Goal: Task Accomplishment & Management: Use online tool/utility

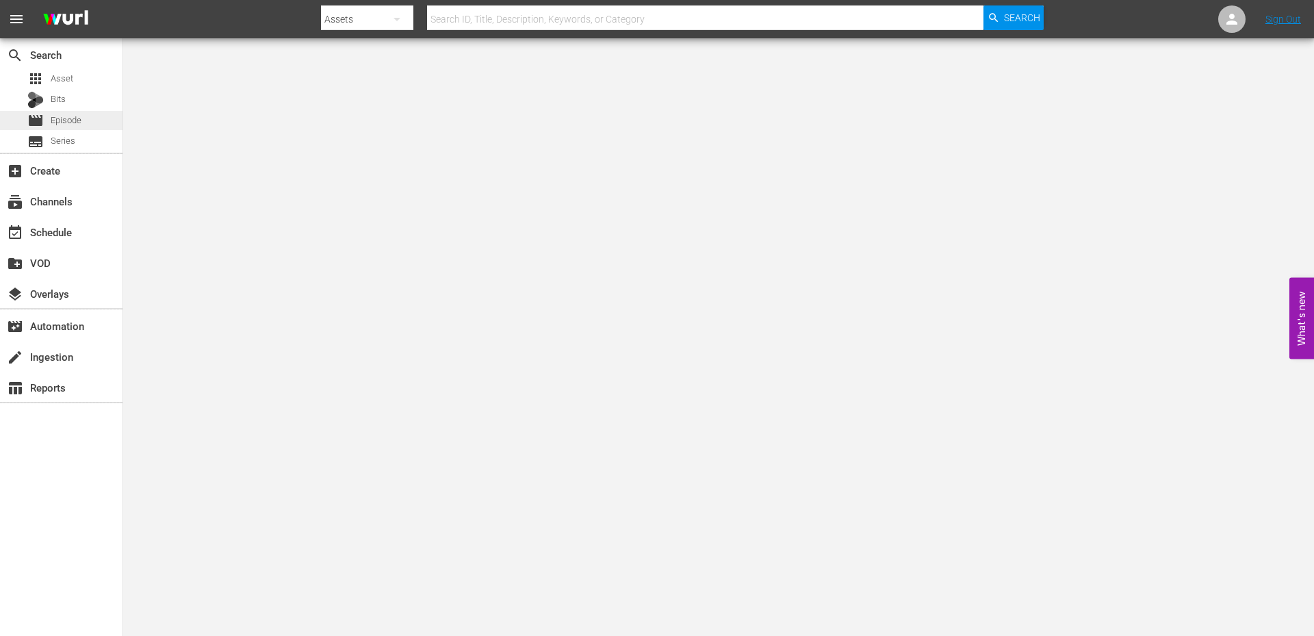
click at [68, 118] on span "Episode" at bounding box center [66, 121] width 31 height 14
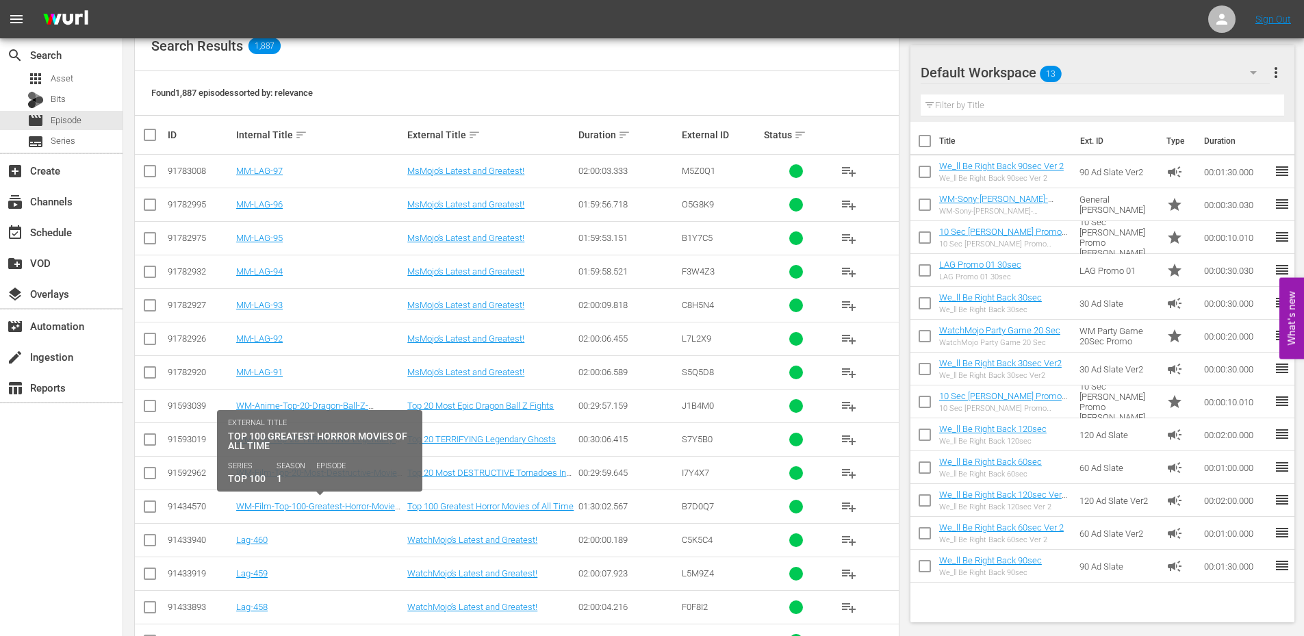
scroll to position [365, 0]
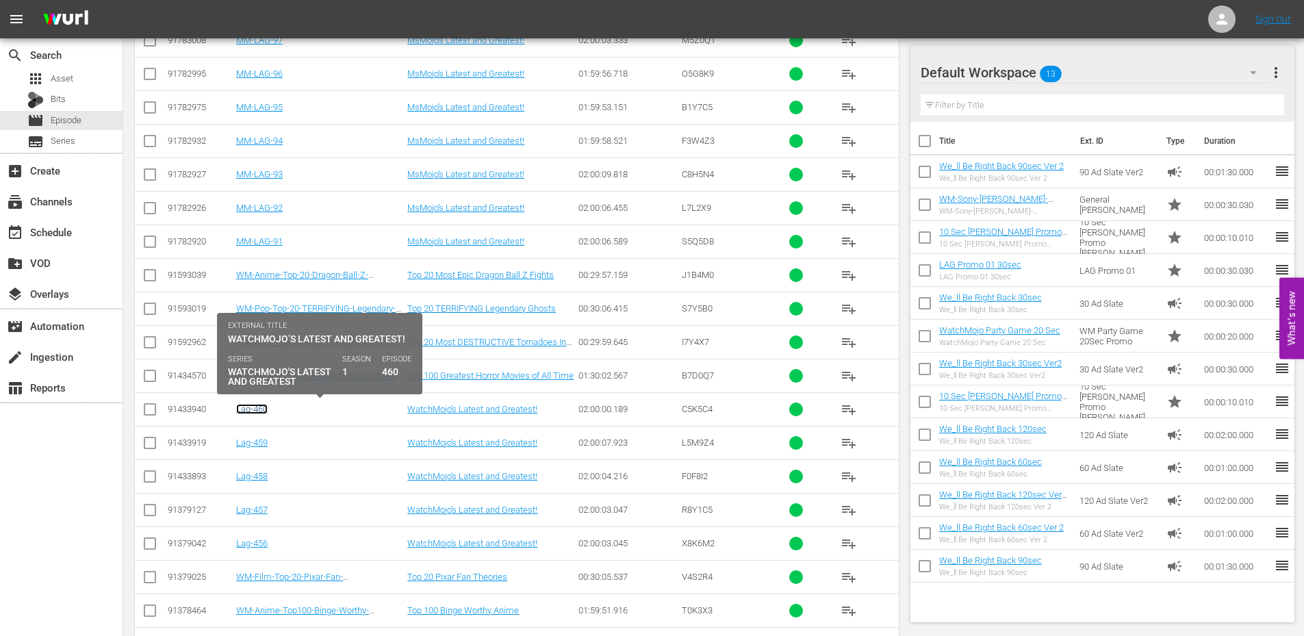
click at [257, 410] on link "Lag-460" at bounding box center [251, 409] width 31 height 10
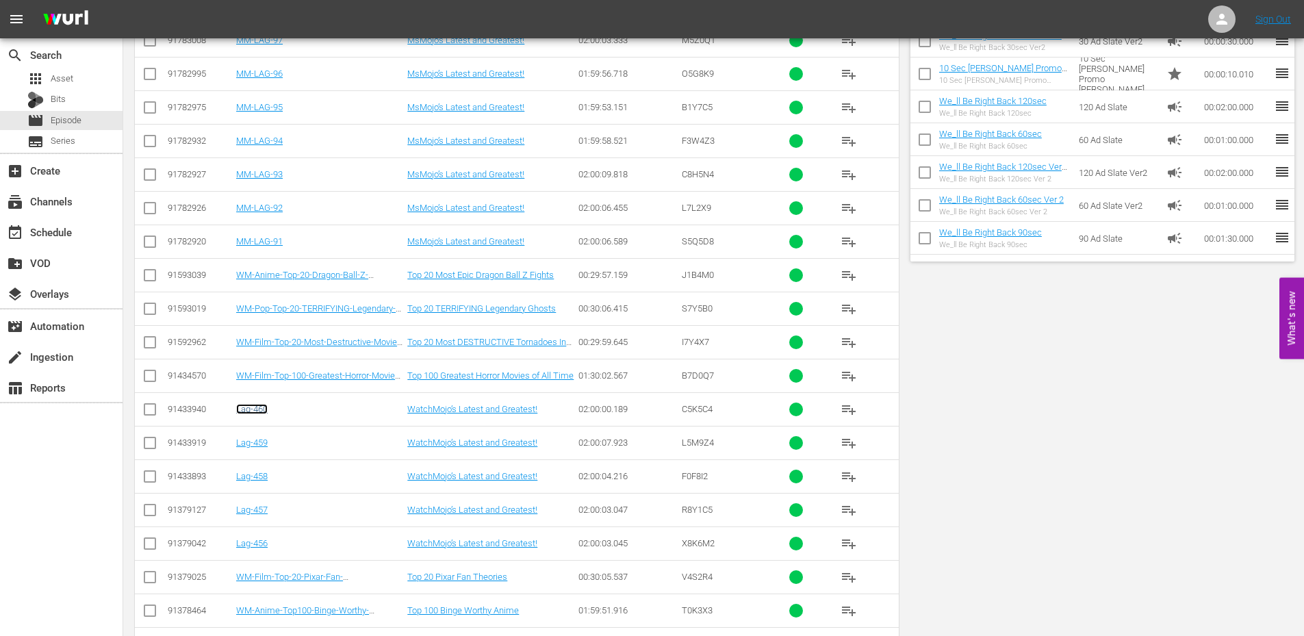
scroll to position [0, 0]
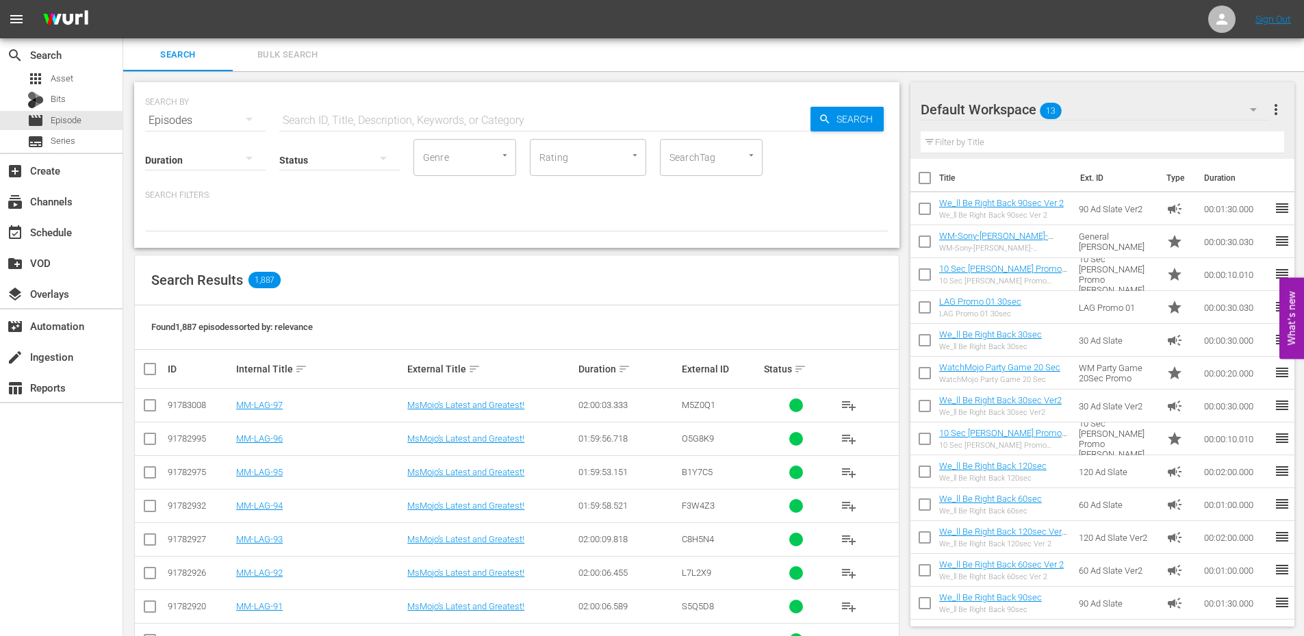
click at [313, 121] on input "text" at bounding box center [544, 120] width 531 height 33
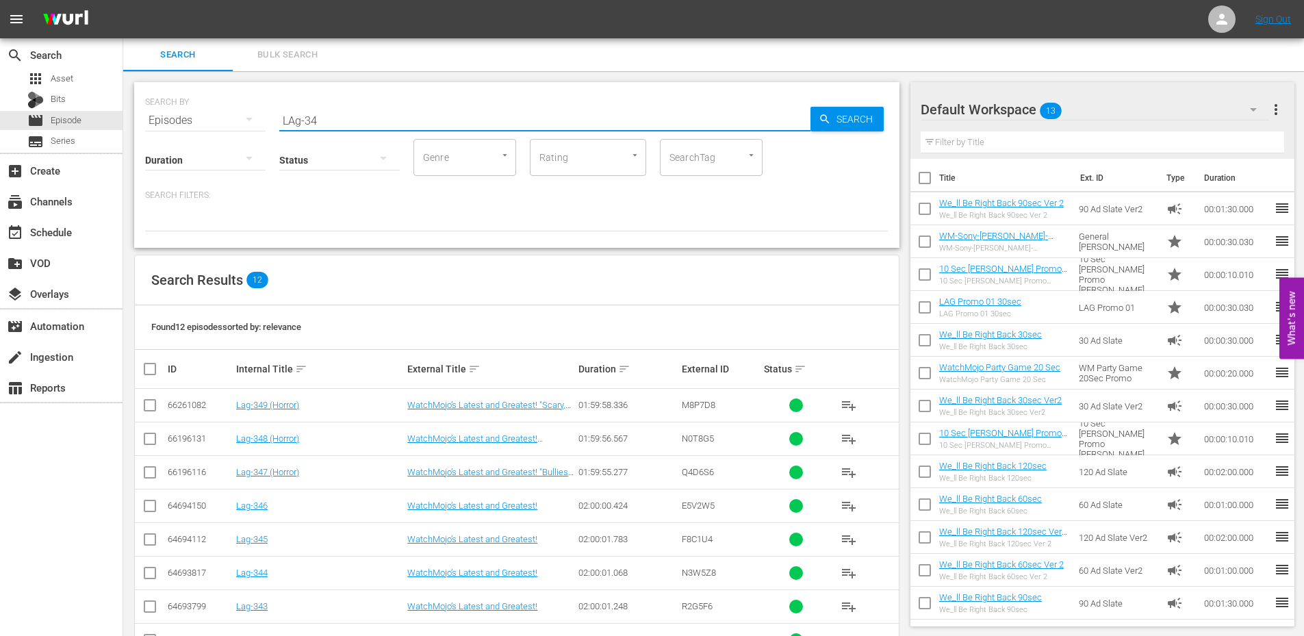
click at [166, 109] on div "SEARCH BY Search By Episodes Search ID, Title, Description, Keywords, or Catego…" at bounding box center [516, 112] width 743 height 49
type input "horror"
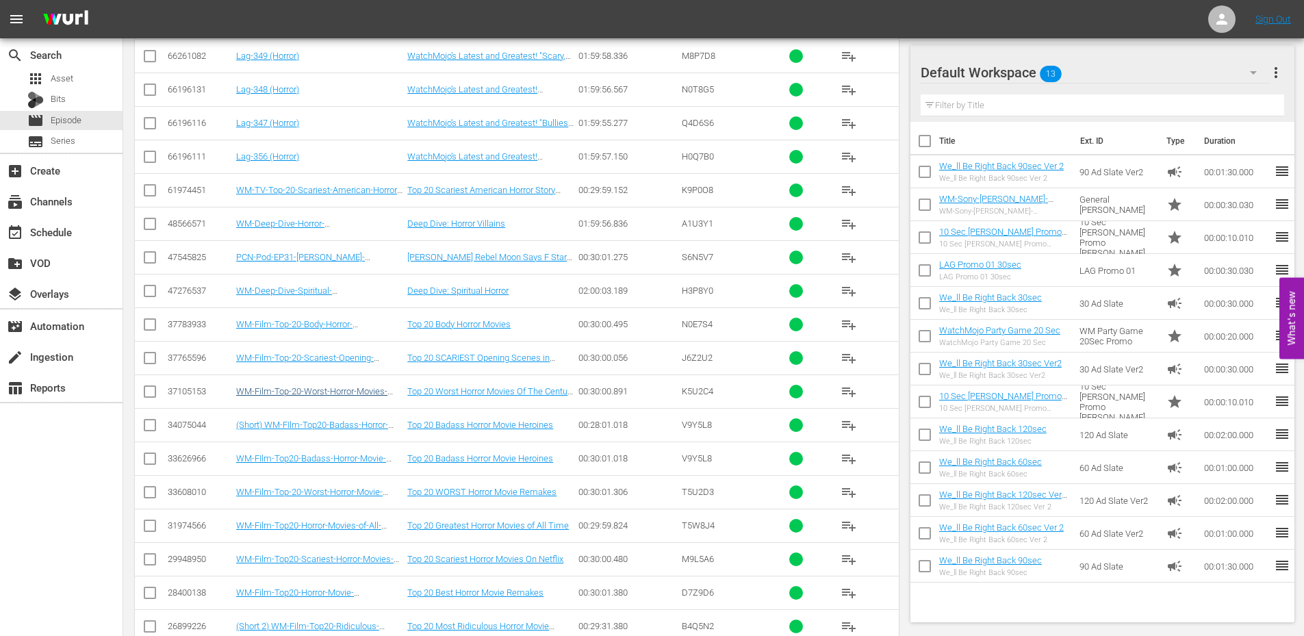
scroll to position [755, 0]
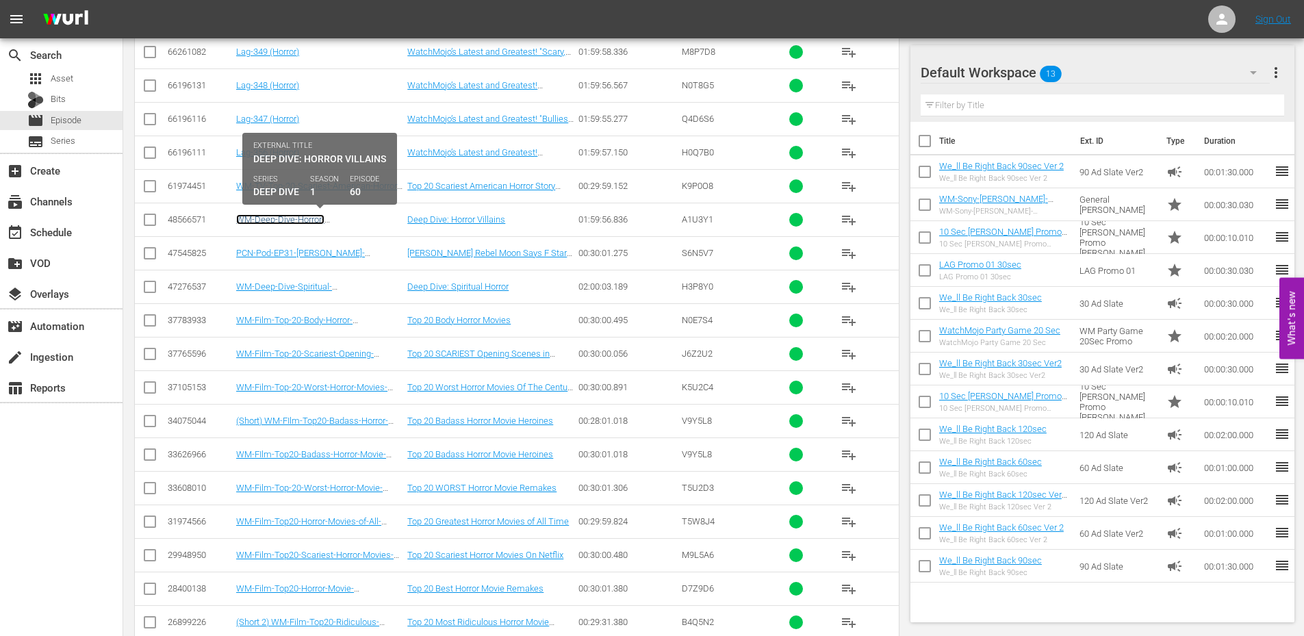
click at [299, 222] on link "WM-Deep-Dive-Horror-Villains_DIVE60_A1U3Y1" at bounding box center [284, 224] width 96 height 21
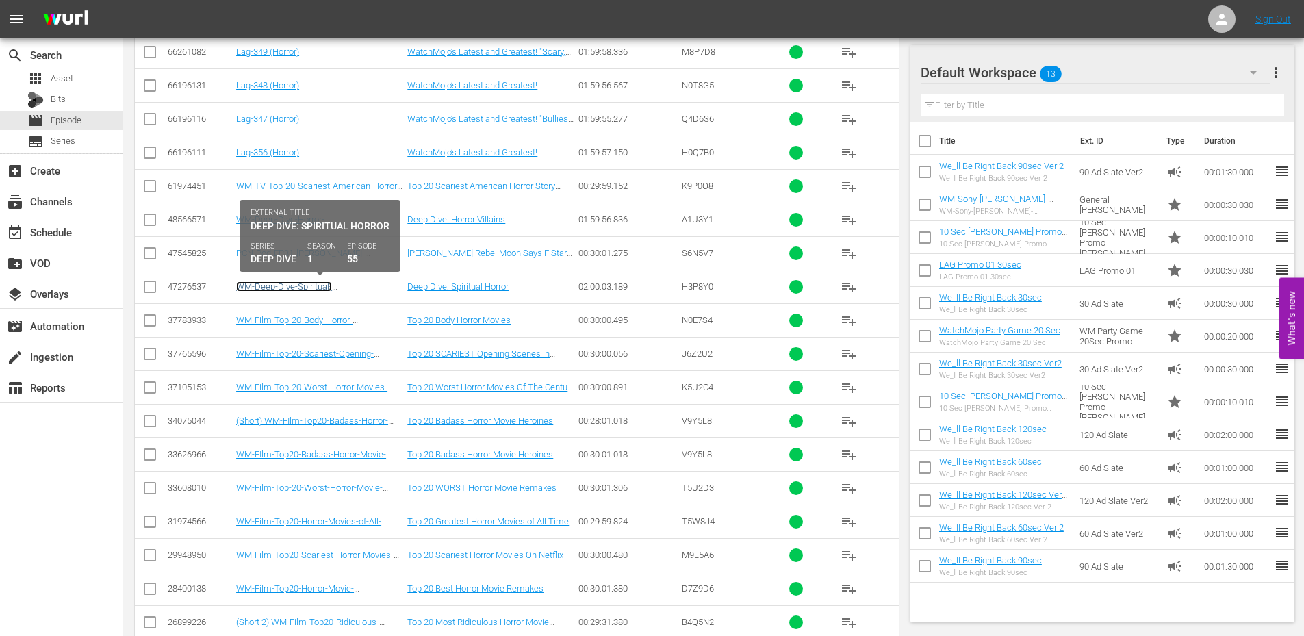
click at [309, 287] on link "WM-Deep-Dive-Spiritual-Horror_DIVE55_H3P8Y0" at bounding box center [284, 291] width 96 height 21
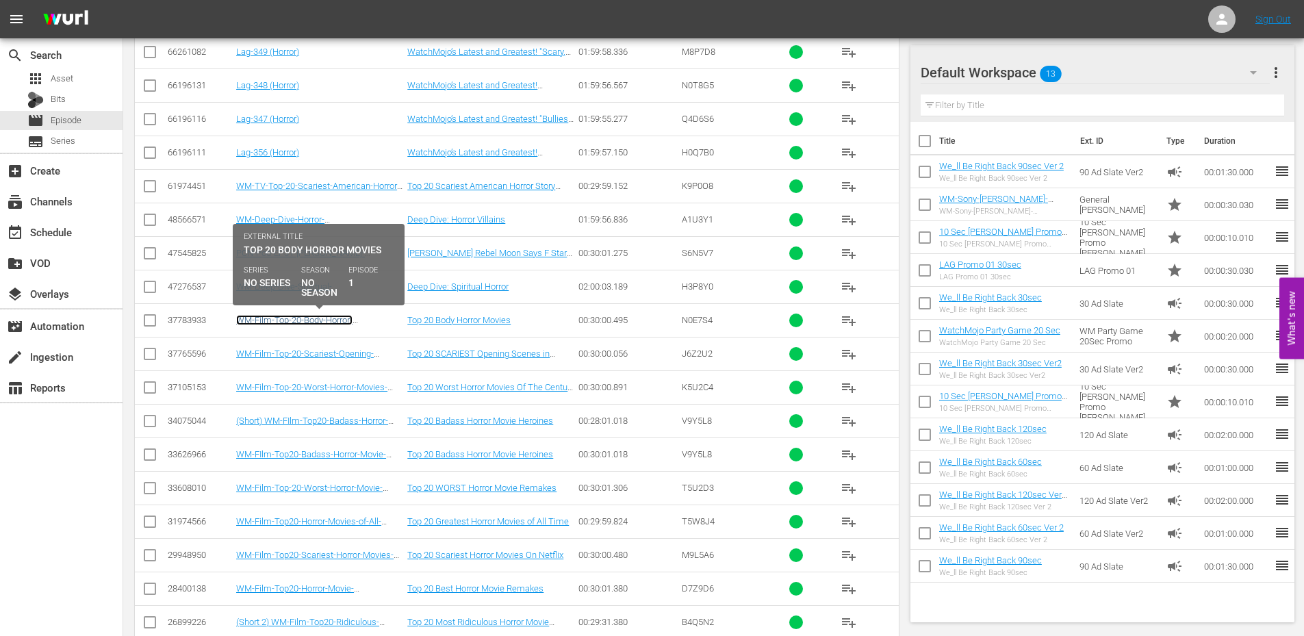
click at [296, 322] on link "WM-Film-Top-20-Body-Horror-Movies_N0E7S4" at bounding box center [294, 325] width 116 height 21
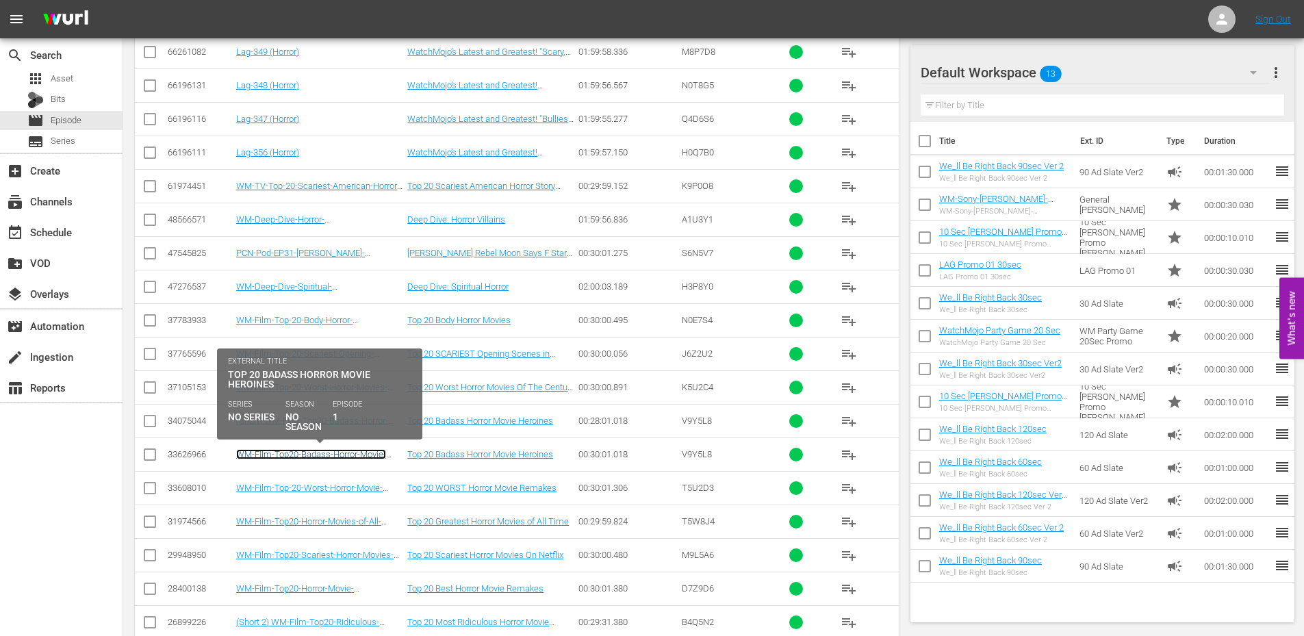
click at [328, 456] on link "WM-FIlm-Top20-Badass-Horror-Movie-Heroines-SPONSORED_V9Y5L8" at bounding box center [311, 459] width 150 height 21
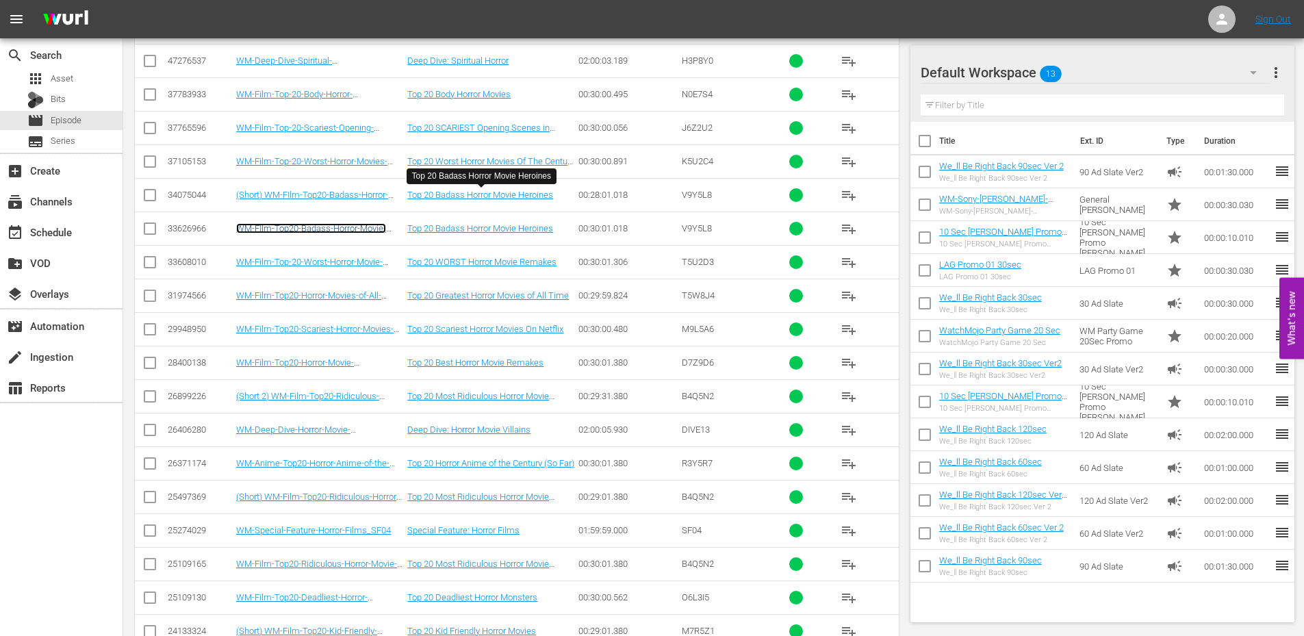
scroll to position [983, 0]
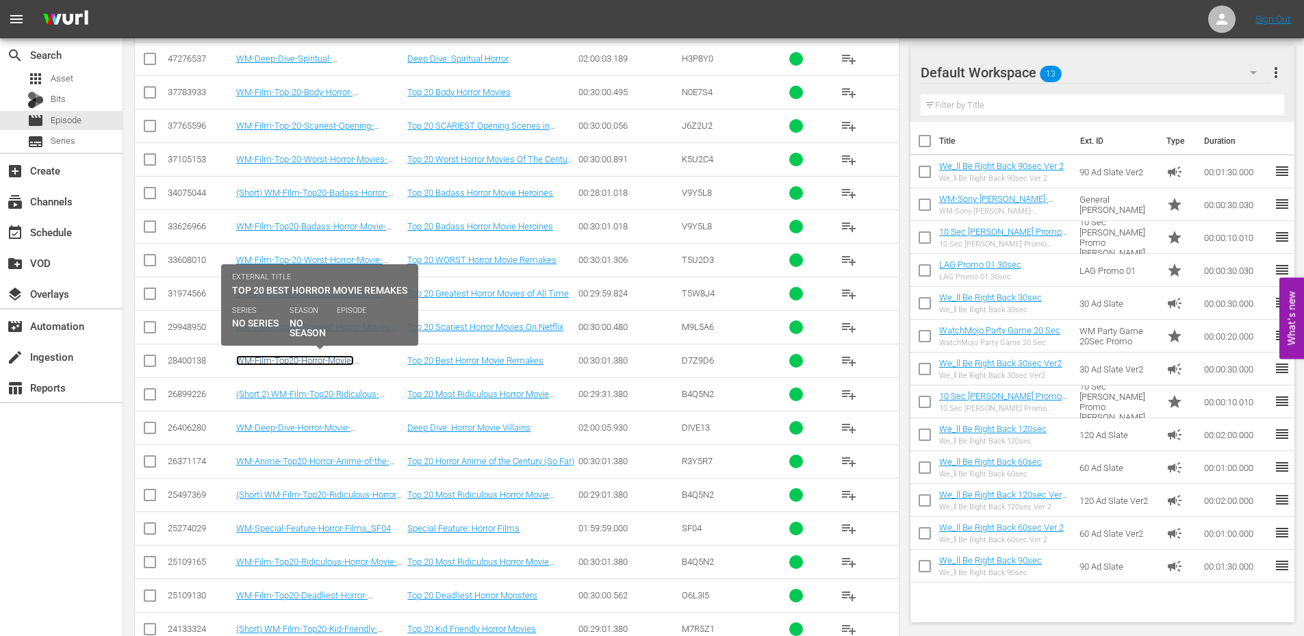
click at [311, 355] on link "WM-Film-Top20-Horror-Movie-Remakes_D7Z9D6" at bounding box center [295, 365] width 118 height 21
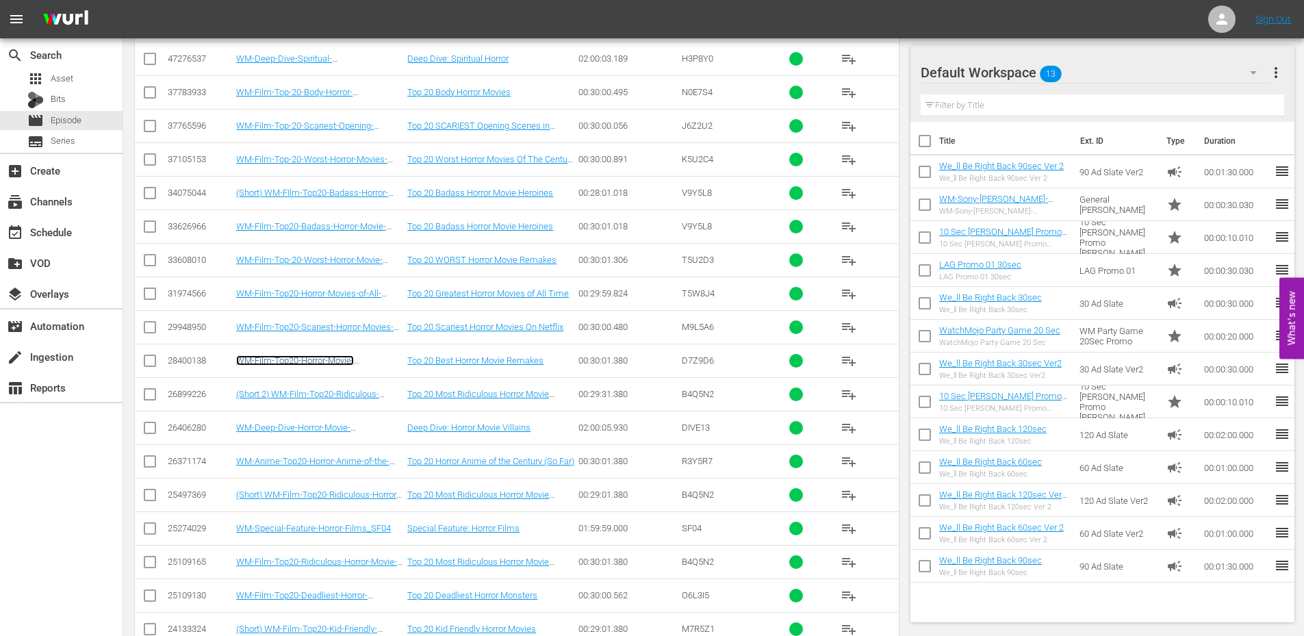
scroll to position [1152, 0]
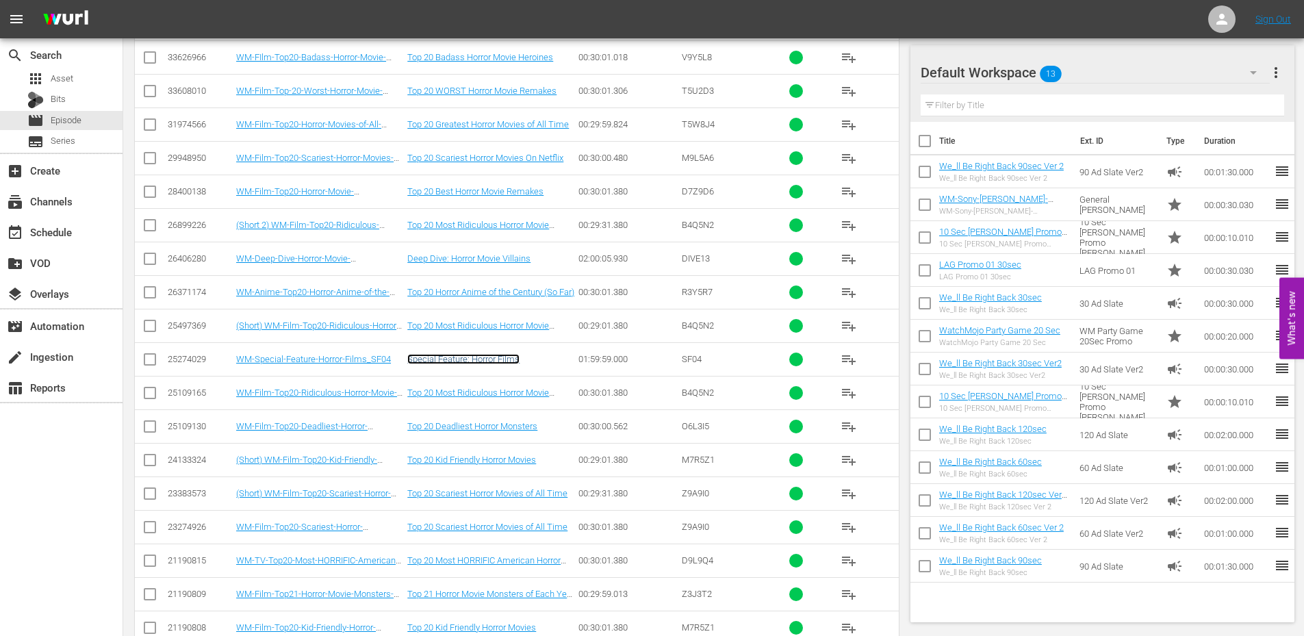
click at [482, 363] on link "Special Feature: Horror Films" at bounding box center [463, 359] width 112 height 10
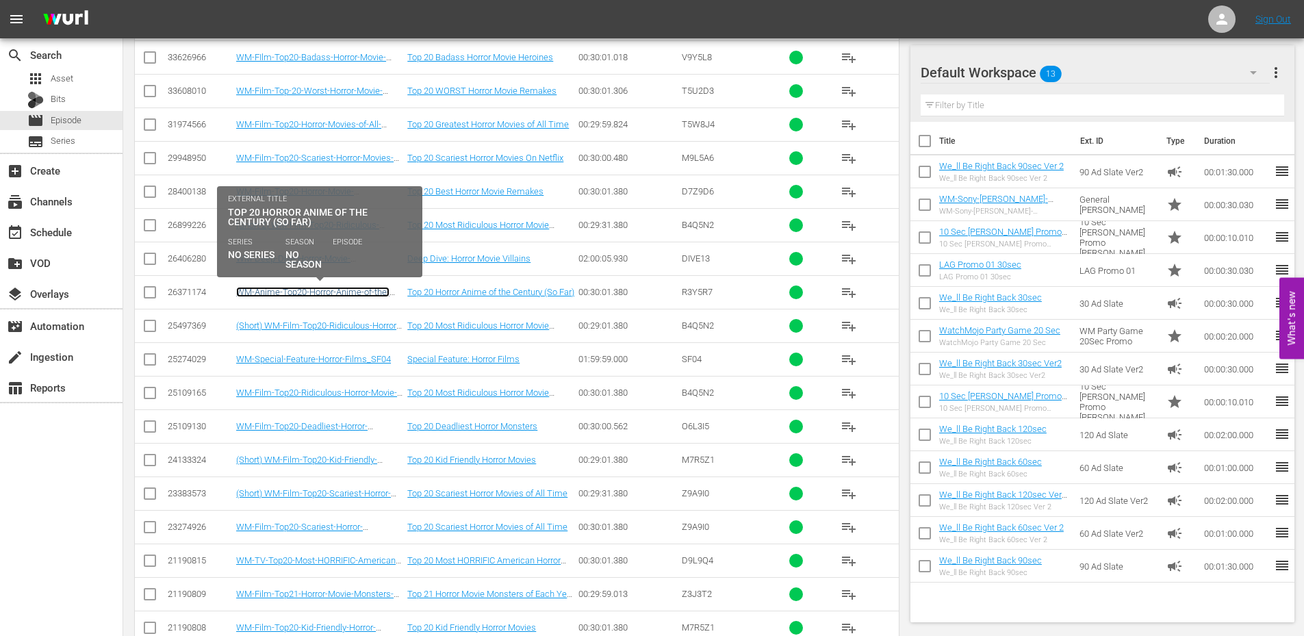
click at [318, 292] on link "WM-Anime-Top20-Horror-Anime-of-the-Century-So-Far_R3Y5R7" at bounding box center [312, 297] width 153 height 21
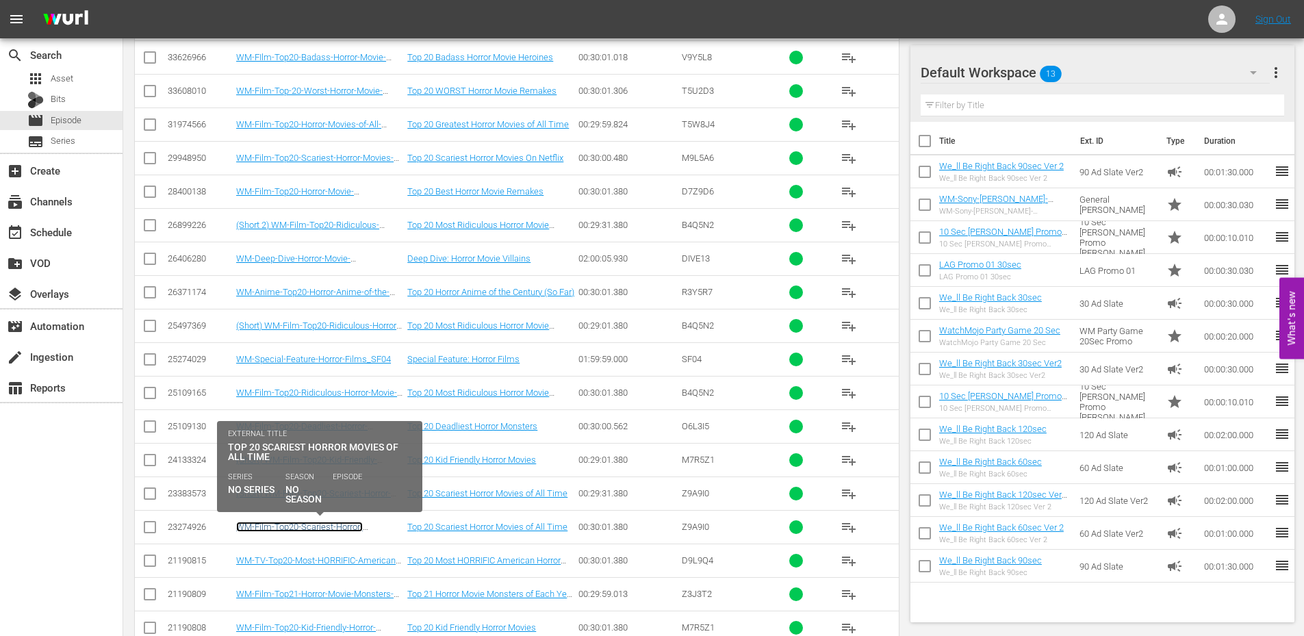
click at [290, 526] on link "WM-Film-Top20-Scariest-Horror-Movies_Z9A9I0" at bounding box center [299, 531] width 127 height 21
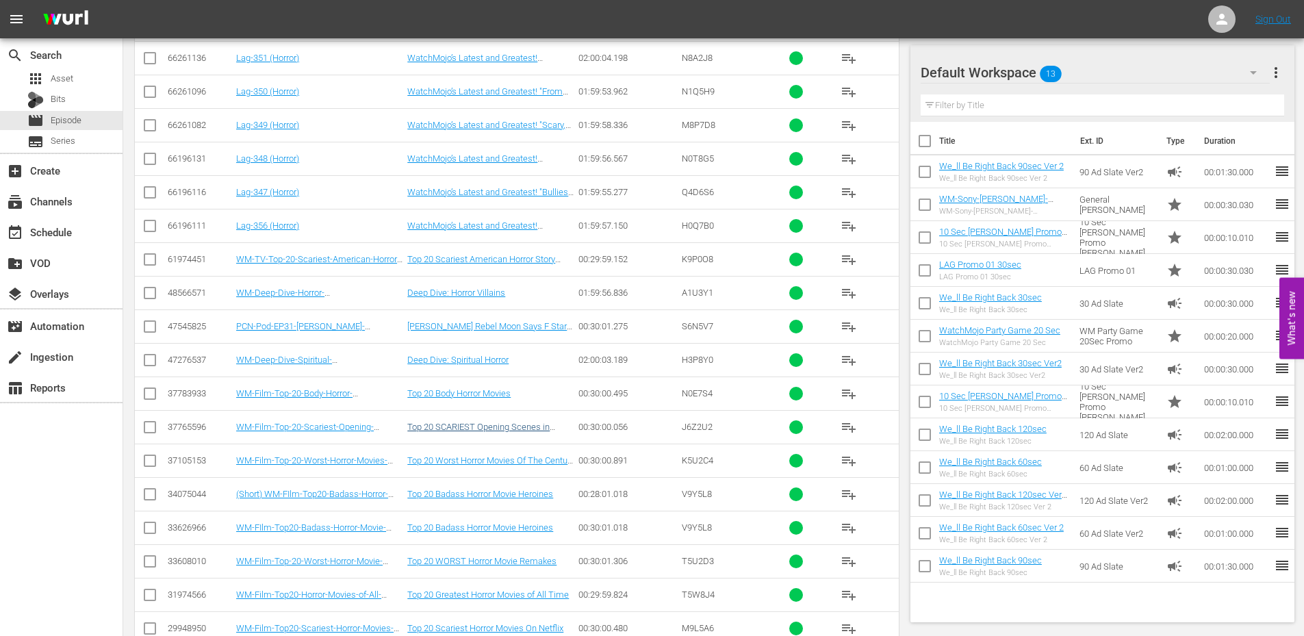
scroll to position [685, 0]
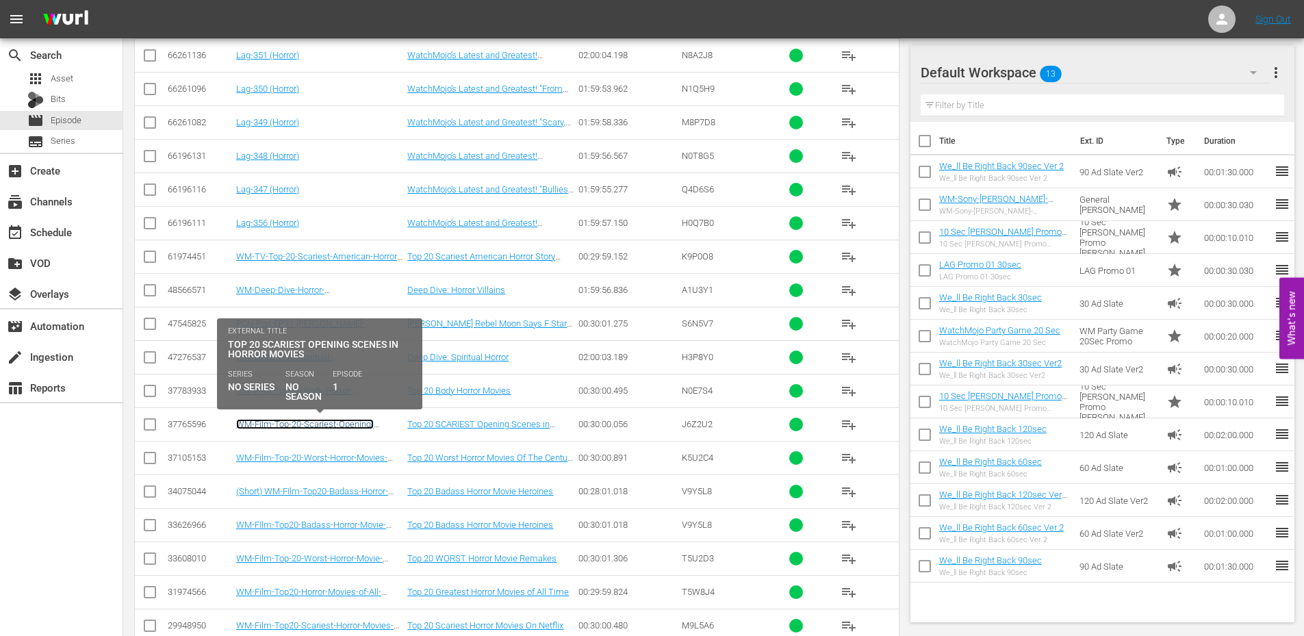
click at [366, 424] on link "WM-Film-Top-20-Scariest-Opening-Scenes-in-Horror-Movies-SPONSORED_J6Z2U2" at bounding box center [305, 434] width 138 height 31
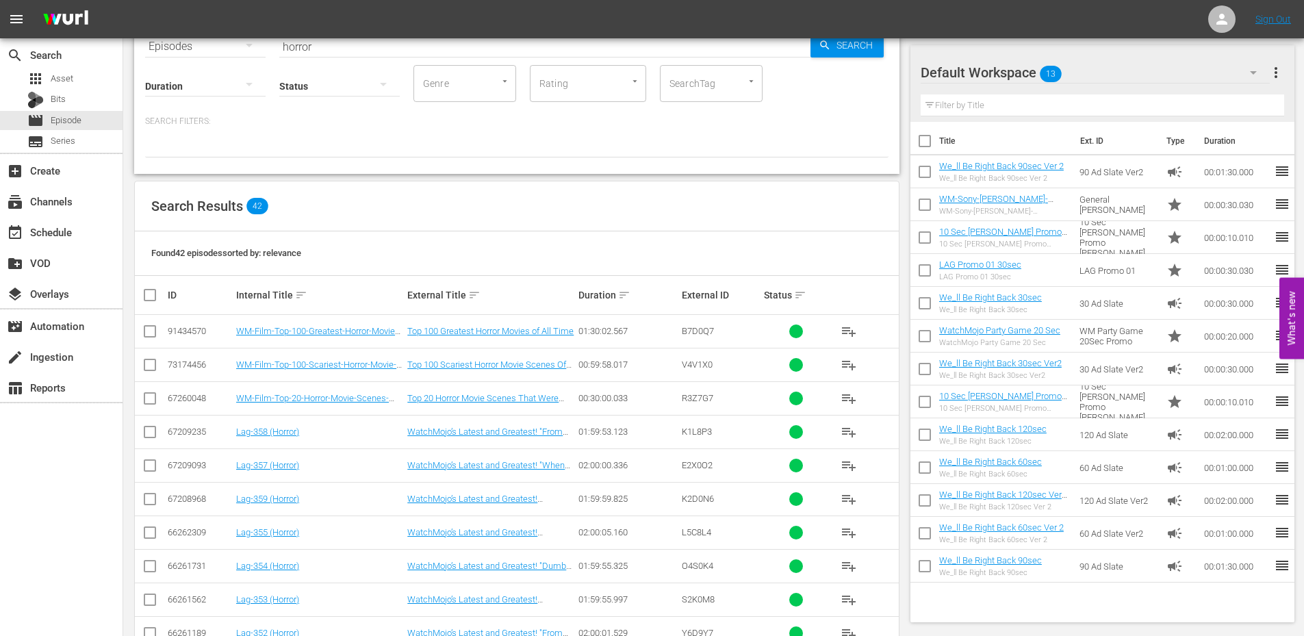
scroll to position [46, 0]
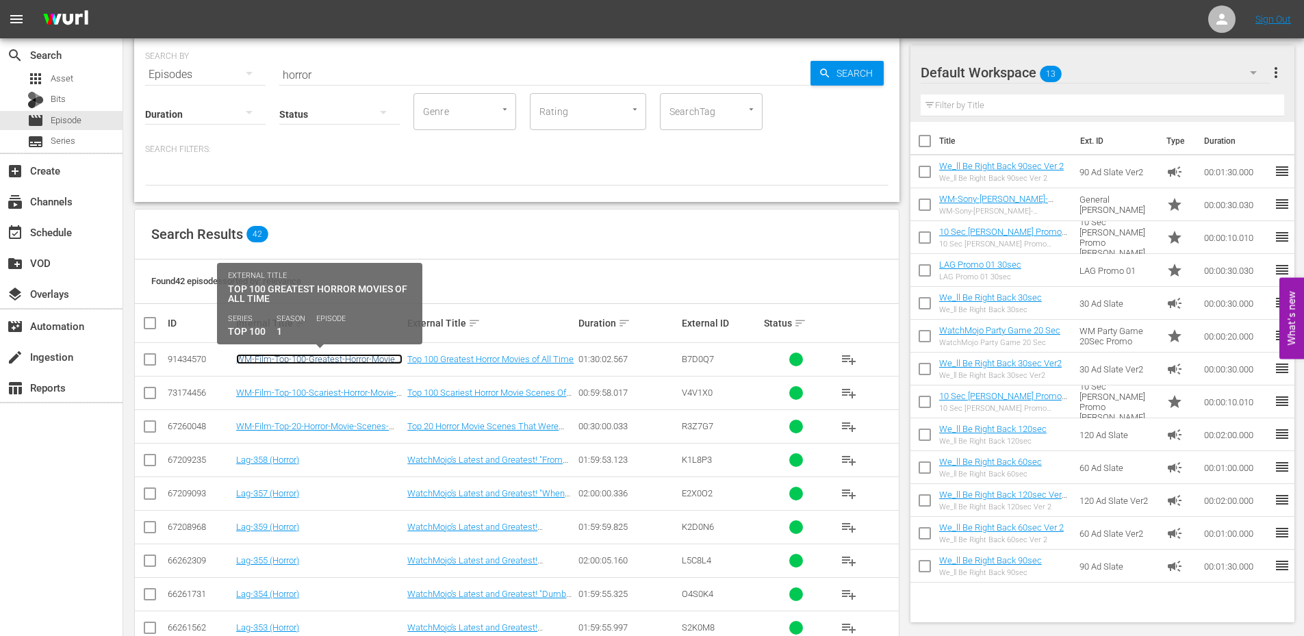
click at [350, 359] on link "WM-Film-Top-100-Greatest-Horror-Movies-of-All-Time_B7D0Q7" at bounding box center [319, 364] width 166 height 21
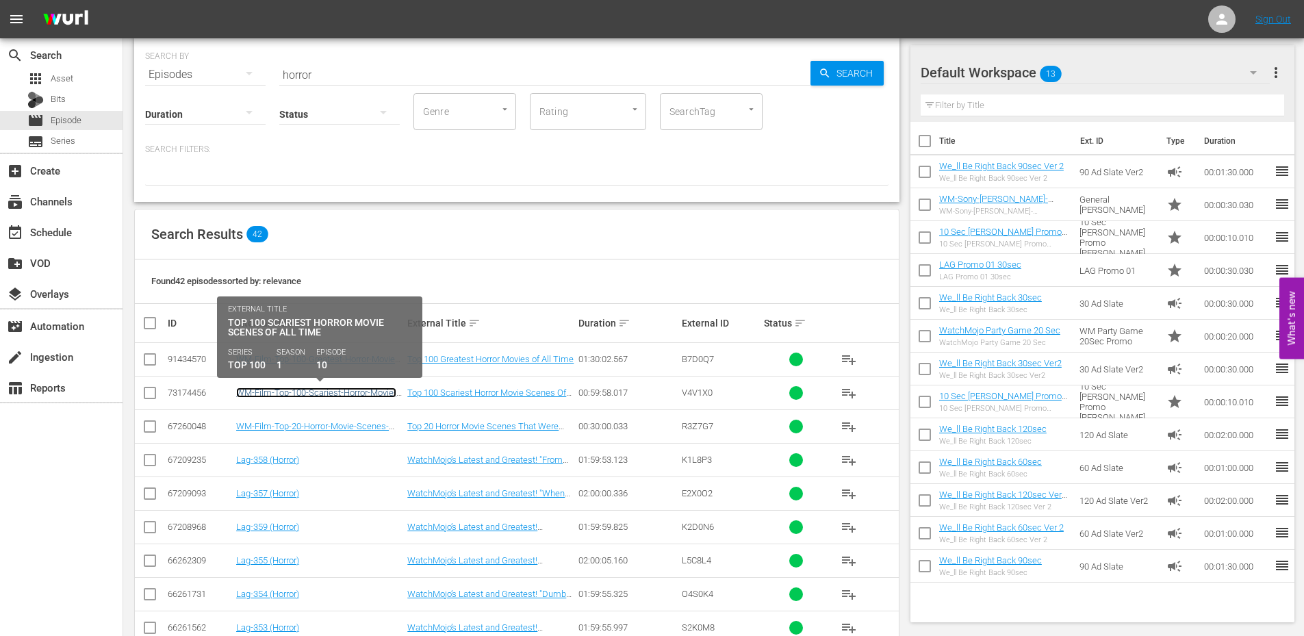
click at [352, 394] on link "WM-Film-Top-100-Scariest-Horror-Movie-Scenes-Of-All-Time_V4V1X0" at bounding box center [316, 397] width 160 height 21
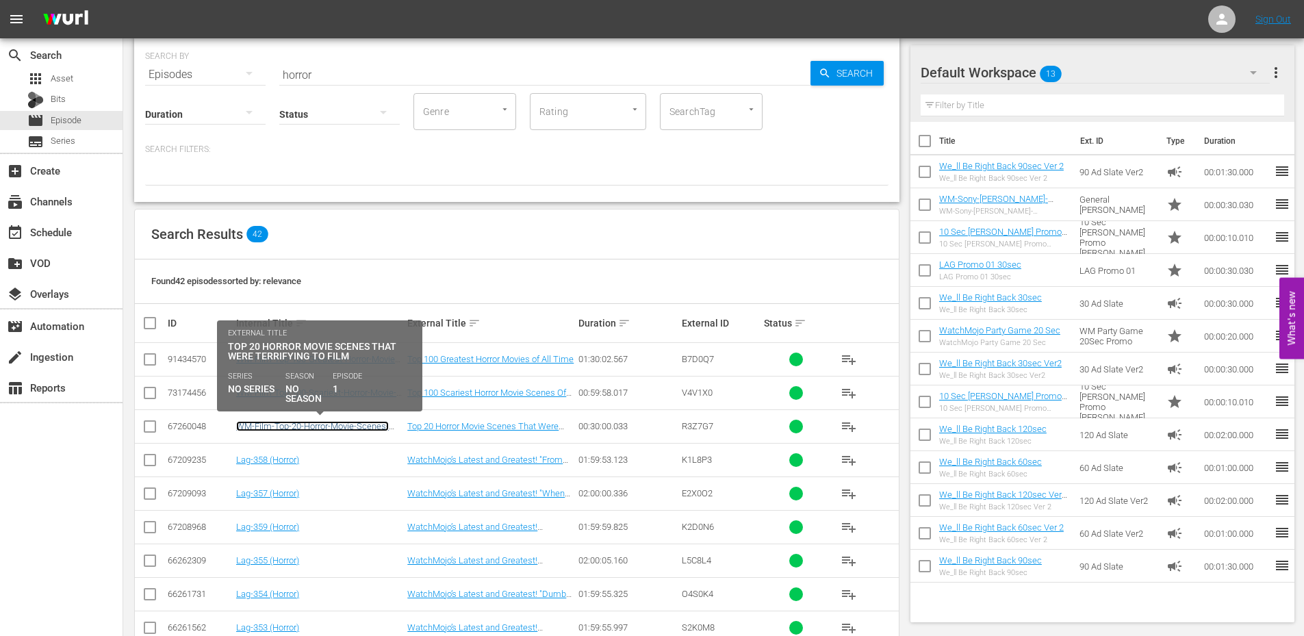
click at [339, 427] on link "WM-Film-Top-20-Horror-Movie-Scenes-That-Were-Terrifying-to-Film_R3Z7G7" at bounding box center [312, 431] width 153 height 21
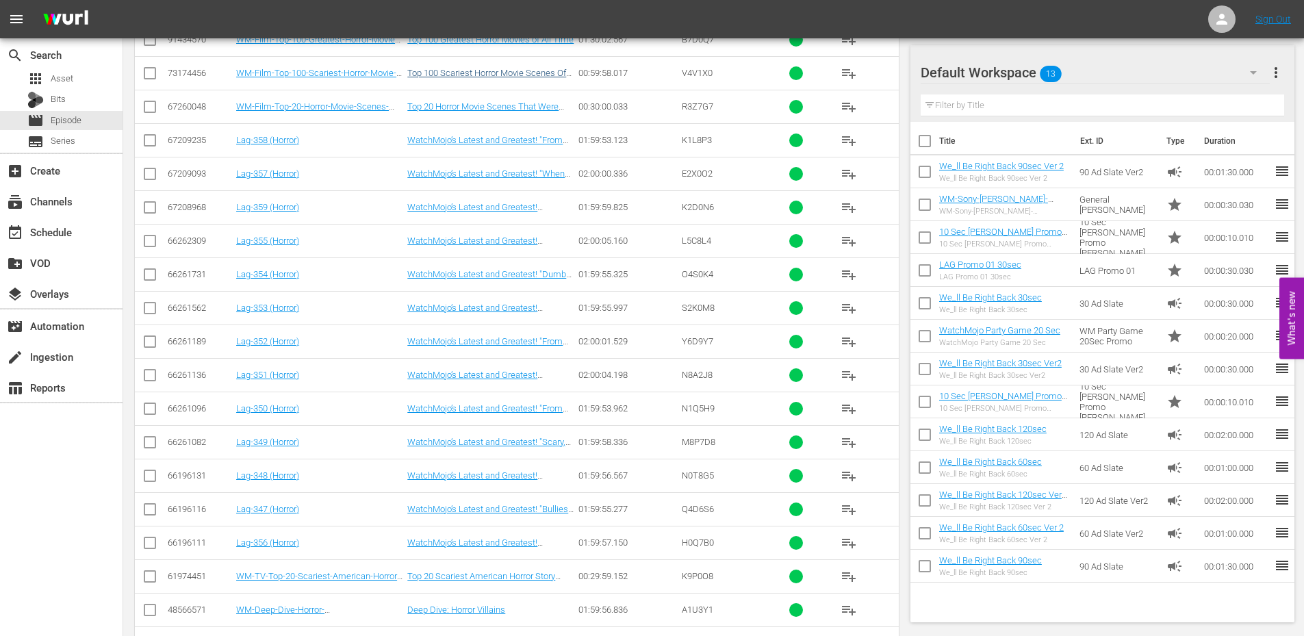
scroll to position [274, 0]
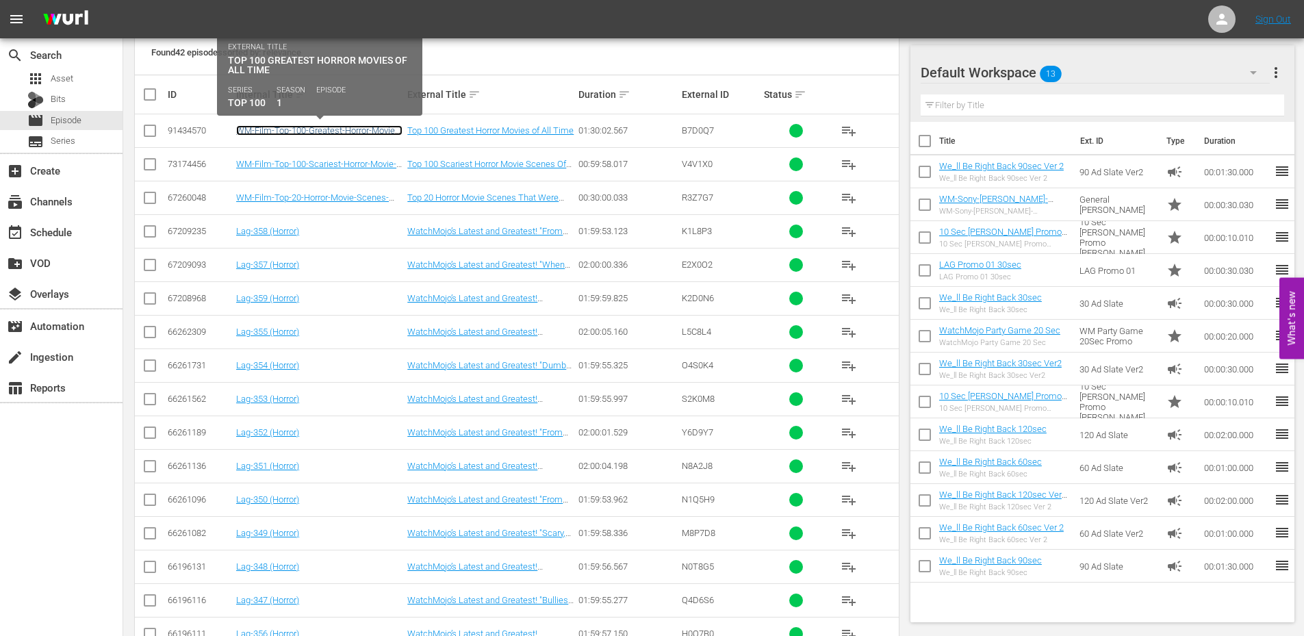
click at [328, 132] on link "WM-Film-Top-100-Greatest-Horror-Movies-of-All-Time_B7D0Q7" at bounding box center [319, 135] width 166 height 21
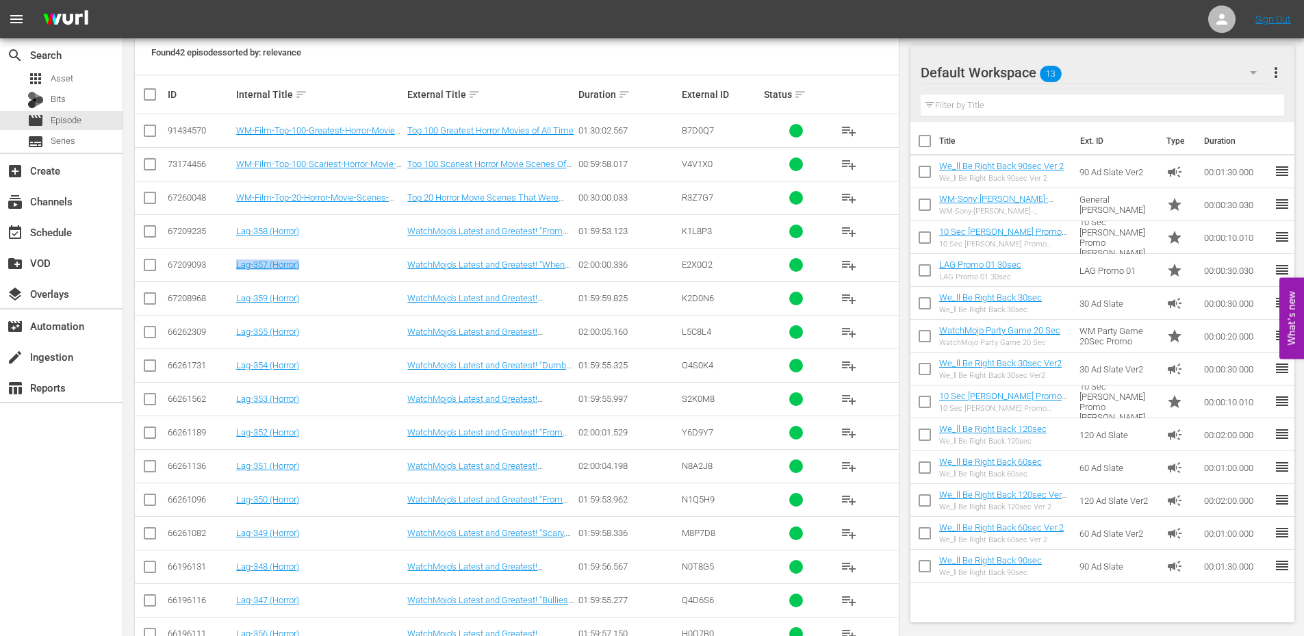
drag, startPoint x: 302, startPoint y: 266, endPoint x: 238, endPoint y: 274, distance: 64.8
click at [238, 274] on td "Lag-357 (Horror)" at bounding box center [319, 265] width 171 height 34
copy link "Lag-357 (Horror)"
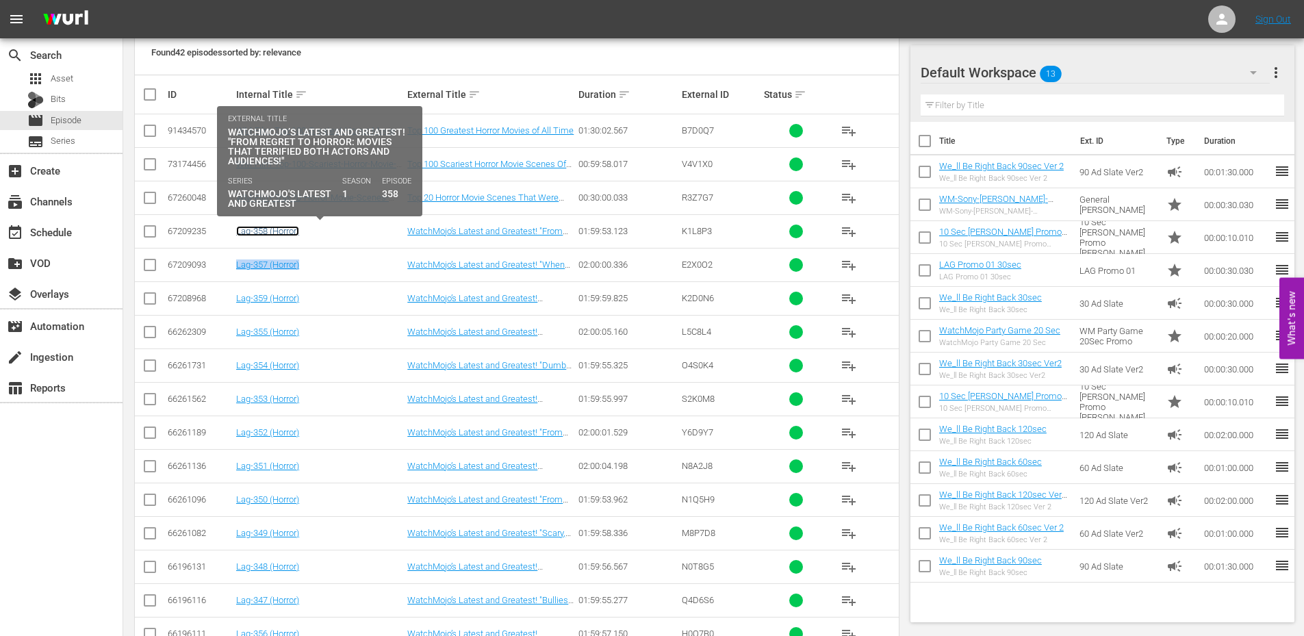
click at [253, 227] on link "Lag-358 (Horror)" at bounding box center [267, 231] width 63 height 10
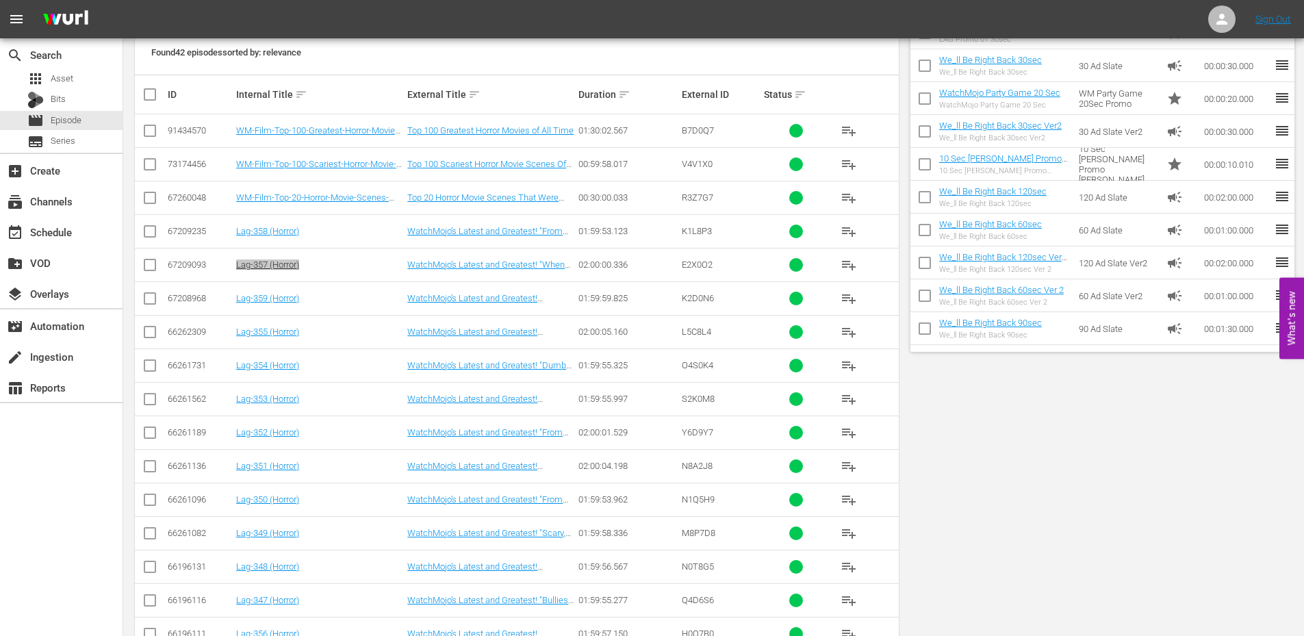
scroll to position [0, 0]
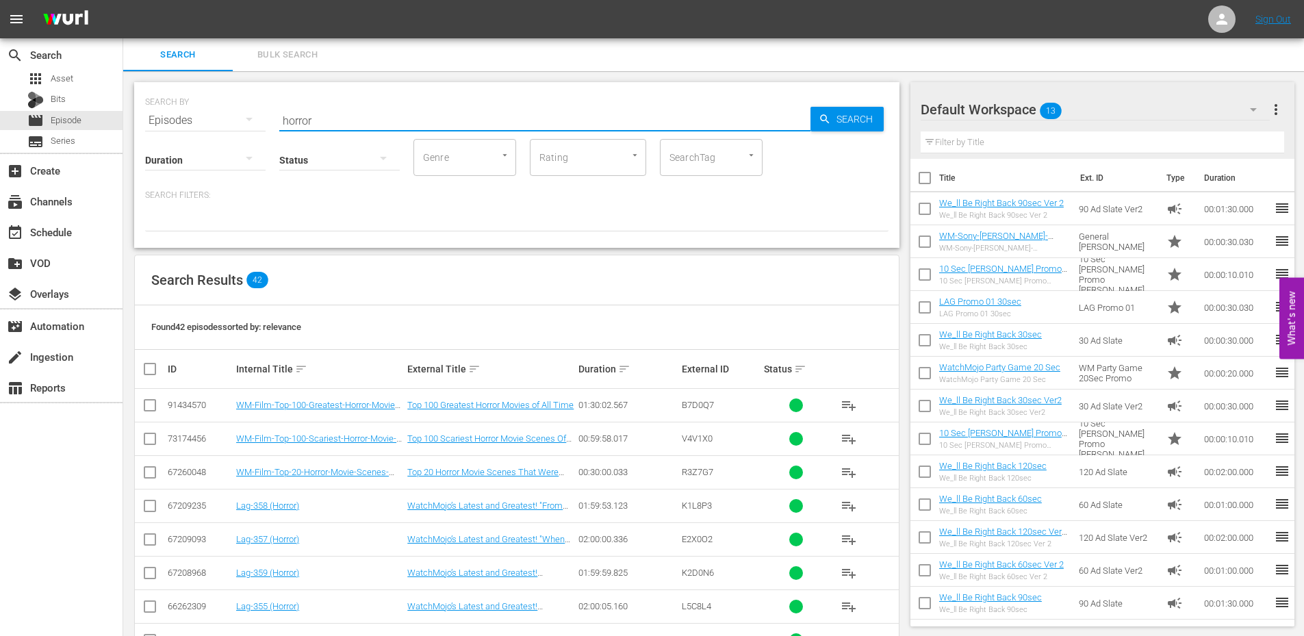
drag, startPoint x: 251, startPoint y: 117, endPoint x: 159, endPoint y: 122, distance: 92.5
click at [159, 122] on div "SEARCH BY Search By Episodes Search ID, Title, Description, Keywords, or Catego…" at bounding box center [516, 112] width 743 height 49
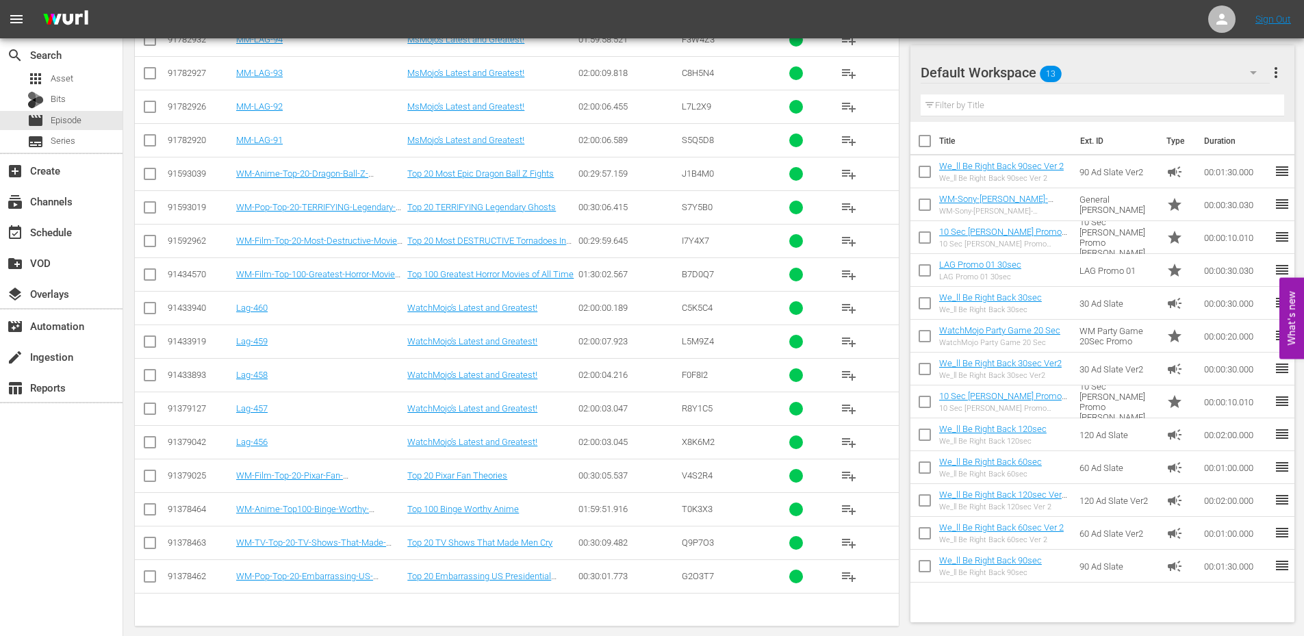
scroll to position [482, 0]
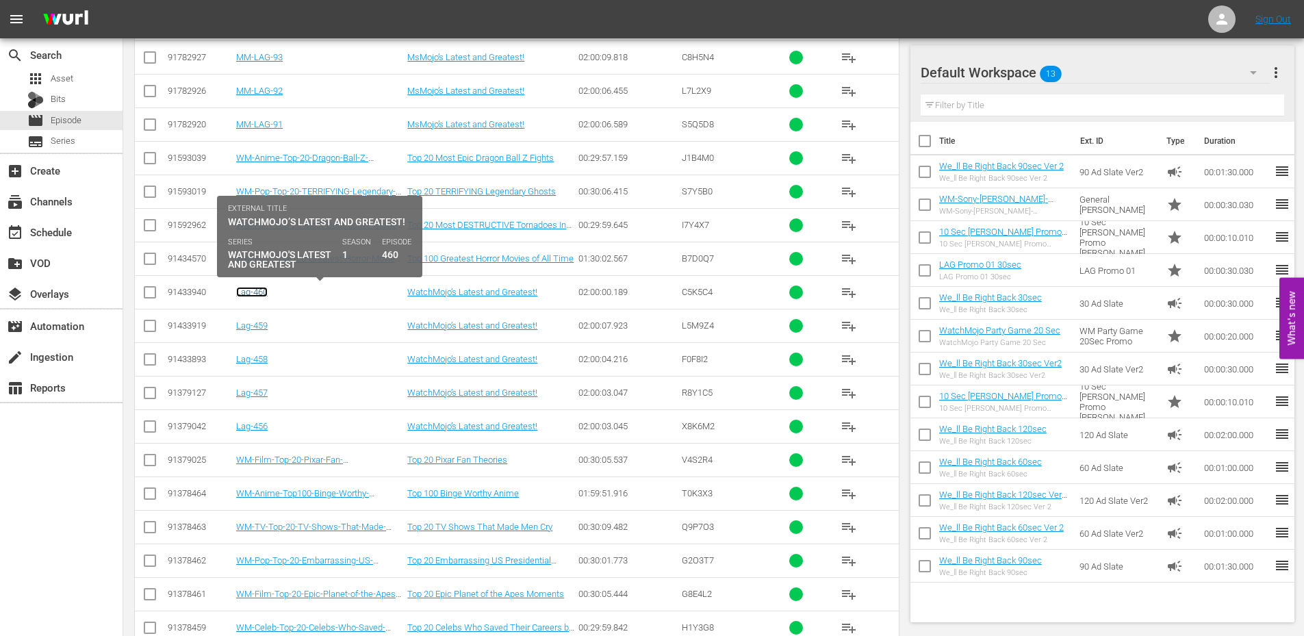
click at [258, 296] on link "Lag-460" at bounding box center [251, 292] width 31 height 10
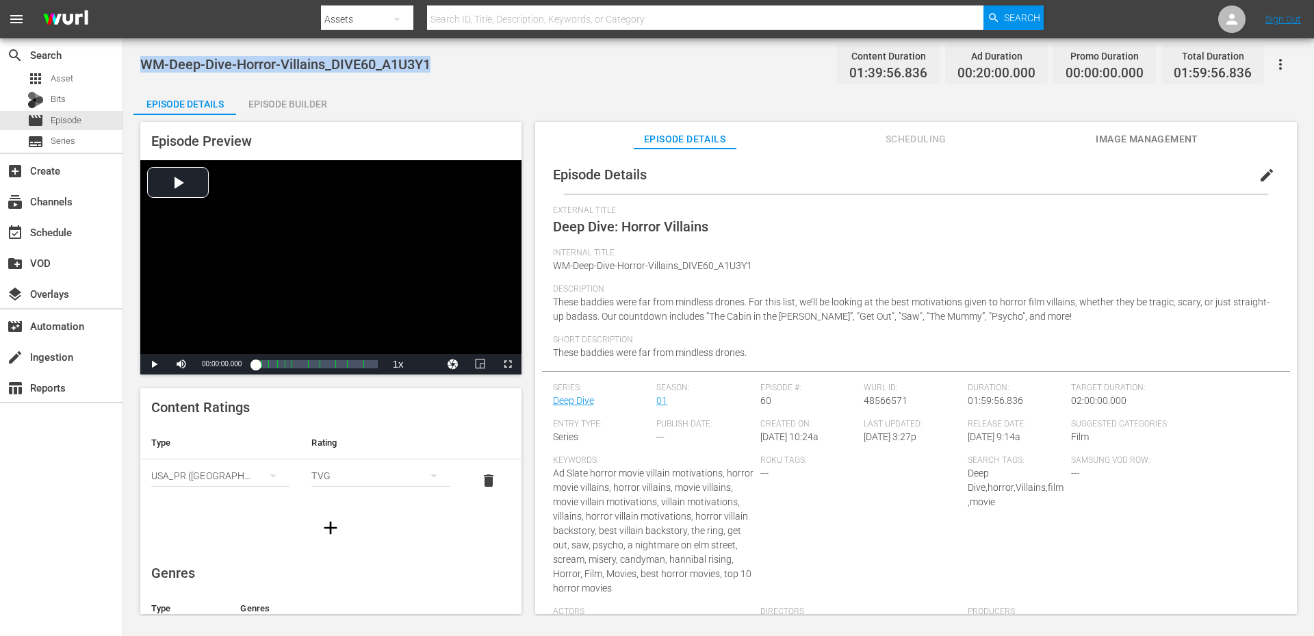
drag, startPoint x: 441, startPoint y: 64, endPoint x: 138, endPoint y: 70, distance: 302.5
click at [138, 70] on div "WM-Deep-Dive-Horror-Villains_DIVE60_A1U3Y1 Content Duration 01:39:56.836 Ad Dur…" at bounding box center [718, 327] width 1191 height 578
copy span "WM-Deep-Dive-Horror-Villains_DIVE60_A1U3Y1"
click at [448, 107] on div "Episode Details Episode Builder Episode Preview Video Player is loading. Play V…" at bounding box center [718, 356] width 1170 height 537
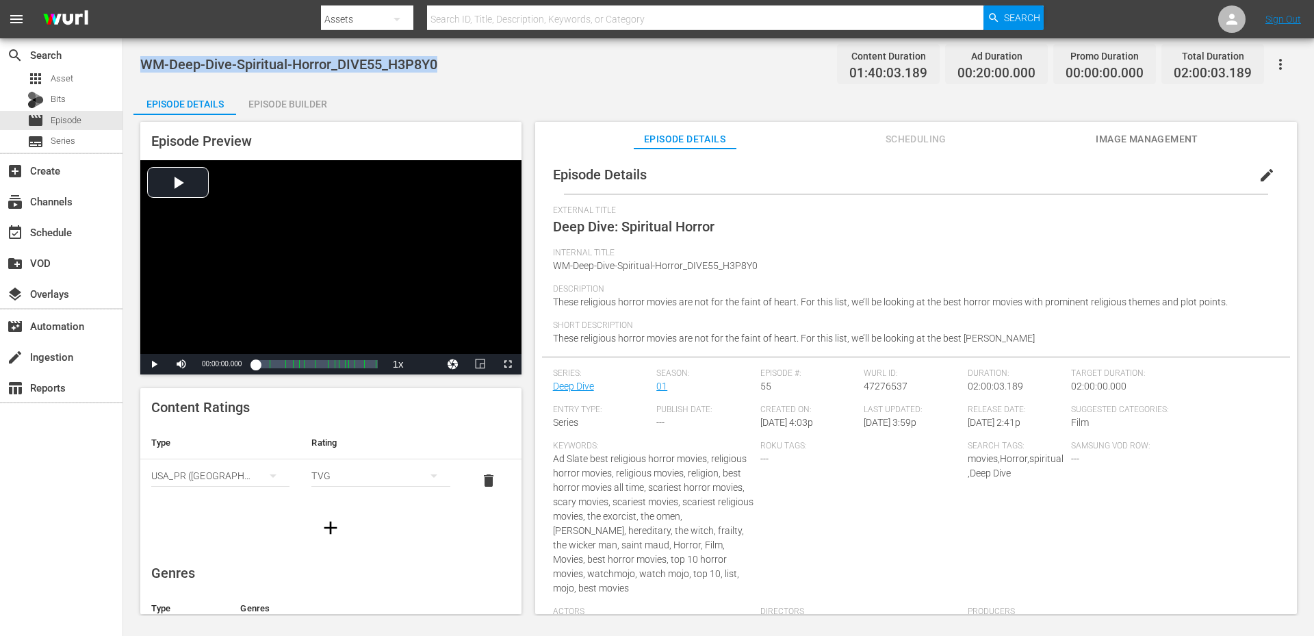
drag, startPoint x: 470, startPoint y: 68, endPoint x: 144, endPoint y: 61, distance: 326.5
click at [144, 61] on div "WM-Deep-Dive-Spiritual-Horror_DIVE55_H3P8Y0 Content Duration 01:40:03.189 Ad Du…" at bounding box center [718, 64] width 1157 height 31
copy span "WM-Deep-Dive-Spiritual-Horror_DIVE55_H3P8Y0"
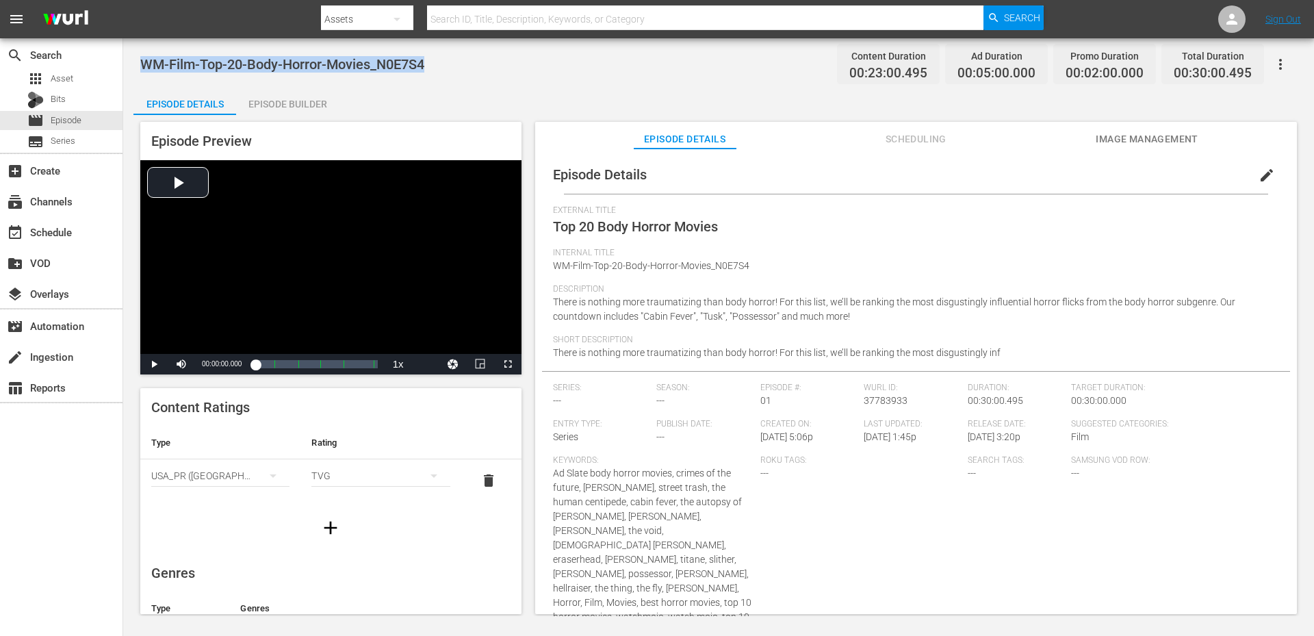
drag, startPoint x: 402, startPoint y: 56, endPoint x: 142, endPoint y: 47, distance: 260.2
click at [142, 47] on div "WM-Film-Top-20-Body-Horror-Movies_N0E7S4 Content Duration 00:23:00.495 Ad Durat…" at bounding box center [718, 327] width 1191 height 578
copy span "WM-Film-Top-20-Body-Horror-Movies_N0E7S4"
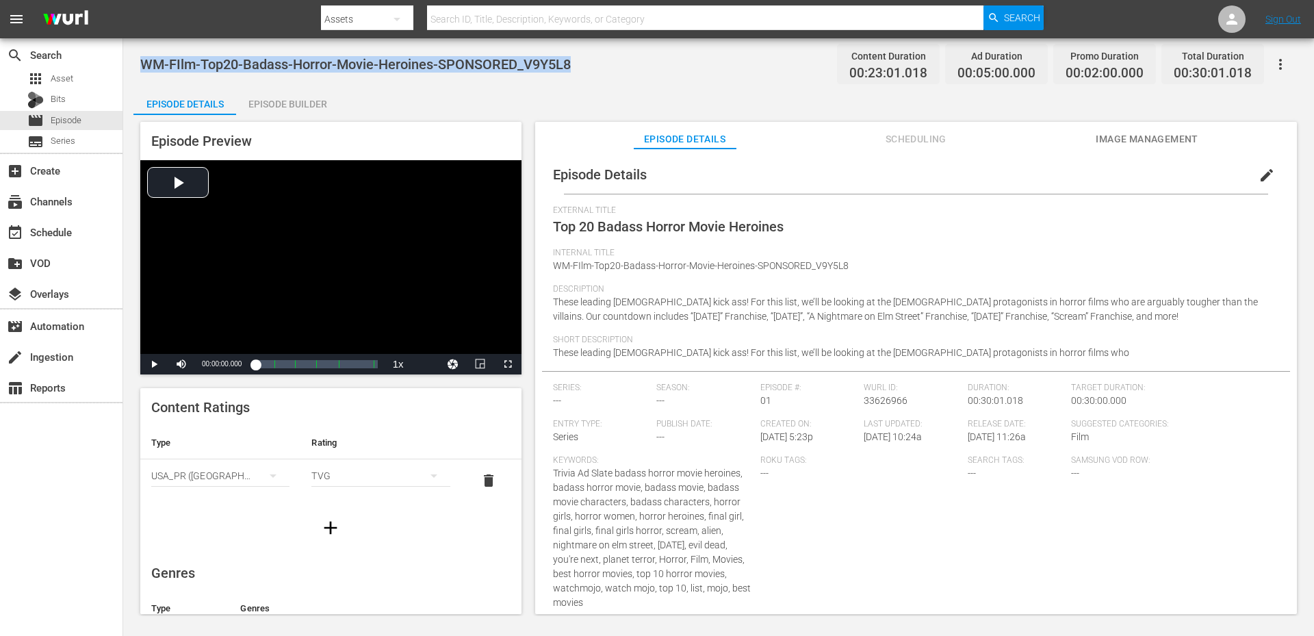
drag, startPoint x: 584, startPoint y: 64, endPoint x: 145, endPoint y: 60, distance: 439.4
click at [145, 60] on div "WM-FIlm-Top20-Badass-Horror-Movie-Heroines-SPONSORED_V9Y5L8 Content Duration 00…" at bounding box center [718, 64] width 1157 height 31
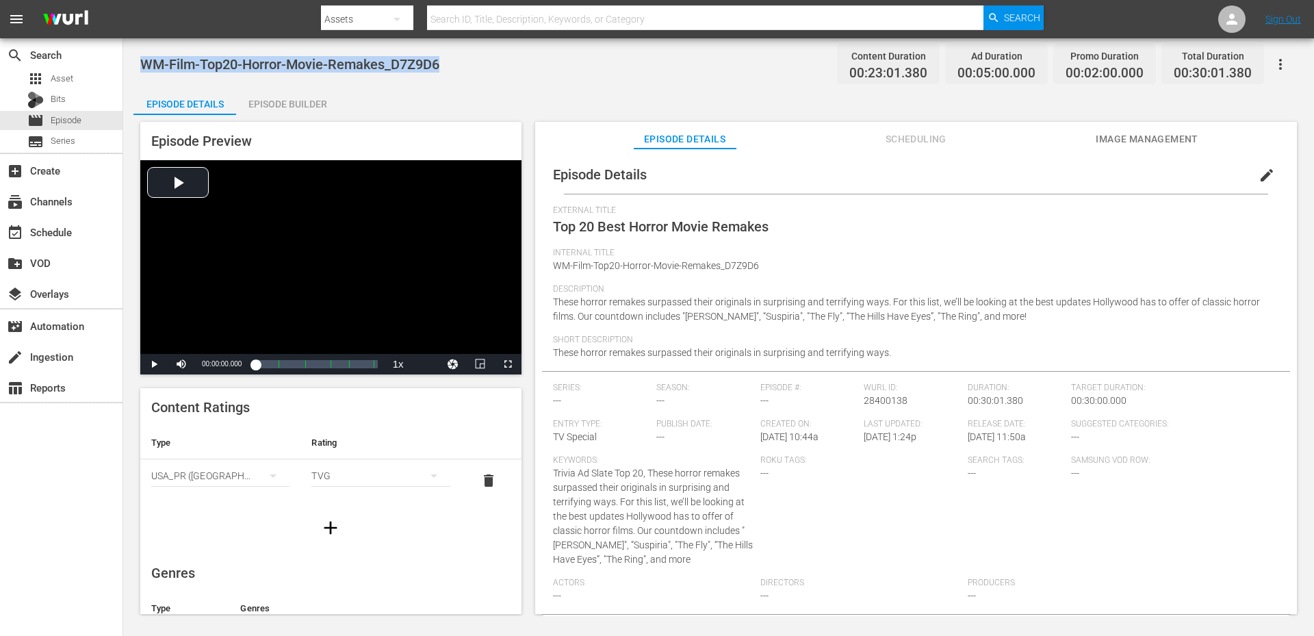
drag, startPoint x: 400, startPoint y: 51, endPoint x: 131, endPoint y: 57, distance: 269.0
click at [130, 57] on div "WM-Film-Top20-Horror-Movie-Remakes_D7Z9D6 Content Duration 00:23:01.380 Ad Dura…" at bounding box center [718, 327] width 1191 height 578
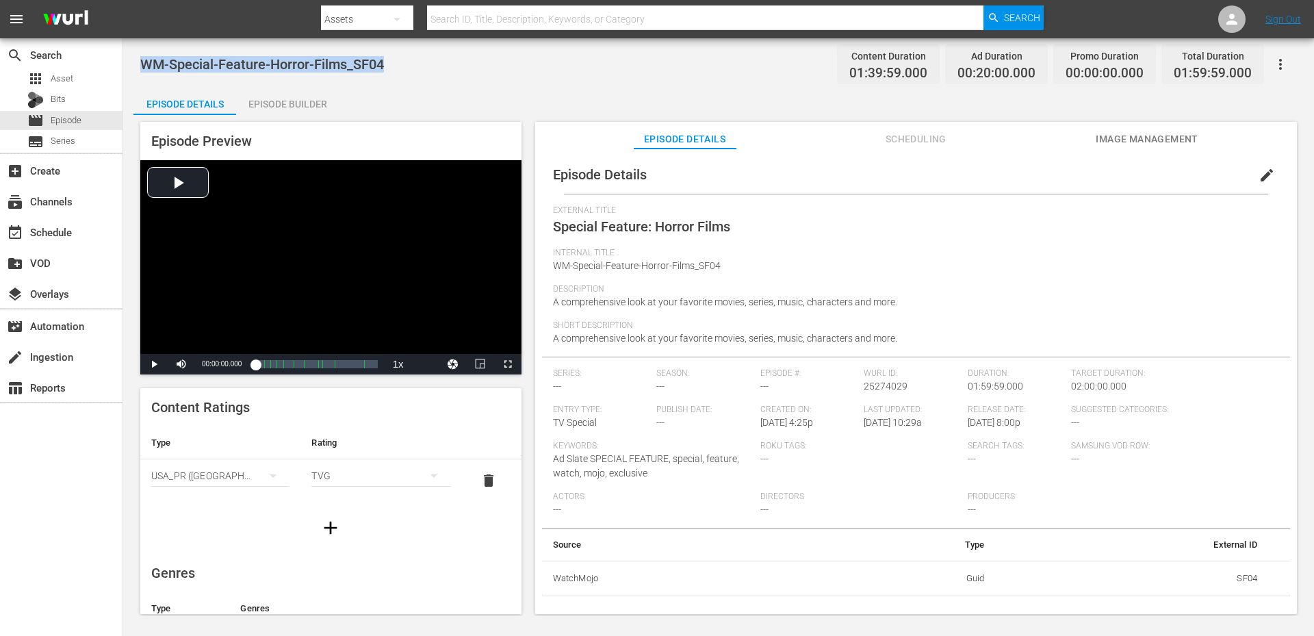
drag, startPoint x: 354, startPoint y: 70, endPoint x: 145, endPoint y: 71, distance: 208.7
click at [145, 71] on div "WM-Special-Feature-Horror-Films_SF04 Content Duration 01:39:59.000 Ad Duration …" at bounding box center [718, 64] width 1157 height 31
copy span "WM-Special-Feature-Horror-Films_SF04"
click at [412, 85] on div "WM-Special-Feature-Horror-Films_SF04 Content Duration 01:39:59.000 Ad Duration …" at bounding box center [718, 327] width 1191 height 578
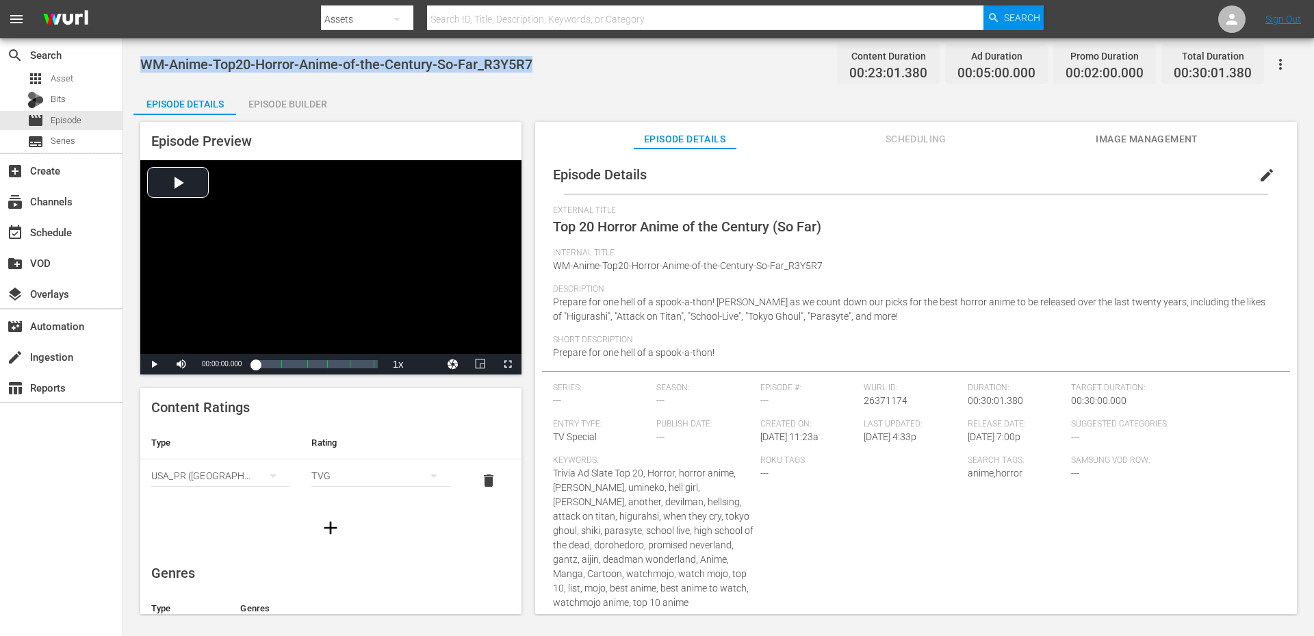
drag, startPoint x: 559, startPoint y: 63, endPoint x: 133, endPoint y: 78, distance: 425.9
click at [138, 78] on div "WM-Anime-Top20-Horror-Anime-of-the-Century-So-Far_R3Y5R7 Content Duration 00:23…" at bounding box center [718, 327] width 1191 height 578
drag, startPoint x: 412, startPoint y: 75, endPoint x: 144, endPoint y: 60, distance: 268.7
click at [144, 60] on div "WM-Film-Top20-Scariest-Horror-Movies_Z9A9I0 Content Duration 00:23:01.380 Ad Du…" at bounding box center [718, 64] width 1157 height 31
copy span "WM-Film-Top20-Scariest-Horror-Movies_Z9A9I0"
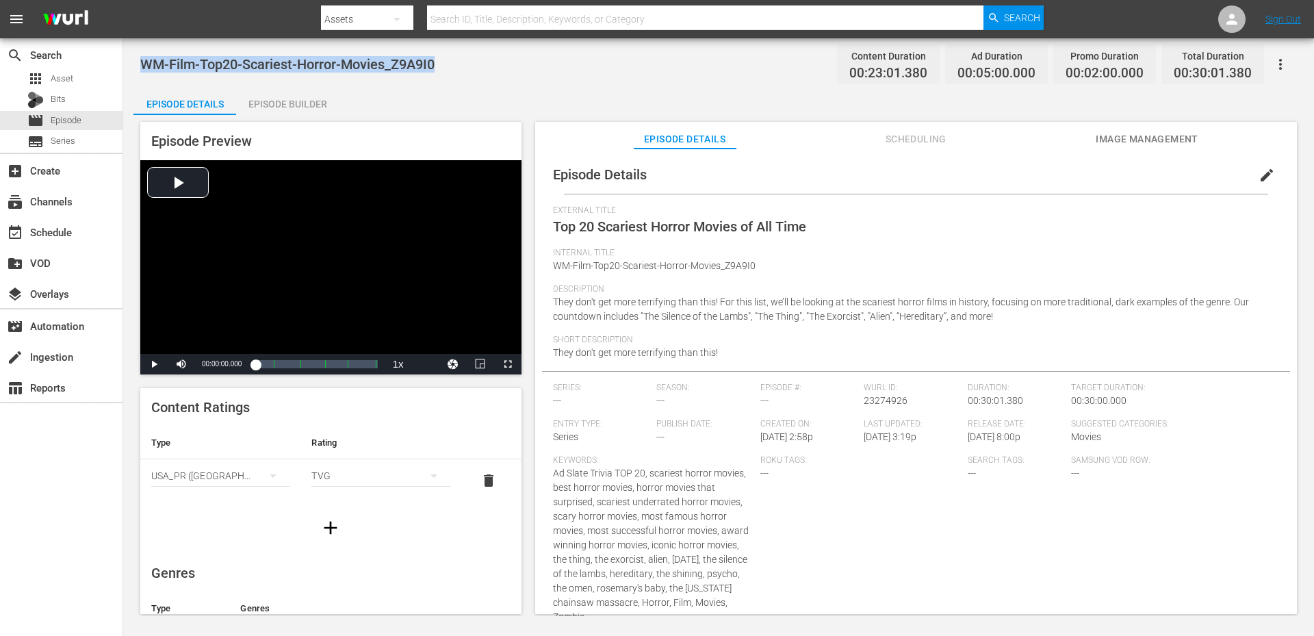
click at [467, 81] on div "WM-Film-Top20-Scariest-Horror-Movies_Z9A9I0 Content Duration 00:23:01.380 Ad Du…" at bounding box center [718, 327] width 1191 height 578
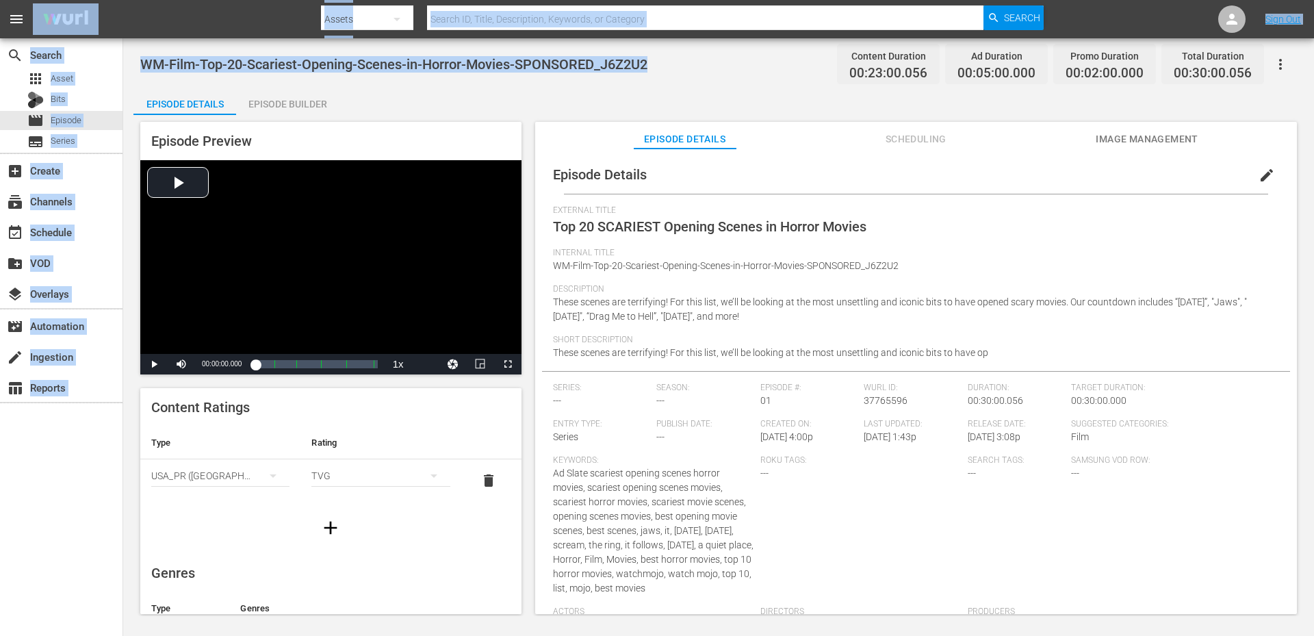
drag, startPoint x: 541, startPoint y: 52, endPoint x: 152, endPoint y: 37, distance: 389.0
click at [142, 37] on div "menu Search By Assets Search ID, Title, Description, Keywords, or Category Sear…" at bounding box center [657, 308] width 1314 height 616
click at [142, 62] on span "WM-Film-Top-20-Scariest-Opening-Scenes-in-Horror-Movies-SPONSORED_J6Z2U2" at bounding box center [393, 64] width 507 height 16
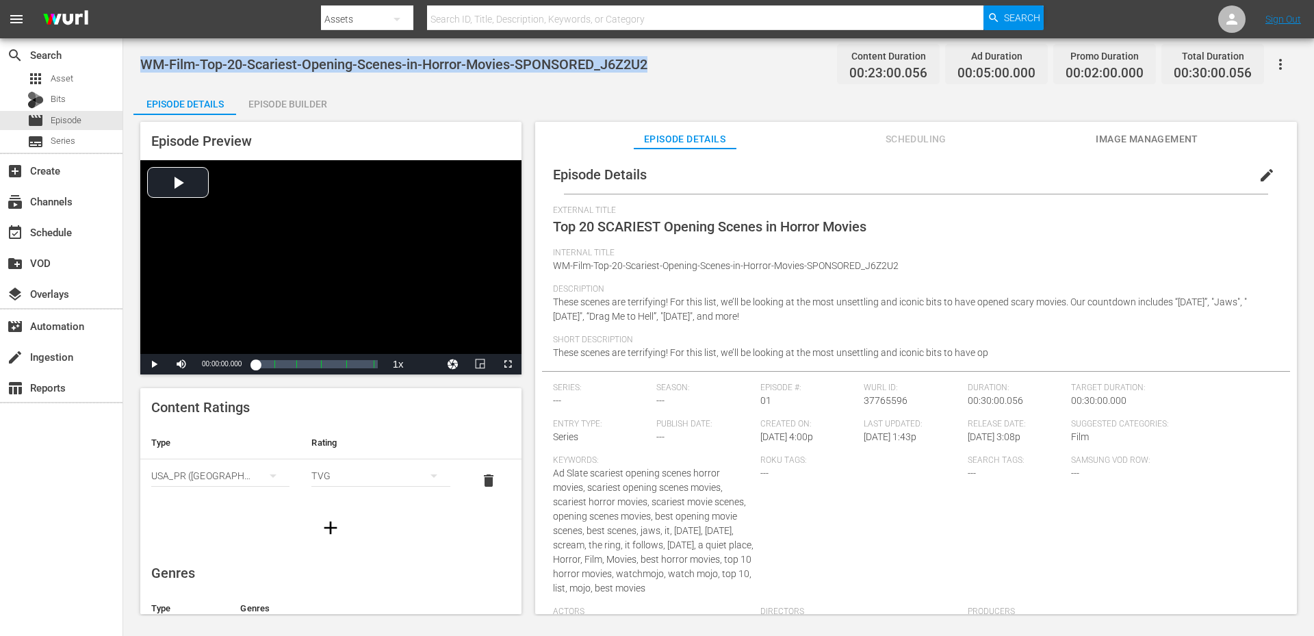
copy span "WM-Film-Top-20-Scariest-Opening-Scenes-in-Horror-Movies-SPONSORED_J6Z2U2"
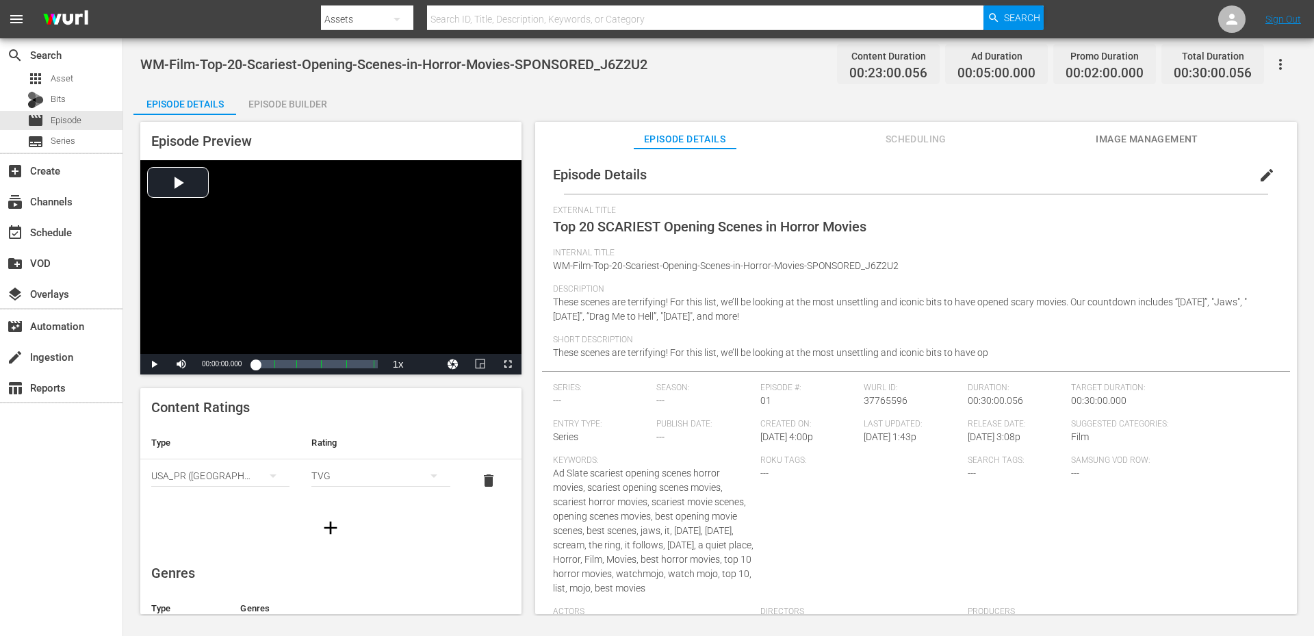
click at [703, 87] on div "WM-Film-Top-20-Scariest-Opening-Scenes-in-Horror-Movies-SPONSORED_J6Z2U2 Conten…" at bounding box center [718, 327] width 1191 height 578
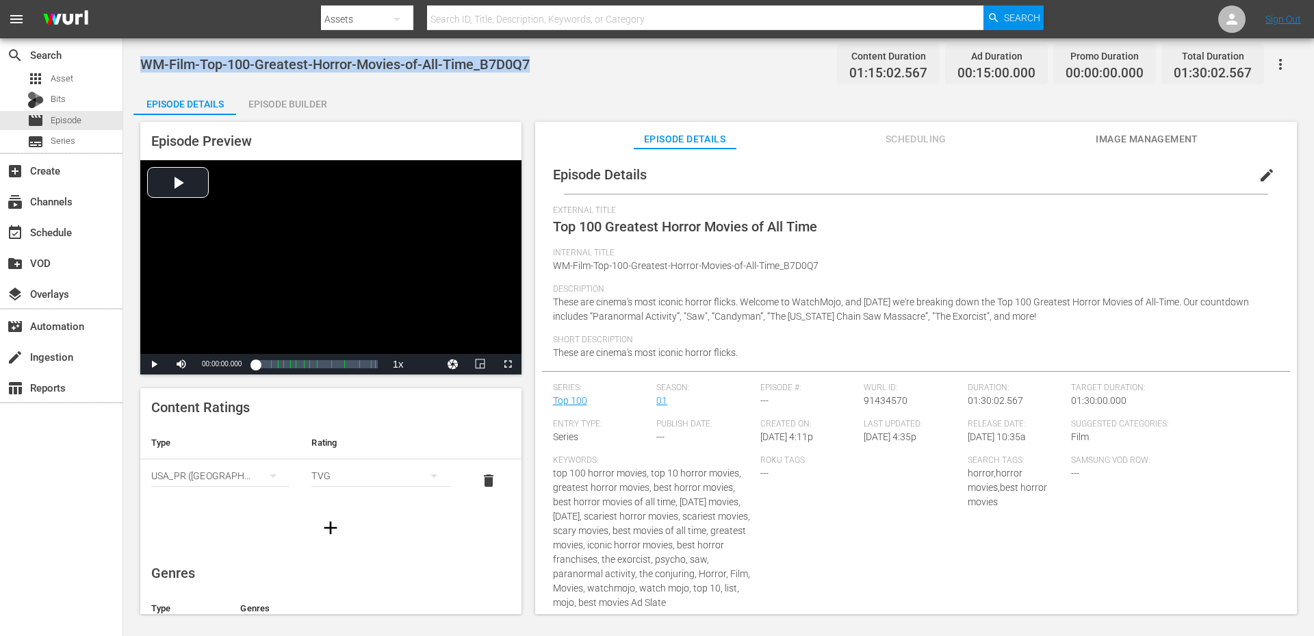
drag, startPoint x: 530, startPoint y: 59, endPoint x: 145, endPoint y: 70, distance: 385.4
click at [145, 70] on div "WM-Film-Top-100-Greatest-Horror-Movies-of-All-Time_B7D0Q7 Content Duration 01:1…" at bounding box center [718, 64] width 1157 height 31
click at [515, 99] on div "Episode Details Episode Builder Episode Preview Video Player is loading. Play V…" at bounding box center [718, 356] width 1170 height 537
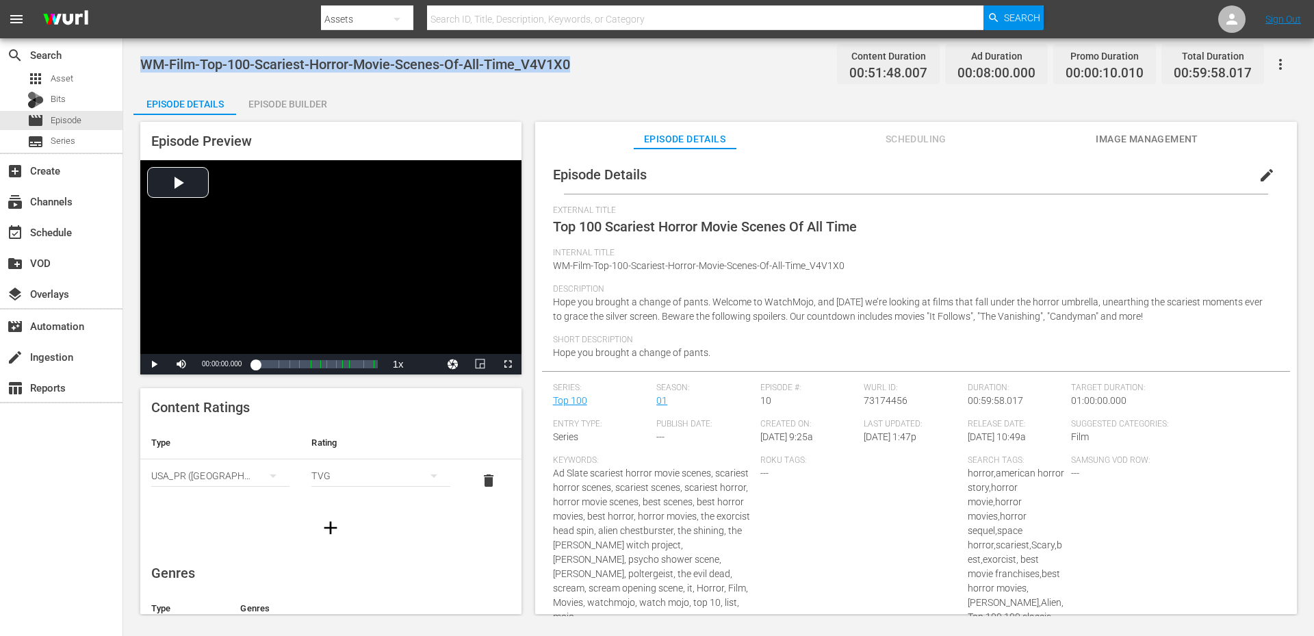
drag, startPoint x: 622, startPoint y: 57, endPoint x: 138, endPoint y: 64, distance: 483.9
click at [138, 64] on div "WM-Film-Top-100-Scariest-Horror-Movie-Scenes-Of-All-Time_V4V1X0 Content Duratio…" at bounding box center [718, 327] width 1191 height 578
copy span "WM-Film-Top-100-Scariest-Horror-Movie-Scenes-Of-All-Time_V4V1X0"
click at [688, 94] on div "Episode Details Episode Builder Episode Preview Video Player is loading. Play V…" at bounding box center [718, 356] width 1170 height 537
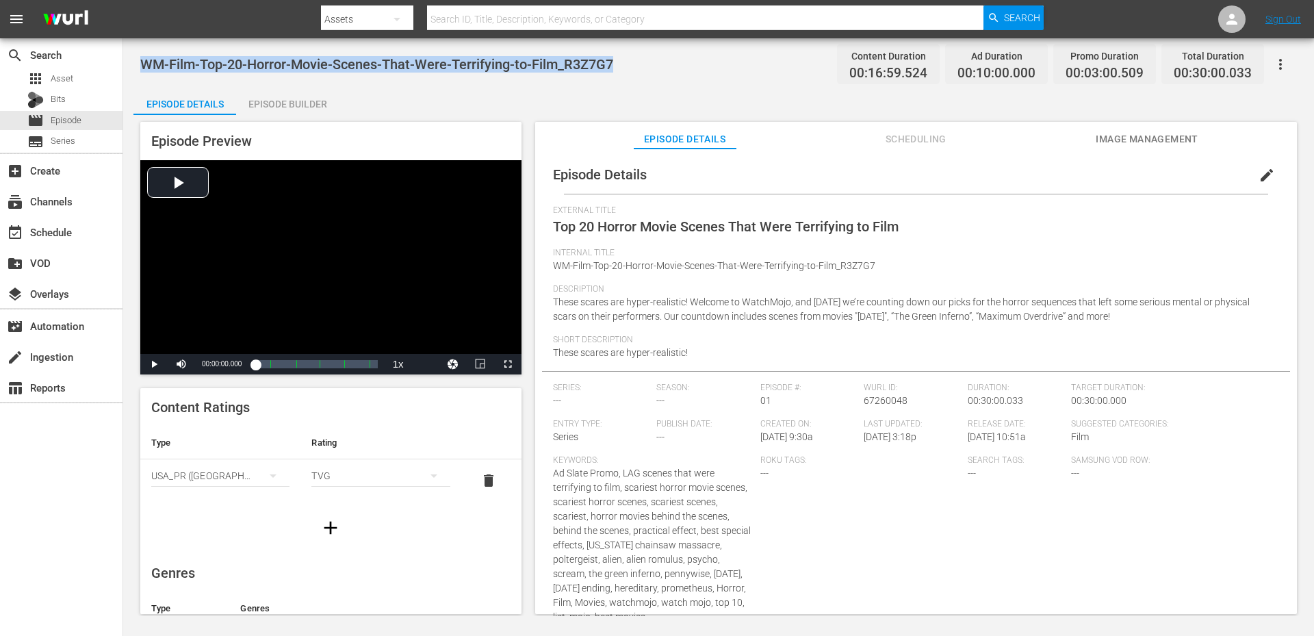
drag, startPoint x: 641, startPoint y: 66, endPoint x: 131, endPoint y: 54, distance: 510.0
click at [131, 54] on div "WM-Film-Top-20-Horror-Movie-Scenes-That-Were-Terrifying-to-Film_R3Z7G7 Content …" at bounding box center [718, 327] width 1191 height 578
copy span "WM-Film-Top-20-Horror-Movie-Scenes-That-Were-Terrifying-to-Film_R3Z7G7"
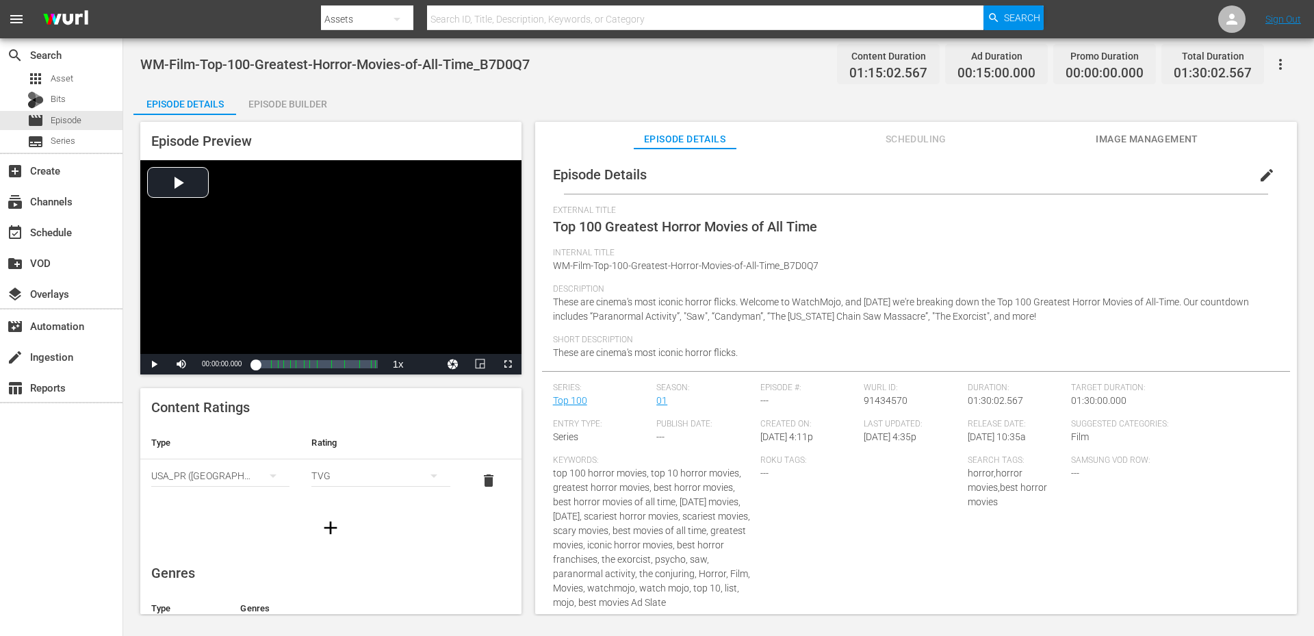
click at [934, 140] on span "Scheduling" at bounding box center [915, 139] width 103 height 17
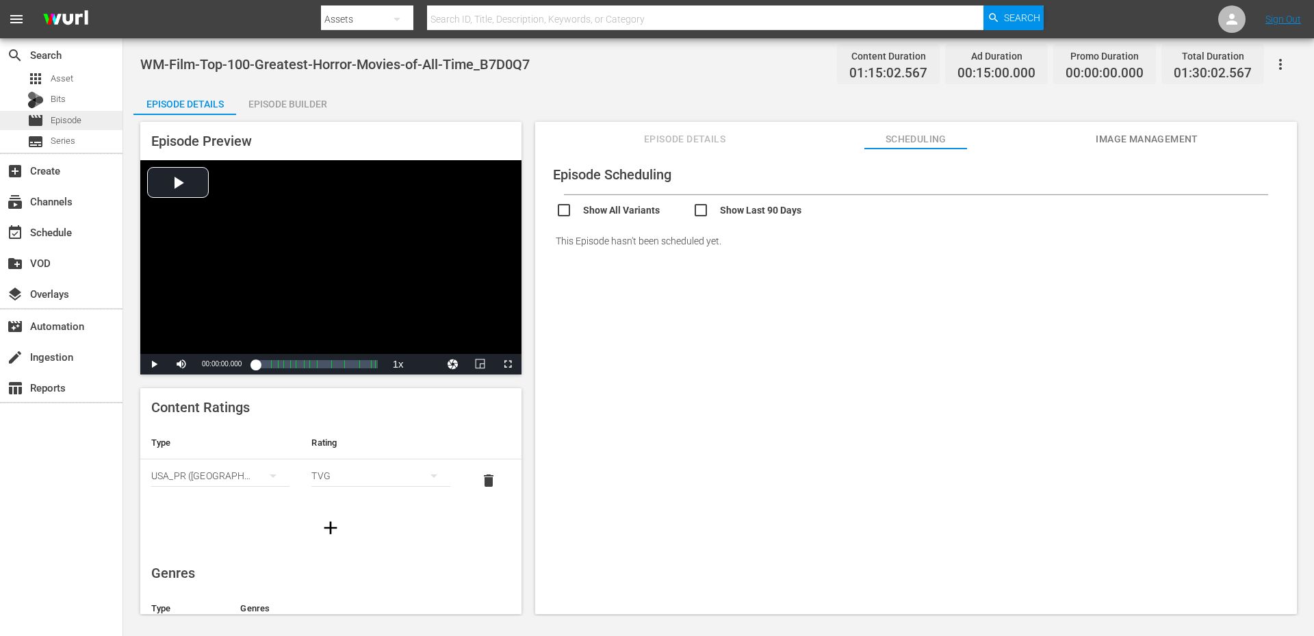
click at [74, 116] on span "Episode" at bounding box center [66, 121] width 31 height 14
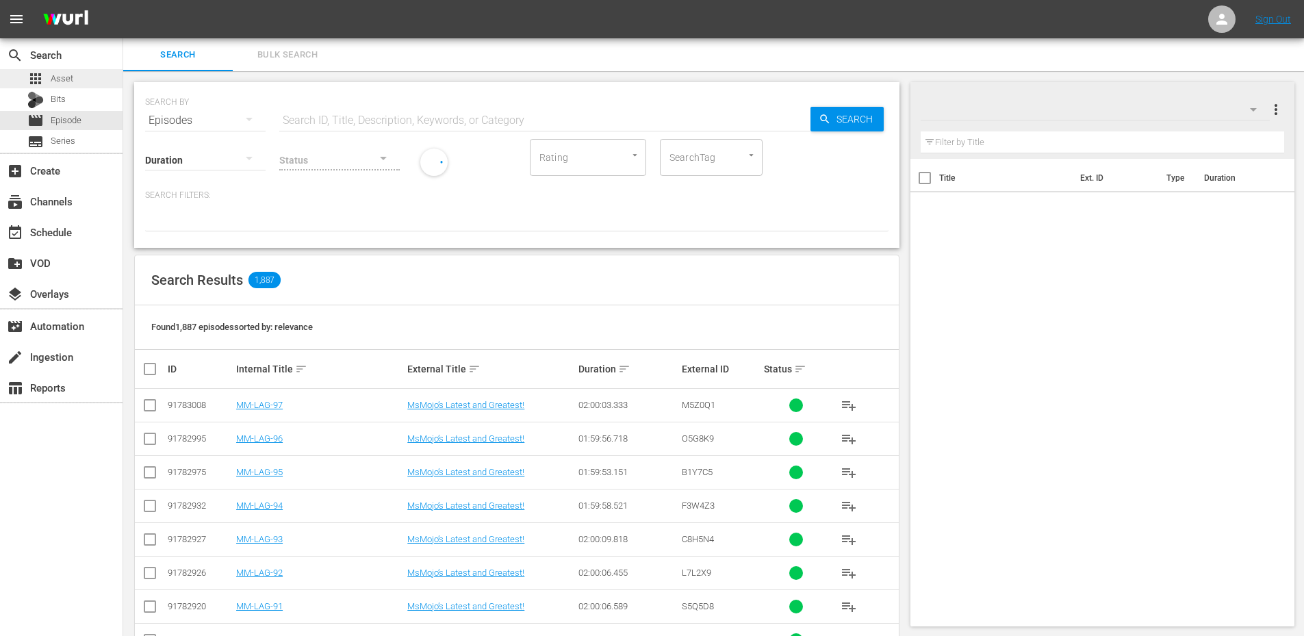
click at [60, 81] on span "Asset" at bounding box center [62, 79] width 23 height 14
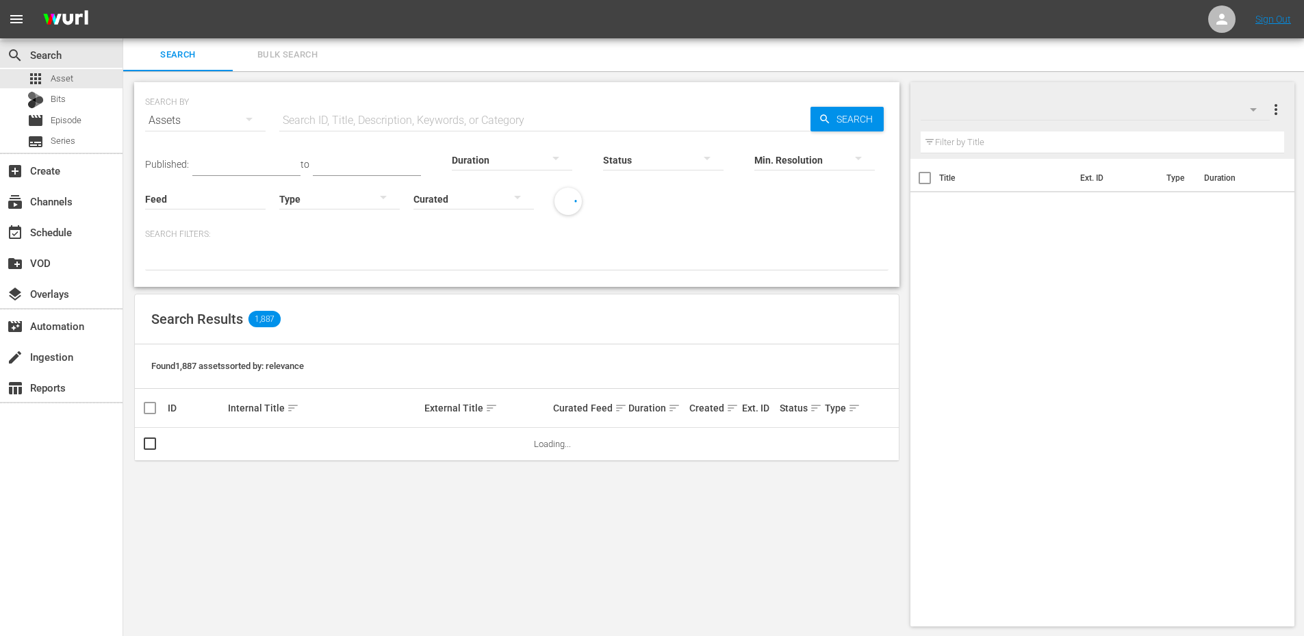
click at [332, 122] on input "text" at bounding box center [544, 120] width 531 height 33
paste input "WM-Film-Top-10-Horror-Movies-with-the-Best-Storylines_W1F6N4"
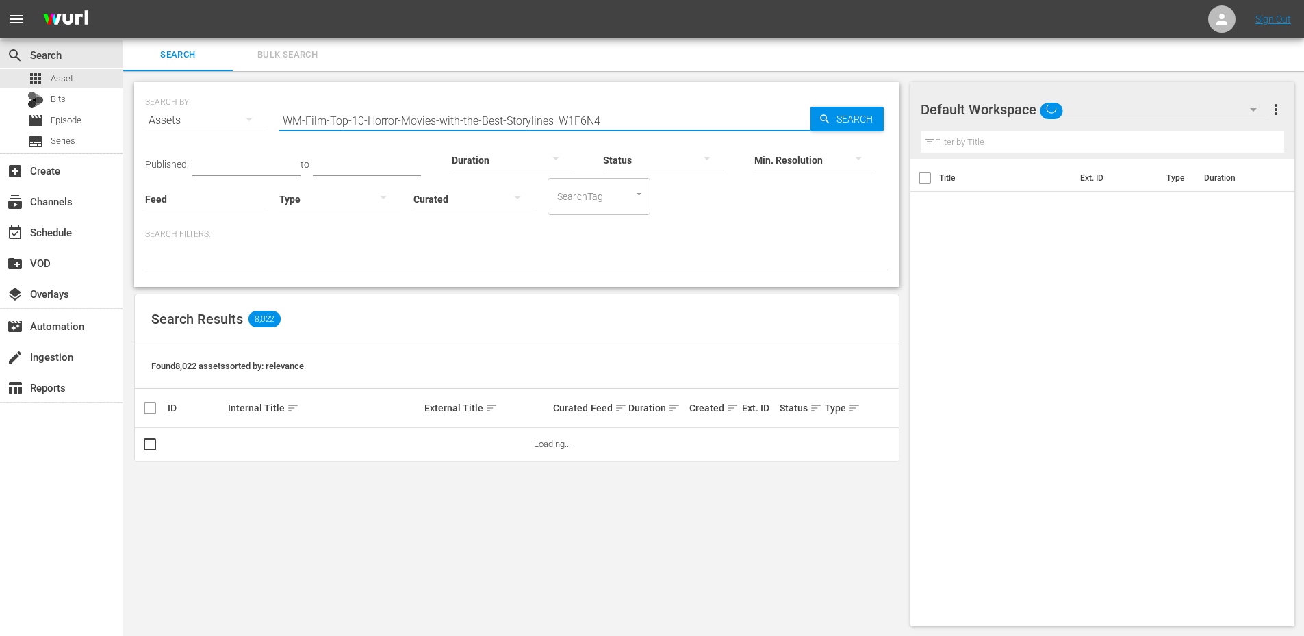
type input "W1F6N4"
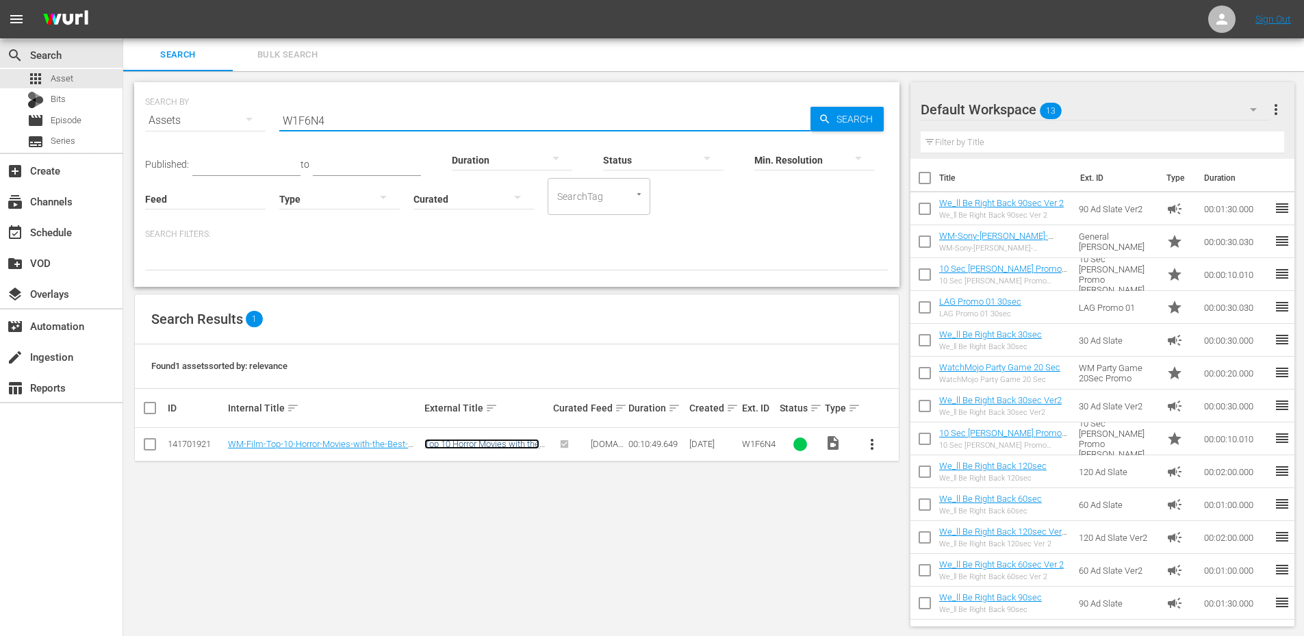
click at [508, 444] on link "Top 10 Horror Movies with the Best Plots" at bounding box center [481, 449] width 115 height 21
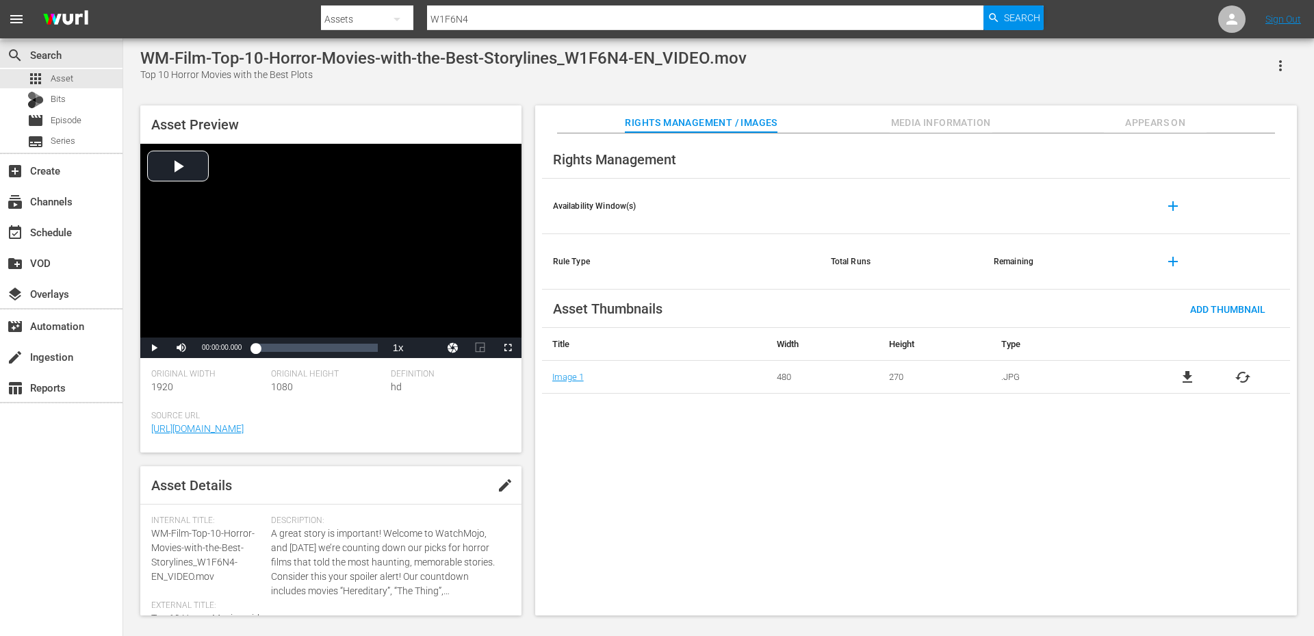
click at [1146, 118] on span "Appears On" at bounding box center [1155, 122] width 103 height 17
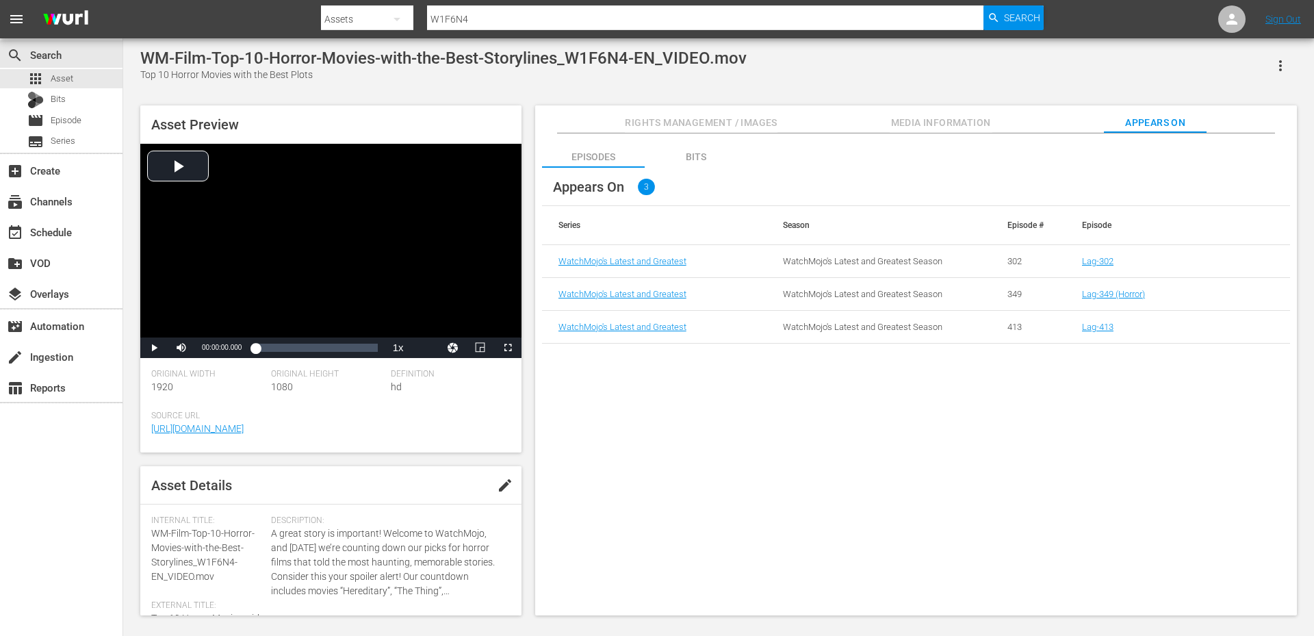
click at [844, 359] on div "Episodes Bits Appears On 3 Series Season Episode # Episode WatchMojo's Latest a…" at bounding box center [916, 374] width 762 height 482
click at [81, 70] on div "apps Asset" at bounding box center [61, 78] width 122 height 19
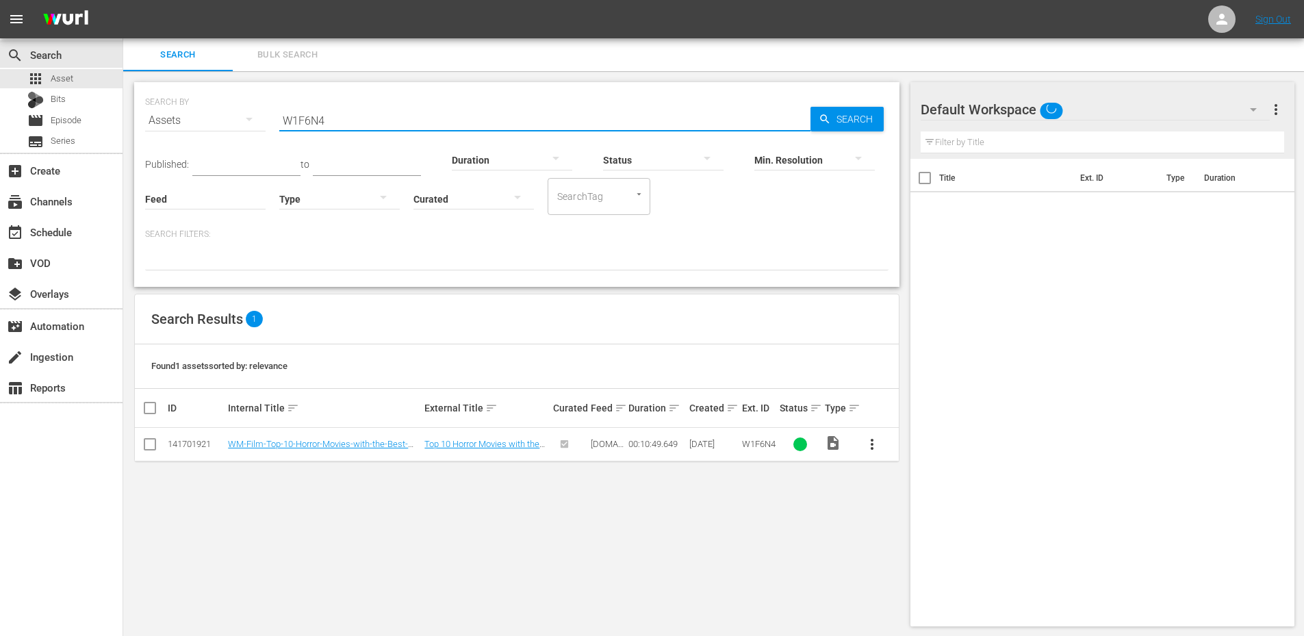
drag, startPoint x: 437, startPoint y: 120, endPoint x: 181, endPoint y: 90, distance: 257.1
click at [181, 90] on div "SEARCH BY Search By Assets Search ID, Title, Description, Keywords, or Category…" at bounding box center [516, 112] width 743 height 49
paste input "M-Film-Top-10-Most-Popular-Horror-Movies-of-All-Time_L3P4Q9"
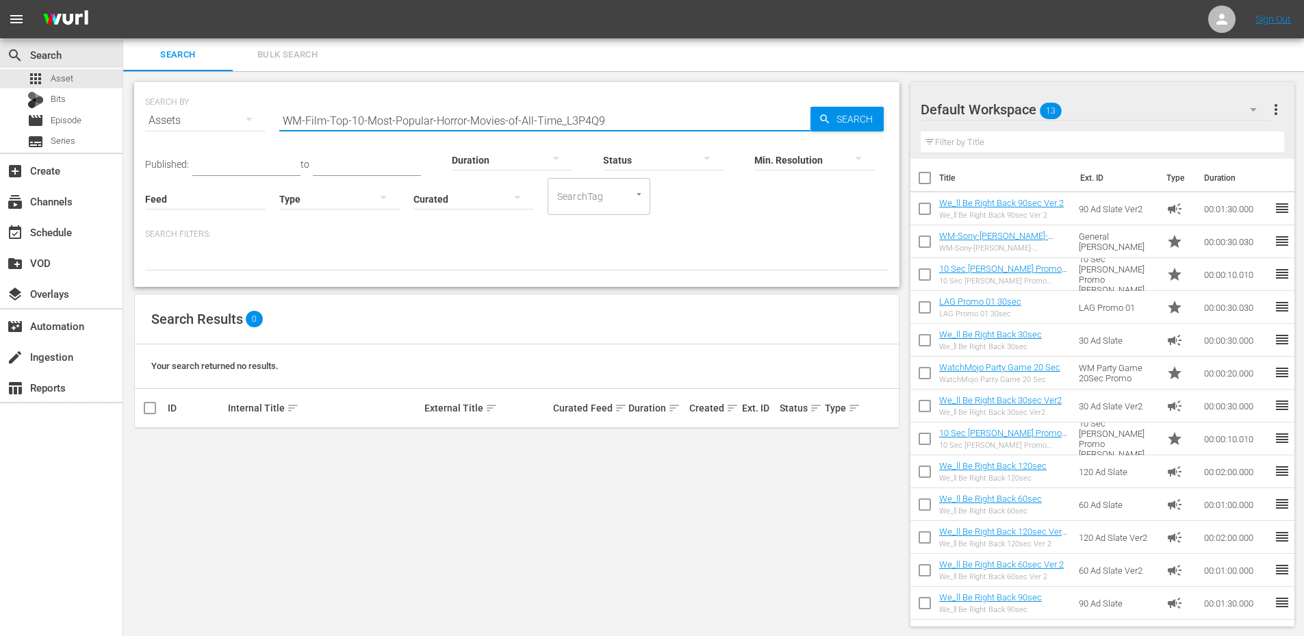
type input "L3P4Q9"
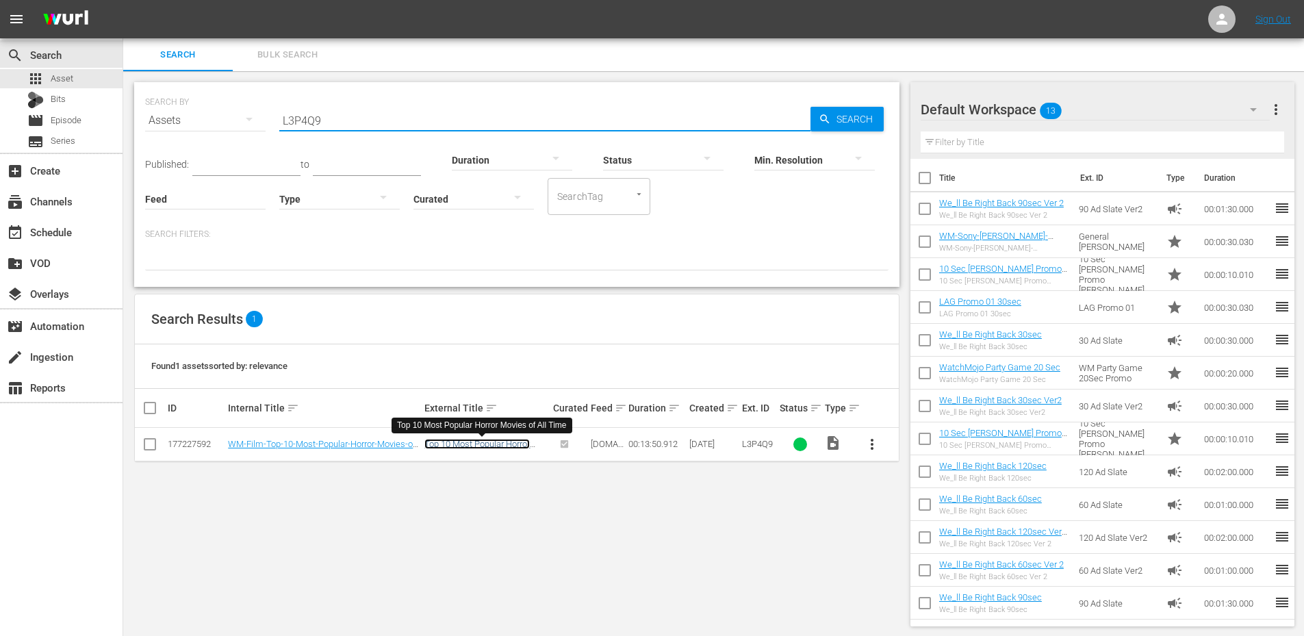
click at [505, 449] on link "Top 10 Most Popular Horror Movies of All Time" at bounding box center [476, 449] width 105 height 21
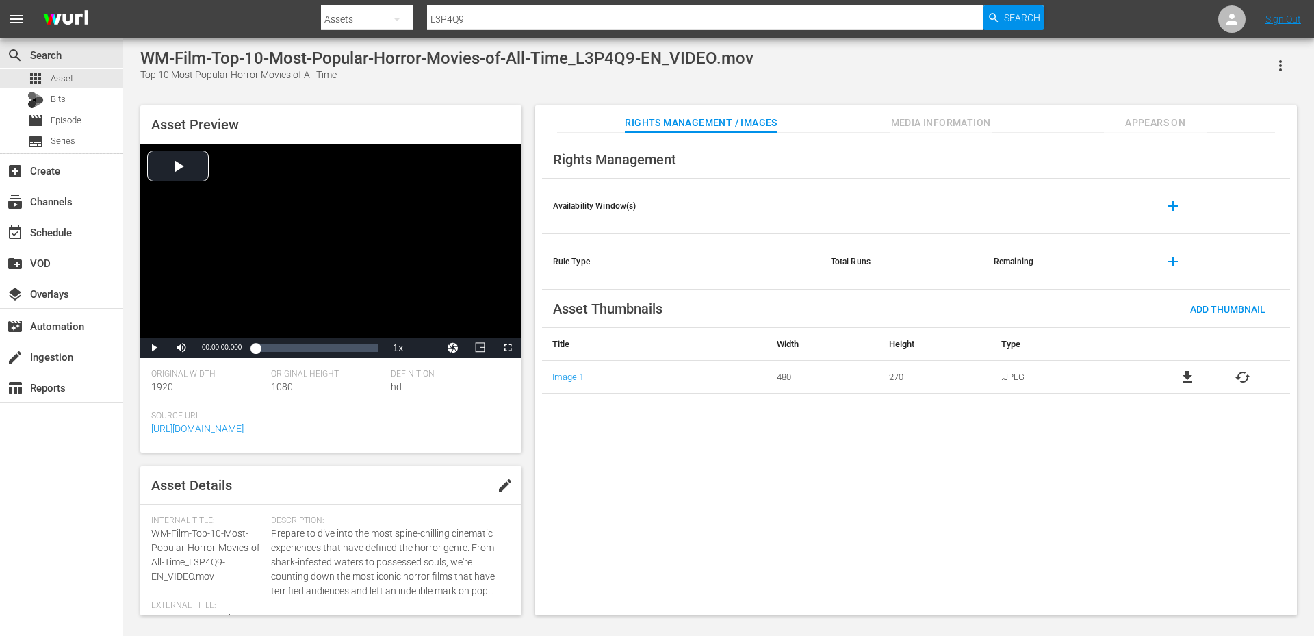
click at [1137, 127] on span "Appears On" at bounding box center [1155, 122] width 103 height 17
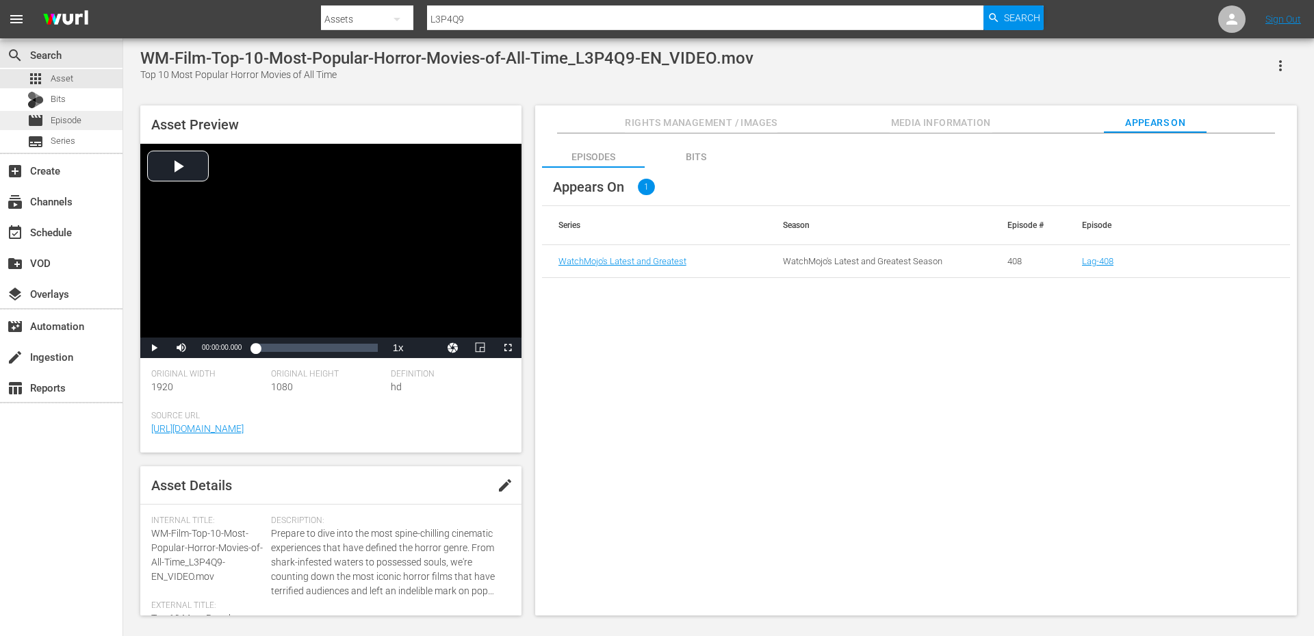
click at [64, 122] on span "Episode" at bounding box center [66, 121] width 31 height 14
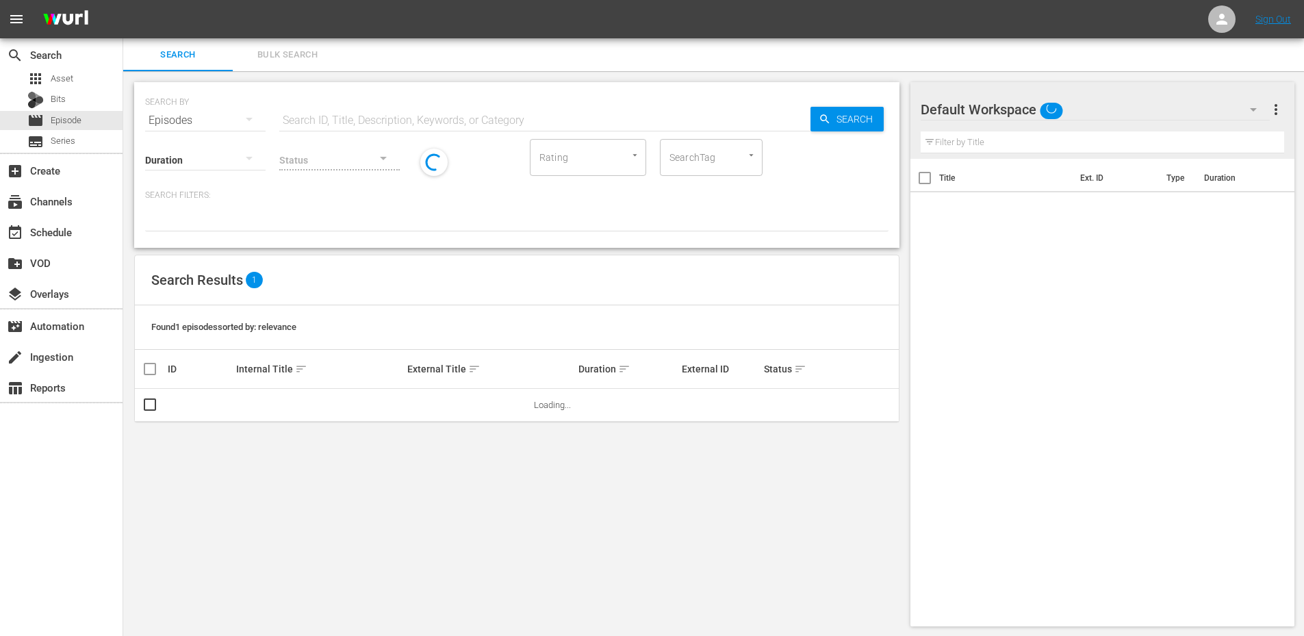
click at [691, 155] on input "SearchTag" at bounding box center [692, 157] width 52 height 25
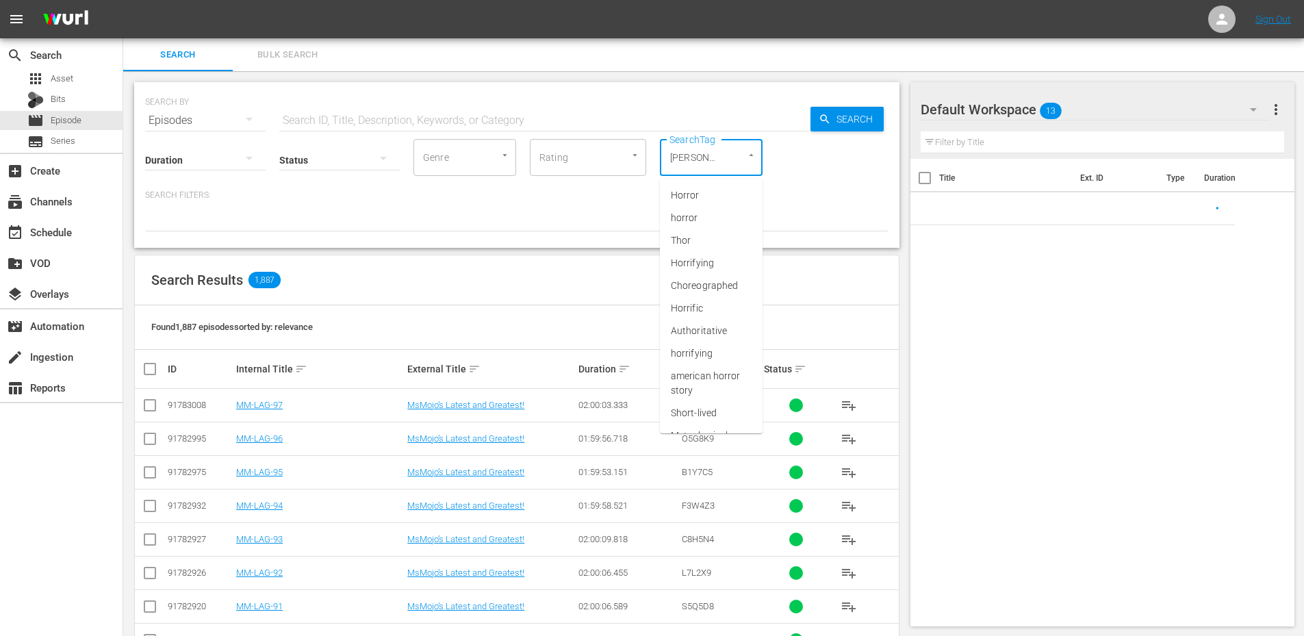
type input "horro"
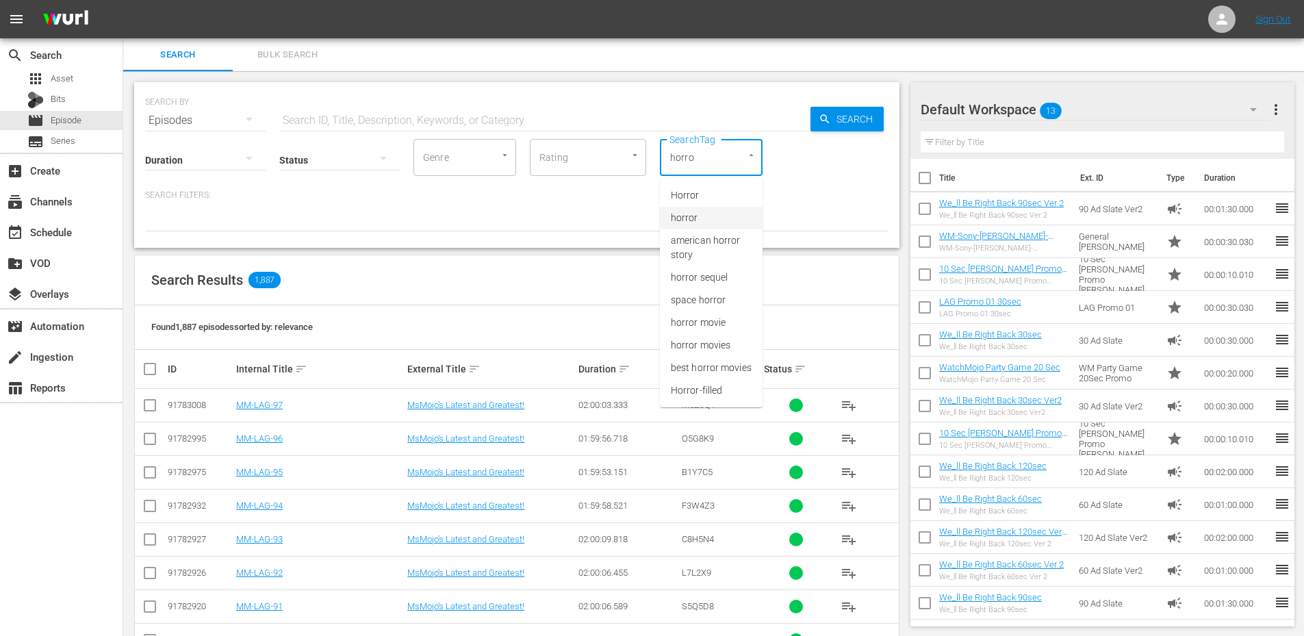
click at [688, 213] on span "horror" at bounding box center [684, 218] width 27 height 14
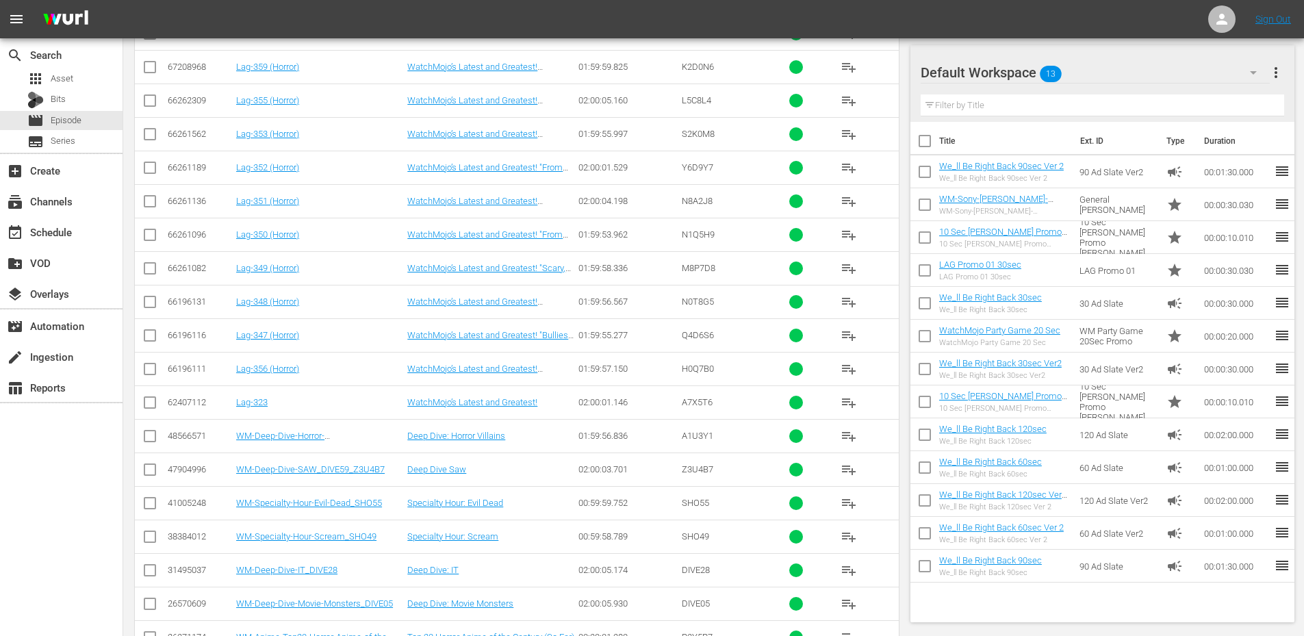
scroll to position [818, 0]
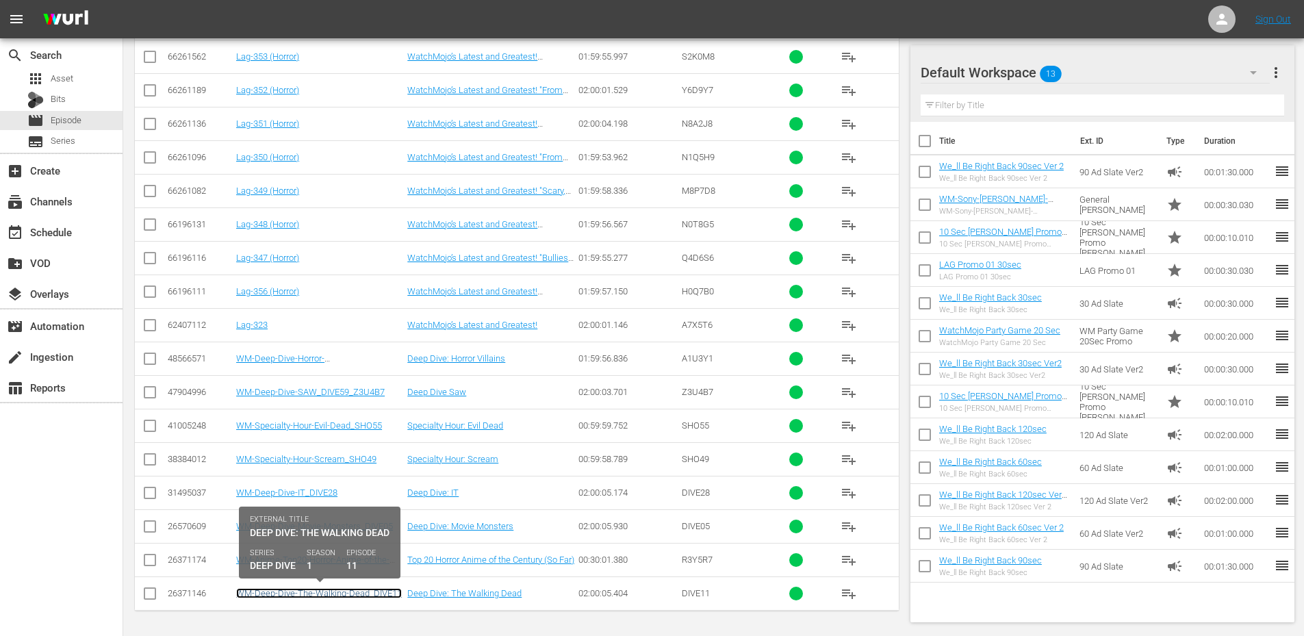
click at [316, 597] on link "WM-Deep-Dive-The-Walking-Dead_DIVE11" at bounding box center [319, 593] width 166 height 10
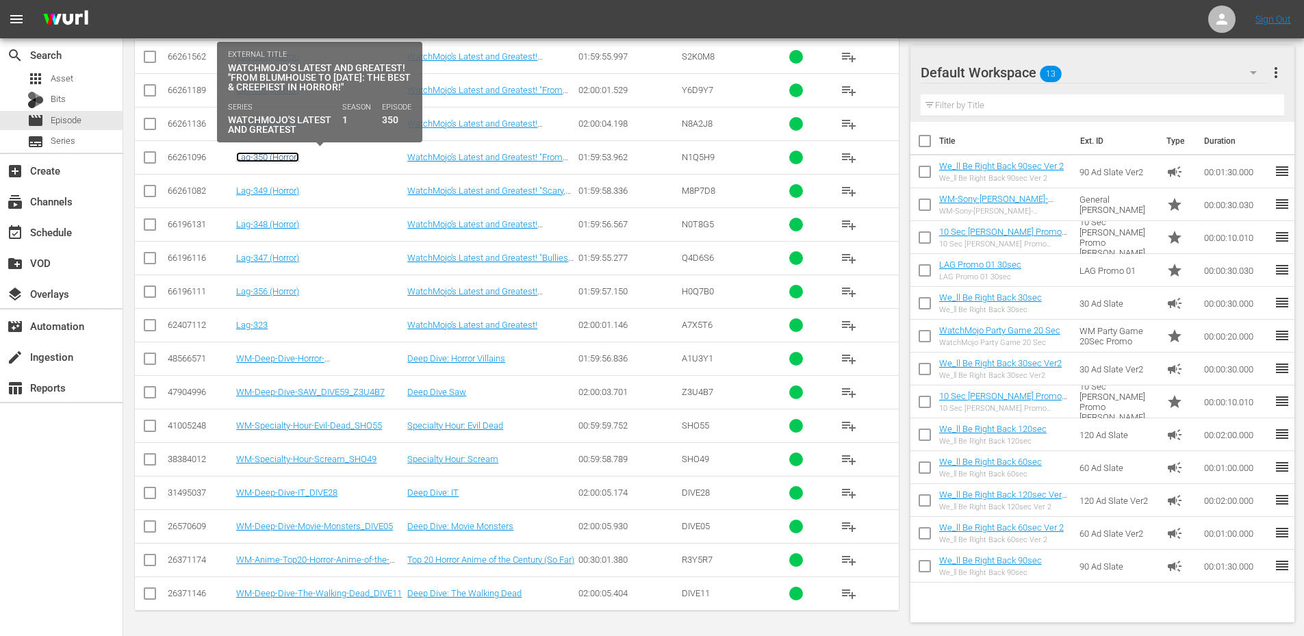
click at [282, 157] on link "Lag-350 (Horror)" at bounding box center [267, 157] width 63 height 10
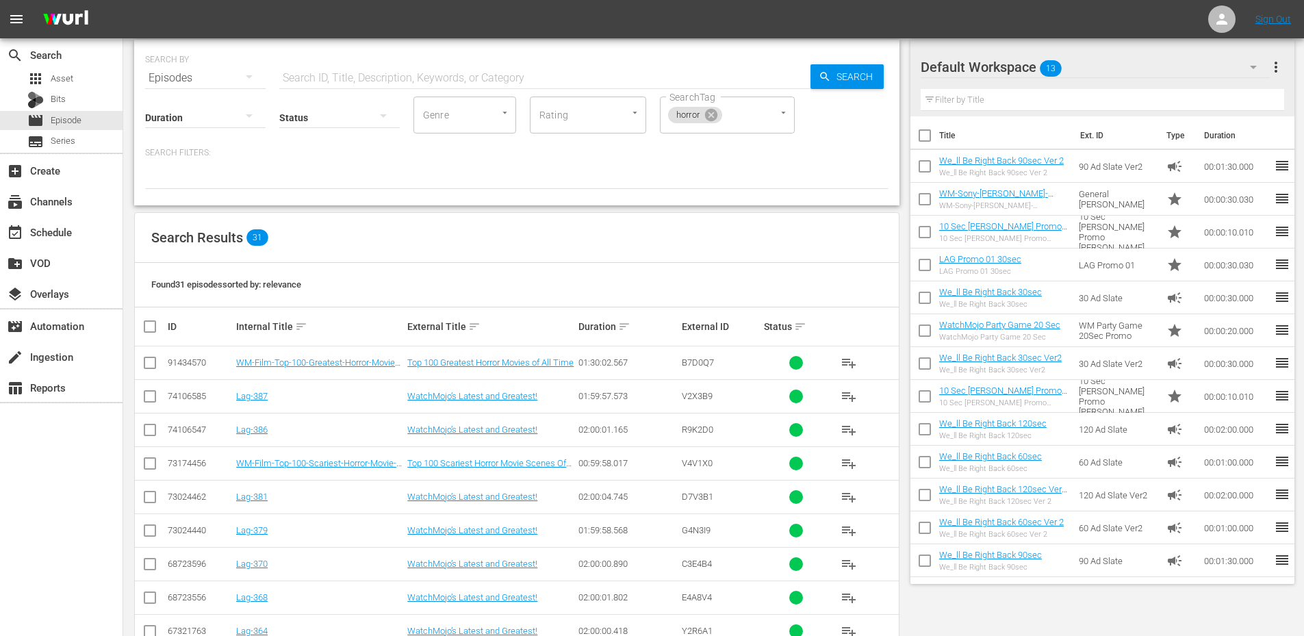
scroll to position [0, 0]
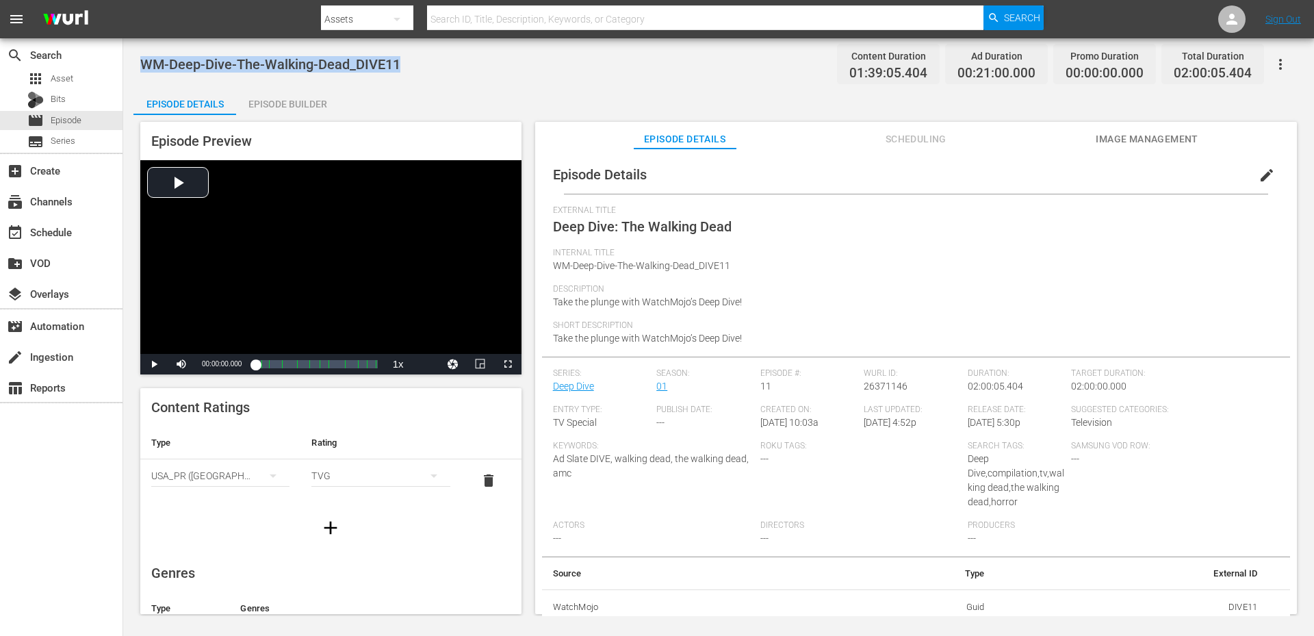
drag, startPoint x: 457, startPoint y: 68, endPoint x: 142, endPoint y: 61, distance: 314.9
click at [142, 61] on div "WM-Deep-Dive-The-Walking-Dead_DIVE11 Content Duration 01:39:05.404 Ad Duration …" at bounding box center [718, 64] width 1157 height 31
copy span "WM-Deep-Dive-The-Walking-Dead_DIVE11"
click at [68, 72] on span "Asset" at bounding box center [62, 79] width 23 height 14
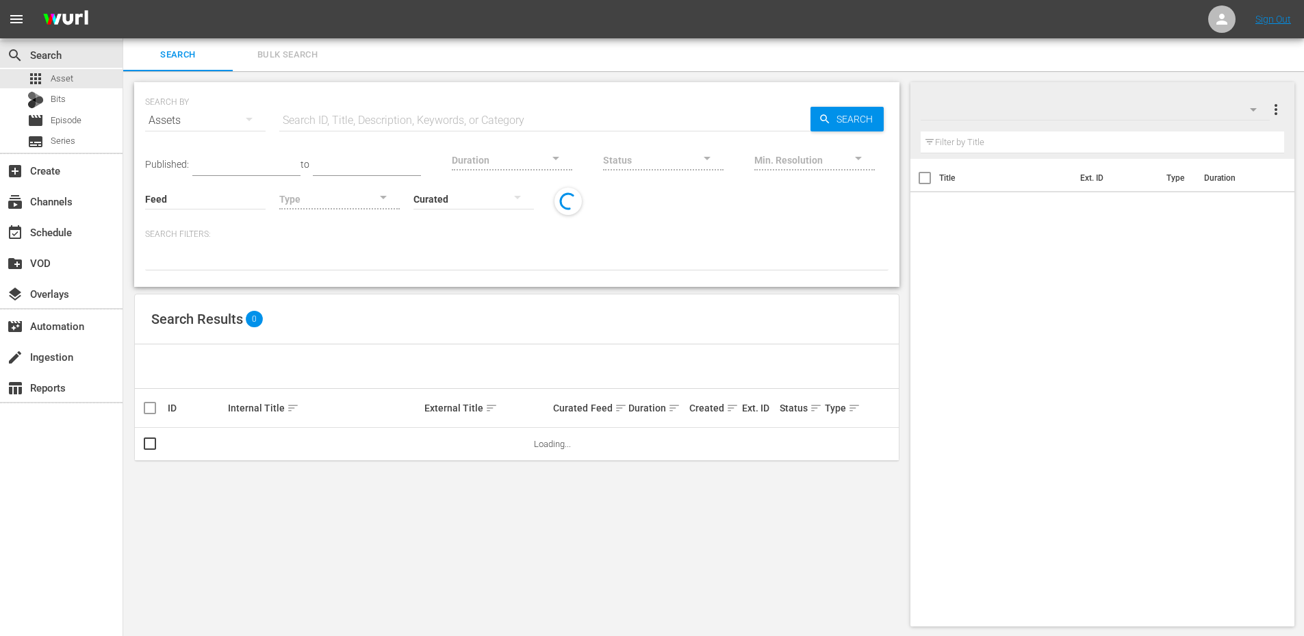
click at [280, 49] on span "Bulk Search" at bounding box center [287, 55] width 93 height 16
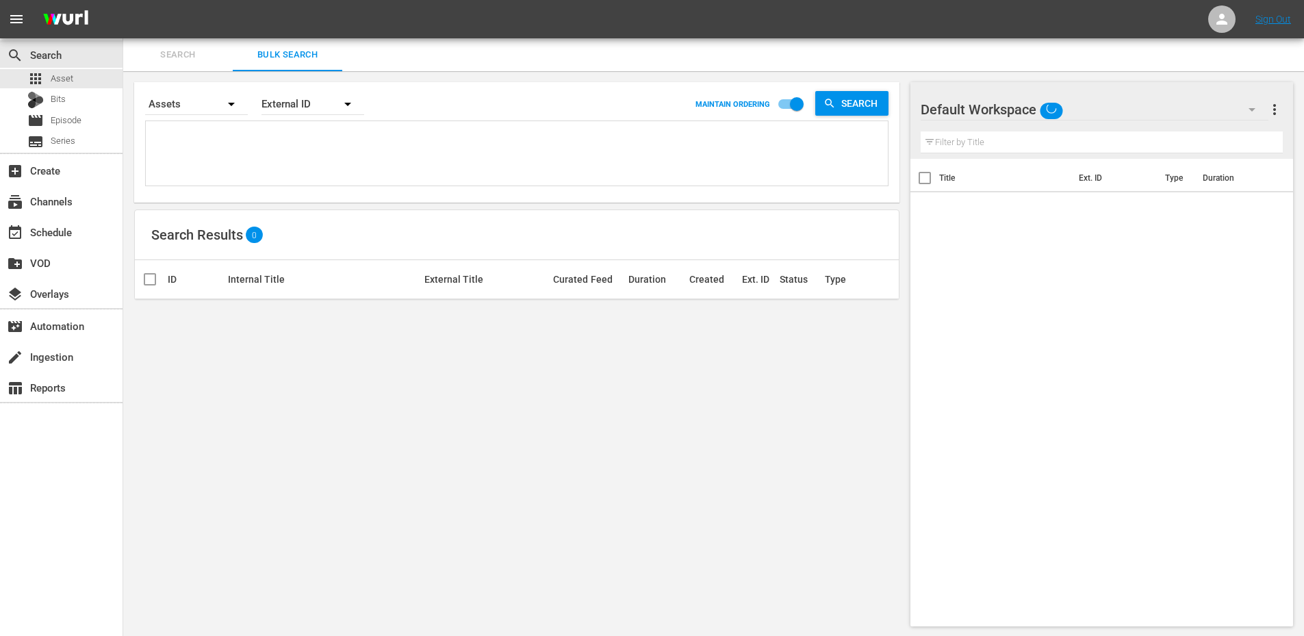
click at [246, 134] on textarea at bounding box center [518, 156] width 738 height 62
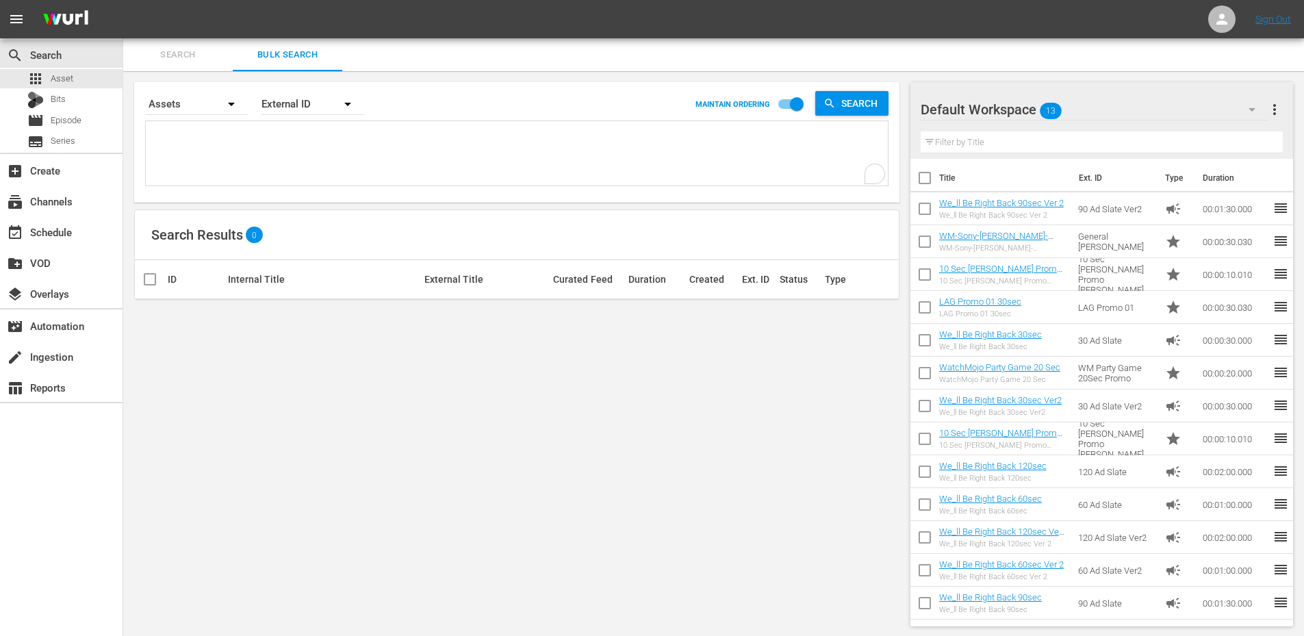
paste textarea "E5J8N7 L3P4Q9 U2U6M4 Q8G8V5 P8Y7S6 G3Z4N5 Y2L2X5 P5N8Y8 H6W5X1 J2F0S2 W1Q8I8 Z8…"
type textarea "E5J8N7 L3P4Q9 U2U6M4 Q8G8V5 P8Y7S6 G3Z4N5 Y2L2X5 P5N8Y8 H6W5X1 J2F0S2 W1Q8I8 Z8…"
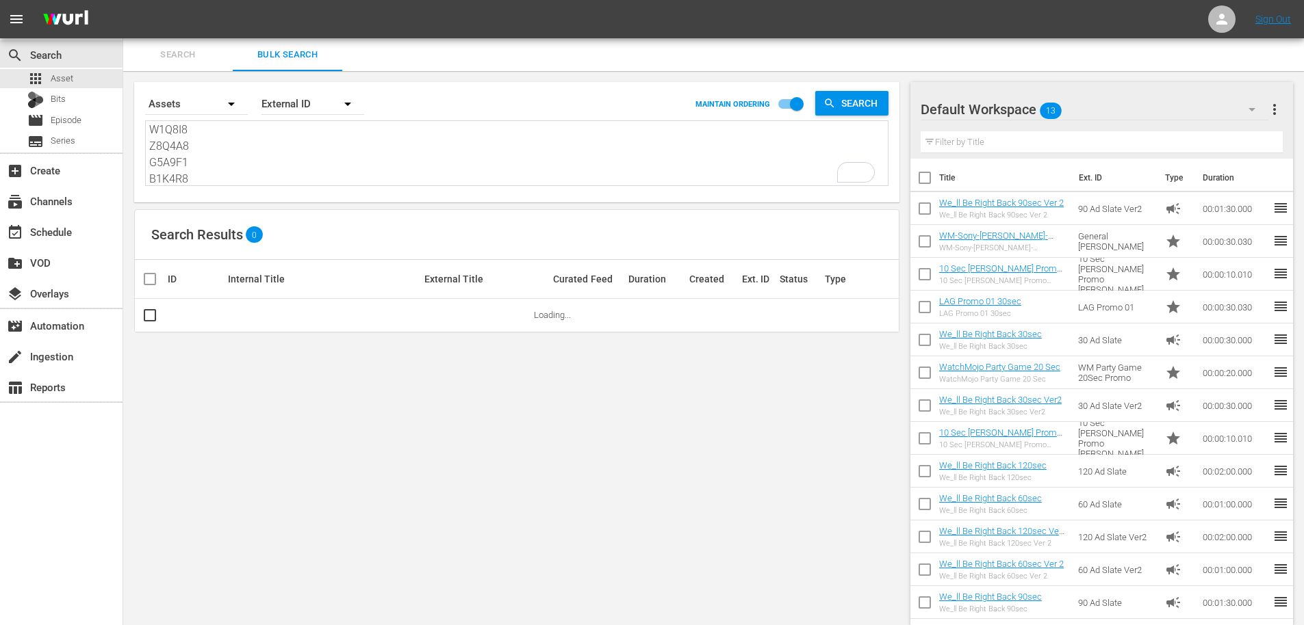
scroll to position [166, 0]
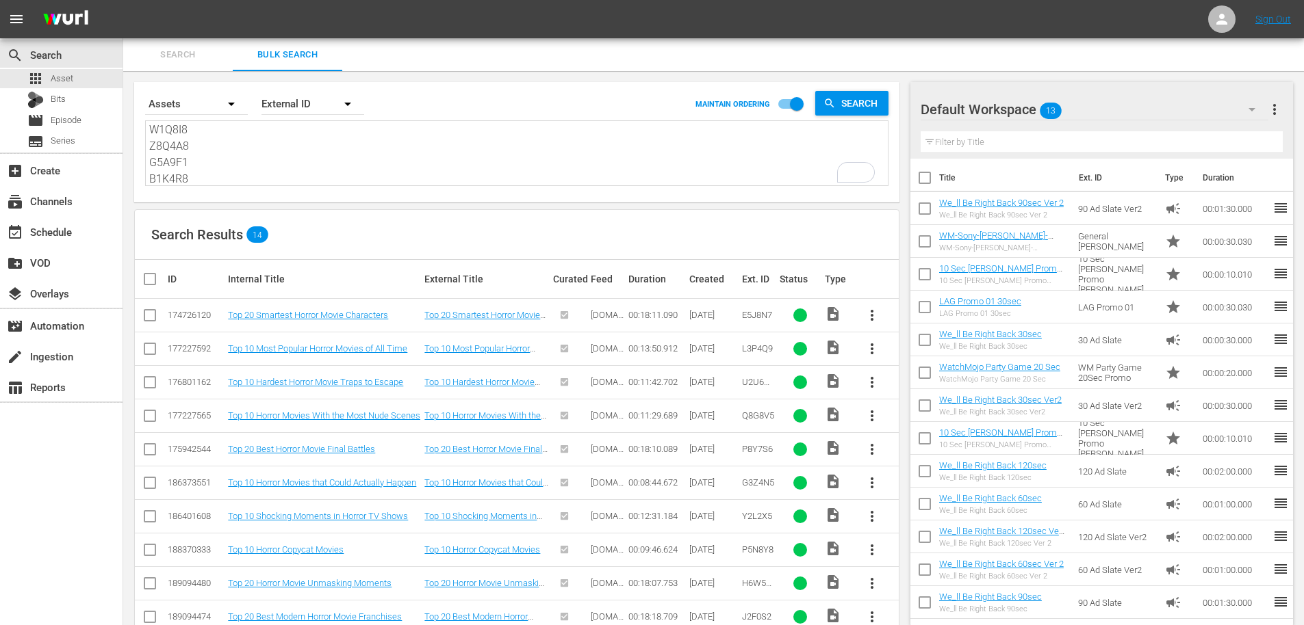
type textarea "E5J8N7 L3P4Q9 U2U6M4 Q8G8V5 P8Y7S6 G3Z4N5 Y2L2X5 P5N8Y8 H6W5X1 J2F0S2 W1Q8I8 Z8…"
click at [154, 281] on input "checkbox" at bounding box center [155, 279] width 27 height 16
checkbox input "true"
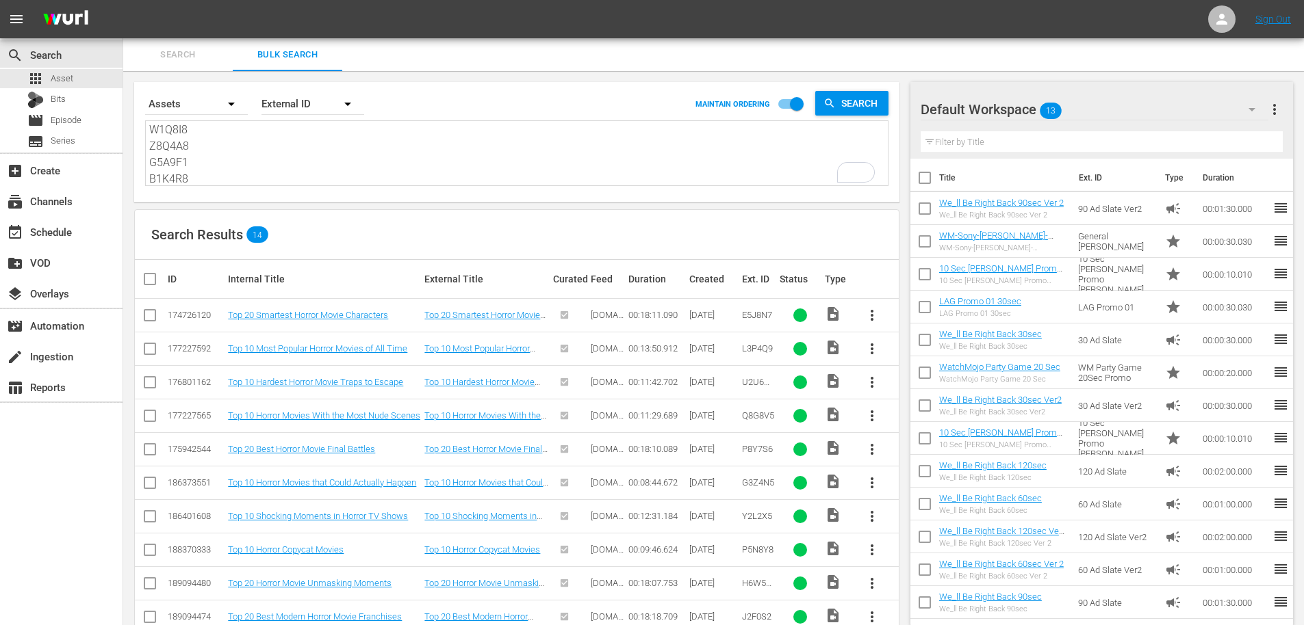
checkbox input "true"
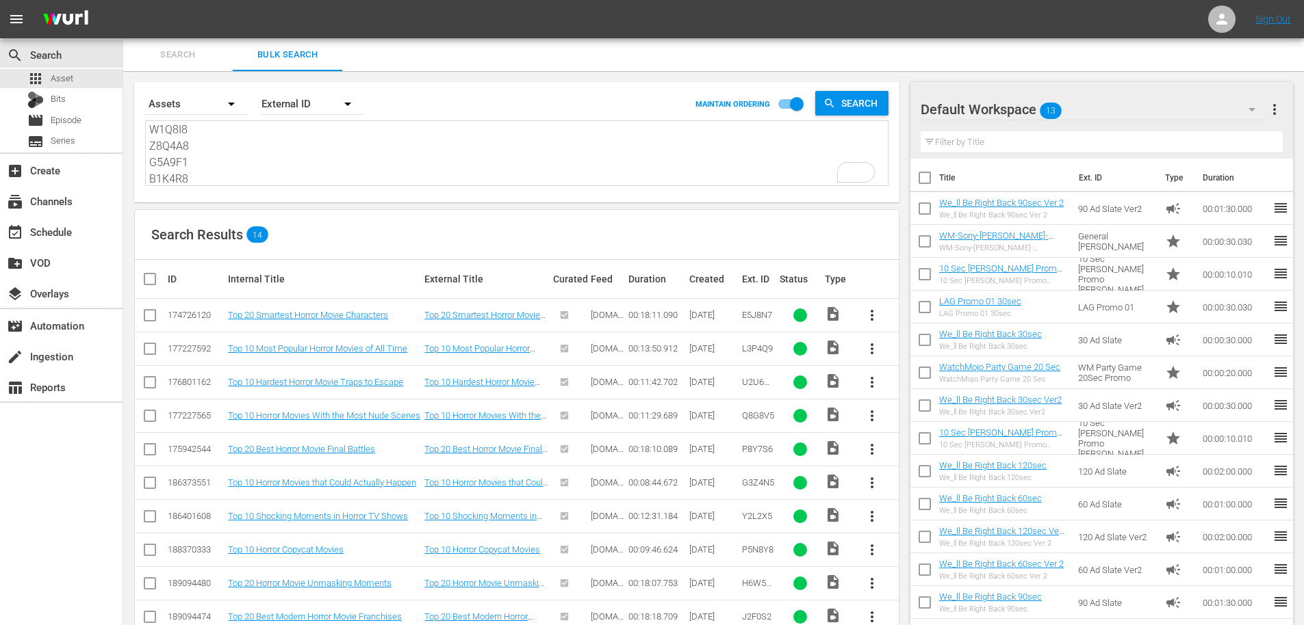
checkbox input "true"
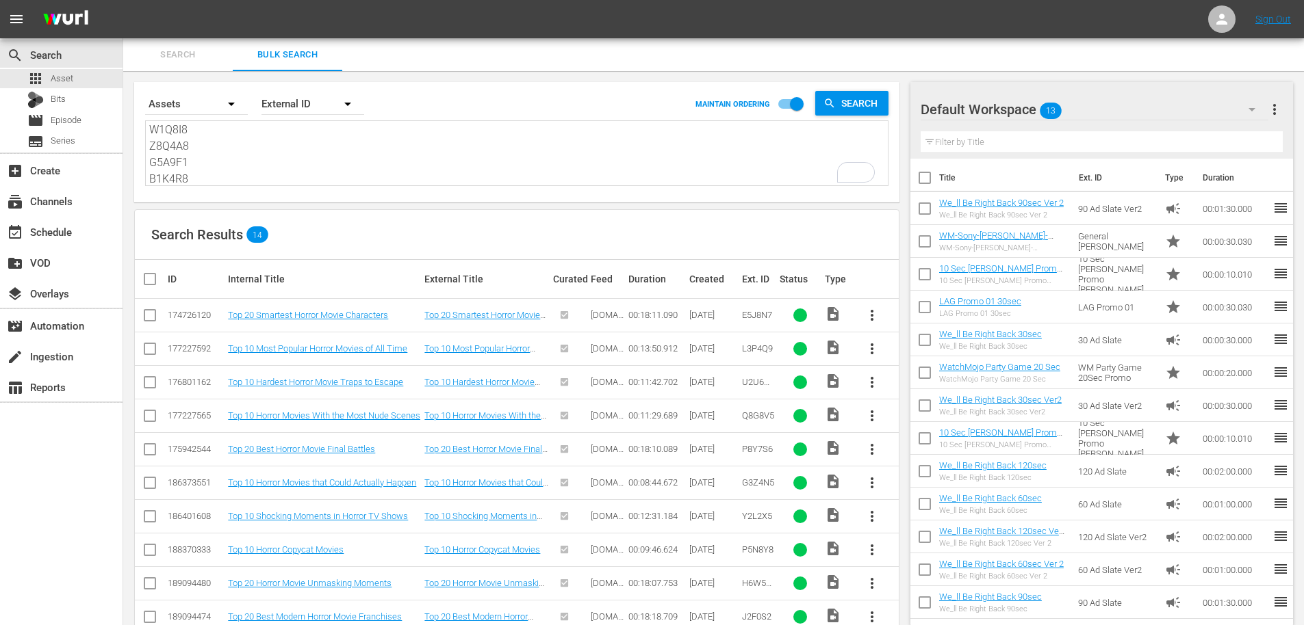
checkbox input "true"
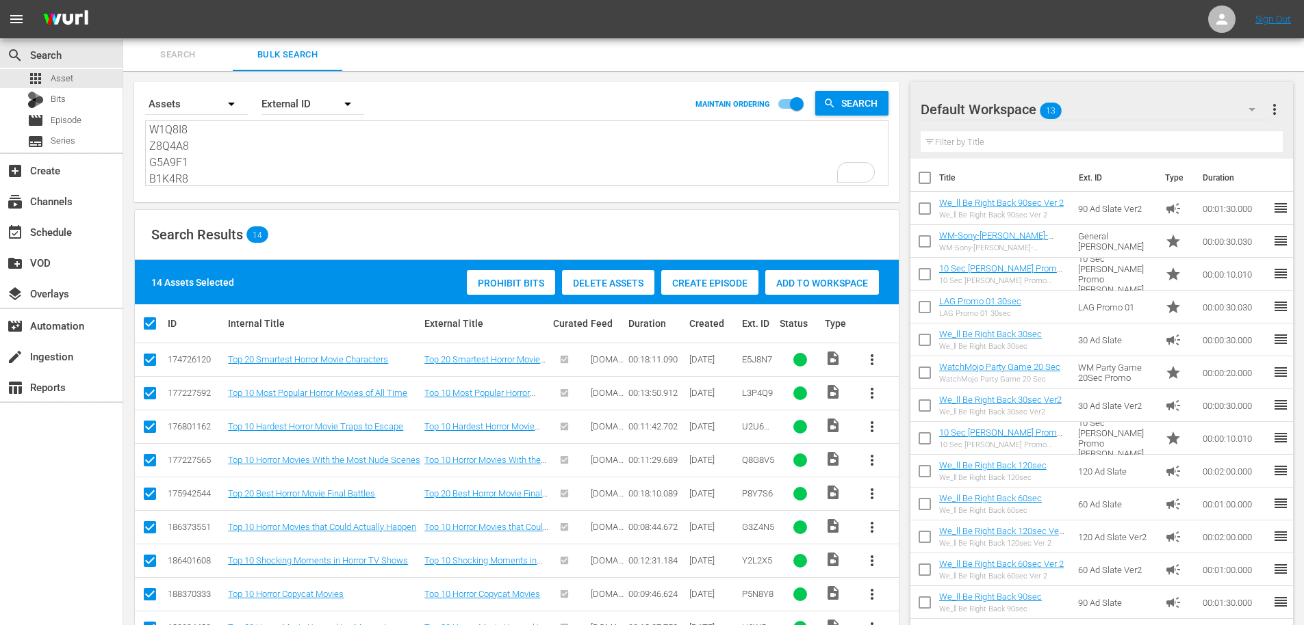
click at [1098, 122] on div "Default Workspace 13" at bounding box center [1094, 109] width 348 height 38
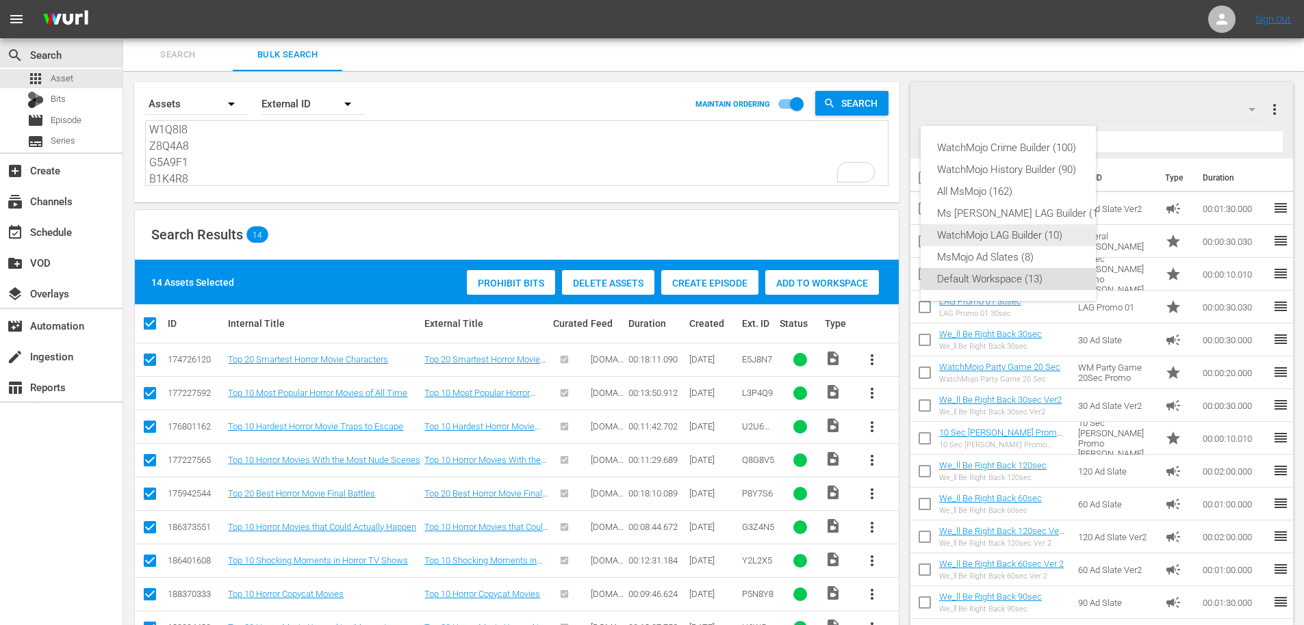
click at [970, 237] on div "WatchMojo LAG Builder (10)" at bounding box center [1022, 235] width 170 height 22
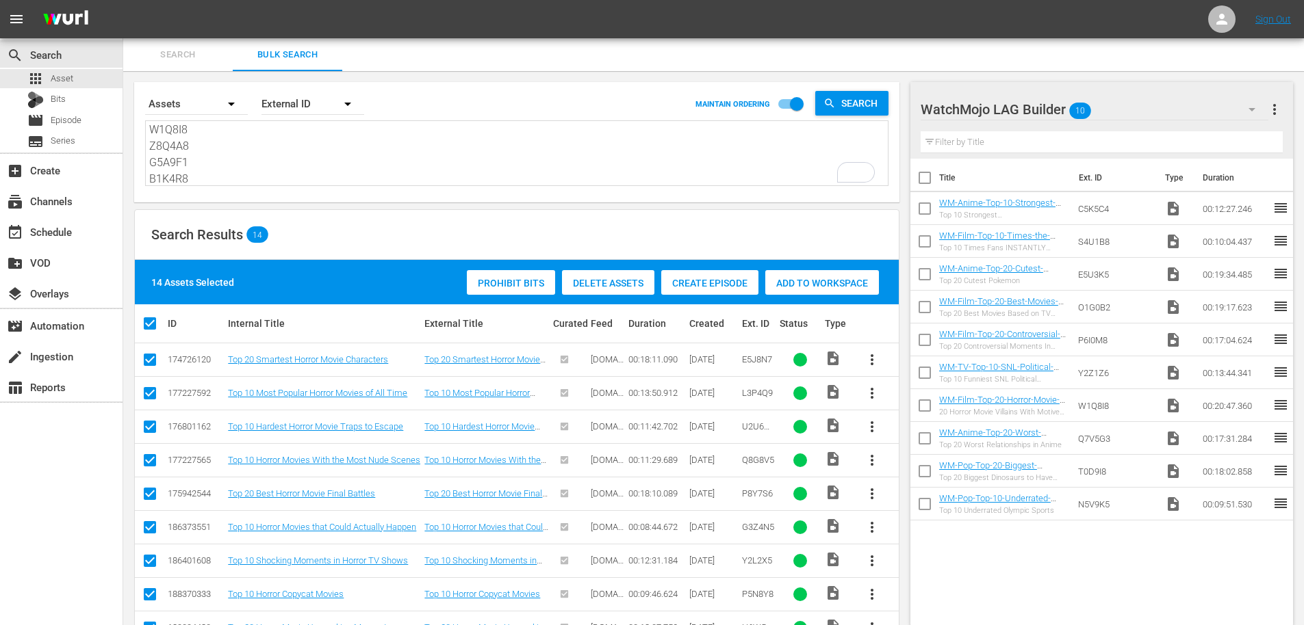
click at [918, 175] on input "checkbox" at bounding box center [924, 180] width 29 height 29
checkbox input "true"
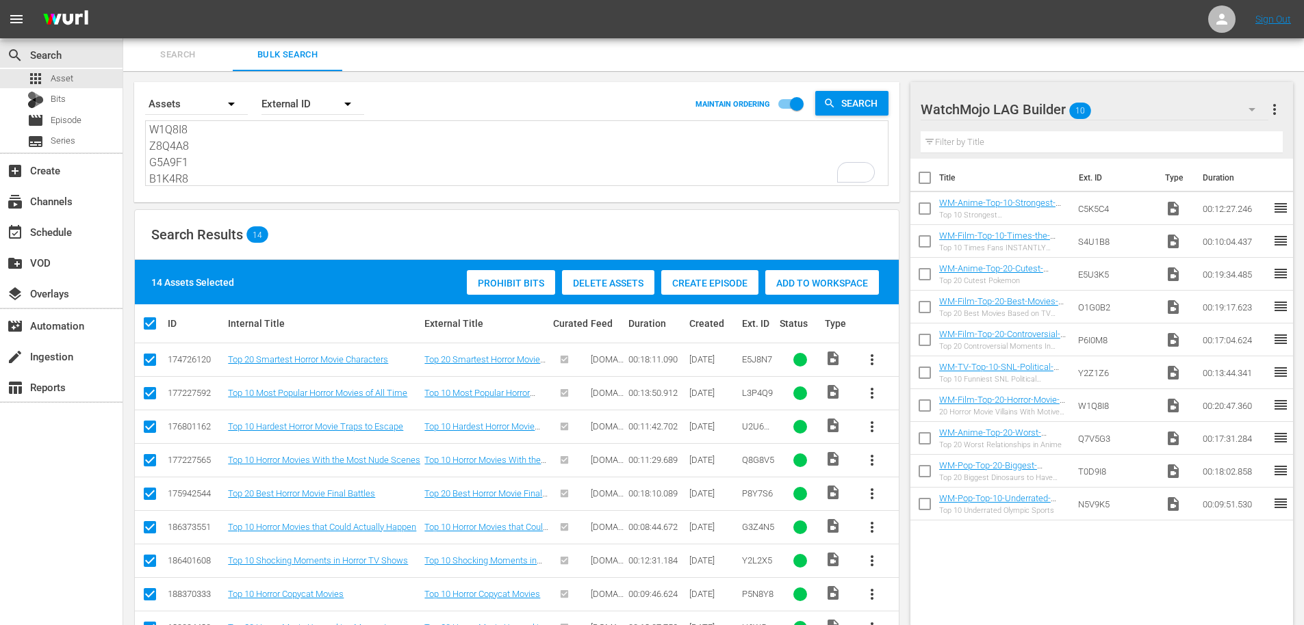
checkbox input "true"
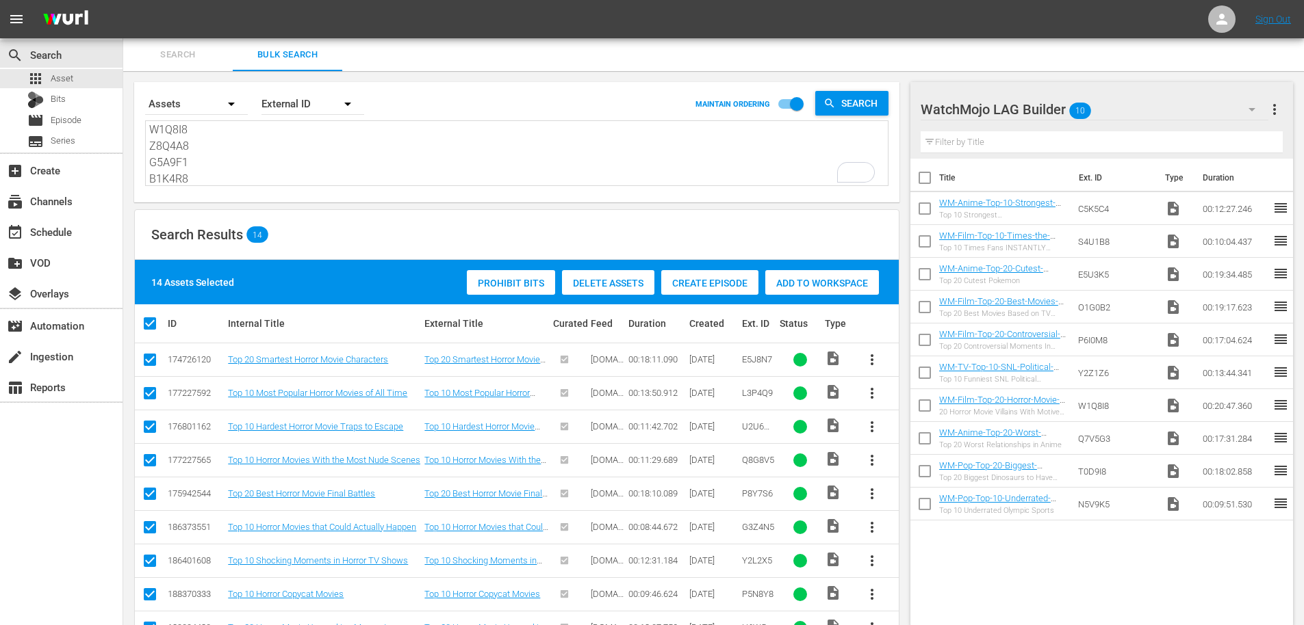
checkbox input "true"
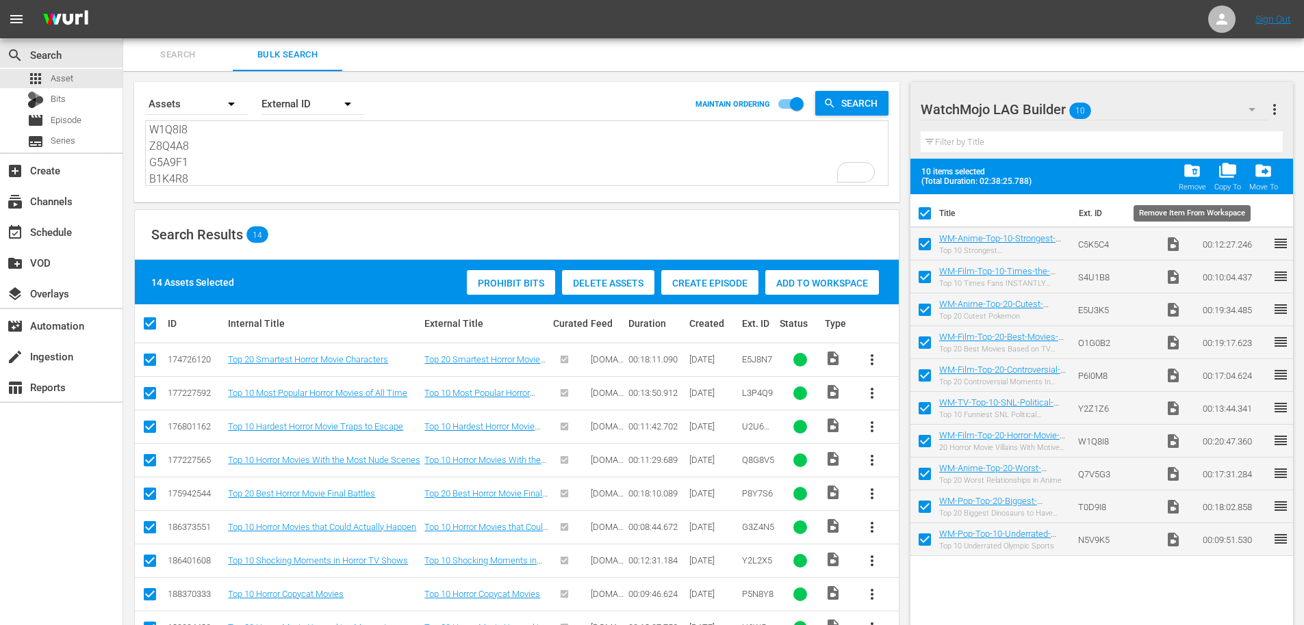
click at [1191, 179] on span "folder_delete" at bounding box center [1192, 171] width 18 height 18
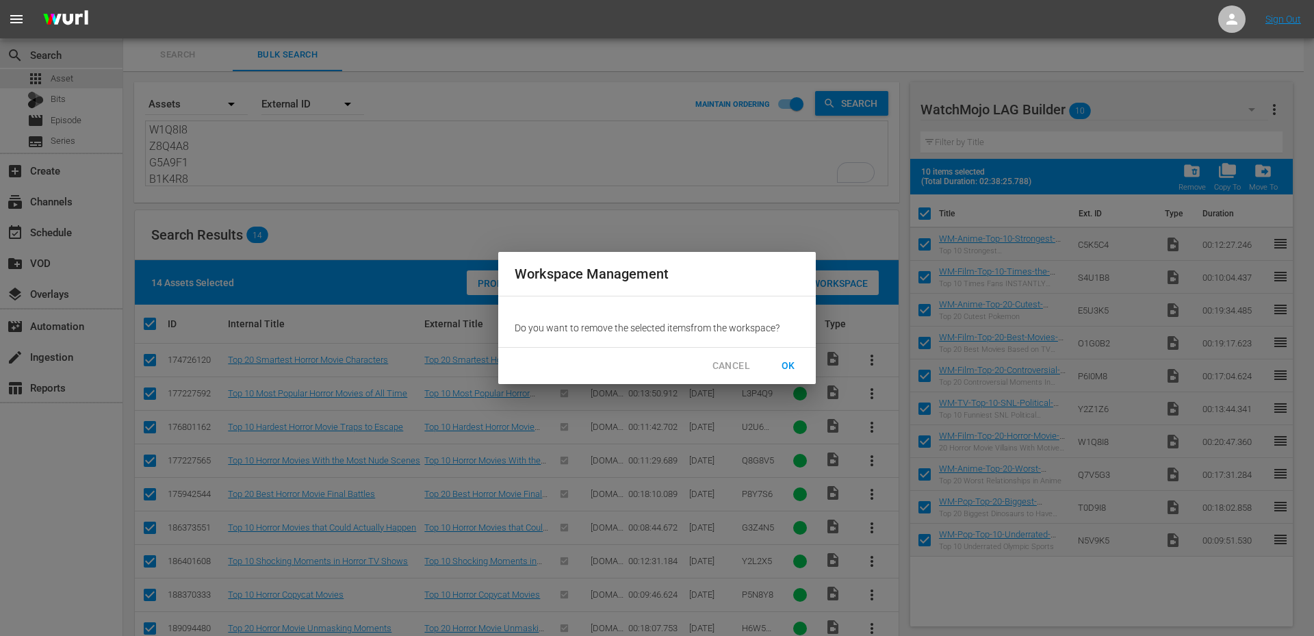
click at [785, 361] on span "OK" at bounding box center [788, 365] width 22 height 17
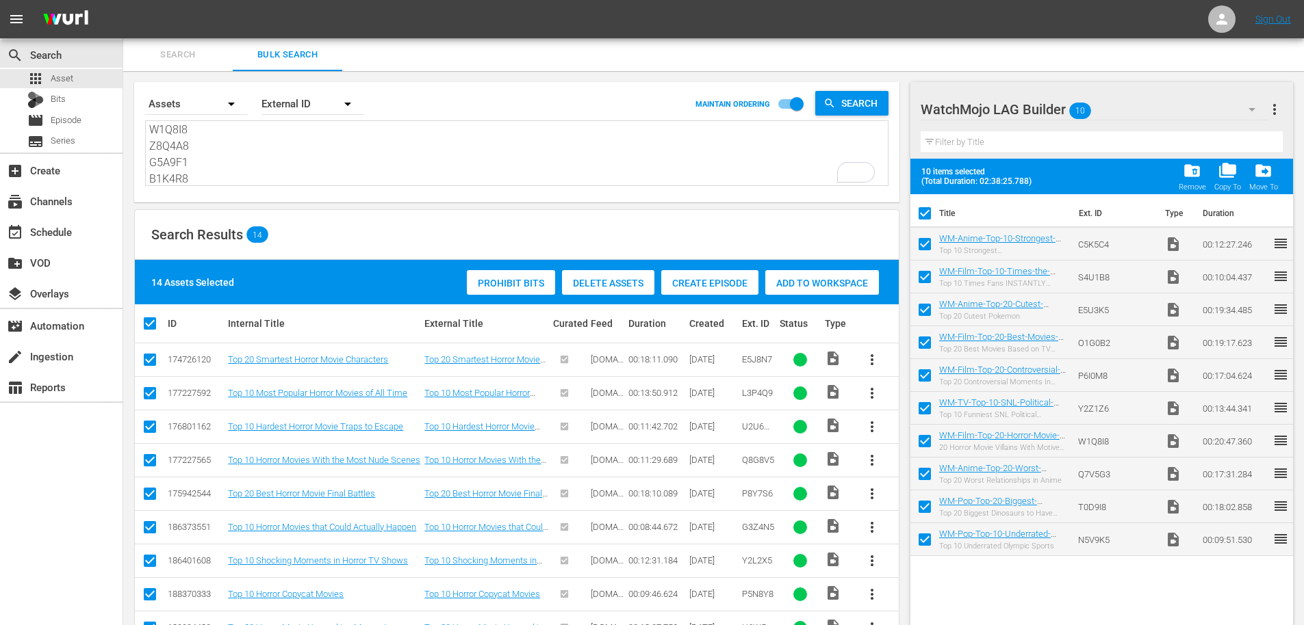
checkbox input "false"
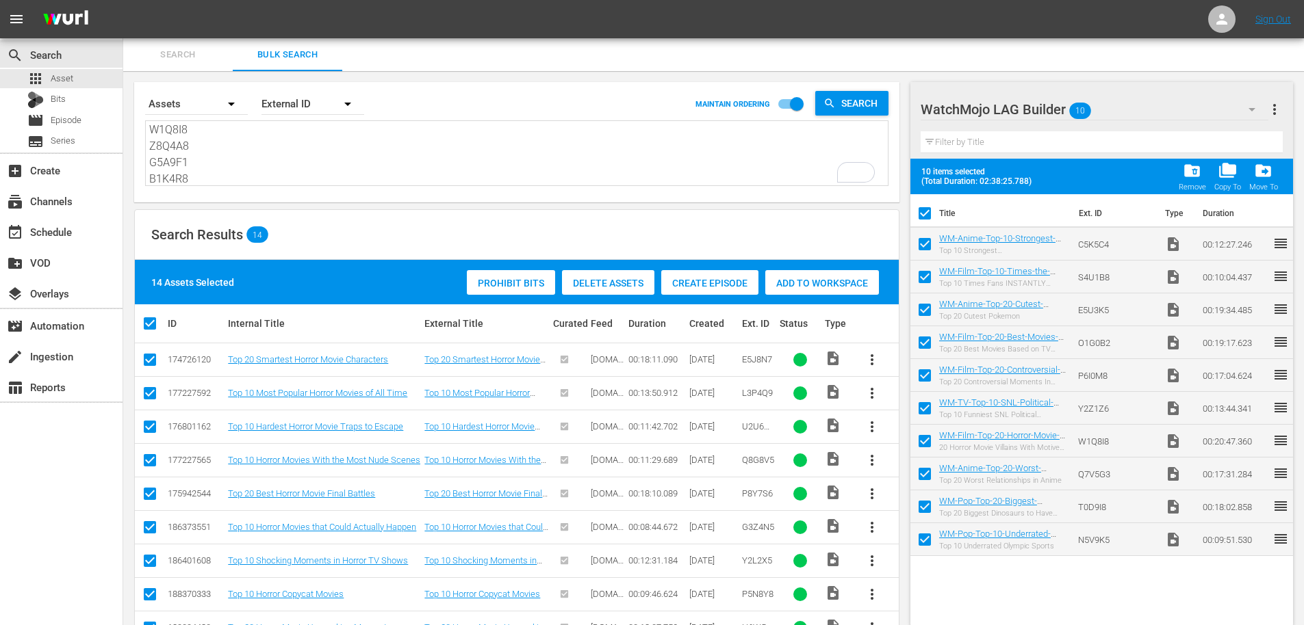
checkbox input "false"
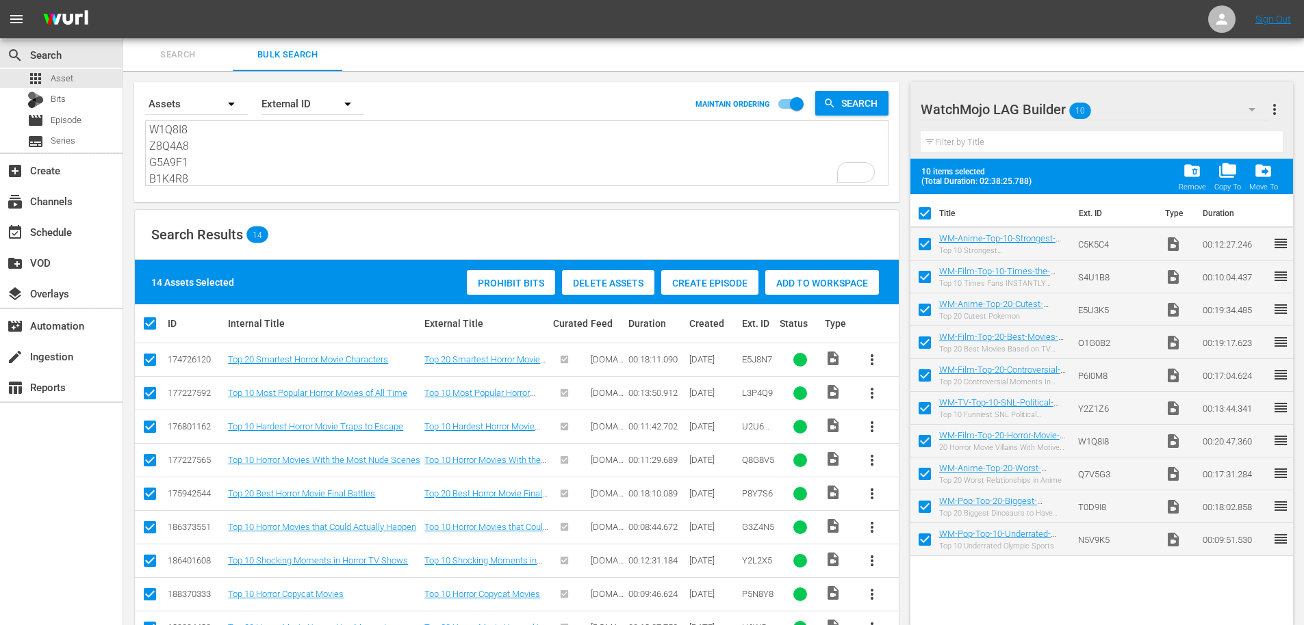
checkbox input "false"
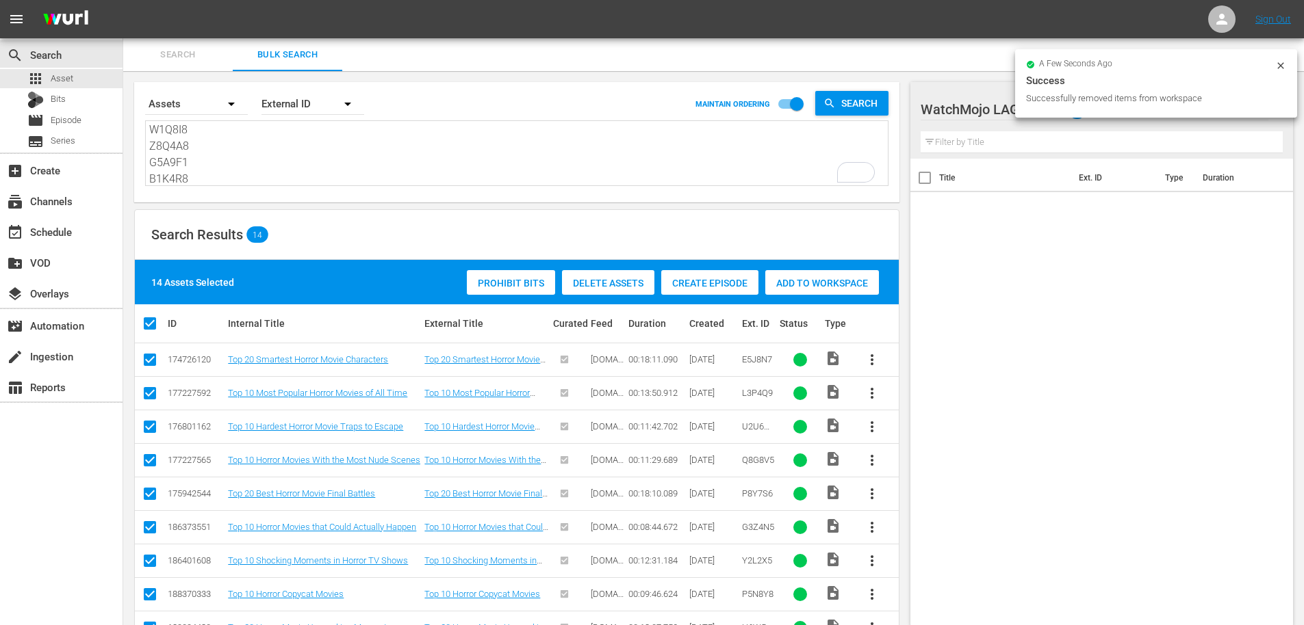
click at [804, 281] on span "Add to Workspace" at bounding box center [822, 283] width 114 height 11
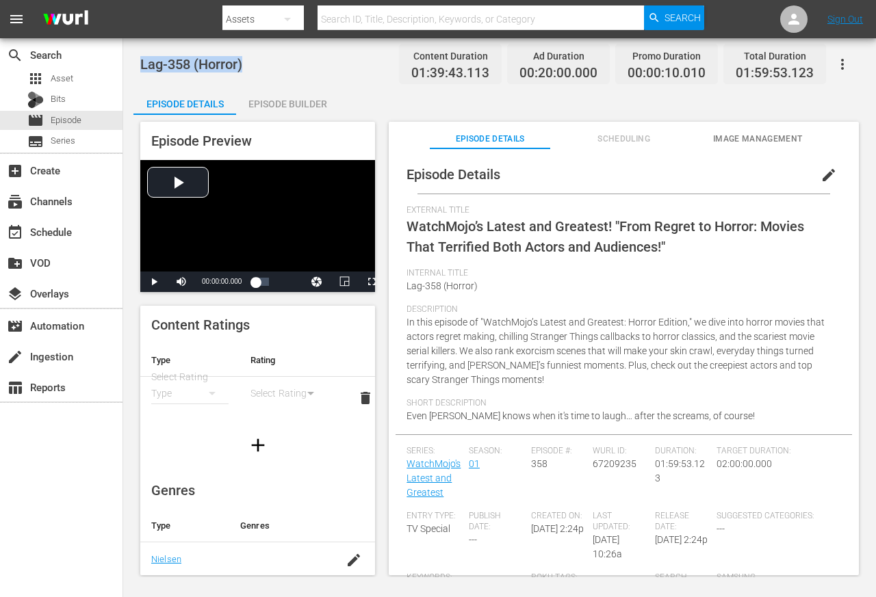
drag, startPoint x: 300, startPoint y: 60, endPoint x: 131, endPoint y: 62, distance: 169.0
click at [131, 62] on div "Lag-358 (Horror) Content Duration 01:39:43.113 Ad Duration 00:20:00.000 Promo D…" at bounding box center [499, 307] width 753 height 539
copy span "Lag-358 (Horror)"
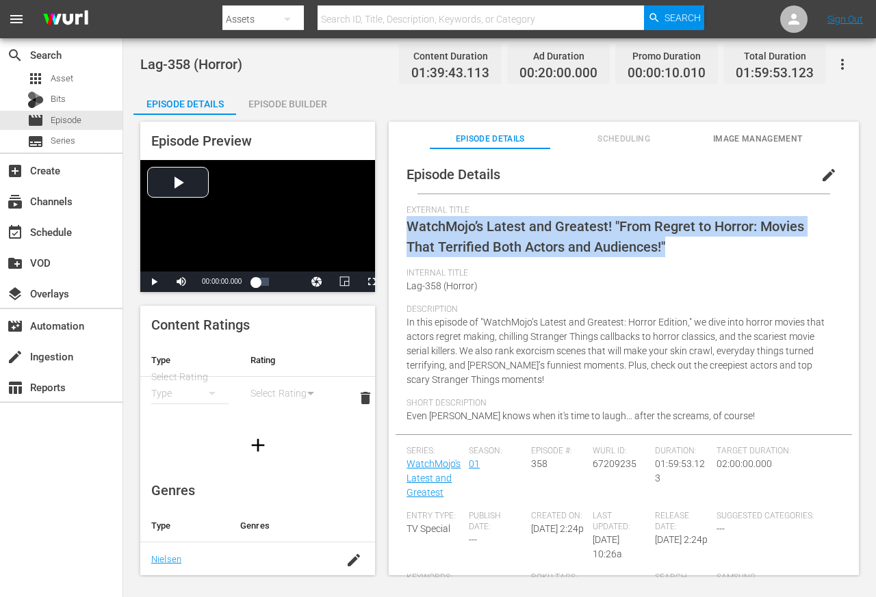
drag, startPoint x: 669, startPoint y: 242, endPoint x: 405, endPoint y: 223, distance: 264.2
copy span "WatchMojo’s Latest and Greatest! "From Regret to Horror: Movies That Terrified …"
click at [821, 173] on span "edit" at bounding box center [829, 175] width 16 height 16
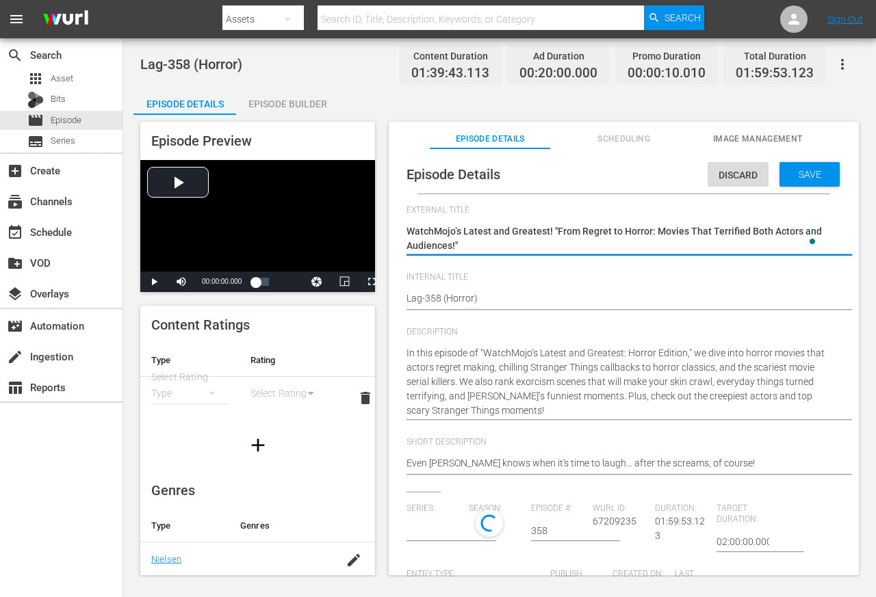
type input "WatchMojo's Latest and Greatest"
click at [474, 240] on textarea "WatchMojo’s Latest and Greatest! "From Regret to Horror: Movies That Terrified …" at bounding box center [620, 238] width 428 height 29
type textarea "WatchMojo’s Latest and Greatest! "From Regret to Horror: Movies That Terrified …"
type textarea "WatchMojo’s Latest and Greatest! From Regret to Horror: Movies That Terrified B…"
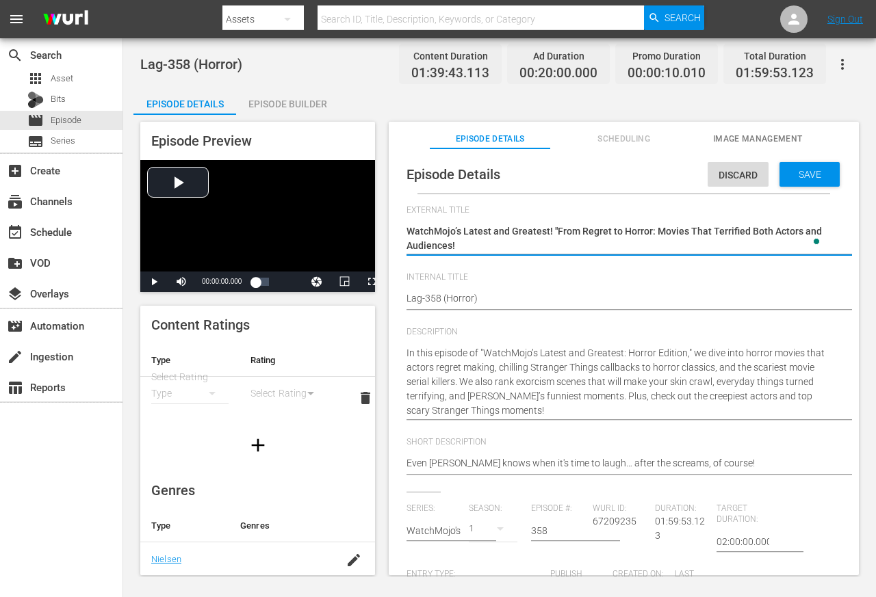
type textarea "WatchMojo’s Latest and Greatest! From Regret to Horror: Movies That Terrified B…"
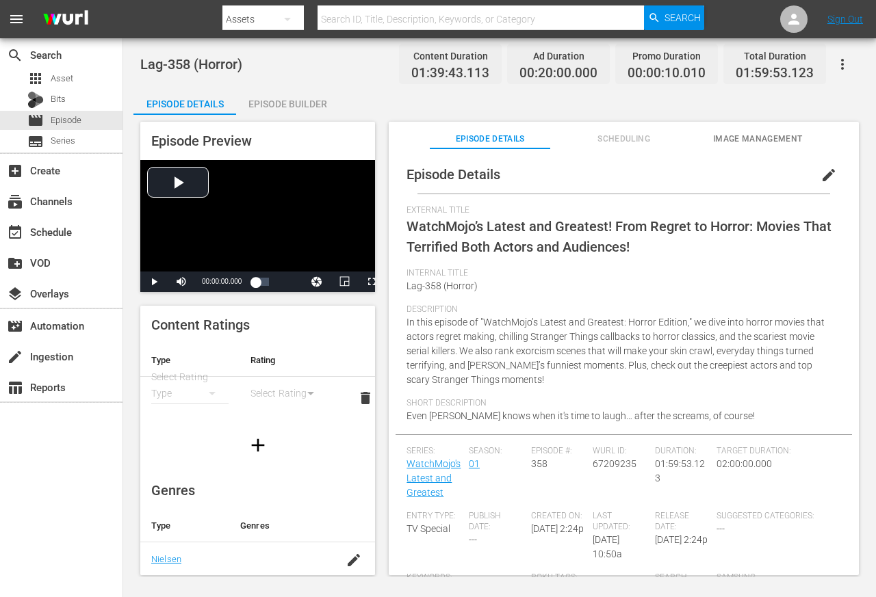
click at [746, 138] on span "Image Management" at bounding box center [757, 139] width 120 height 14
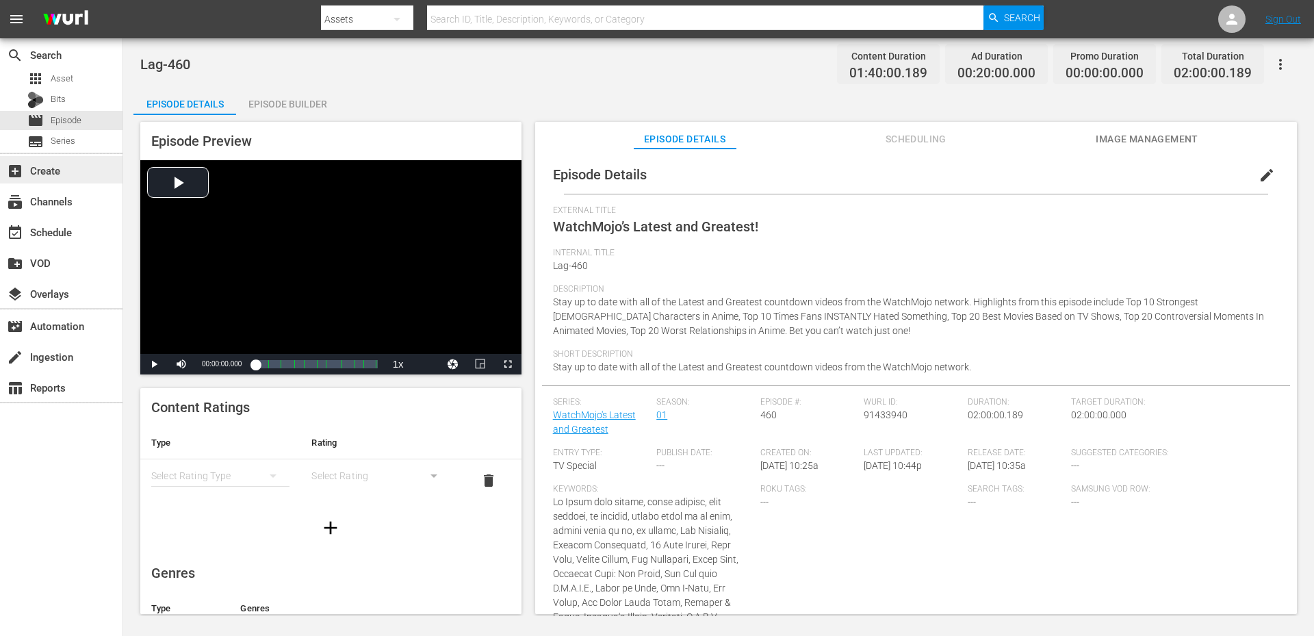
click at [60, 175] on div "add_box Create" at bounding box center [38, 168] width 77 height 12
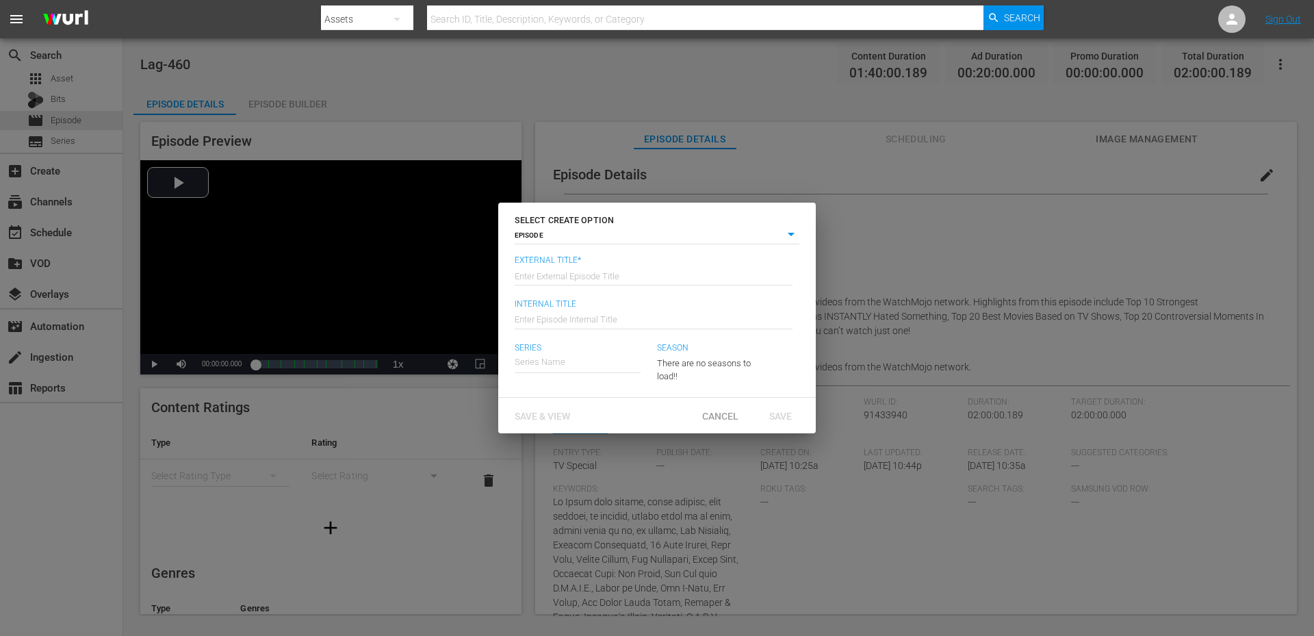
click at [610, 273] on input "text" at bounding box center [654, 274] width 278 height 33
type input "WatchMojo’s Latest and Greatest!"
click at [568, 320] on input "text" at bounding box center [654, 318] width 278 height 33
paste input "Lag-358 (Horror)"
type input "Lag-461 (Horror)"
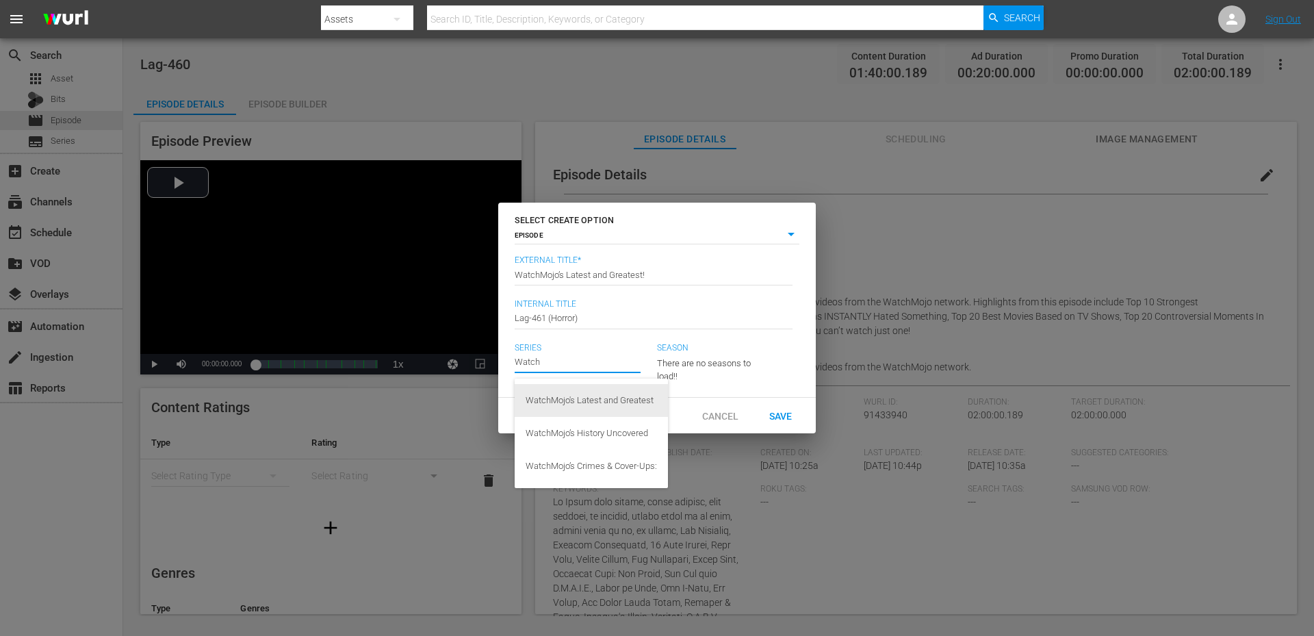
click at [556, 401] on div "WatchMojo's Latest and Greatest" at bounding box center [591, 400] width 131 height 33
type input "WatchMojo's Latest and Greatest"
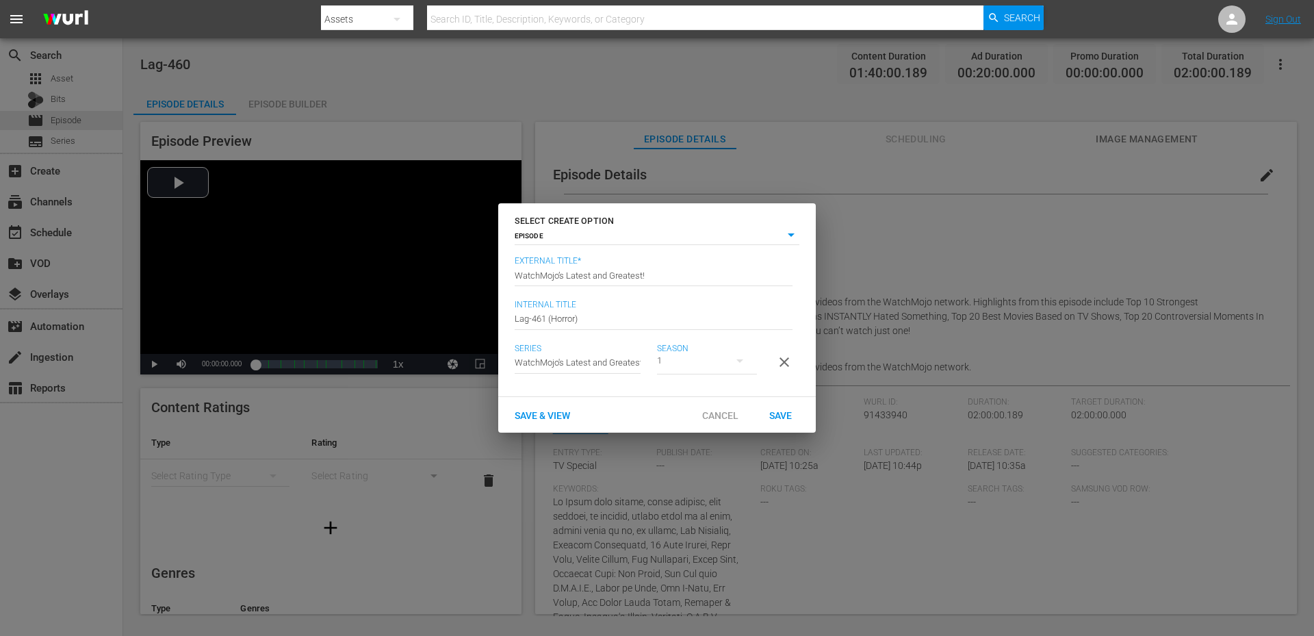
click at [544, 421] on span "Save & View" at bounding box center [542, 415] width 77 height 11
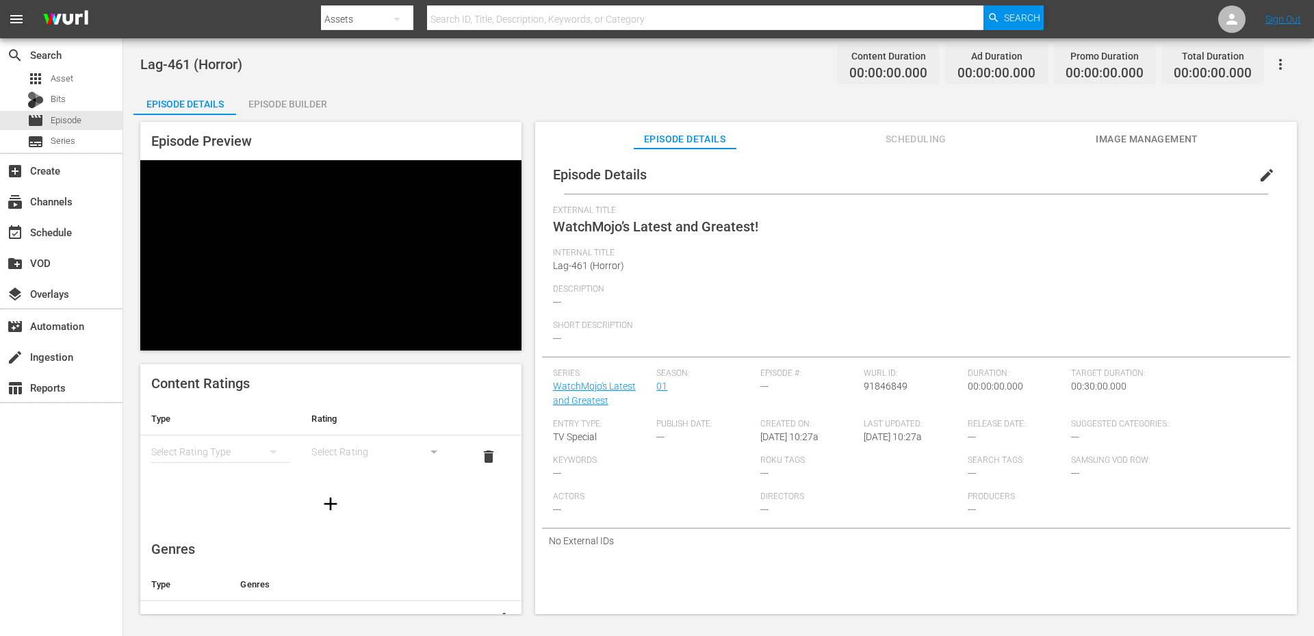
click at [1259, 167] on span "edit" at bounding box center [1266, 175] width 16 height 16
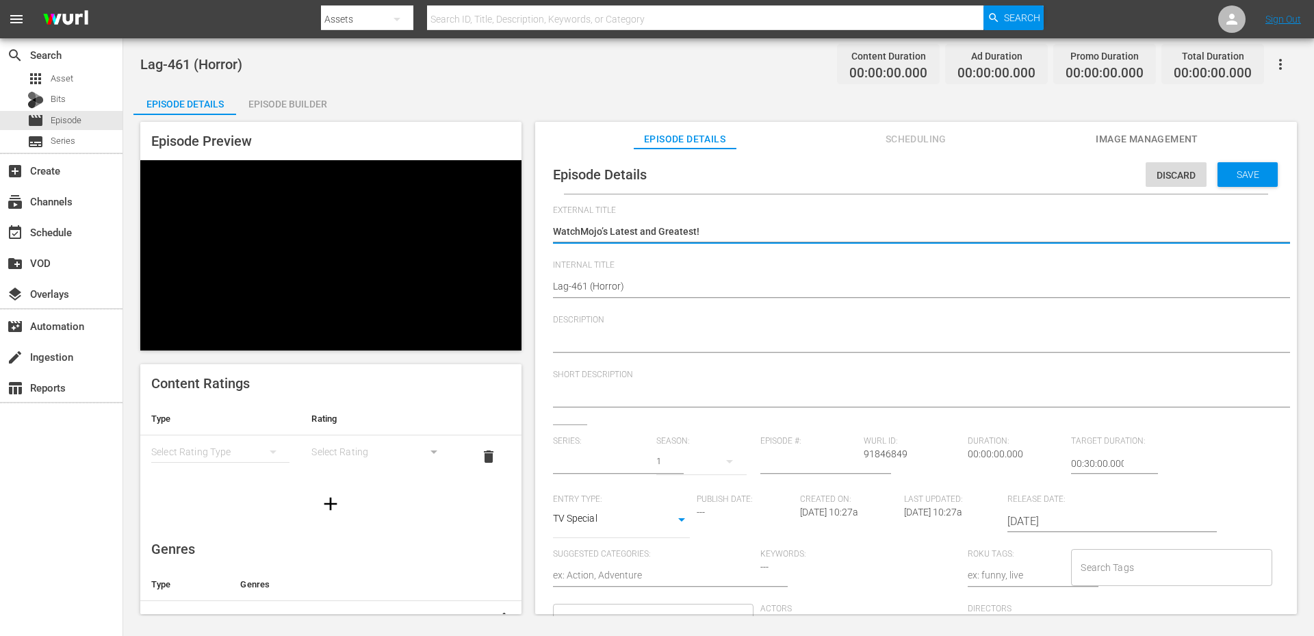
click at [1117, 556] on input "Search Tags" at bounding box center [1161, 567] width 168 height 25
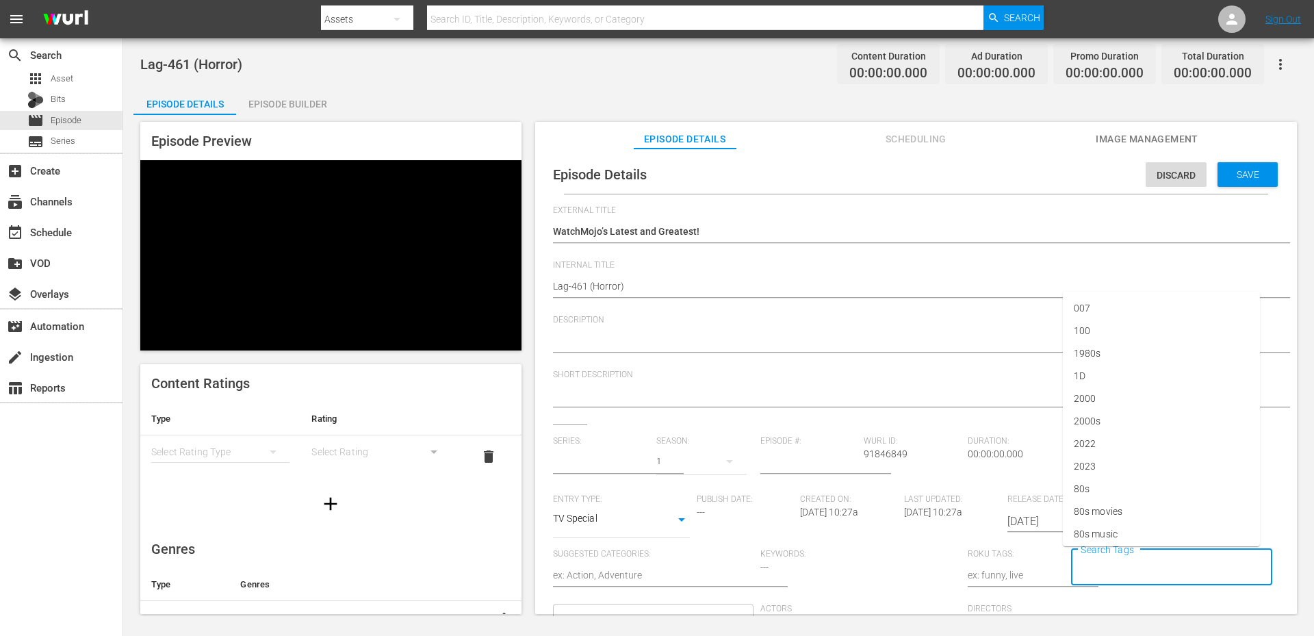
type input "WatchMojo's Latest and Greatest"
type input "horro"
click at [1098, 376] on span "horror" at bounding box center [1087, 371] width 27 height 14
click at [1230, 177] on span "Save" at bounding box center [1248, 174] width 44 height 11
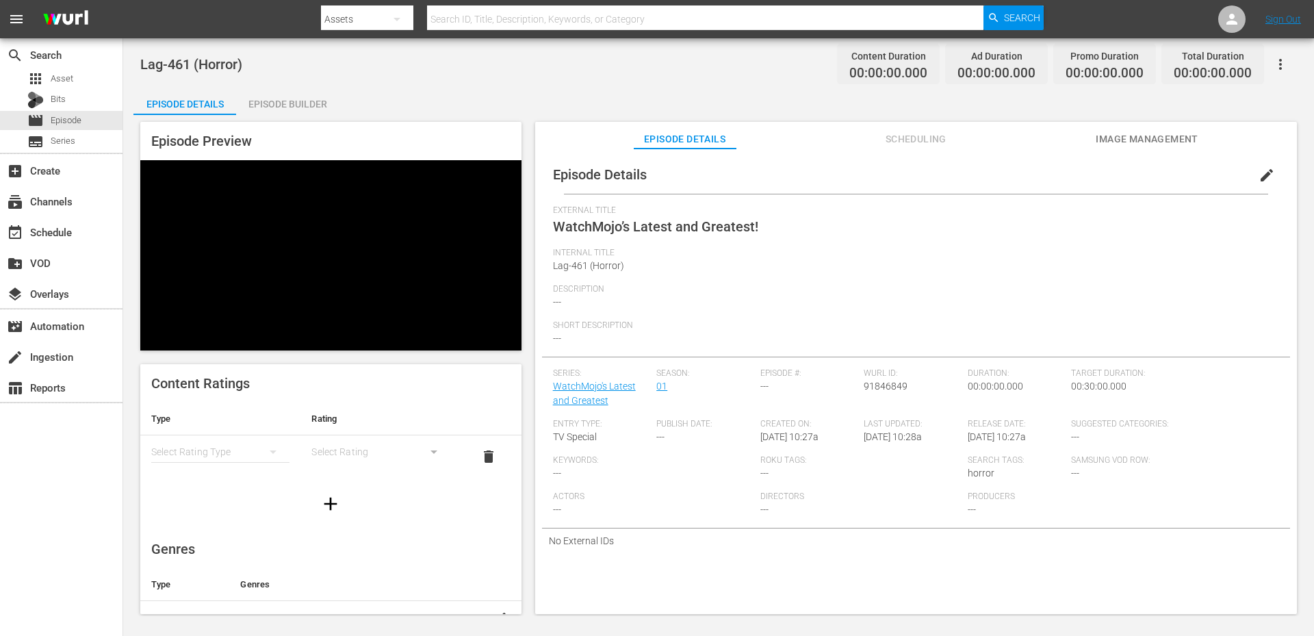
click at [287, 95] on div "Episode Builder" at bounding box center [287, 104] width 103 height 33
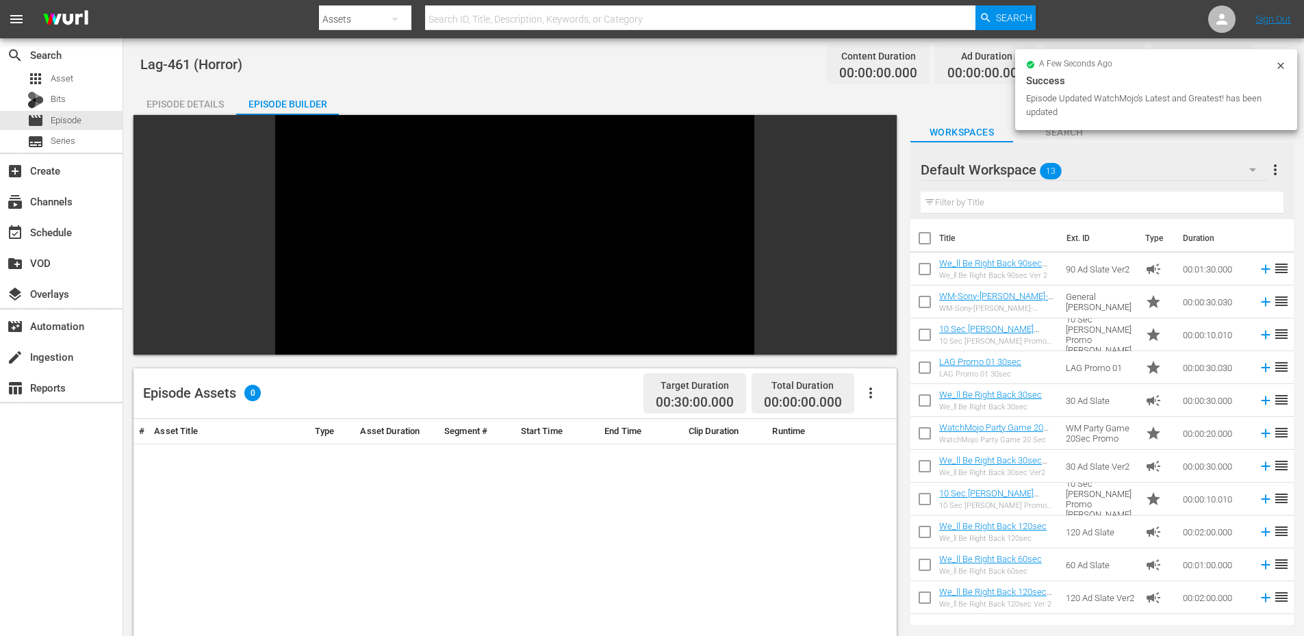
click at [1102, 166] on div "Default Workspace 13" at bounding box center [1094, 170] width 348 height 38
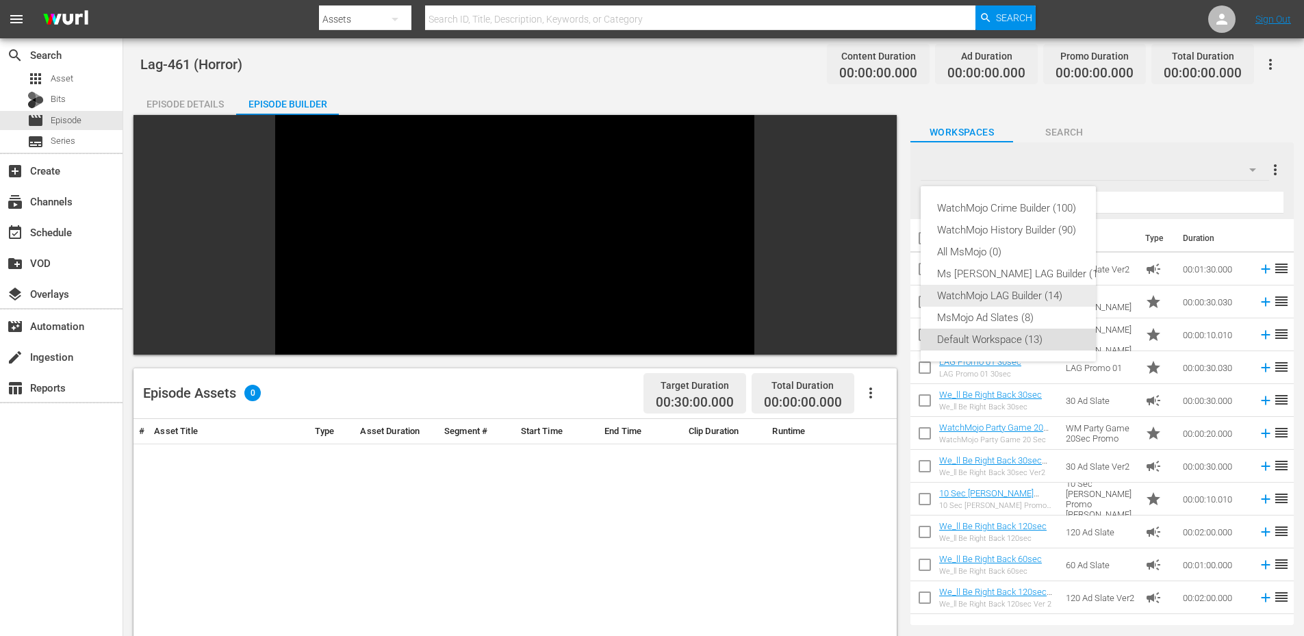
click at [1003, 295] on div "WatchMojo LAG Builder (14)" at bounding box center [1022, 296] width 170 height 22
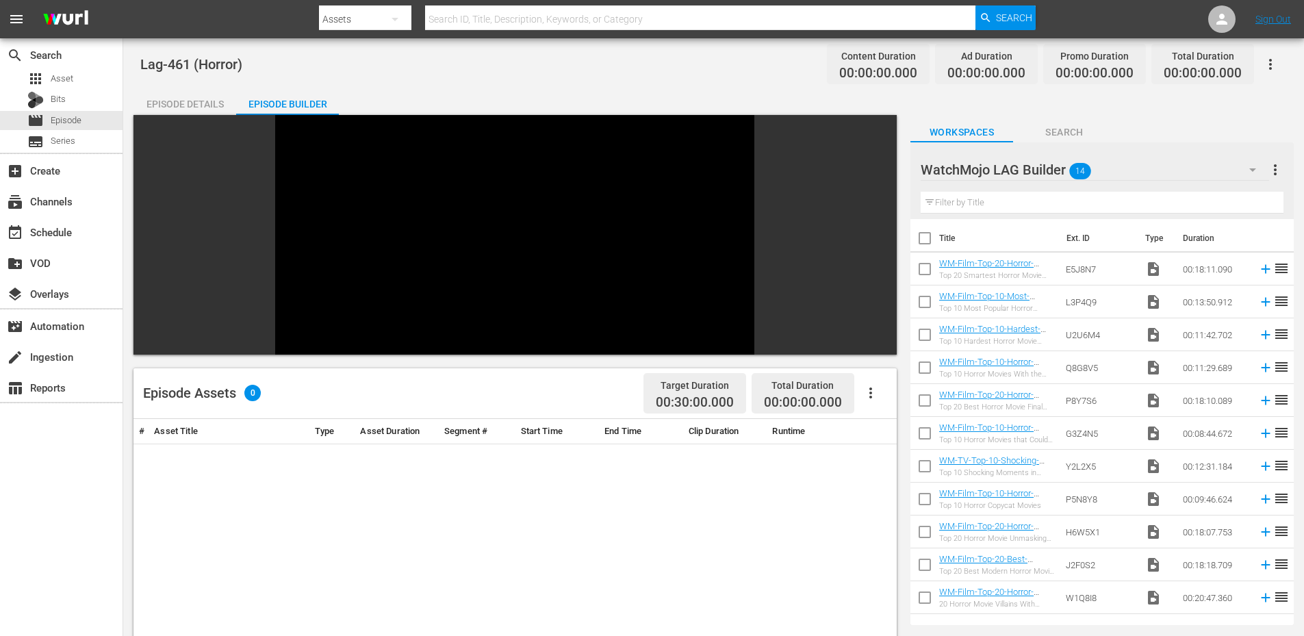
click at [922, 240] on input "checkbox" at bounding box center [924, 241] width 29 height 29
checkbox input "true"
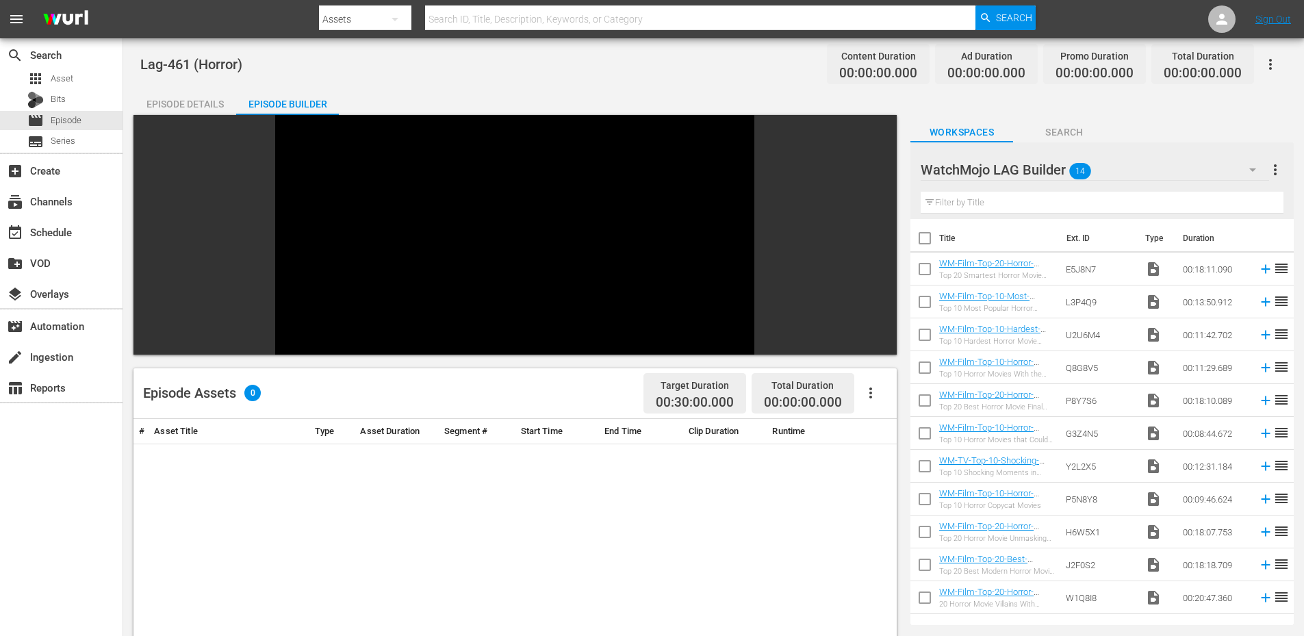
checkbox input "true"
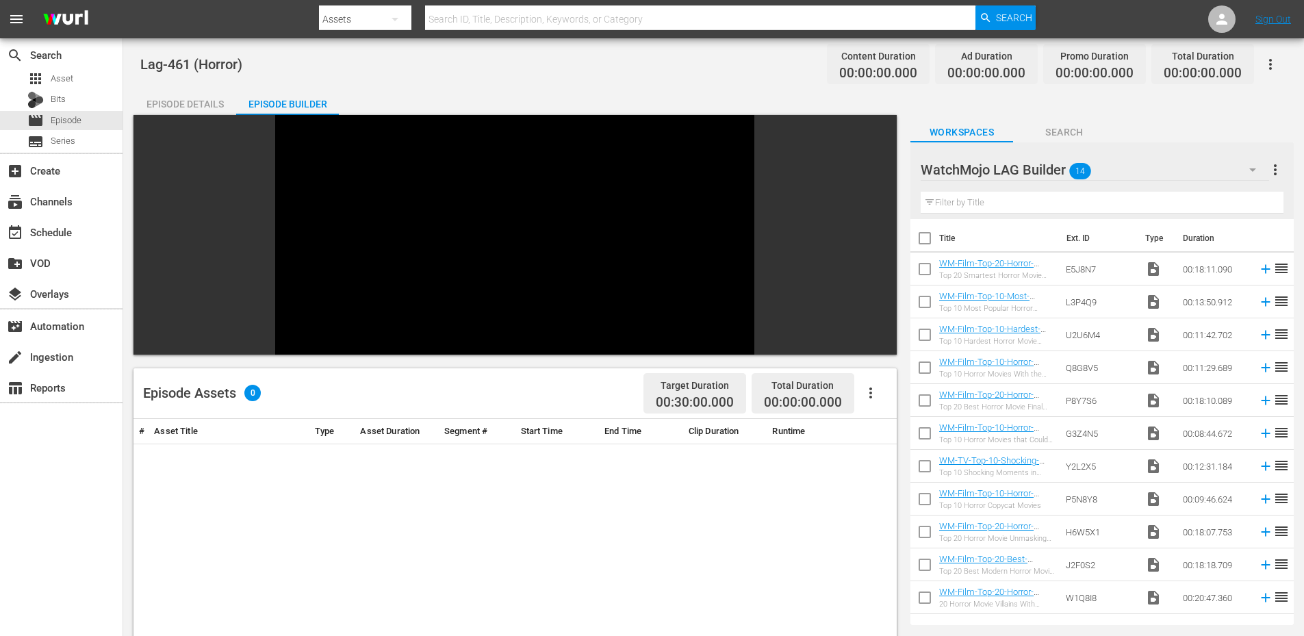
checkbox input "true"
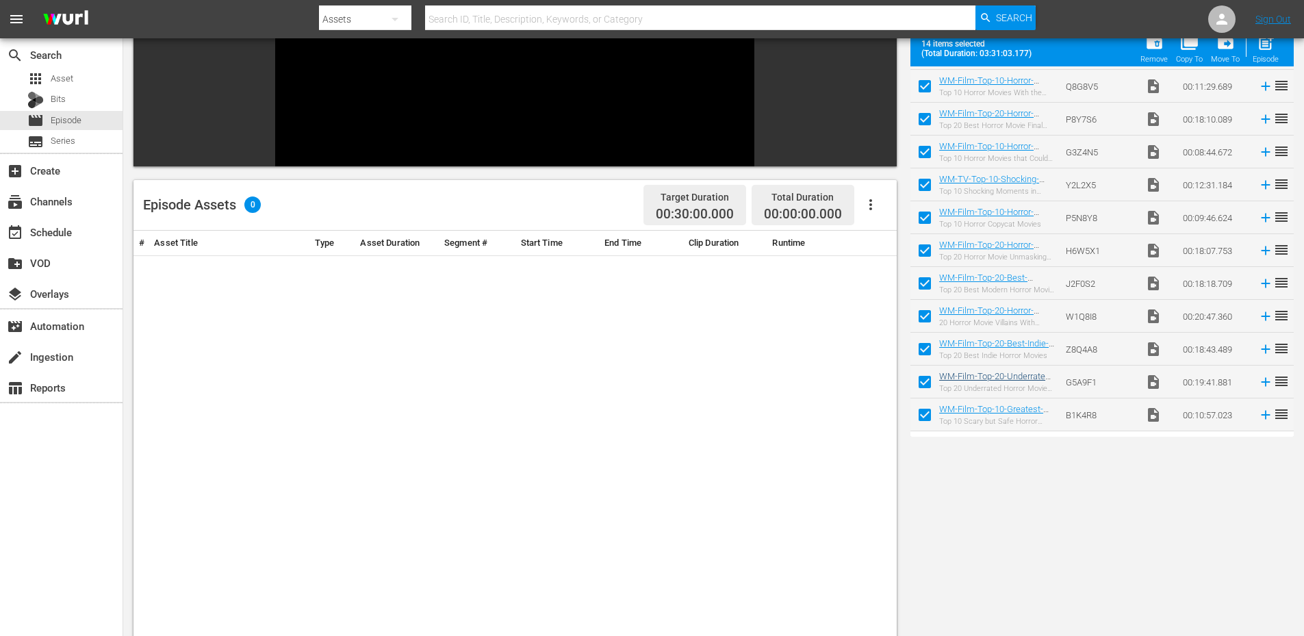
scroll to position [34, 0]
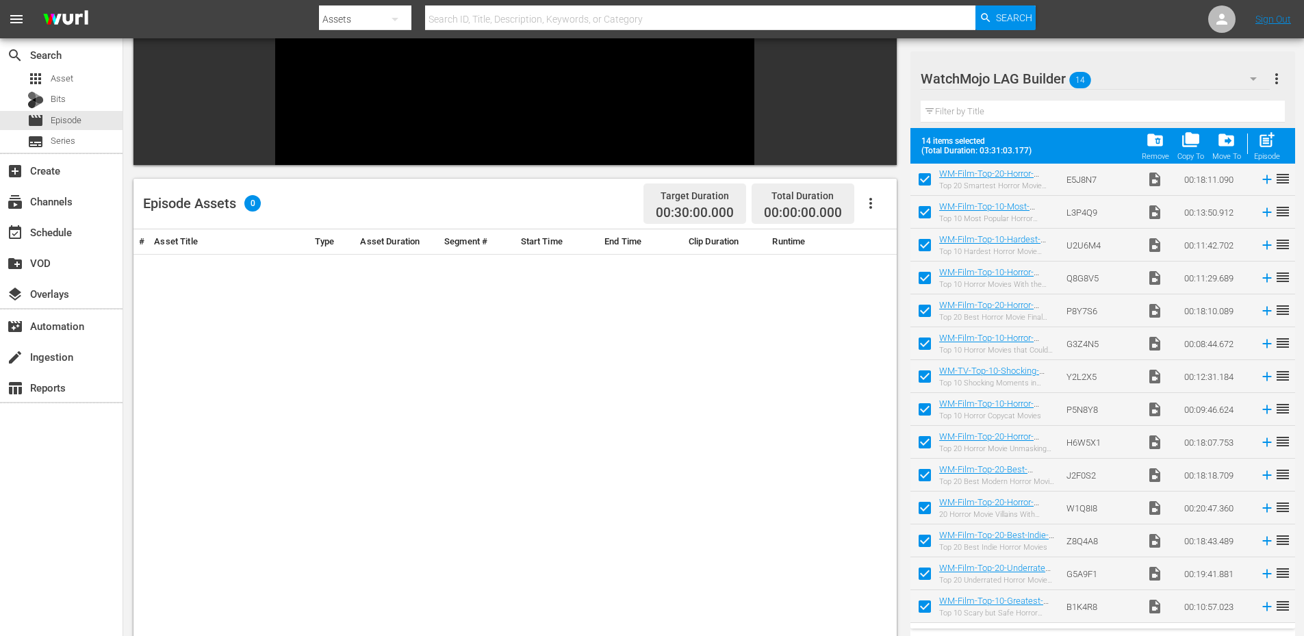
click at [925, 606] on input "checkbox" at bounding box center [924, 609] width 29 height 29
checkbox input "false"
click at [927, 574] on input "checkbox" at bounding box center [924, 576] width 29 height 29
checkbox input "false"
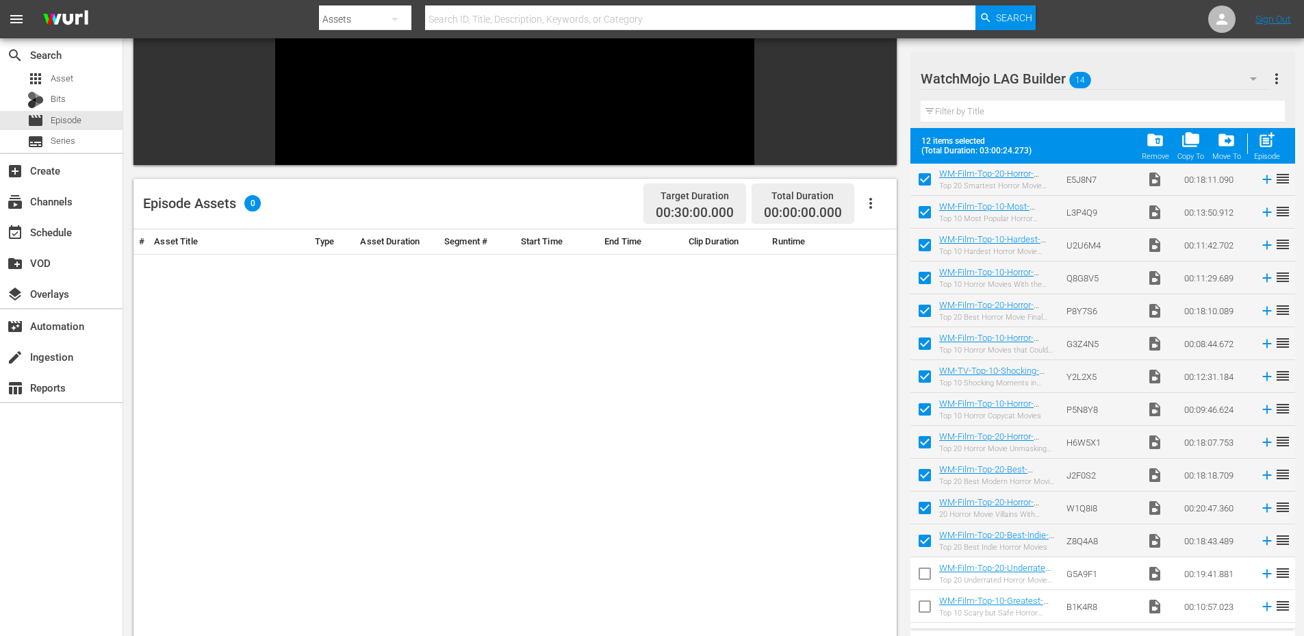
click at [925, 534] on input "checkbox" at bounding box center [924, 543] width 29 height 29
checkbox input "false"
click at [925, 506] on input "checkbox" at bounding box center [924, 510] width 29 height 29
checkbox input "false"
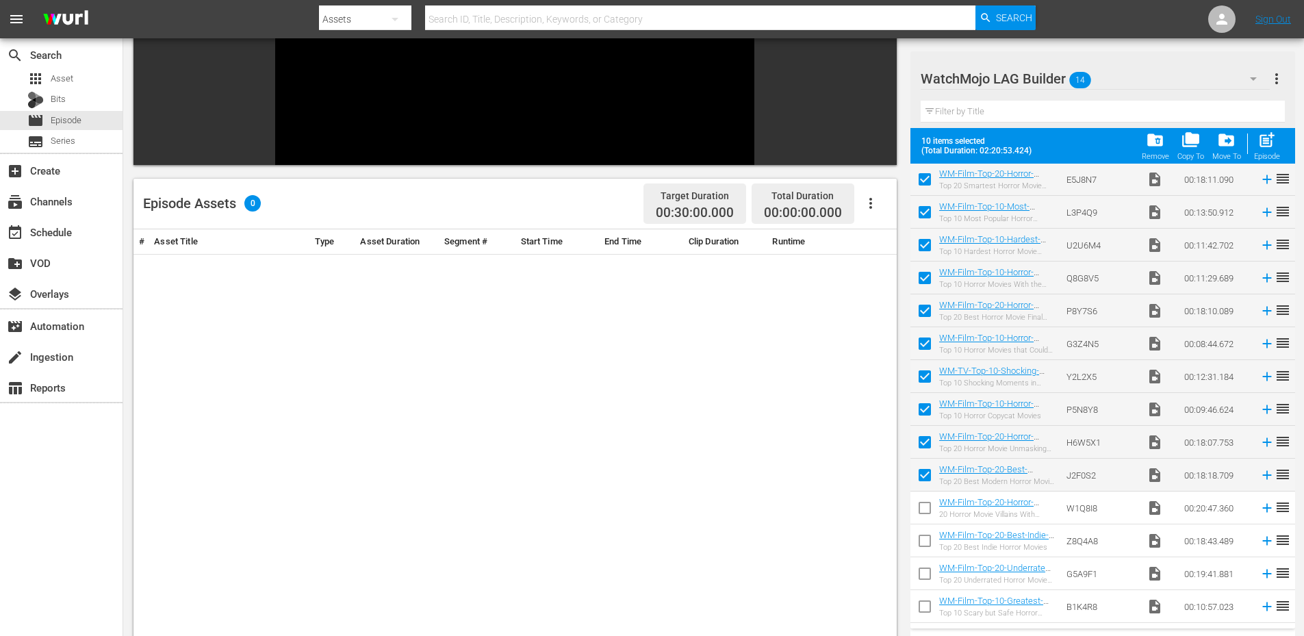
click at [922, 469] on input "checkbox" at bounding box center [924, 477] width 29 height 29
checkbox input "false"
click at [932, 444] on input "checkbox" at bounding box center [924, 444] width 29 height 29
checkbox input "false"
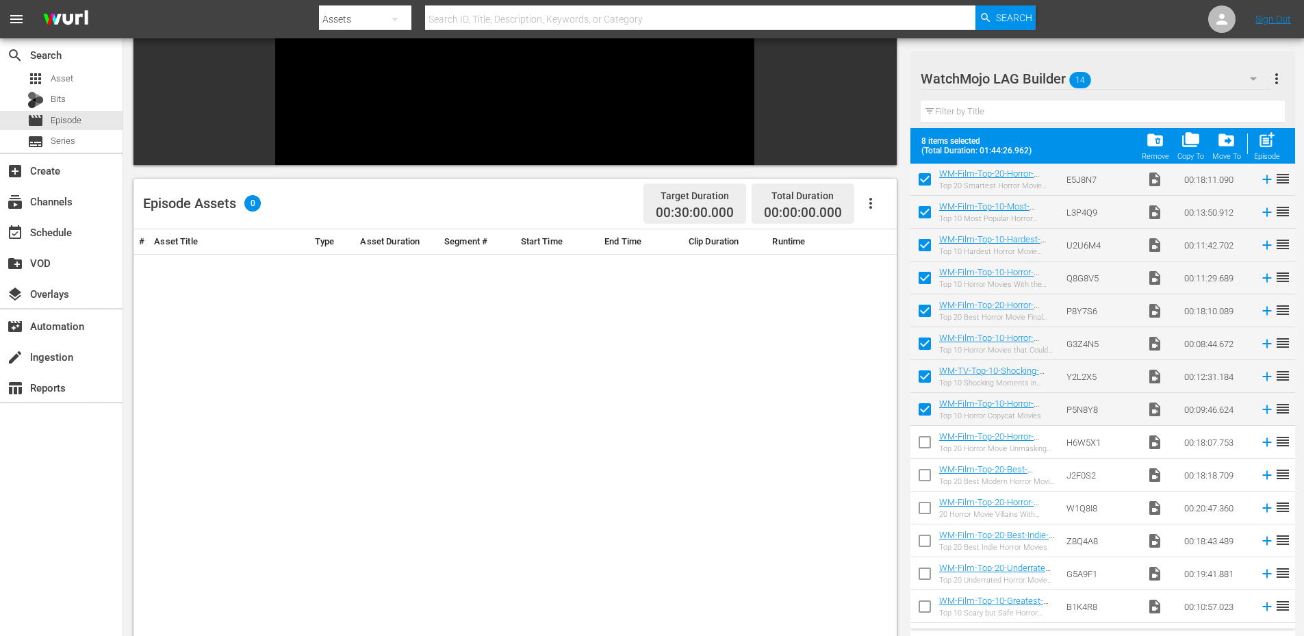
click at [925, 410] on input "checkbox" at bounding box center [924, 412] width 29 height 29
checkbox input "false"
click at [925, 379] on input "checkbox" at bounding box center [924, 379] width 29 height 29
checkbox input "false"
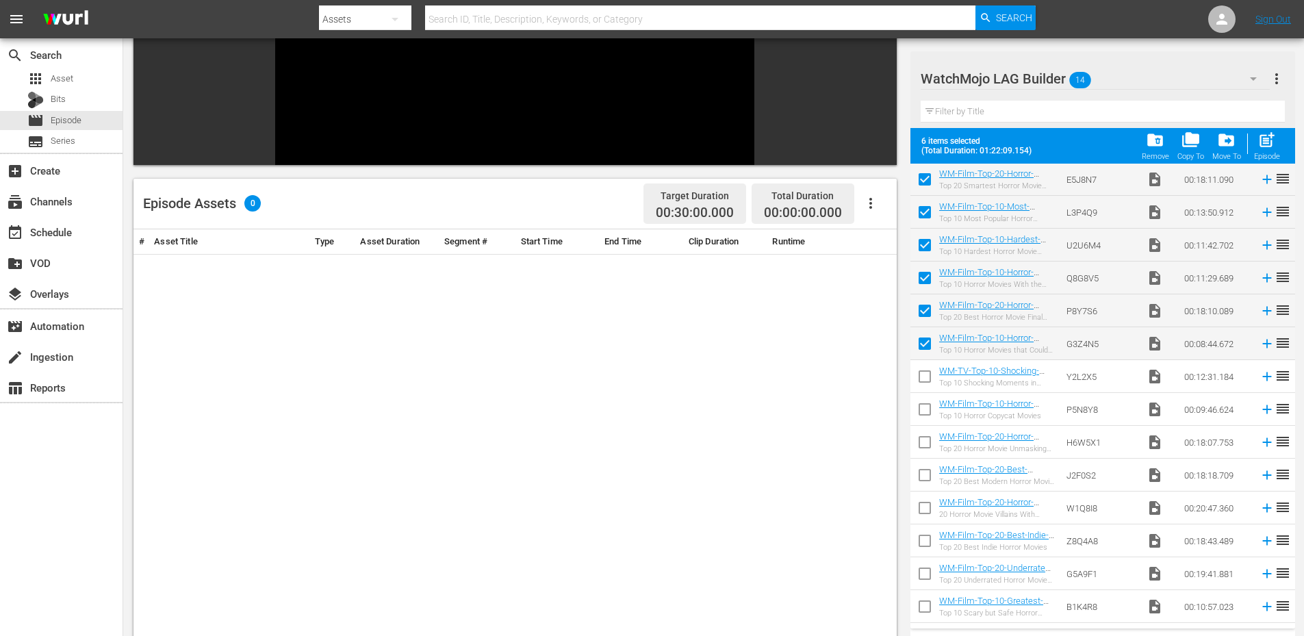
click at [923, 538] on input "checkbox" at bounding box center [924, 543] width 29 height 29
checkbox input "true"
click at [925, 604] on input "checkbox" at bounding box center [924, 609] width 29 height 29
checkbox input "true"
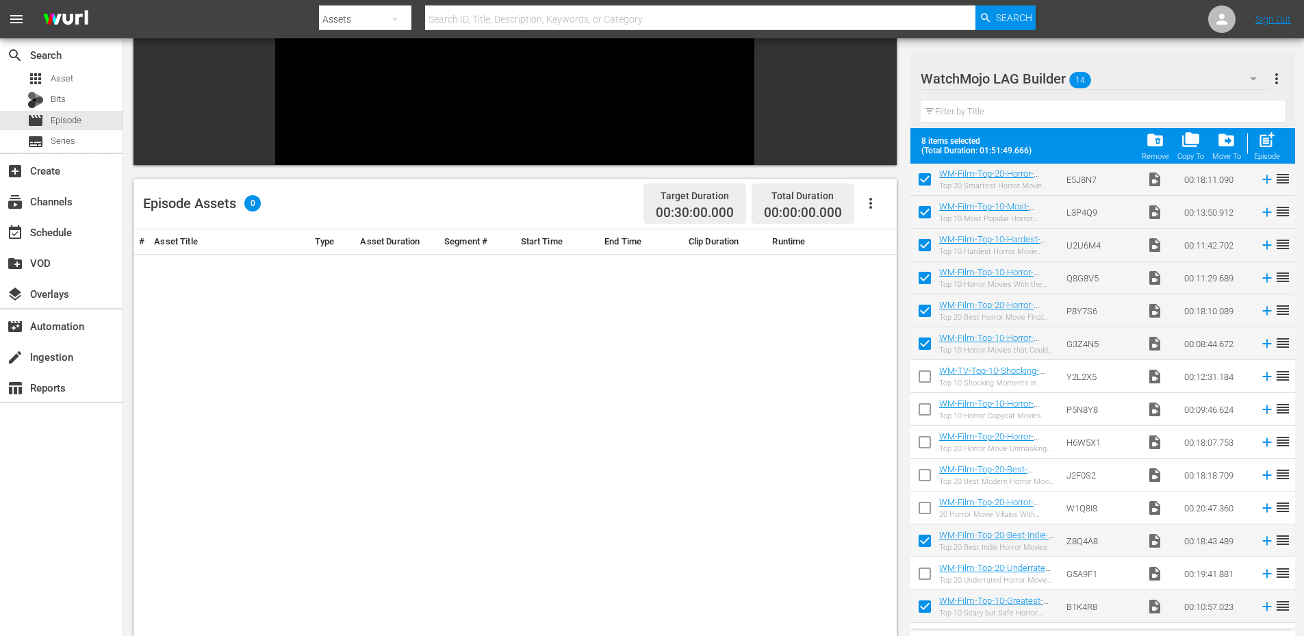
click at [925, 240] on input "checkbox" at bounding box center [924, 247] width 29 height 29
checkbox input "false"
click at [1271, 144] on span "post_add" at bounding box center [1266, 140] width 18 height 18
checkbox input "false"
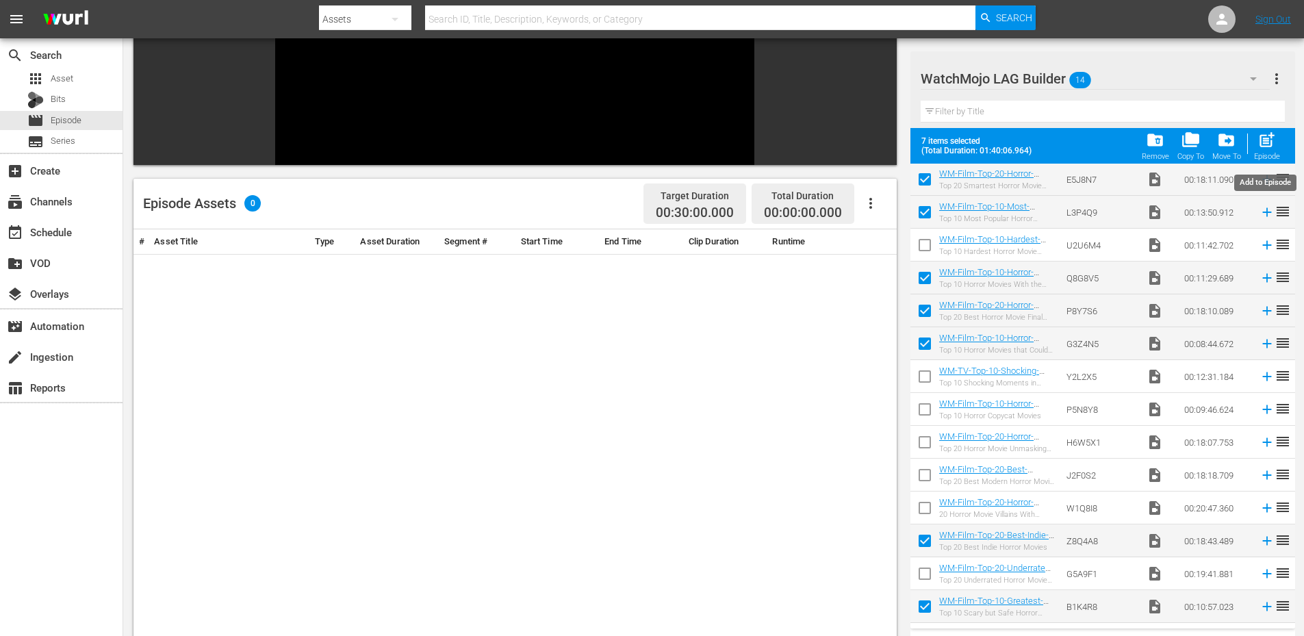
checkbox input "false"
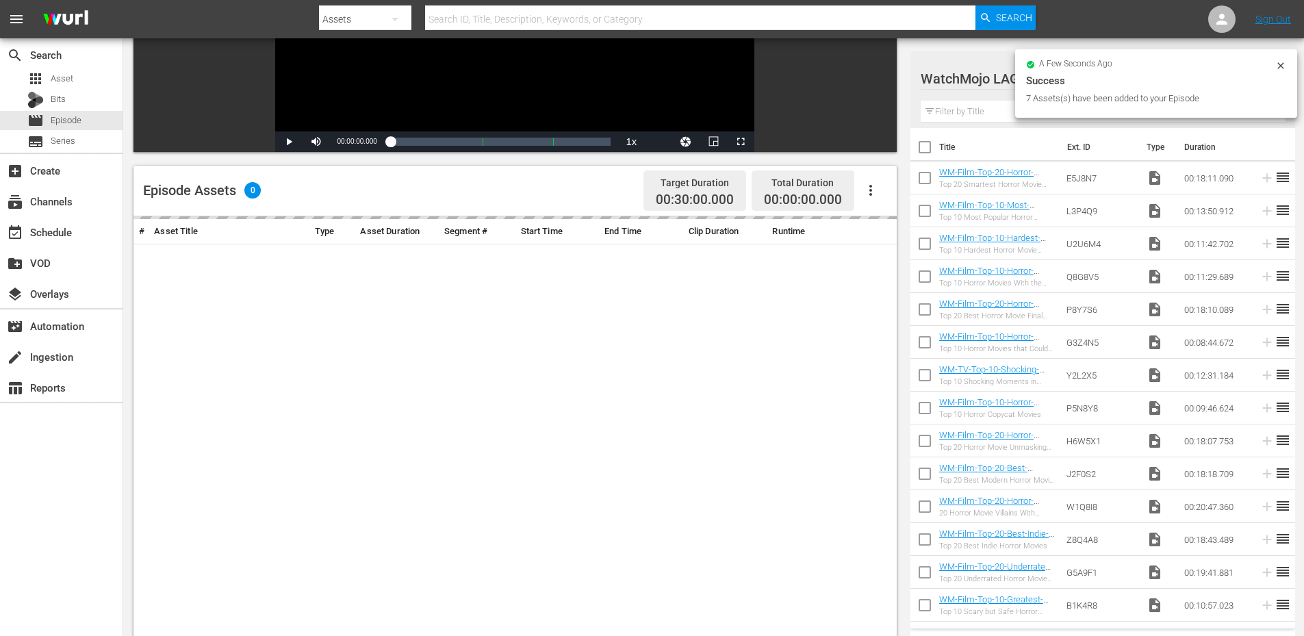
scroll to position [235, 0]
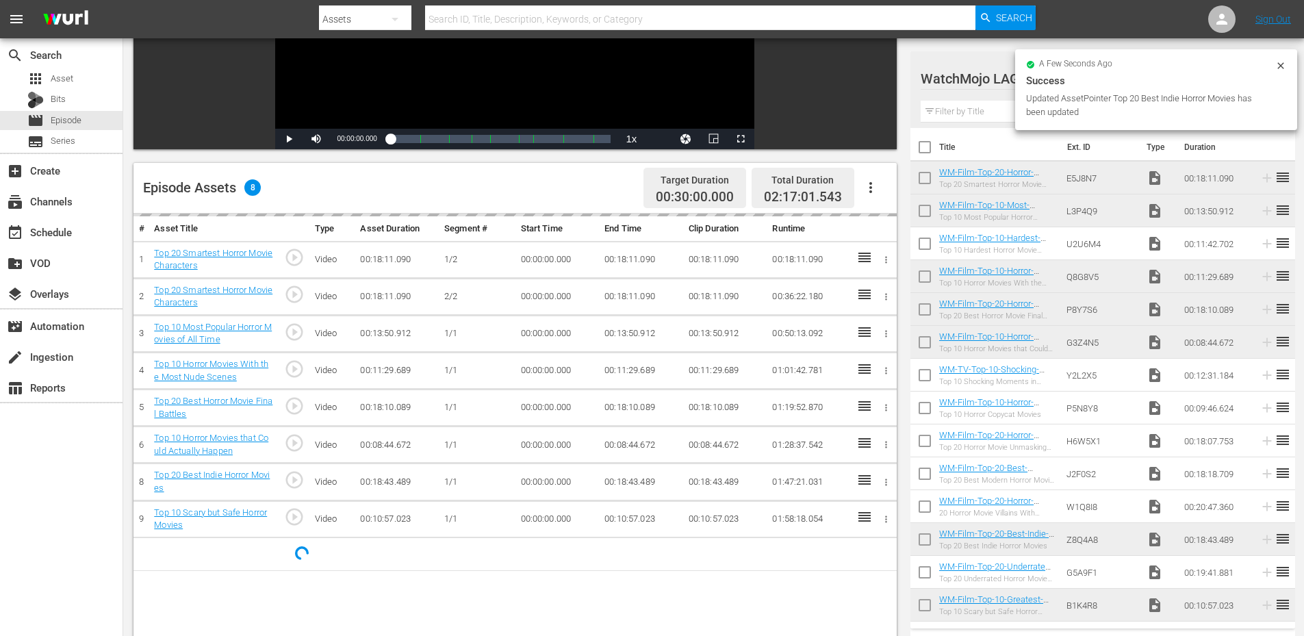
click at [1280, 75] on div "Success" at bounding box center [1156, 81] width 260 height 16
click at [1276, 64] on icon at bounding box center [1280, 65] width 11 height 11
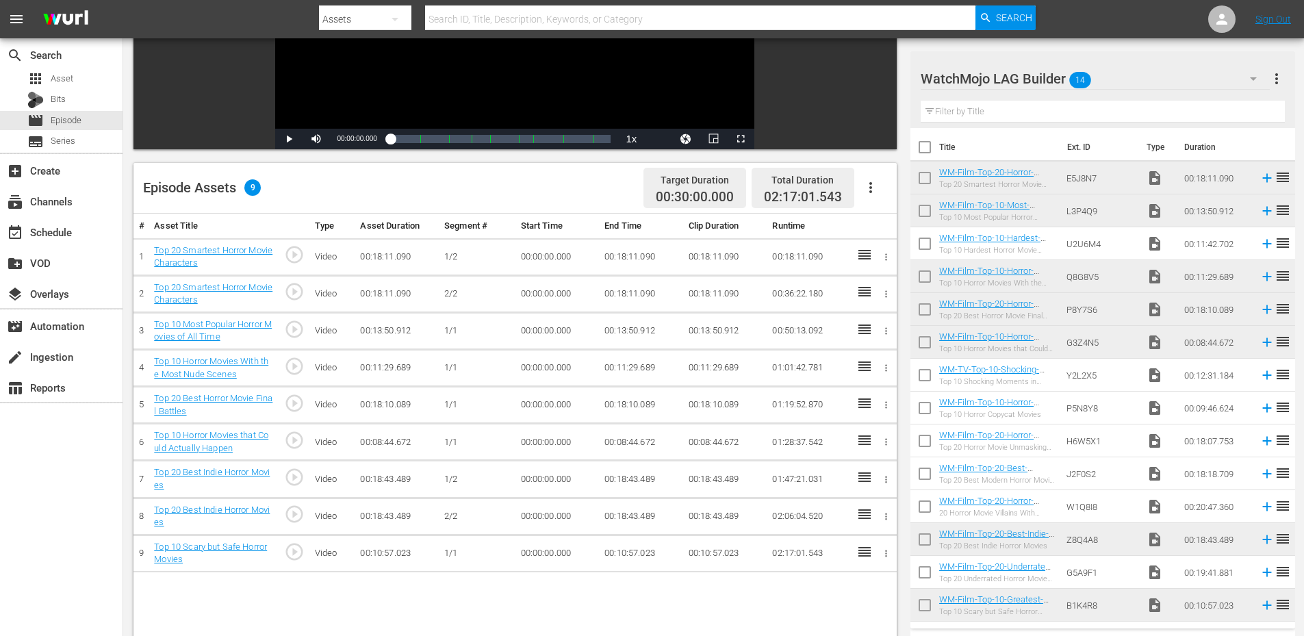
click at [1156, 73] on div "WatchMojo LAG Builder 14" at bounding box center [1094, 79] width 349 height 38
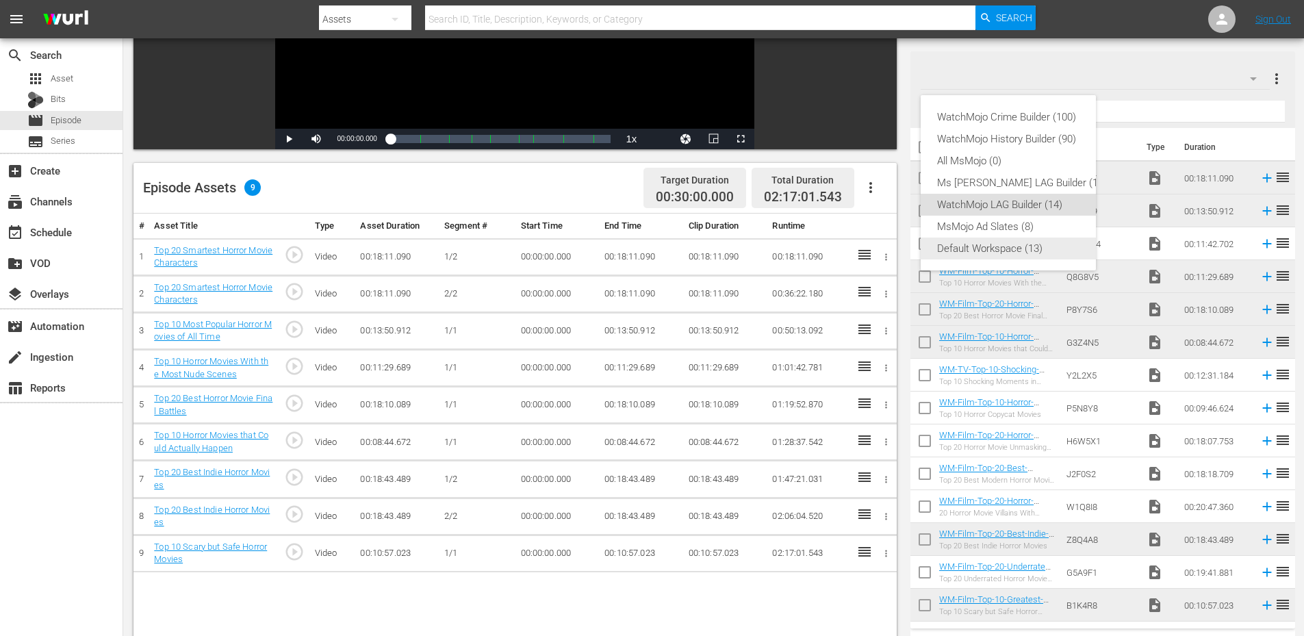
click at [992, 247] on div "Default Workspace (13)" at bounding box center [1022, 248] width 170 height 22
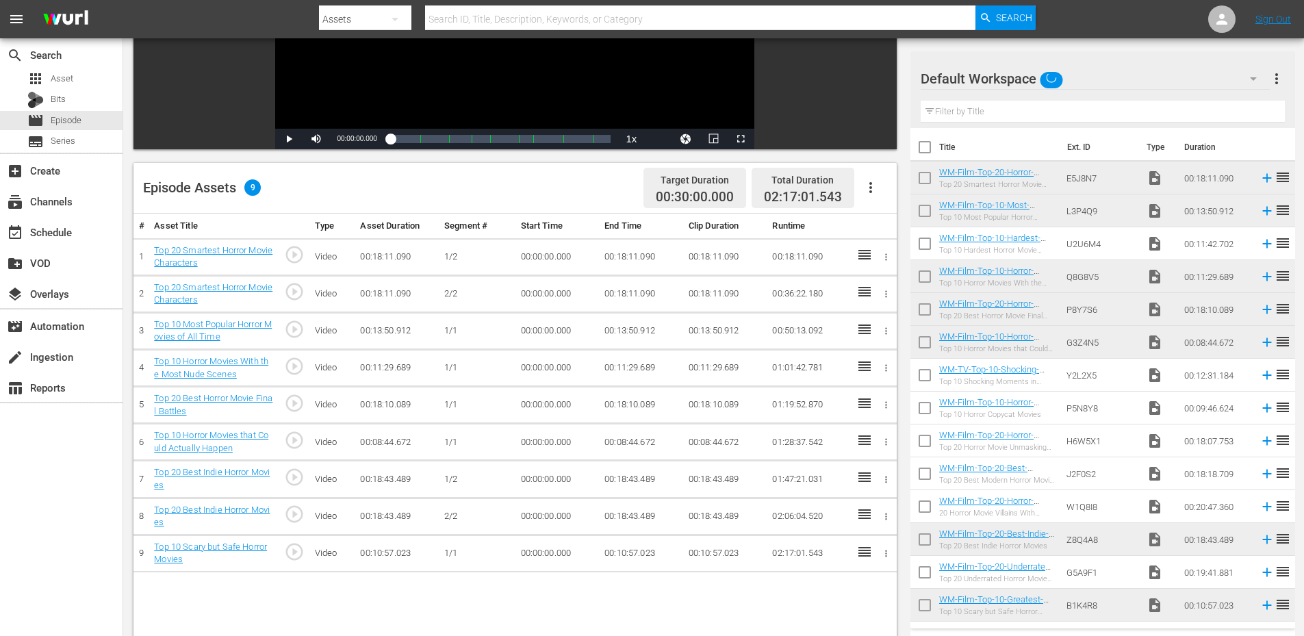
click at [983, 107] on input "text" at bounding box center [1102, 112] width 364 height 22
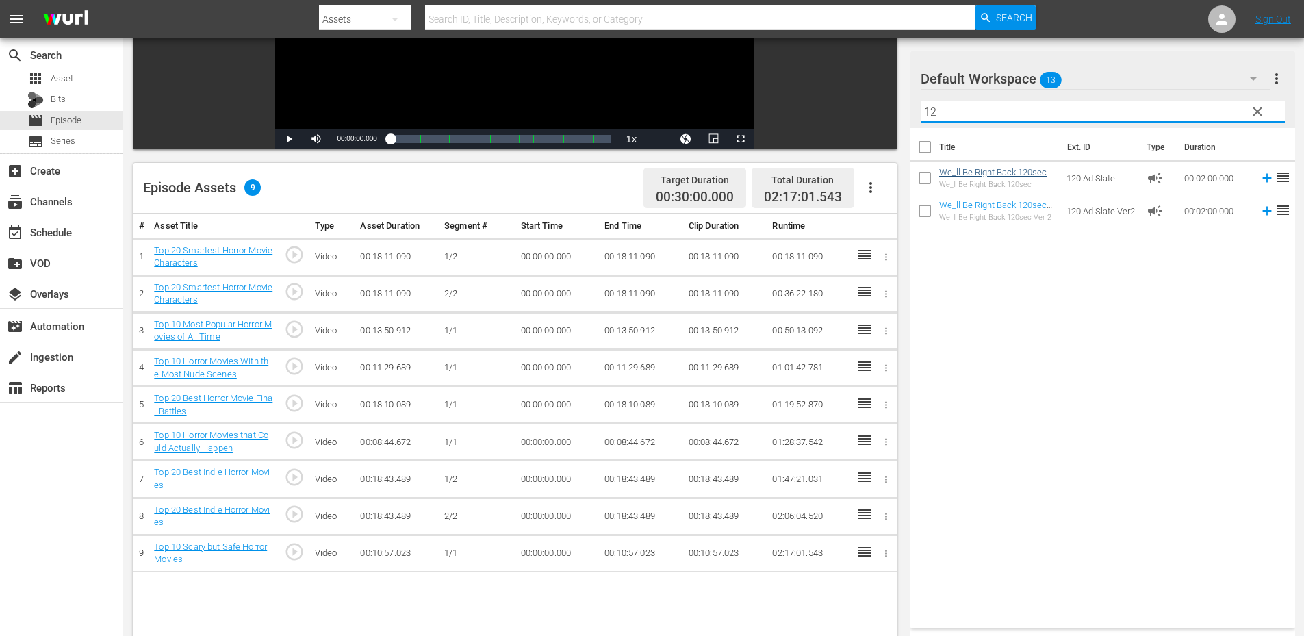
type input "12"
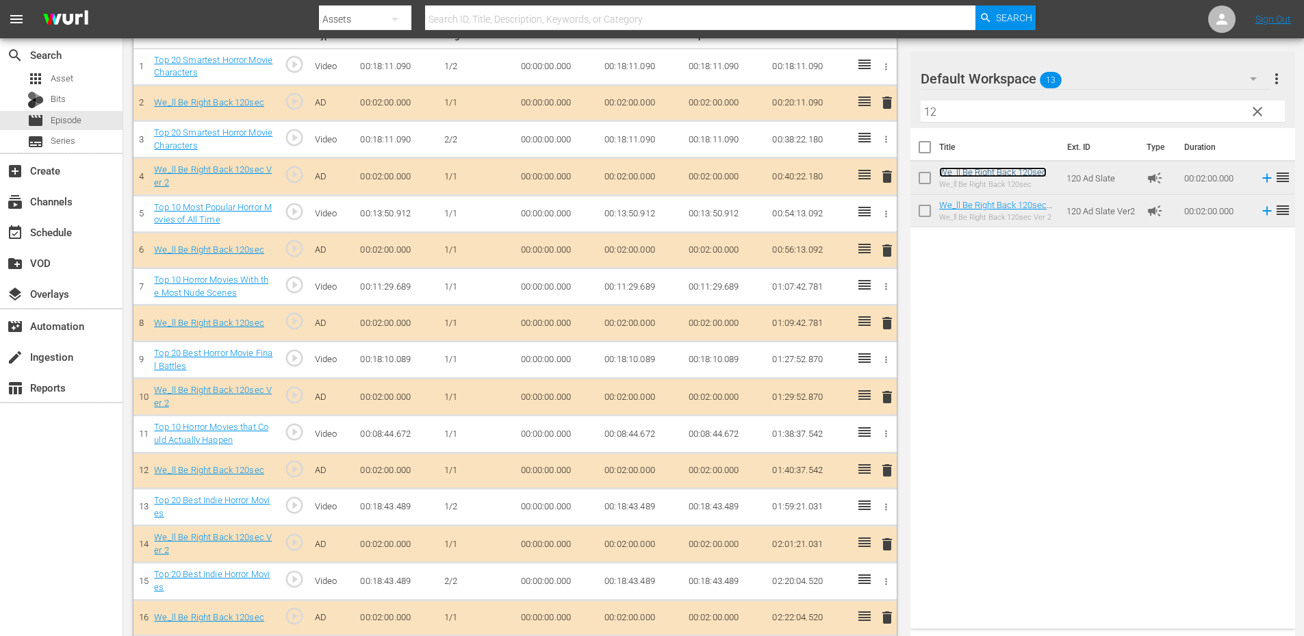
scroll to position [419, 0]
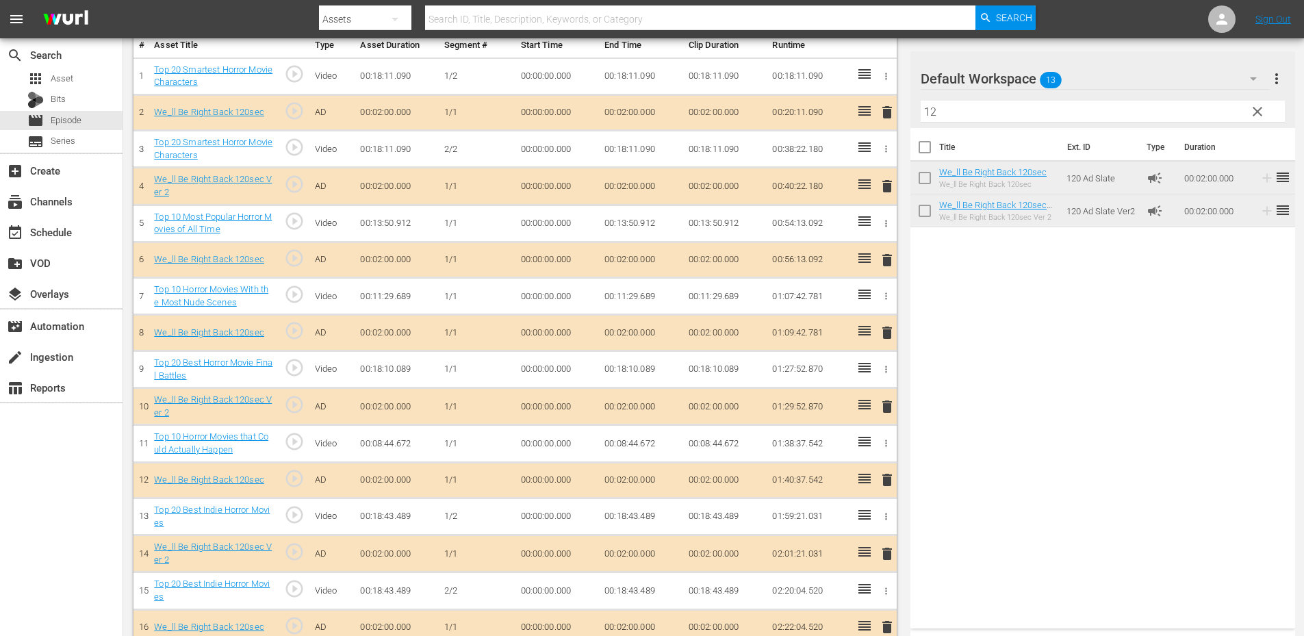
click at [1257, 109] on span "clear" at bounding box center [1257, 111] width 16 height 16
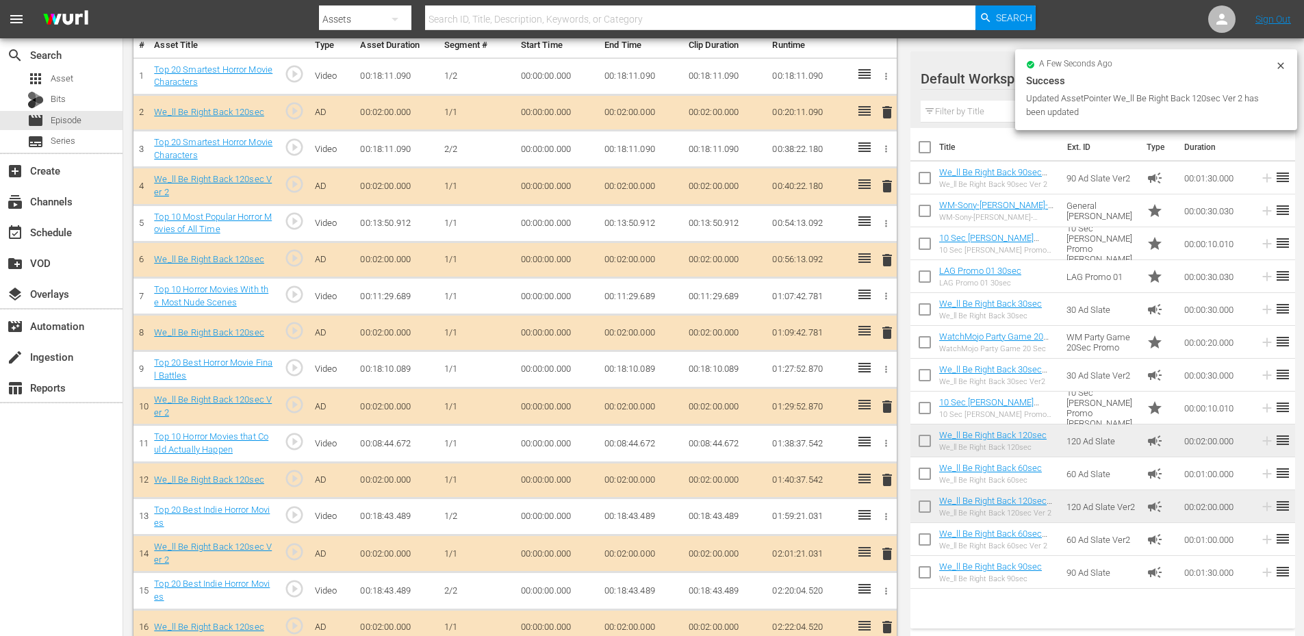
click at [1281, 62] on icon at bounding box center [1280, 65] width 11 height 11
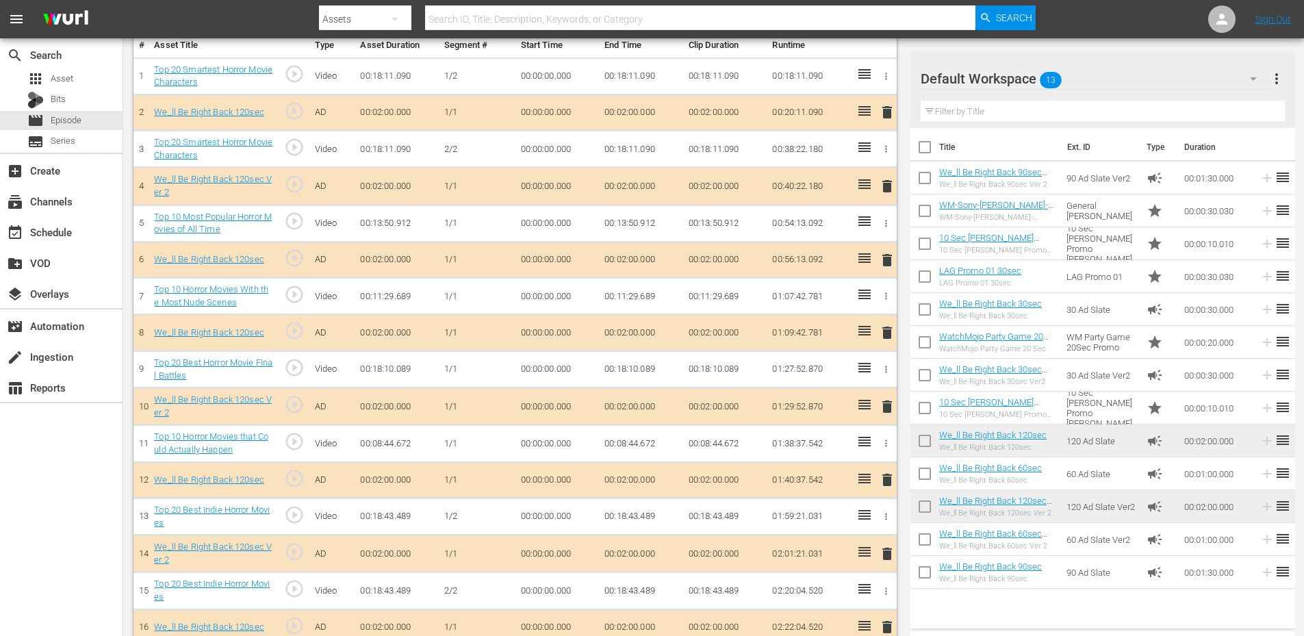
click at [1216, 78] on div "Default Workspace 13" at bounding box center [1094, 79] width 349 height 38
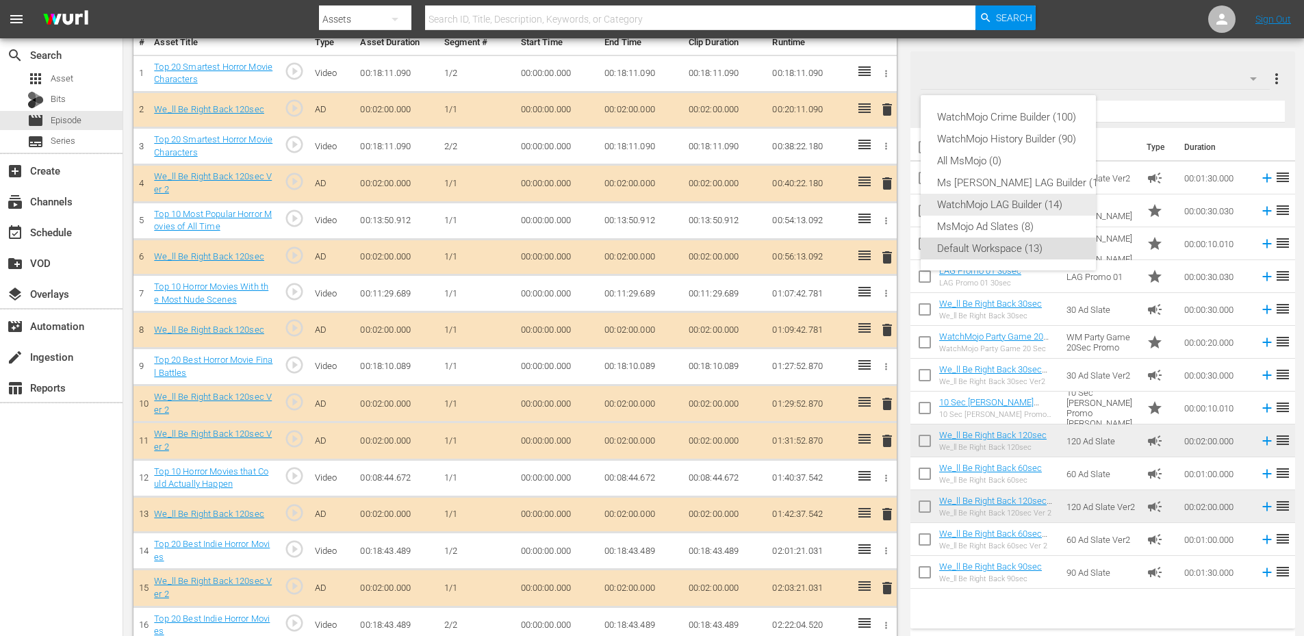
click at [978, 201] on div "WatchMojo LAG Builder (14)" at bounding box center [1022, 205] width 170 height 22
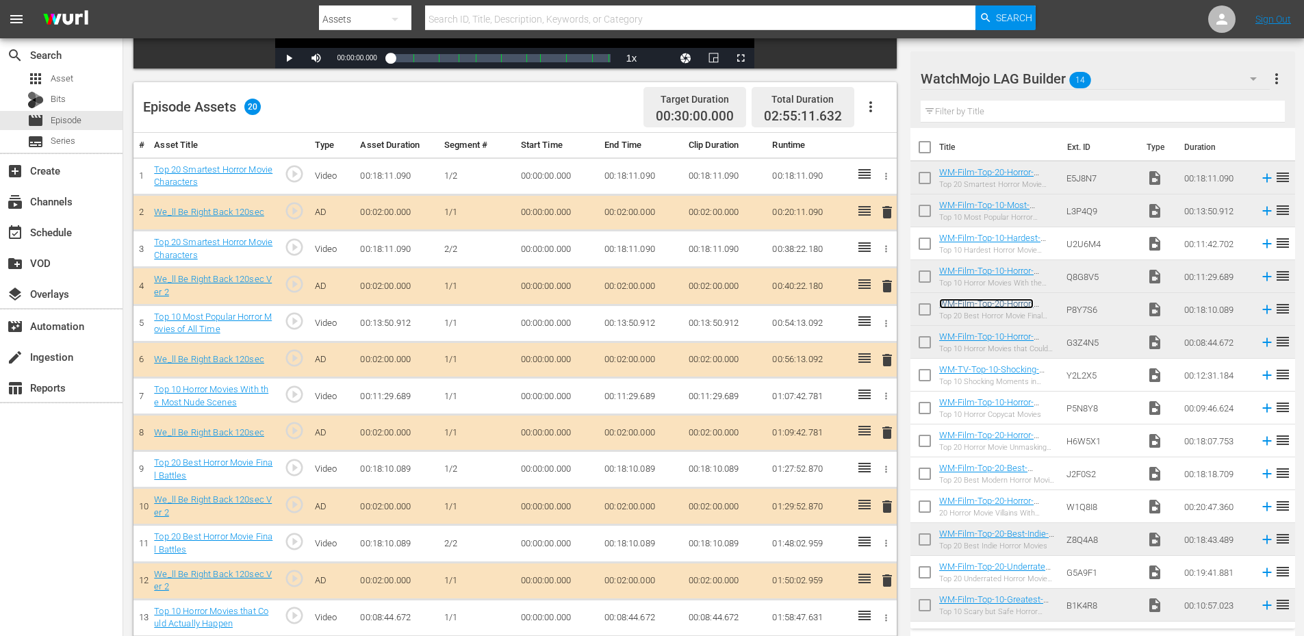
scroll to position [320, 0]
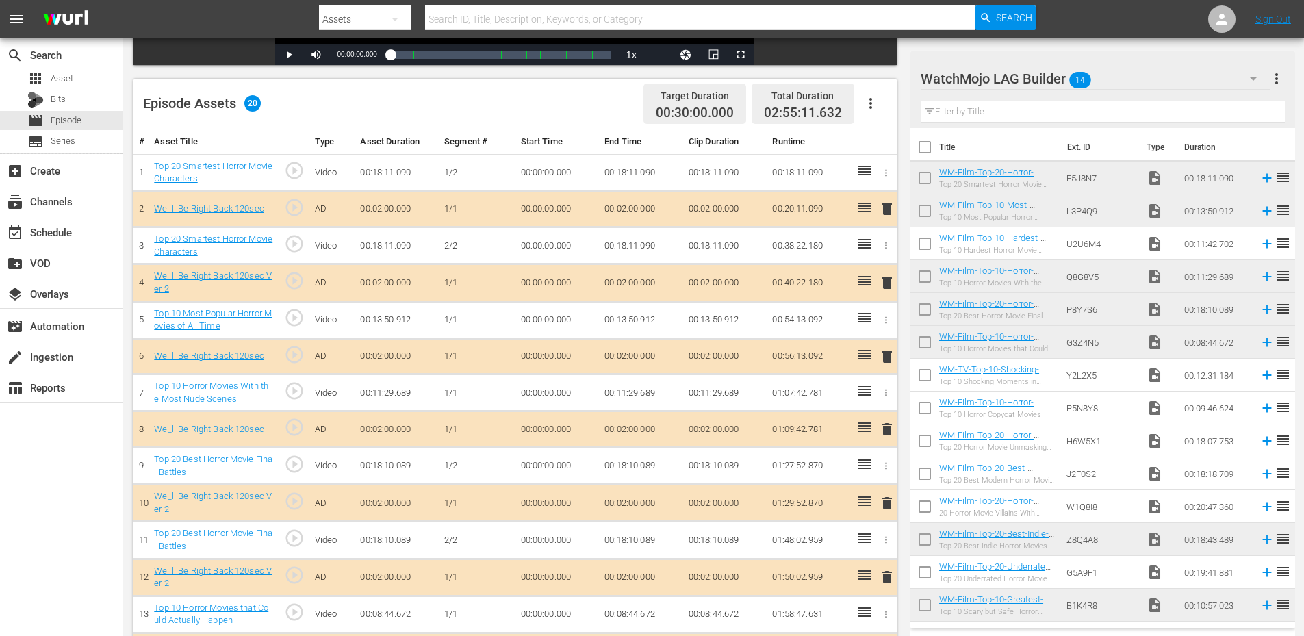
click at [551, 246] on td "00:00:00.000" at bounding box center [557, 245] width 84 height 37
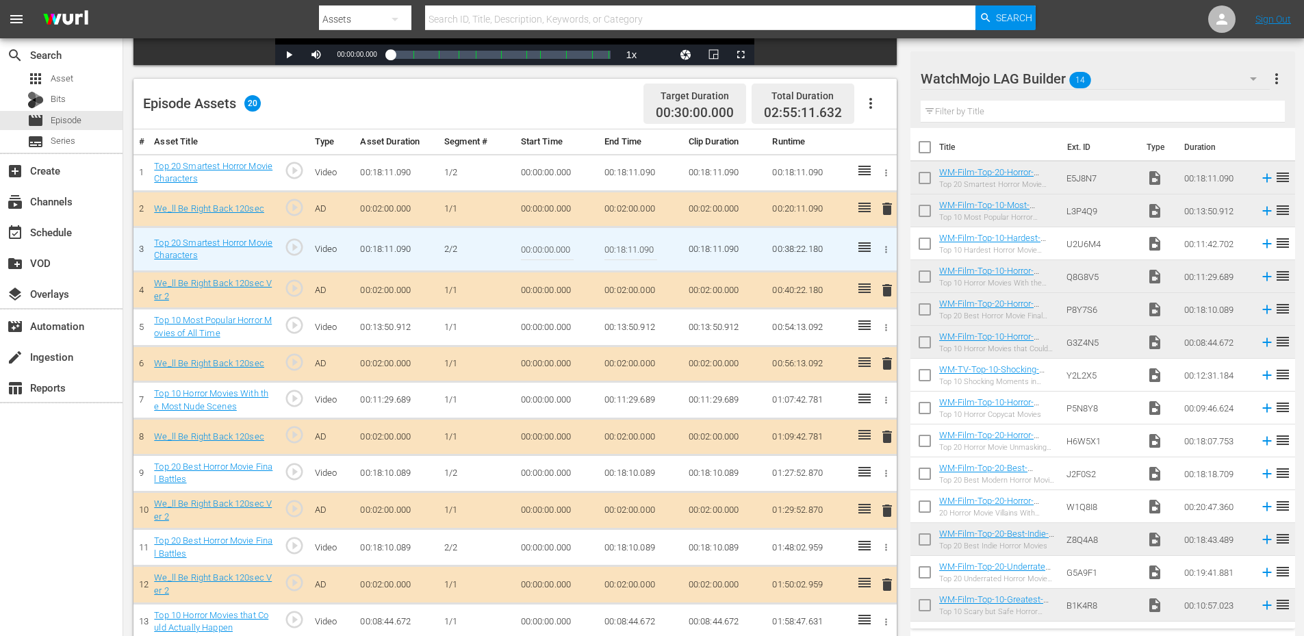
click at [551, 246] on input "00:00:00.000" at bounding box center [547, 249] width 53 height 33
paste input "11:15.11"
type input "00:11:15.110"
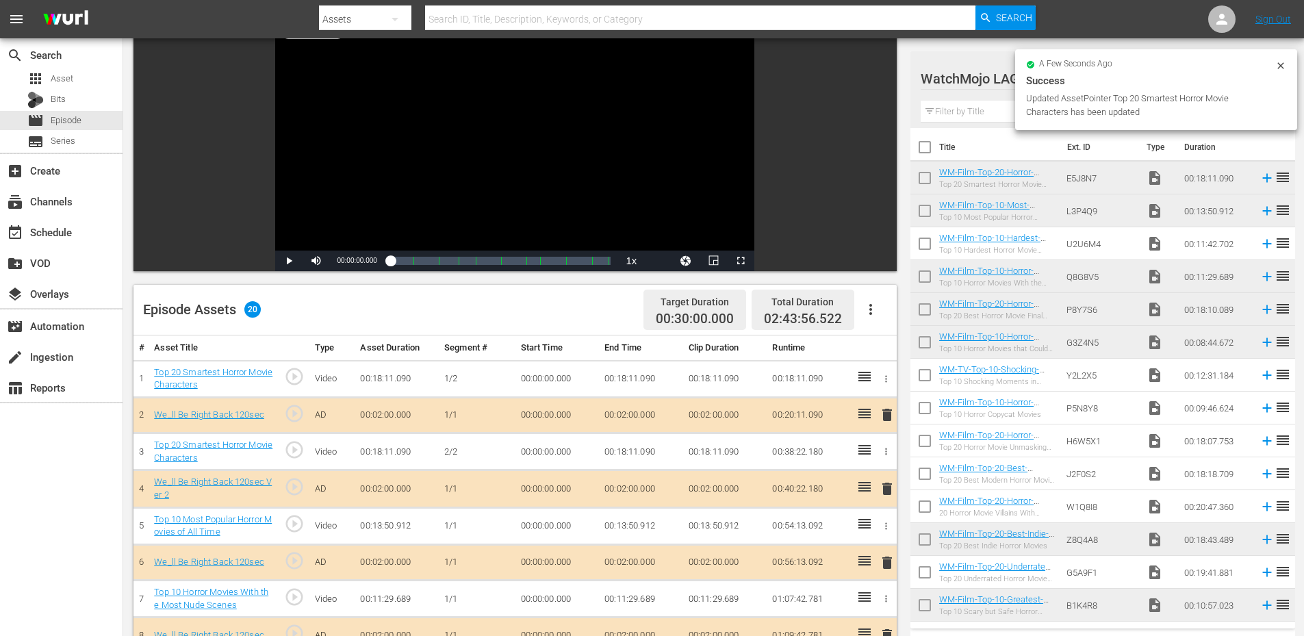
scroll to position [91, 0]
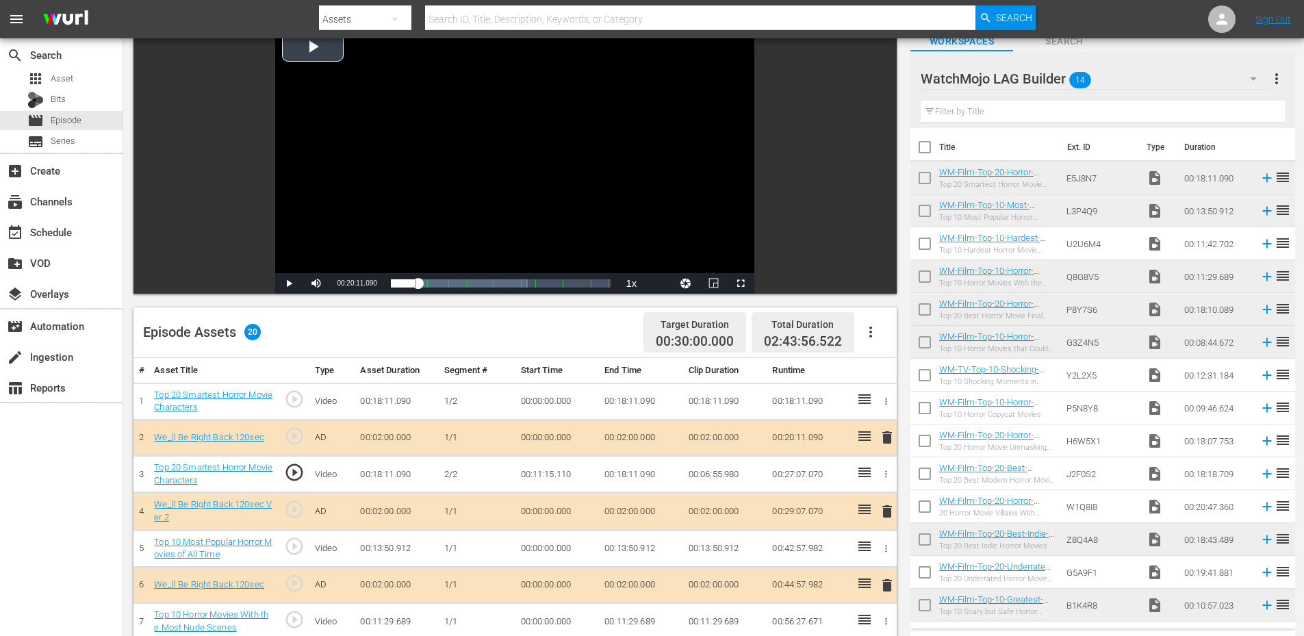
click at [465, 172] on div "Video Player" at bounding box center [514, 148] width 479 height 249
click at [565, 468] on td "00:11:15.110" at bounding box center [557, 474] width 84 height 37
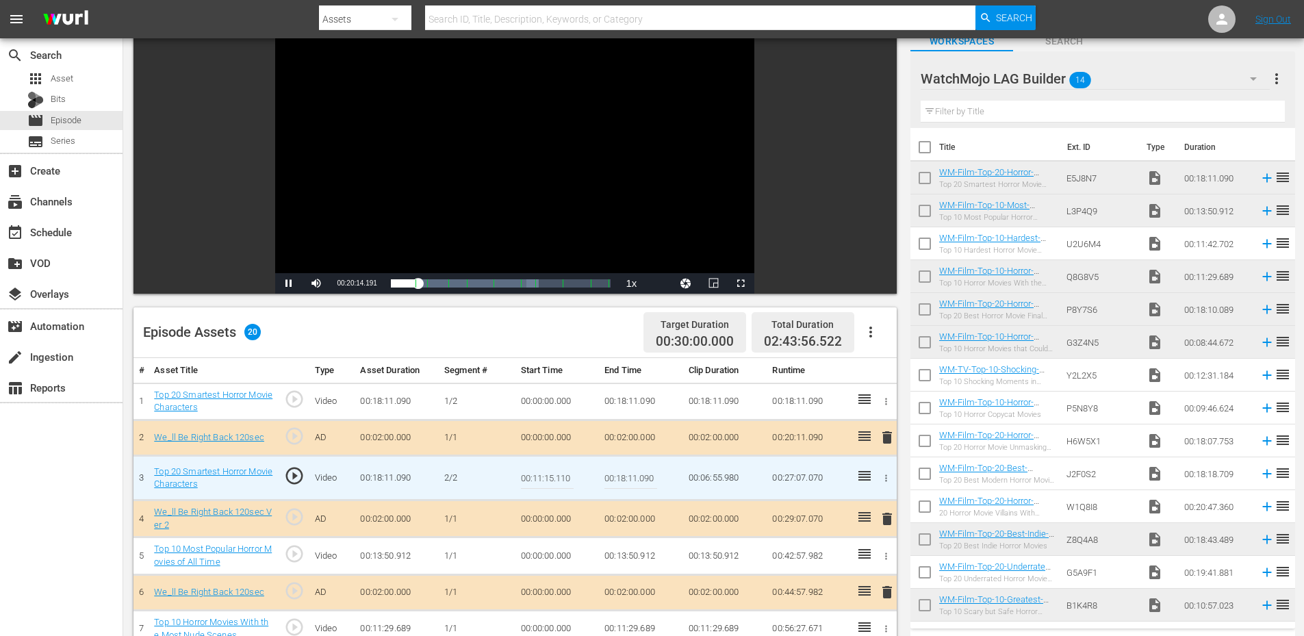
click at [565, 469] on input "00:11:15.110" at bounding box center [547, 477] width 53 height 33
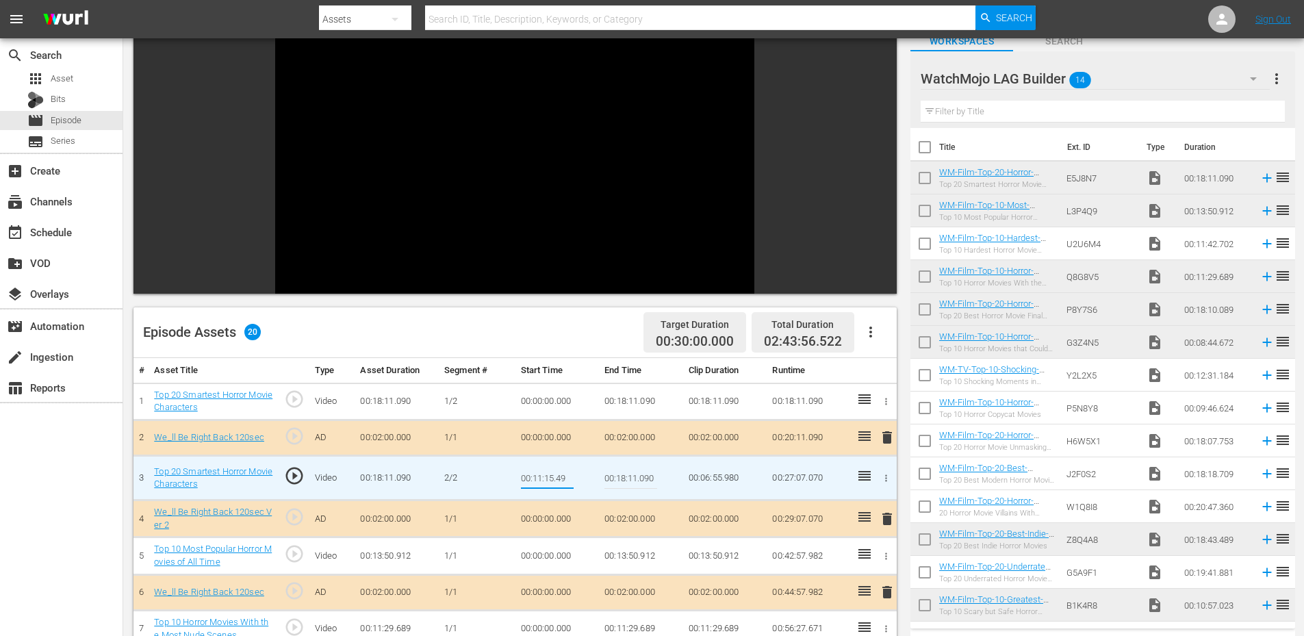
type input "00:11:15.499"
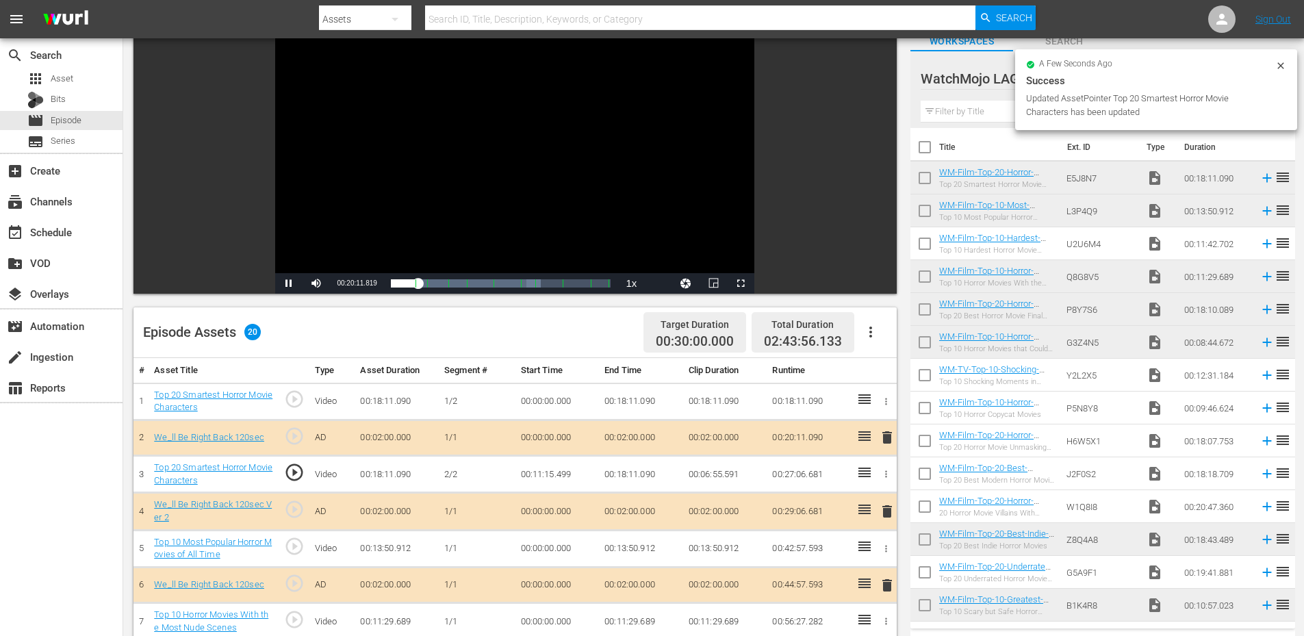
click at [573, 179] on div "Video Player" at bounding box center [514, 148] width 479 height 249
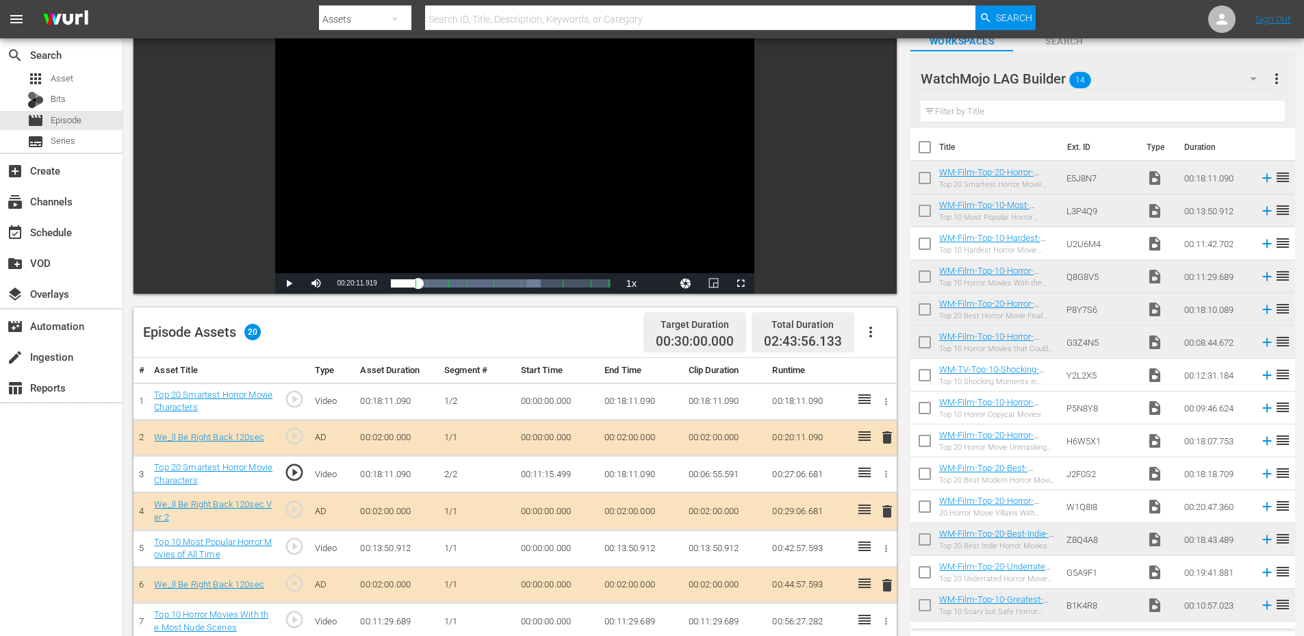
click at [559, 476] on td "00:11:15.499" at bounding box center [557, 474] width 84 height 37
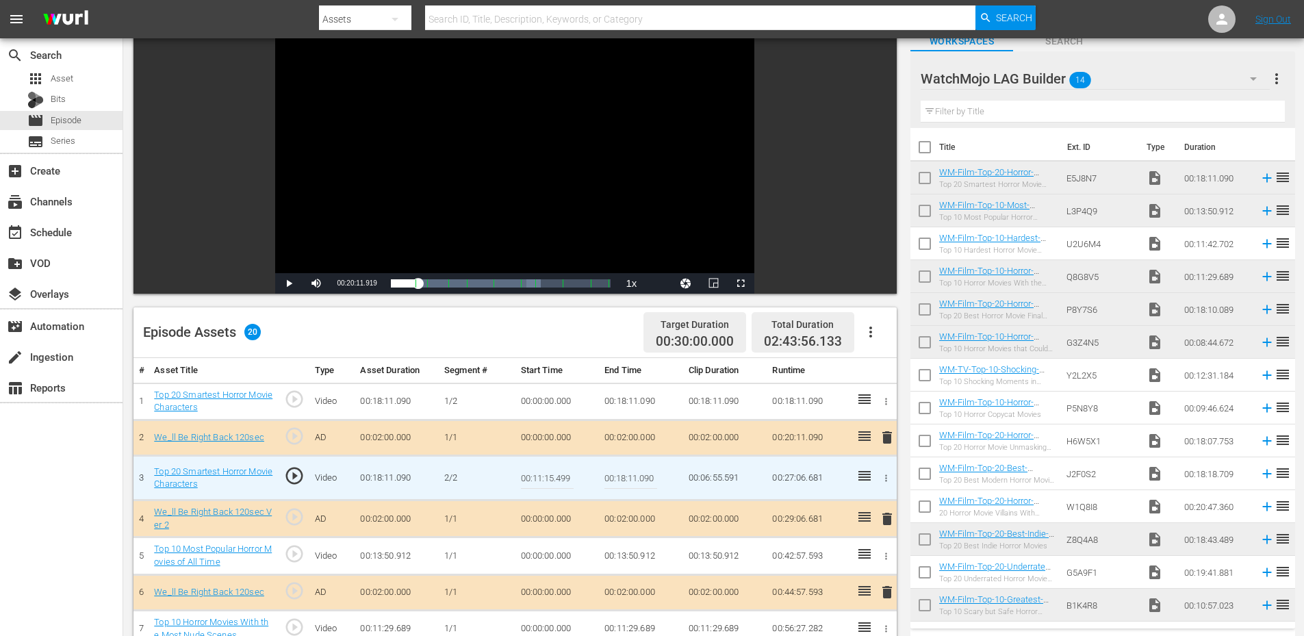
click at [567, 477] on input "00:11:15.499" at bounding box center [547, 477] width 53 height 33
type input "00:11:15.699"
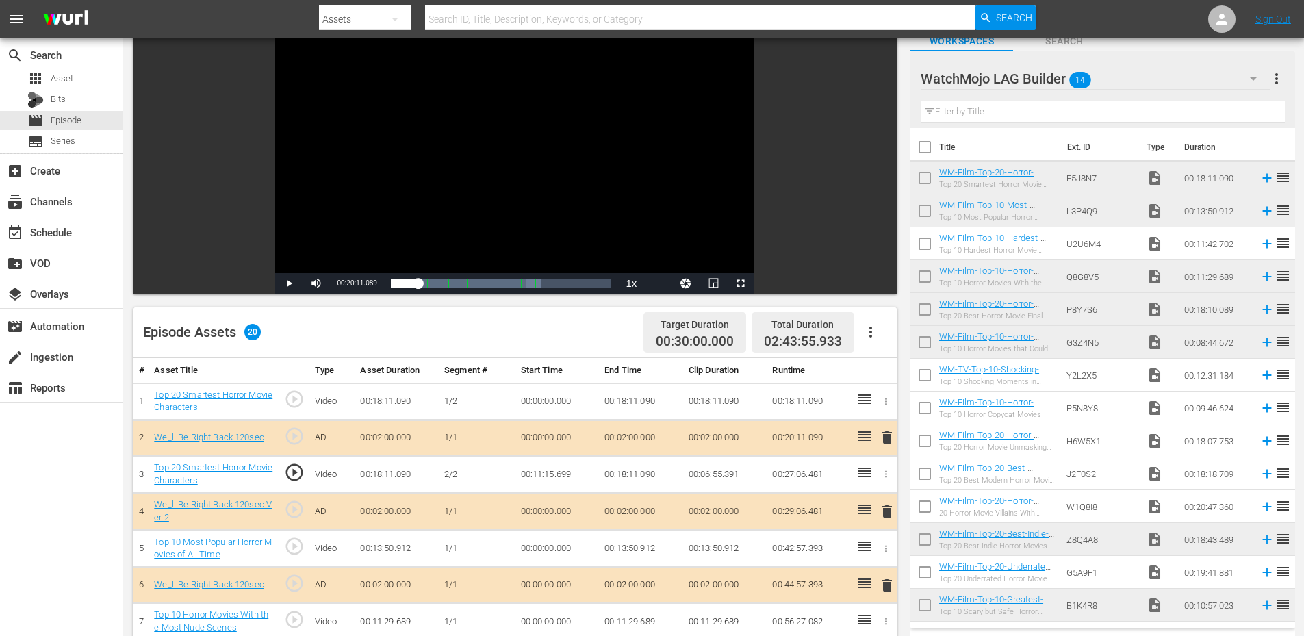
click at [292, 468] on span "play_circle_outline" at bounding box center [294, 472] width 21 height 21
click at [402, 148] on div "Video Player" at bounding box center [514, 148] width 479 height 249
click at [560, 478] on td "00:11:15.699" at bounding box center [557, 474] width 84 height 37
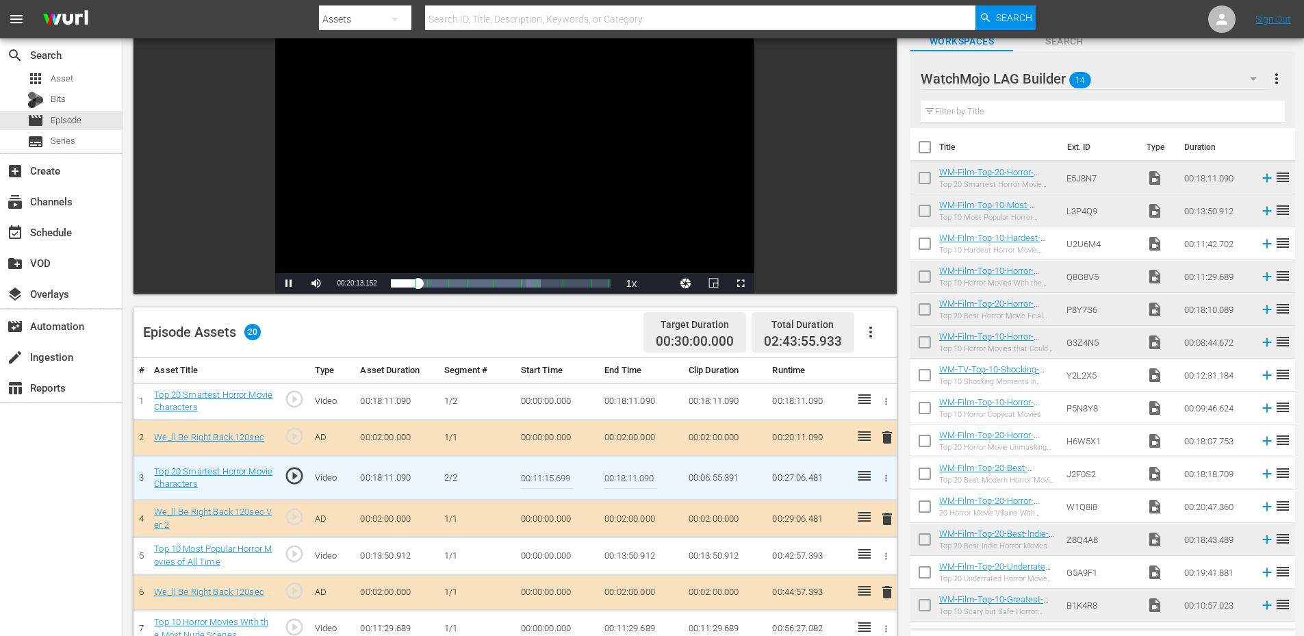
click at [560, 478] on input "00:11:15.699" at bounding box center [547, 477] width 53 height 33
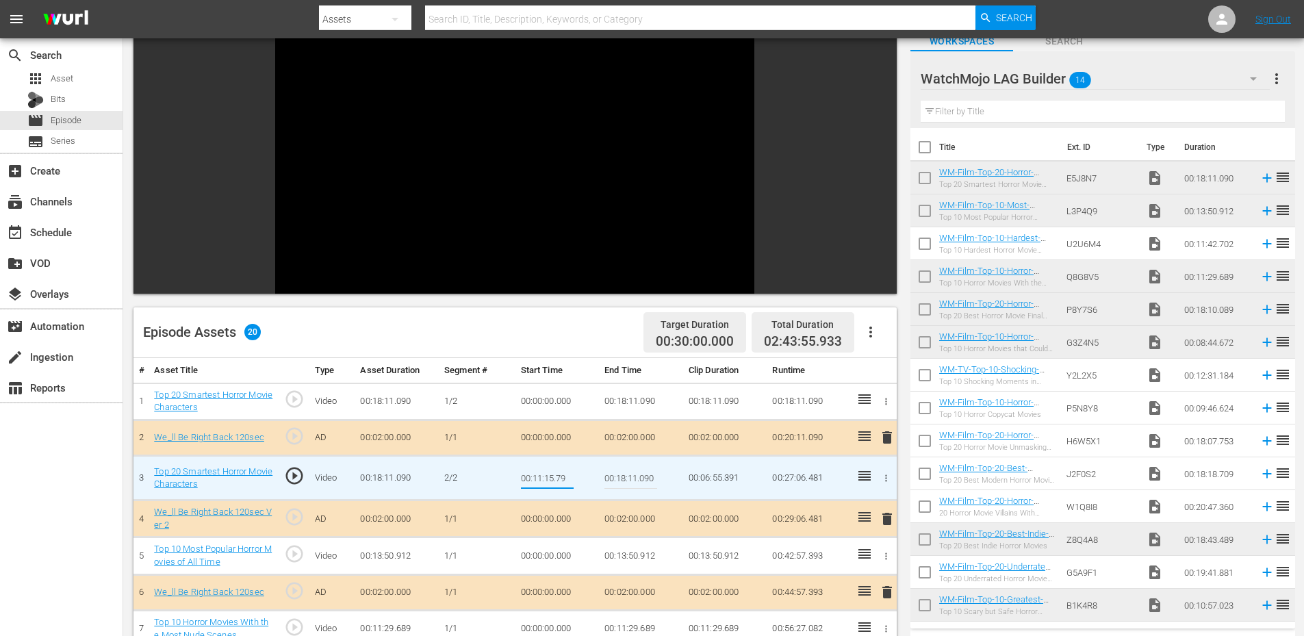
type input "00:11:15.799"
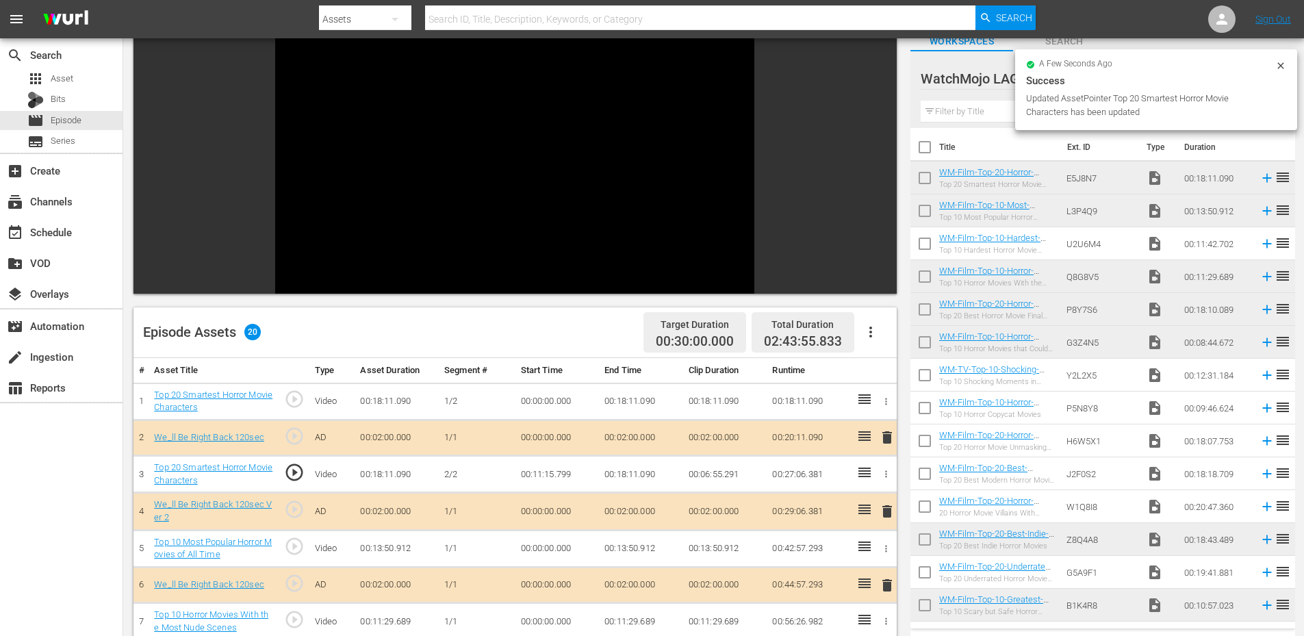
click at [530, 471] on td "00:11:15.799" at bounding box center [557, 474] width 84 height 37
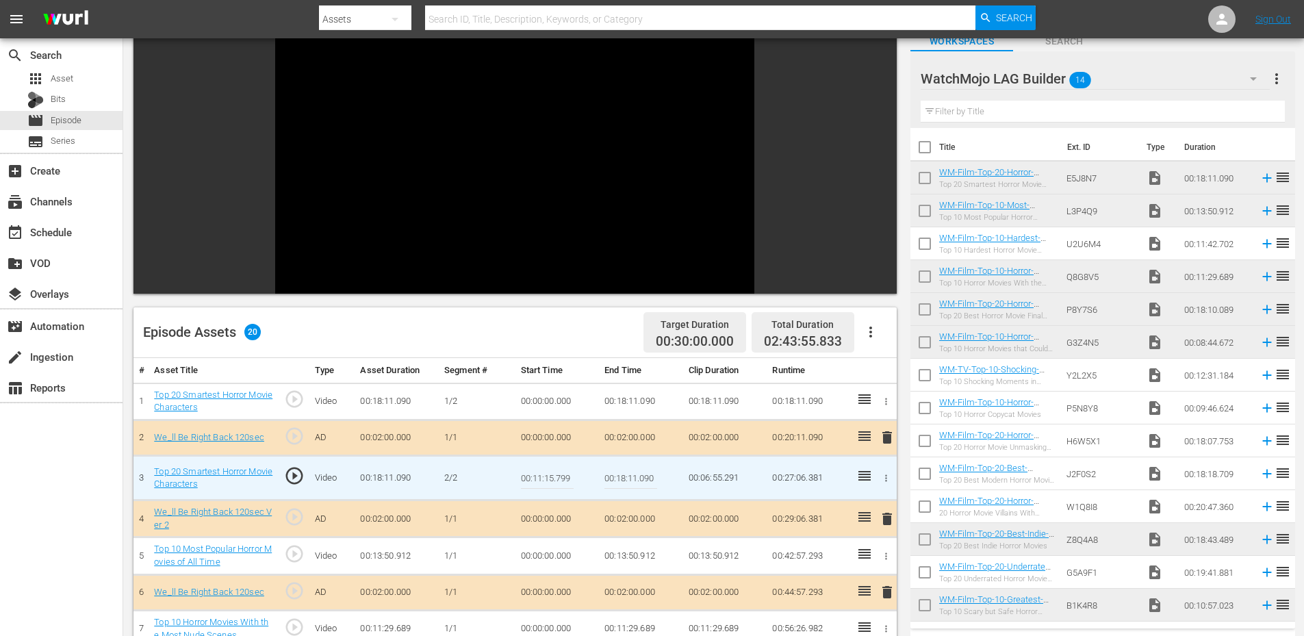
click at [530, 471] on input "00:11:15.799" at bounding box center [547, 477] width 53 height 33
click at [638, 394] on td "00:18:11.090" at bounding box center [641, 401] width 84 height 37
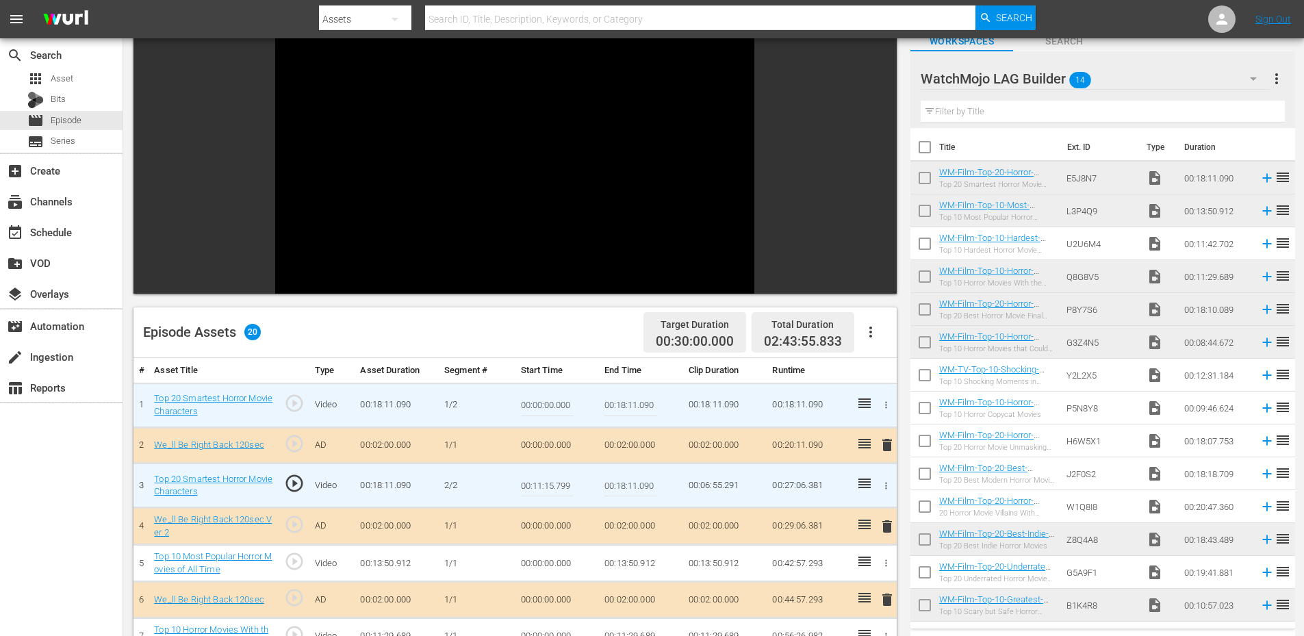
click at [638, 394] on input "00:18:11.090" at bounding box center [630, 405] width 53 height 33
paste input "1:15.799"
type input "00:11:15.799"
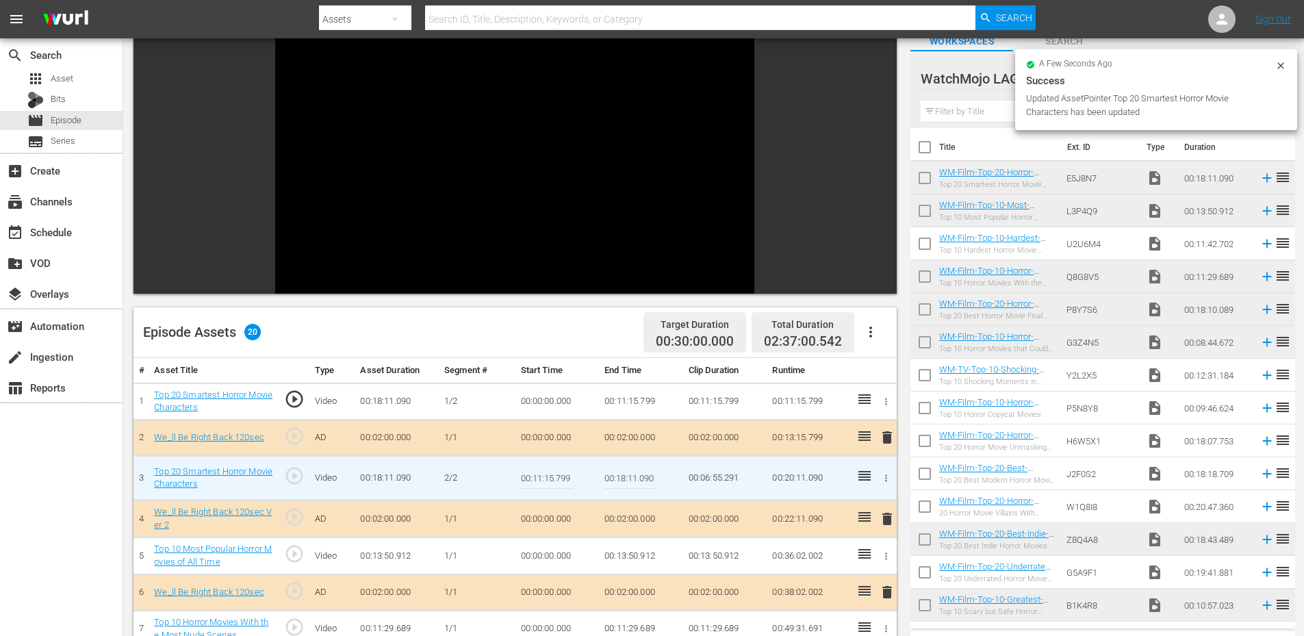
click at [554, 484] on input "00:11:15.799" at bounding box center [547, 477] width 53 height 33
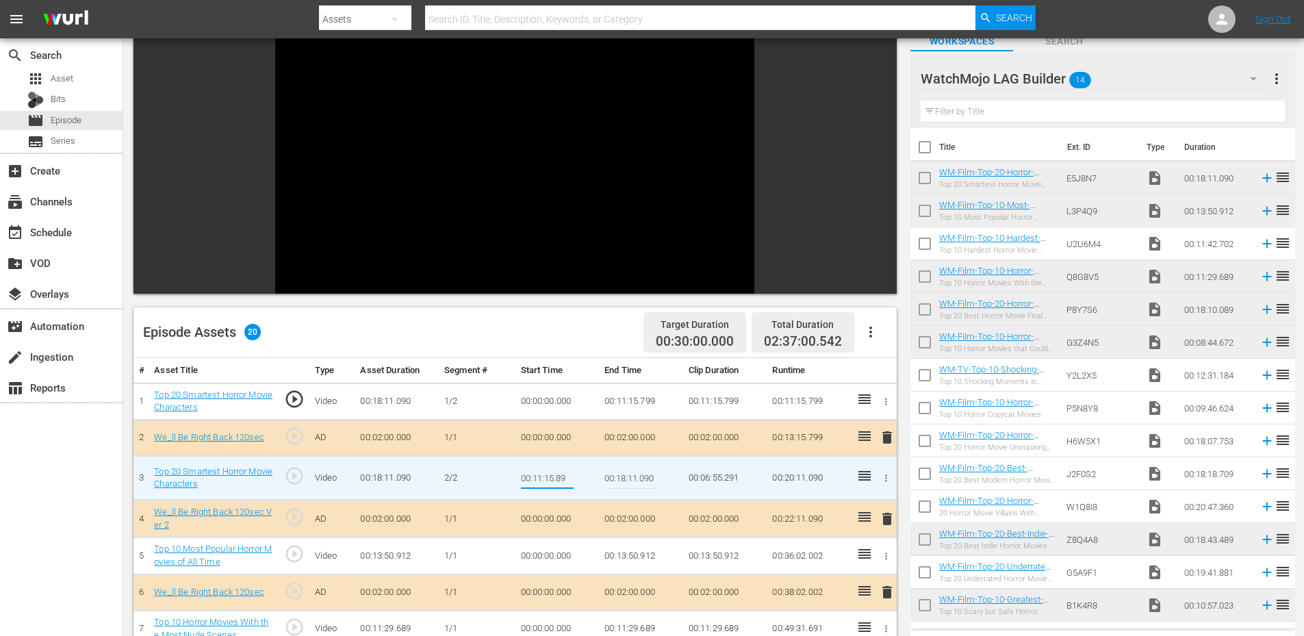
type input "00:11:15.899"
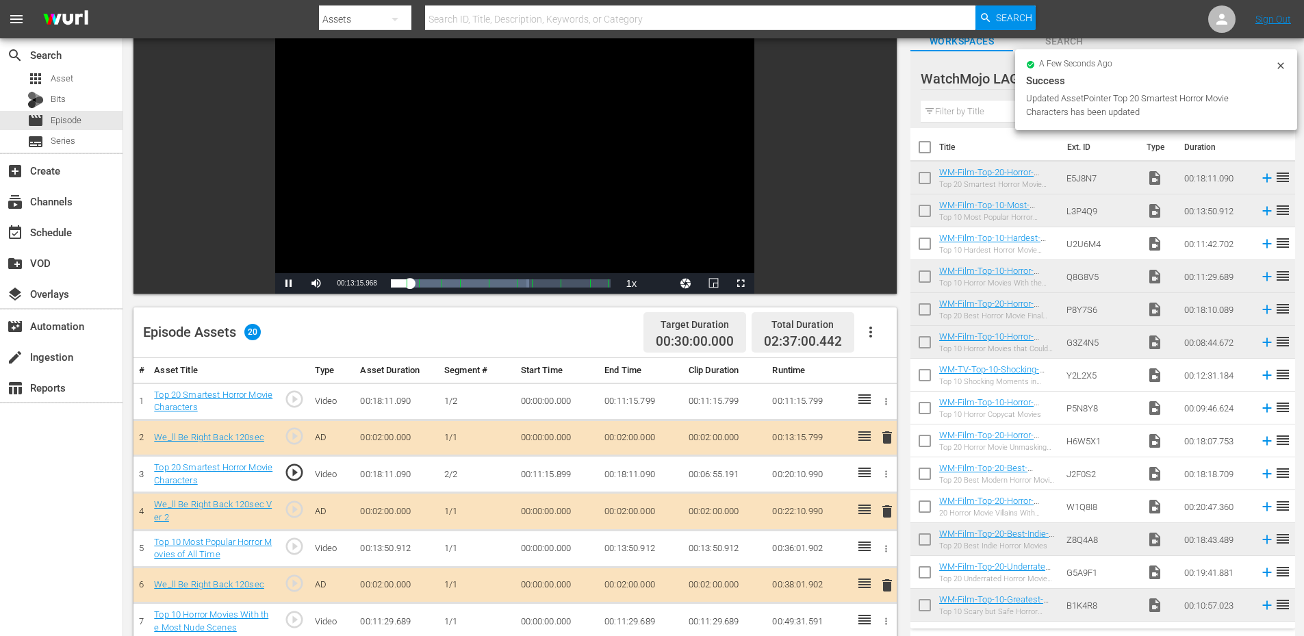
click at [453, 183] on div "Video Player" at bounding box center [514, 148] width 479 height 249
click at [559, 477] on td "00:11:15.899" at bounding box center [557, 474] width 84 height 37
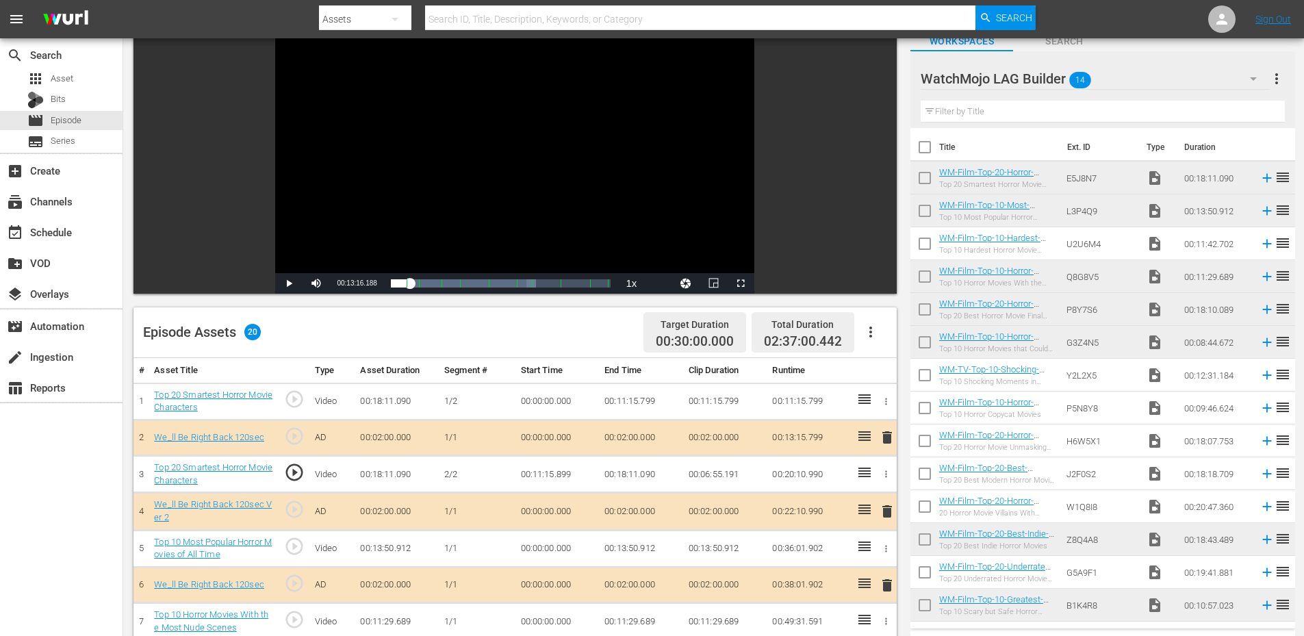
click at [559, 477] on td "00:11:15.899" at bounding box center [557, 474] width 84 height 37
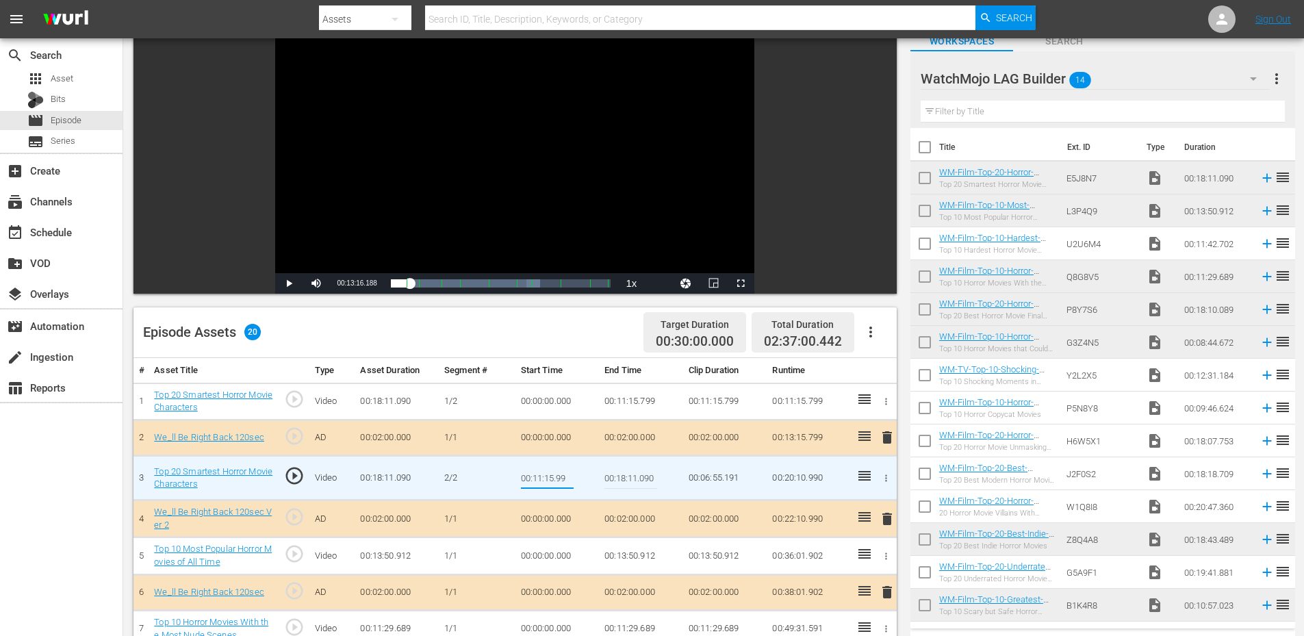
type input "00:11:15.999"
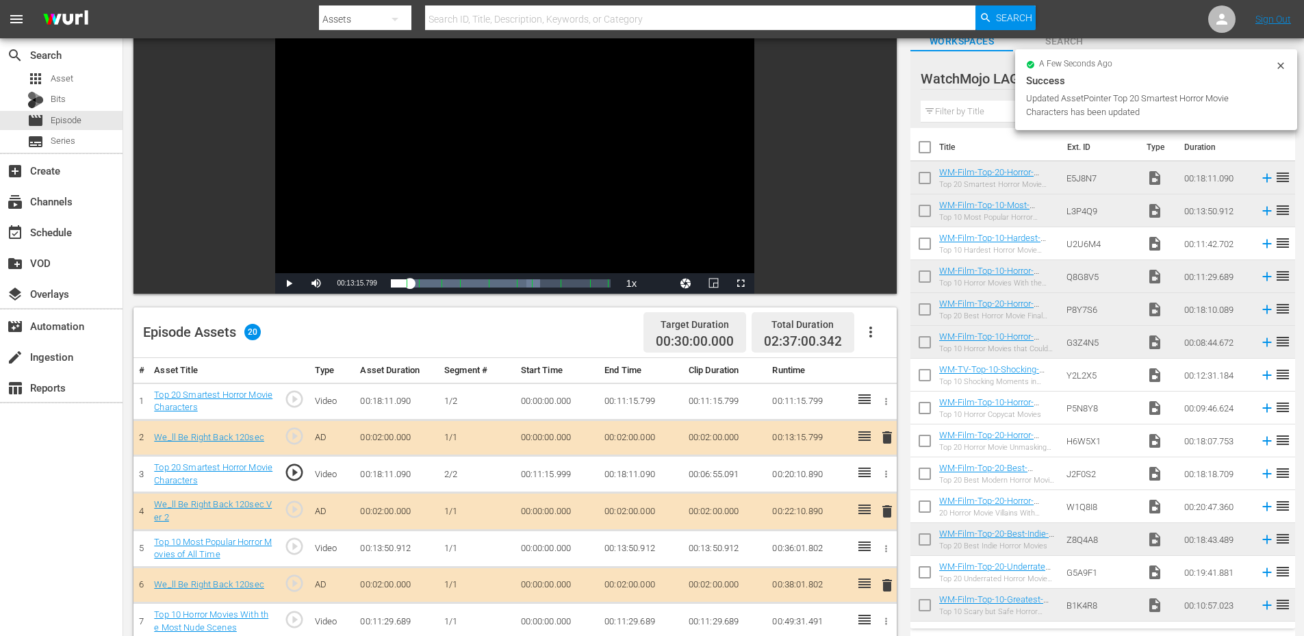
click at [545, 468] on td "00:11:15.999" at bounding box center [557, 474] width 84 height 37
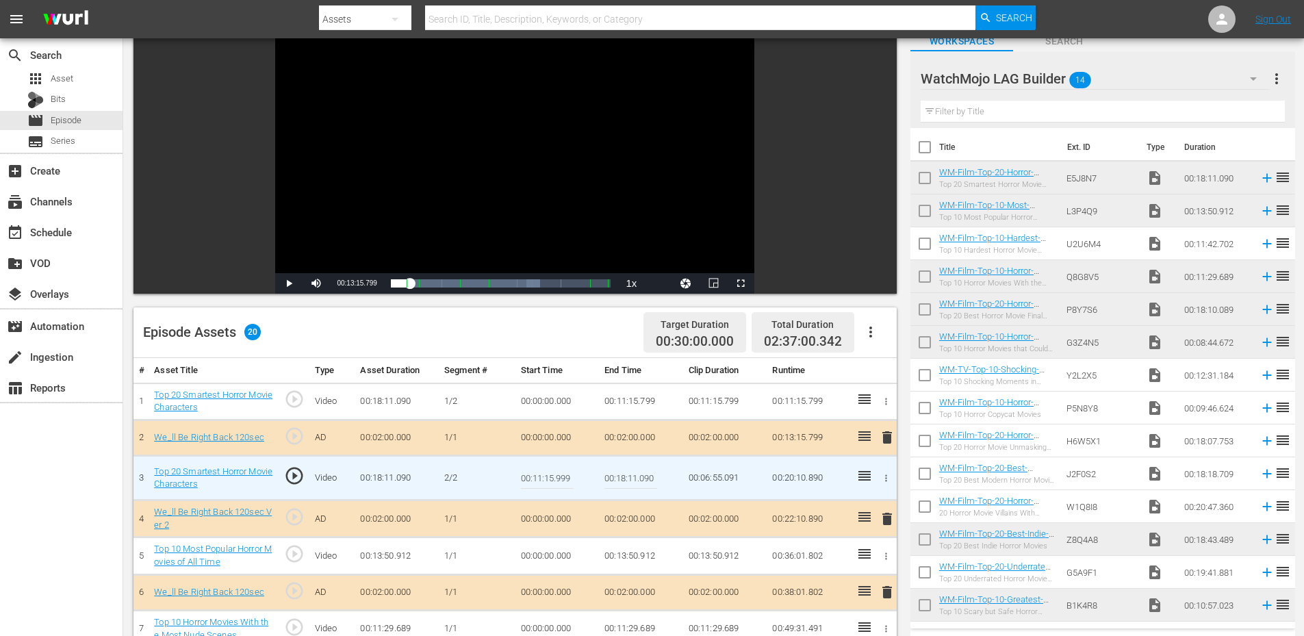
click at [545, 468] on input "00:11:15.999" at bounding box center [547, 477] width 53 height 33
type input "00:11:16.199"
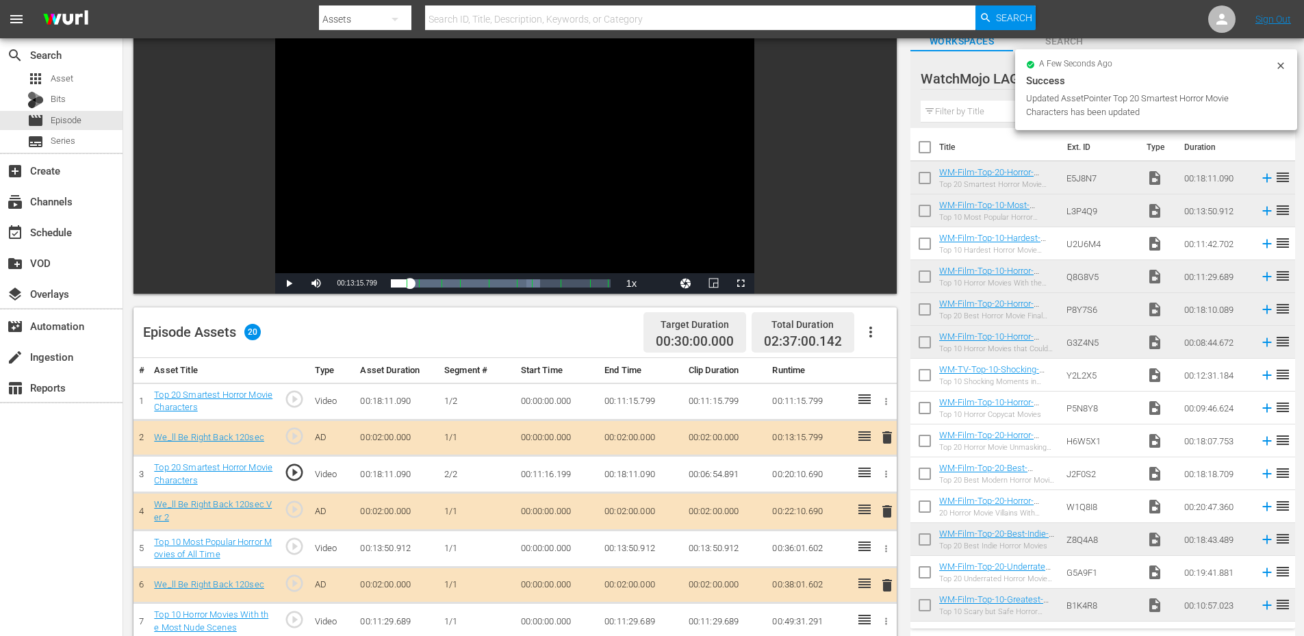
click at [568, 474] on td "00:11:16.199" at bounding box center [557, 474] width 84 height 37
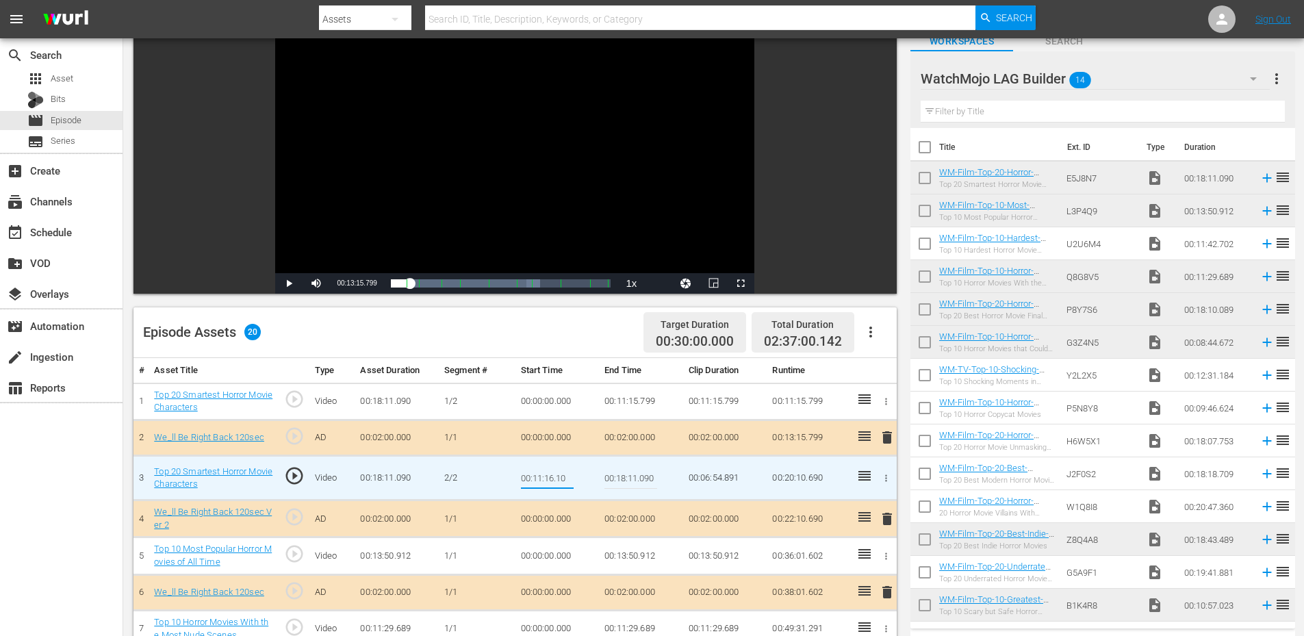
type input "00:11:16.109"
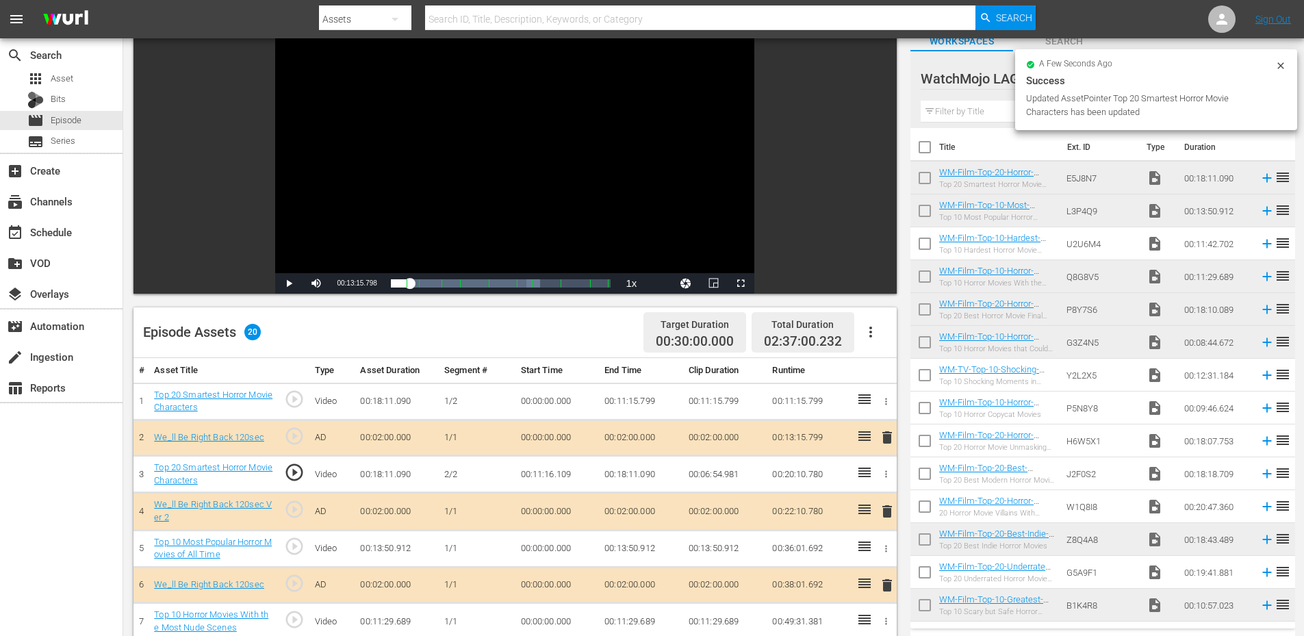
click at [484, 191] on div "Video Player" at bounding box center [514, 148] width 479 height 249
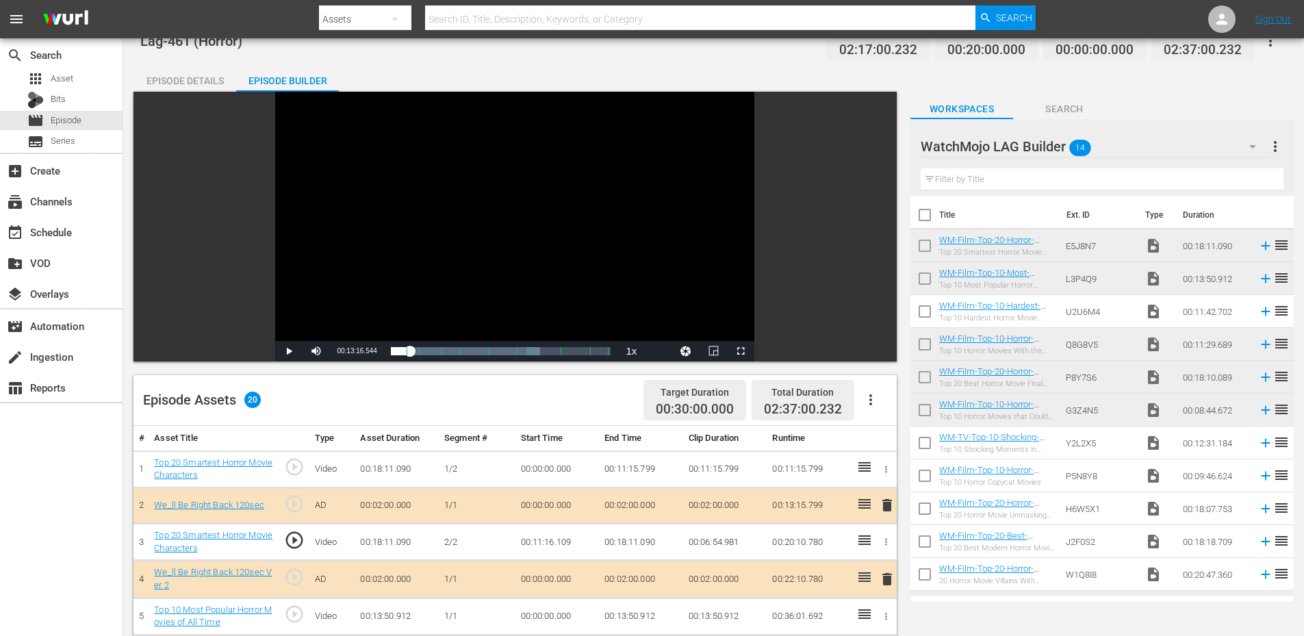
scroll to position [0, 0]
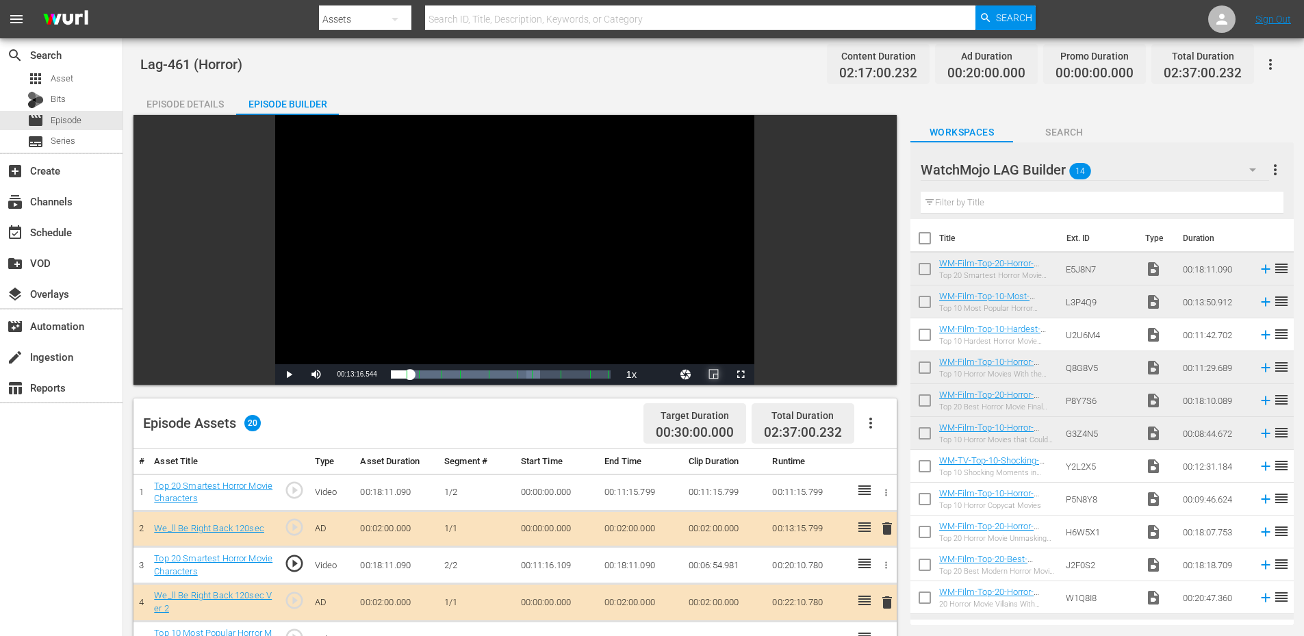
click at [713, 374] on span "Video Player" at bounding box center [713, 374] width 0 height 0
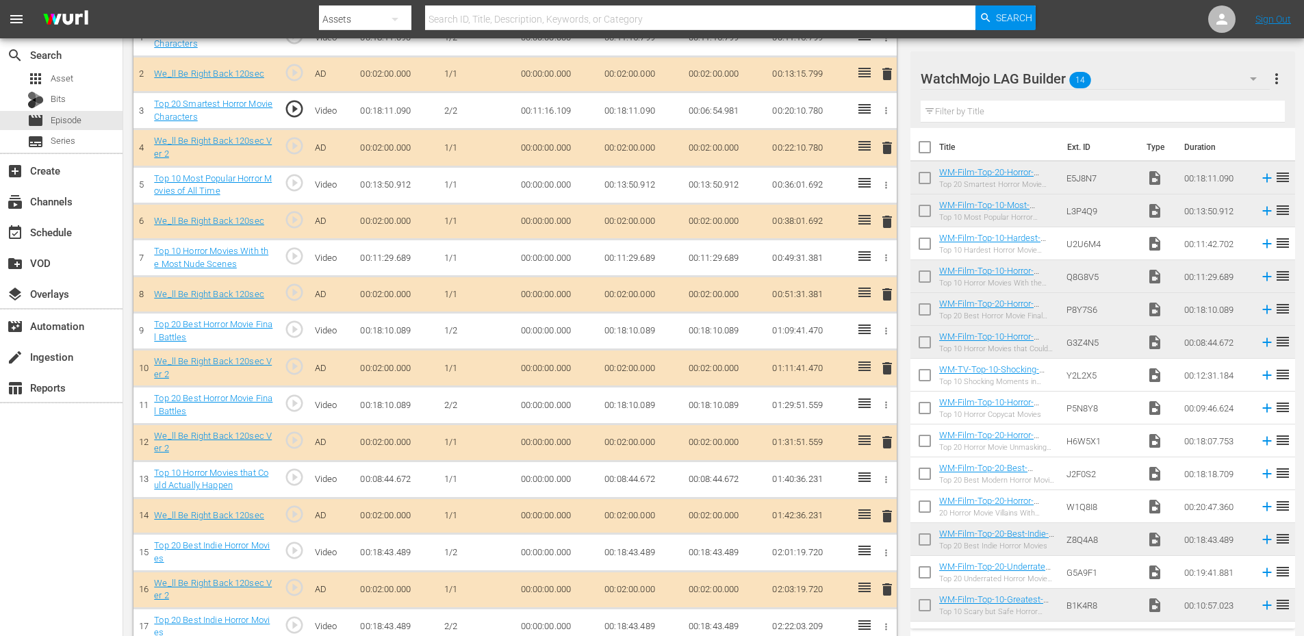
scroll to position [456, 0]
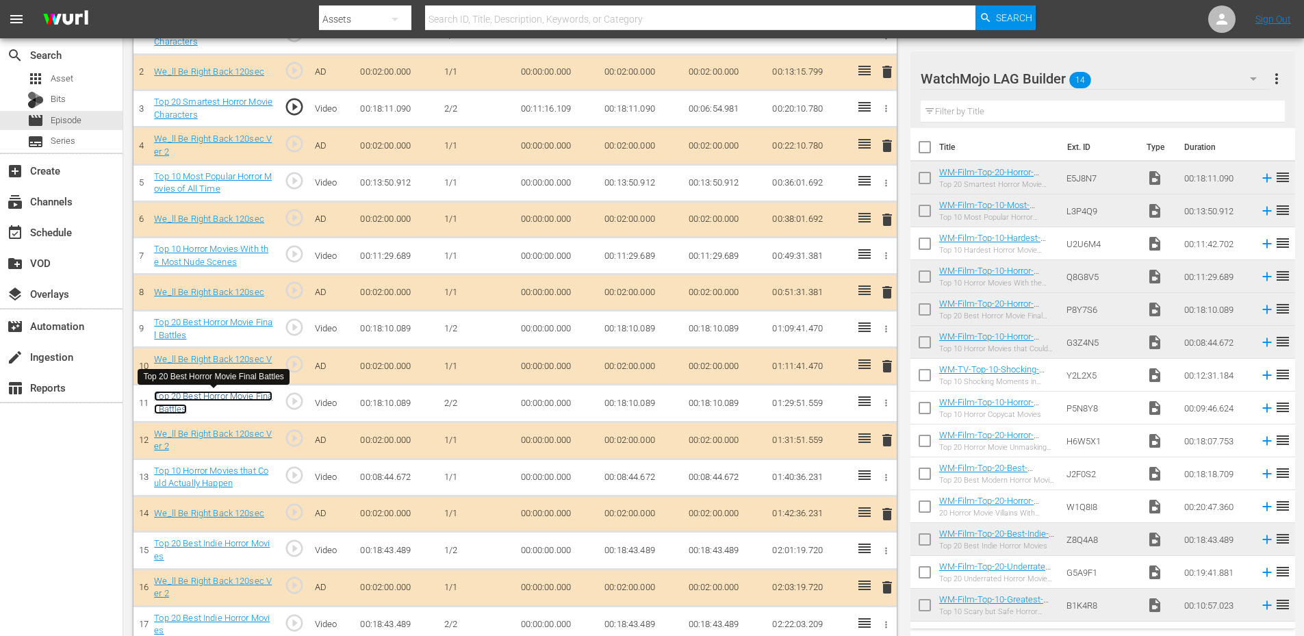
click at [226, 393] on link "Top 20 Best Horror Movie Final Battles" at bounding box center [213, 402] width 118 height 23
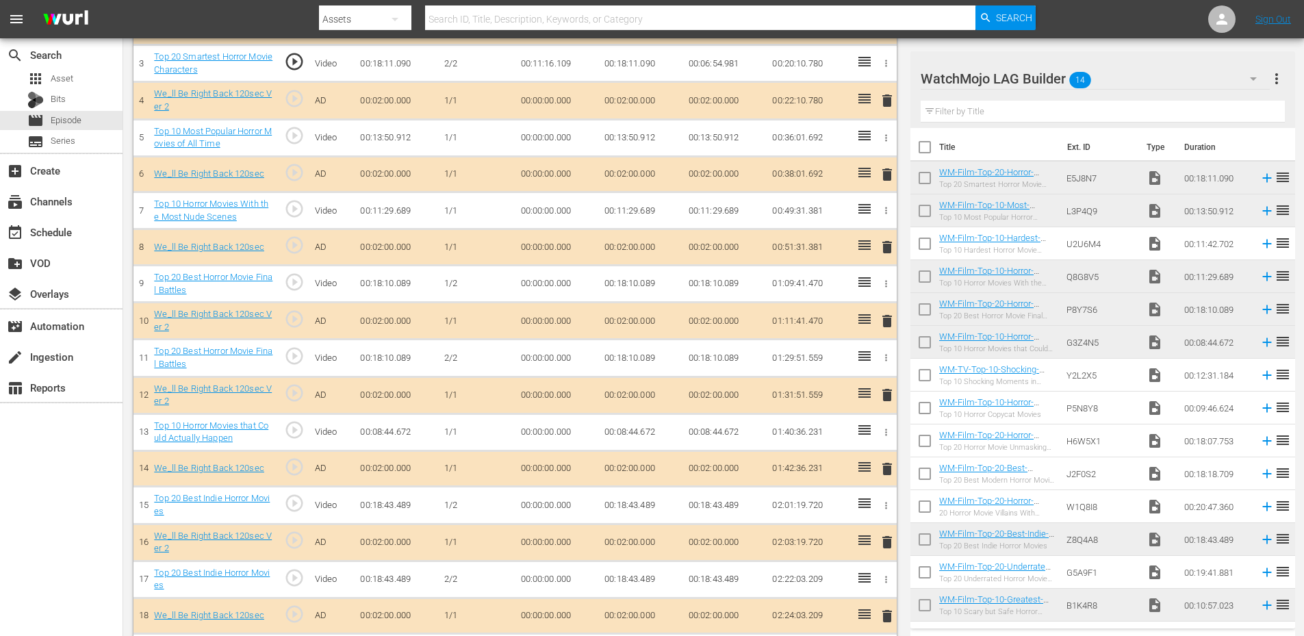
click at [533, 360] on td "00:00:00.000" at bounding box center [557, 357] width 84 height 37
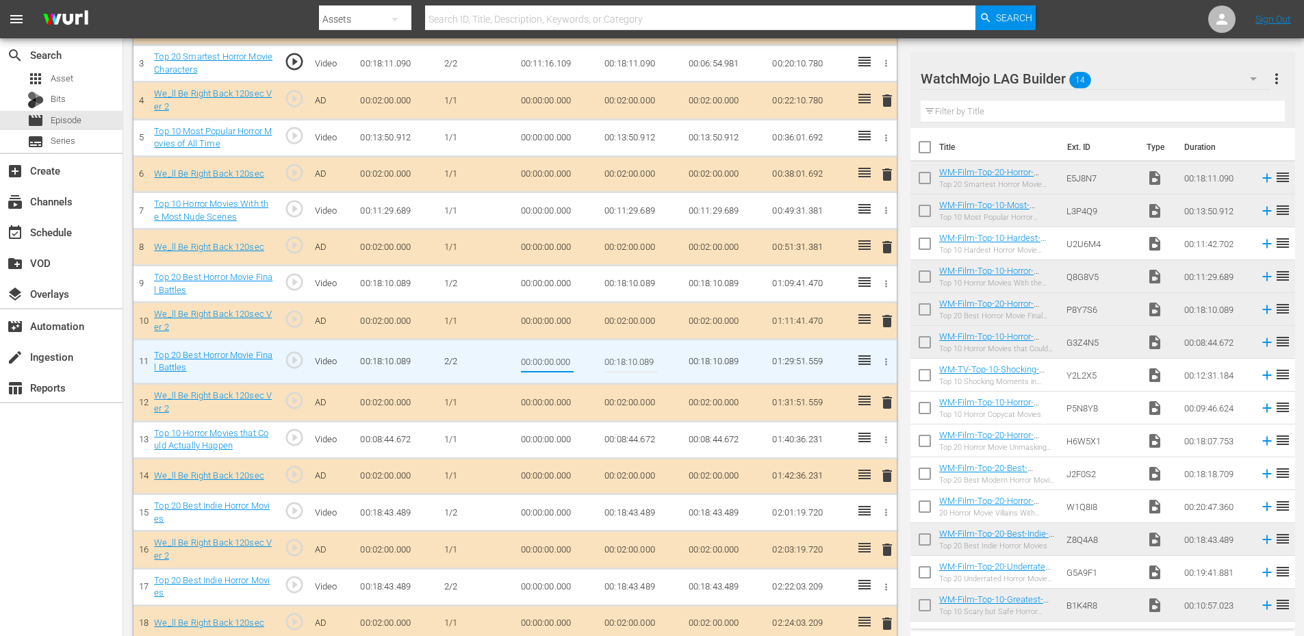
type input "00:10:50.010"
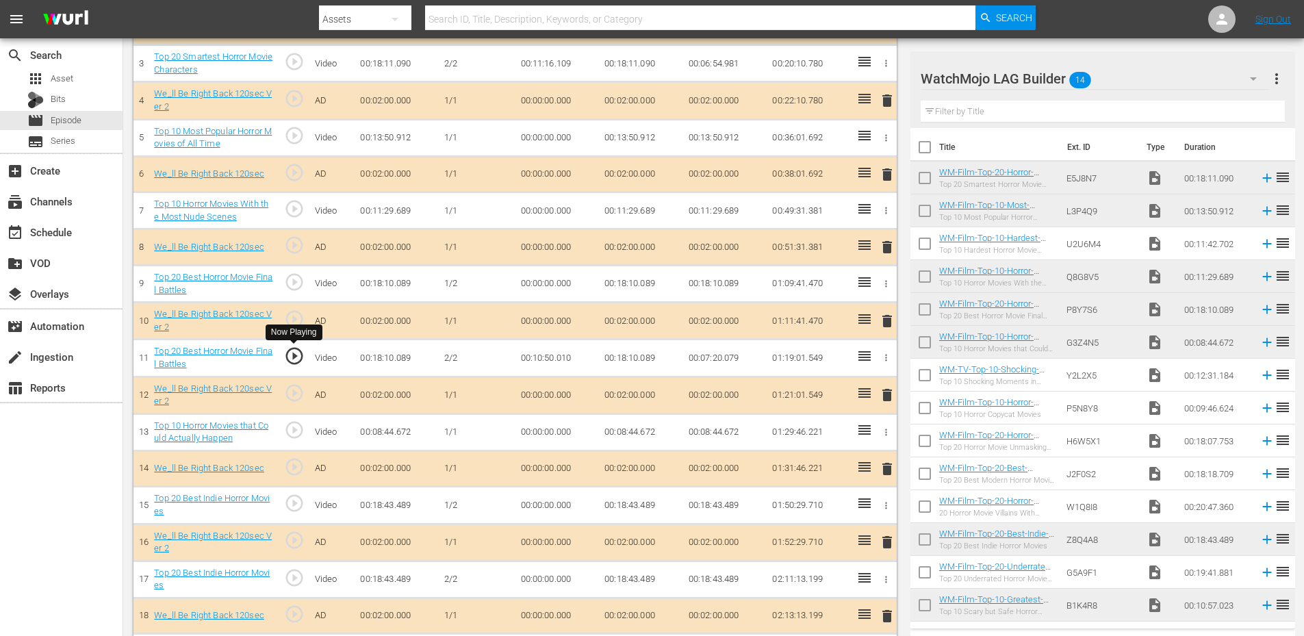
click at [292, 361] on span "play_circle_outline" at bounding box center [294, 356] width 21 height 21
click at [543, 361] on td "00:10:50.010" at bounding box center [557, 357] width 84 height 37
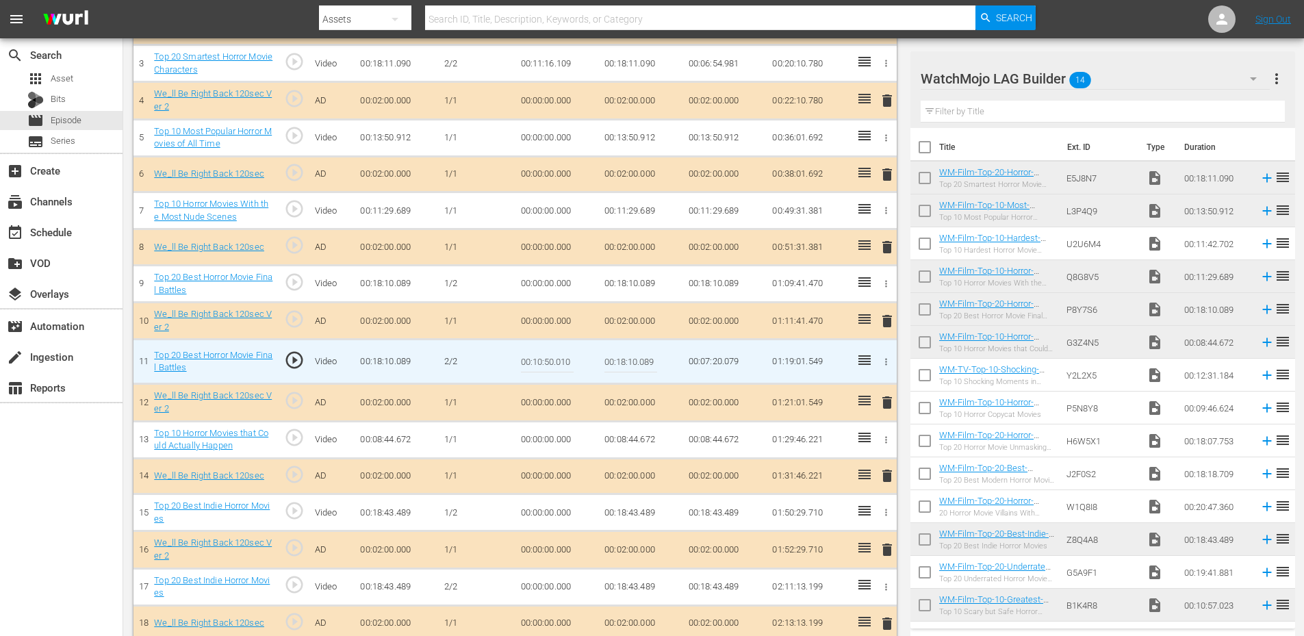
click at [543, 361] on input "00:10:50.010" at bounding box center [547, 361] width 53 height 33
type input "00:10:50.499"
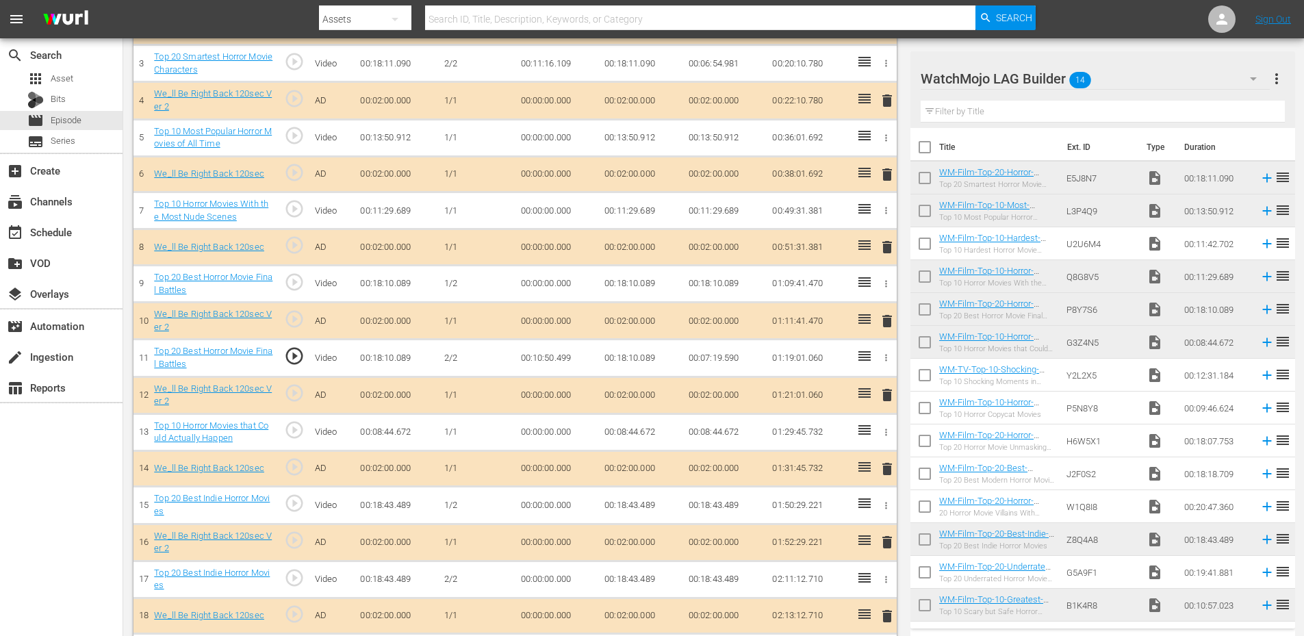
click at [544, 357] on td "00:10:50.499" at bounding box center [557, 357] width 84 height 37
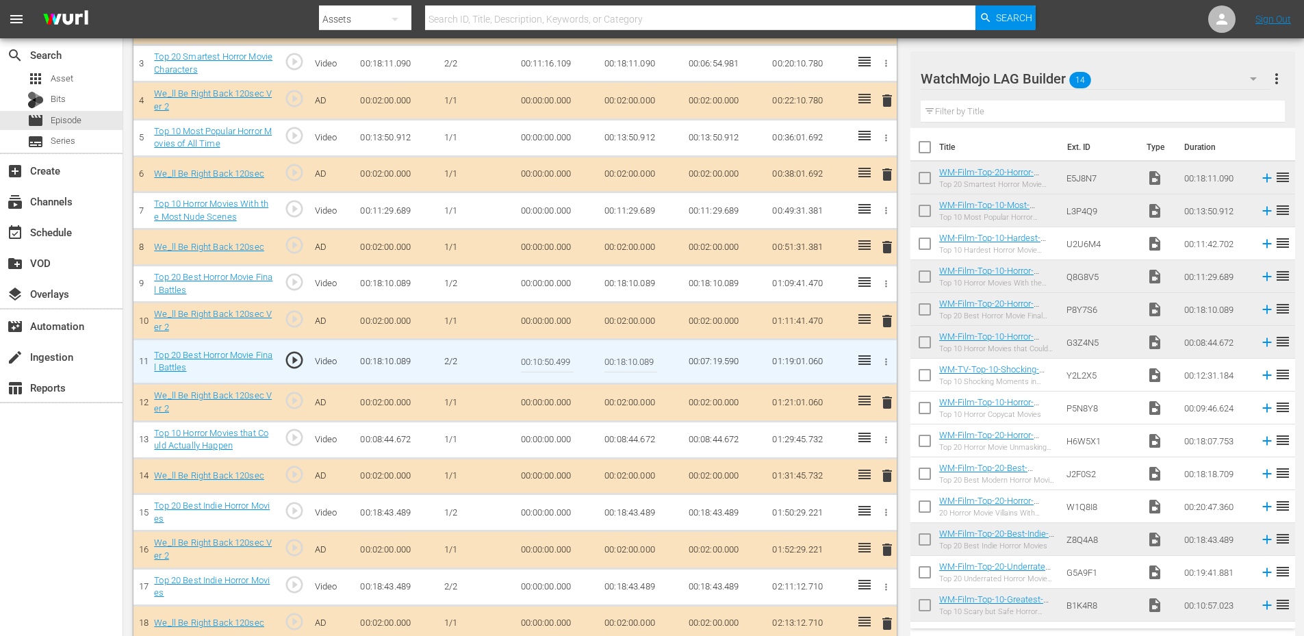
click at [544, 357] on input "00:10:50.499" at bounding box center [547, 361] width 53 height 33
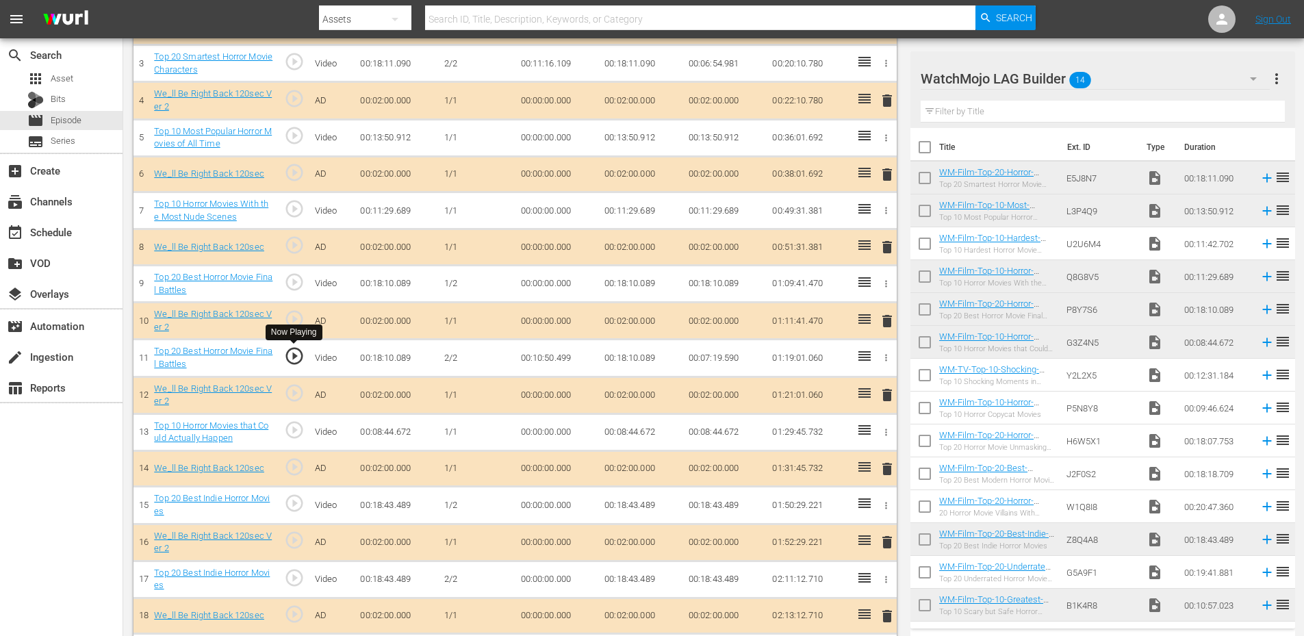
click at [296, 354] on span "play_circle_outline" at bounding box center [294, 356] width 21 height 21
click at [539, 362] on td "00:10:50.499" at bounding box center [557, 357] width 84 height 37
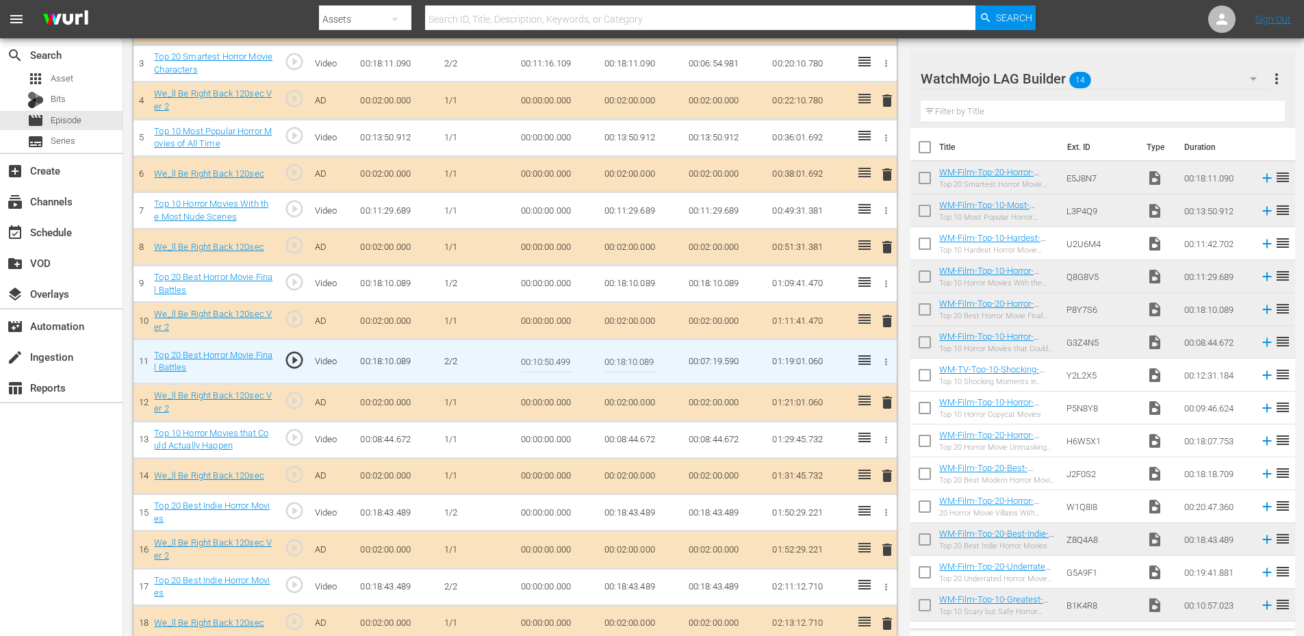
click at [539, 362] on input "00:10:50.499" at bounding box center [547, 361] width 53 height 33
click at [631, 287] on td "00:18:10.089" at bounding box center [641, 284] width 84 height 37
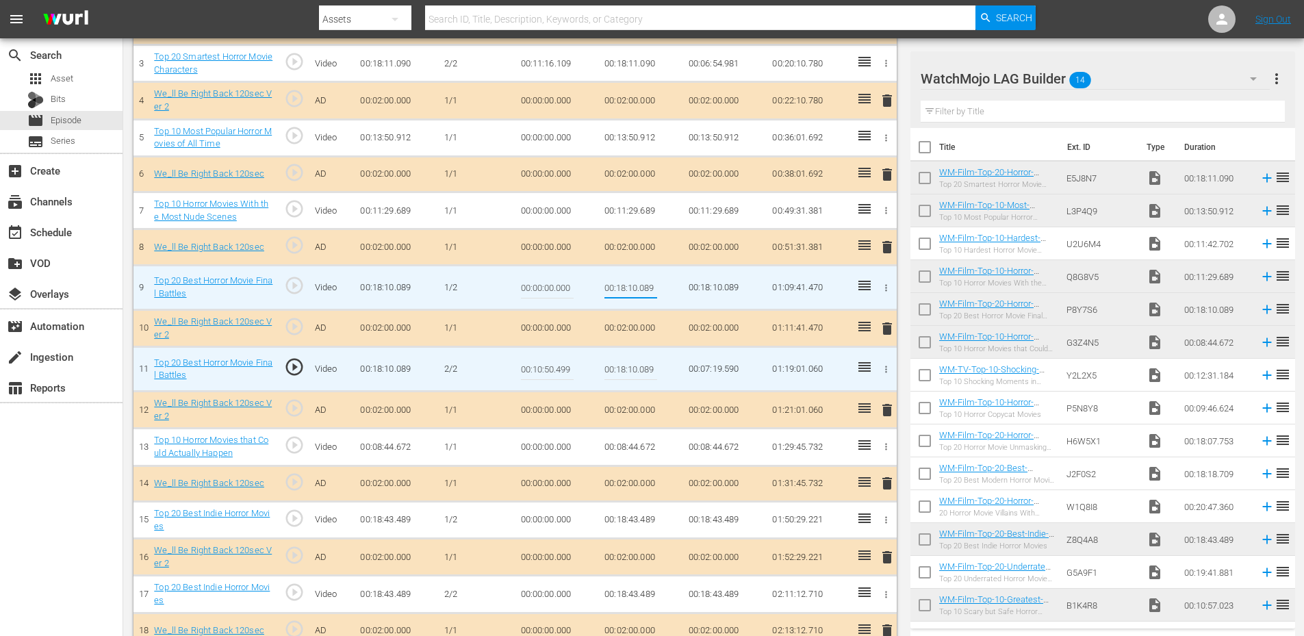
type input "00:10:50.499"
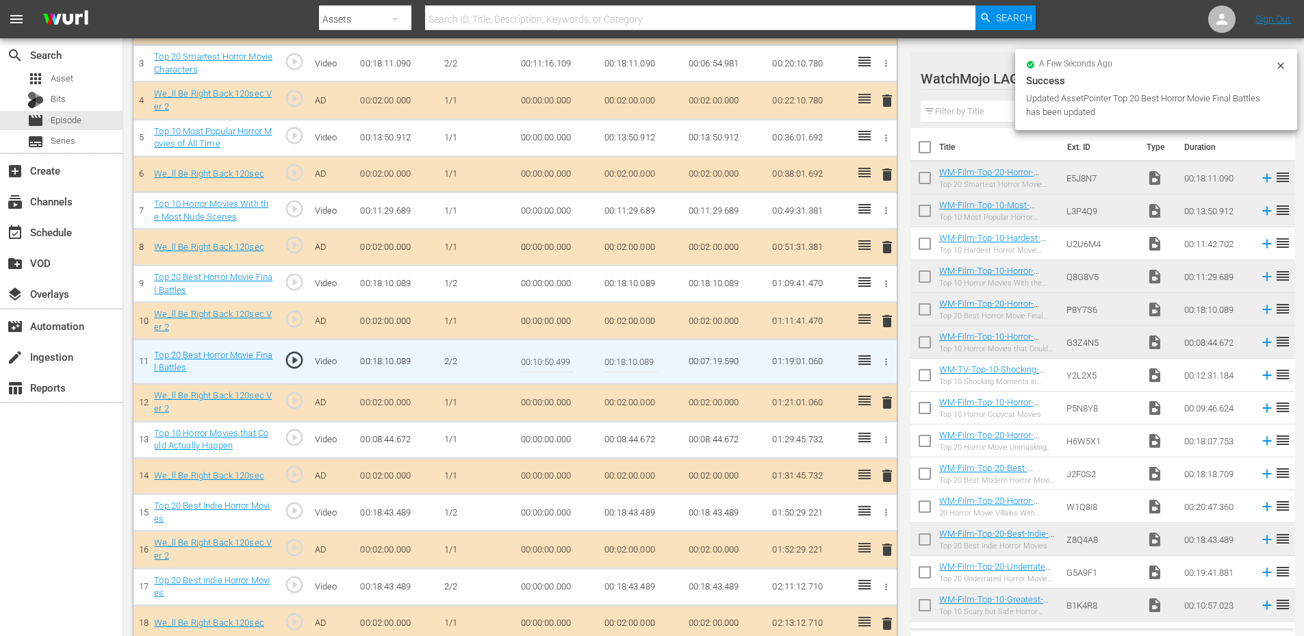
click at [547, 364] on input "00:10:50.499" at bounding box center [547, 361] width 53 height 33
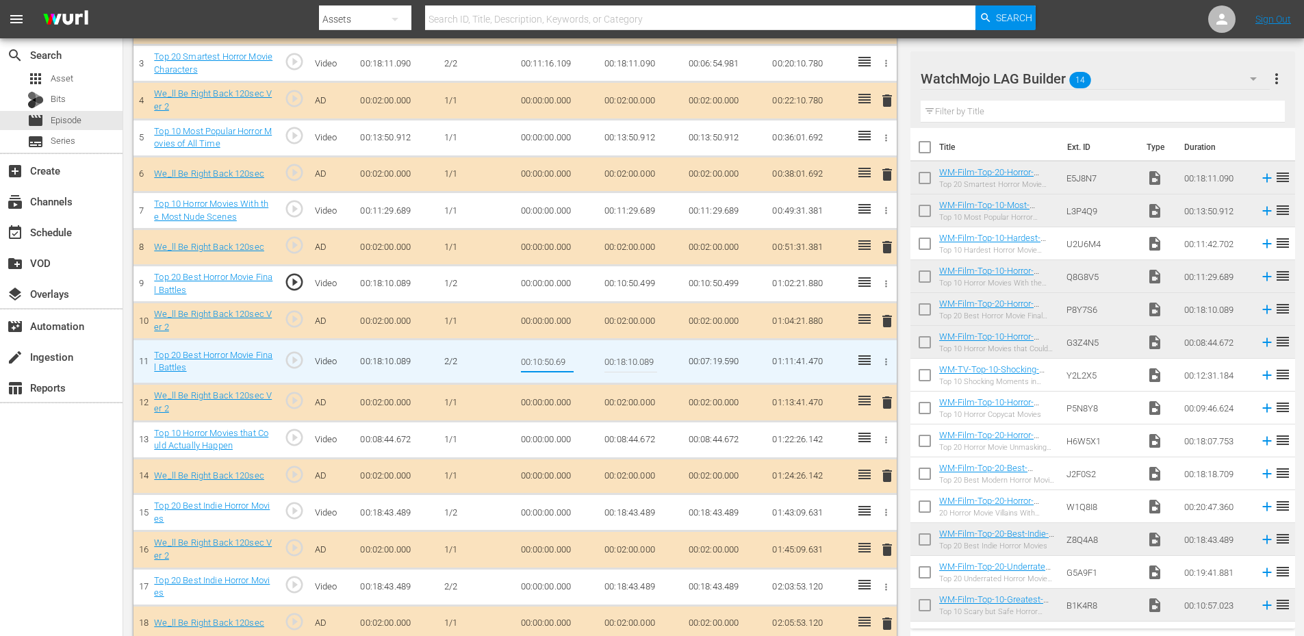
type input "00:10:50.699"
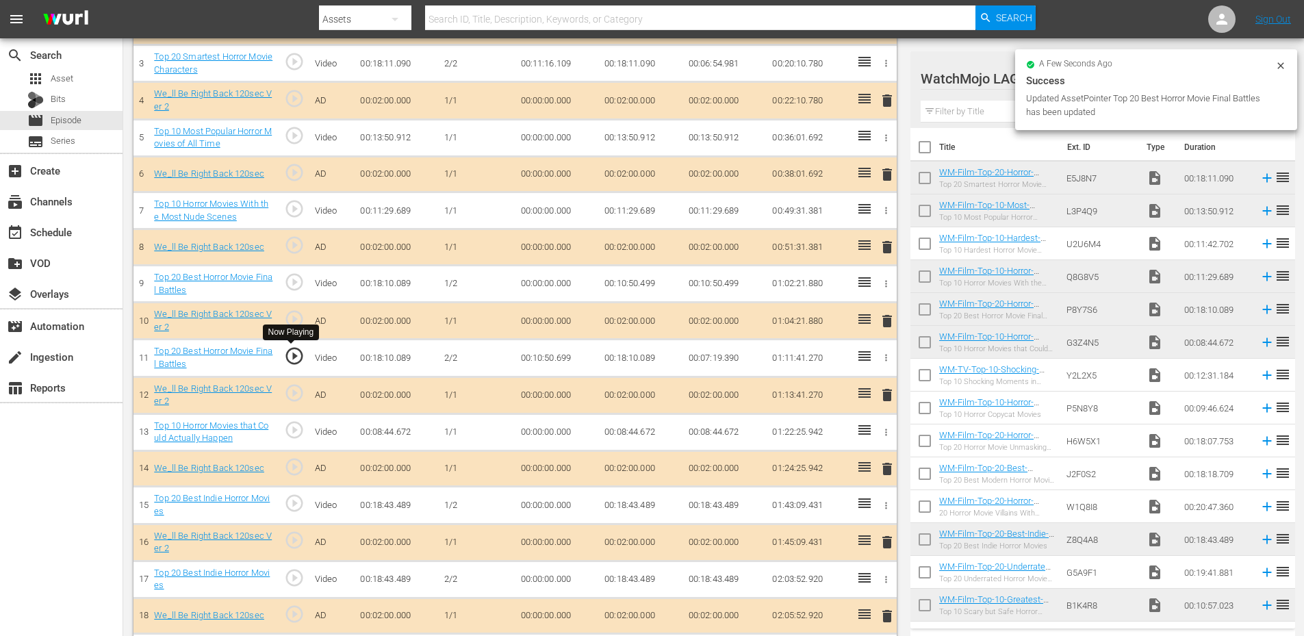
click at [299, 352] on span "play_circle_outline" at bounding box center [294, 356] width 21 height 21
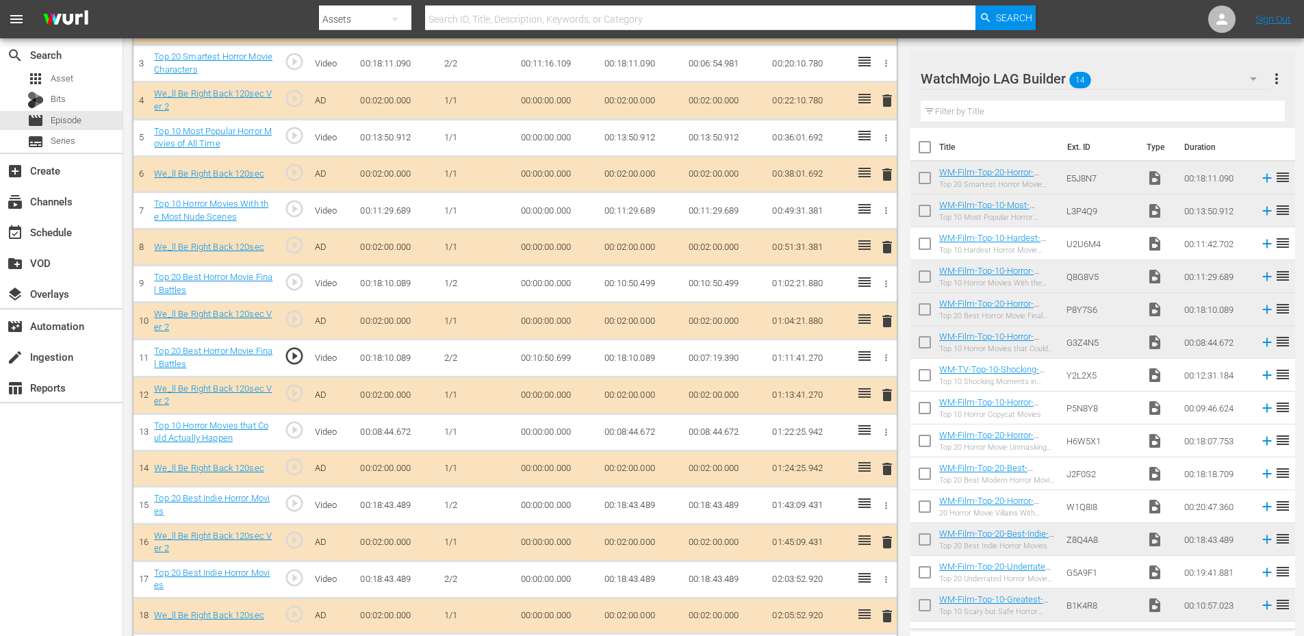
click at [291, 359] on span "play_circle_outline" at bounding box center [294, 356] width 21 height 21
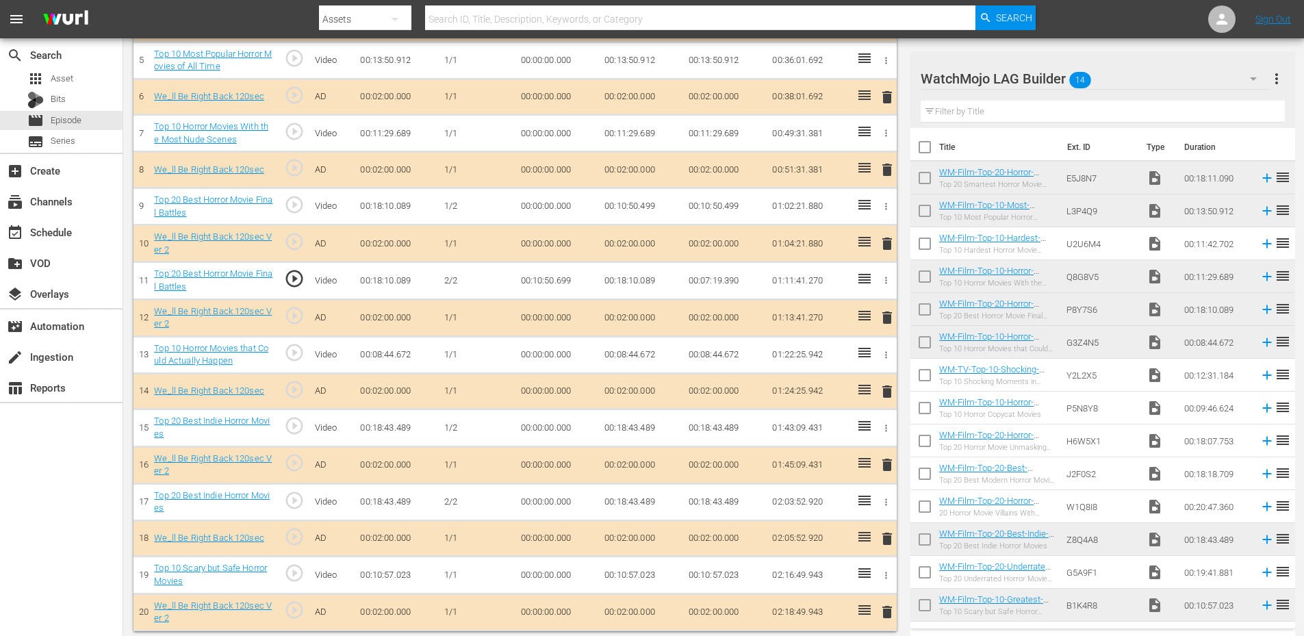
scroll to position [584, 0]
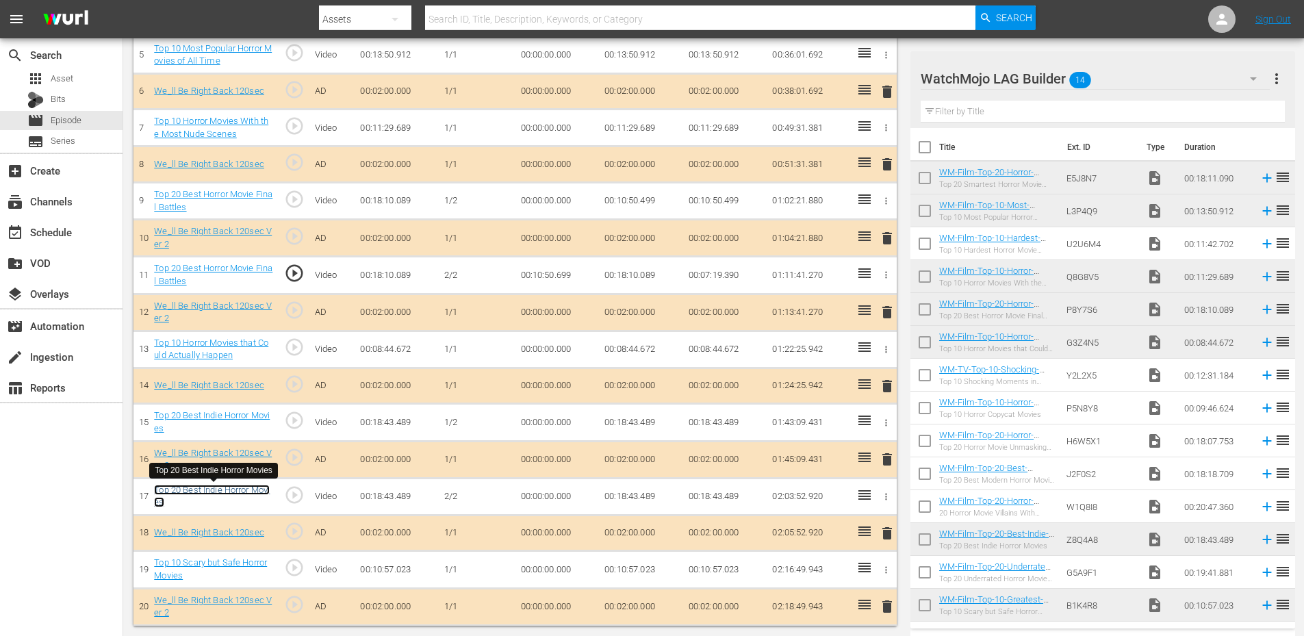
click at [217, 491] on link "Top 20 Best Indie Horror Movies" at bounding box center [212, 496] width 116 height 23
click at [554, 495] on td "00:00:00.000" at bounding box center [557, 496] width 84 height 37
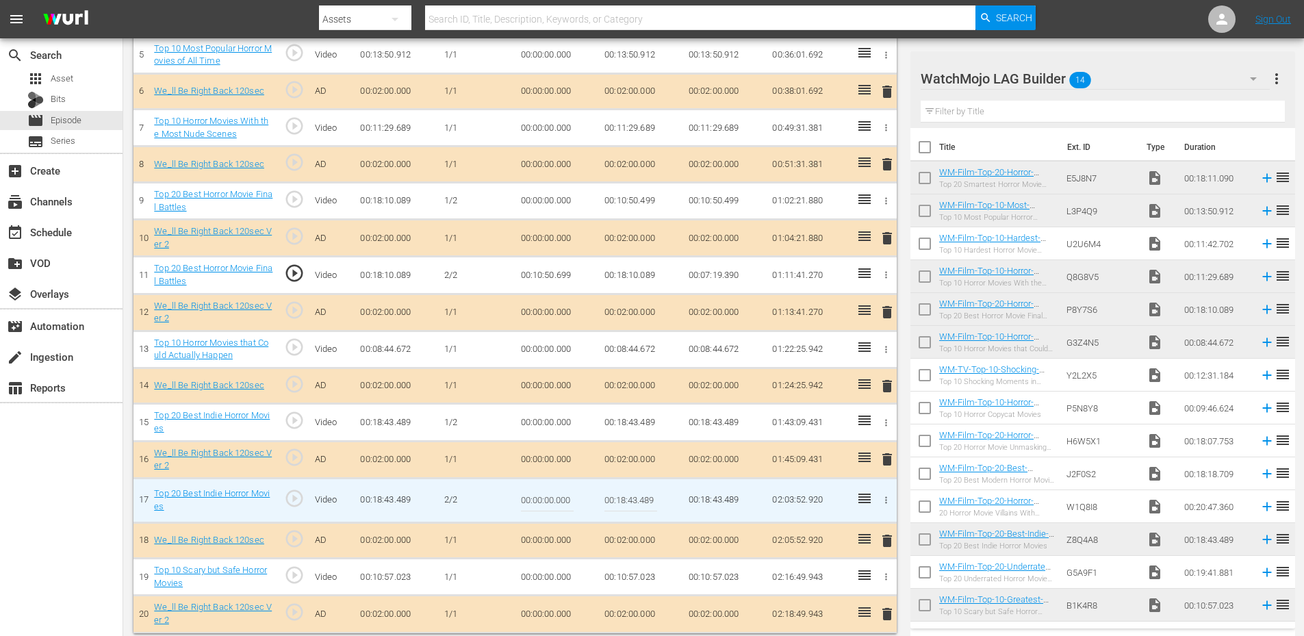
click at [554, 495] on input "00:00:00.000" at bounding box center [547, 500] width 53 height 33
paste input "11:26"
type input "00:11:26.000"
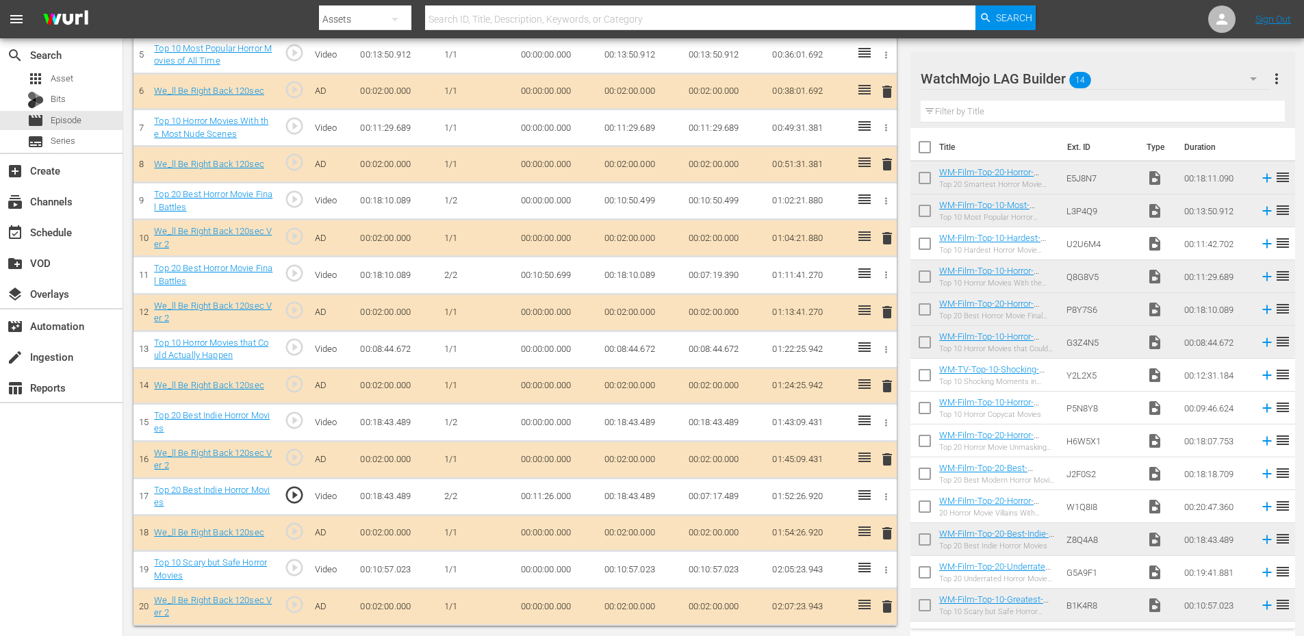
click at [634, 419] on td "00:18:43.489" at bounding box center [641, 422] width 84 height 37
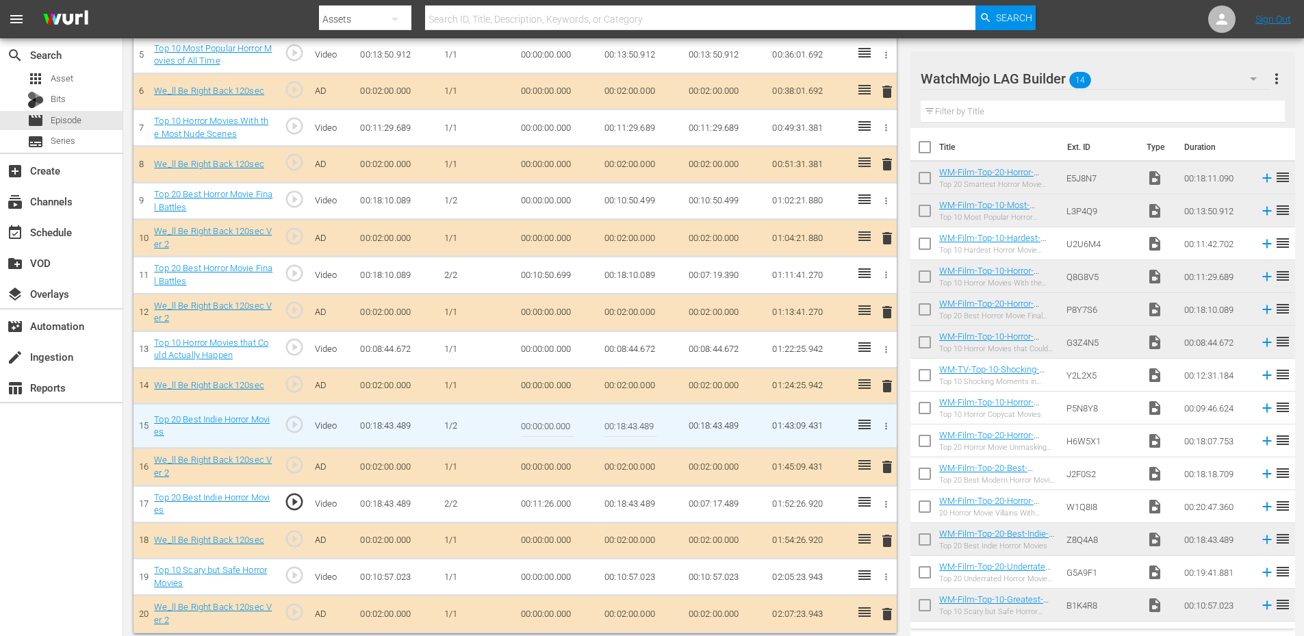
click at [634, 419] on input "00:18:43.489" at bounding box center [630, 425] width 53 height 33
paste input "1:26.000"
type input "00:11:26.000"
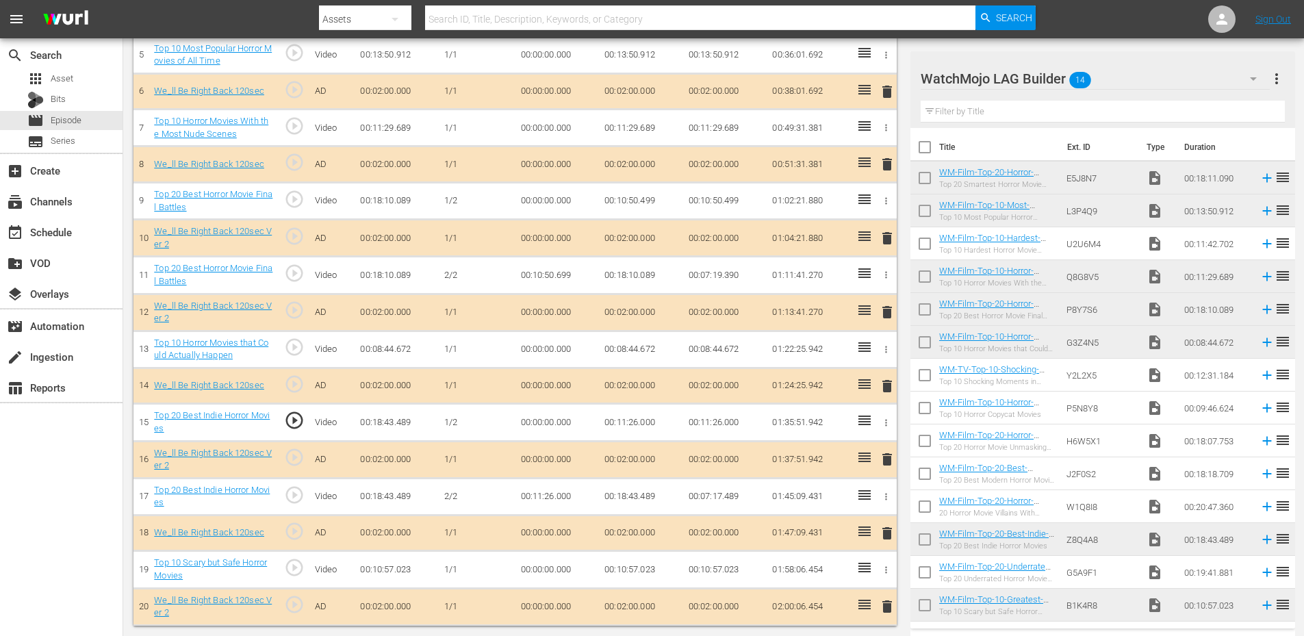
click at [291, 497] on span "play_circle_outline" at bounding box center [294, 495] width 21 height 21
click at [559, 495] on td "00:11:26.000" at bounding box center [557, 496] width 84 height 37
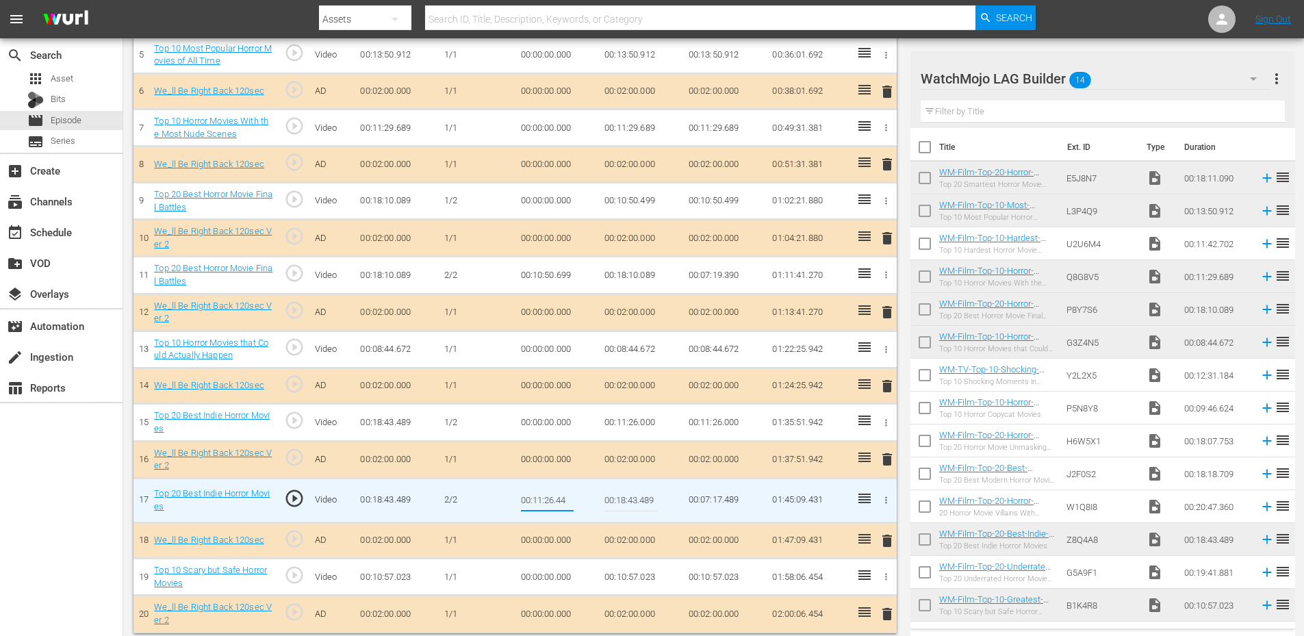
type input "00:11:26.444"
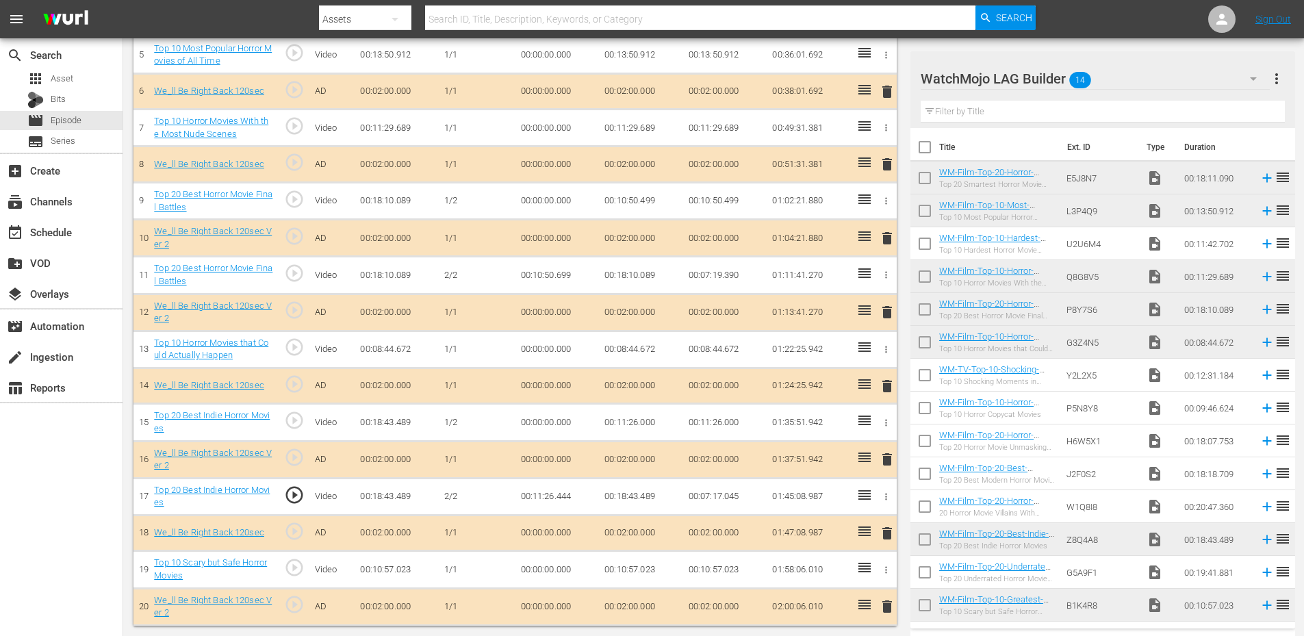
click at [556, 492] on td "00:11:26.444" at bounding box center [557, 496] width 84 height 37
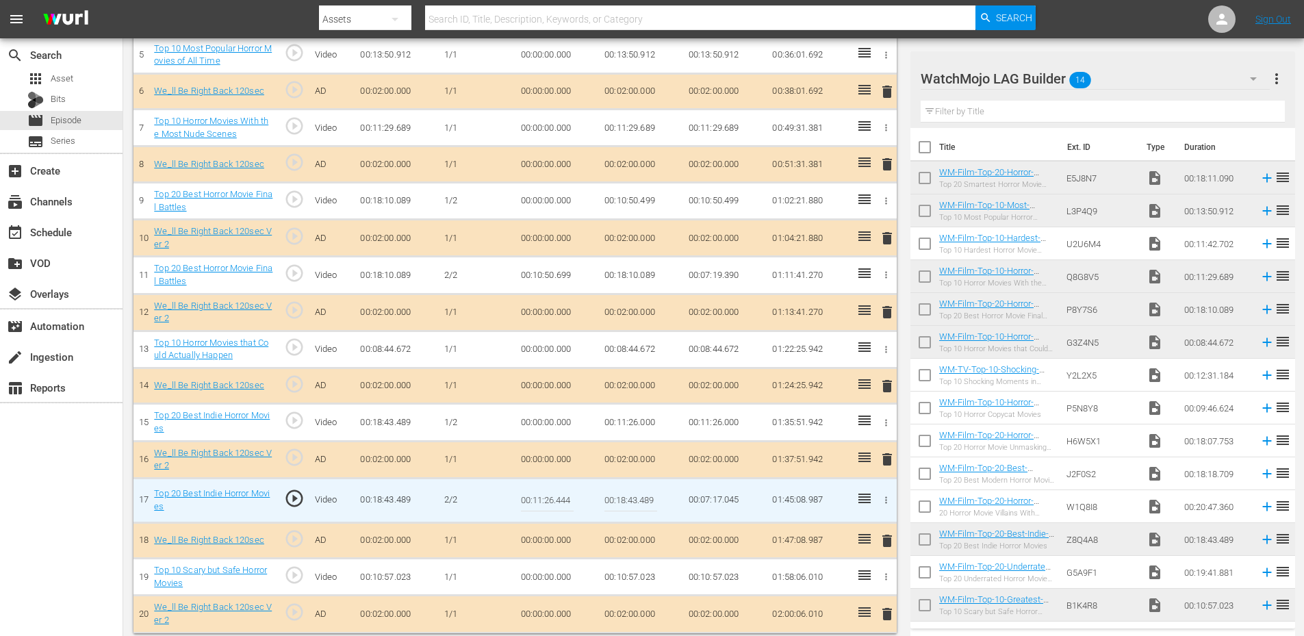
click at [556, 492] on input "00:11:26.444" at bounding box center [547, 500] width 53 height 33
click at [636, 415] on td "00:11:26.000" at bounding box center [641, 422] width 84 height 37
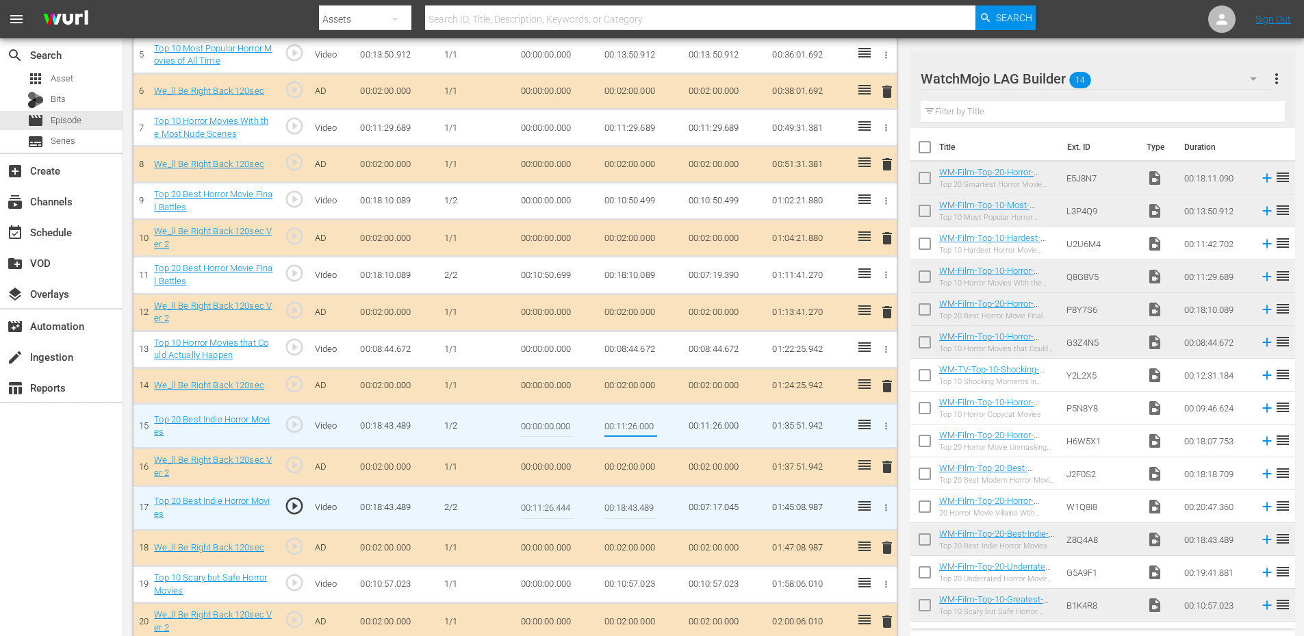
type input "00:11:26.444"
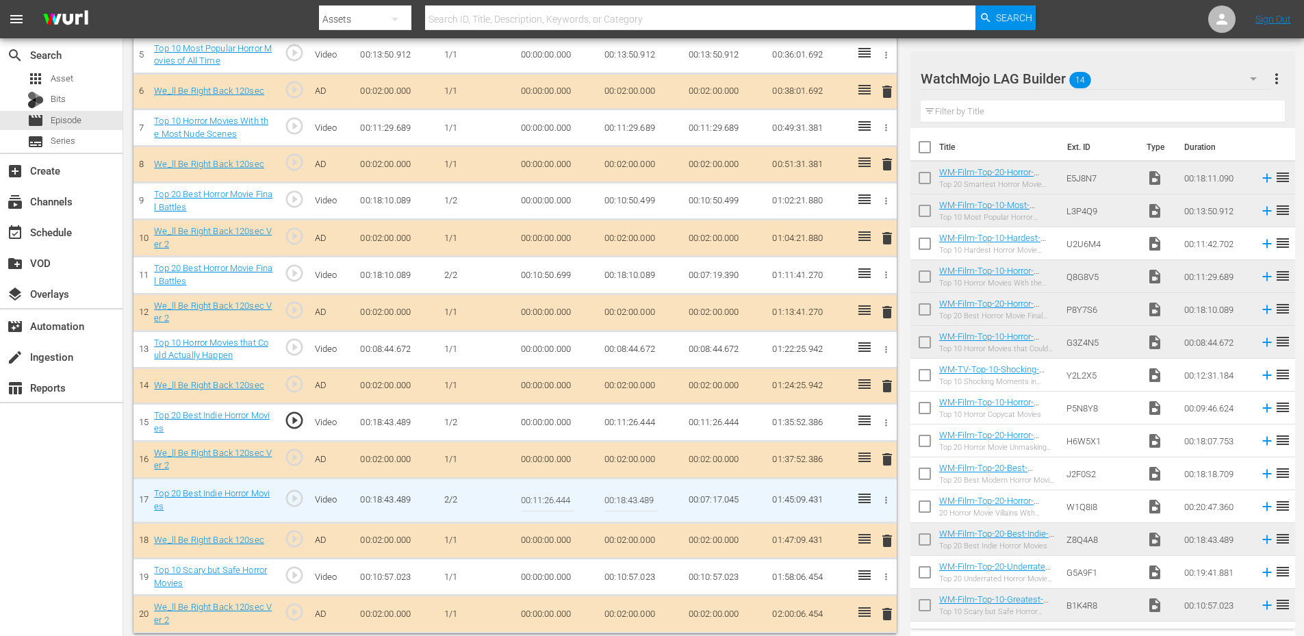
click at [556, 495] on input "00:11:26.444" at bounding box center [547, 500] width 53 height 33
type input "00:11:26.599"
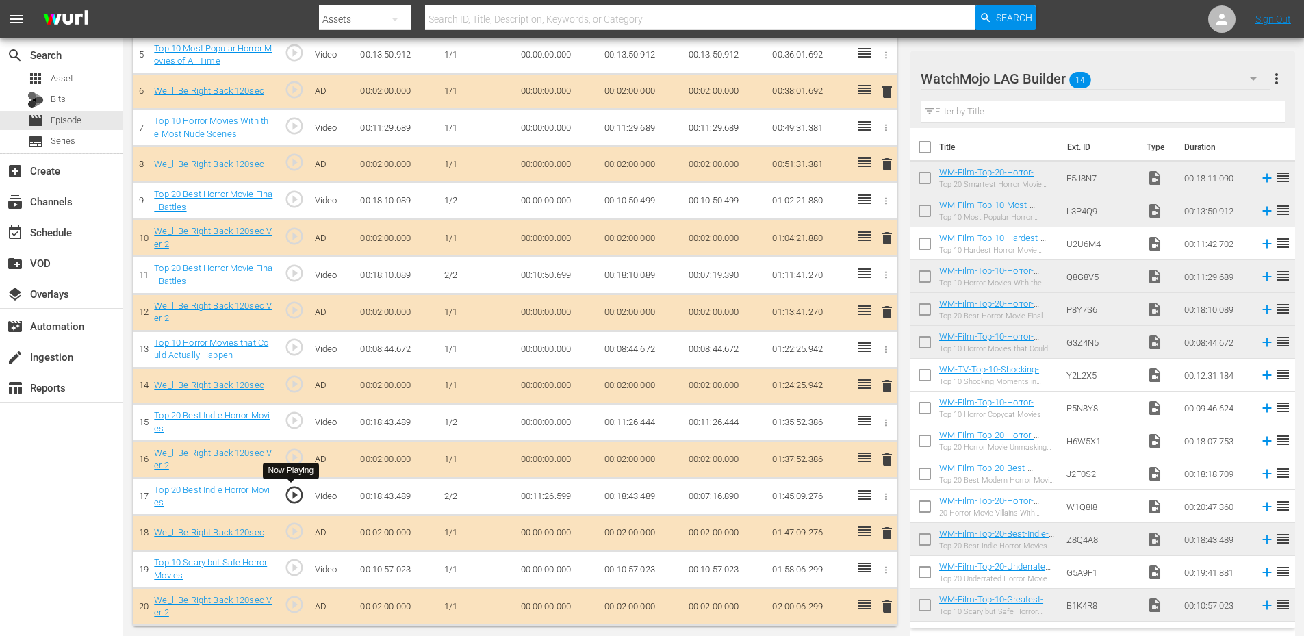
click at [299, 498] on span "play_circle_outline" at bounding box center [294, 495] width 21 height 21
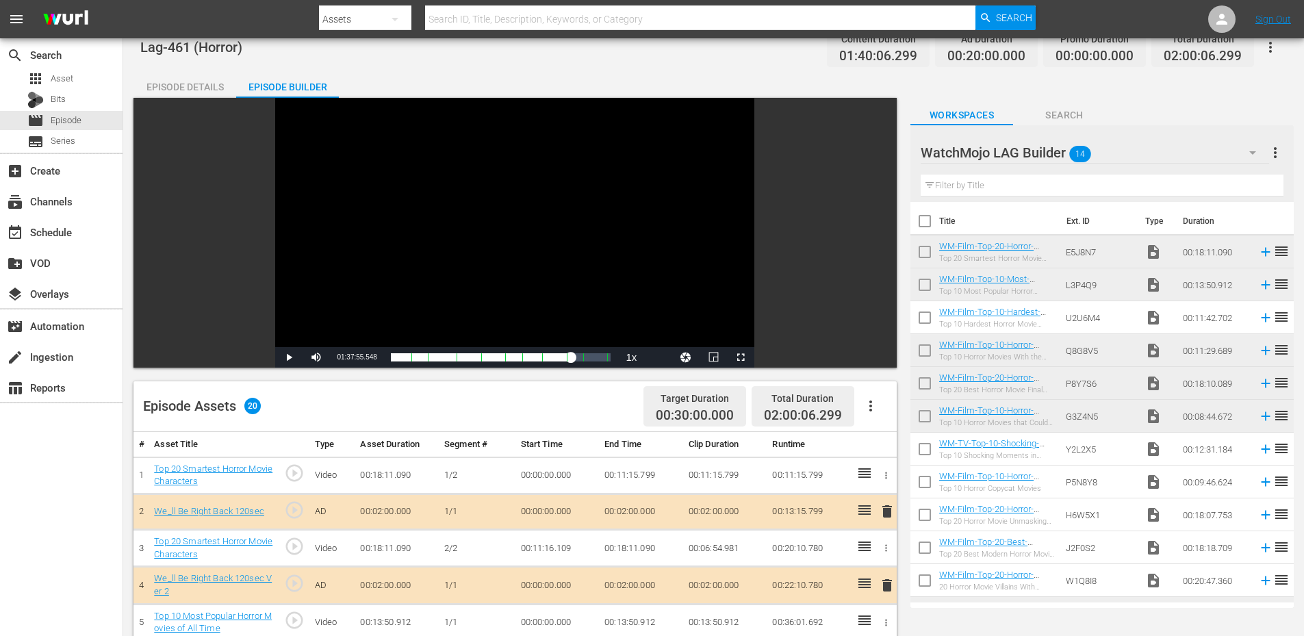
scroll to position [0, 0]
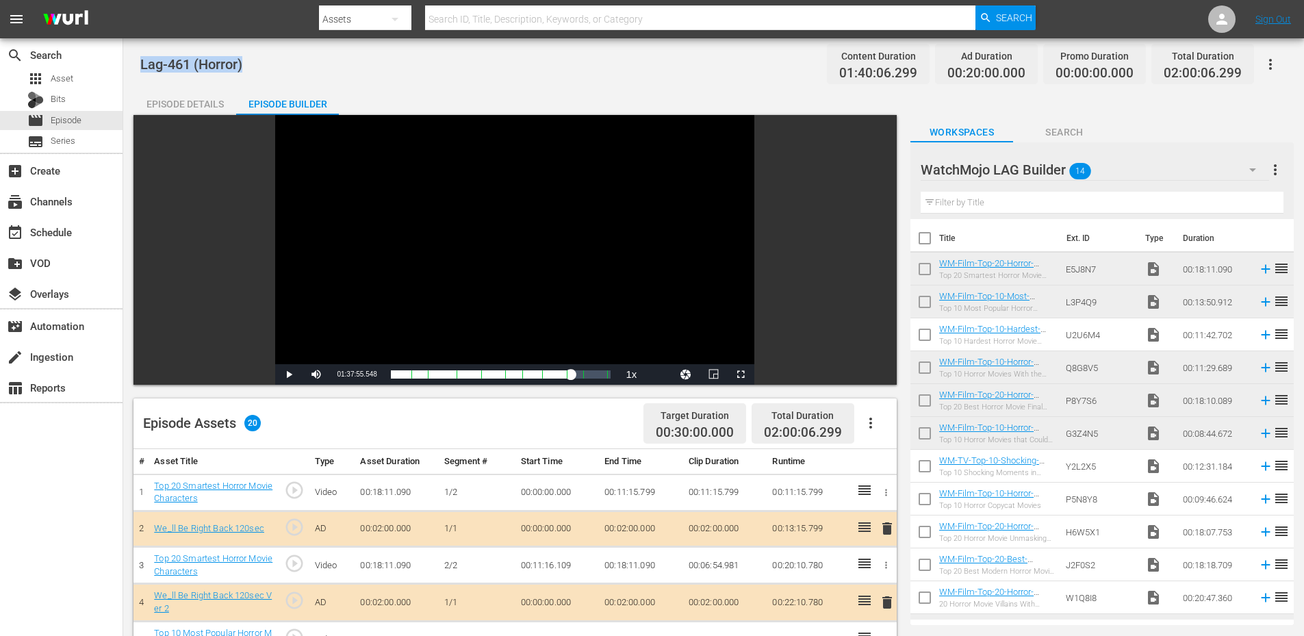
drag, startPoint x: 258, startPoint y: 69, endPoint x: 144, endPoint y: 67, distance: 114.3
click at [144, 67] on div "Lag-461 (Horror) Content Duration 01:40:06.299 Ad Duration 00:20:00.000 Promo D…" at bounding box center [713, 64] width 1146 height 31
copy span "Lag-461 (Horror)"
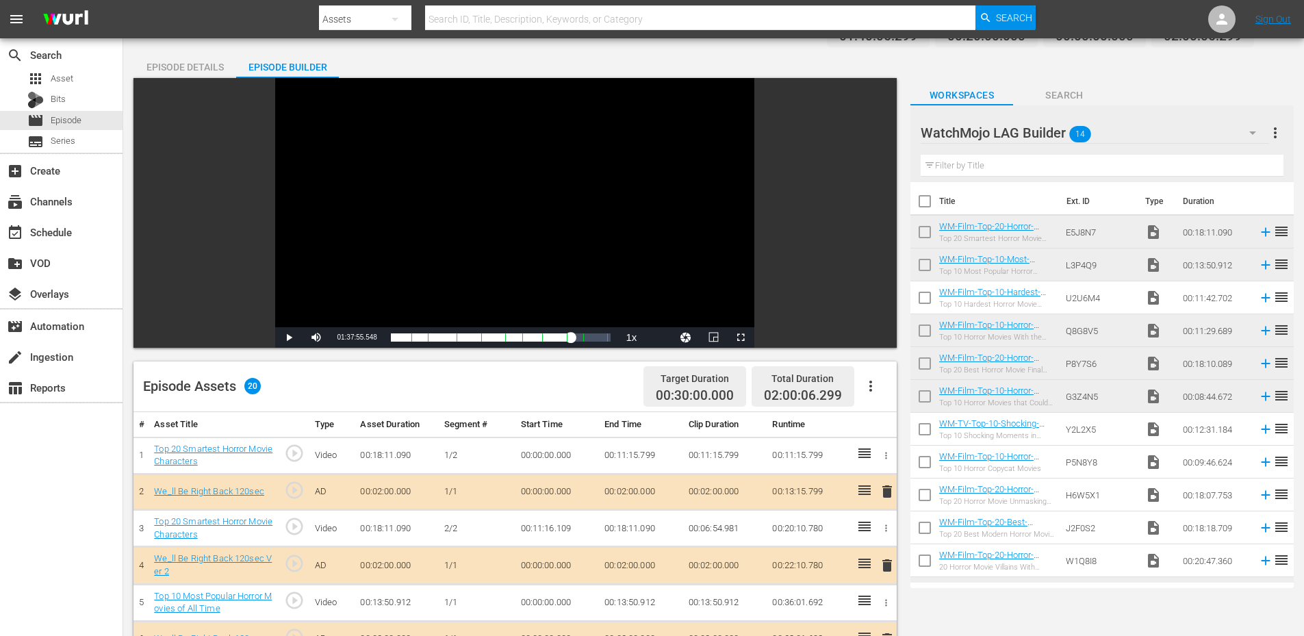
scroll to position [91, 0]
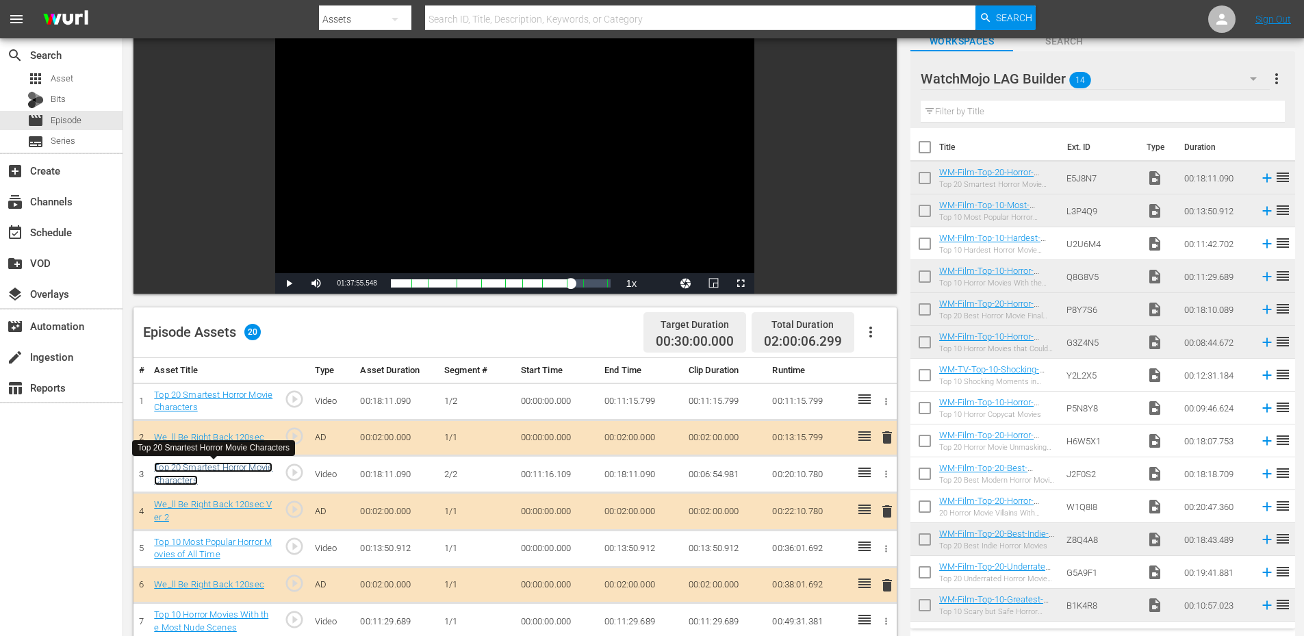
click at [227, 465] on link "Top 20 Smartest Horror Movie Characters" at bounding box center [213, 473] width 118 height 23
click at [219, 546] on link "Top 10 Most Popular Horror Movies of All Time" at bounding box center [213, 548] width 118 height 23
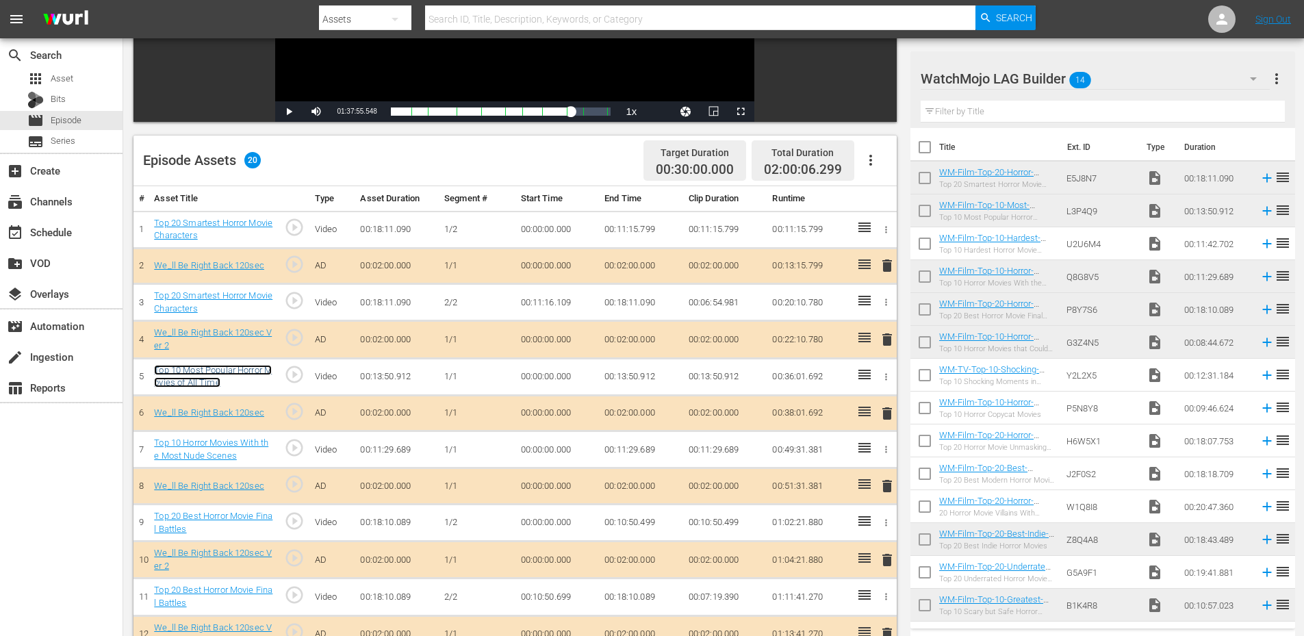
scroll to position [274, 0]
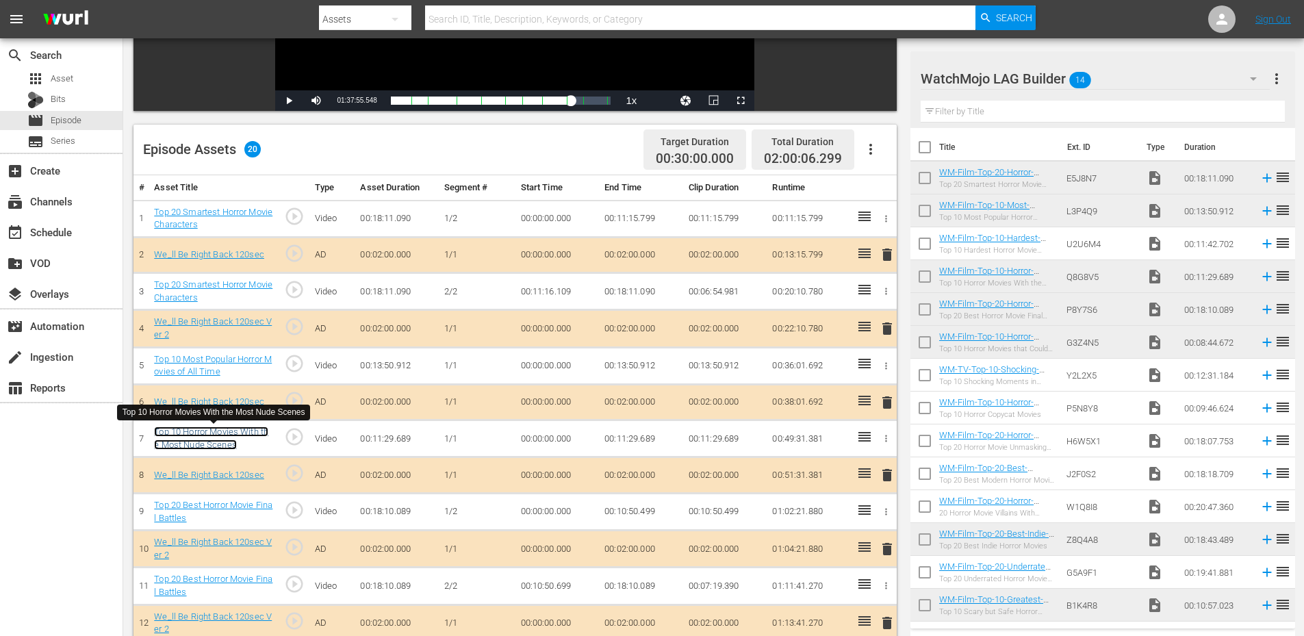
click at [214, 439] on link "Top 10 Horror Movies With the Most Nude Scenes" at bounding box center [211, 437] width 114 height 23
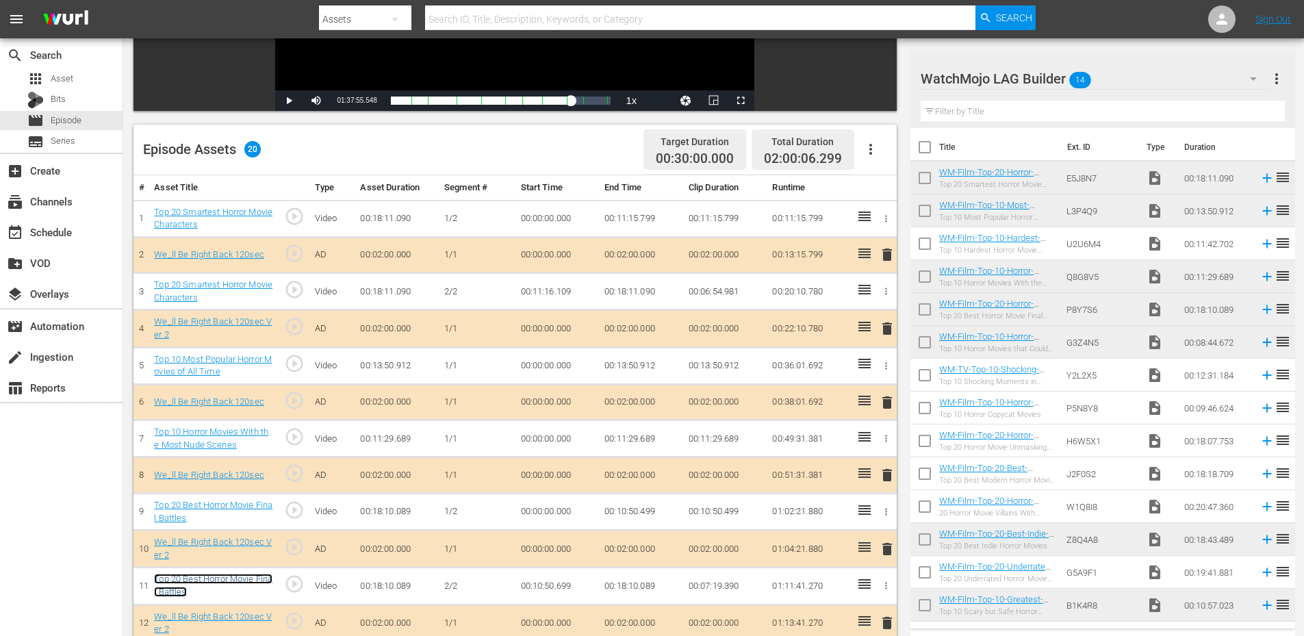
click at [216, 579] on link "Top 20 Best Horror Movie Final Battles" at bounding box center [213, 584] width 118 height 23
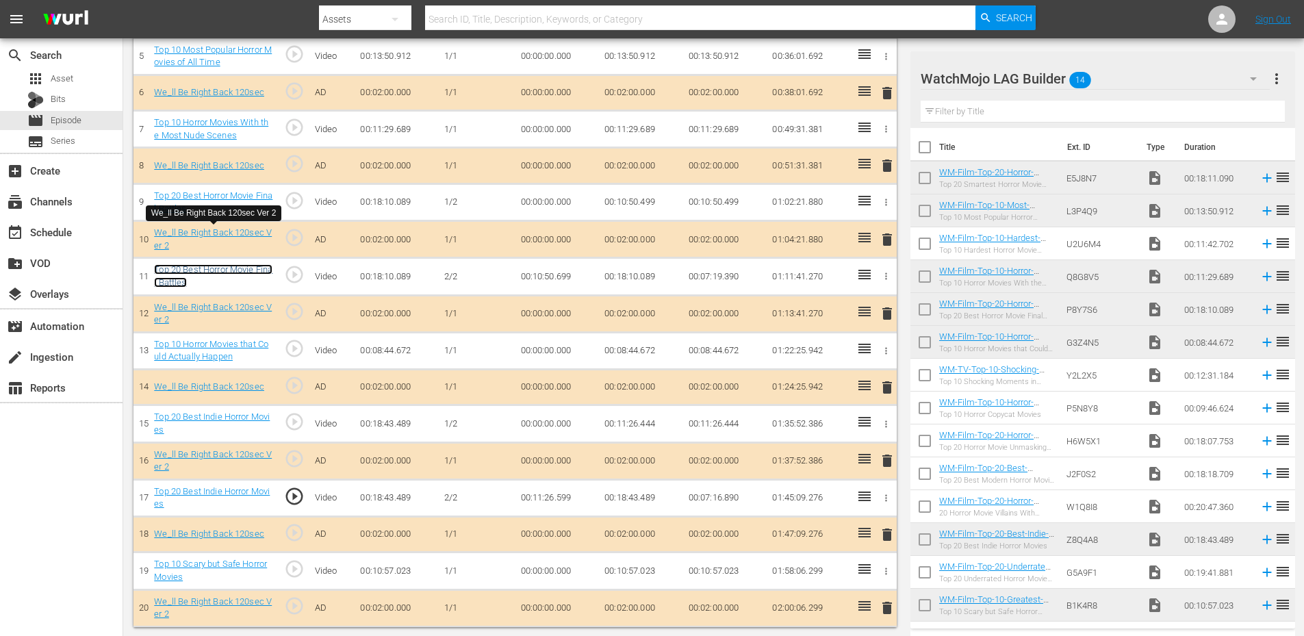
scroll to position [584, 0]
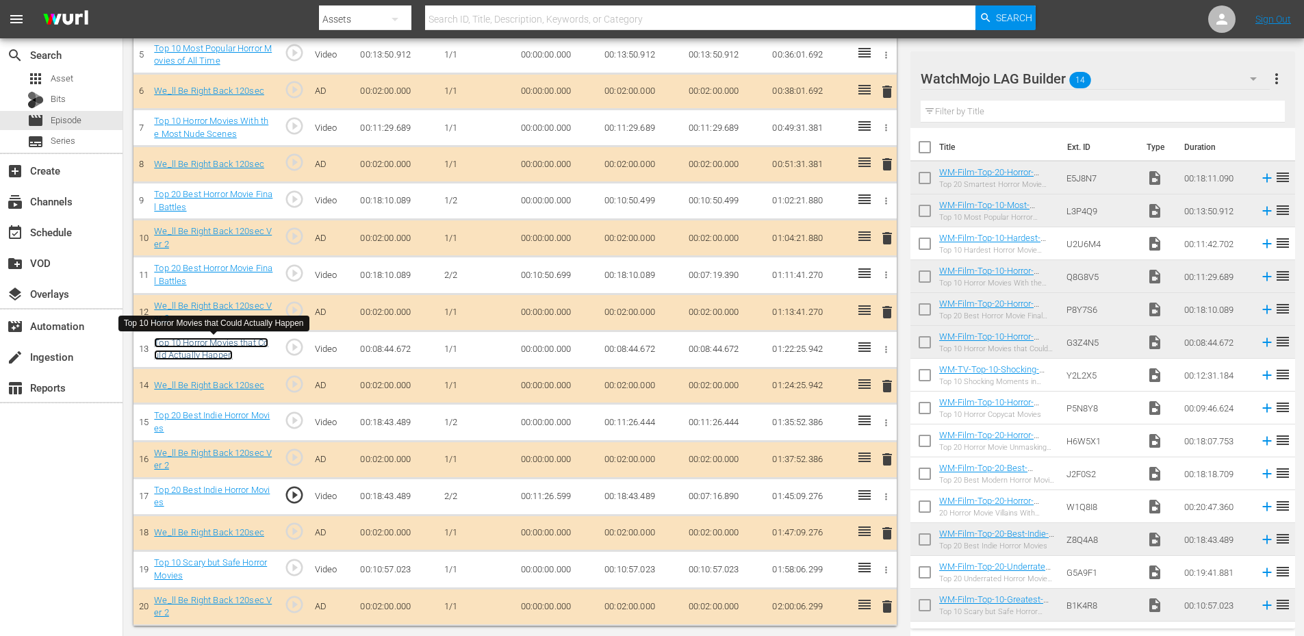
click at [227, 346] on link "Top 10 Horror Movies that Could Actually Happen" at bounding box center [211, 348] width 114 height 23
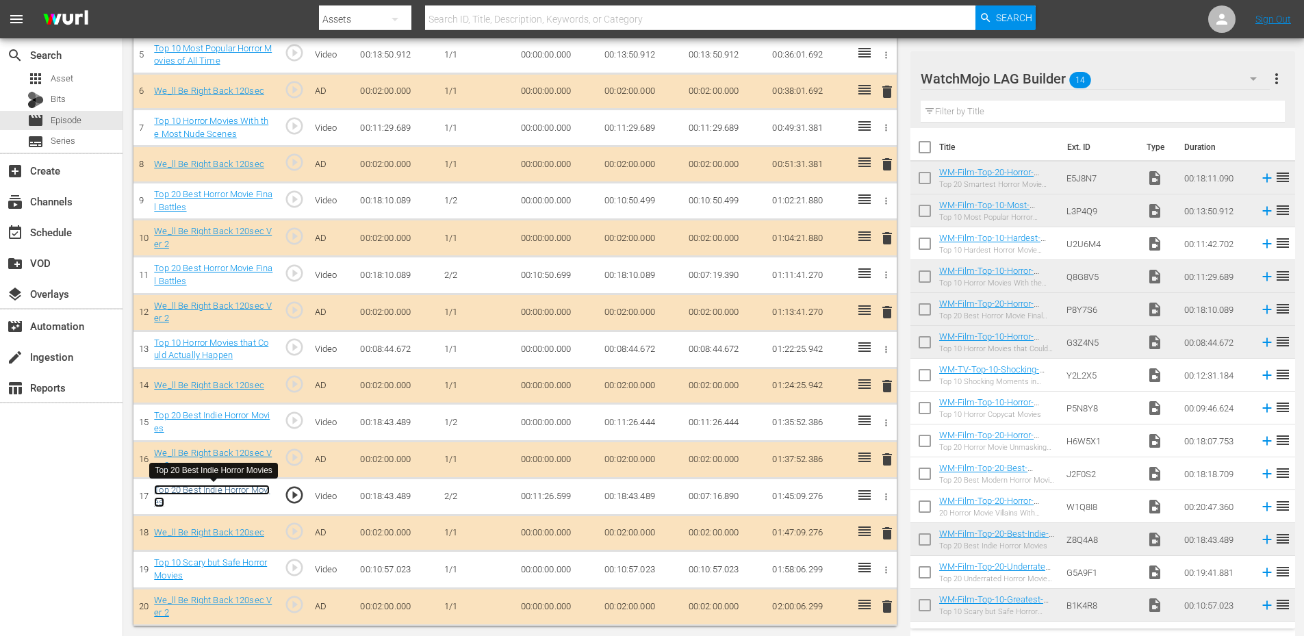
click at [214, 489] on link "Top 20 Best Indie Horror Movies" at bounding box center [212, 496] width 116 height 23
click at [222, 558] on link "Top 10 Scary but Safe Horror Movies" at bounding box center [210, 568] width 113 height 23
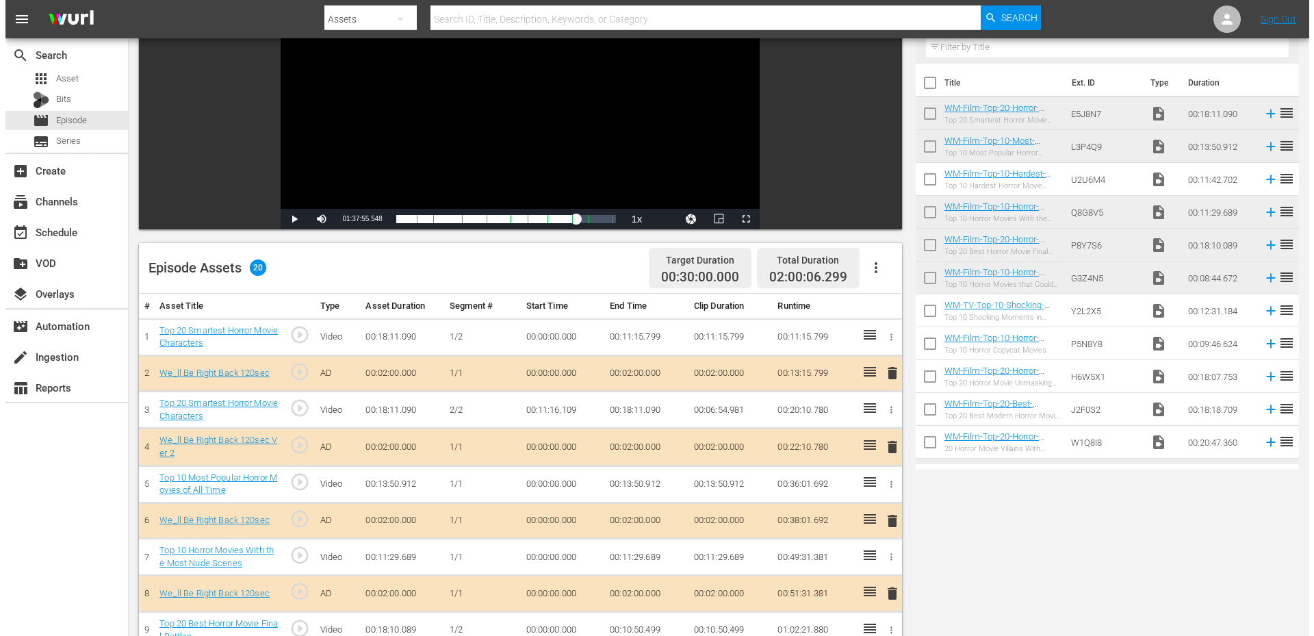
scroll to position [0, 0]
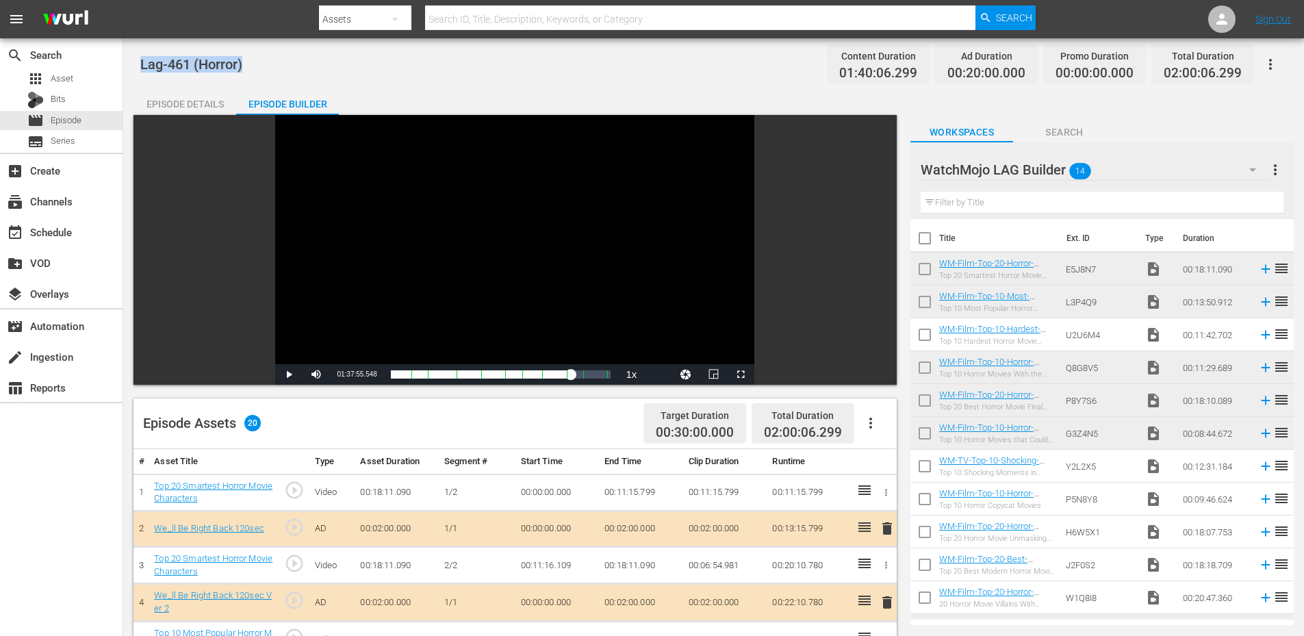
click at [183, 96] on div "Episode Details" at bounding box center [184, 104] width 103 height 33
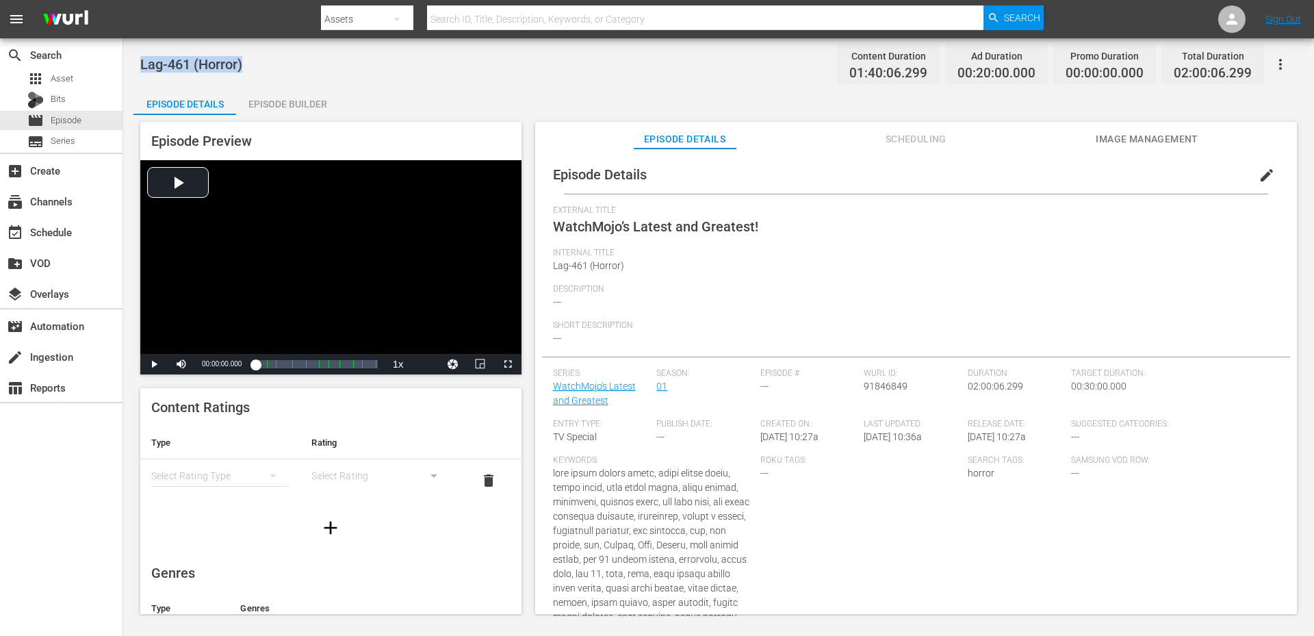
click at [1262, 166] on button "edit" at bounding box center [1266, 175] width 33 height 33
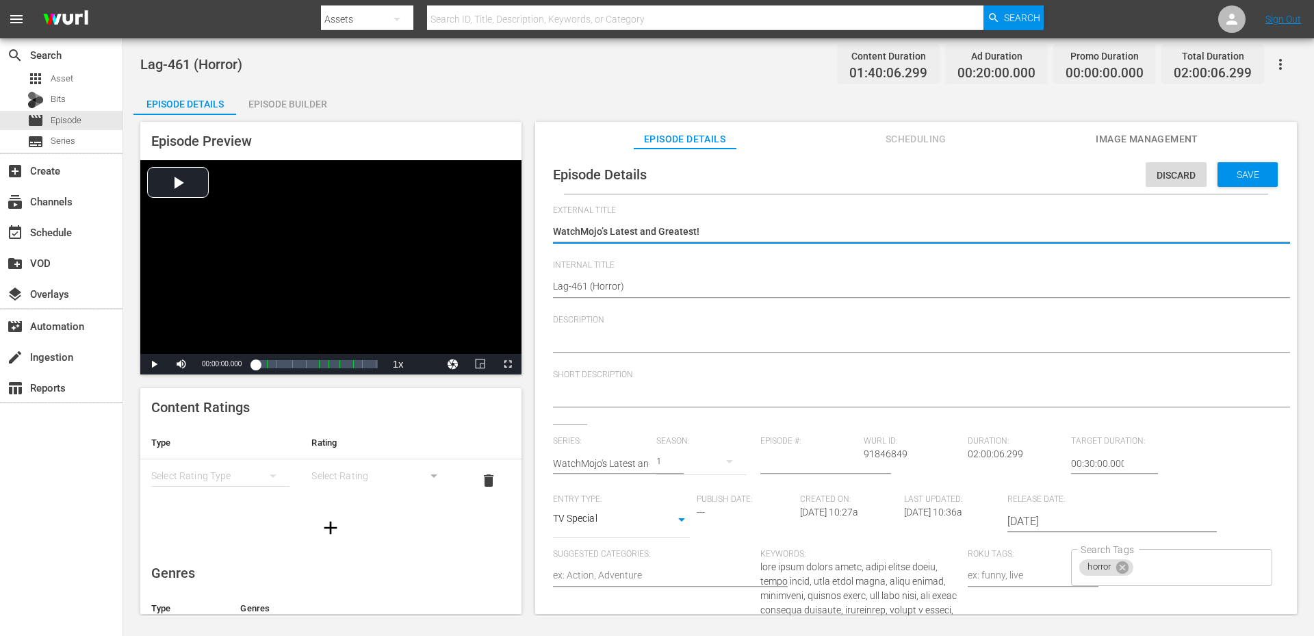
click at [606, 337] on textarea at bounding box center [912, 342] width 719 height 16
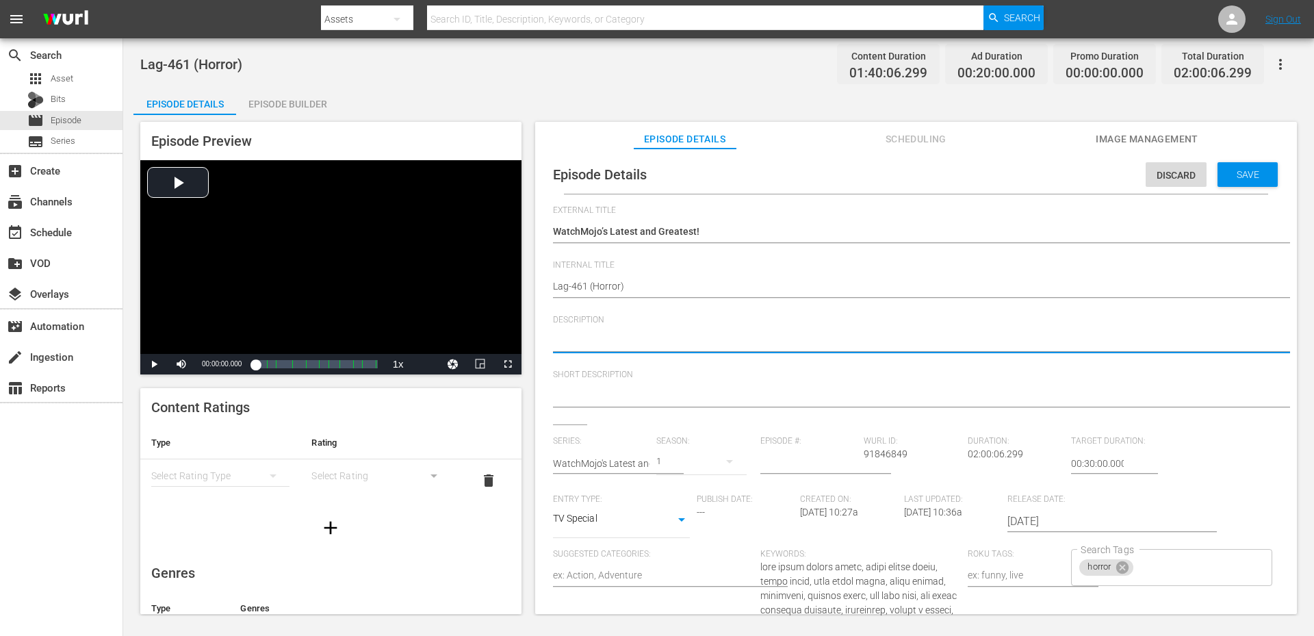
paste textarea "It’s a nightmare buffet of brilliance! From the smartest horror movie minds to …"
type textarea "It’s a nightmare buffet of brilliance! From the smartest horror movie minds to …"
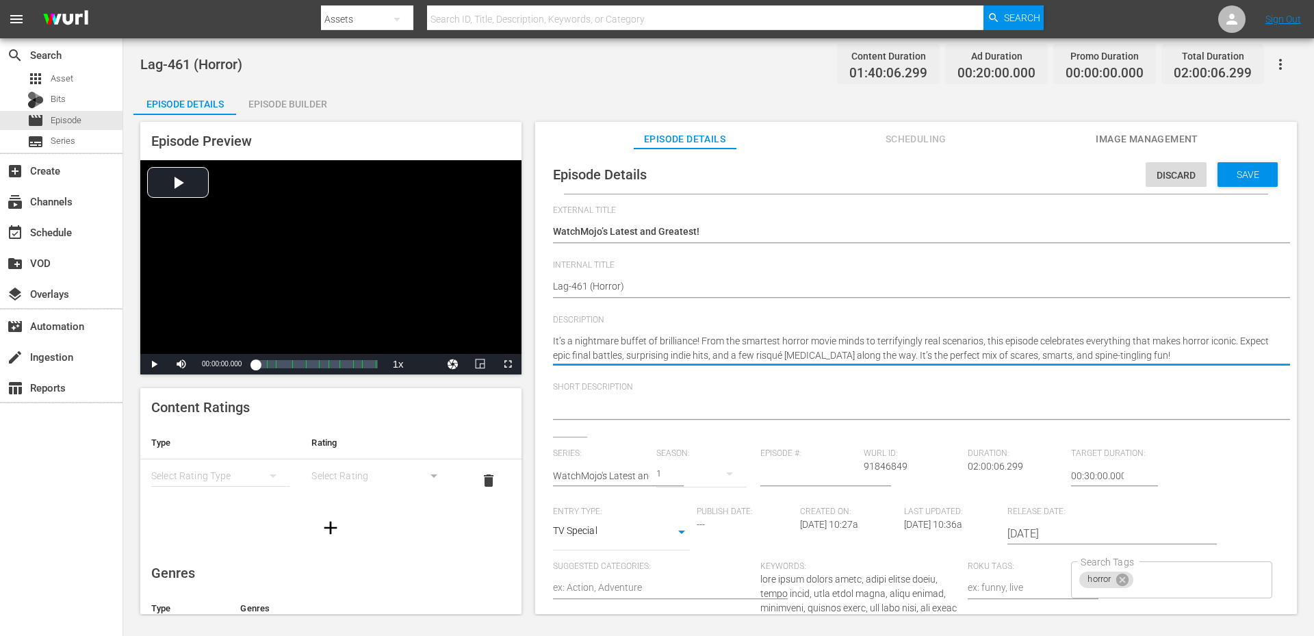
type textarea "It’s a nightmare buffet of brilliance! From the smartest horror movie minds to …"
click at [640, 403] on textarea at bounding box center [912, 409] width 719 height 16
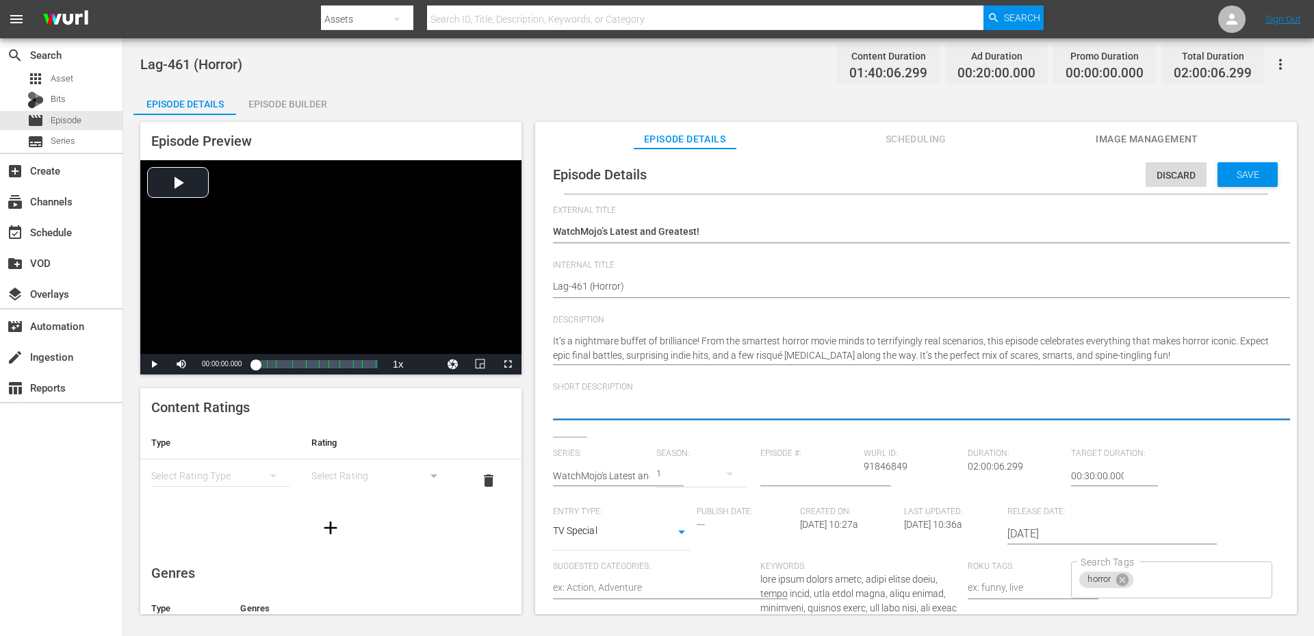
paste textarea "Brilliant survivors, chilling realism, and indie nightmares—horror at its smart…"
type textarea "Brilliant survivors, chilling realism, and indie nightmares—horror at its smart…"
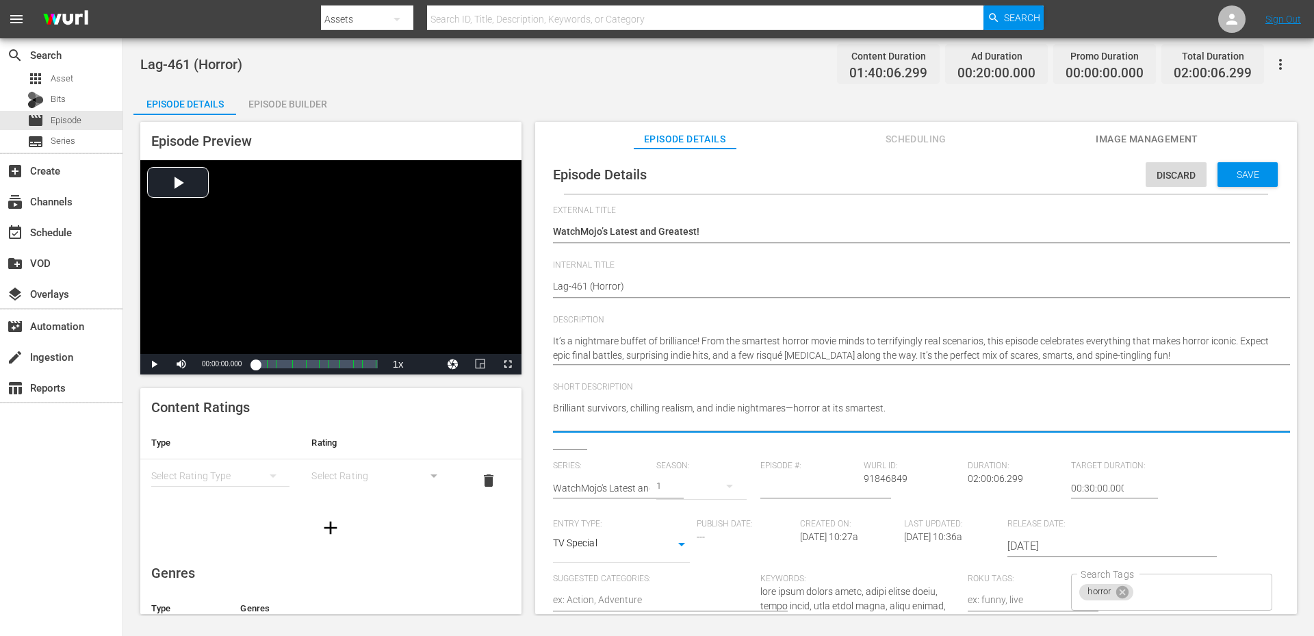
type textarea "Brilliant survivors, chilling realism, and indie nightmares—horror at its smart…"
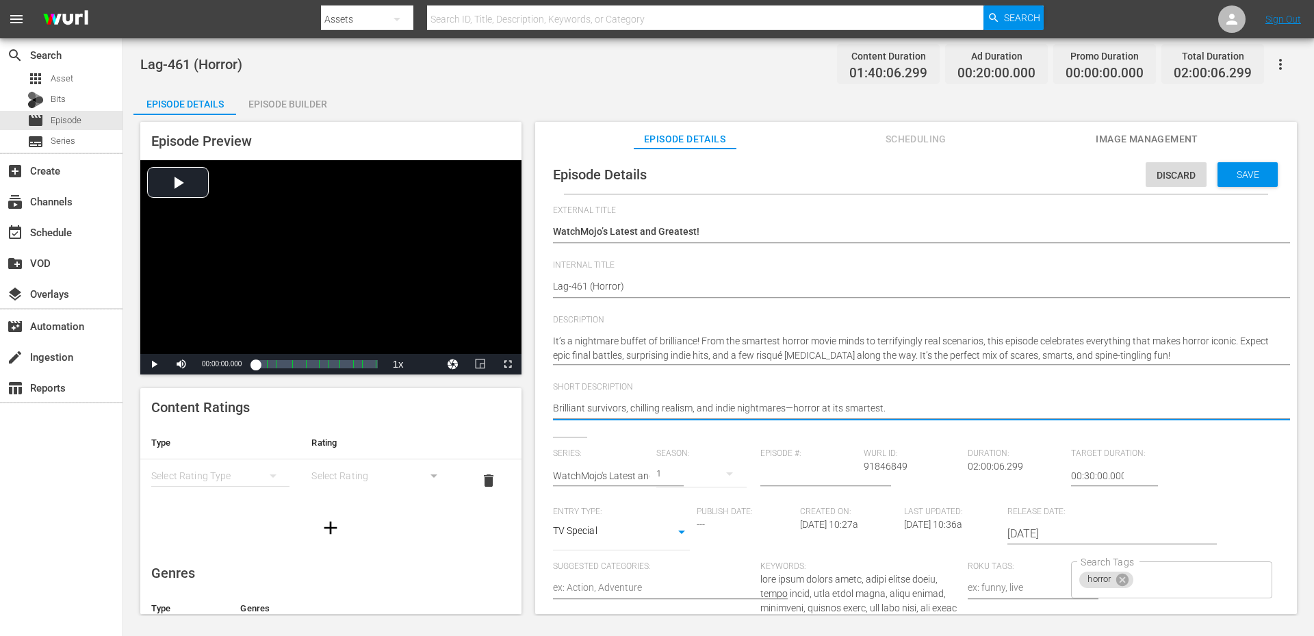
type textarea "Brilliant survivors, chilling realism, and indie nightmareshorror at its smarte…"
type textarea "Brilliant survivors, chilling realism, and indie nightmares.horror at its smart…"
type textarea "Brilliant survivors, chilling realism, and indie nightmares. horror at its smar…"
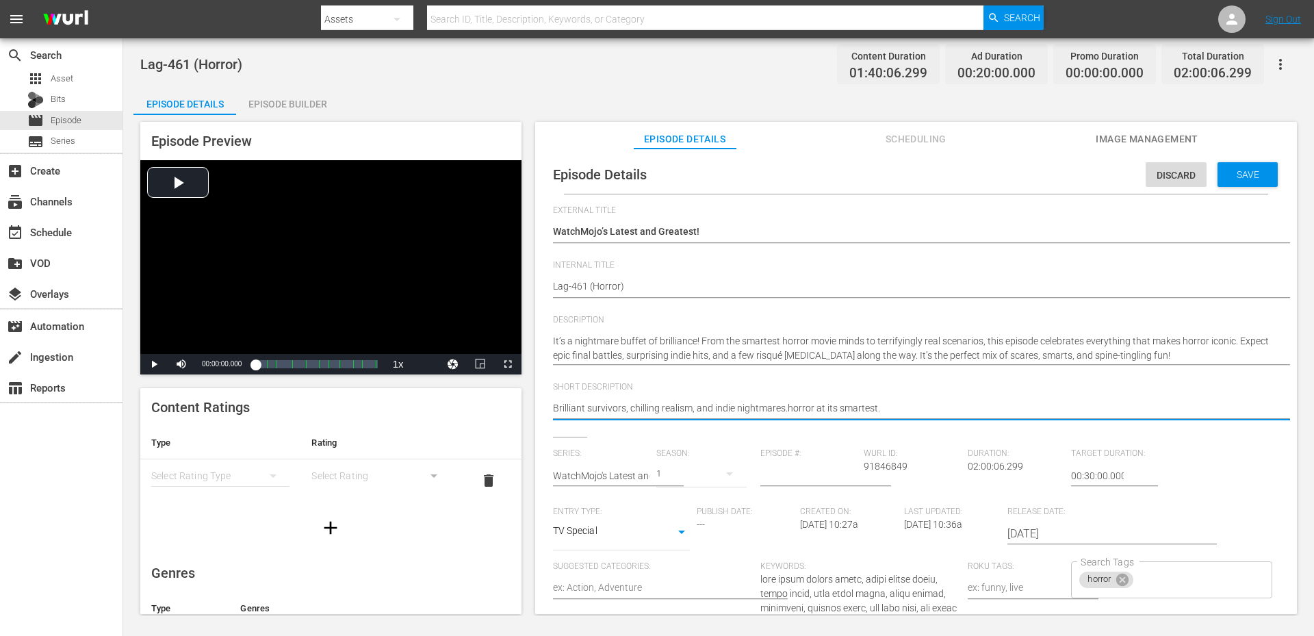
type textarea "Brilliant survivors, chilling realism, and indie nightmares. horror at its smar…"
type textarea "Brilliant survivors, chilling realism, and indie nightmares. orror at its smart…"
type textarea "Brilliant survivors, chilling realism, and indie nightmares. Horror at its smar…"
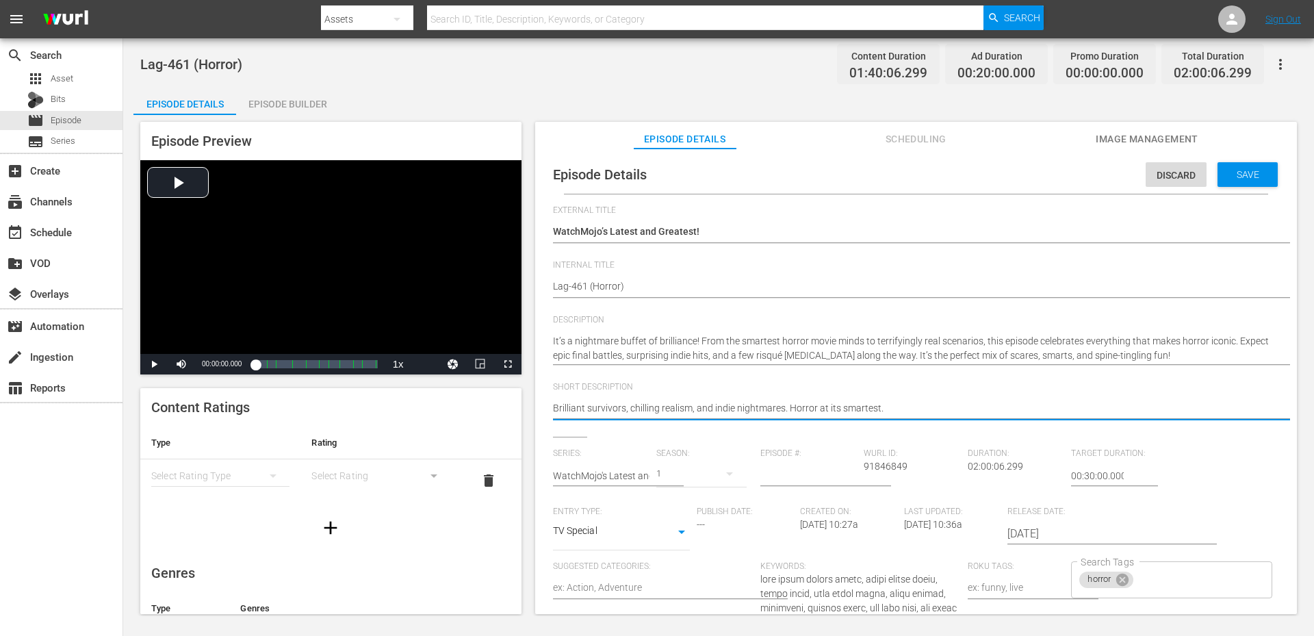
click at [927, 391] on span "Short Description" at bounding box center [912, 387] width 719 height 11
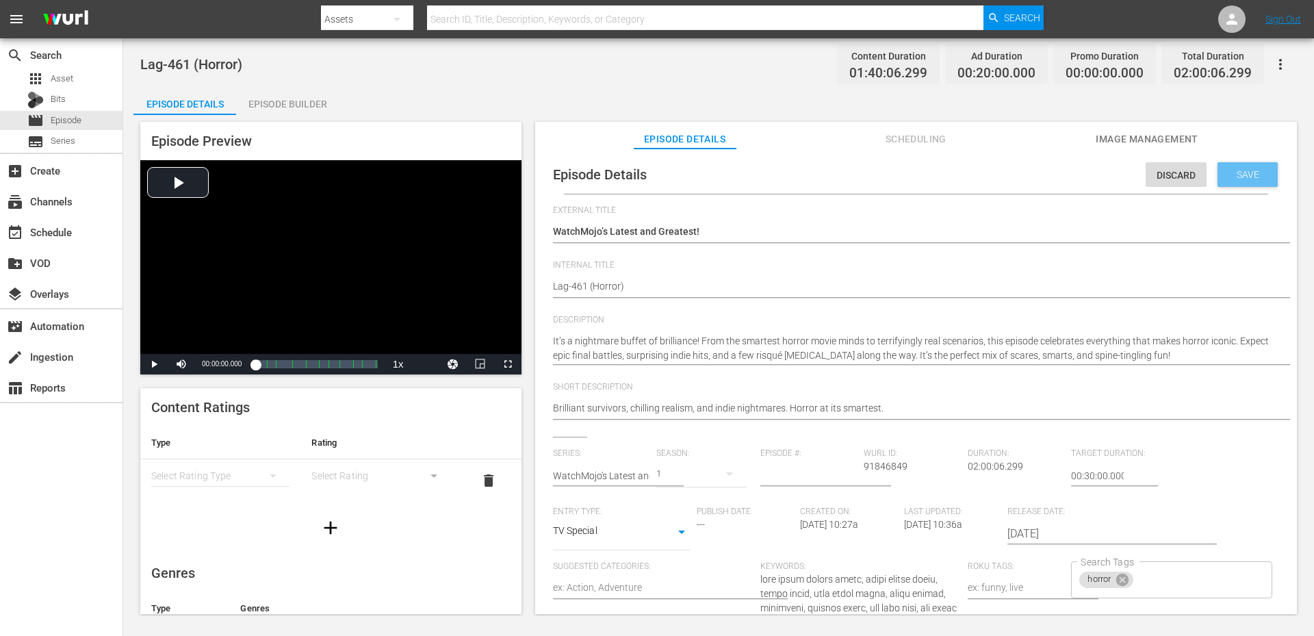
click at [1238, 174] on span "Save" at bounding box center [1248, 174] width 44 height 11
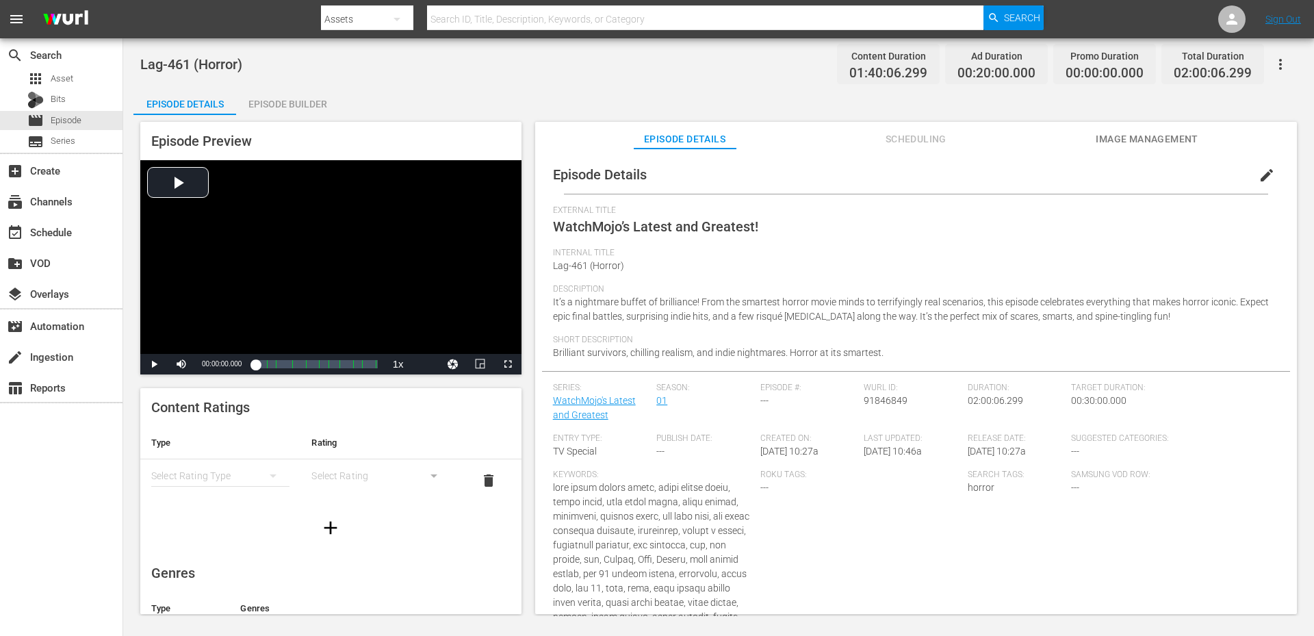
click at [1258, 179] on span "edit" at bounding box center [1266, 175] width 16 height 16
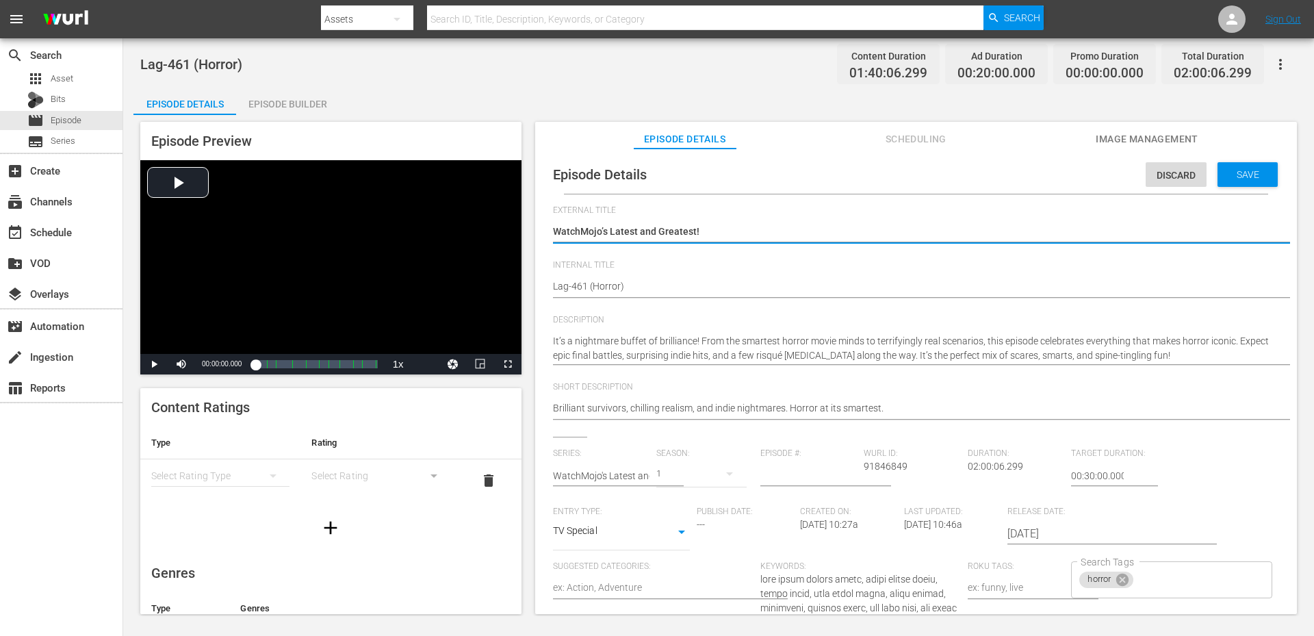
click at [721, 235] on textarea "WatchMojo’s Latest and Greatest!" at bounding box center [912, 232] width 719 height 16
type textarea "WatchMojo’s Latest and Greatest!"
type textarea "WatchMojo’s Latest and Greatest! From Brains to Bloodbaths: The Ultimate Horror…"
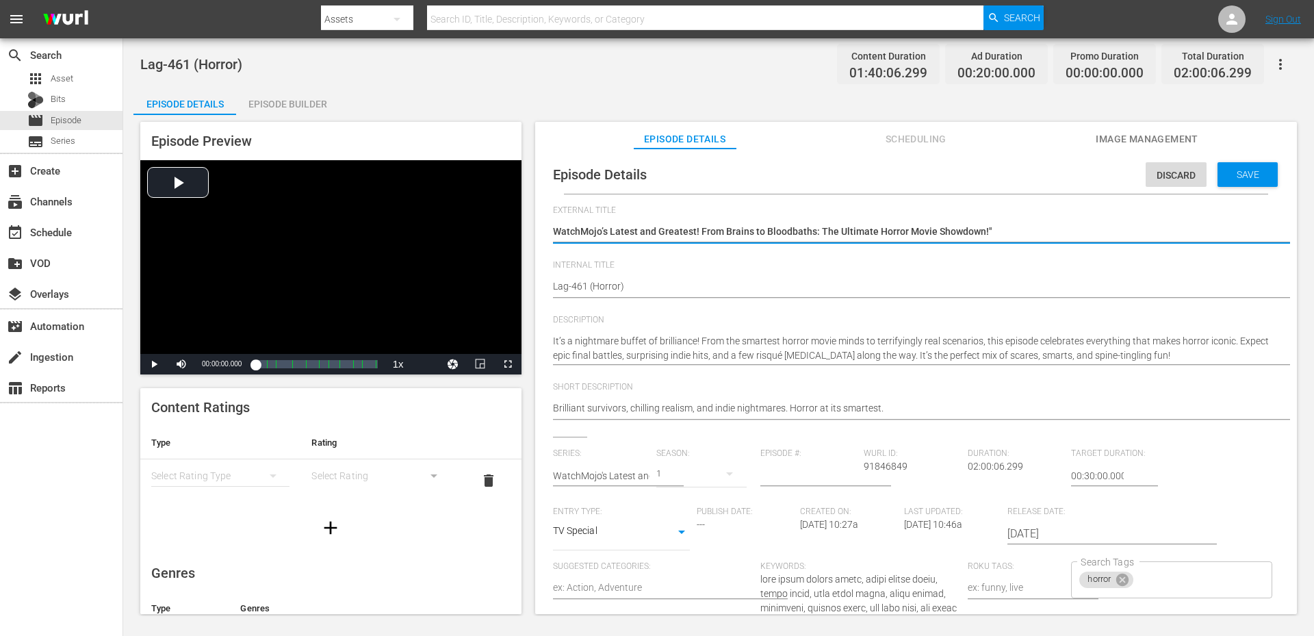
type textarea "WatchMojo’s Latest and Greatest! From Brains to Bloodbaths: The Ultimate Horror…"
click at [1250, 173] on span "Save" at bounding box center [1248, 174] width 44 height 11
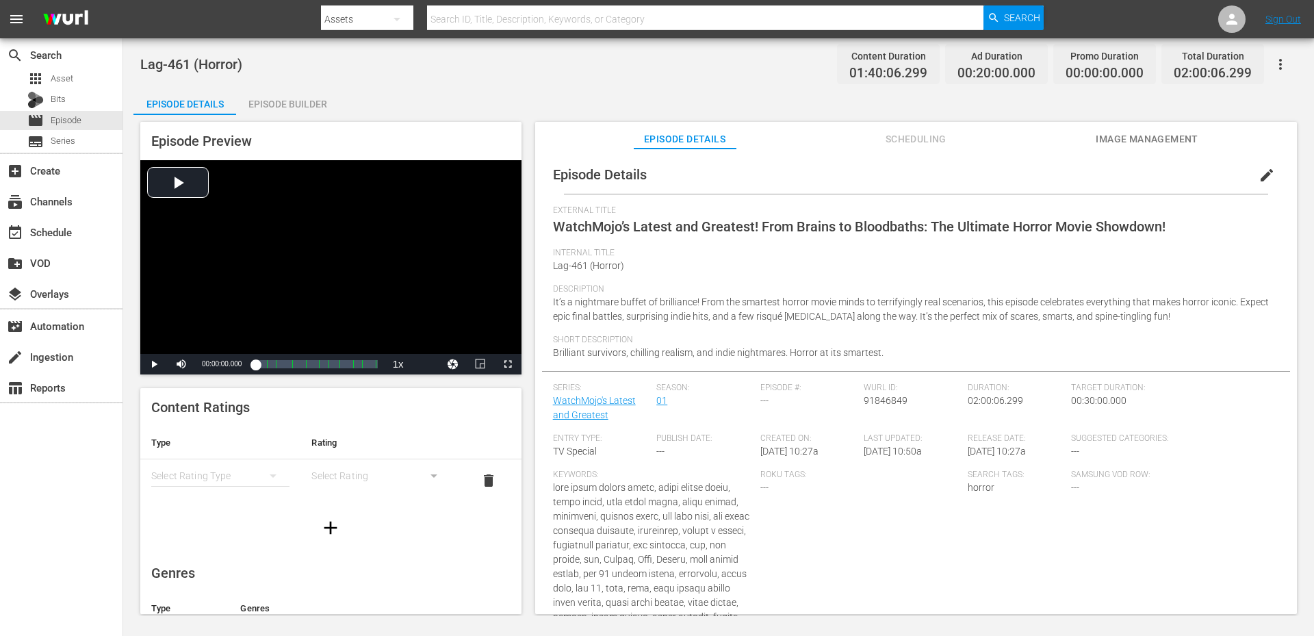
click at [1266, 168] on span "edit" at bounding box center [1266, 175] width 16 height 16
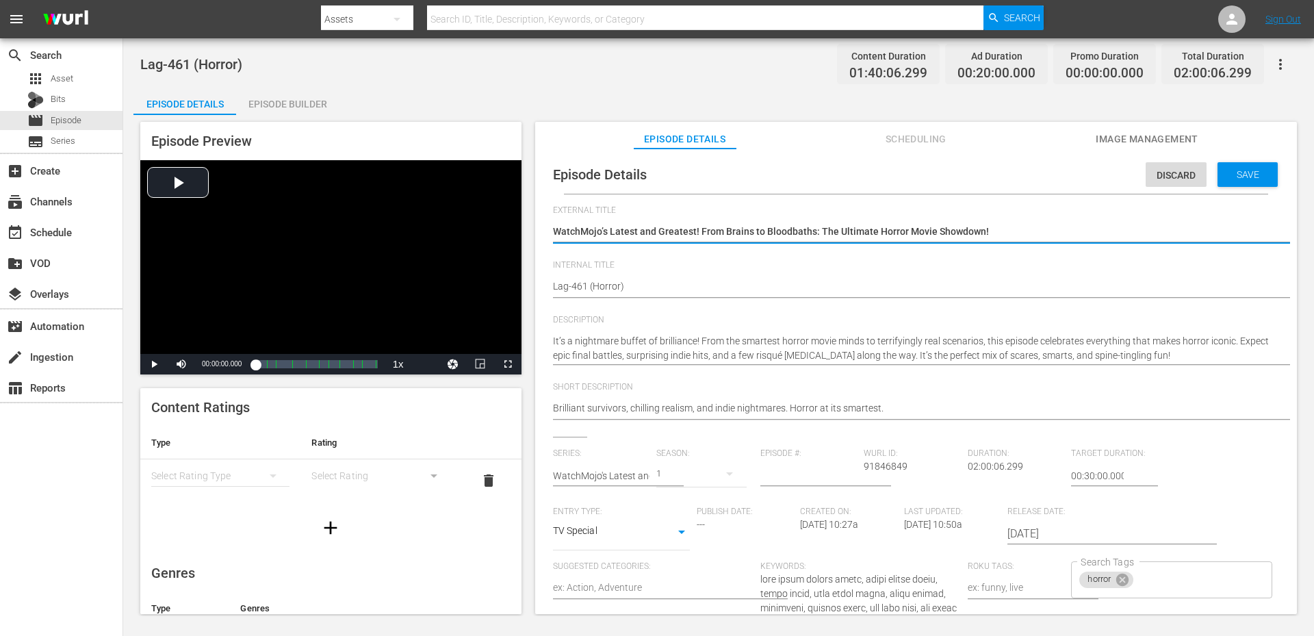
click at [799, 474] on input "number" at bounding box center [808, 475] width 97 height 33
type input "461"
click at [1074, 476] on input "00:30:00.000" at bounding box center [1097, 475] width 53 height 33
type input "02:00:00.000"
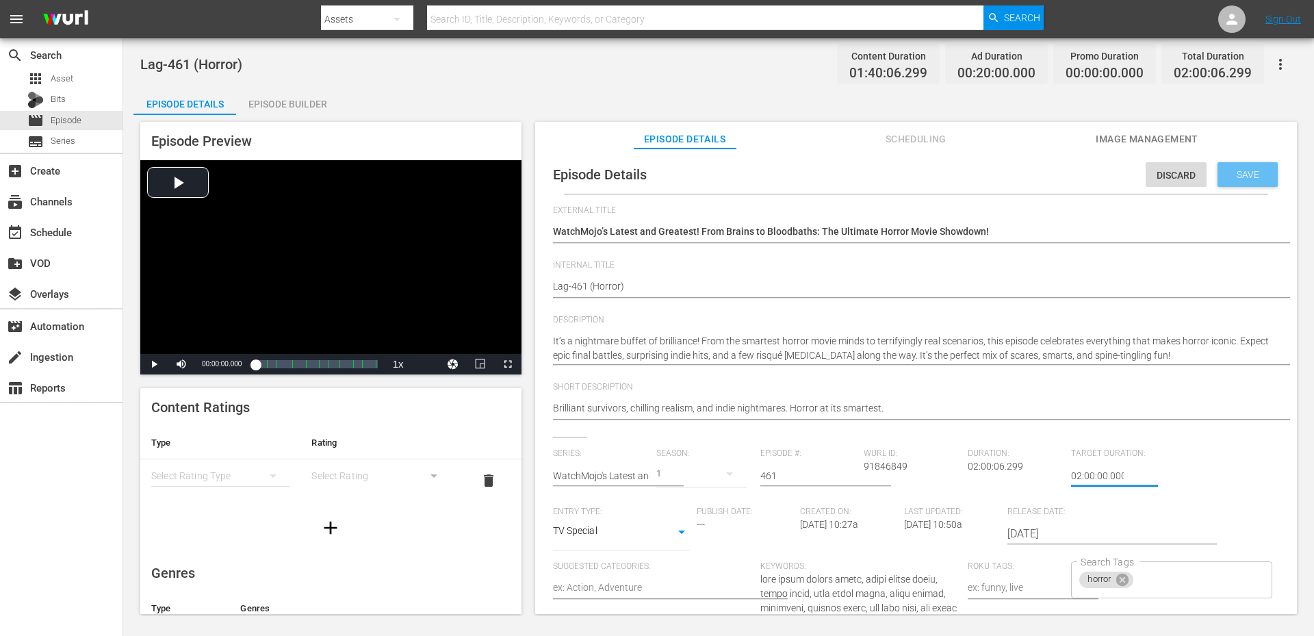
click at [1235, 166] on div "Save" at bounding box center [1247, 174] width 60 height 25
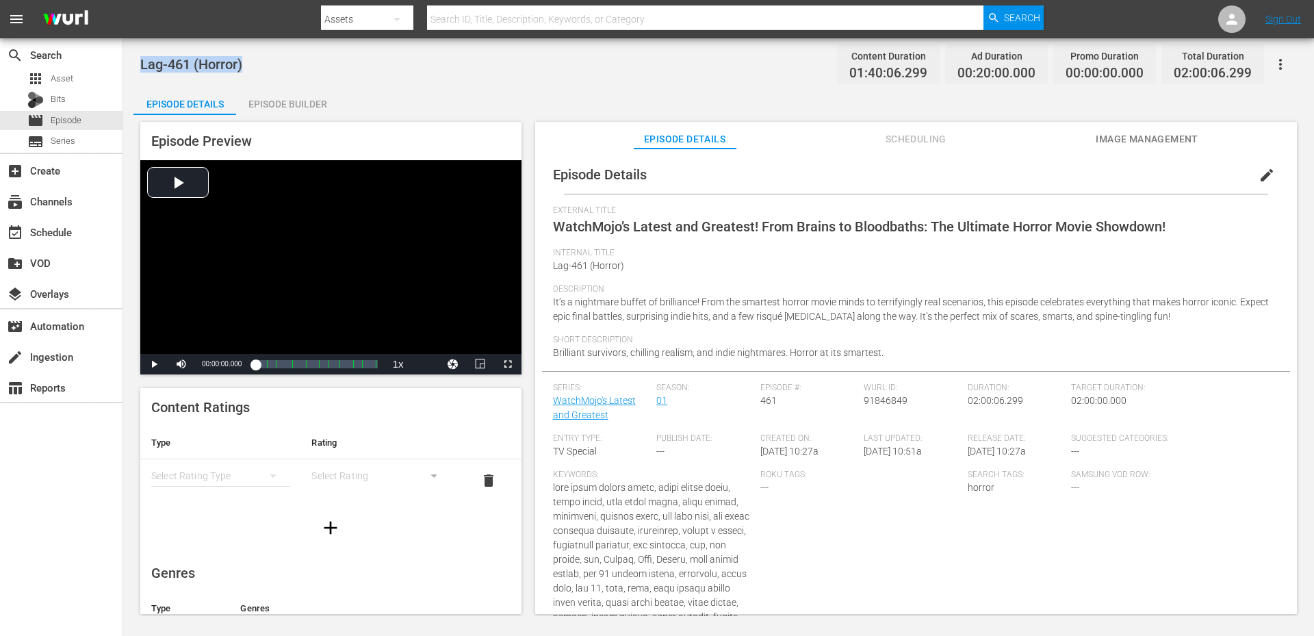
drag, startPoint x: 277, startPoint y: 60, endPoint x: 125, endPoint y: 63, distance: 152.0
click at [125, 63] on div "Lag-461 (Horror) Content Duration 01:40:06.299 Ad Duration 00:20:00.000 Promo D…" at bounding box center [718, 327] width 1191 height 578
click at [263, 109] on div "Episode Builder" at bounding box center [287, 104] width 103 height 33
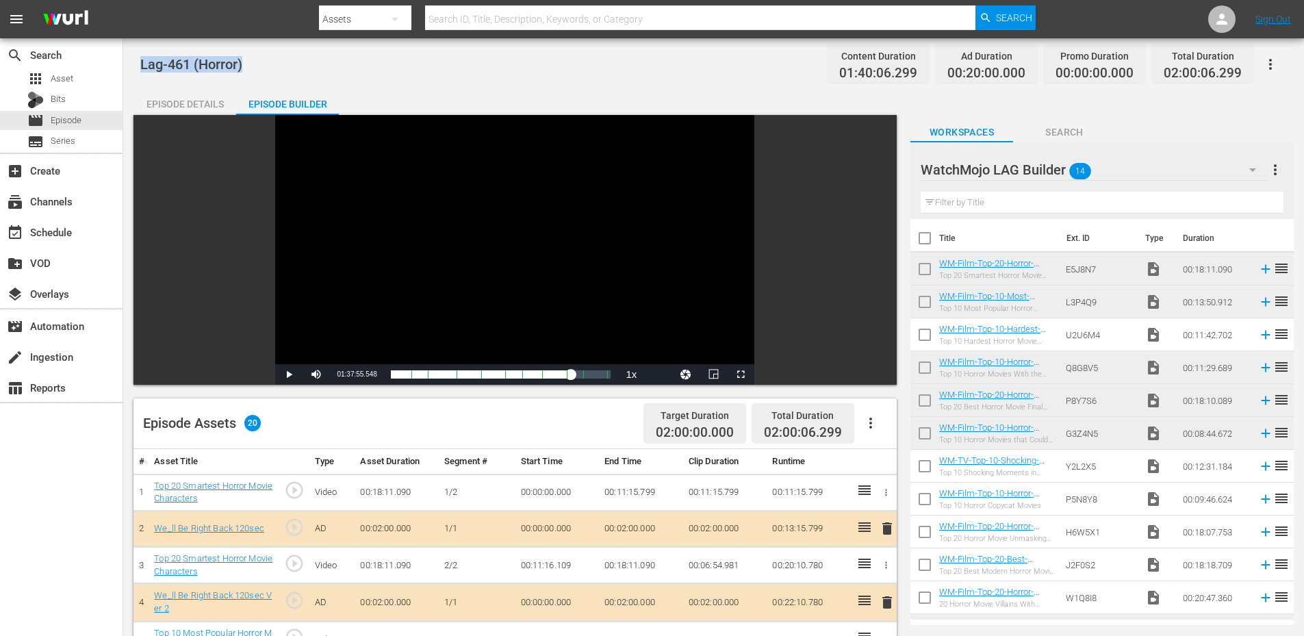
click at [927, 270] on input "checkbox" at bounding box center [924, 271] width 29 height 29
checkbox input "true"
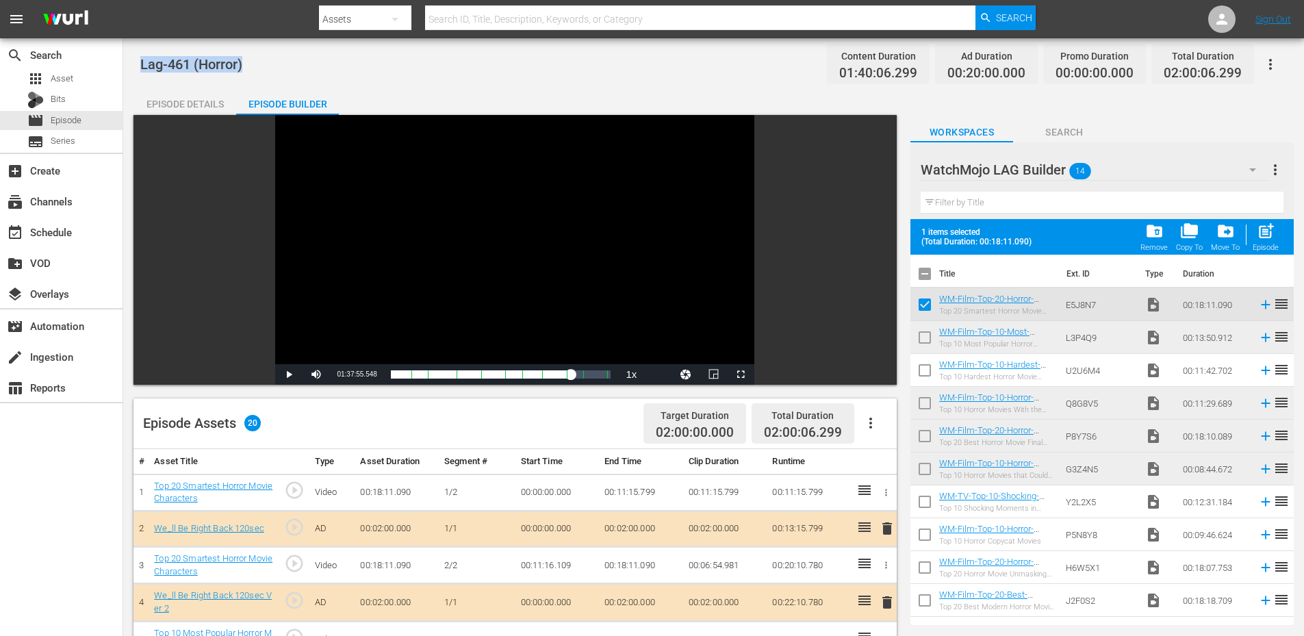
click at [924, 333] on input "checkbox" at bounding box center [924, 340] width 29 height 29
checkbox input "true"
click at [927, 403] on input "checkbox" at bounding box center [924, 405] width 29 height 29
checkbox input "true"
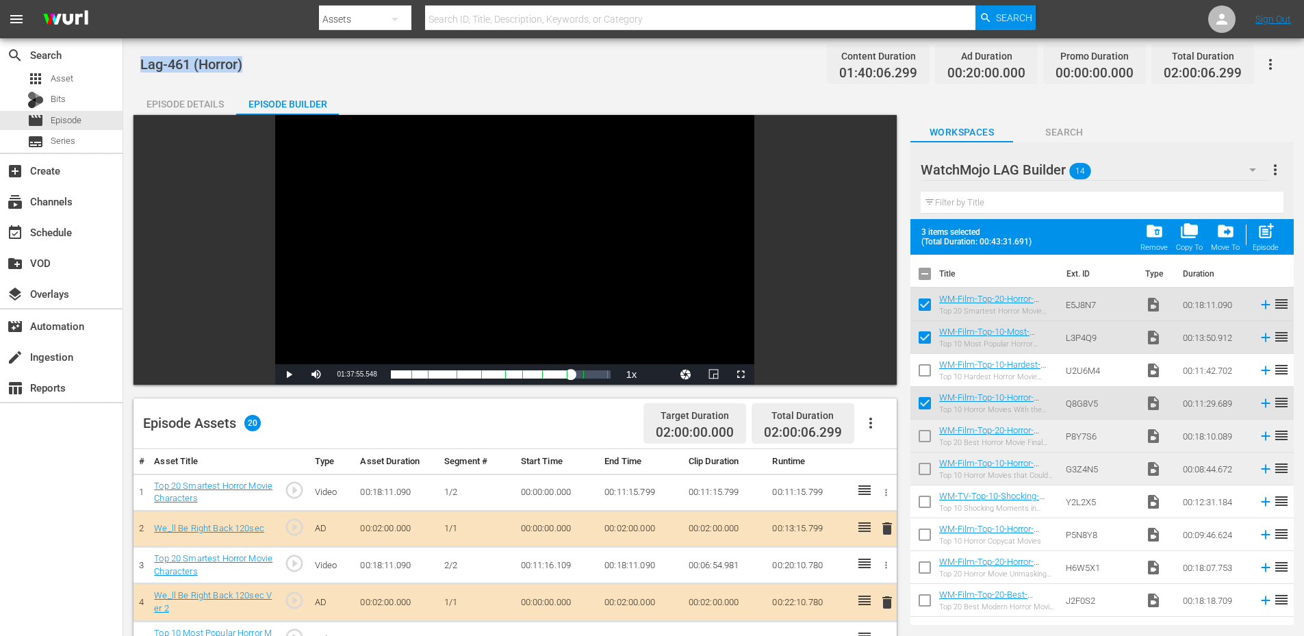
click at [924, 436] on input "checkbox" at bounding box center [924, 438] width 29 height 29
checkbox input "true"
click at [922, 459] on input "checkbox" at bounding box center [924, 471] width 29 height 29
checkbox input "true"
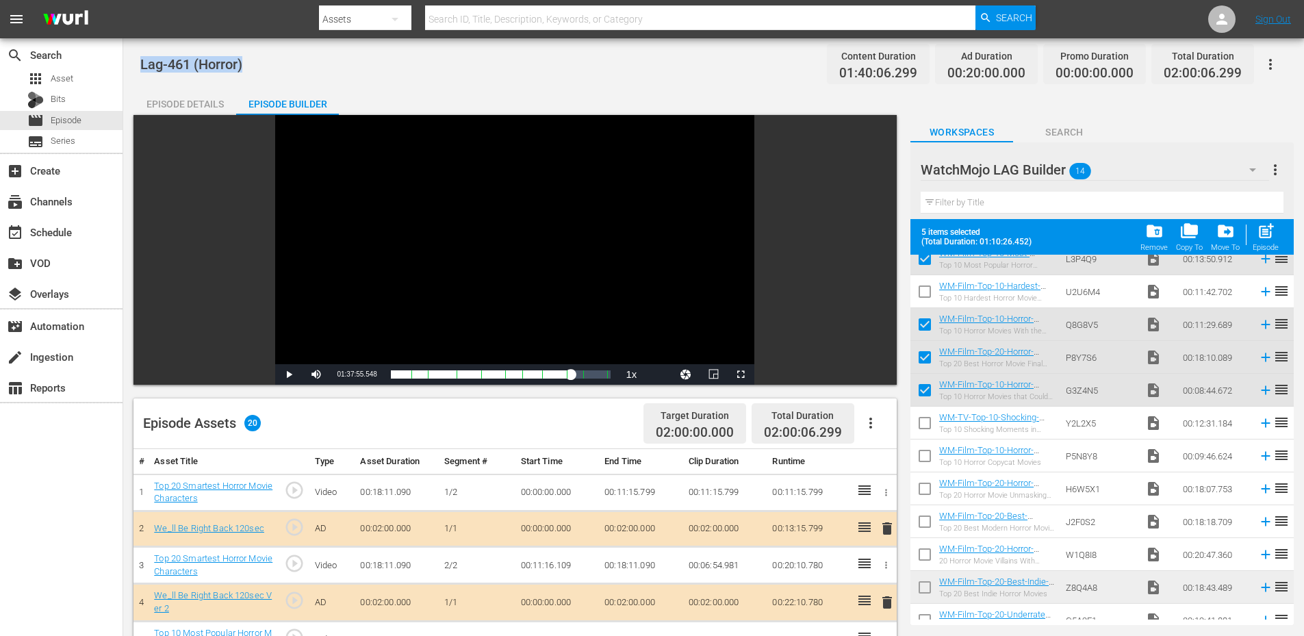
scroll to position [129, 0]
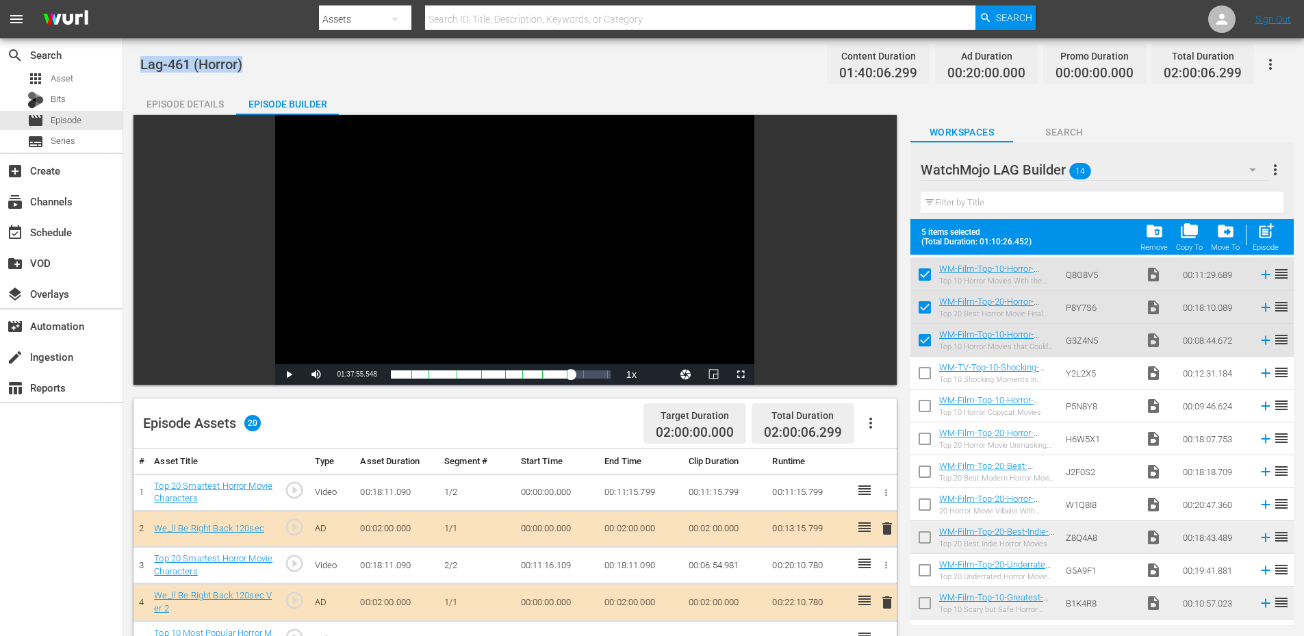
click at [931, 533] on input "checkbox" at bounding box center [924, 540] width 29 height 29
checkbox input "true"
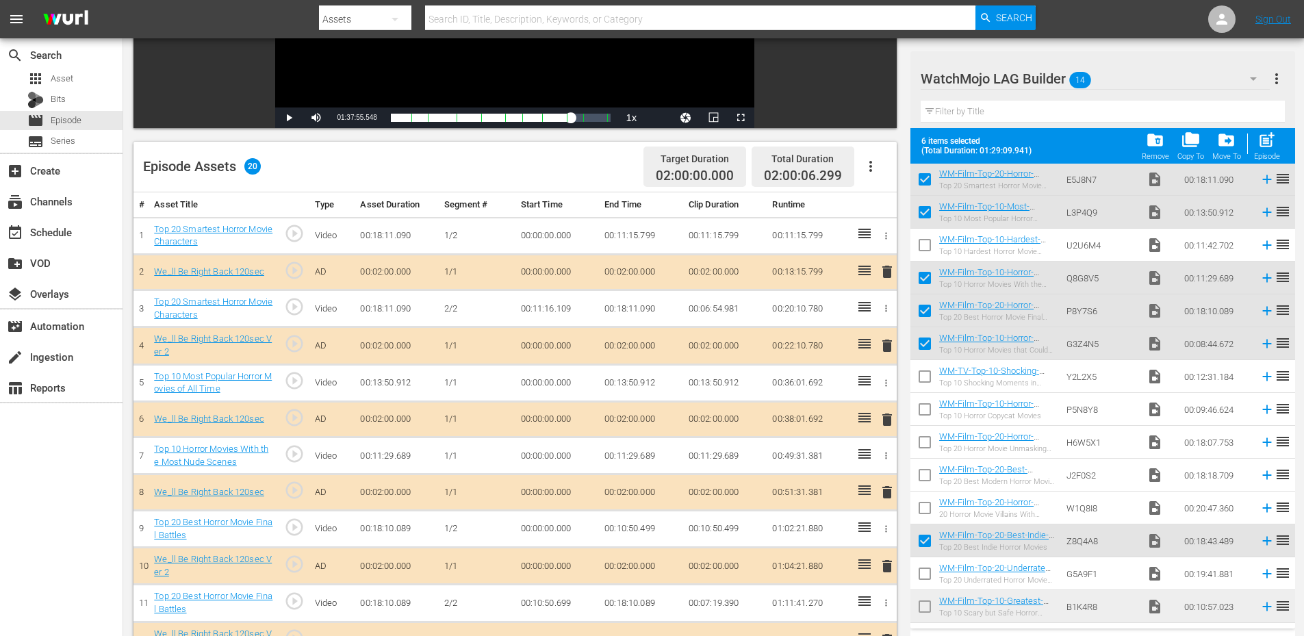
scroll to position [274, 0]
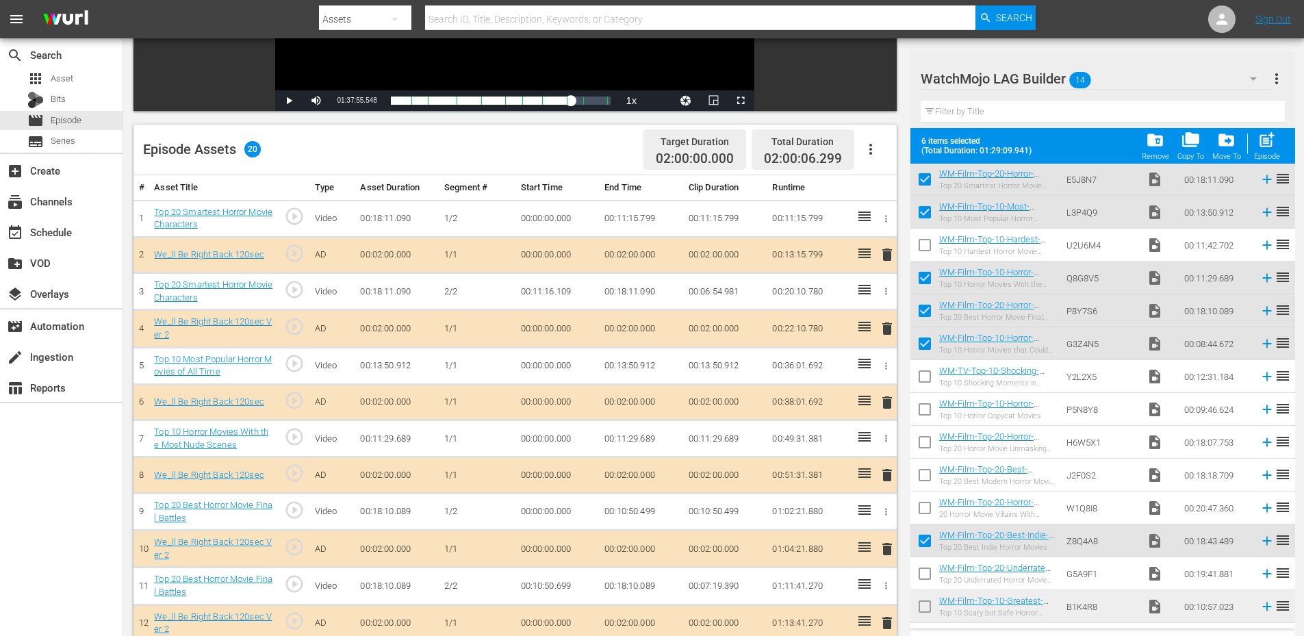
click at [920, 603] on input "checkbox" at bounding box center [924, 609] width 29 height 29
checkbox input "true"
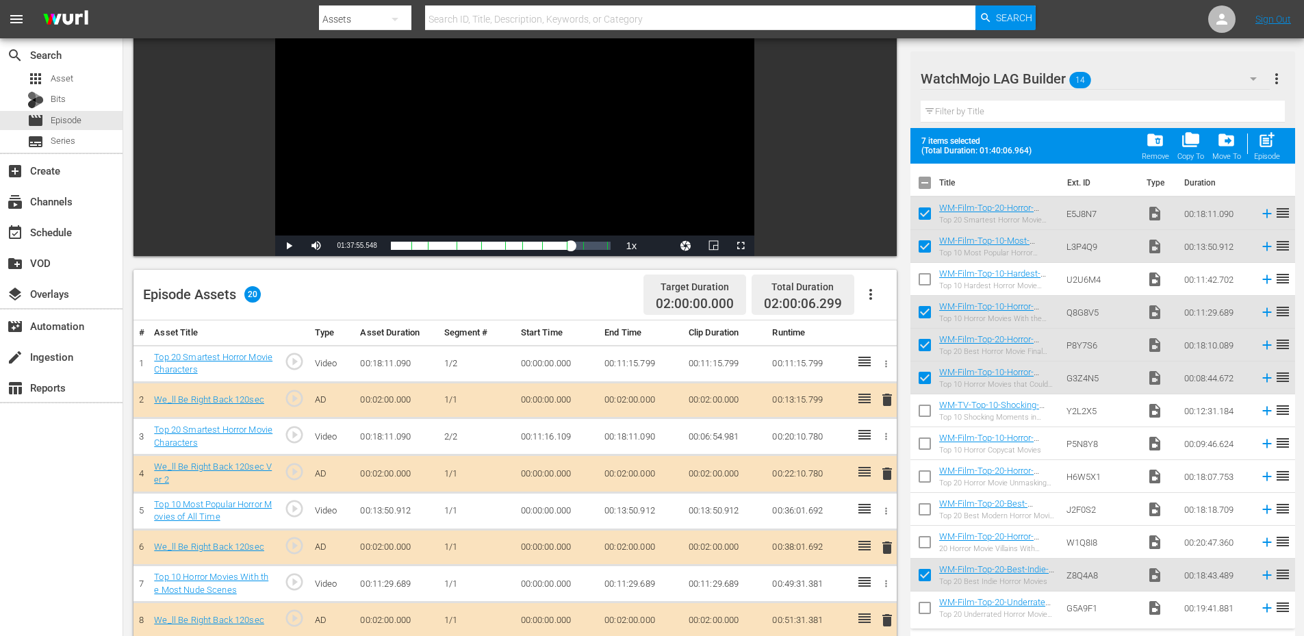
scroll to position [0, 0]
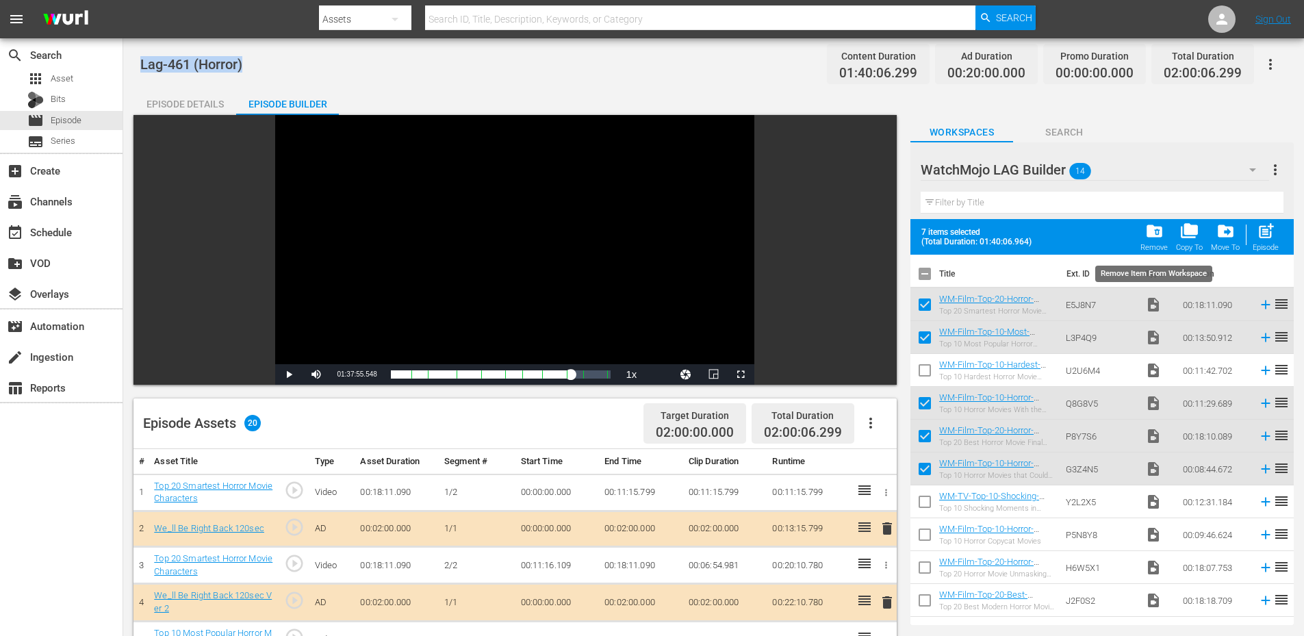
click at [1148, 234] on span "folder_delete" at bounding box center [1154, 231] width 18 height 18
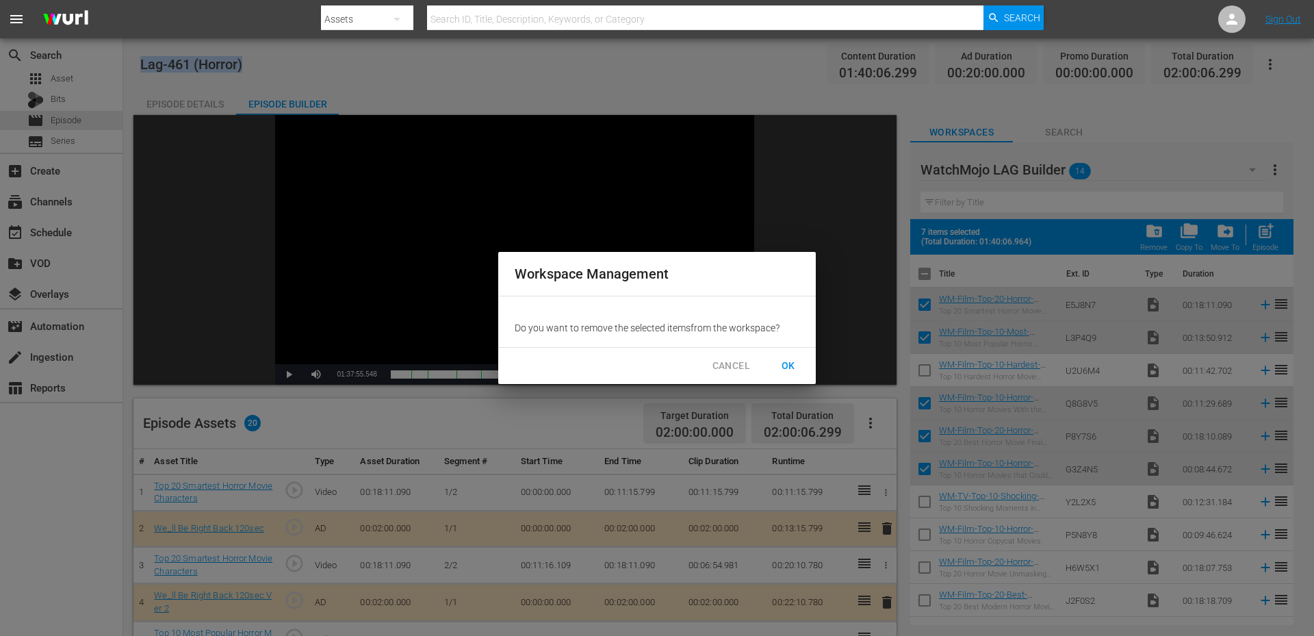
click at [794, 369] on span "OK" at bounding box center [788, 365] width 22 height 17
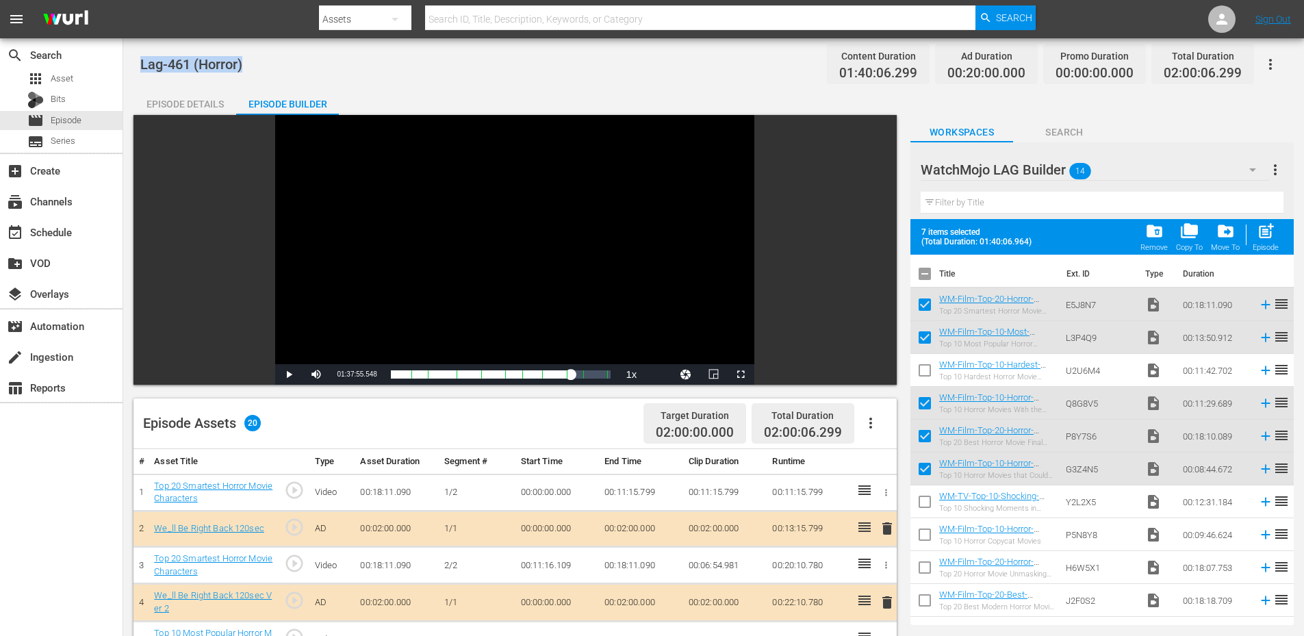
checkbox input "false"
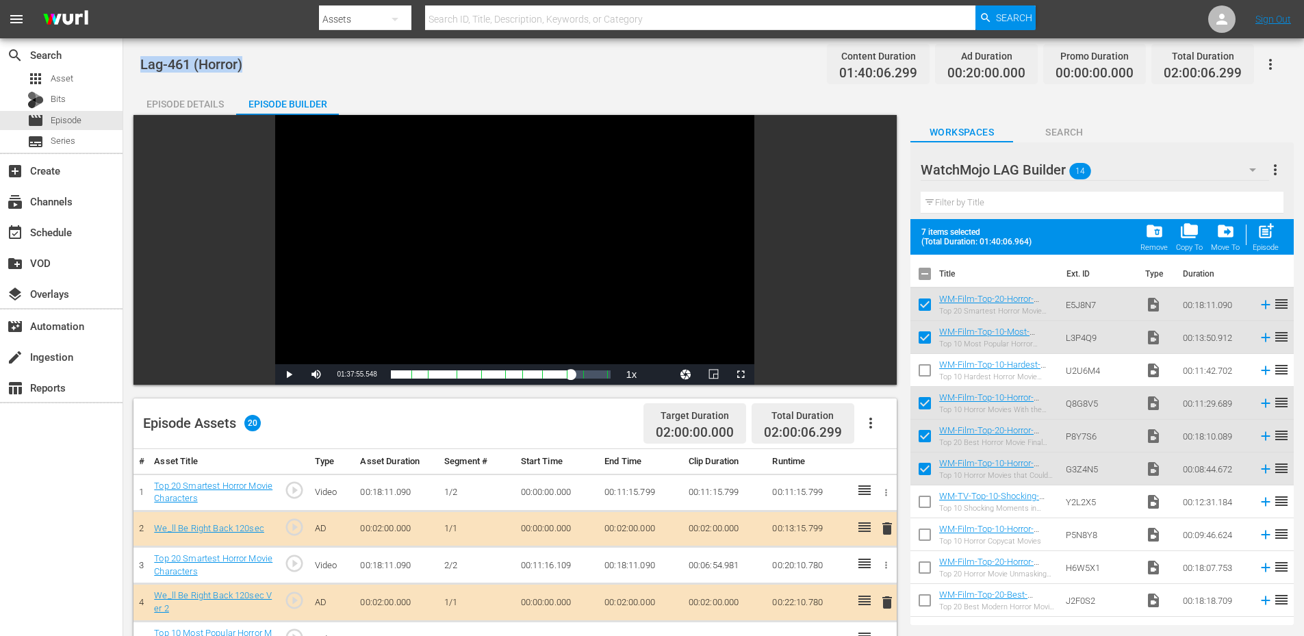
checkbox input "false"
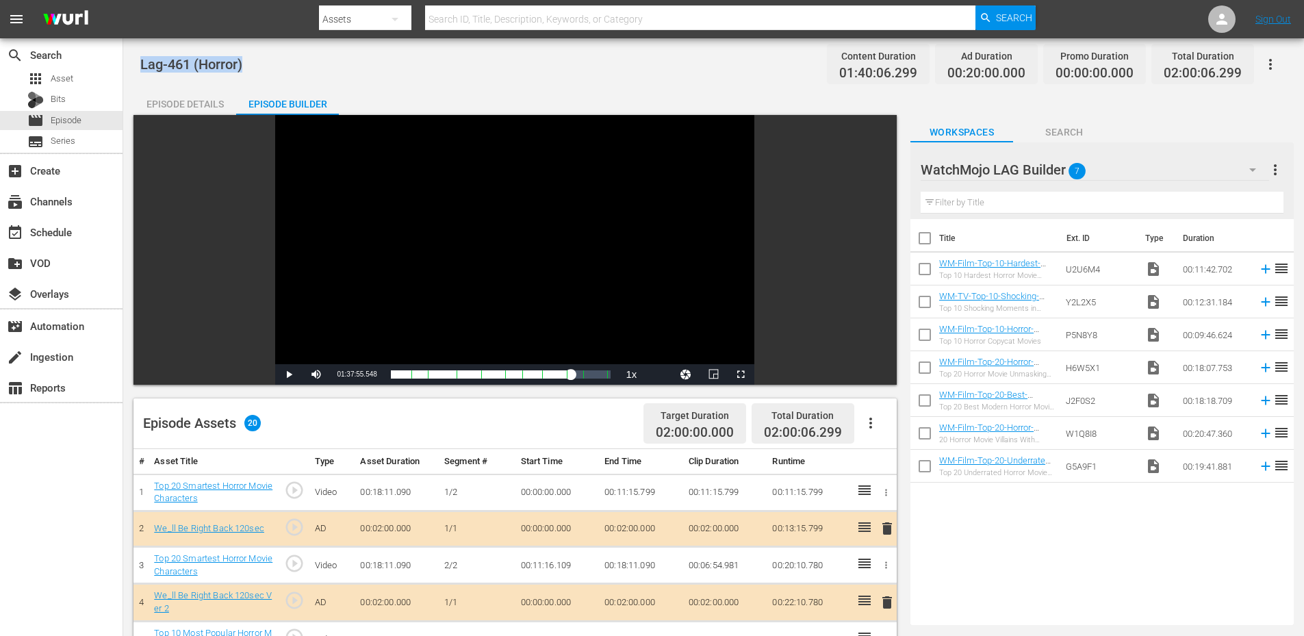
click at [920, 239] on input "checkbox" at bounding box center [924, 241] width 29 height 29
checkbox input "true"
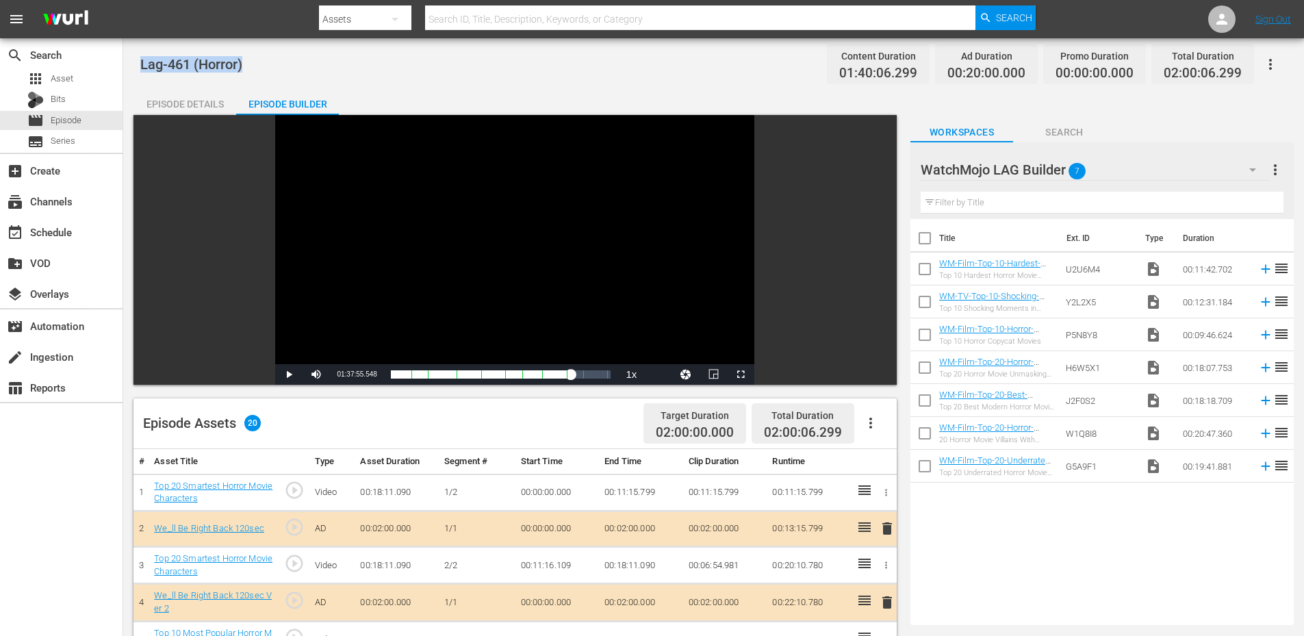
checkbox input "true"
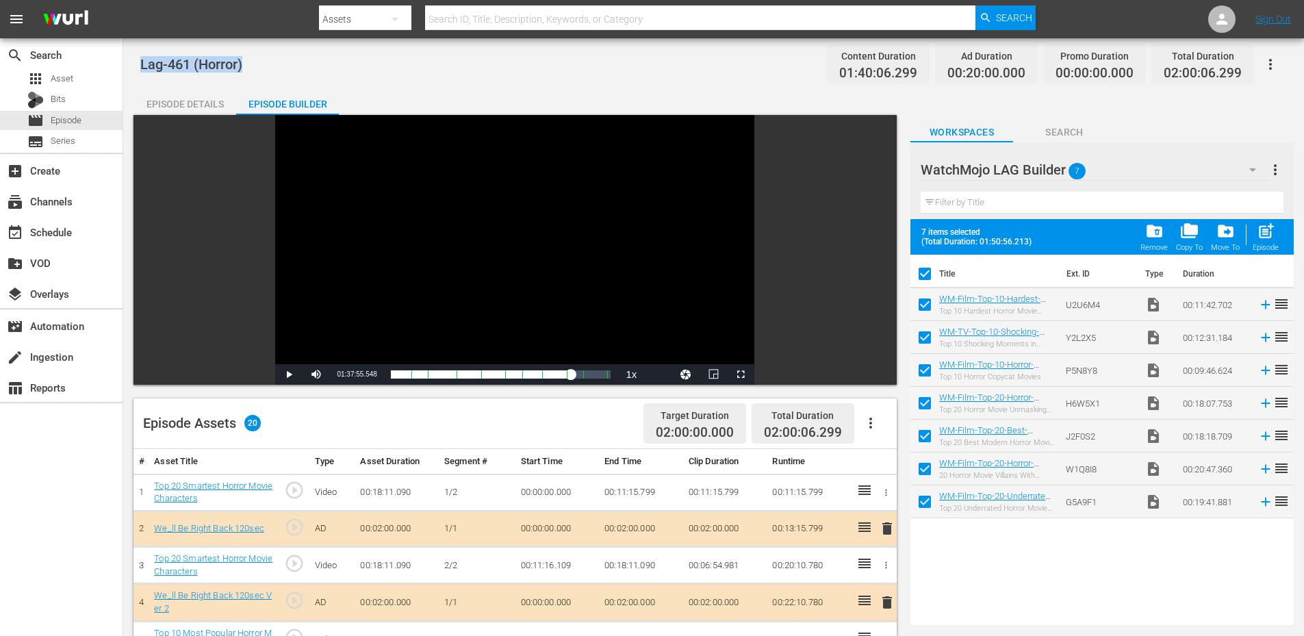
click at [171, 104] on div "Episode Details" at bounding box center [184, 104] width 103 height 33
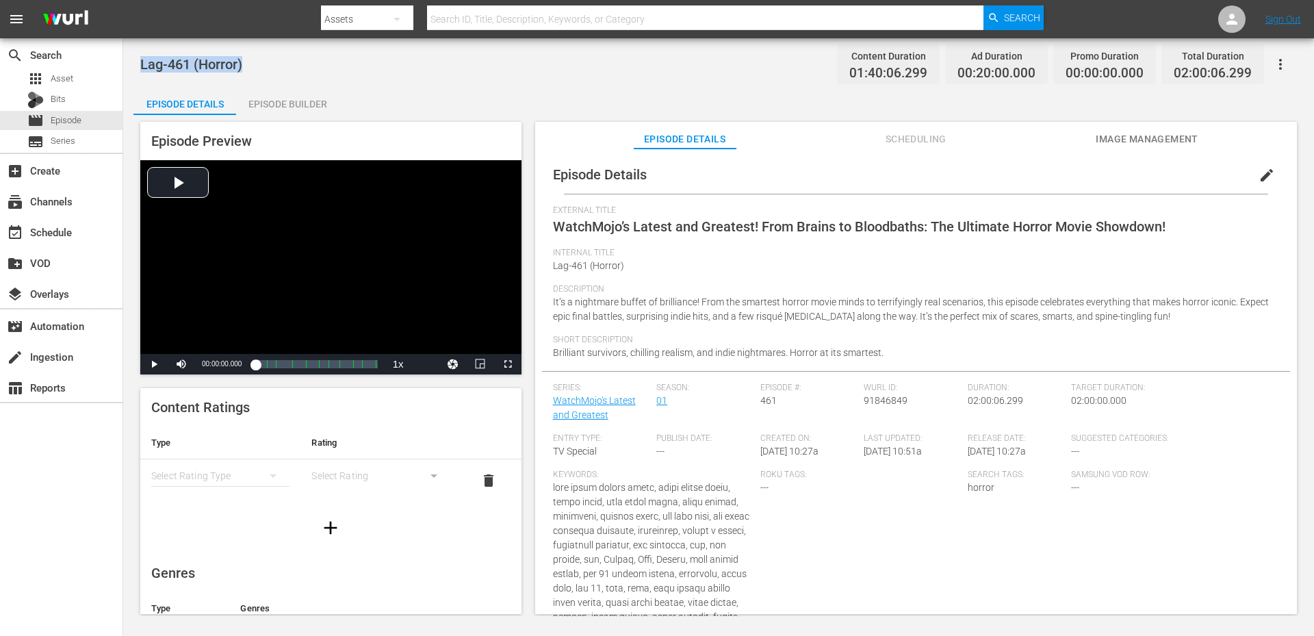
click at [1129, 143] on span "Image Management" at bounding box center [1147, 139] width 103 height 17
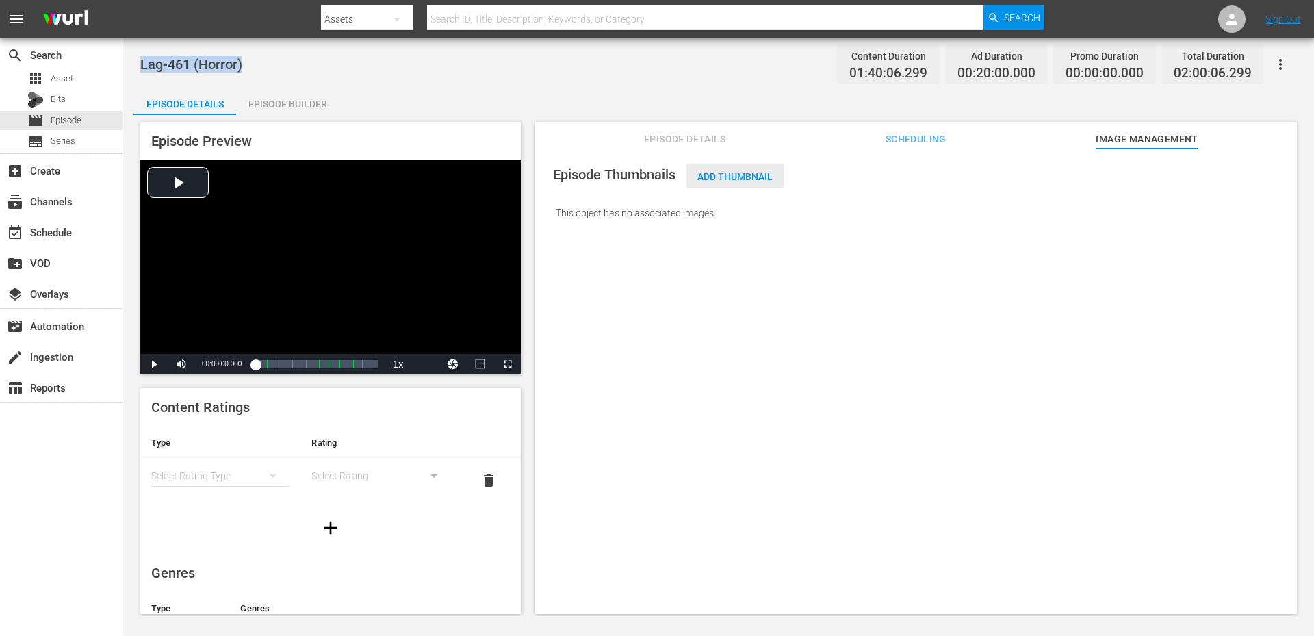
click at [739, 182] on div "Add Thumbnail" at bounding box center [734, 176] width 97 height 25
click at [274, 107] on div "Episode Builder" at bounding box center [287, 104] width 103 height 33
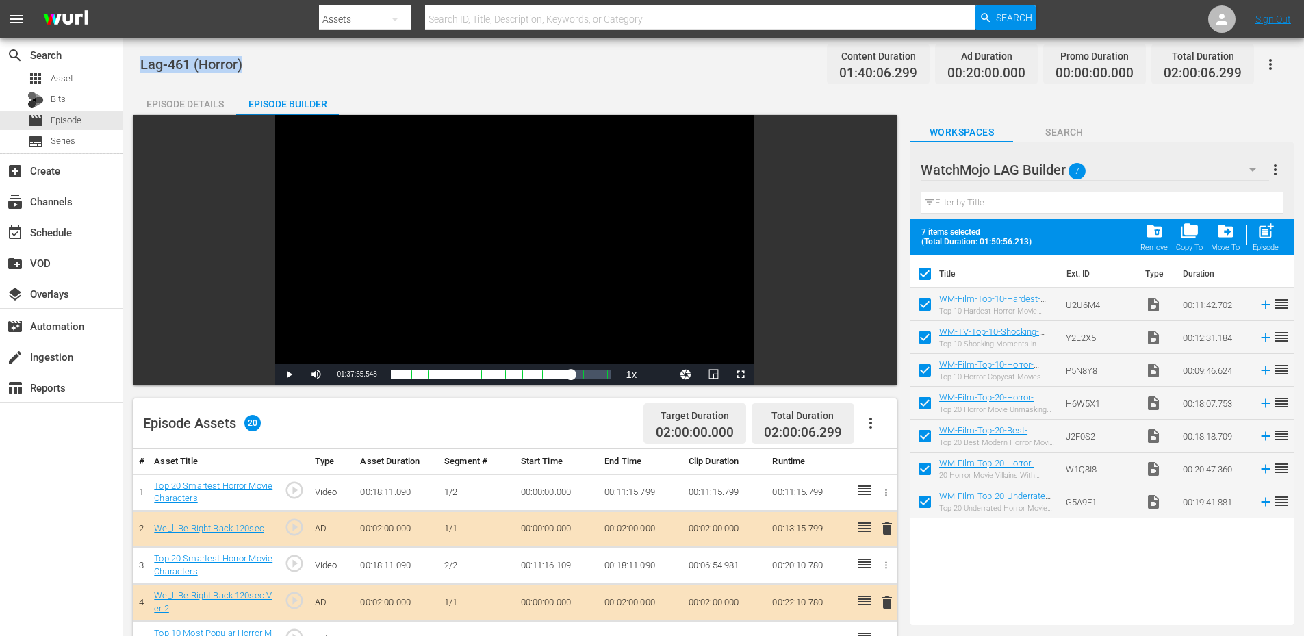
click at [183, 97] on div "Episode Details" at bounding box center [184, 104] width 103 height 33
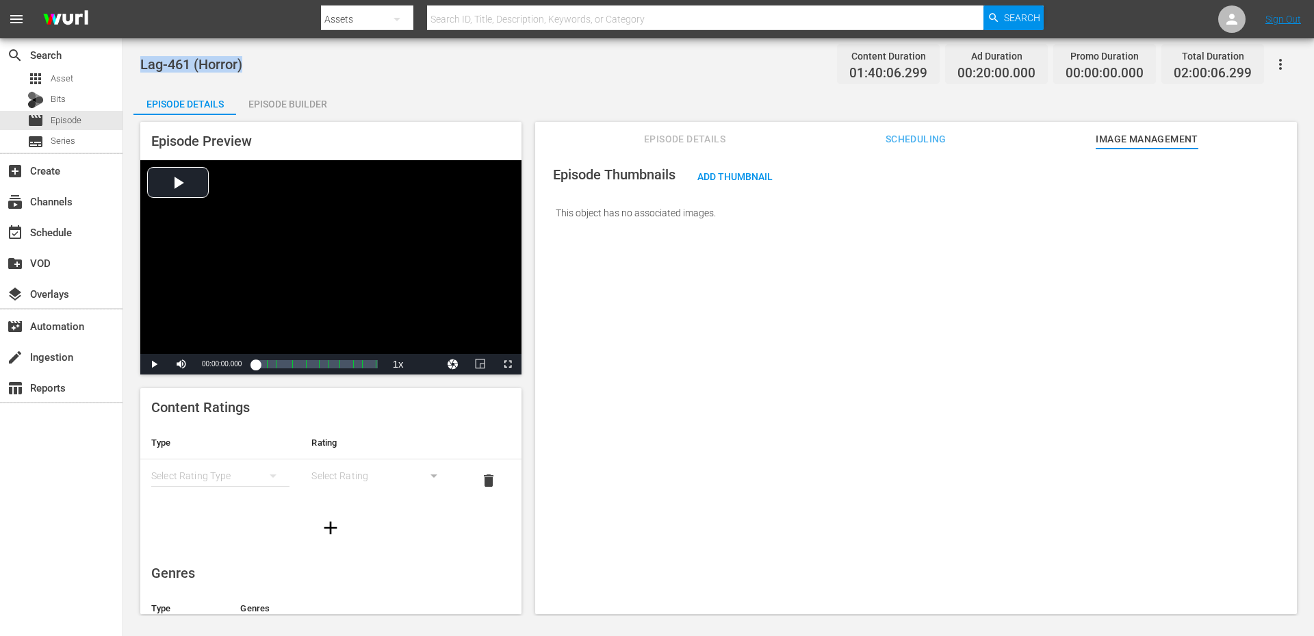
click at [263, 62] on div "Lag-461 (Horror) Content Duration 01:40:06.299 Ad Duration 00:20:00.000 Promo D…" at bounding box center [718, 64] width 1157 height 31
drag, startPoint x: 263, startPoint y: 62, endPoint x: 140, endPoint y: 66, distance: 123.3
click at [140, 66] on div "Lag-461 (Horror) Content Duration 01:40:06.299 Ad Duration 00:20:00.000 Promo D…" at bounding box center [718, 64] width 1157 height 31
click at [58, 171] on div "add_box Create" at bounding box center [38, 168] width 77 height 12
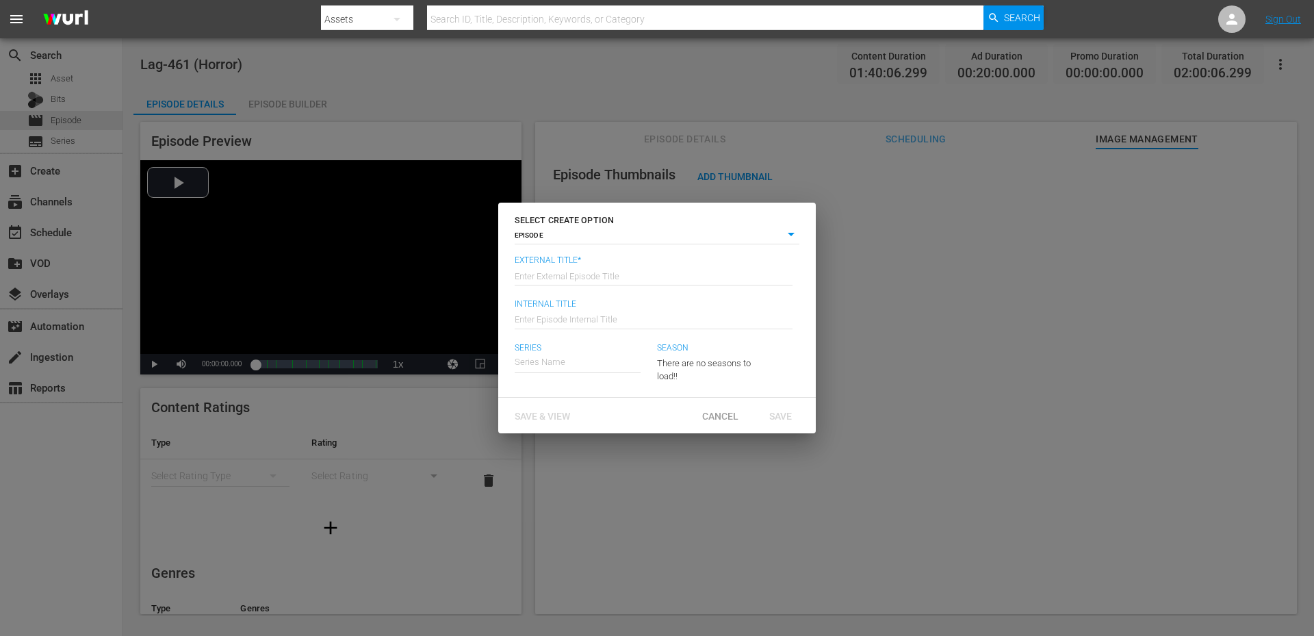
click at [578, 272] on input "text" at bounding box center [654, 274] width 278 height 33
type input "WatchMojo’s Latest and Greatest!"
click at [585, 323] on input "text" at bounding box center [654, 318] width 278 height 33
paste input "Lag-461 (Horror)"
type input "Lag-462 (Horror)"
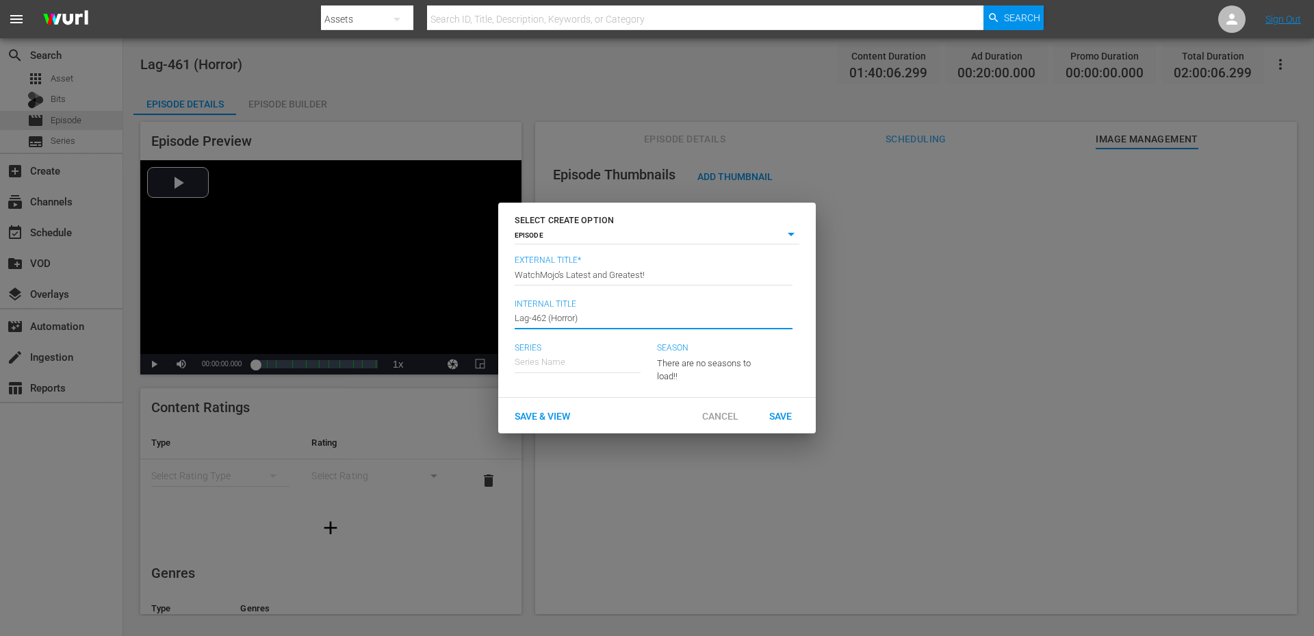
click at [550, 364] on input "text" at bounding box center [578, 362] width 126 height 33
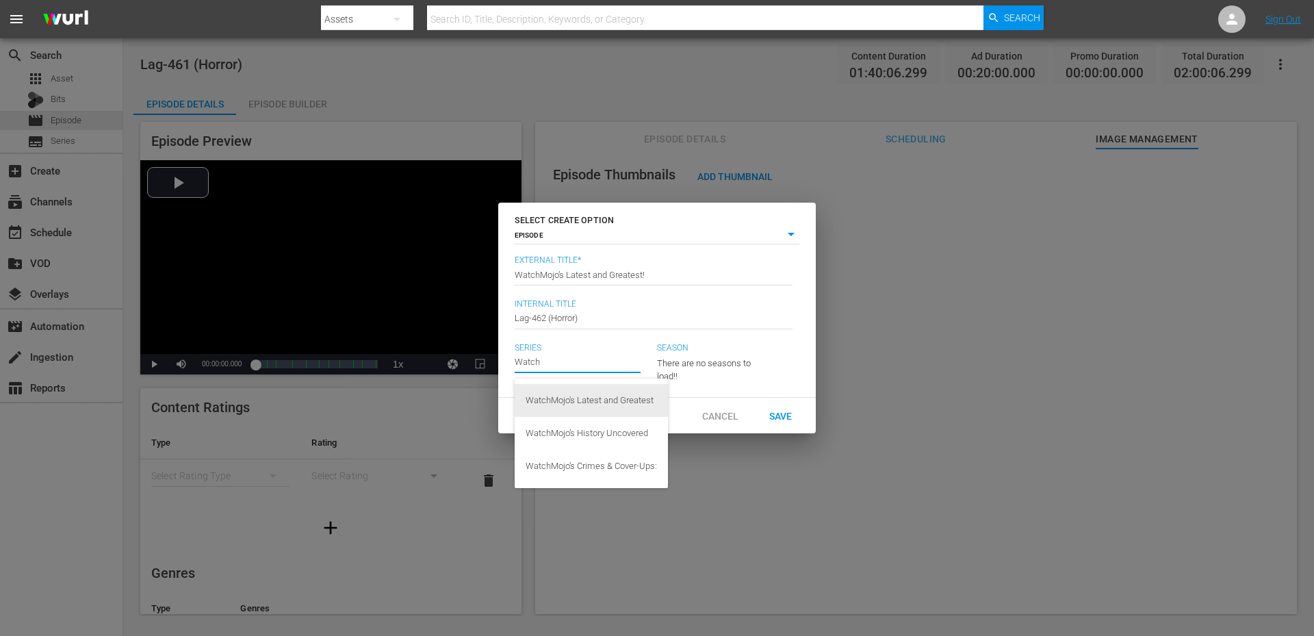
click at [571, 405] on div "WatchMojo's Latest and Greatest" at bounding box center [591, 400] width 131 height 33
type input "WatchMojo's Latest and Greatest"
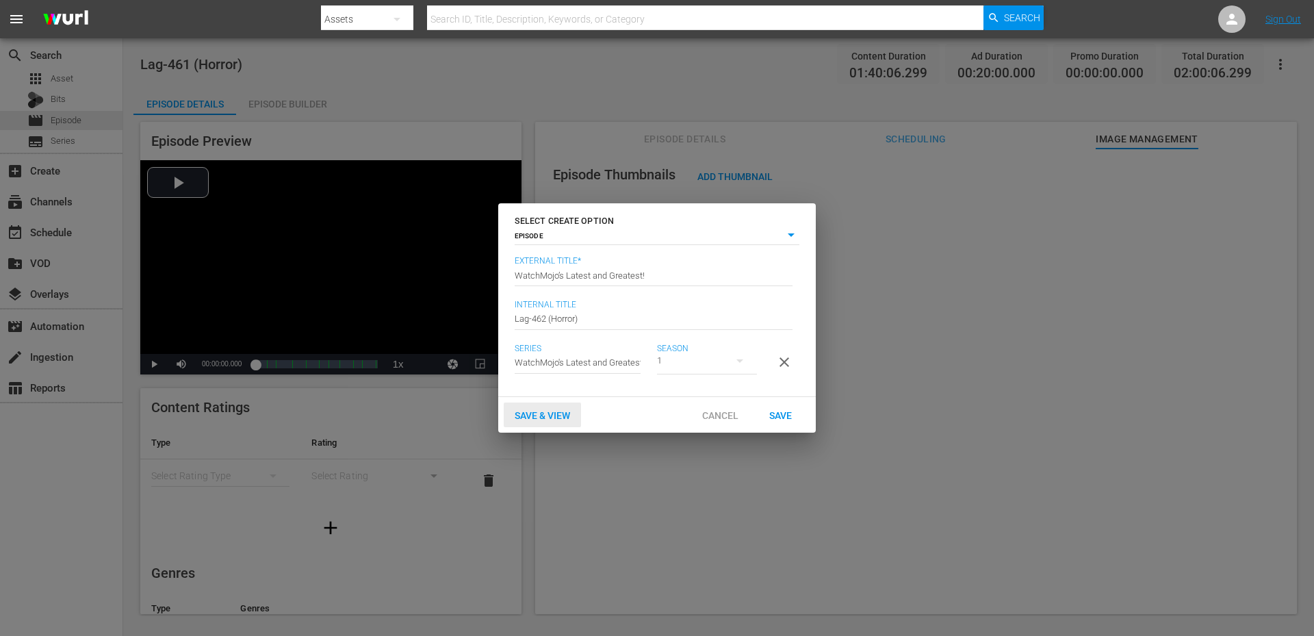
click at [539, 419] on span "Save & View" at bounding box center [542, 415] width 77 height 11
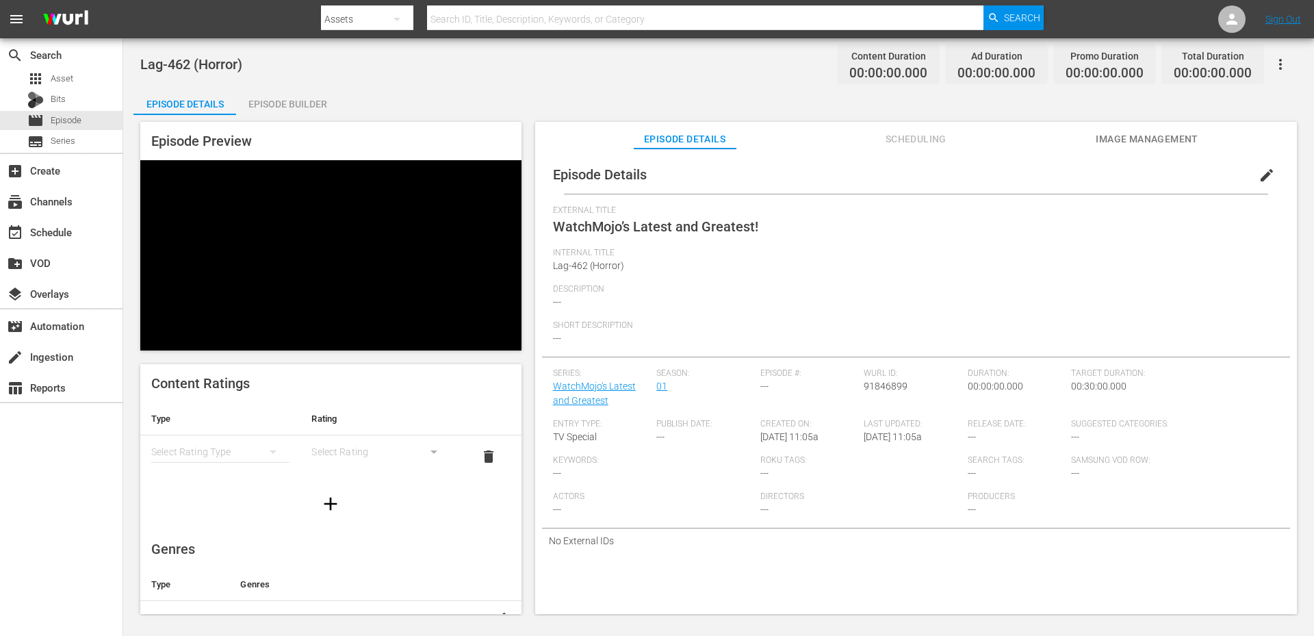
click at [272, 107] on div "Episode Builder" at bounding box center [287, 104] width 103 height 33
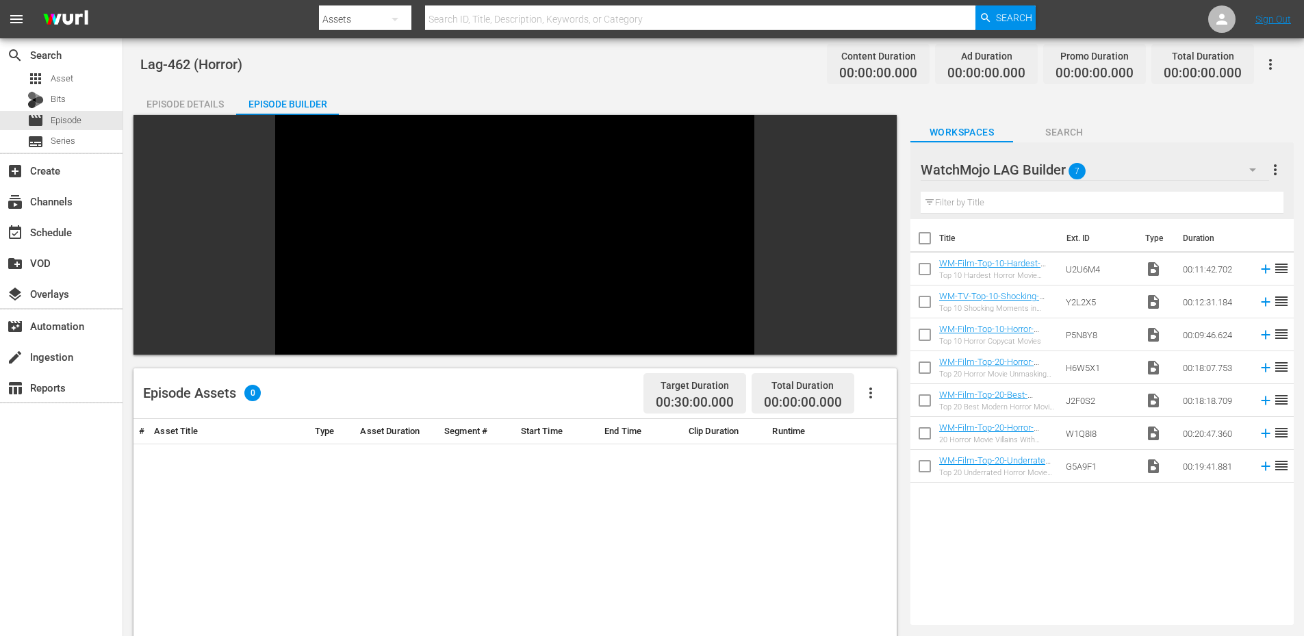
click at [924, 241] on input "checkbox" at bounding box center [924, 241] width 29 height 29
checkbox input "true"
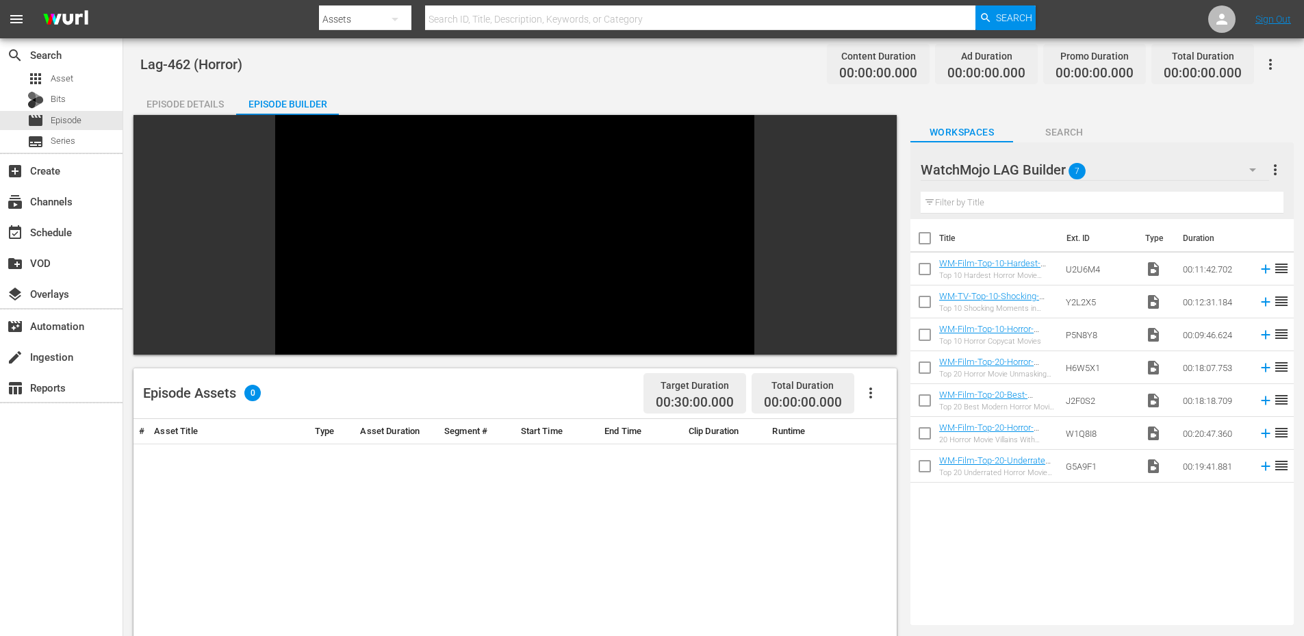
checkbox input "true"
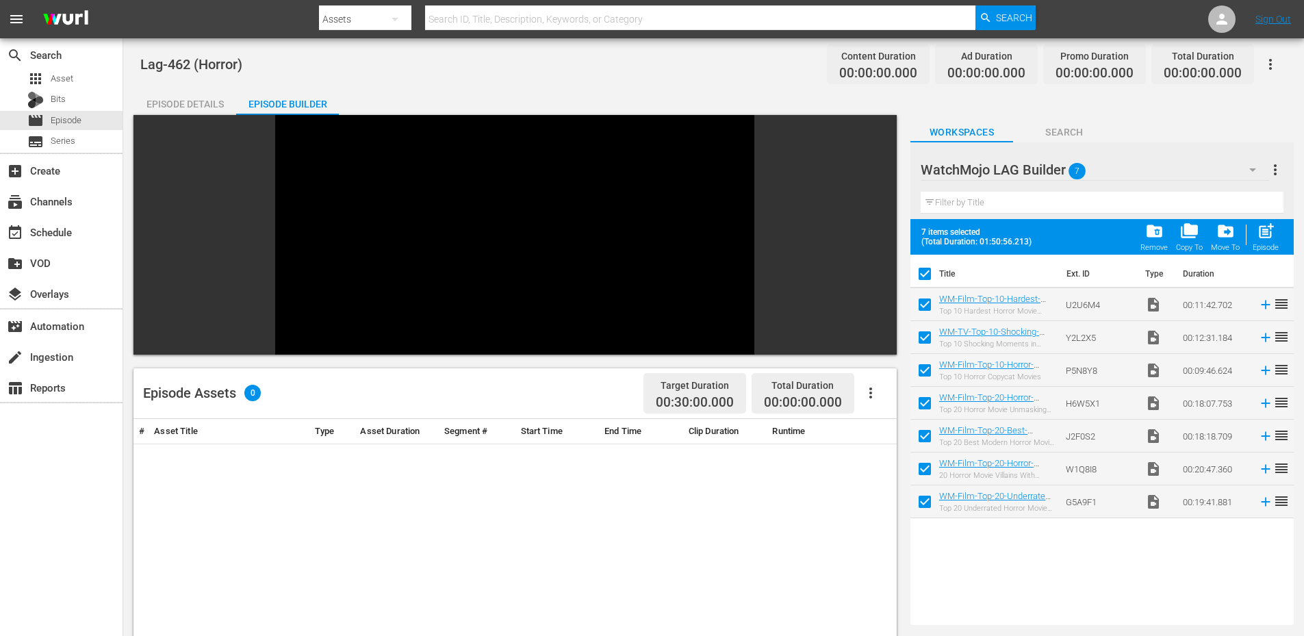
click at [926, 366] on input "checkbox" at bounding box center [924, 373] width 29 height 29
checkbox input "false"
click at [926, 366] on input "checkbox" at bounding box center [924, 373] width 29 height 29
checkbox input "true"
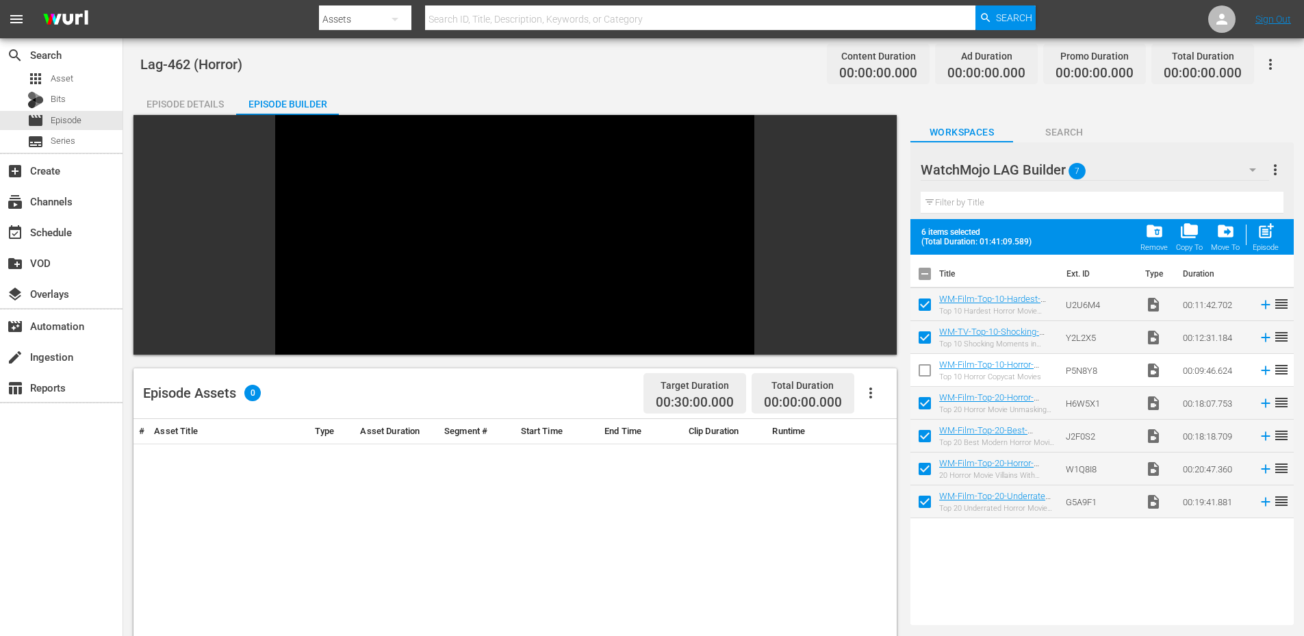
checkbox input "true"
click at [922, 305] on input "checkbox" at bounding box center [924, 307] width 29 height 29
checkbox input "false"
click at [922, 305] on input "checkbox" at bounding box center [924, 307] width 29 height 29
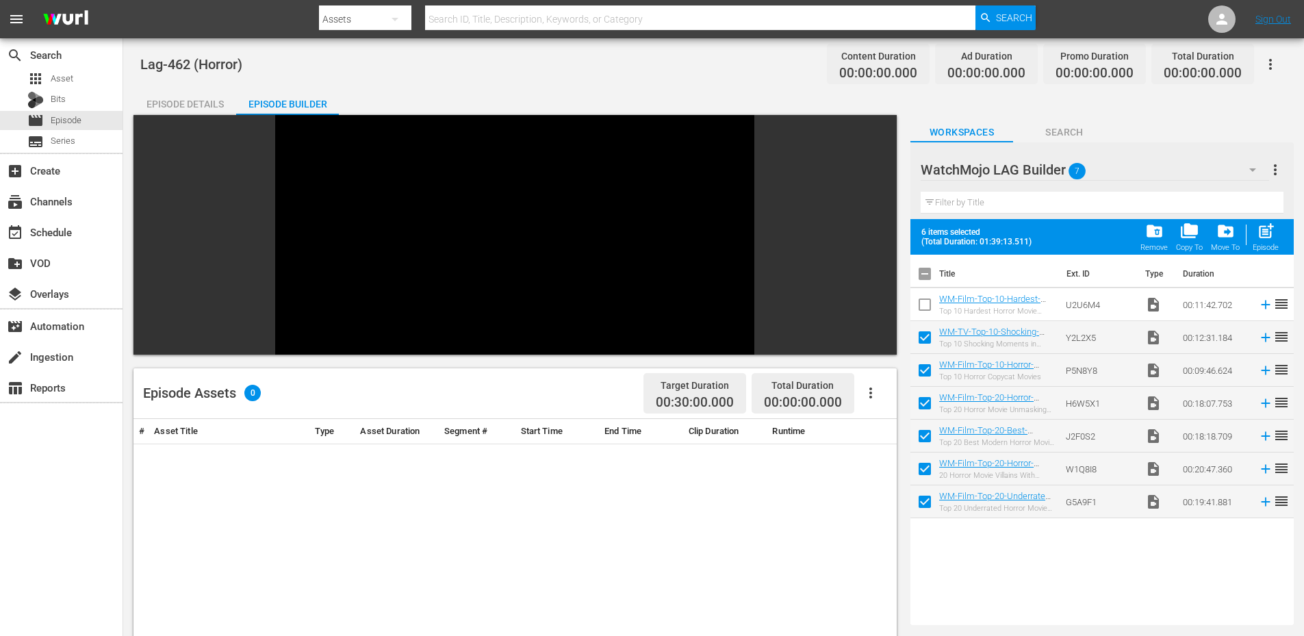
checkbox input "true"
click at [919, 367] on input "checkbox" at bounding box center [924, 373] width 29 height 29
checkbox input "false"
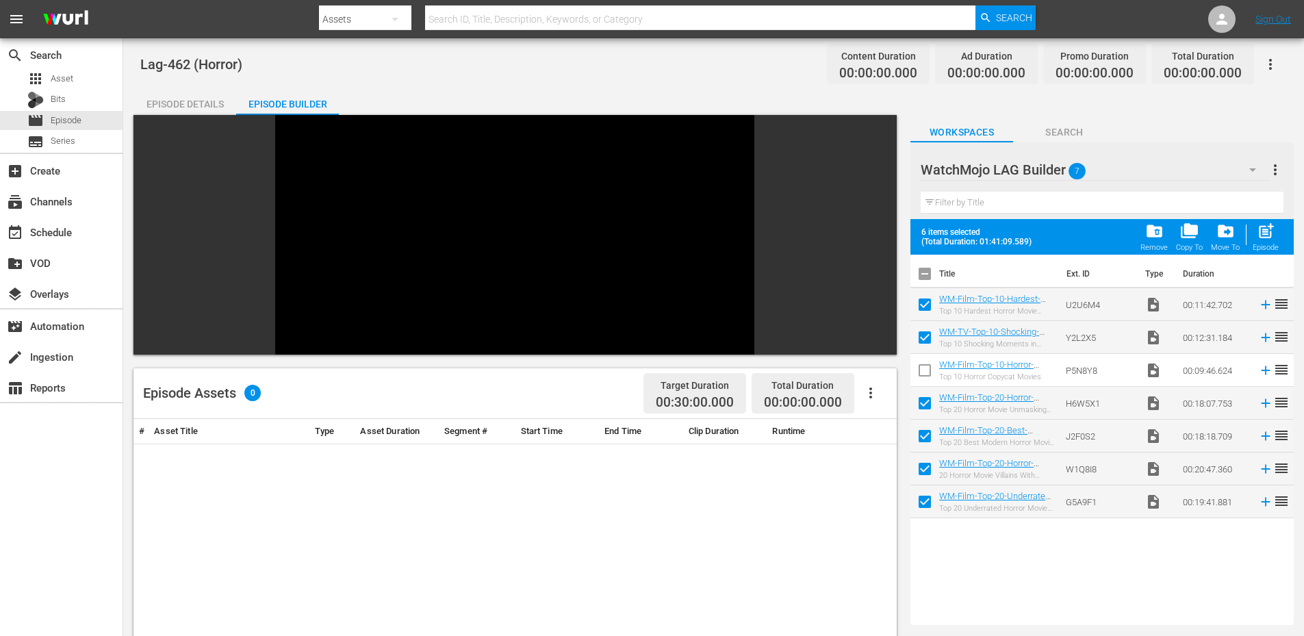
click at [927, 299] on input "checkbox" at bounding box center [924, 307] width 29 height 29
checkbox input "false"
click at [919, 372] on input "checkbox" at bounding box center [924, 373] width 29 height 29
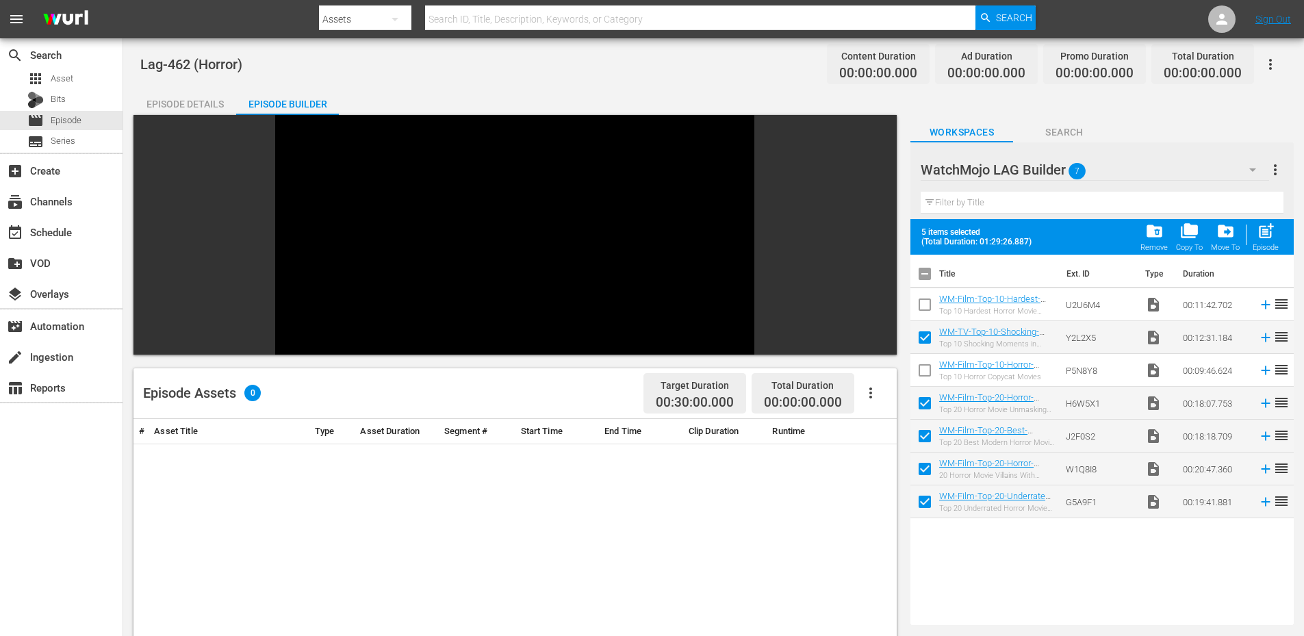
checkbox input "true"
click at [926, 309] on input "checkbox" at bounding box center [924, 307] width 29 height 29
checkbox input "true"
click at [922, 367] on input "checkbox" at bounding box center [924, 373] width 29 height 29
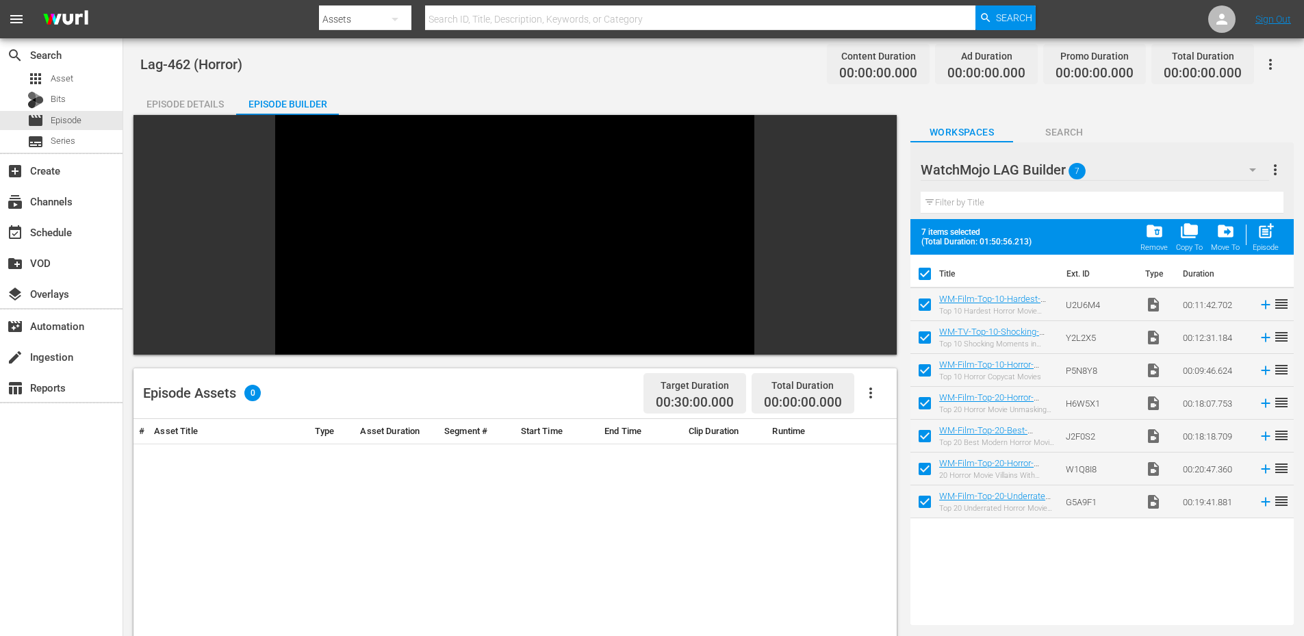
checkbox input "false"
click at [924, 301] on input "checkbox" at bounding box center [924, 307] width 29 height 29
checkbox input "false"
click at [927, 369] on input "checkbox" at bounding box center [924, 373] width 29 height 29
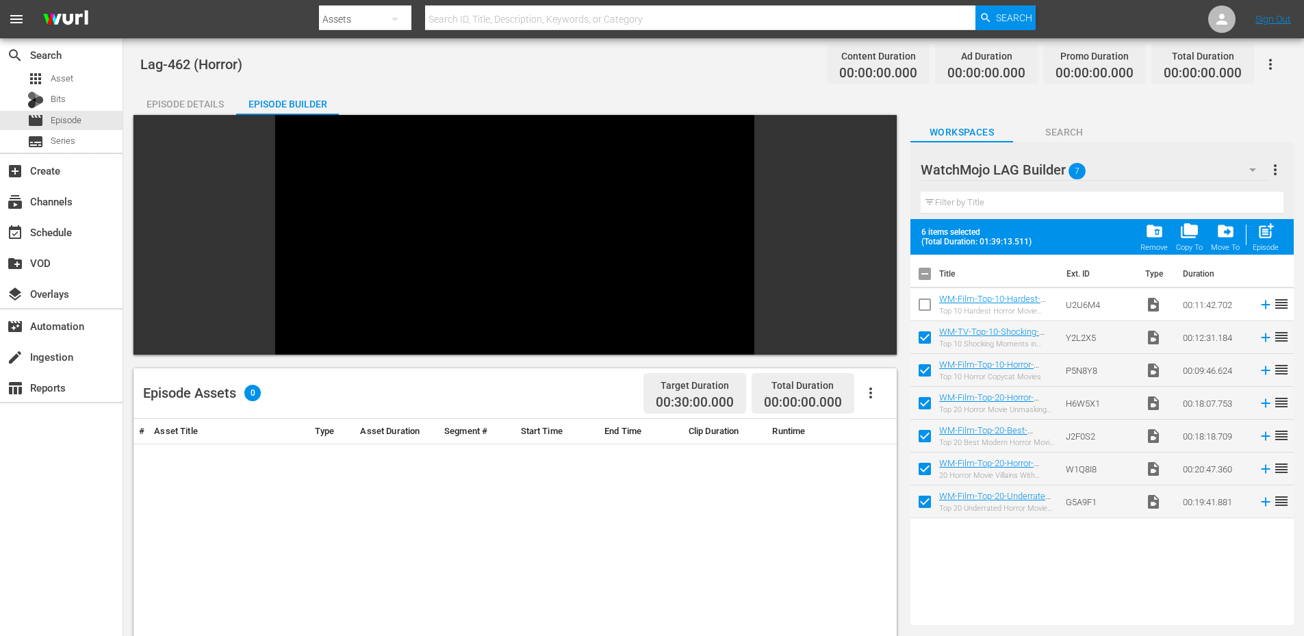
click at [918, 370] on input "checkbox" at bounding box center [924, 373] width 29 height 29
checkbox input "false"
click at [926, 335] on input "checkbox" at bounding box center [924, 340] width 29 height 29
checkbox input "false"
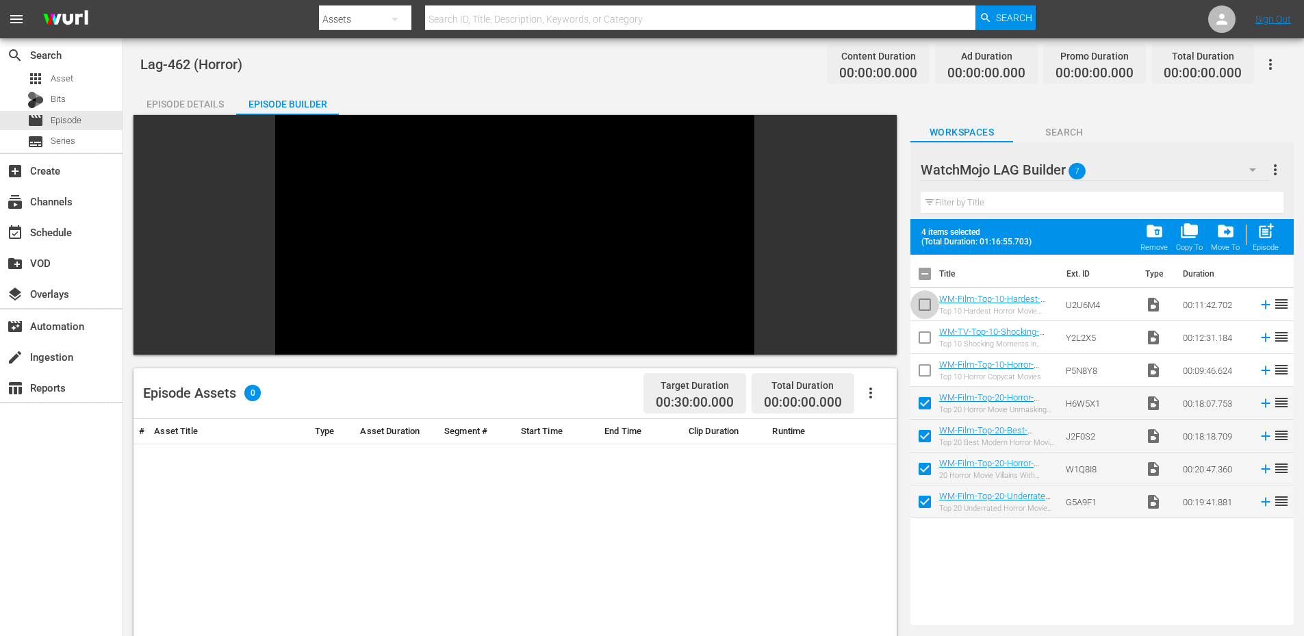
click at [924, 302] on input "checkbox" at bounding box center [924, 307] width 29 height 29
checkbox input "true"
click at [929, 376] on input "checkbox" at bounding box center [924, 373] width 29 height 29
click at [929, 374] on input "checkbox" at bounding box center [924, 373] width 29 height 29
checkbox input "false"
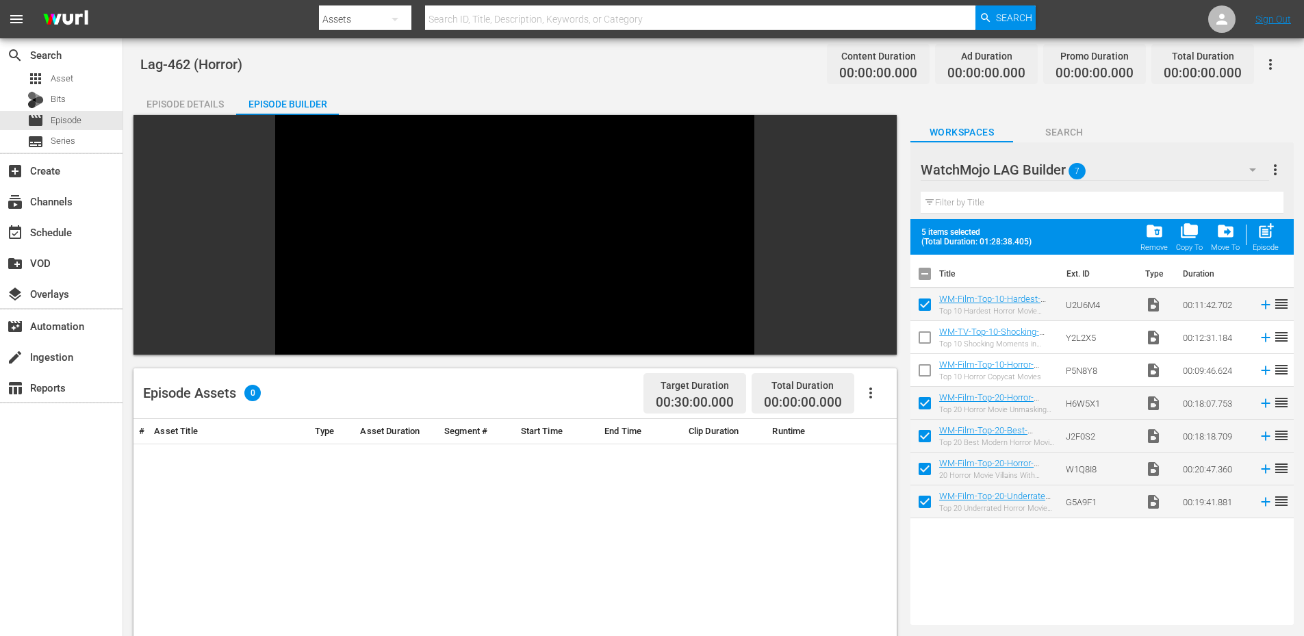
click at [920, 342] on input "checkbox" at bounding box center [924, 340] width 29 height 29
checkbox input "true"
click at [925, 305] on input "checkbox" at bounding box center [924, 307] width 29 height 29
checkbox input "false"
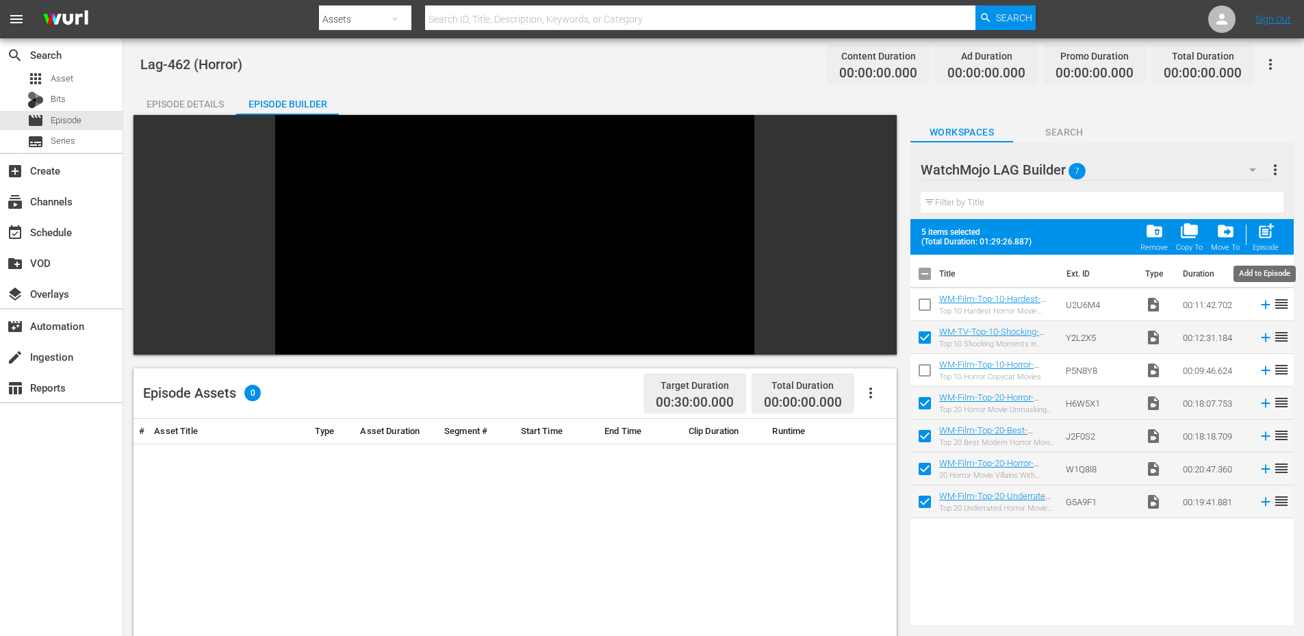
click at [1262, 232] on span "post_add" at bounding box center [1265, 231] width 18 height 18
checkbox input "false"
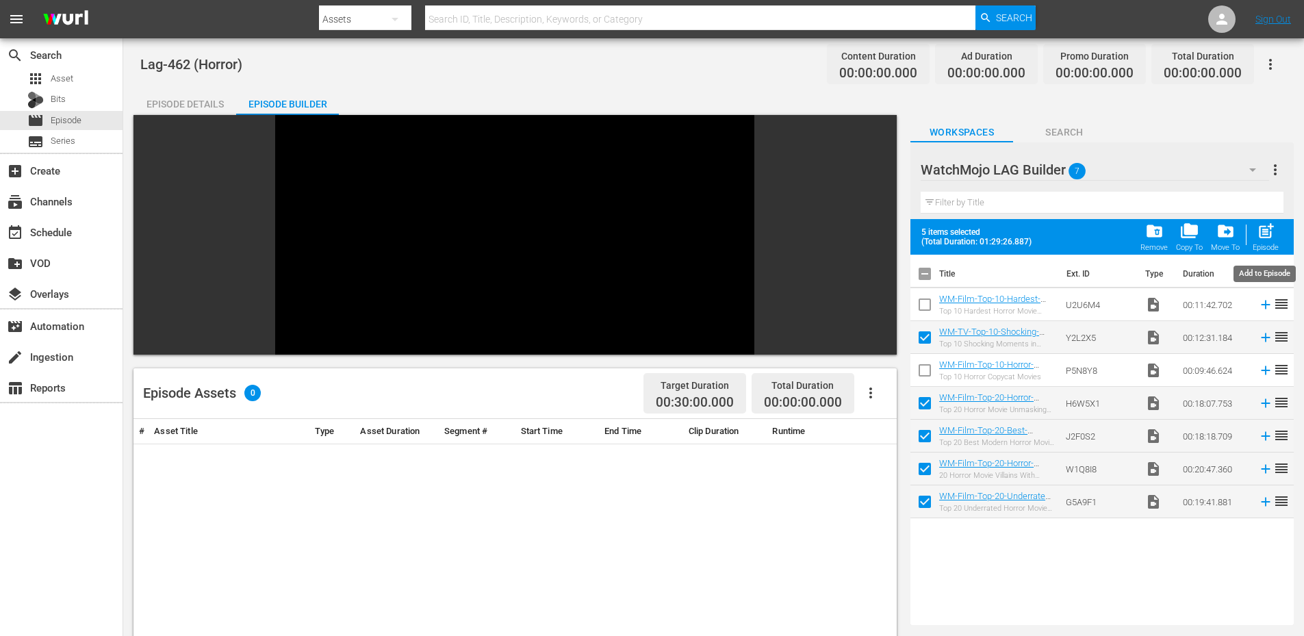
checkbox input "false"
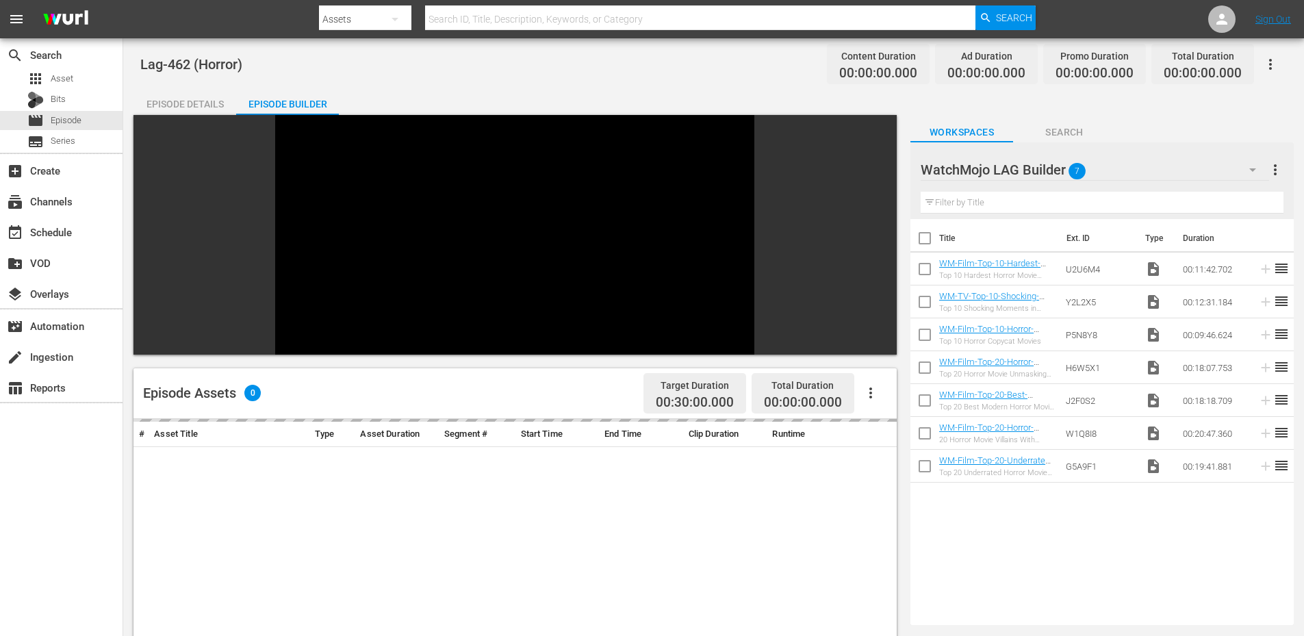
click at [1053, 133] on span "Search" at bounding box center [1064, 132] width 103 height 17
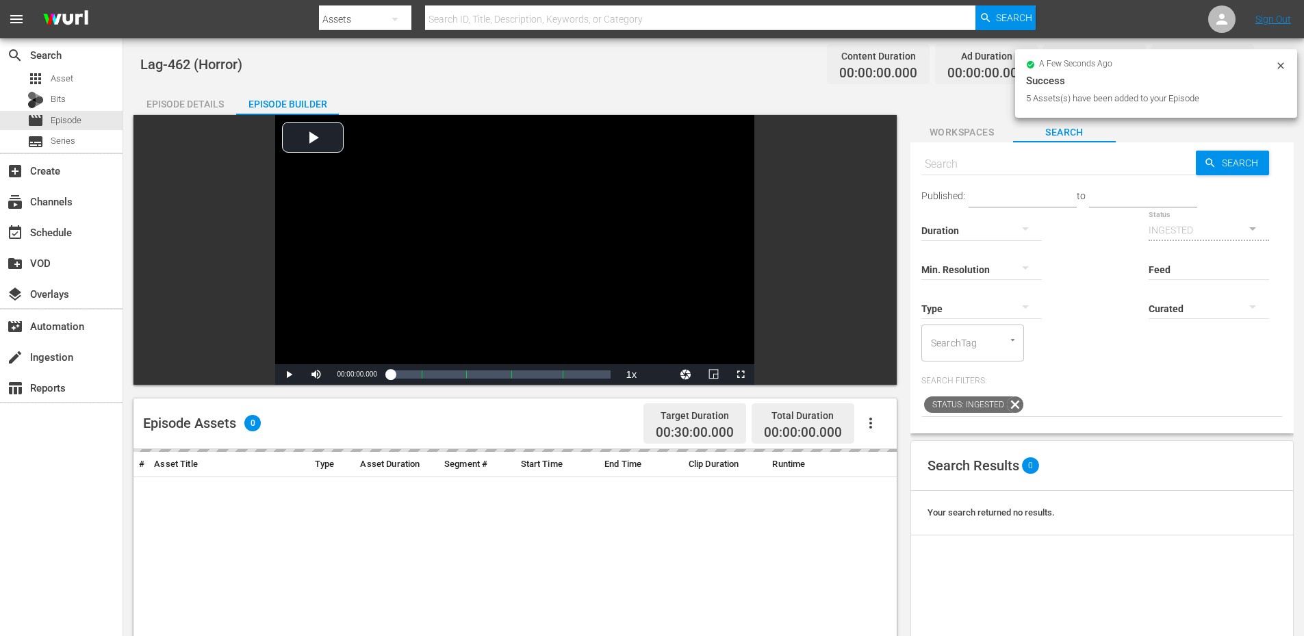
click at [946, 166] on input "text" at bounding box center [1058, 164] width 274 height 33
paste input "WM-Anime-Top10-Grossest-Anime-Monsters_L6D6M1"
type input "WM-Anime-Top10-Grossest-Anime-Monsters_L6D6M1"
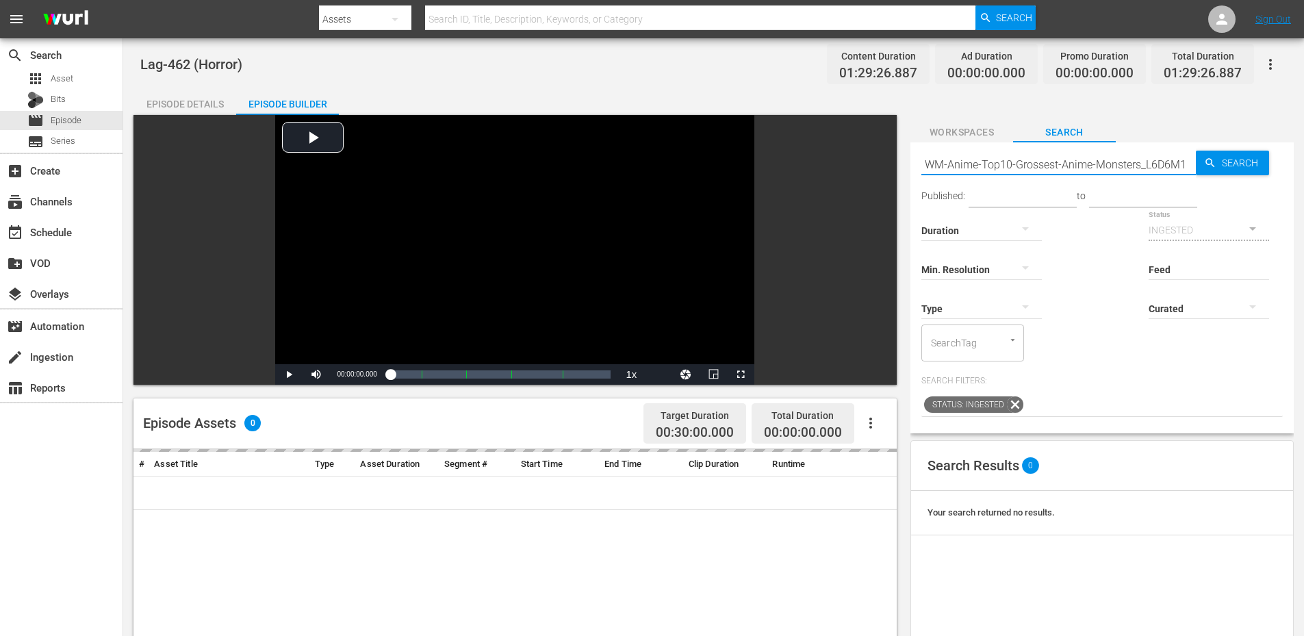
type input "WM-Anime-Top10-Grossest-Anime-Monsters_L6D6M1"
drag, startPoint x: 964, startPoint y: 172, endPoint x: 864, endPoint y: 184, distance: 101.3
click at [867, 183] on div "Video Player is loading. Play Video Play Mute Current Time 00:00:00.000 / Durat…" at bounding box center [713, 548] width 1160 height 867
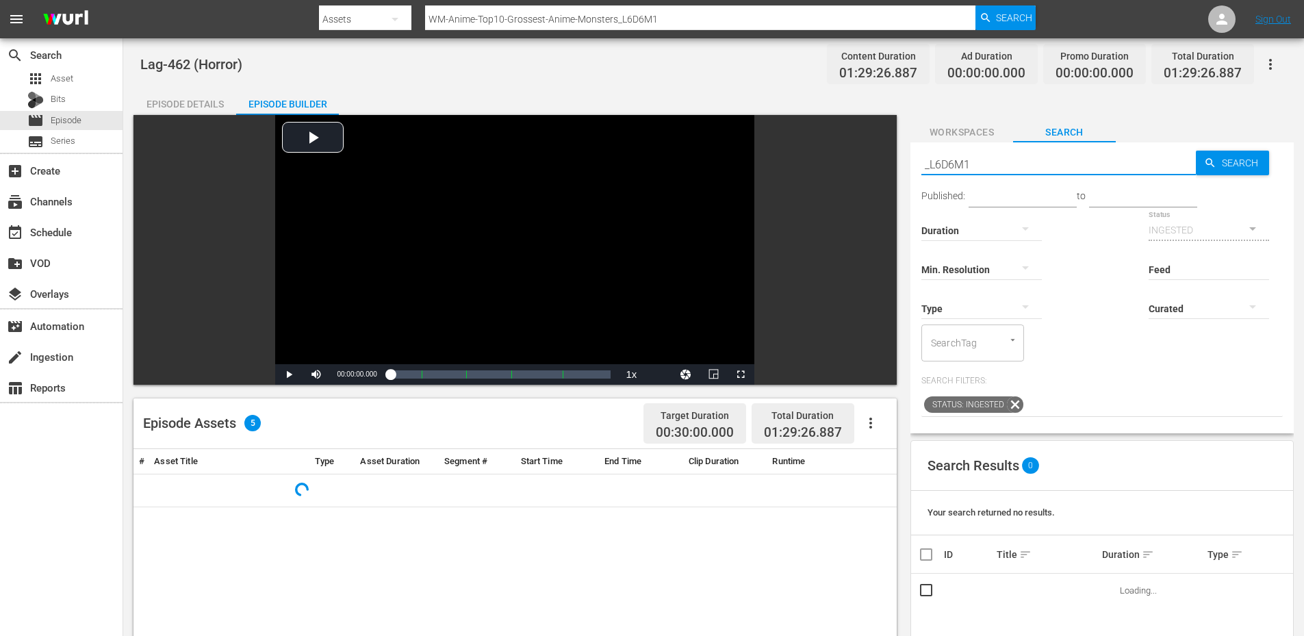
type input "L6D6M1"
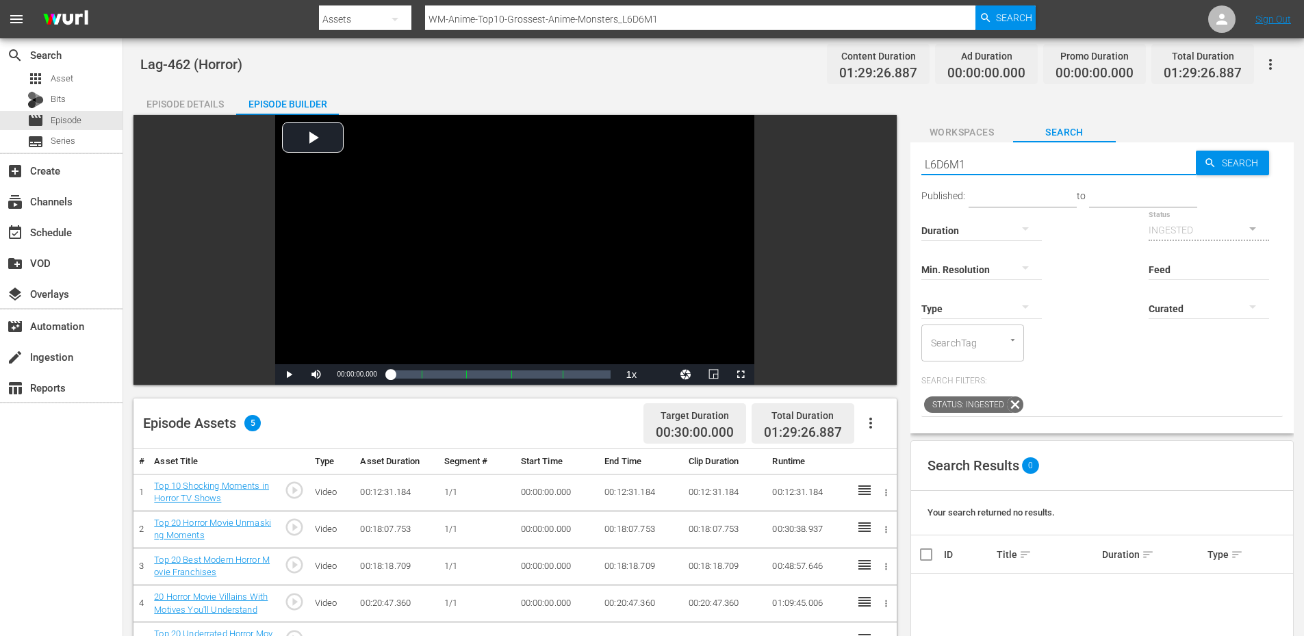
type input "L6D6M1"
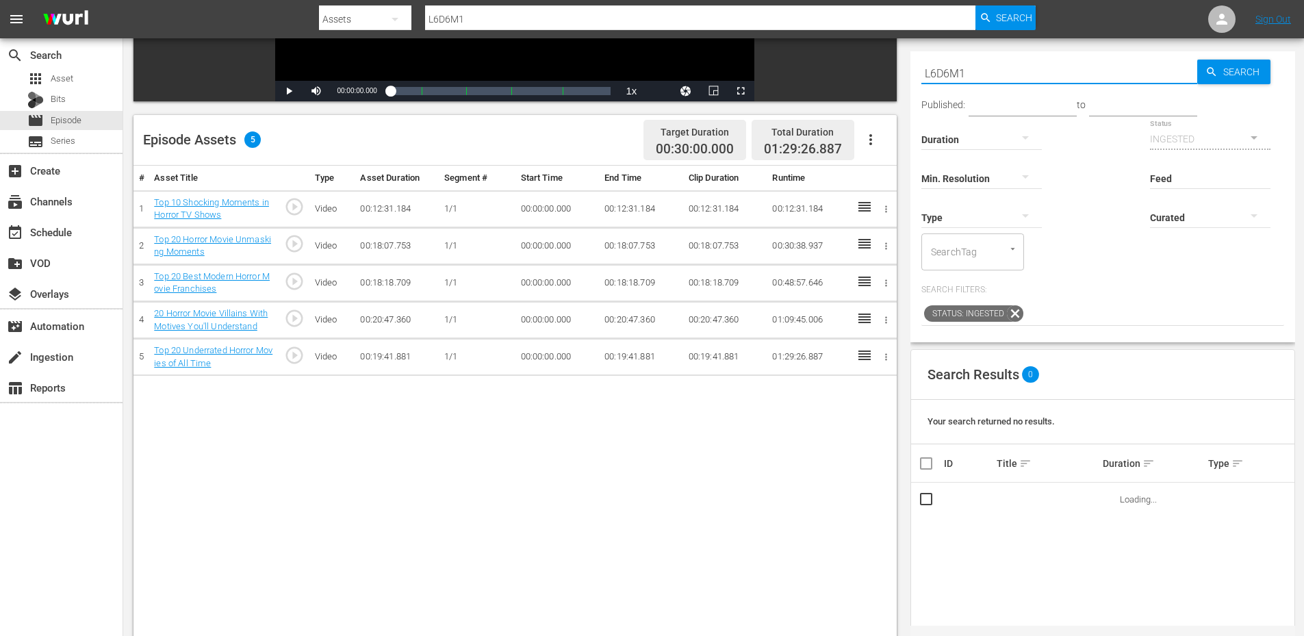
scroll to position [357, 0]
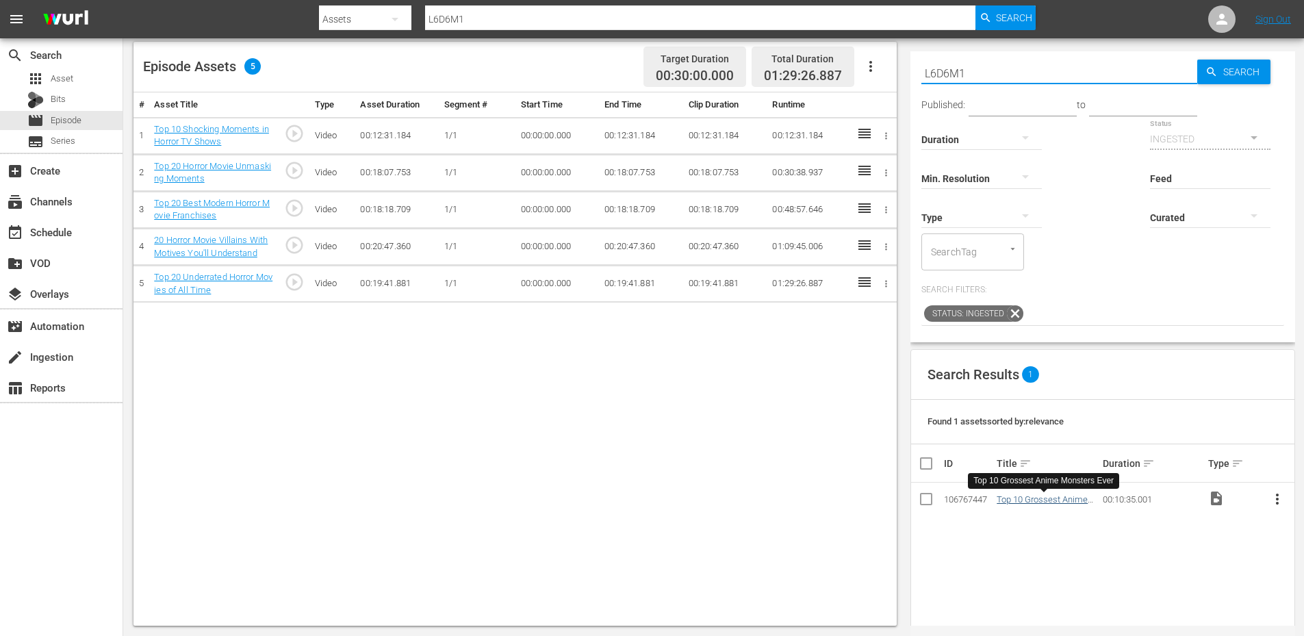
type input "L6D6M1"
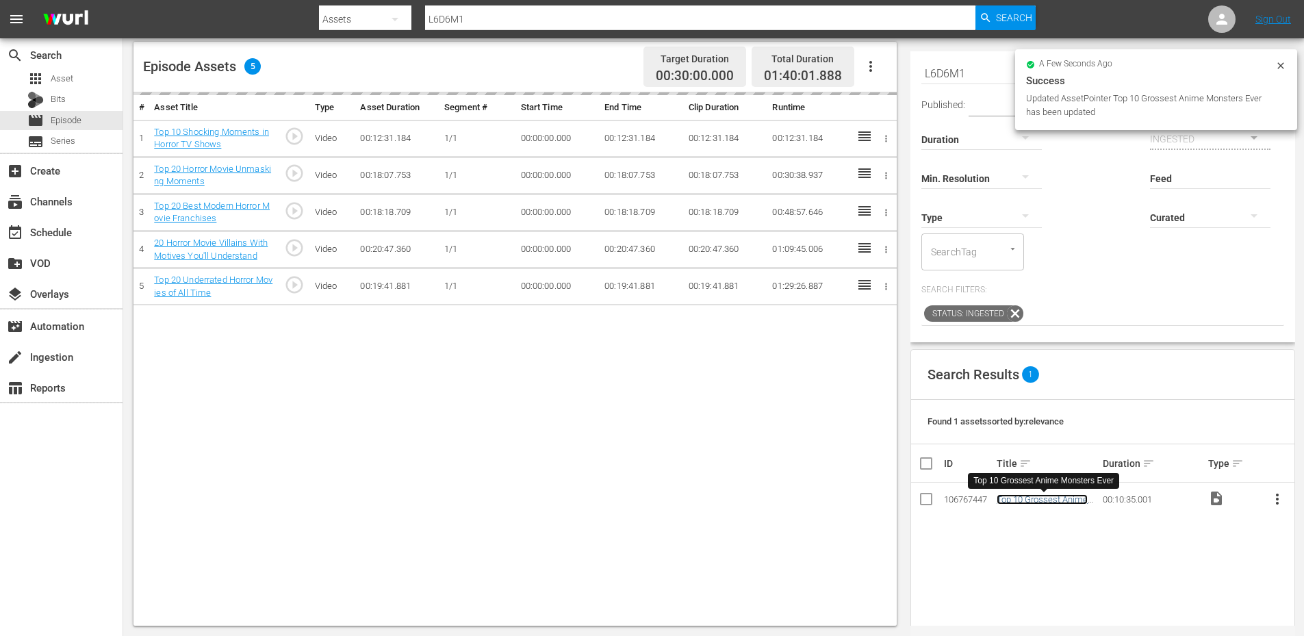
click at [1034, 500] on link "Top 10 Grossest Anime Monsters Ever" at bounding box center [1041, 504] width 91 height 21
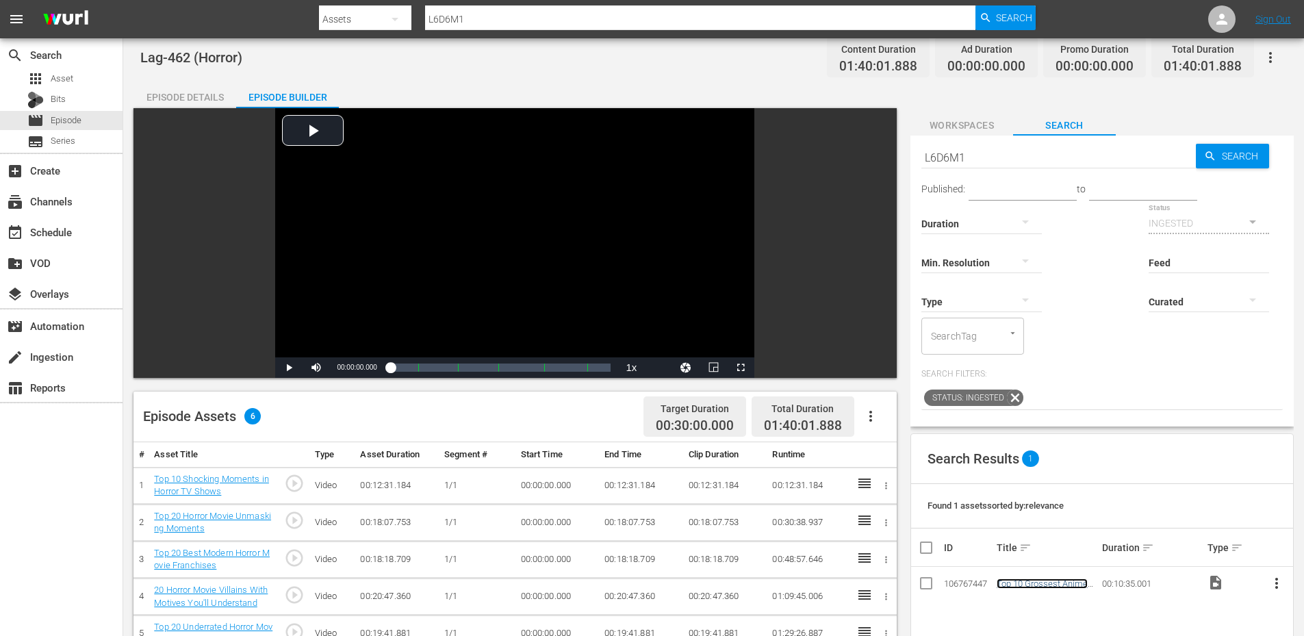
scroll to position [0, 0]
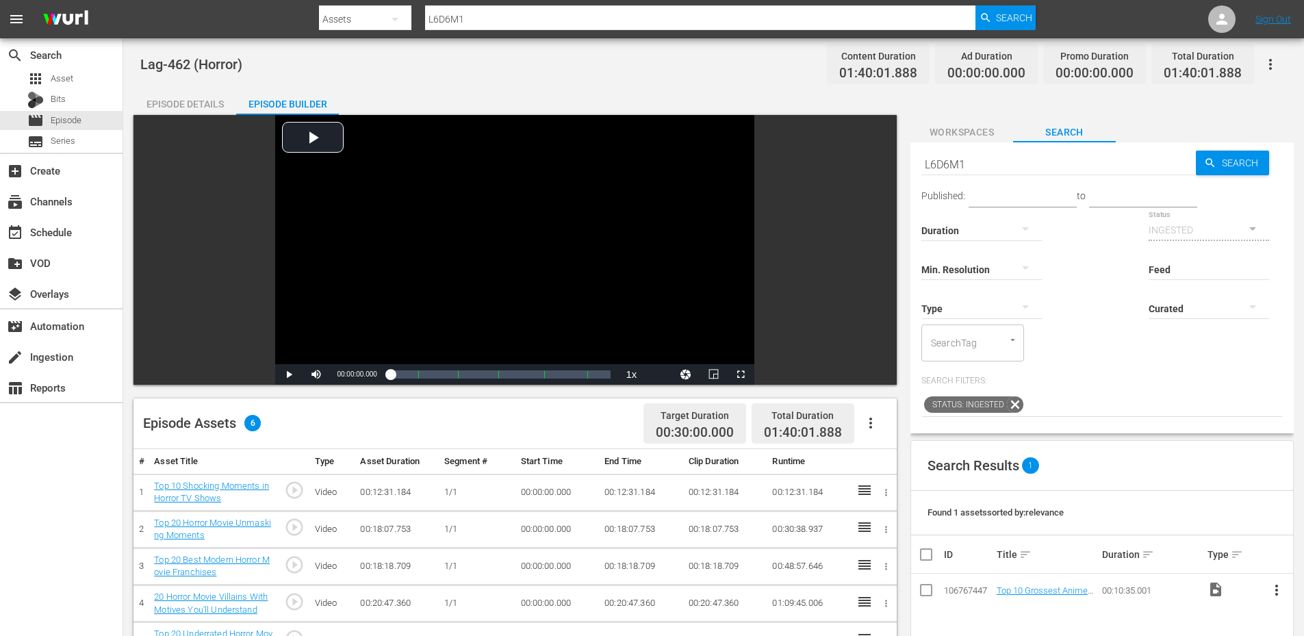
click at [968, 127] on span "Workspaces" at bounding box center [961, 132] width 103 height 17
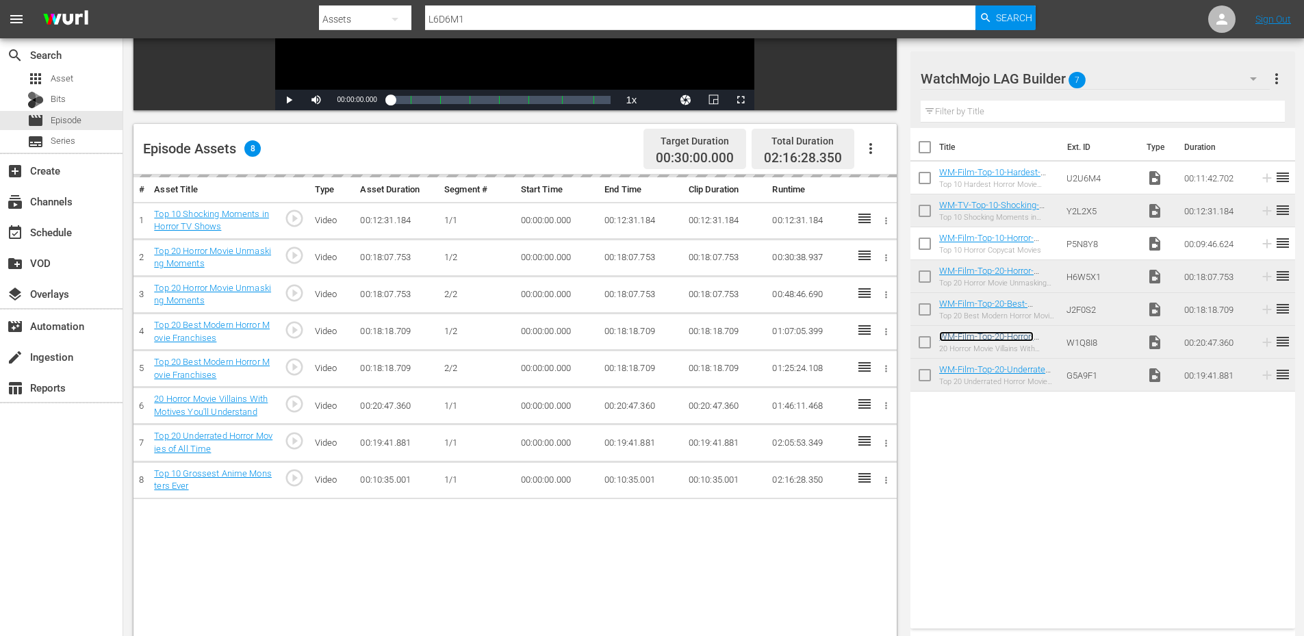
scroll to position [320, 0]
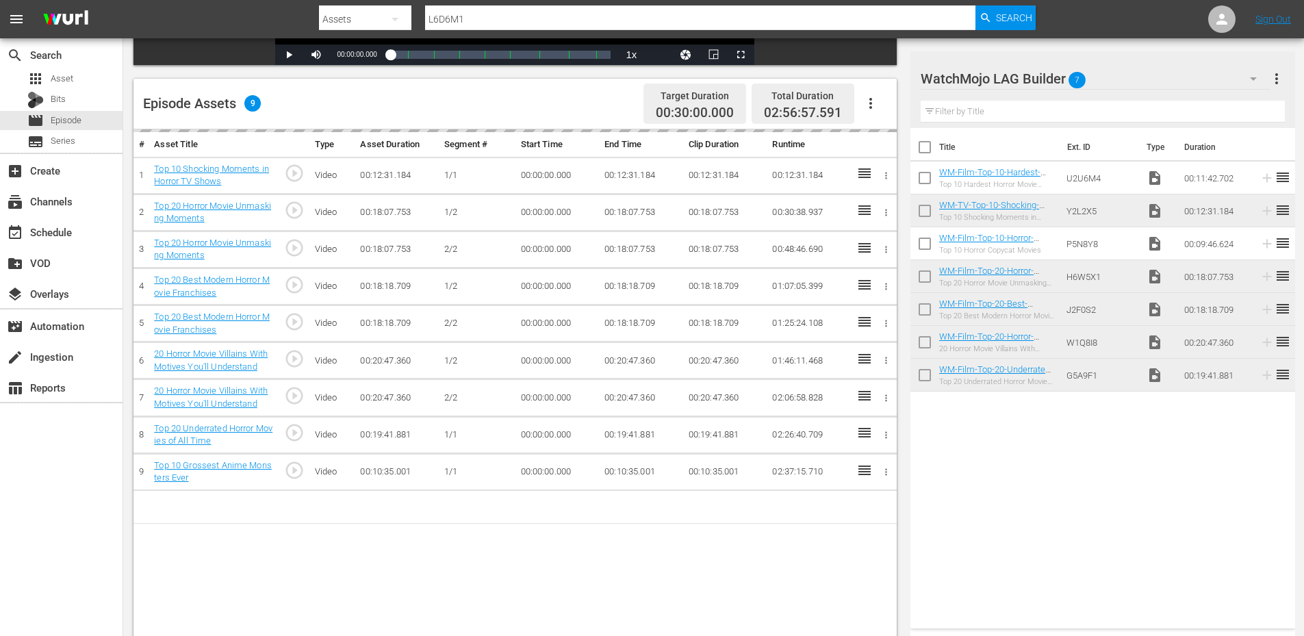
click at [685, 550] on div "# Asset Title Type Asset Duration Segment # Start Time End Time Clip Duration R…" at bounding box center [514, 395] width 763 height 533
click at [1173, 77] on div "WatchMojo LAG Builder 7" at bounding box center [1094, 79] width 349 height 38
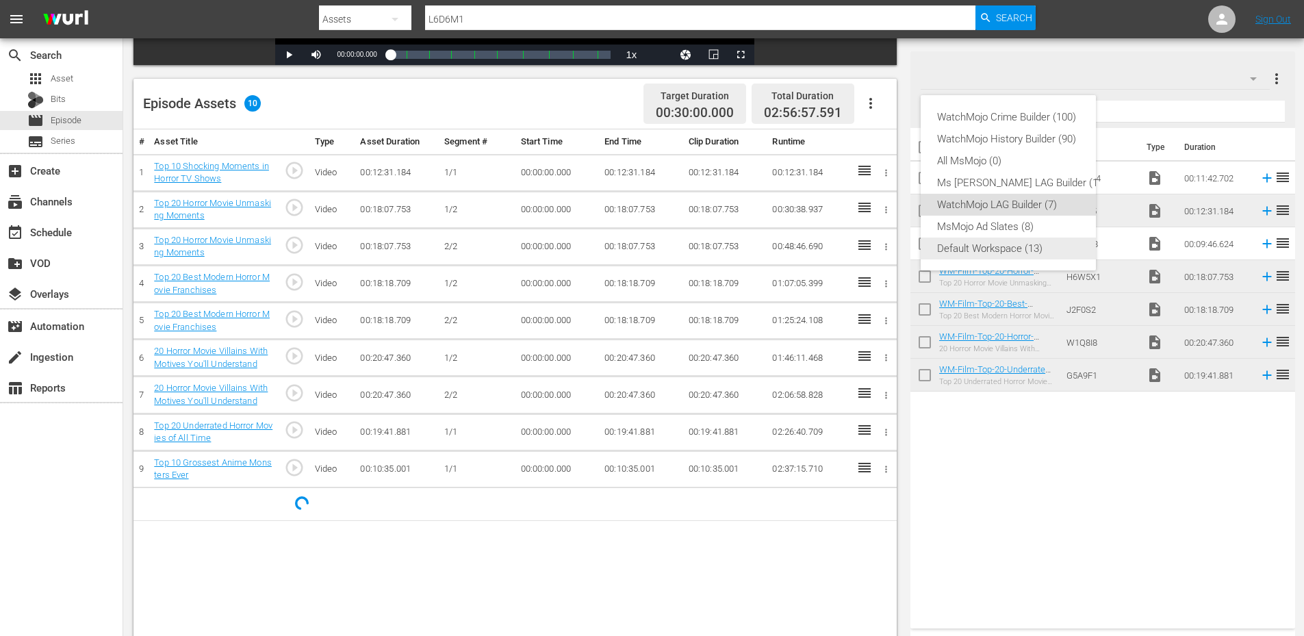
click at [1007, 246] on div "Default Workspace (13)" at bounding box center [1022, 248] width 170 height 22
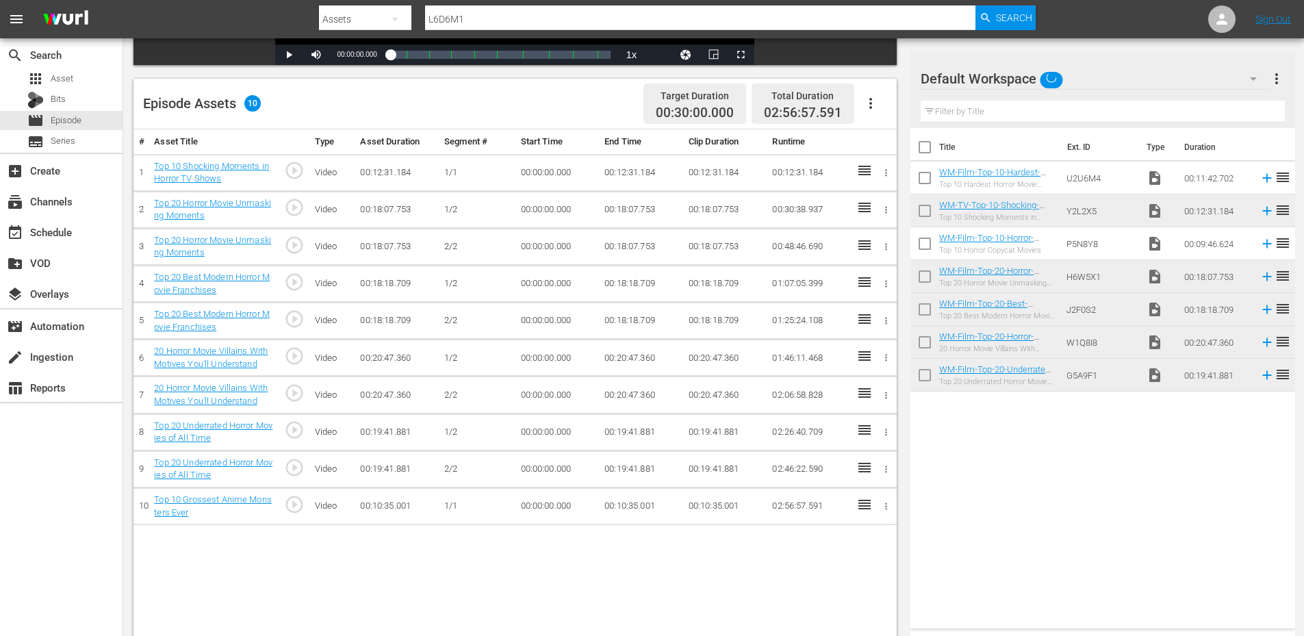
click at [979, 110] on input "text" at bounding box center [1102, 112] width 364 height 22
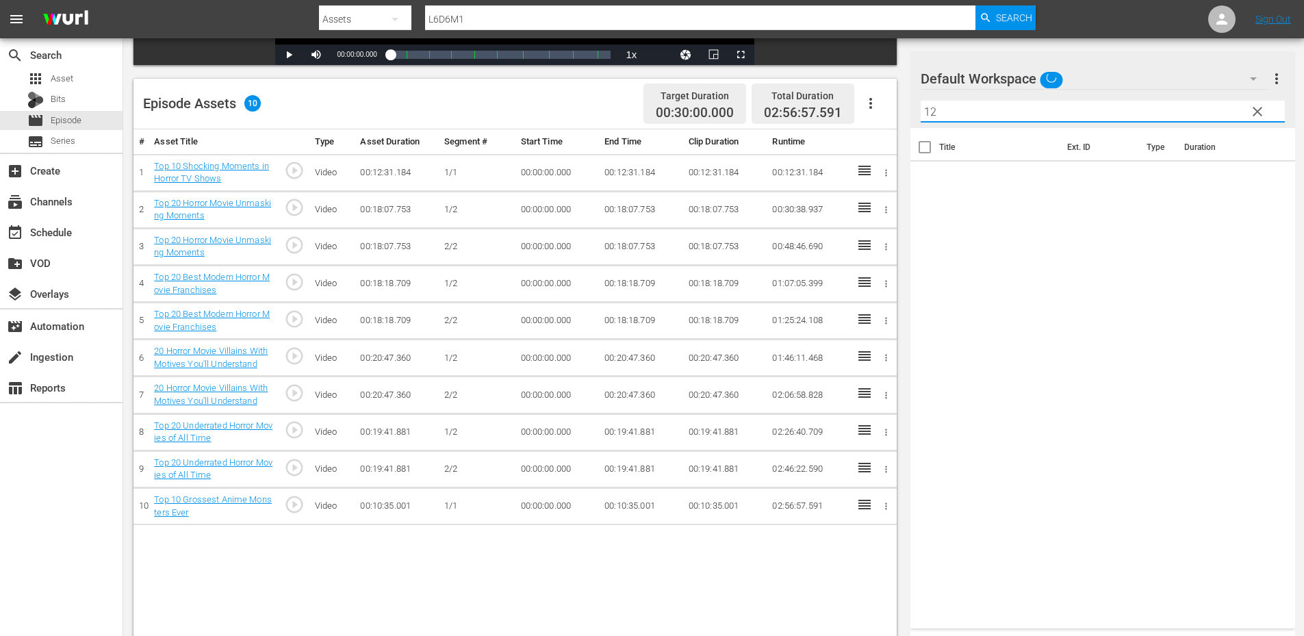
type input "12"
click at [990, 231] on div "Title Ext. ID Type Duration" at bounding box center [1102, 375] width 385 height 495
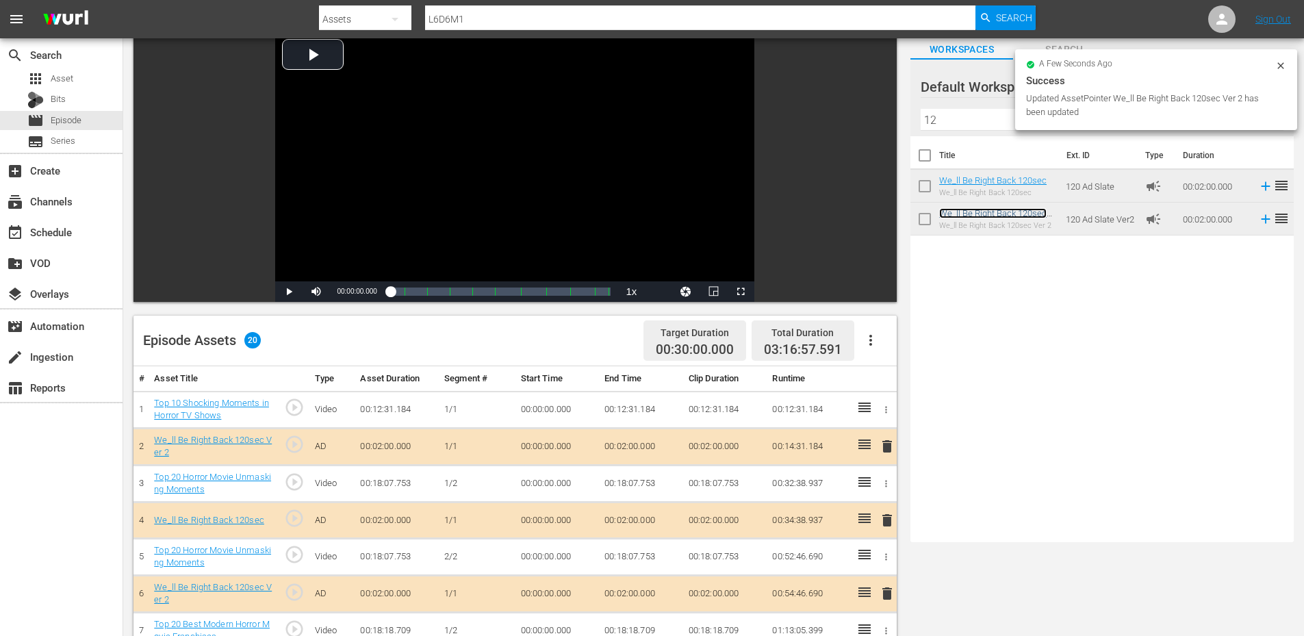
scroll to position [0, 0]
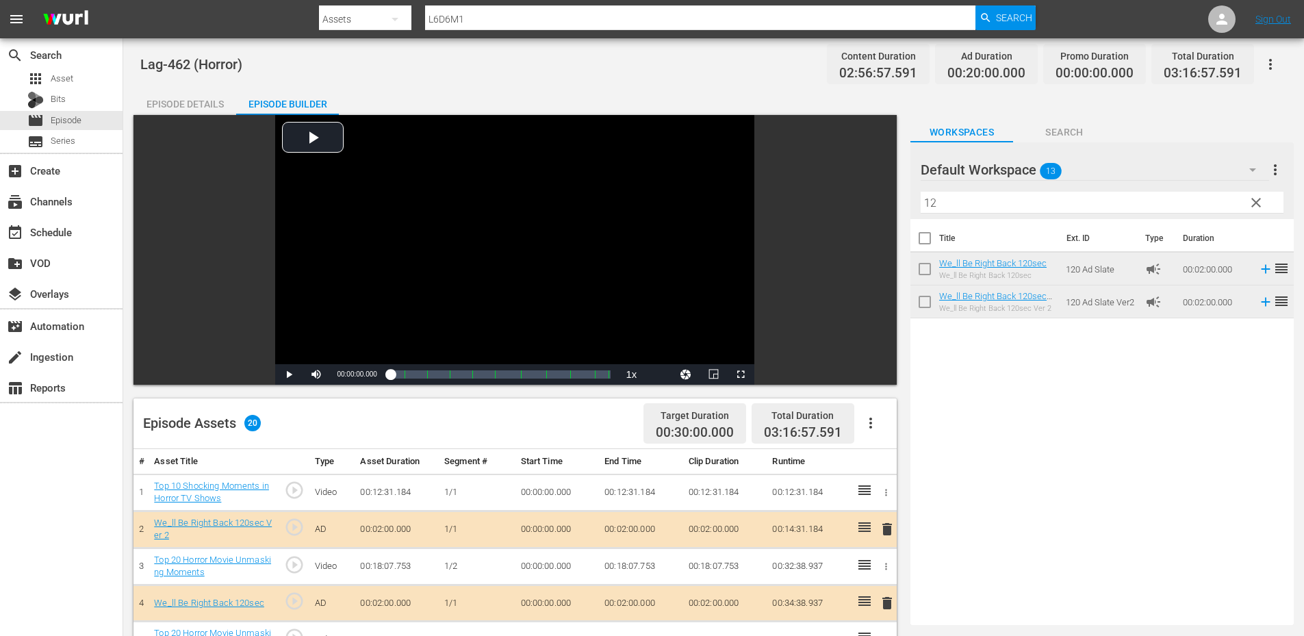
click at [1248, 199] on span "clear" at bounding box center [1256, 202] width 16 height 16
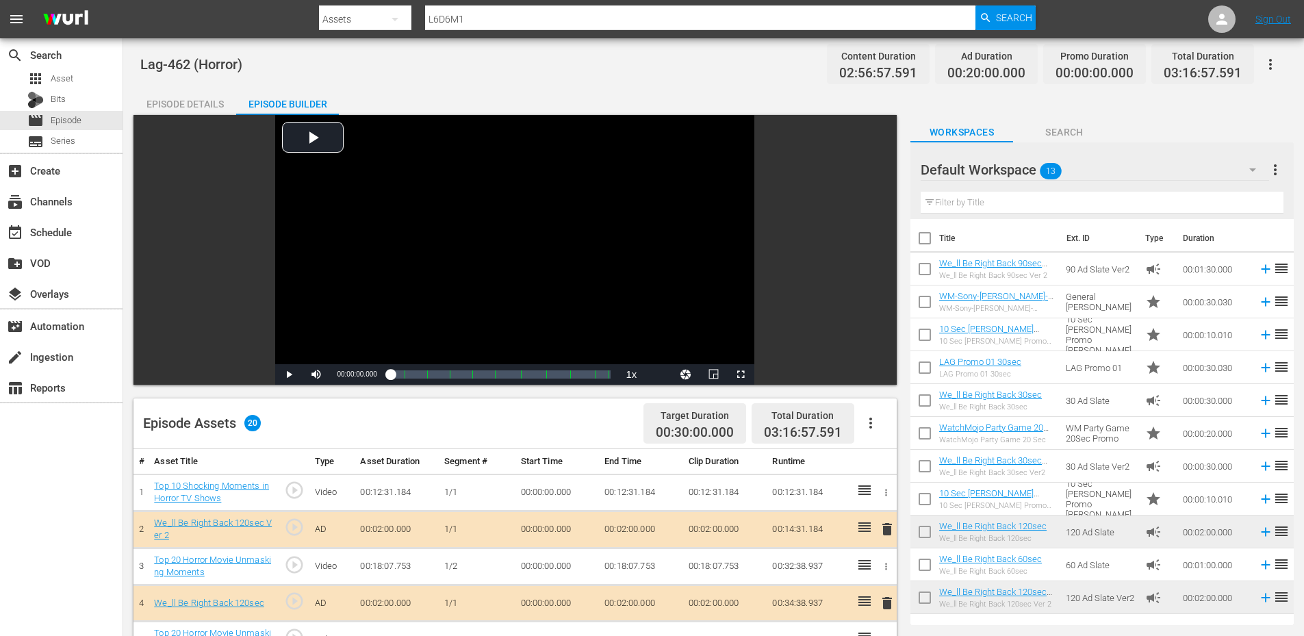
click at [1255, 167] on icon "button" at bounding box center [1252, 170] width 16 height 16
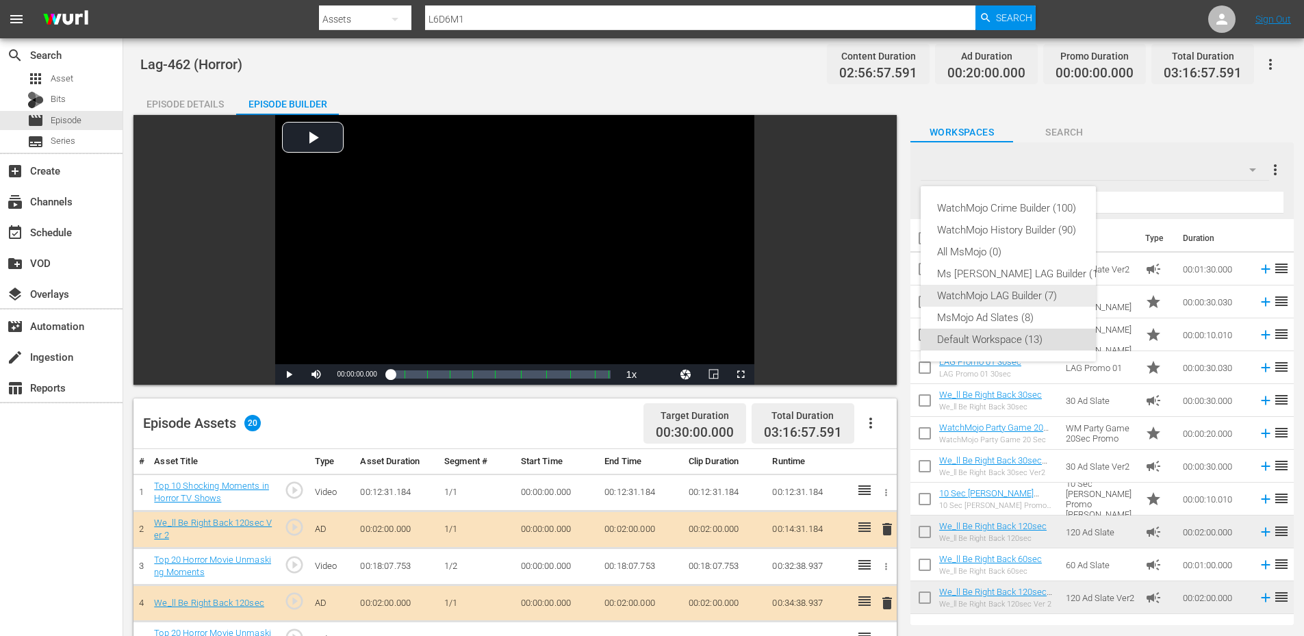
click at [1003, 297] on div "WatchMojo LAG Builder (7)" at bounding box center [1022, 296] width 170 height 22
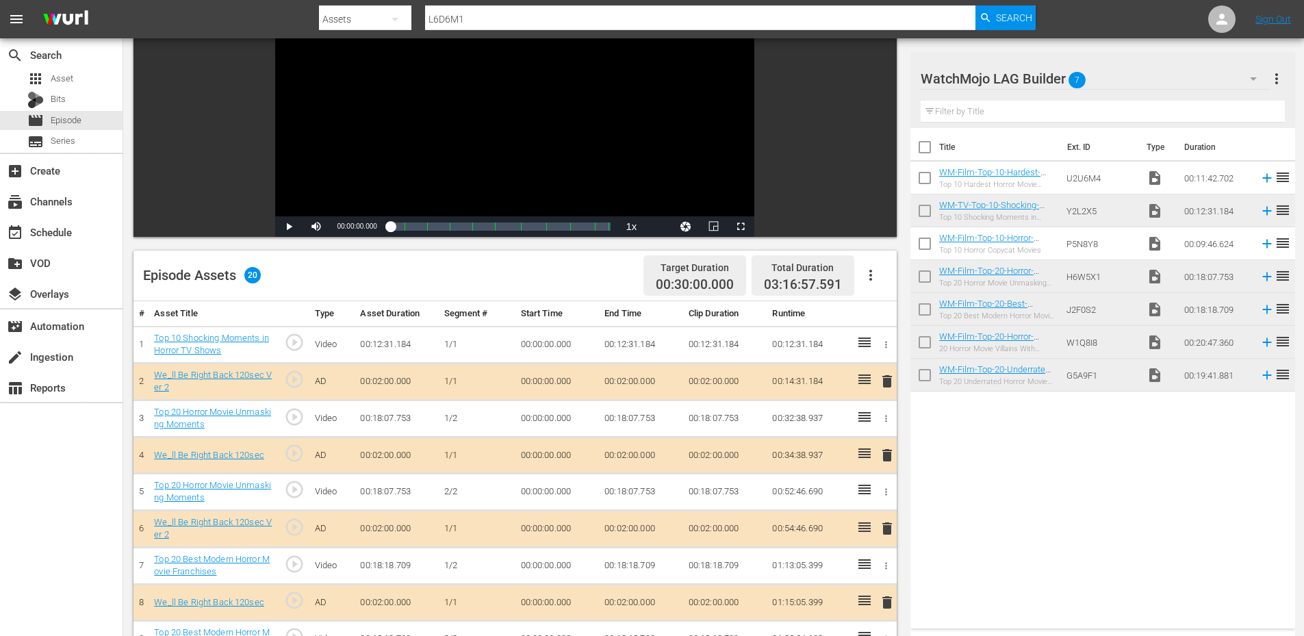
scroll to position [183, 0]
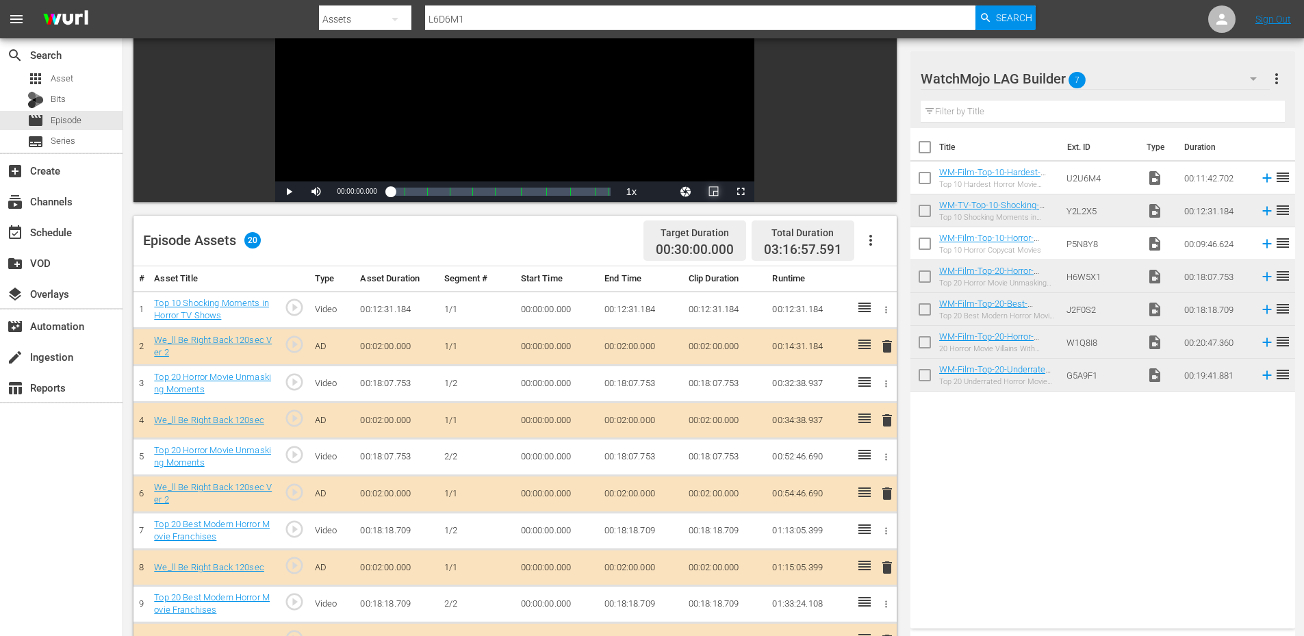
click at [713, 192] on span "Video Player" at bounding box center [713, 192] width 0 height 0
click at [200, 448] on link "Top 20 Horror Movie Unmasking Moments" at bounding box center [212, 456] width 117 height 23
click at [544, 384] on td "00:00:00.000" at bounding box center [557, 383] width 84 height 37
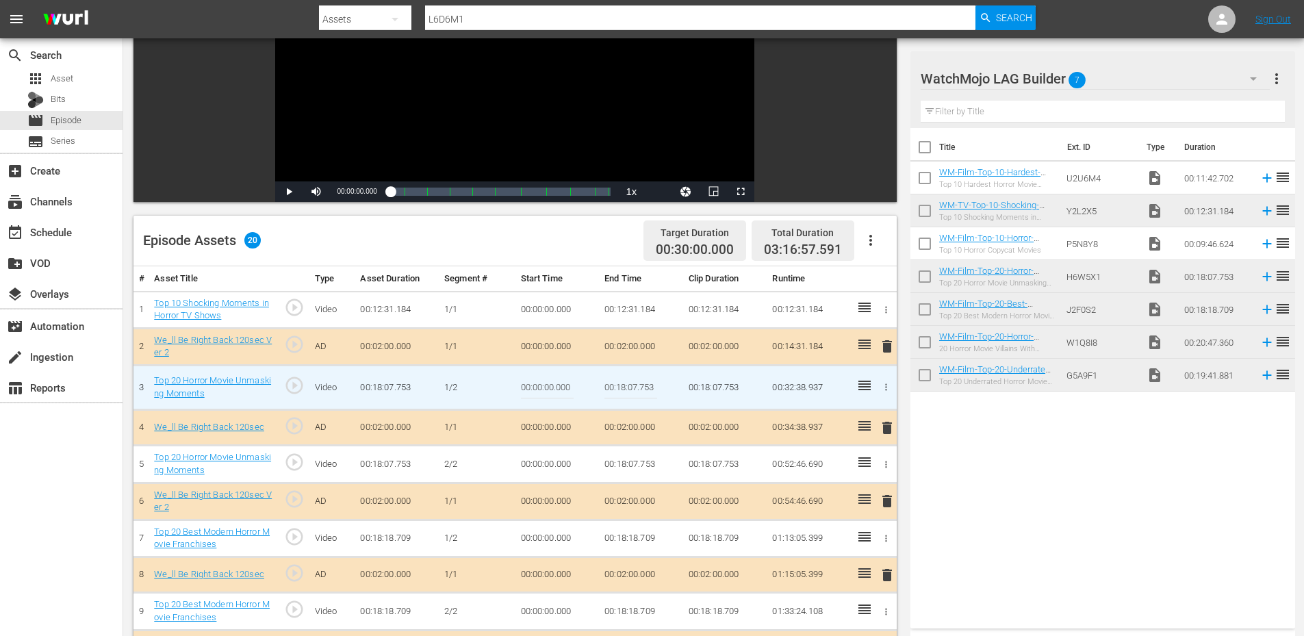
click at [544, 384] on input "00:00:00.000" at bounding box center [547, 387] width 53 height 33
click at [496, 441] on td "1/1" at bounding box center [477, 427] width 76 height 36
click at [541, 461] on td "00:00:00.000" at bounding box center [557, 463] width 84 height 37
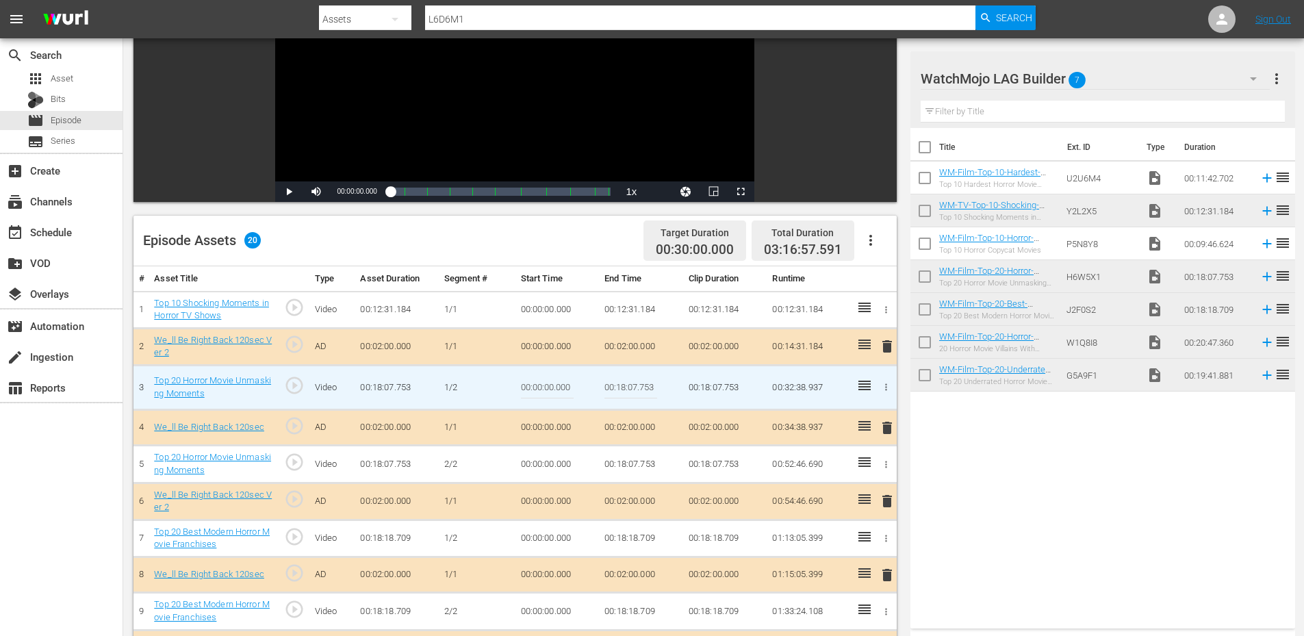
click at [541, 461] on td "00:00:00.000" at bounding box center [557, 463] width 84 height 37
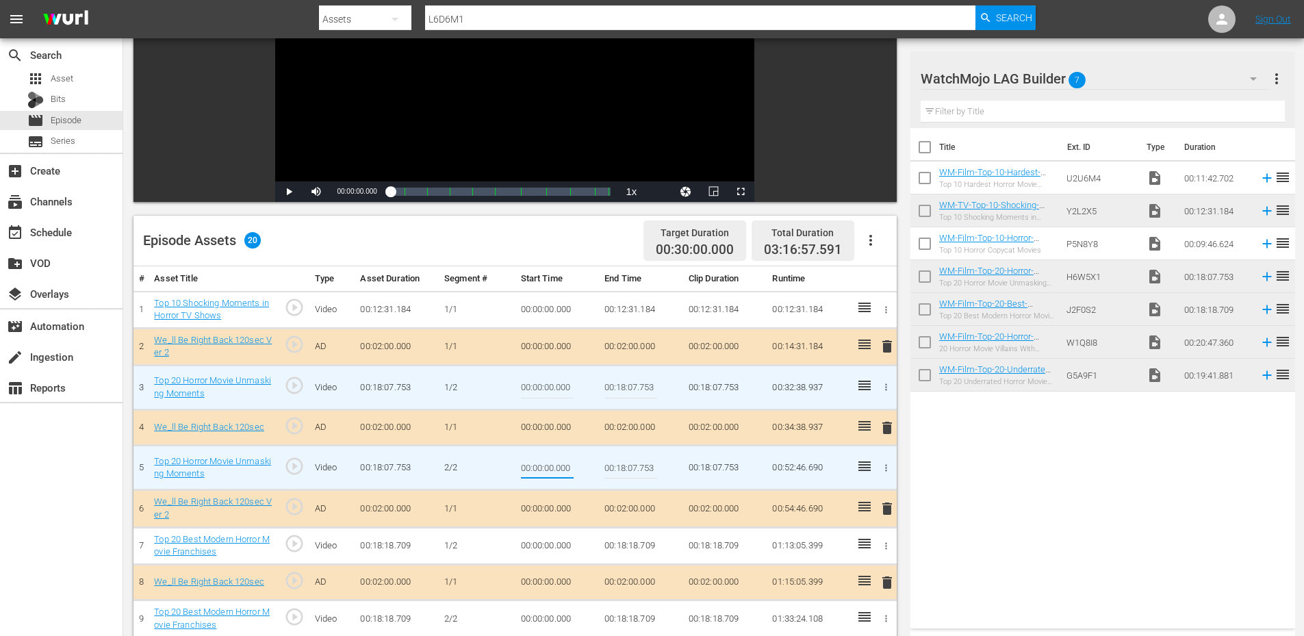
type input "00:11:34.700"
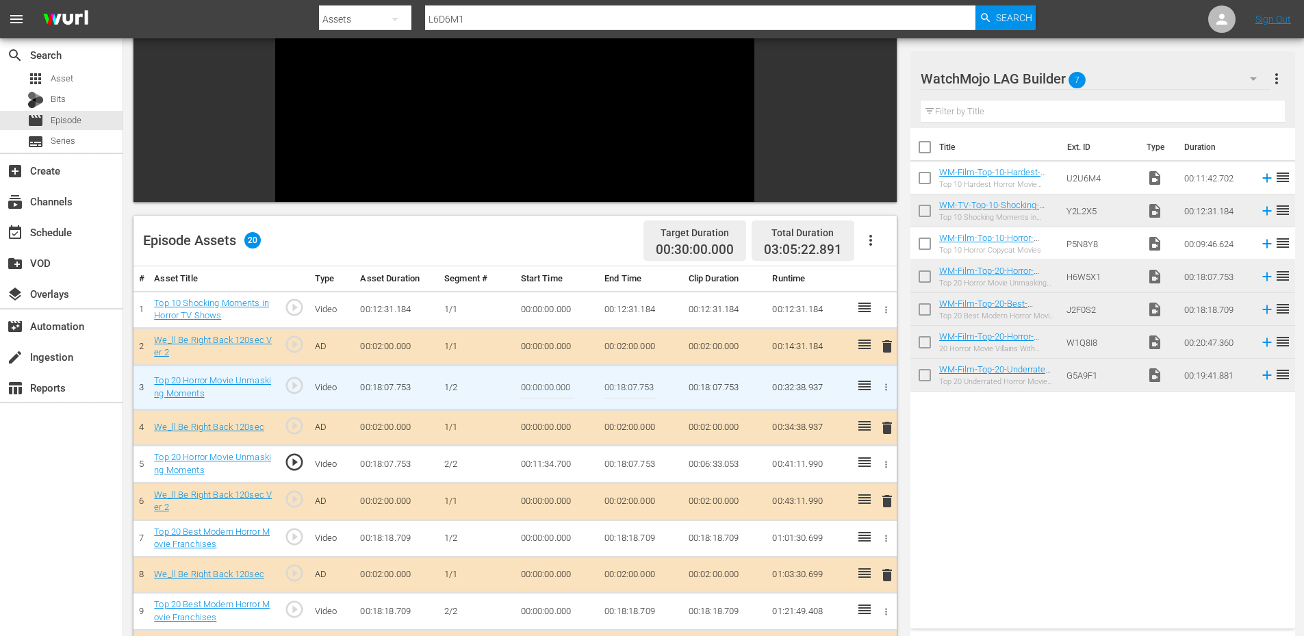
click at [638, 387] on input "00:18:07.753" at bounding box center [630, 387] width 53 height 33
paste input "1:34.700"
type input "00:11:34.700"
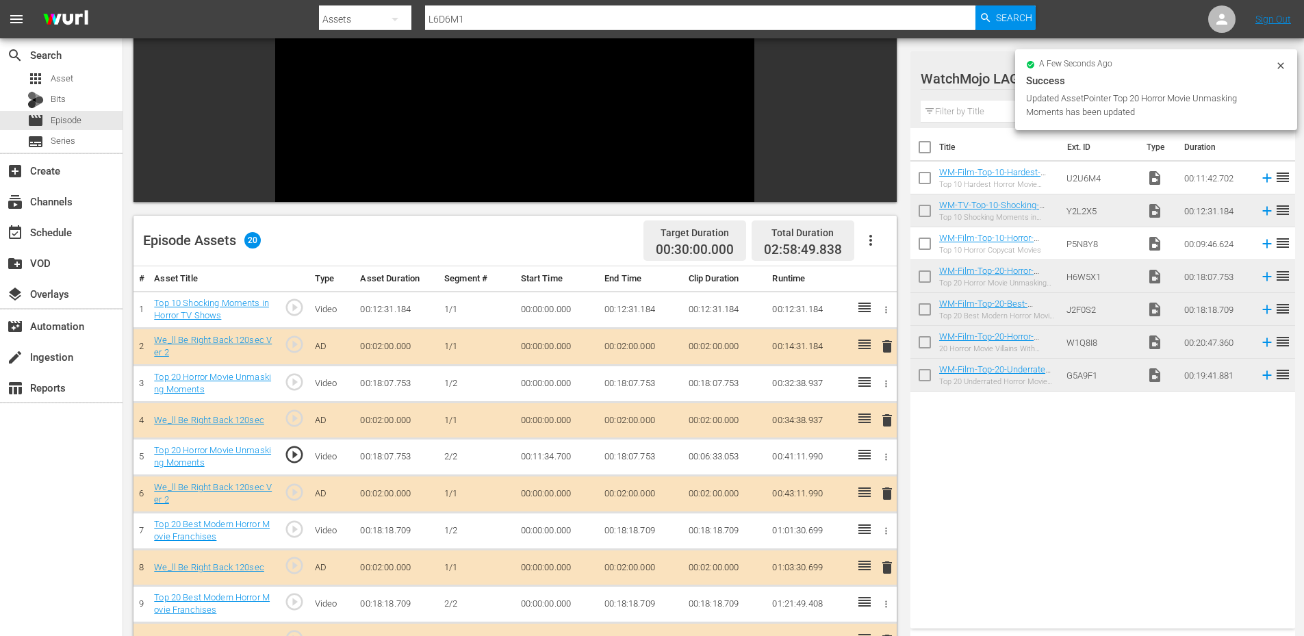
click at [560, 455] on td "00:11:34.700" at bounding box center [557, 456] width 84 height 37
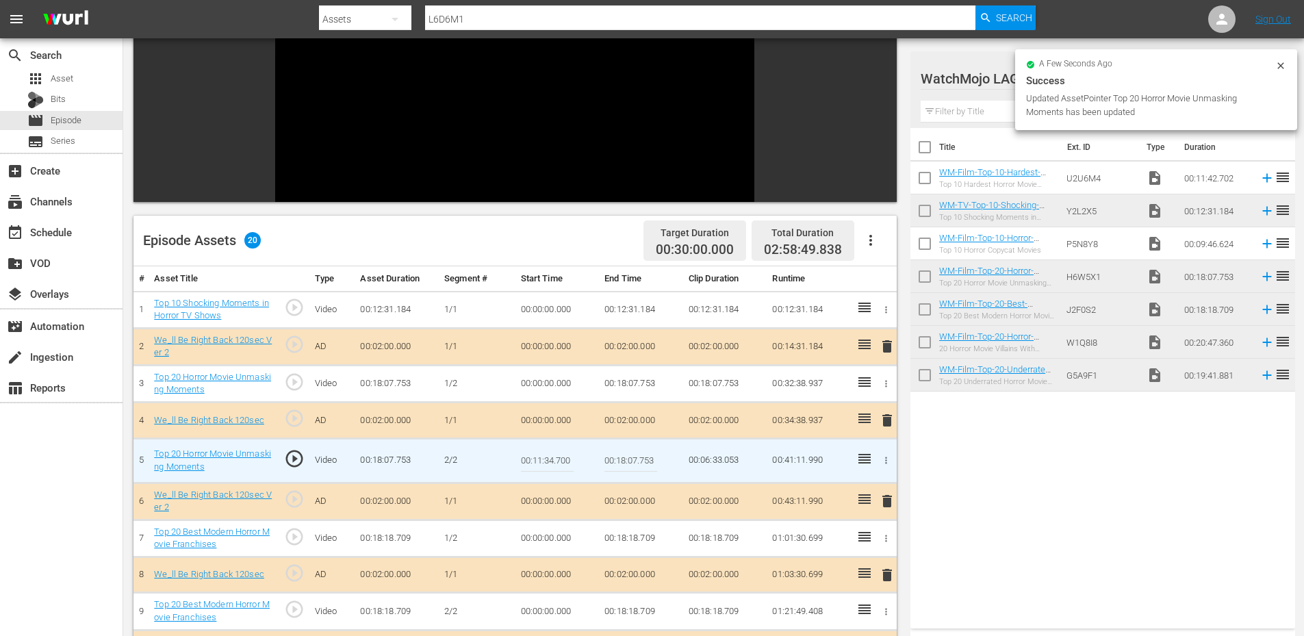
click at [560, 455] on input "00:11:34.700" at bounding box center [547, 460] width 53 height 33
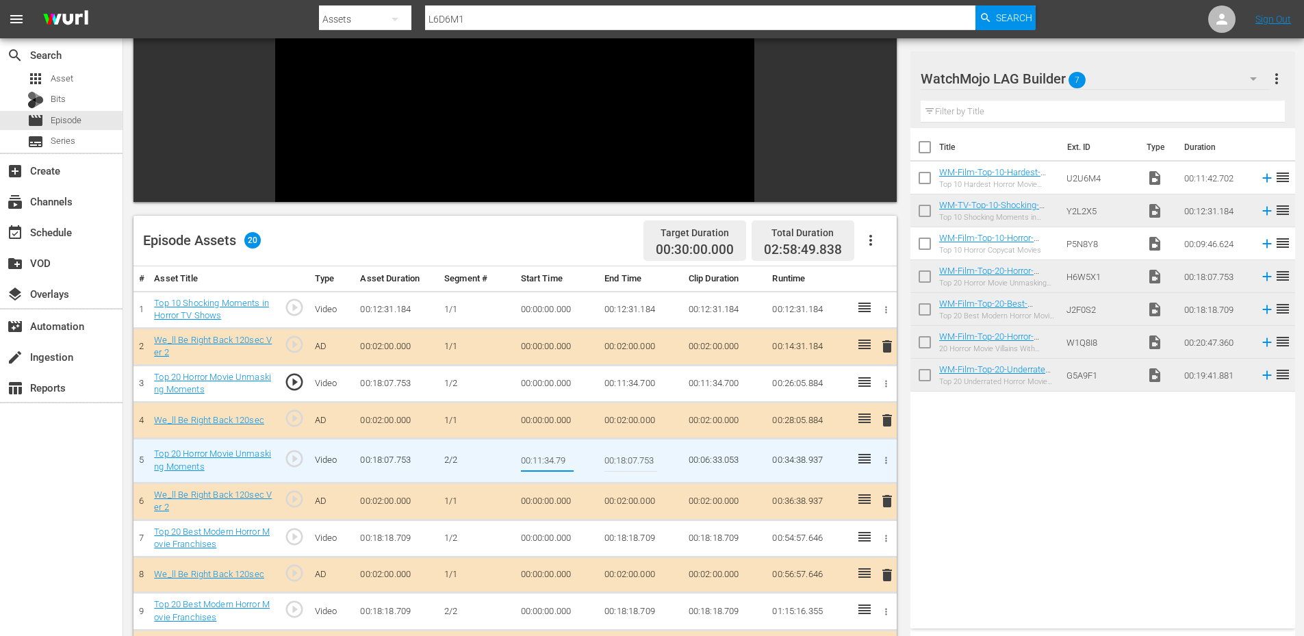
type input "00:11:34.799"
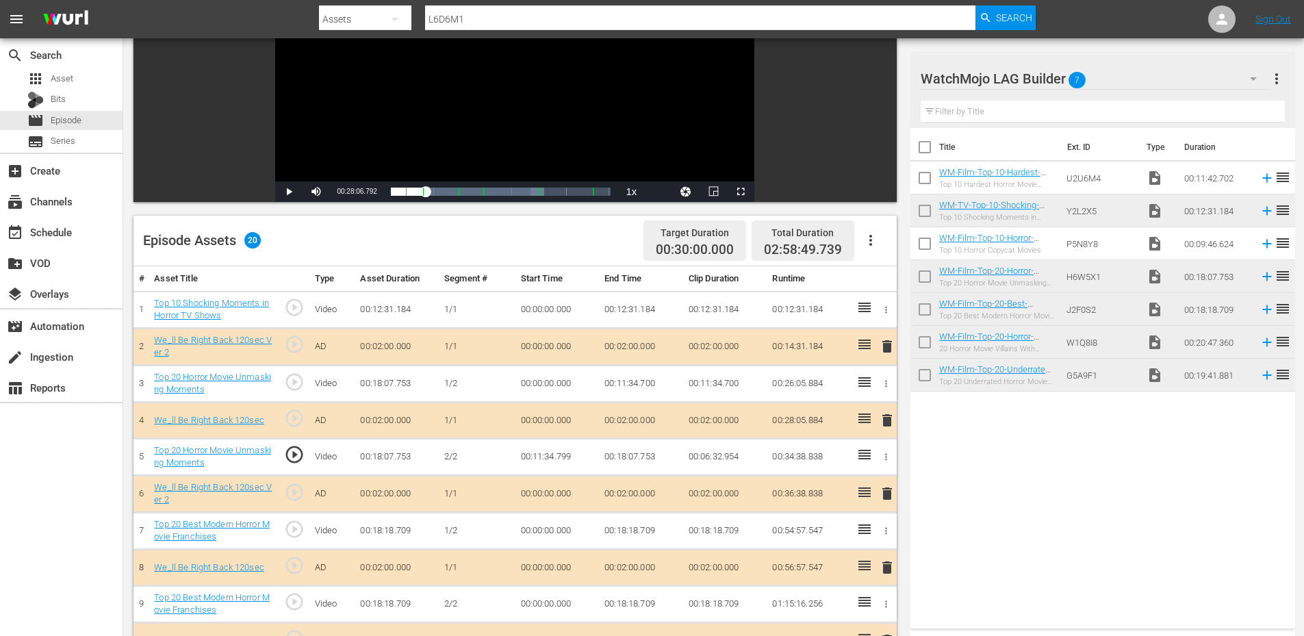
click at [298, 454] on span "play_circle_outline" at bounding box center [294, 454] width 21 height 21
click at [559, 454] on td "00:11:34.799" at bounding box center [557, 456] width 84 height 37
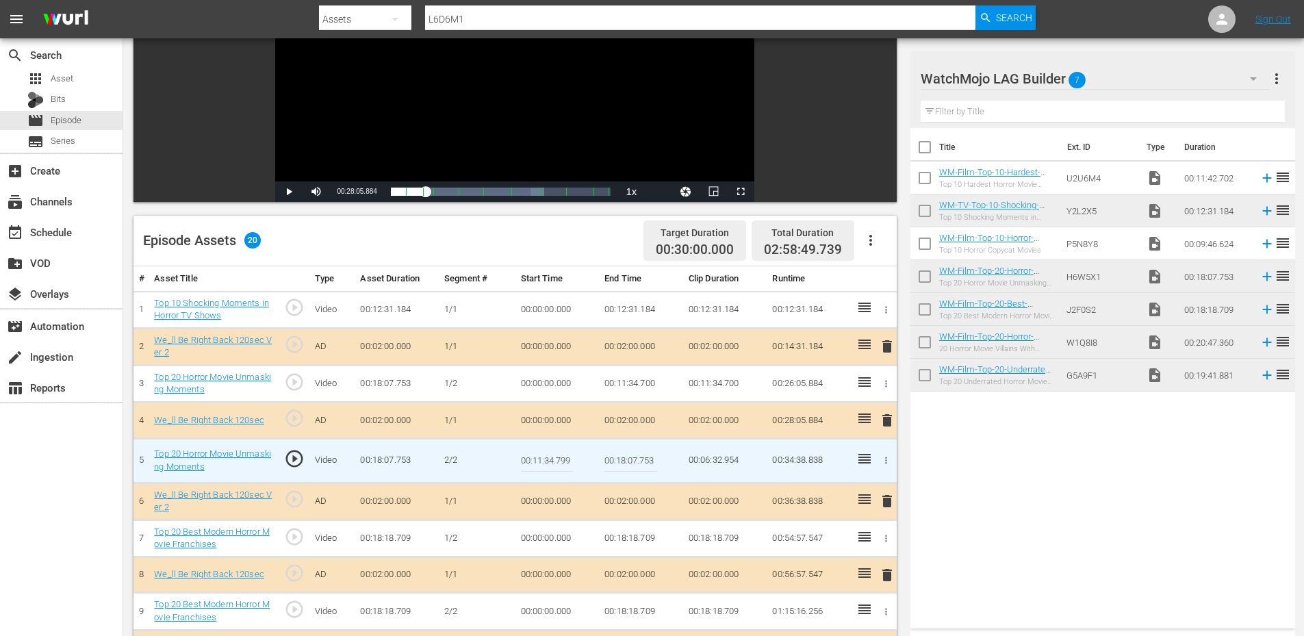
click at [559, 454] on input "00:11:34.799" at bounding box center [547, 460] width 53 height 33
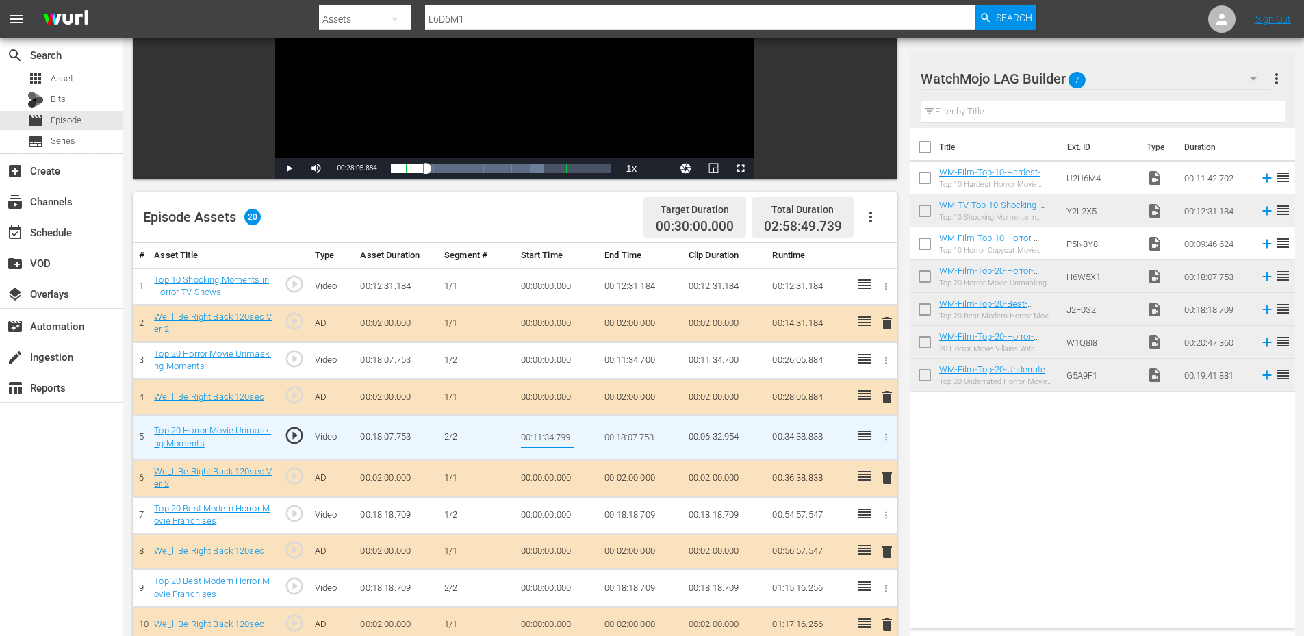
scroll to position [228, 0]
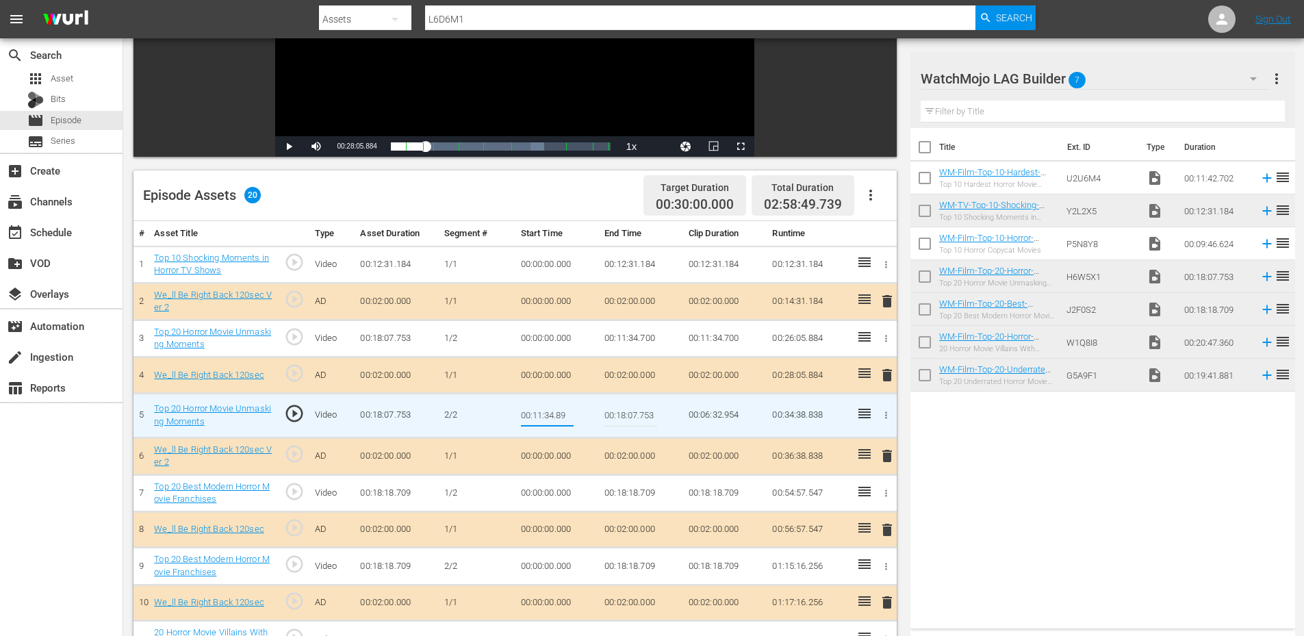
type input "00:11:34.899"
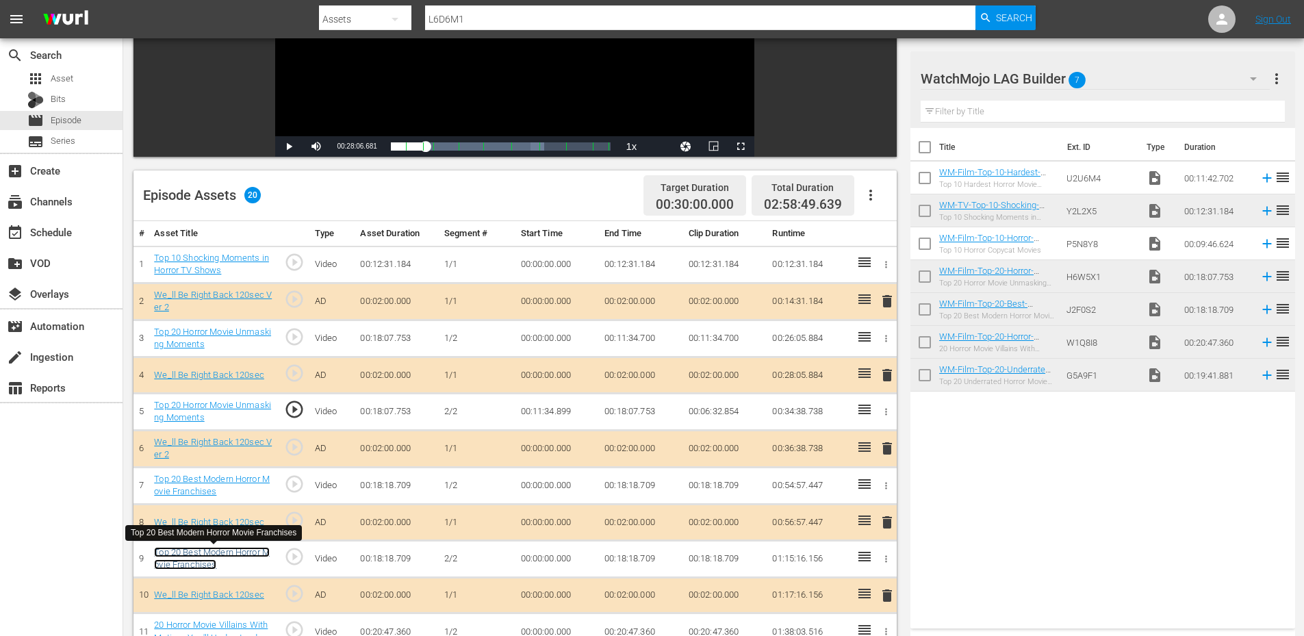
click at [236, 554] on link "Top 20 Best Modern Horror Movie Franchises" at bounding box center [212, 558] width 116 height 23
click at [549, 552] on td "00:00:00.000" at bounding box center [557, 558] width 84 height 37
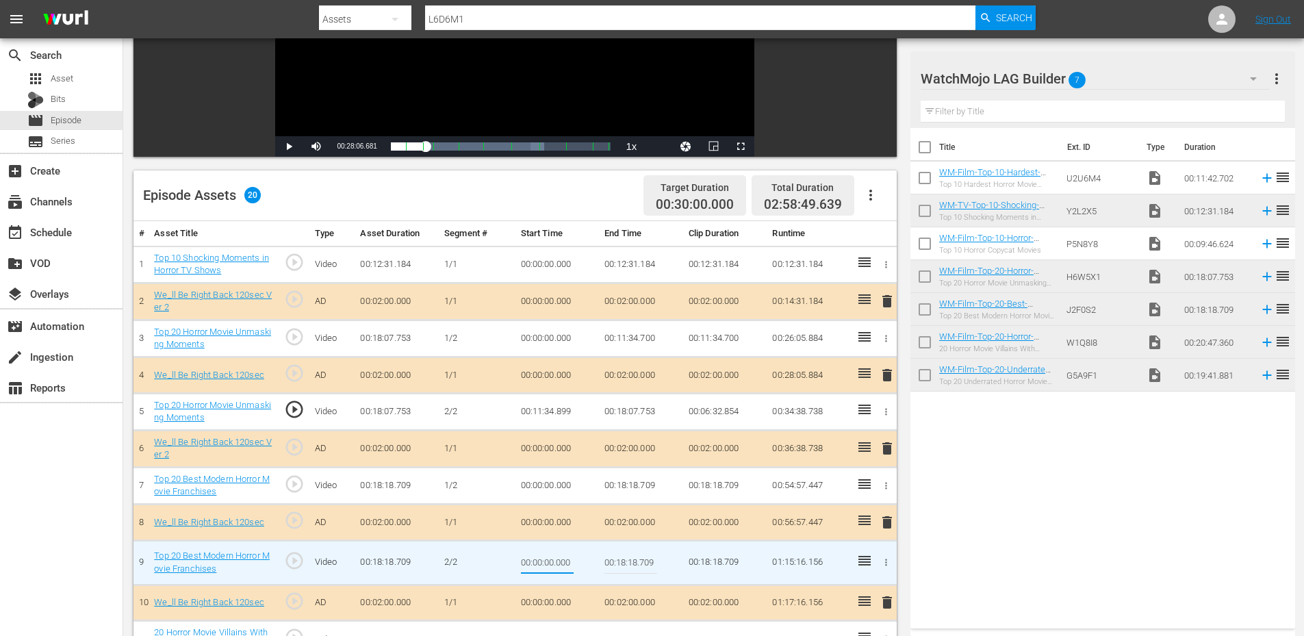
type input "00:11:36.399"
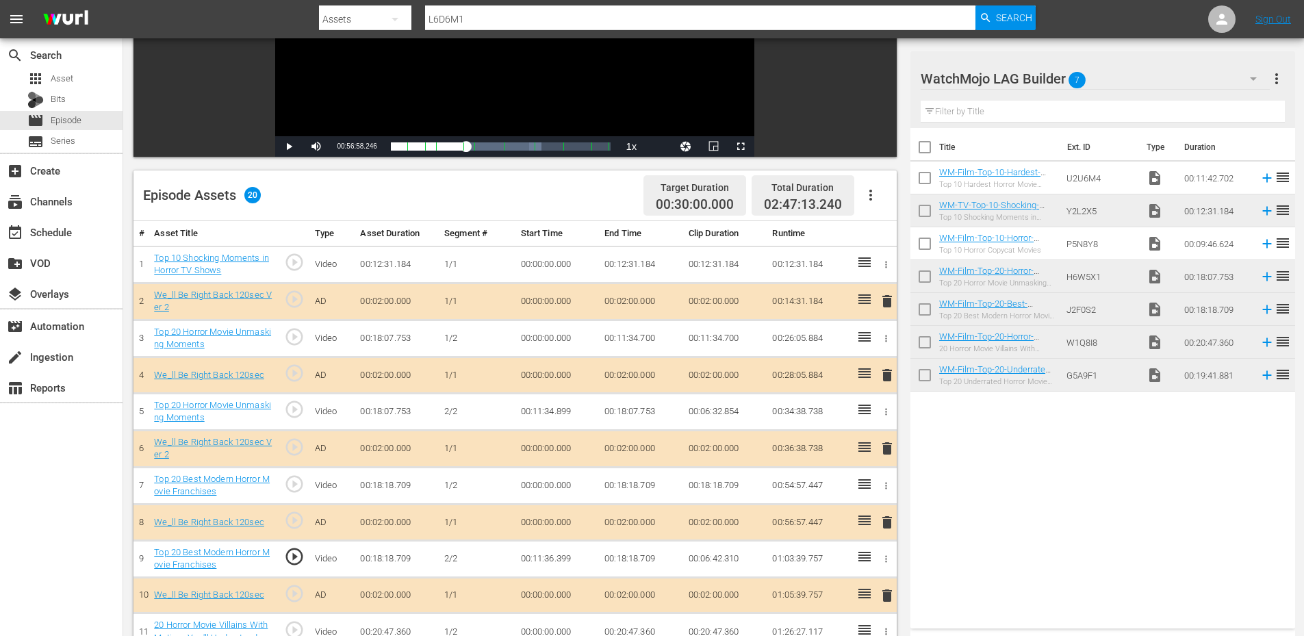
click at [619, 482] on td "00:18:18.709" at bounding box center [641, 485] width 84 height 37
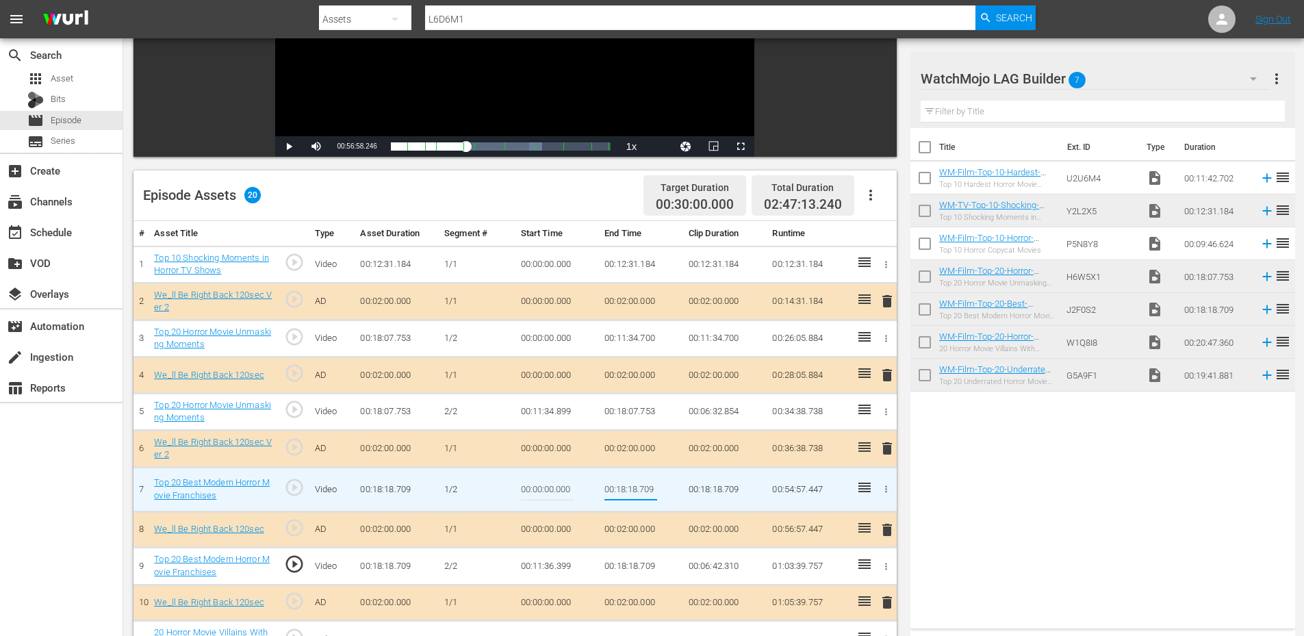
type input "00:11:36.399"
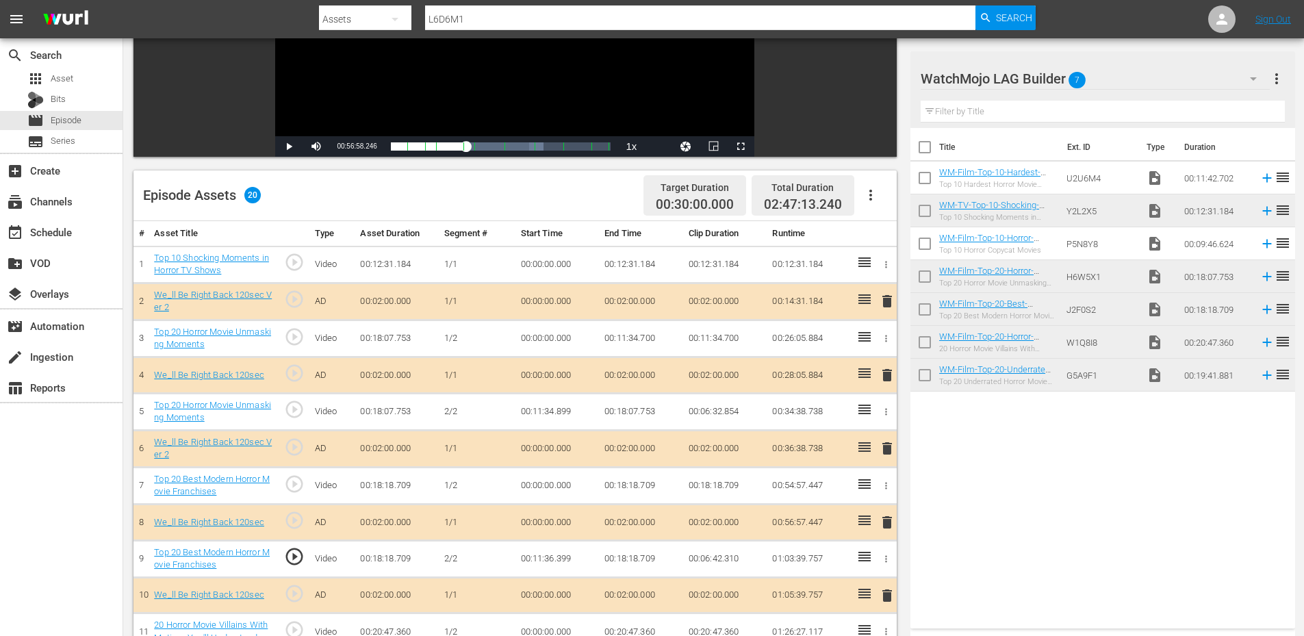
click at [566, 550] on td "00:11:36.399" at bounding box center [557, 558] width 84 height 37
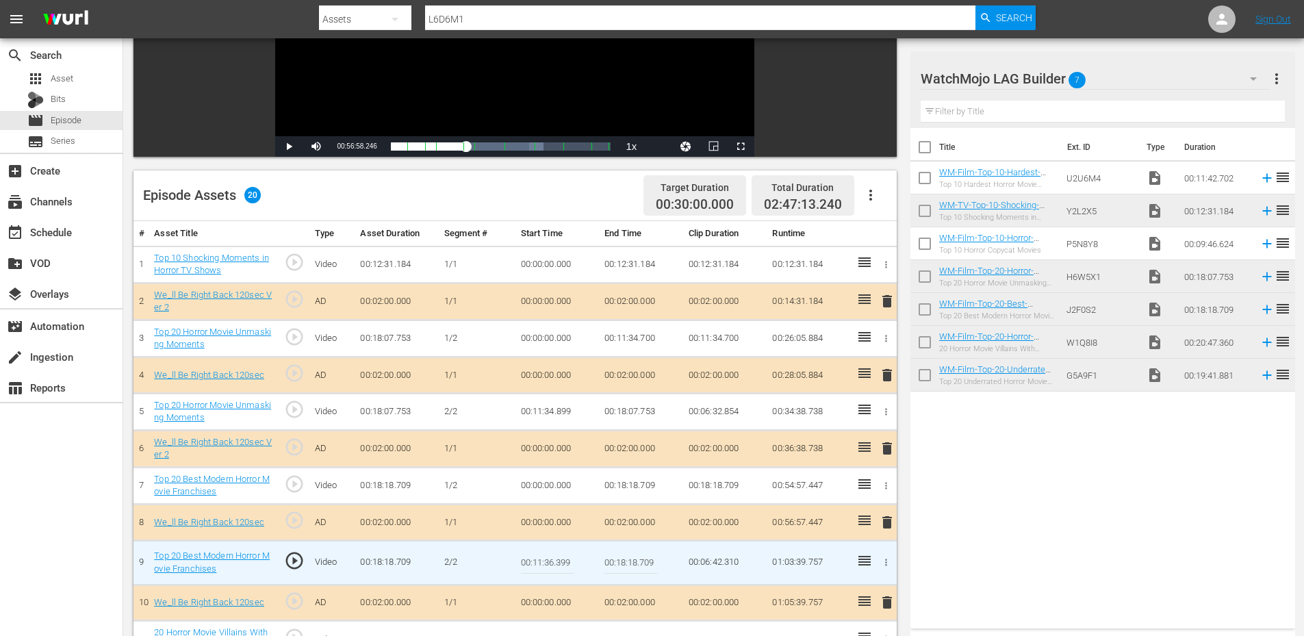
click at [566, 550] on input "00:11:36.399" at bounding box center [547, 562] width 53 height 33
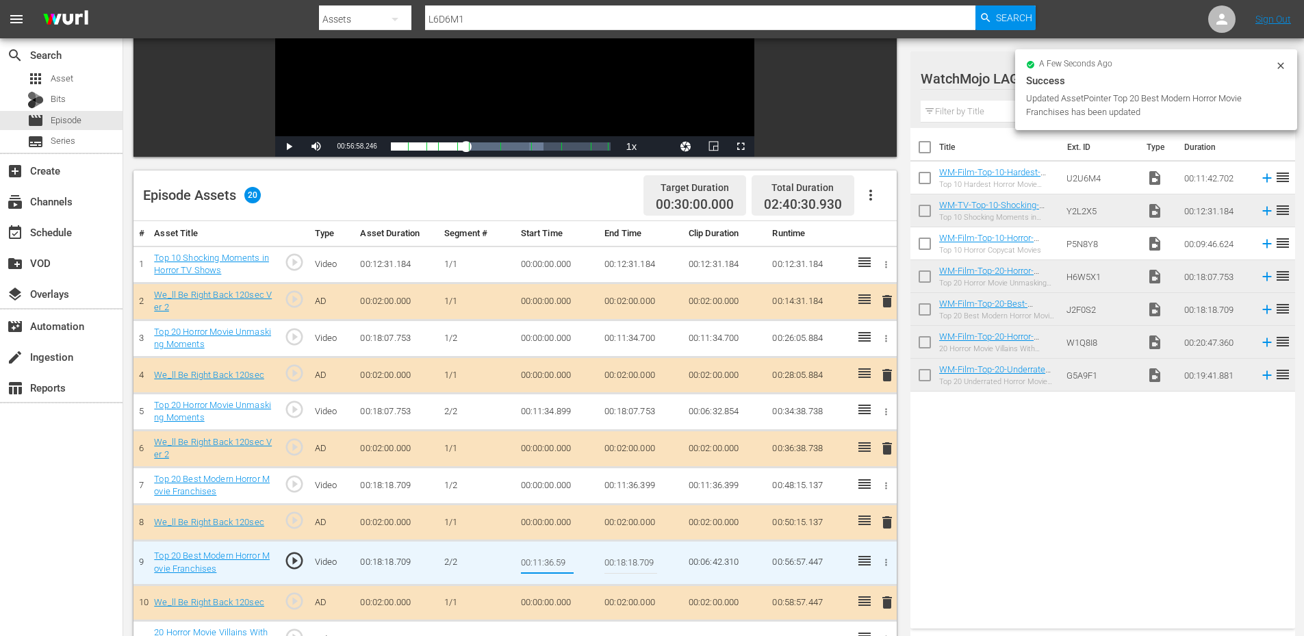
type input "00:11:36.599"
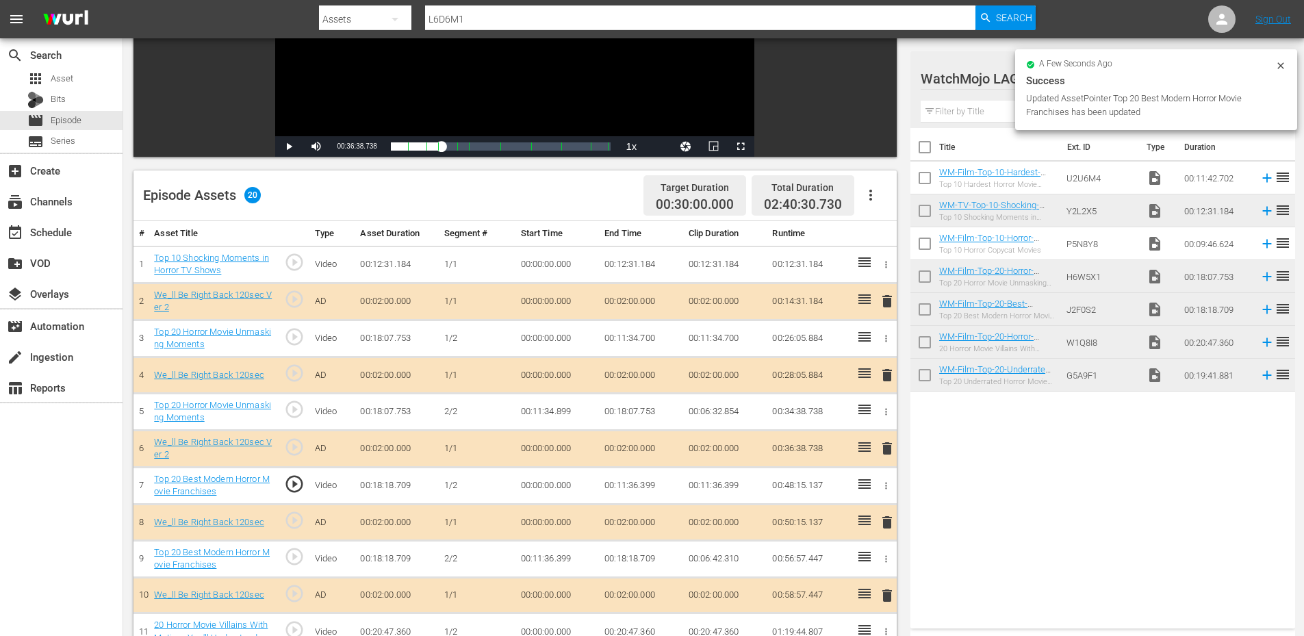
click at [289, 557] on span "play_circle_outline" at bounding box center [294, 556] width 21 height 21
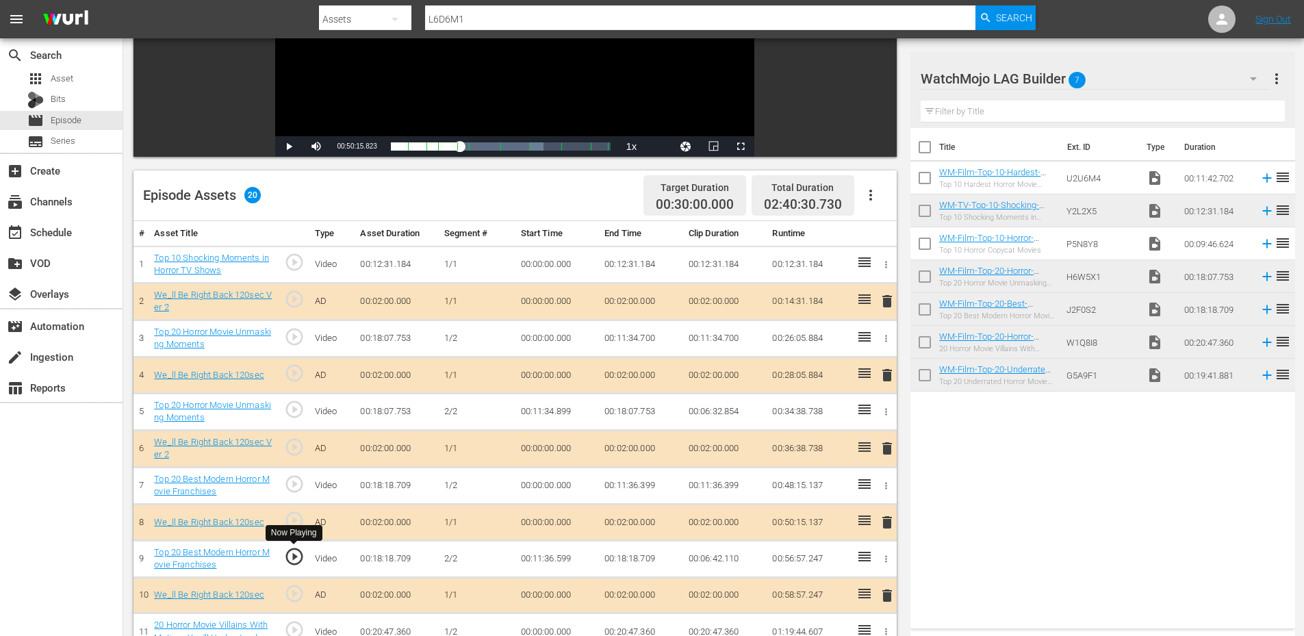
click at [291, 556] on span "play_circle_outline" at bounding box center [294, 556] width 21 height 21
click at [544, 561] on td "00:11:36.599" at bounding box center [557, 558] width 84 height 37
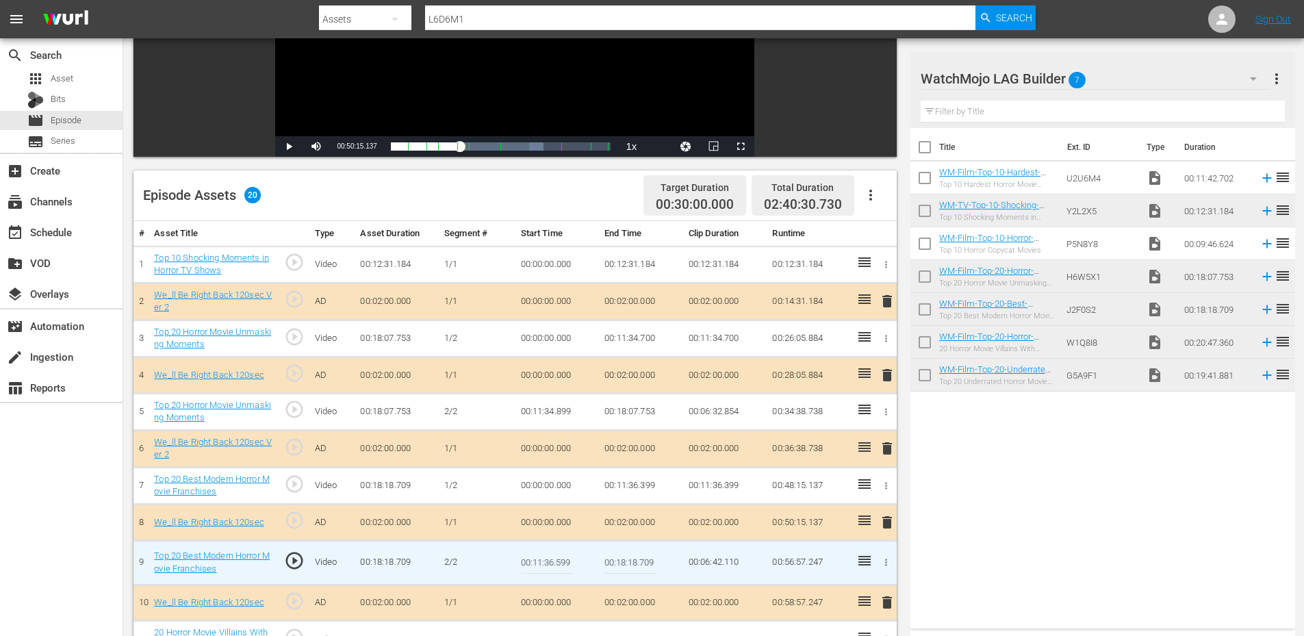
click at [544, 561] on input "00:11:36.599" at bounding box center [547, 562] width 53 height 33
click at [636, 489] on td "00:11:36.399" at bounding box center [641, 485] width 84 height 37
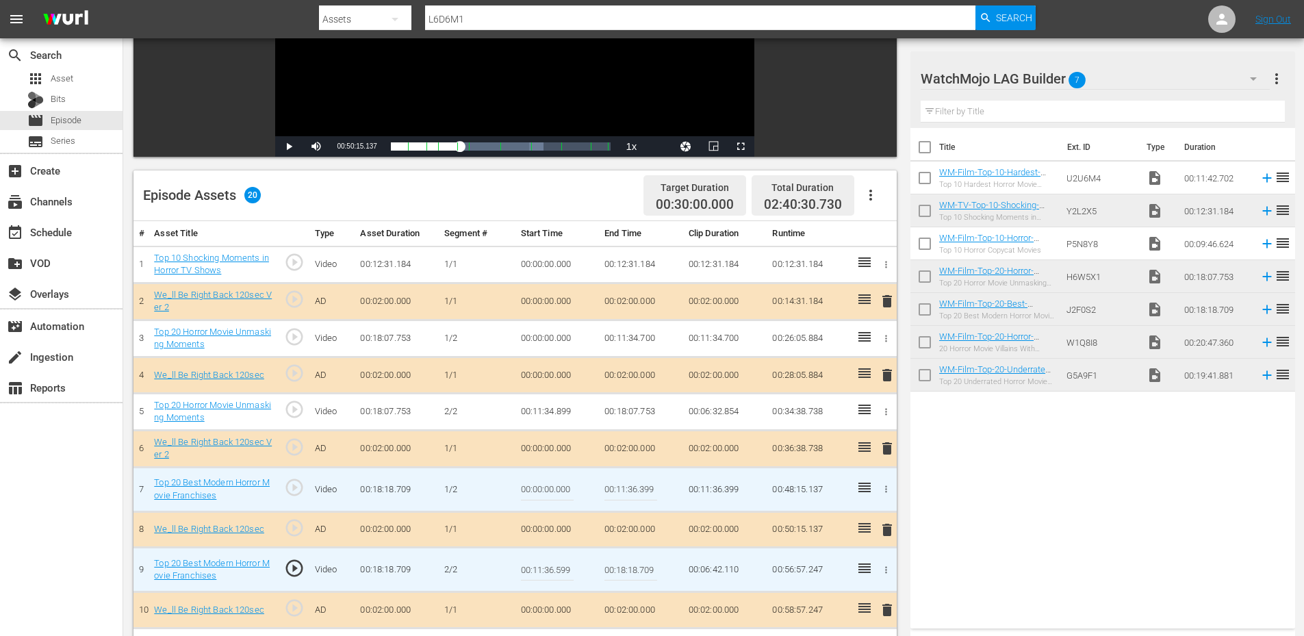
click at [636, 489] on input "00:11:36.399" at bounding box center [630, 489] width 53 height 33
paste input "5"
type input "00:11:36.599"
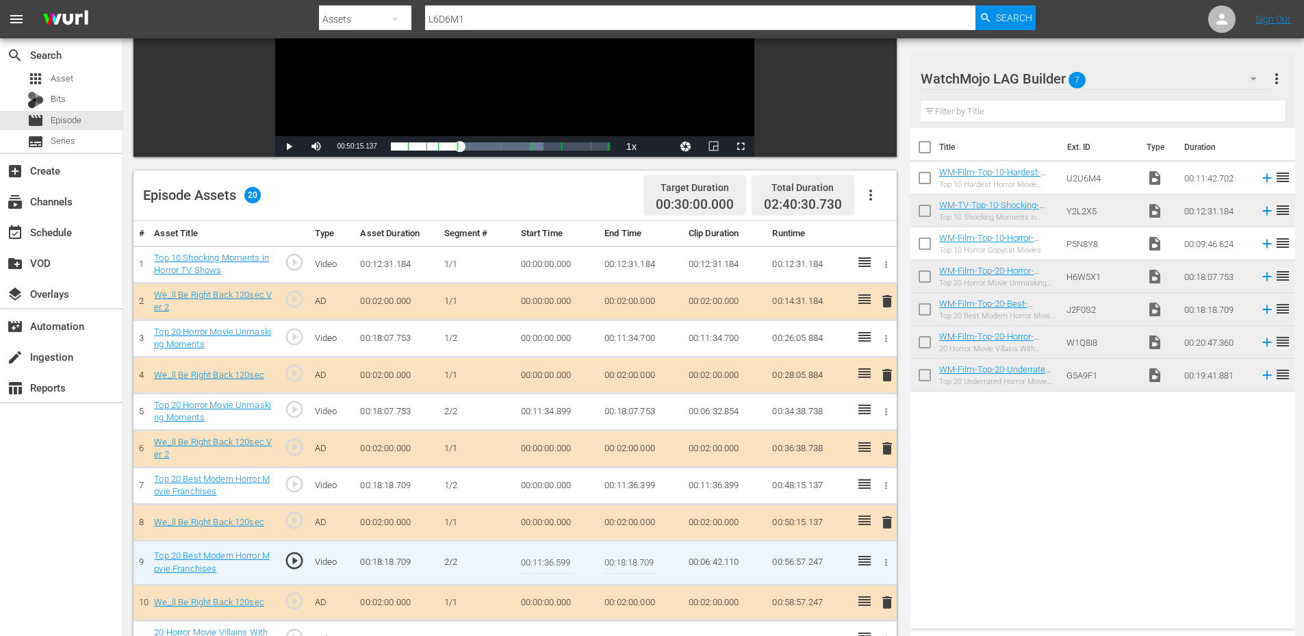
click at [551, 565] on input "00:11:36.599" at bounding box center [547, 562] width 53 height 33
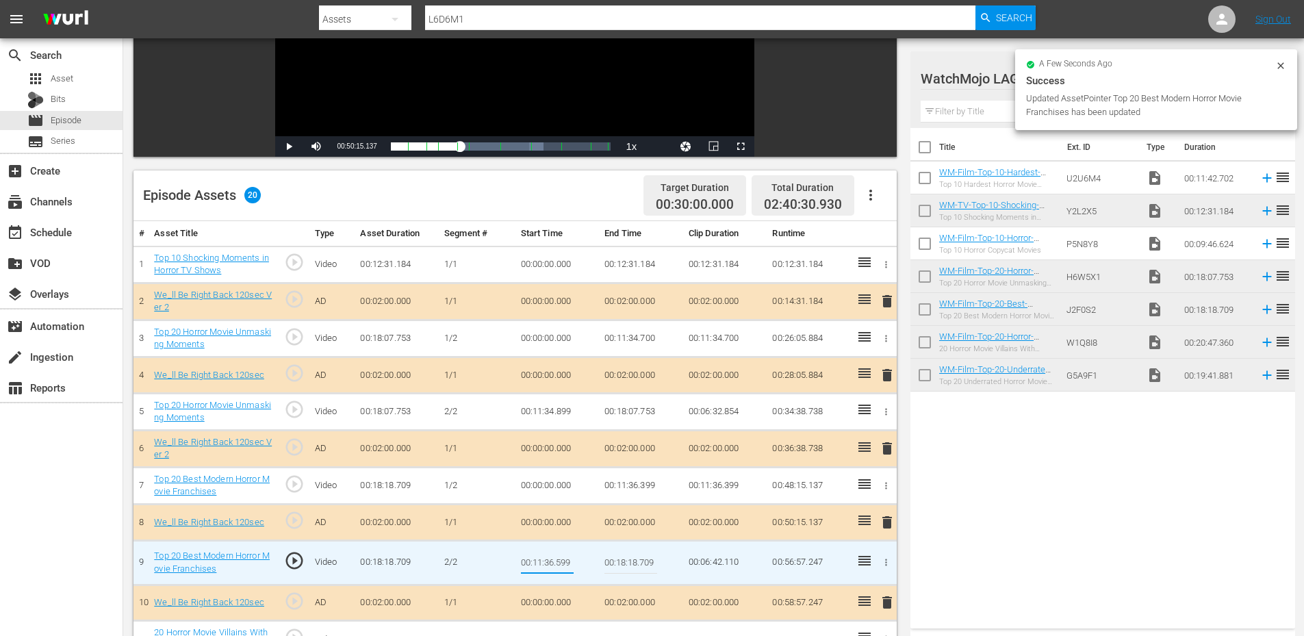
click at [551, 565] on input "00:11:36.599" at bounding box center [547, 562] width 53 height 33
type input "00:11:36.699"
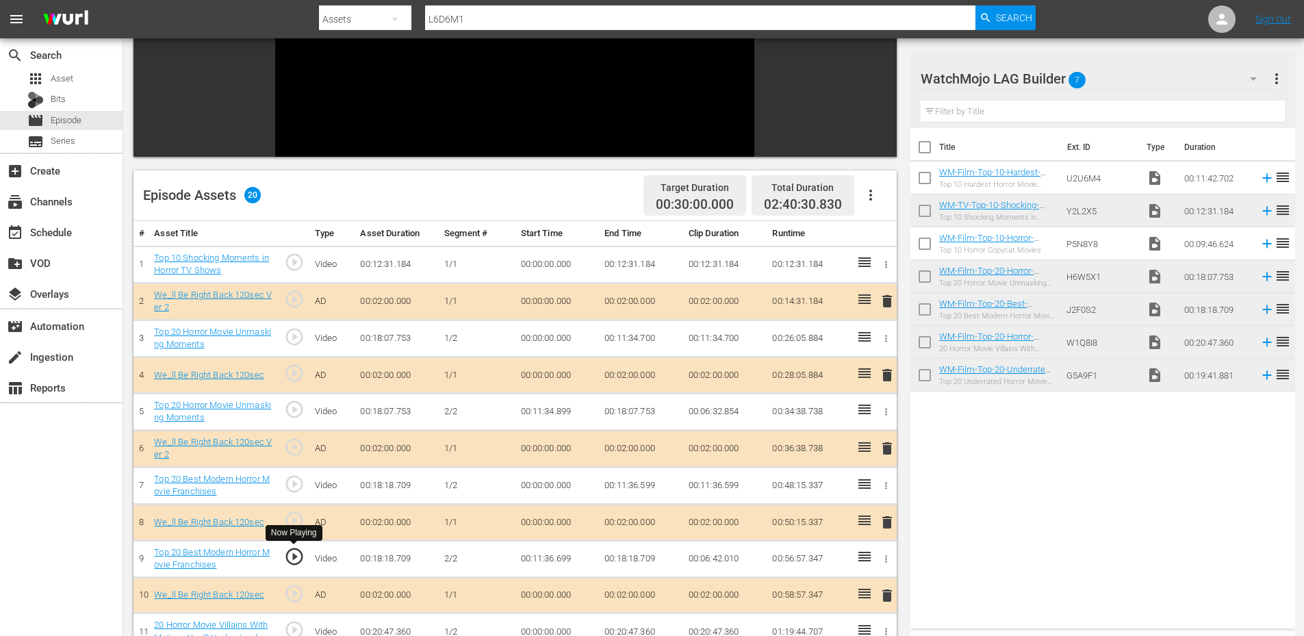
click at [289, 563] on span "play_circle_outline" at bounding box center [294, 556] width 21 height 21
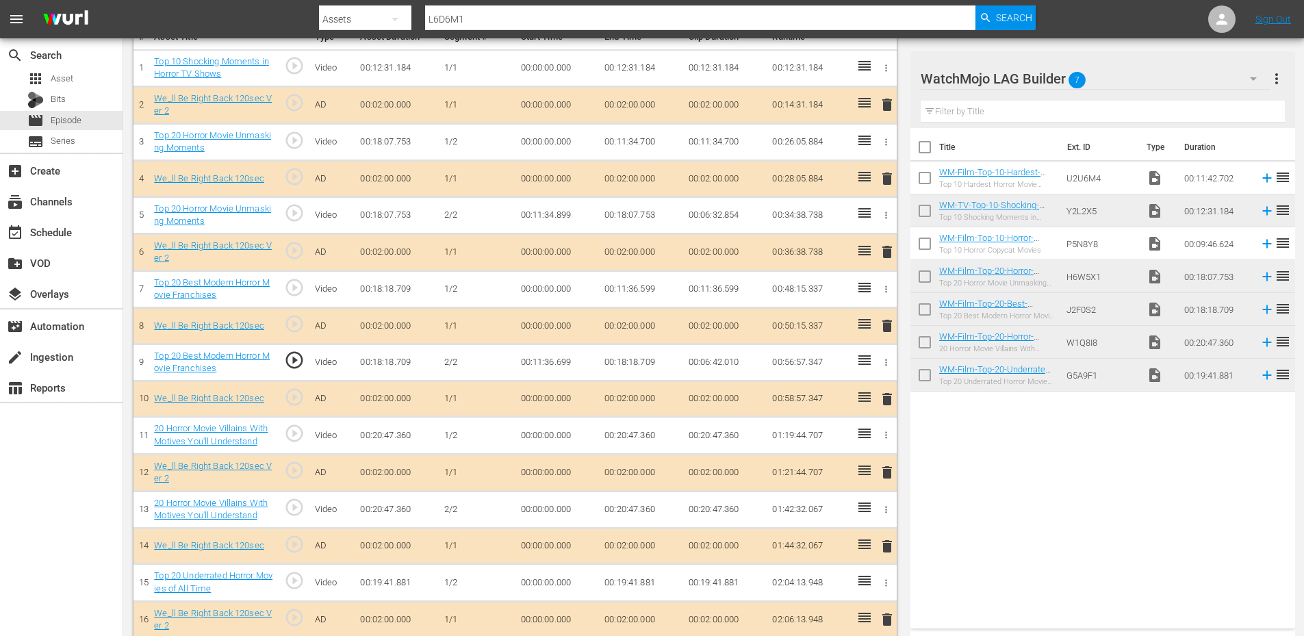
scroll to position [456, 0]
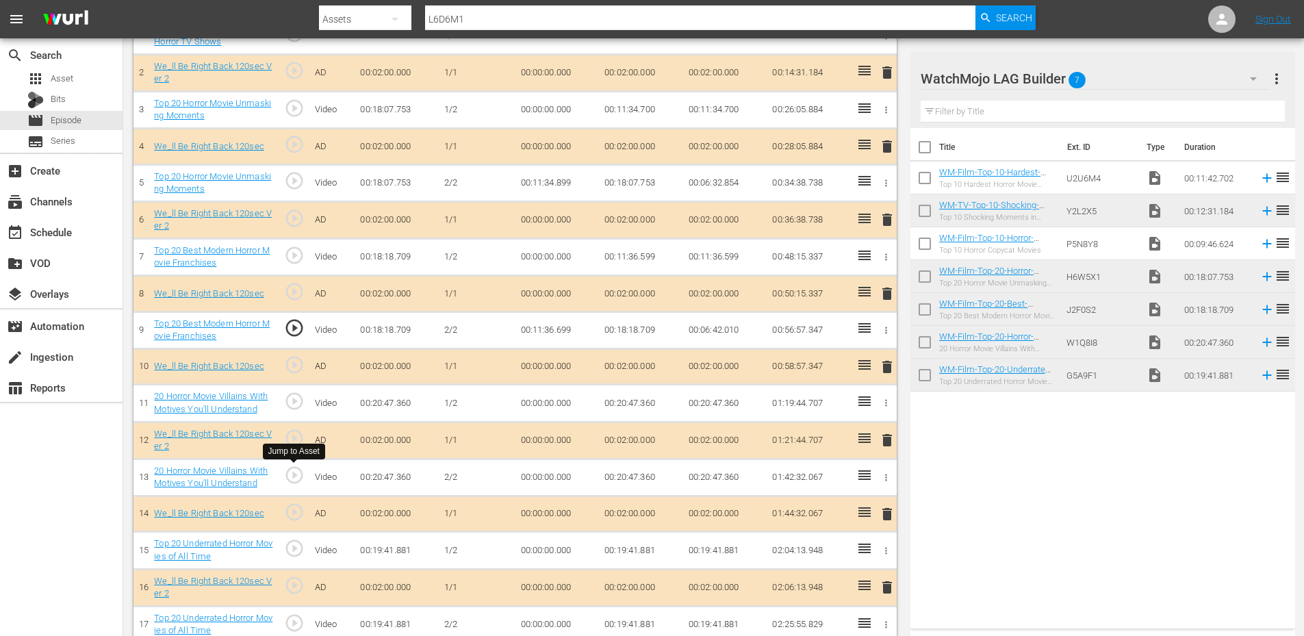
click at [287, 473] on span "play_circle_outline" at bounding box center [294, 475] width 21 height 21
click at [237, 463] on td "20 Horror Movie Villains With Motives You'll Understand" at bounding box center [213, 476] width 130 height 37
click at [228, 476] on div "20 Horror Movie Villains With Motives You'll Understand" at bounding box center [213, 477] width 119 height 25
click at [226, 480] on link "20 Horror Movie Villains With Motives You'll Understand" at bounding box center [211, 476] width 114 height 23
click at [527, 479] on td "00:00:00.000" at bounding box center [557, 476] width 84 height 37
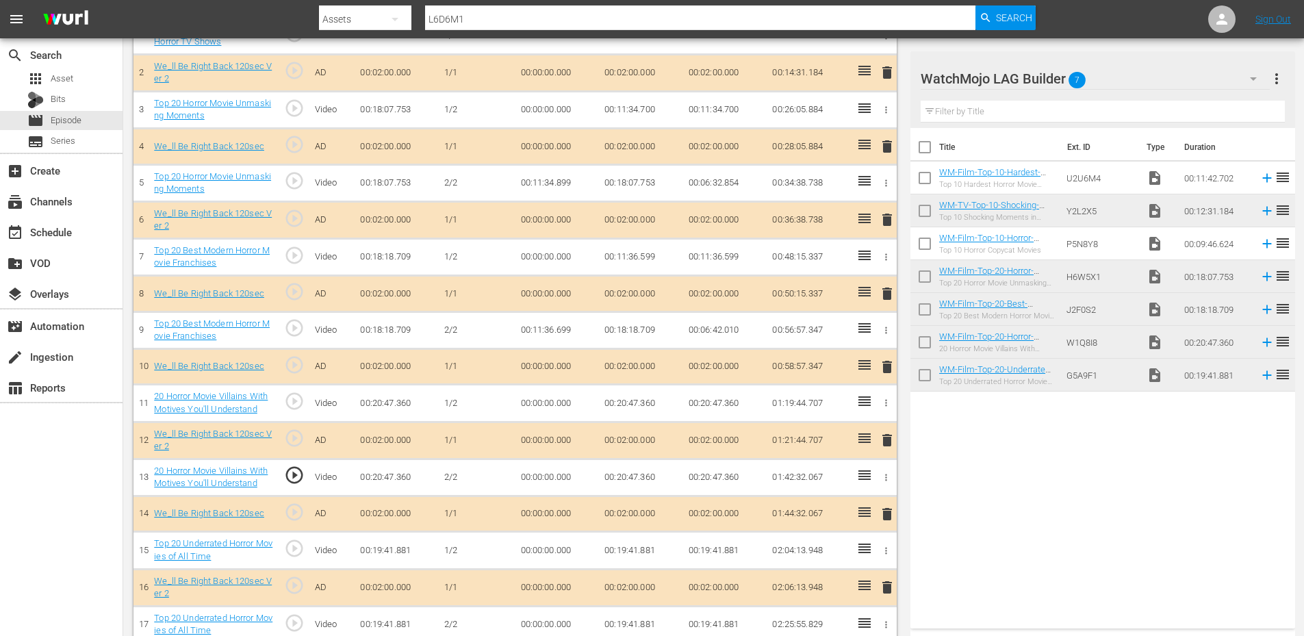
click at [527, 479] on td "00:00:00.000" at bounding box center [557, 476] width 84 height 37
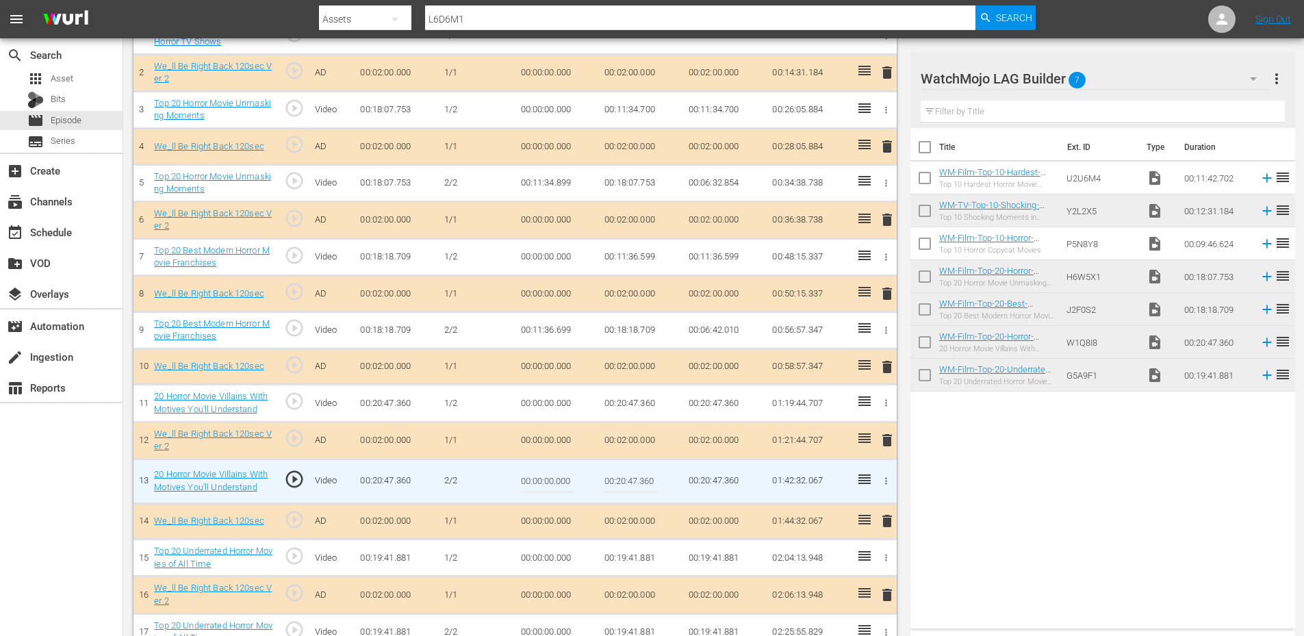
click at [527, 479] on input "00:00:00.000" at bounding box center [547, 481] width 53 height 33
paste input "11:53"
type input "00:11:53.000"
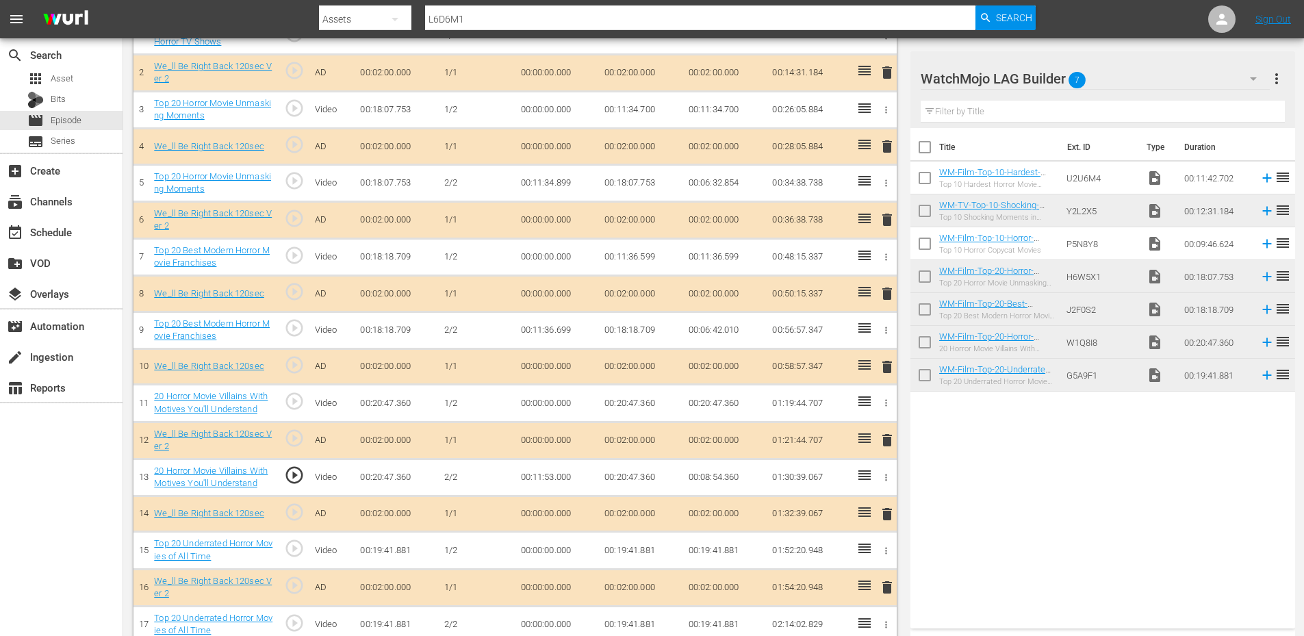
click at [554, 481] on td "00:11:53.000" at bounding box center [557, 476] width 84 height 37
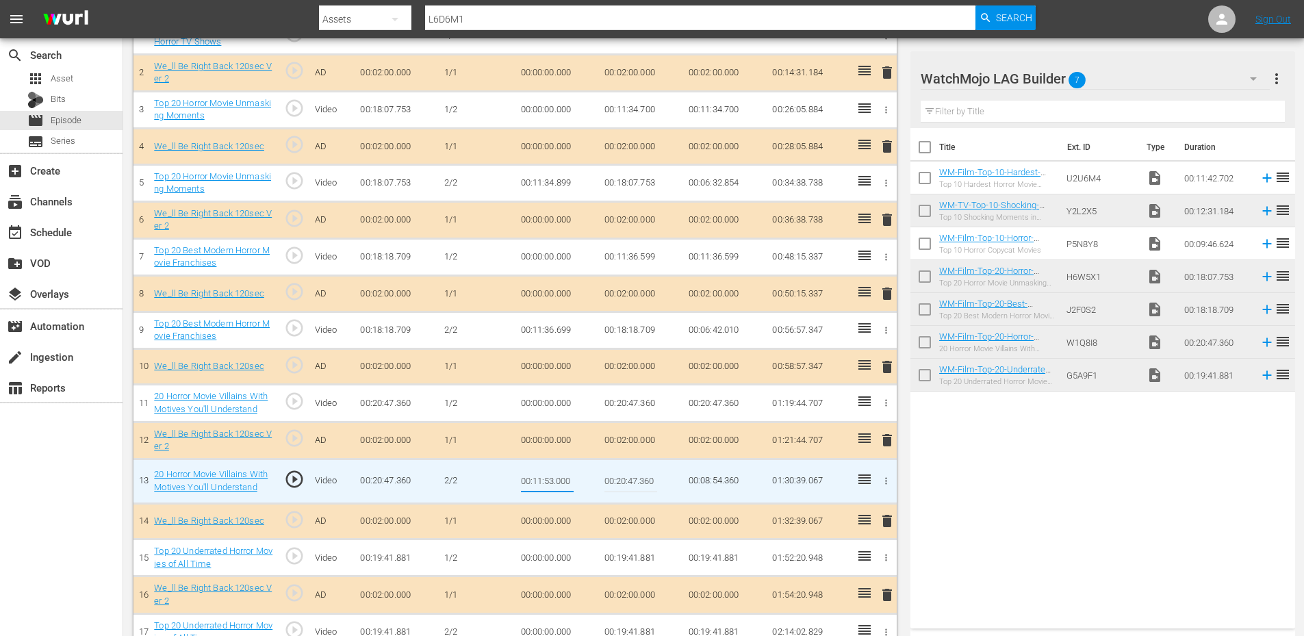
click at [550, 481] on input "00:11:53.000" at bounding box center [547, 481] width 53 height 33
type input "00:11:52.800"
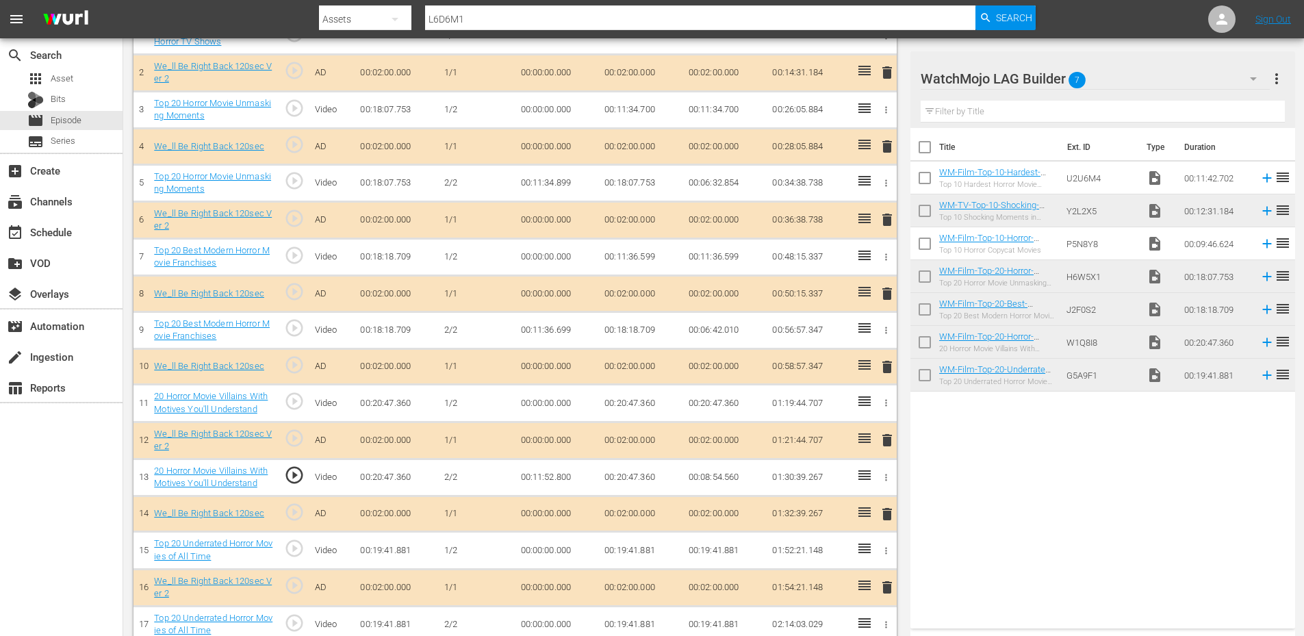
click at [558, 480] on td "00:11:52.800" at bounding box center [557, 476] width 84 height 37
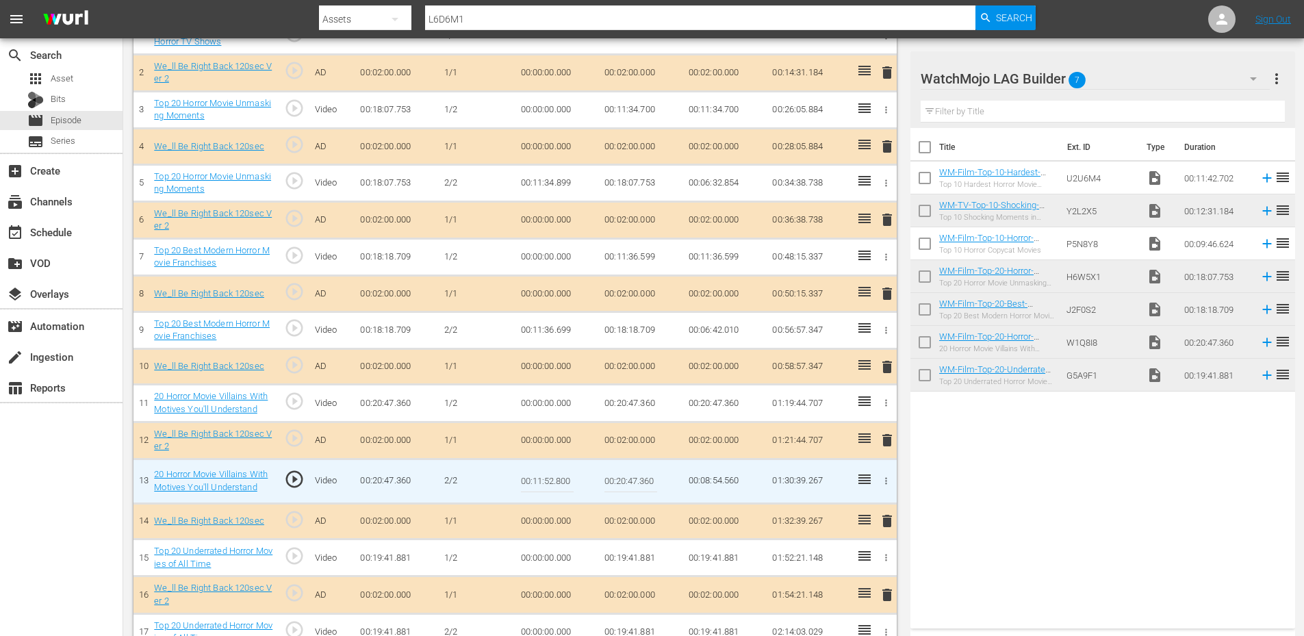
click at [558, 480] on input "00:11:52.800" at bounding box center [547, 481] width 53 height 33
type input "00:11:52.600"
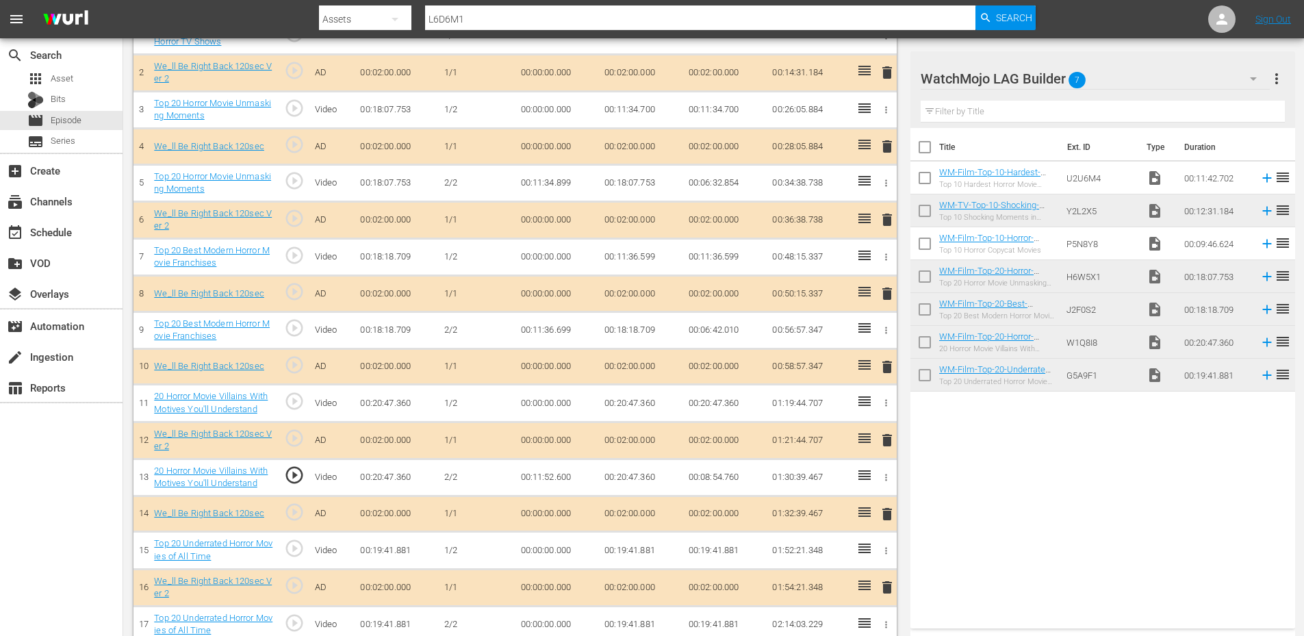
click at [545, 476] on td "00:11:52.600" at bounding box center [557, 476] width 84 height 37
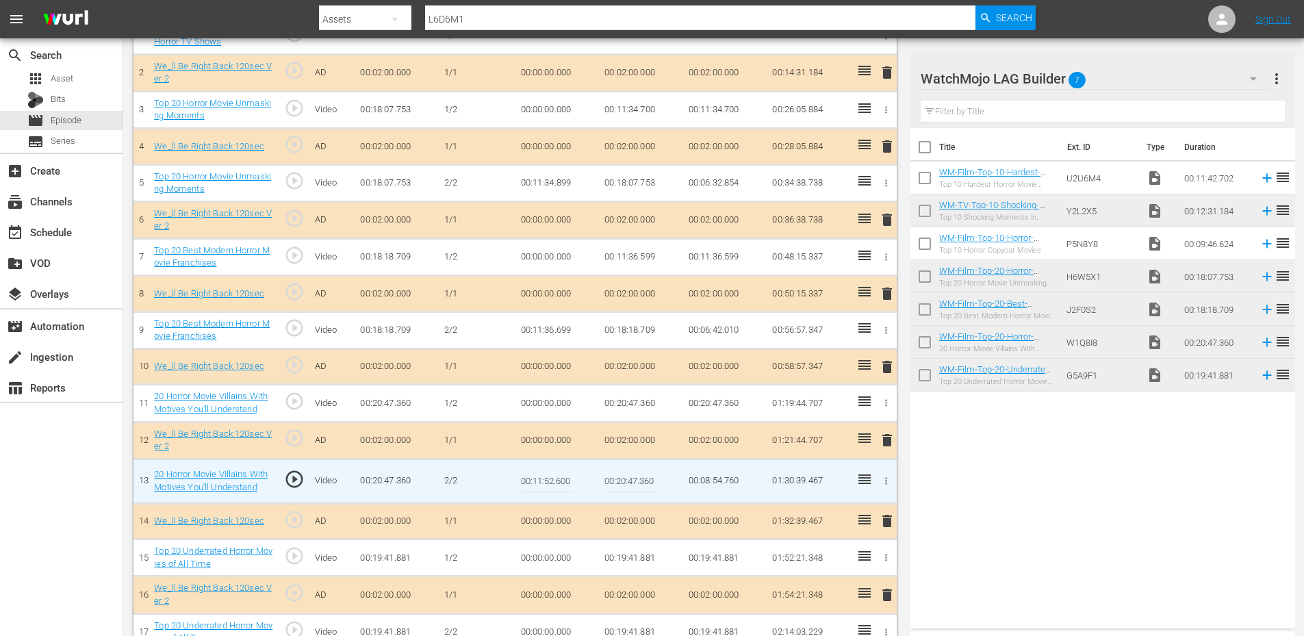
click at [545, 476] on input "00:11:52.600" at bounding box center [547, 481] width 53 height 33
click at [568, 475] on input "00:11:52.600" at bounding box center [547, 481] width 53 height 33
type input "00:11:52.800"
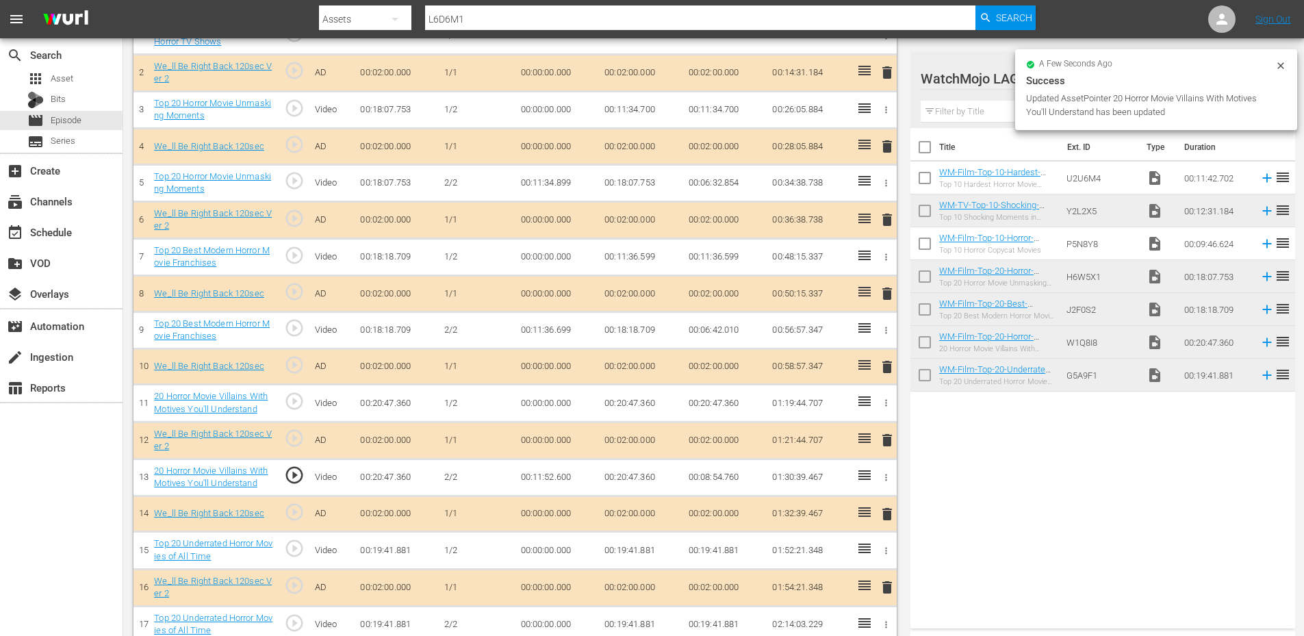
click at [628, 394] on td "00:20:47.360" at bounding box center [641, 403] width 84 height 37
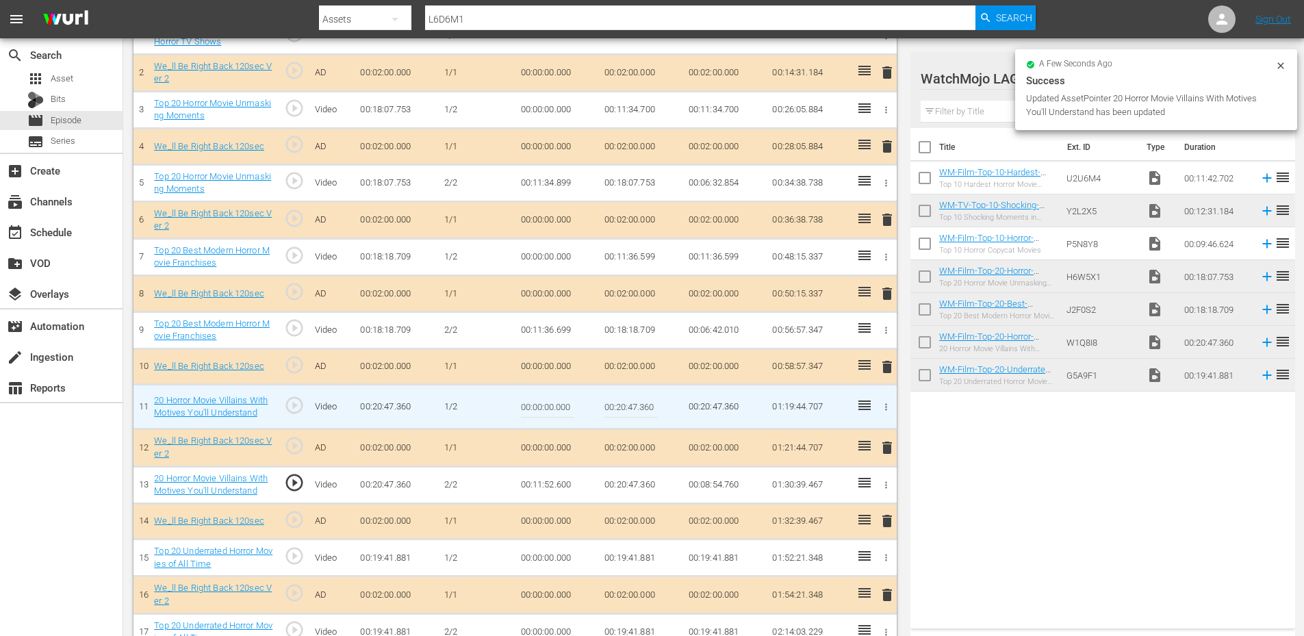
click at [628, 394] on input "00:20:47.360" at bounding box center [630, 406] width 53 height 33
paste input "11:52.60"
type input "00:11:52.600"
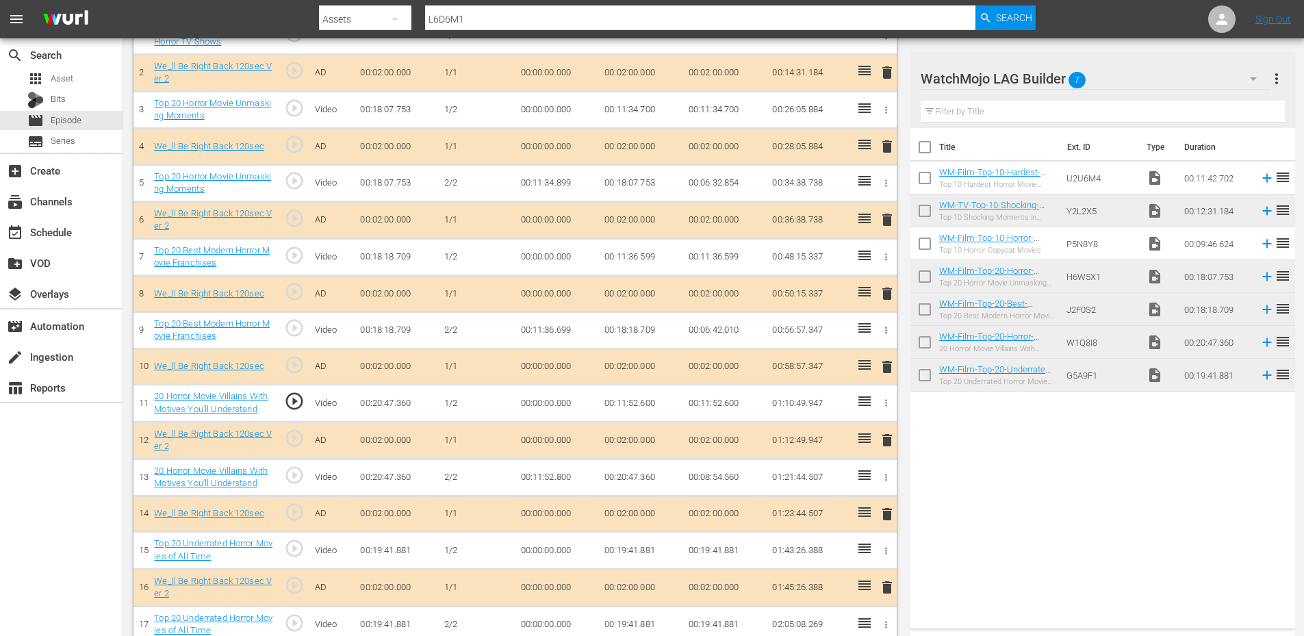
click at [303, 474] on span "play_circle_outline" at bounding box center [294, 475] width 21 height 21
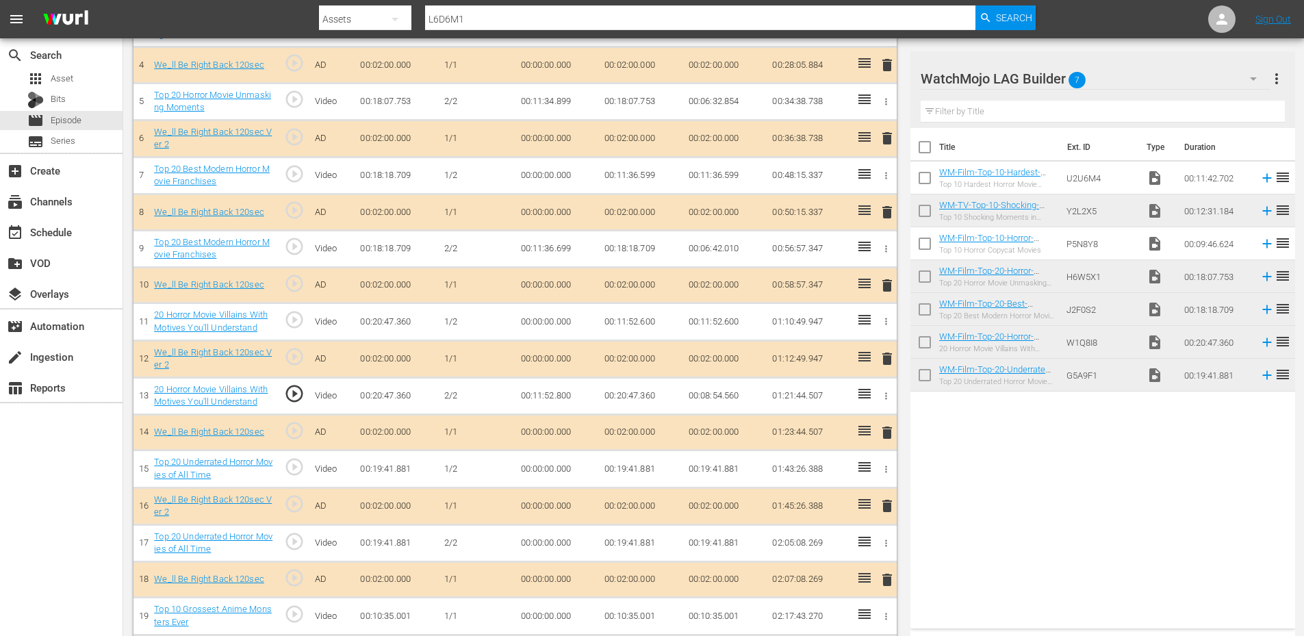
scroll to position [584, 0]
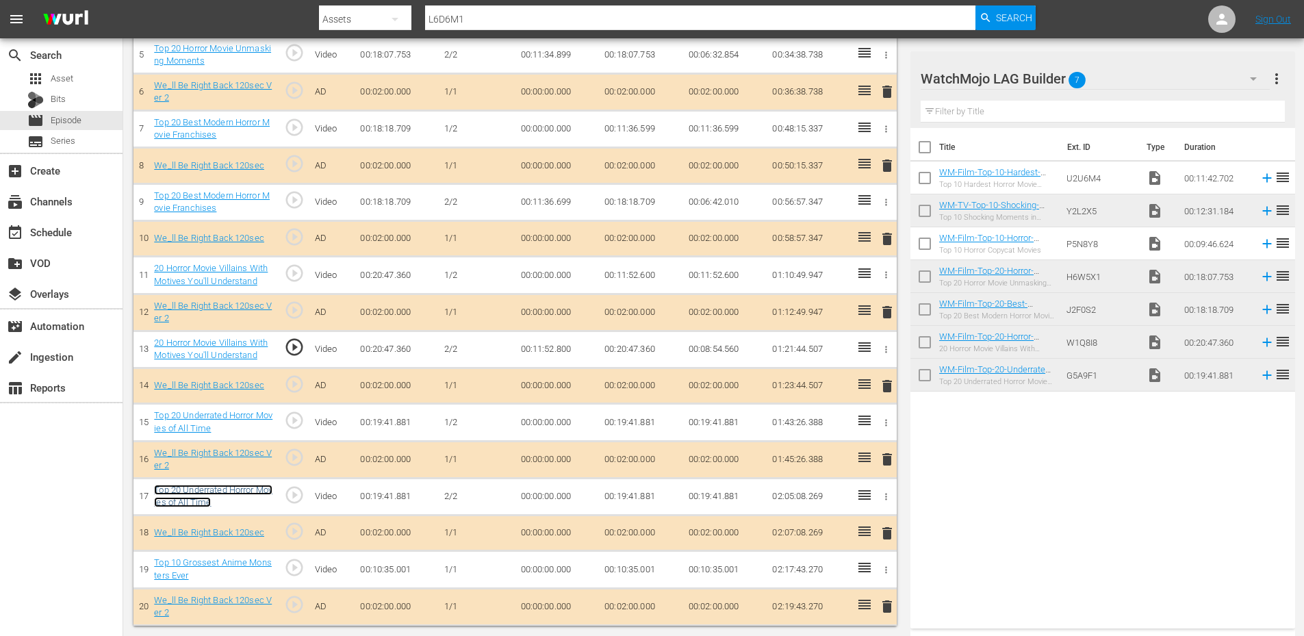
click at [252, 487] on link "Top 20 Underrated Horror Movies of All Time" at bounding box center [213, 496] width 118 height 23
click at [545, 499] on td "00:00:00.000" at bounding box center [557, 496] width 84 height 37
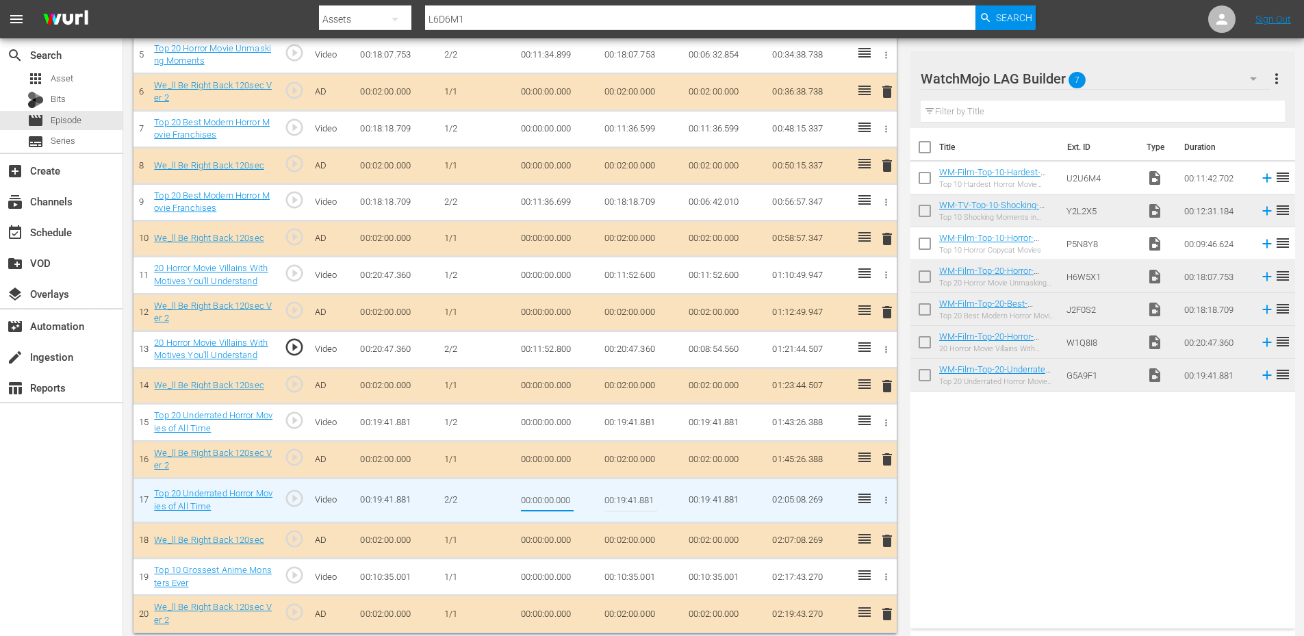
type input "00:12:15.000"
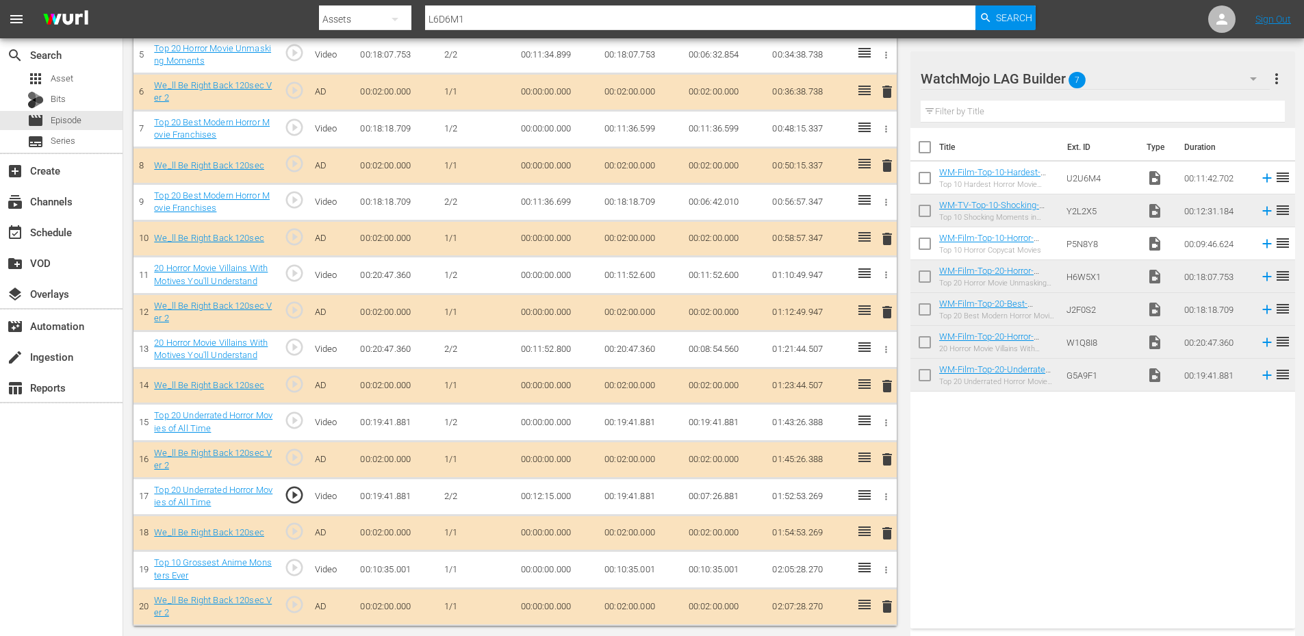
click at [294, 494] on span "play_circle_outline" at bounding box center [294, 495] width 21 height 21
click at [628, 415] on td "00:19:41.881" at bounding box center [641, 422] width 84 height 37
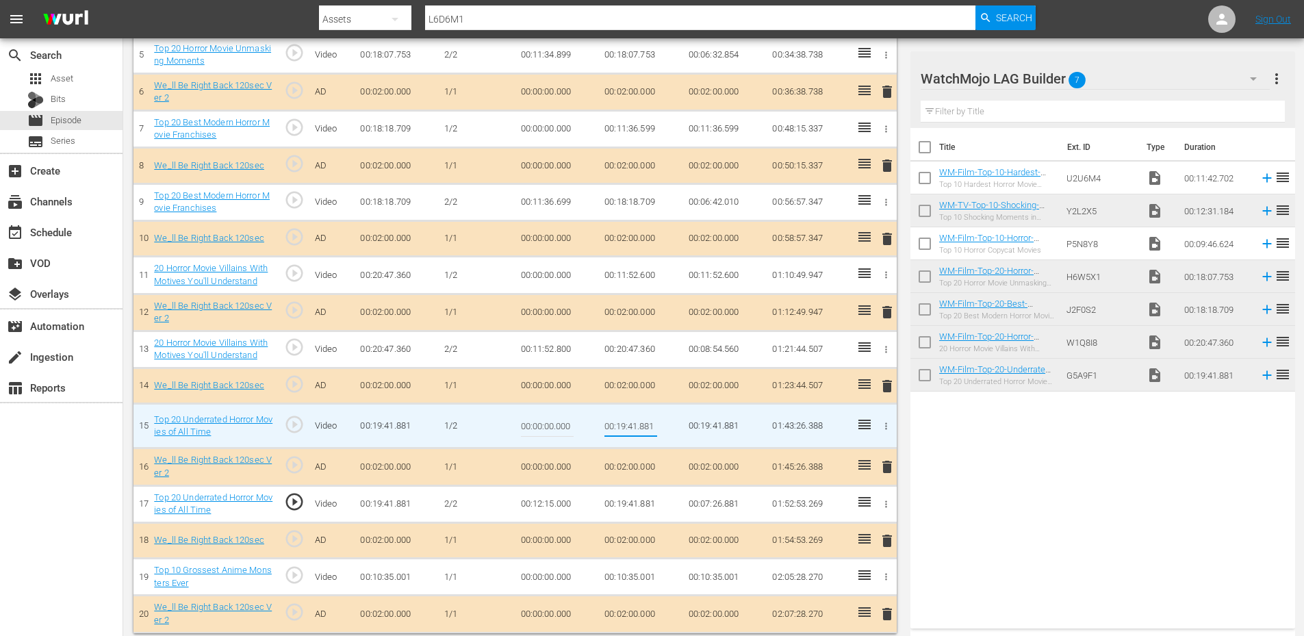
type input "00:12:15.000"
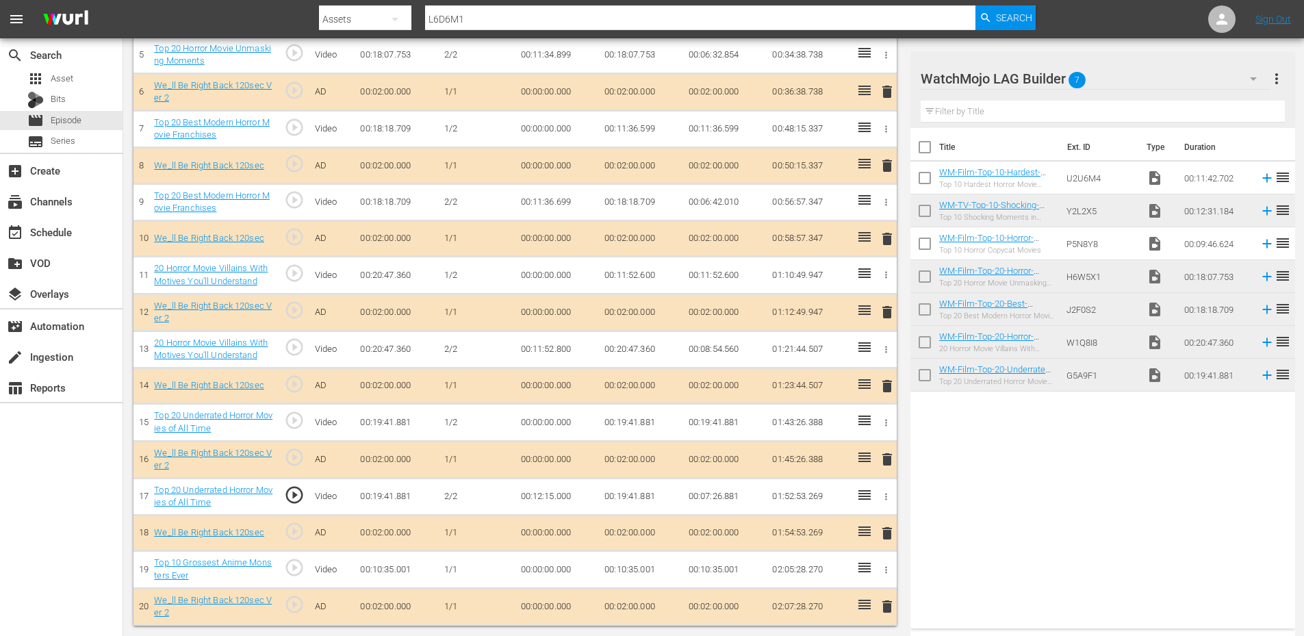
click at [554, 493] on td "00:12:15.000" at bounding box center [557, 496] width 84 height 37
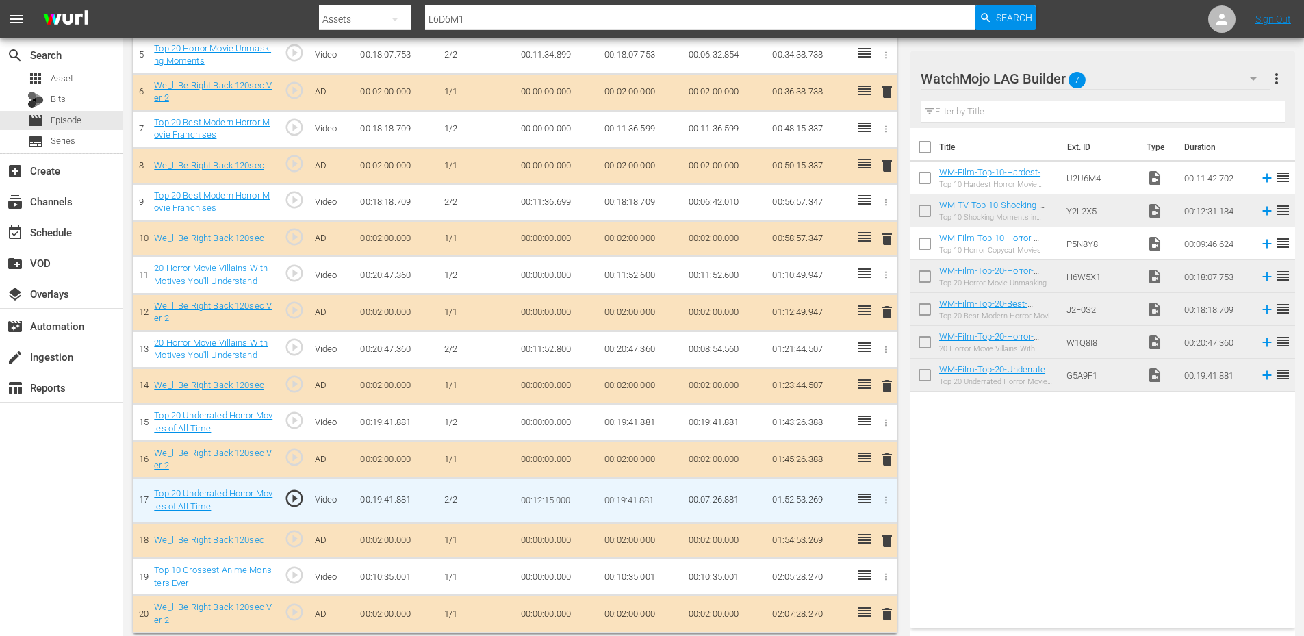
click at [554, 493] on input "00:12:15.000" at bounding box center [547, 500] width 53 height 33
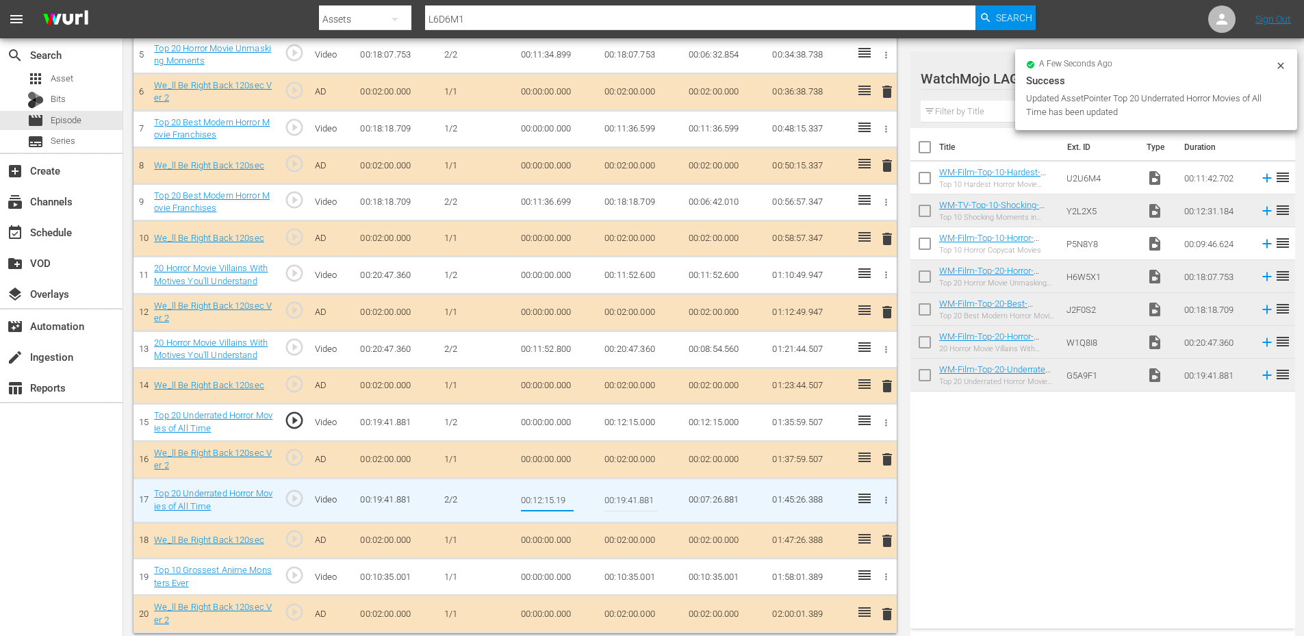
type input "00:12:15.199"
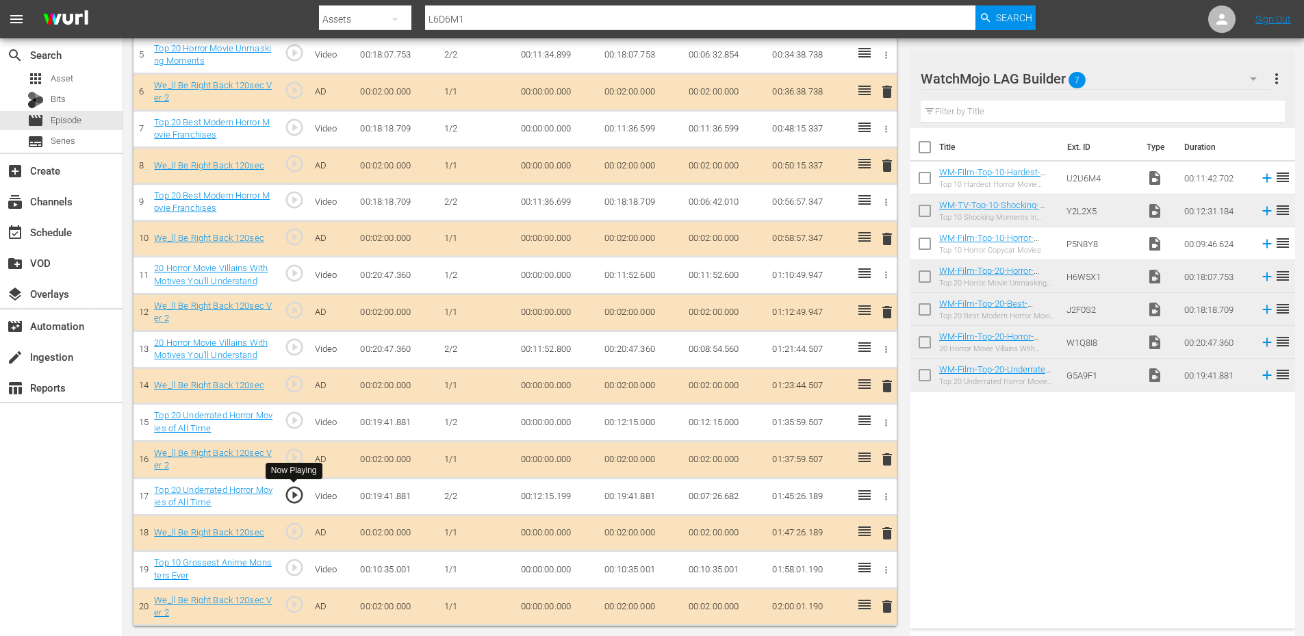
click at [292, 495] on span "play_circle_outline" at bounding box center [294, 495] width 21 height 21
click at [547, 489] on td "00:12:15.199" at bounding box center [557, 496] width 84 height 37
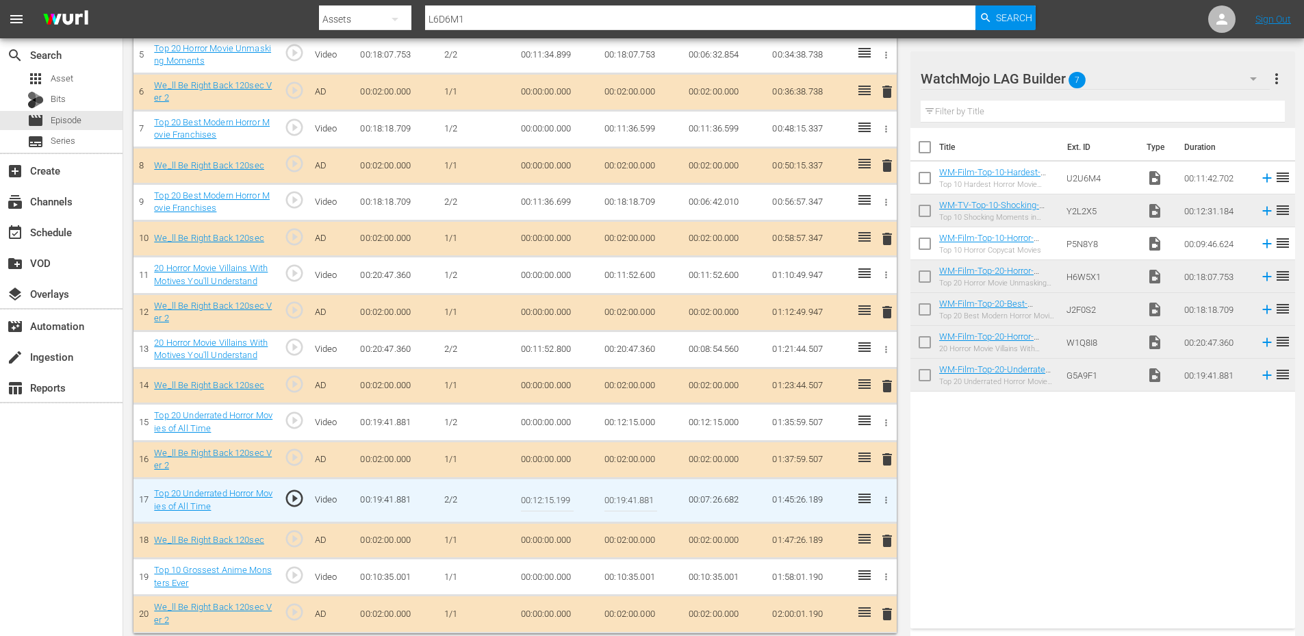
click at [547, 489] on input "00:12:15.199" at bounding box center [547, 500] width 53 height 33
click at [640, 417] on td "00:12:15.000" at bounding box center [641, 422] width 84 height 37
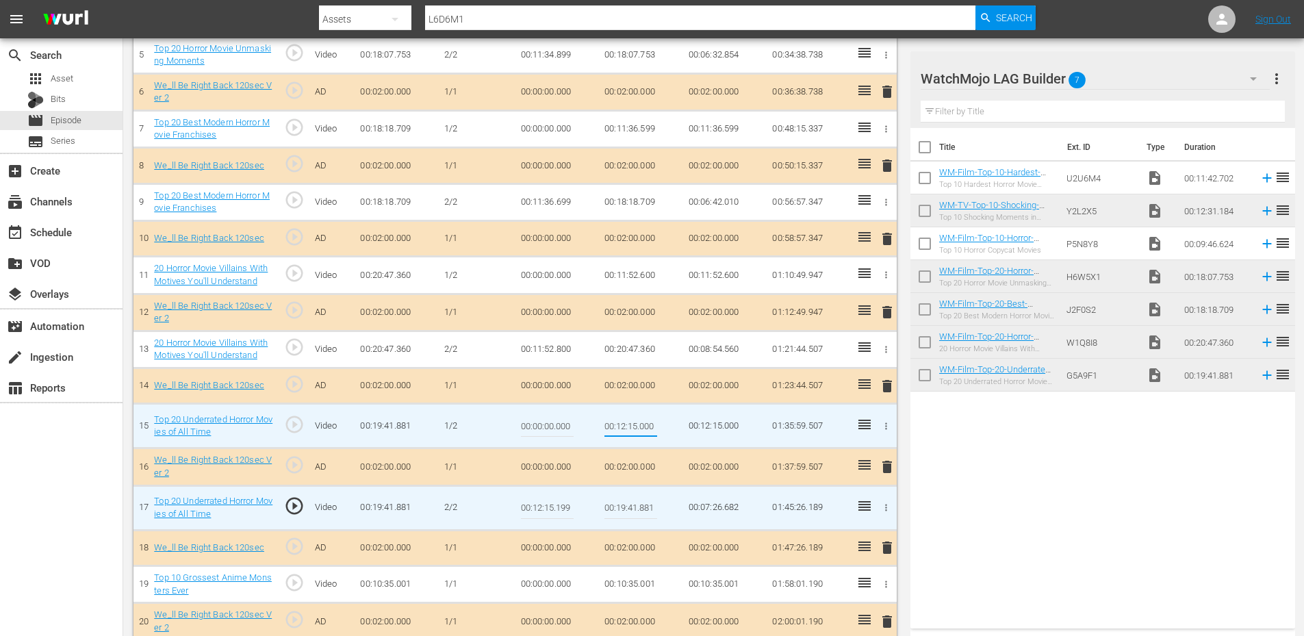
type input "00:12:15.199"
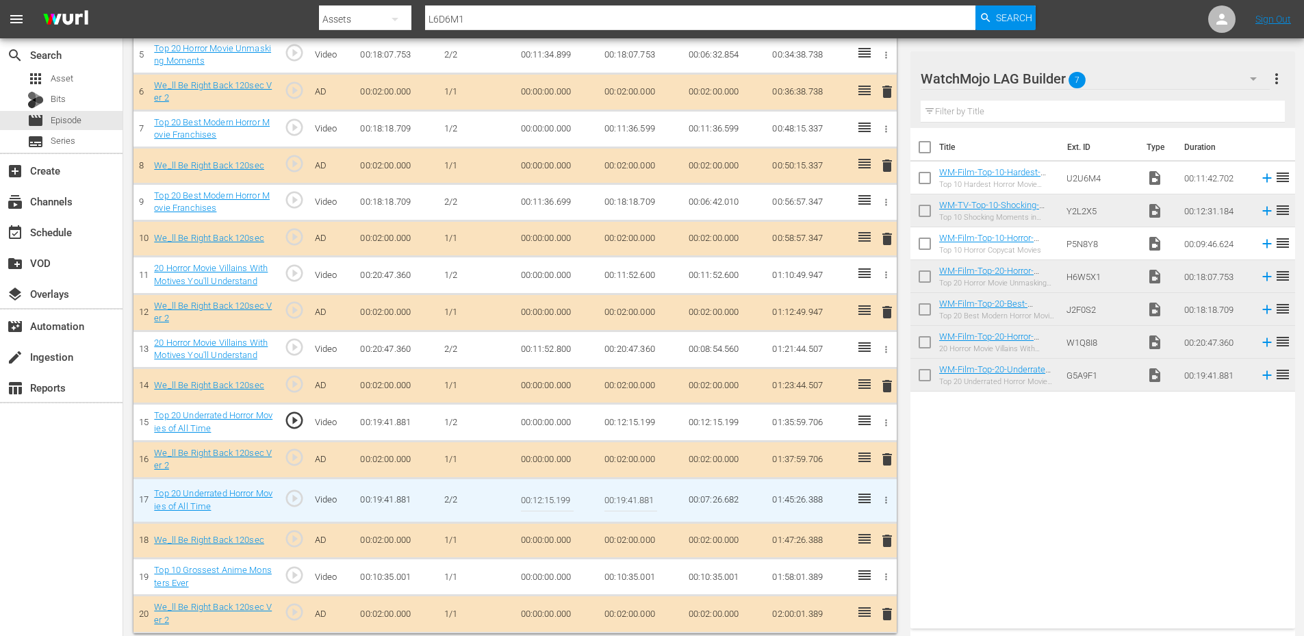
click at [561, 501] on input "00:12:15.199" at bounding box center [547, 500] width 53 height 33
type input "00:12:15.299"
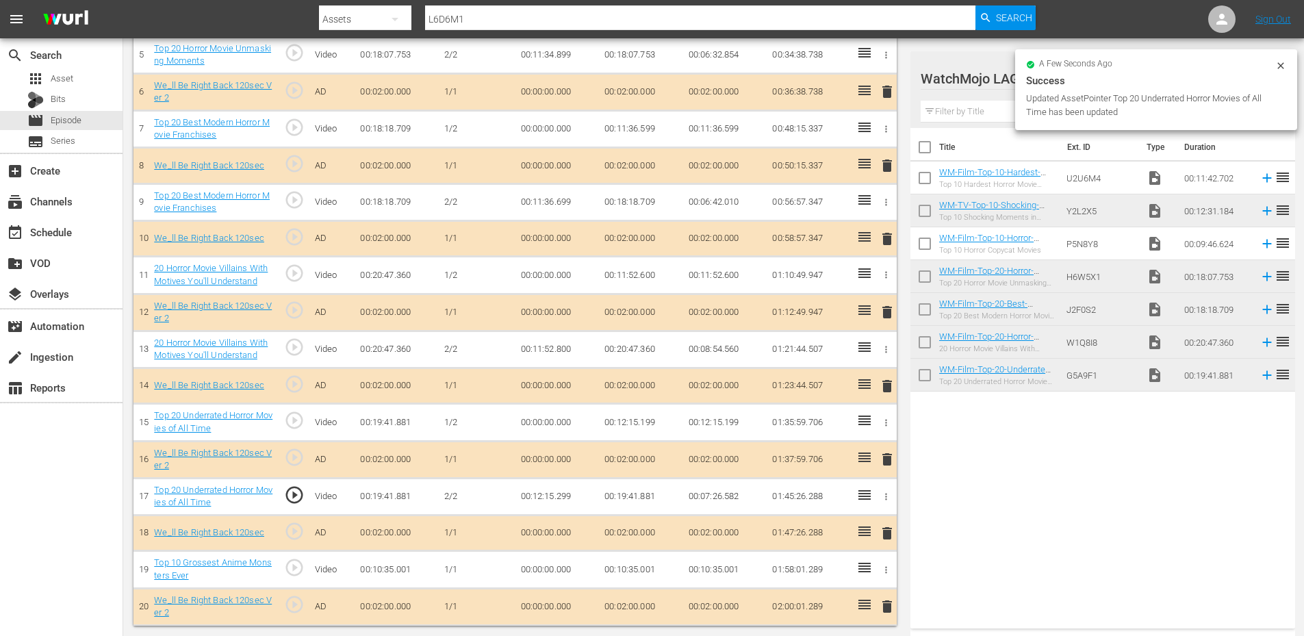
click at [561, 503] on td "00:12:15.299" at bounding box center [557, 496] width 84 height 37
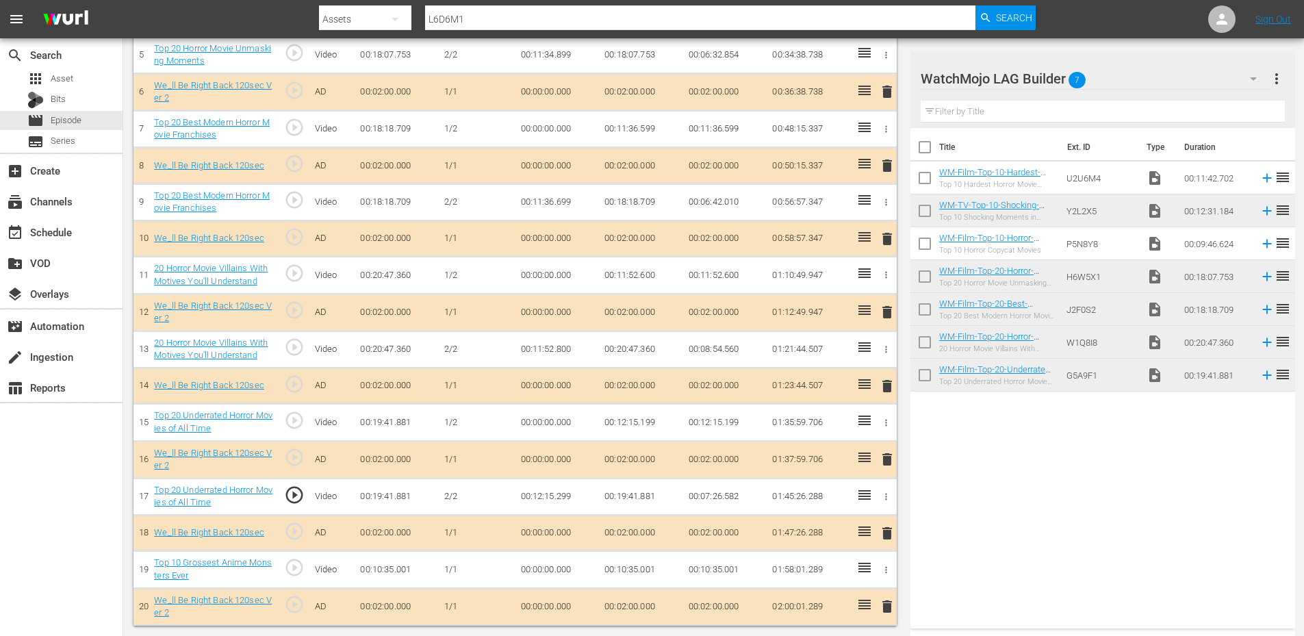
click at [561, 503] on td "00:12:15.299" at bounding box center [557, 496] width 84 height 37
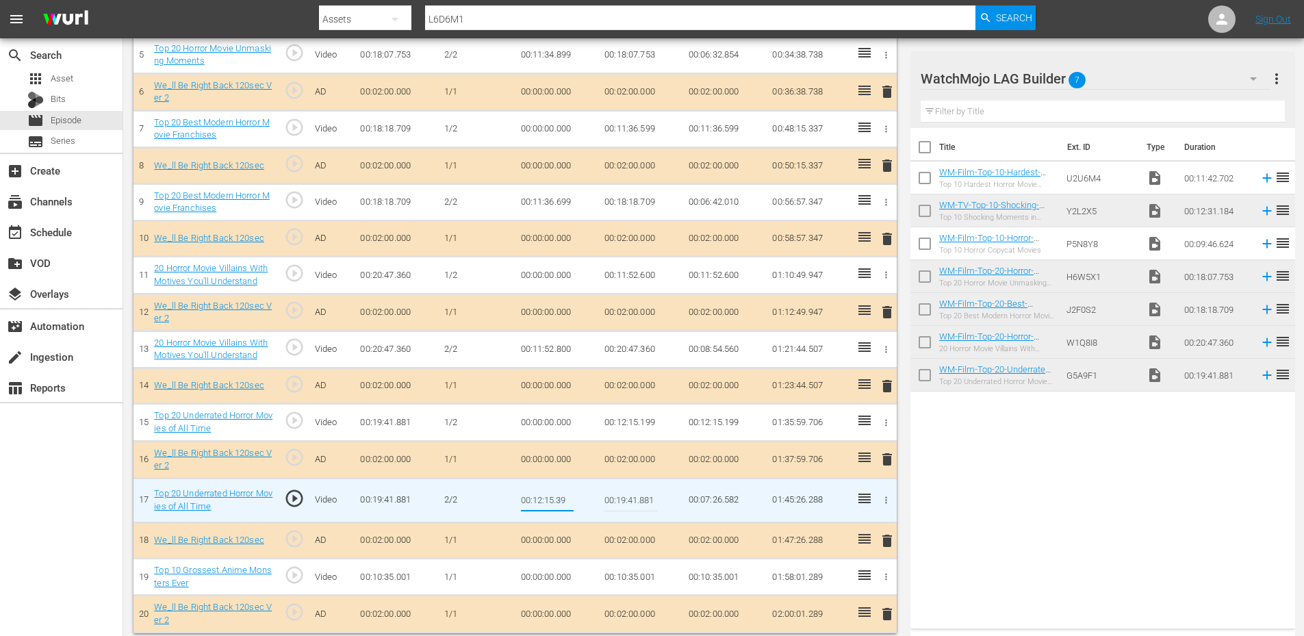
type input "00:12:15.399"
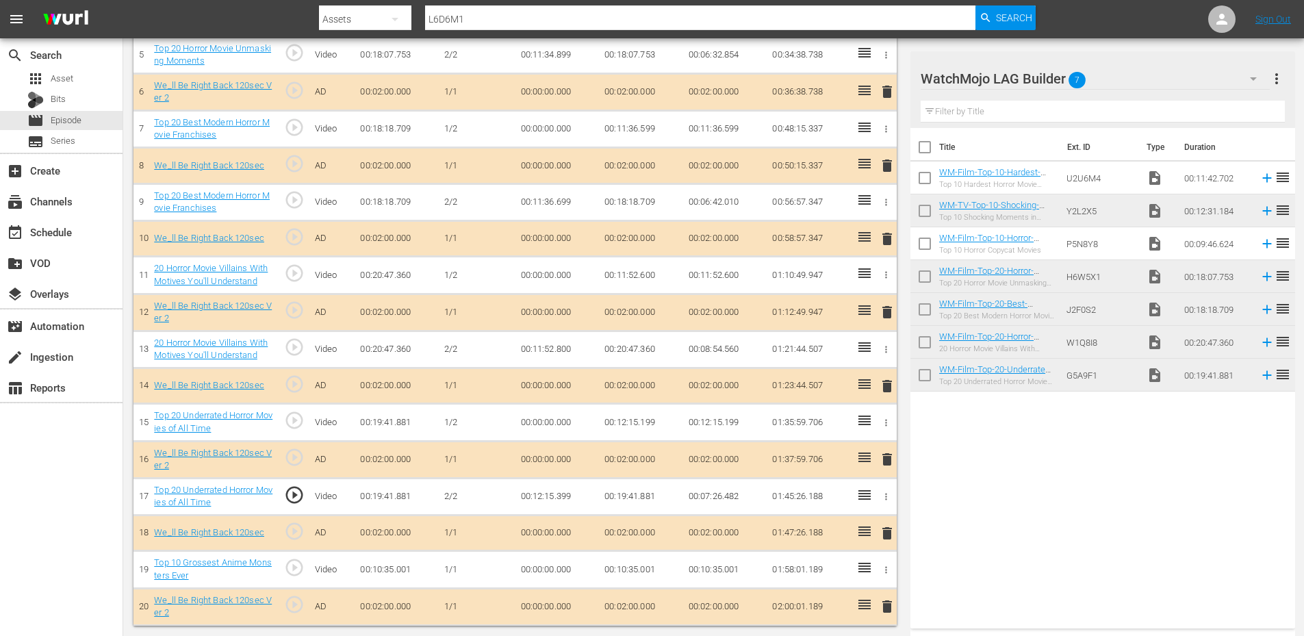
click at [559, 497] on td "00:12:15.399" at bounding box center [557, 496] width 84 height 37
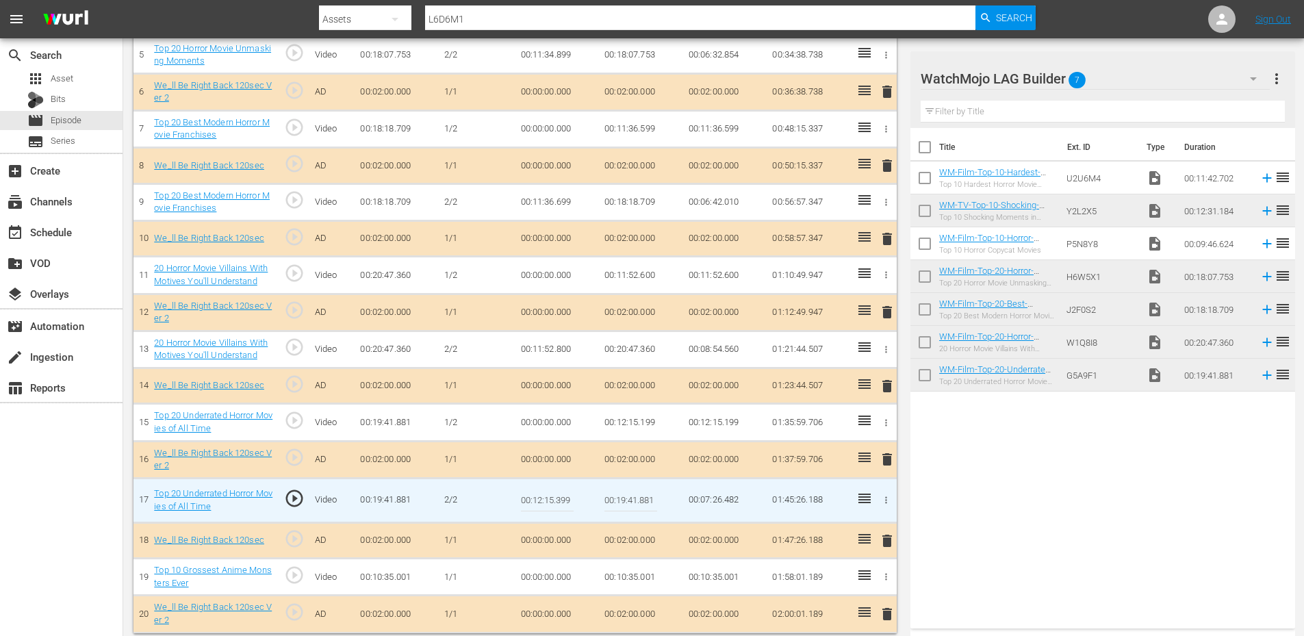
click at [559, 497] on input "00:12:15.399" at bounding box center [547, 500] width 53 height 33
type input "00:12:15.366"
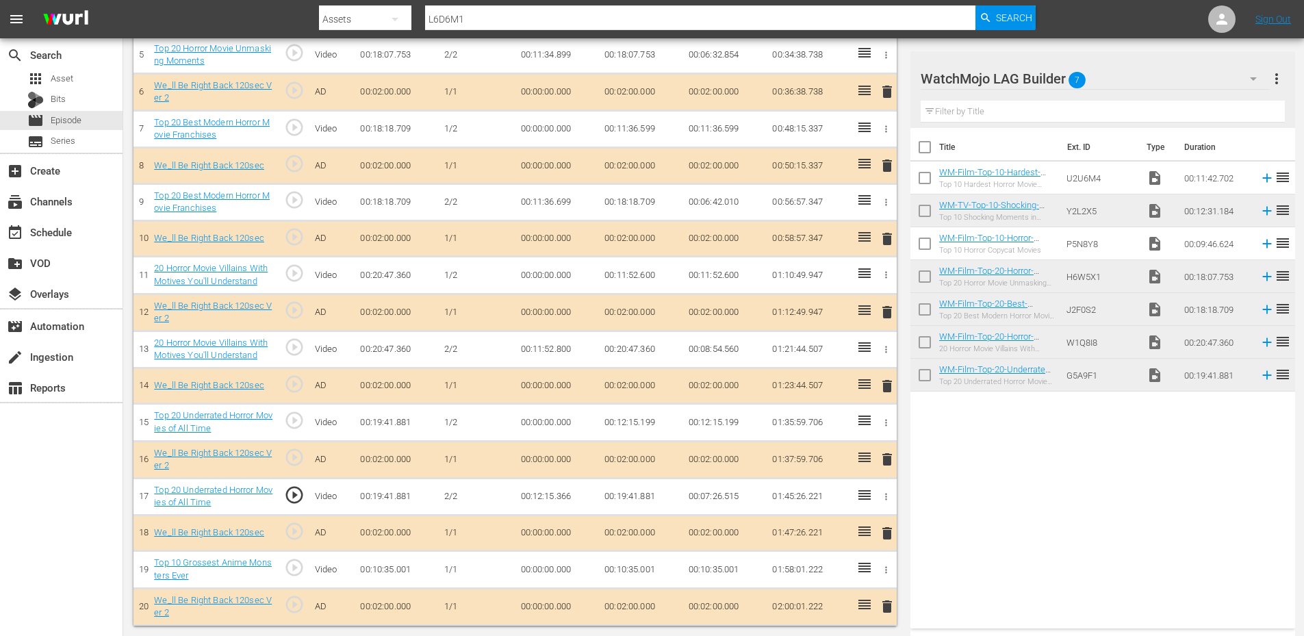
click at [641, 419] on td "00:12:15.199" at bounding box center [641, 422] width 84 height 37
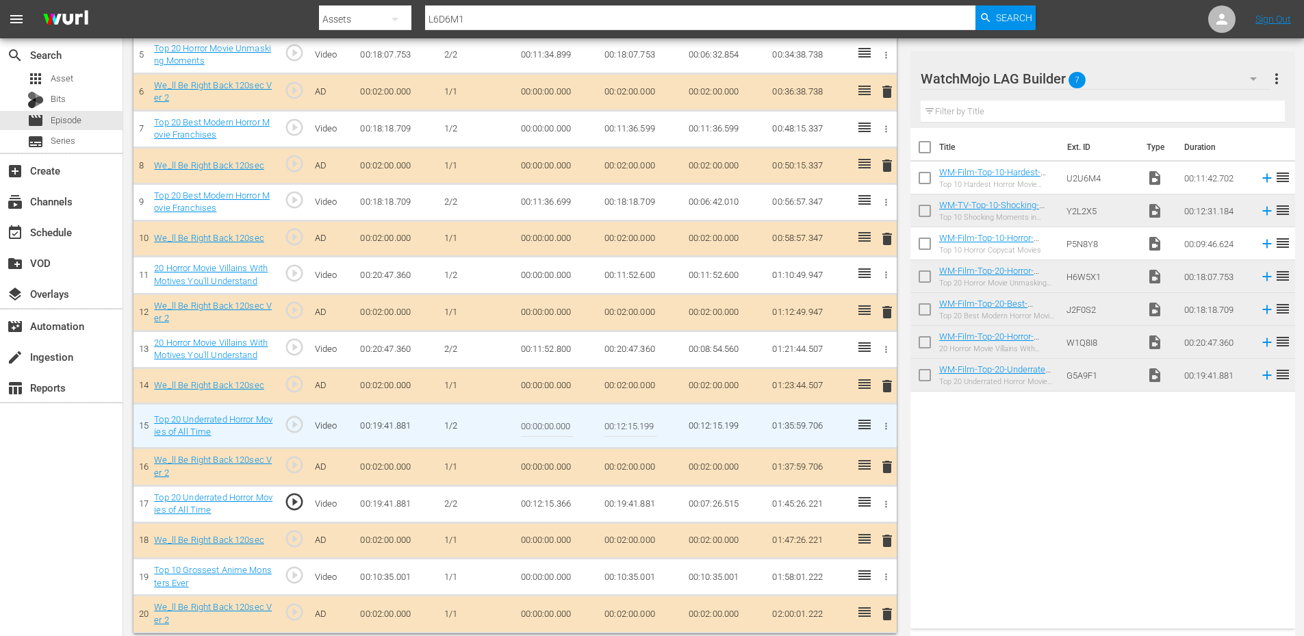
click at [643, 419] on input "00:12:15.199" at bounding box center [630, 425] width 53 height 33
type input "00:12:15.299"
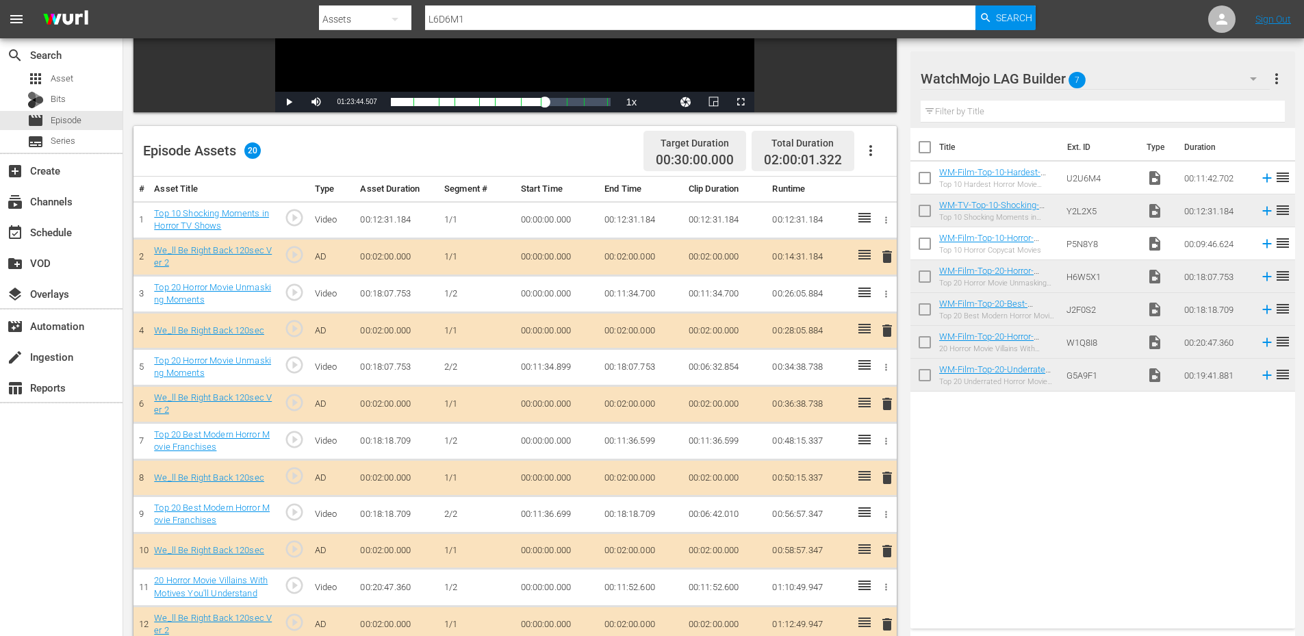
scroll to position [274, 0]
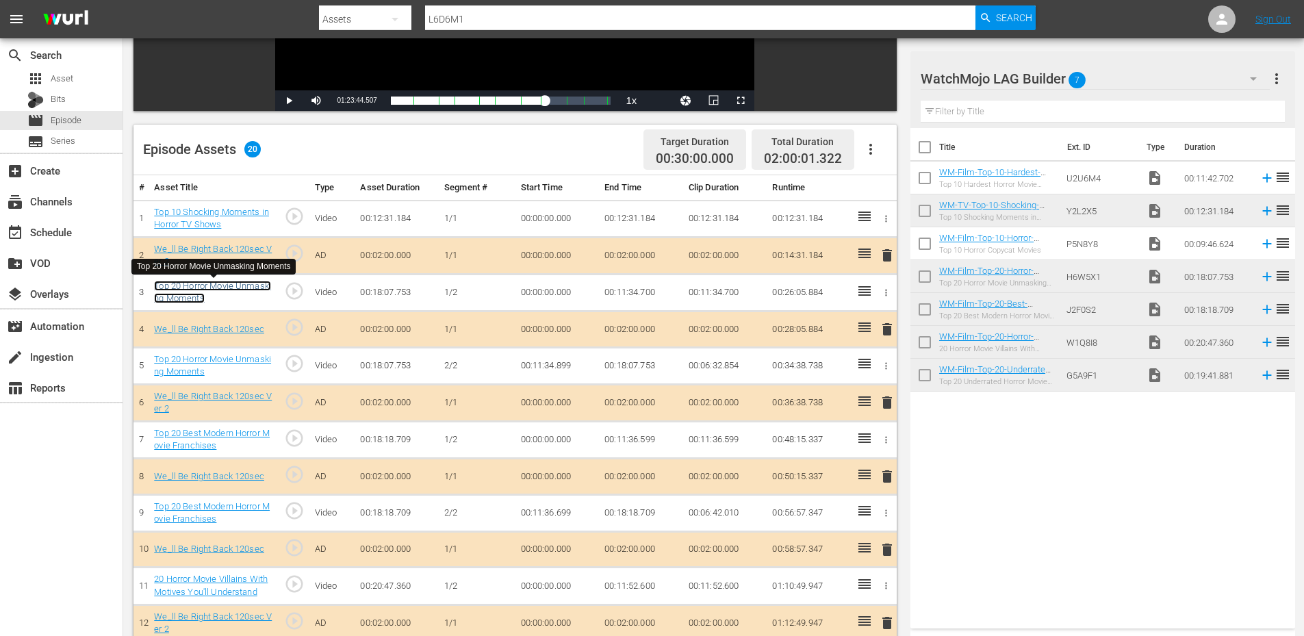
click at [242, 286] on link "Top 20 Horror Movie Unmasking Moments" at bounding box center [212, 292] width 117 height 23
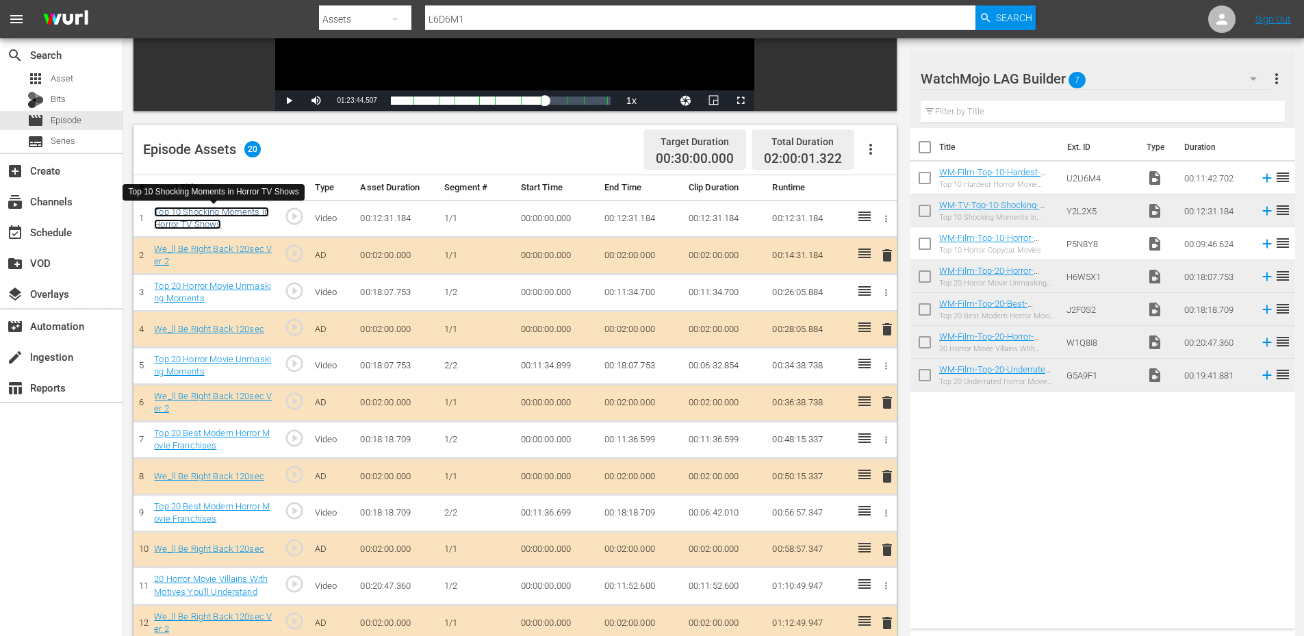
click at [252, 210] on link "Top 10 Shocking Moments in Horror TV Shows" at bounding box center [211, 218] width 115 height 23
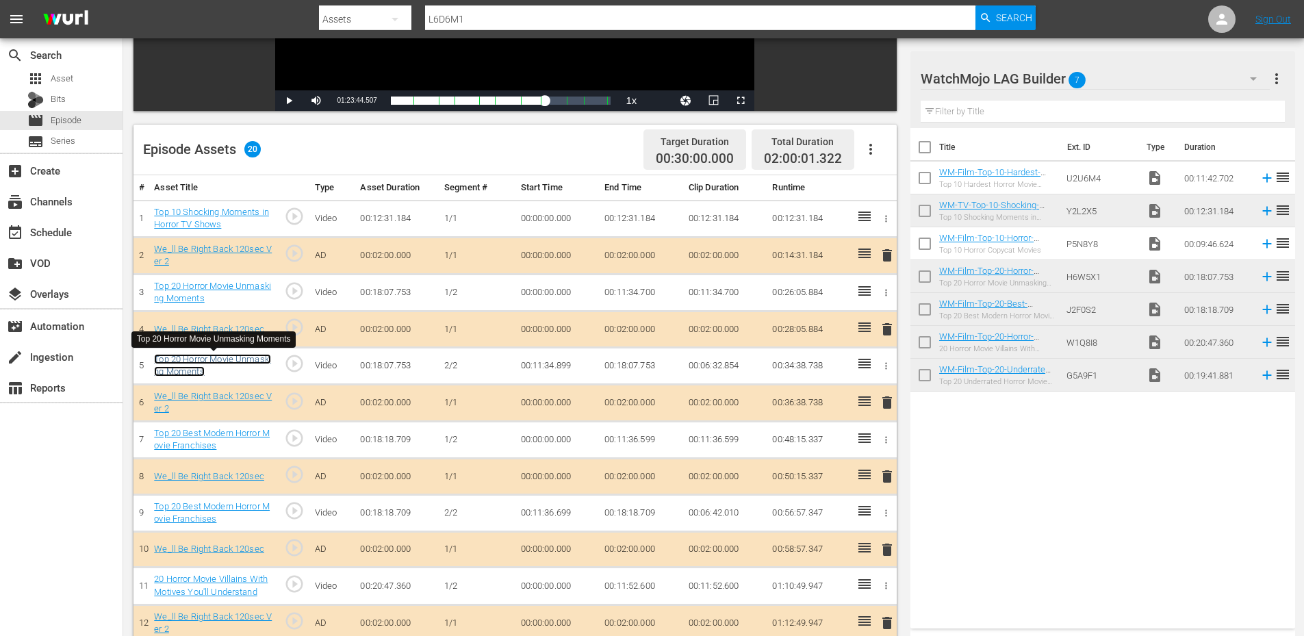
click at [235, 357] on link "Top 20 Horror Movie Unmasking Moments" at bounding box center [212, 365] width 117 height 23
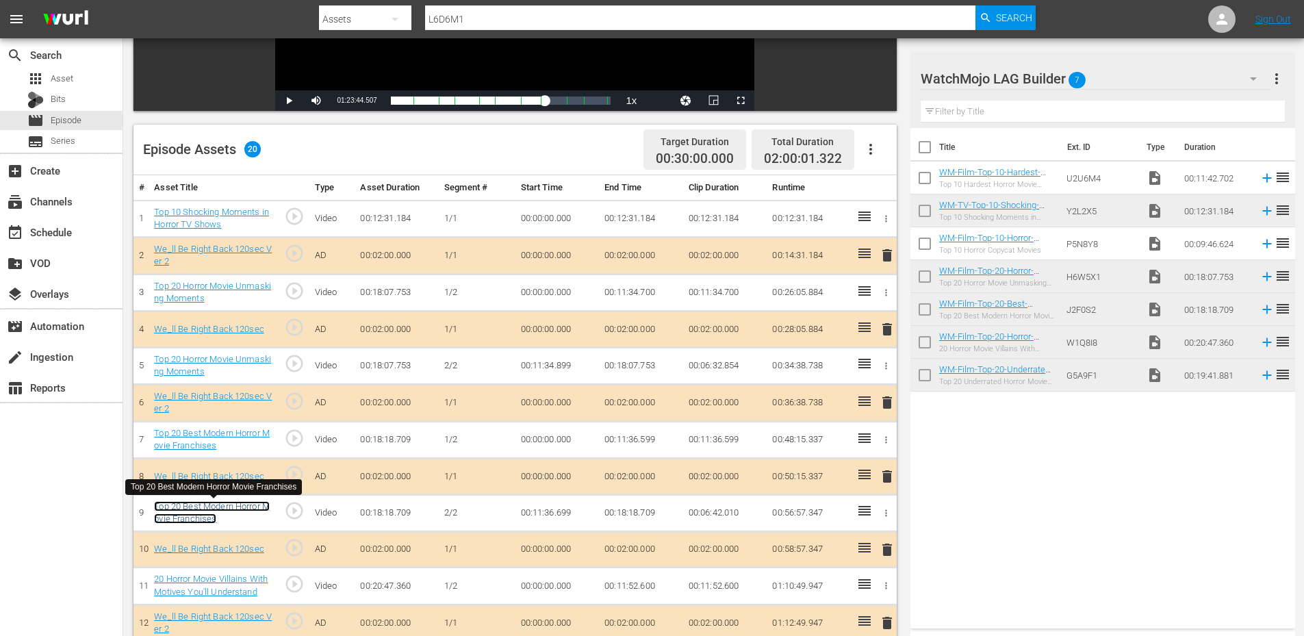
click at [248, 509] on link "Top 20 Best Modern Horror Movie Franchises" at bounding box center [212, 512] width 116 height 23
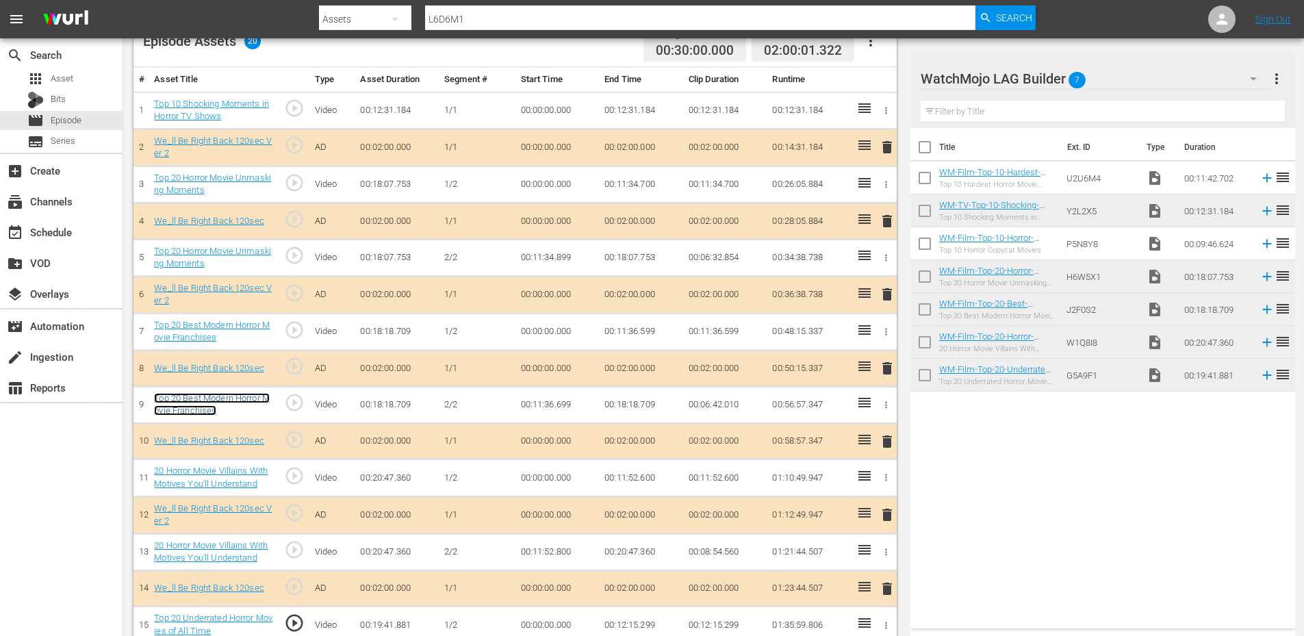
scroll to position [456, 0]
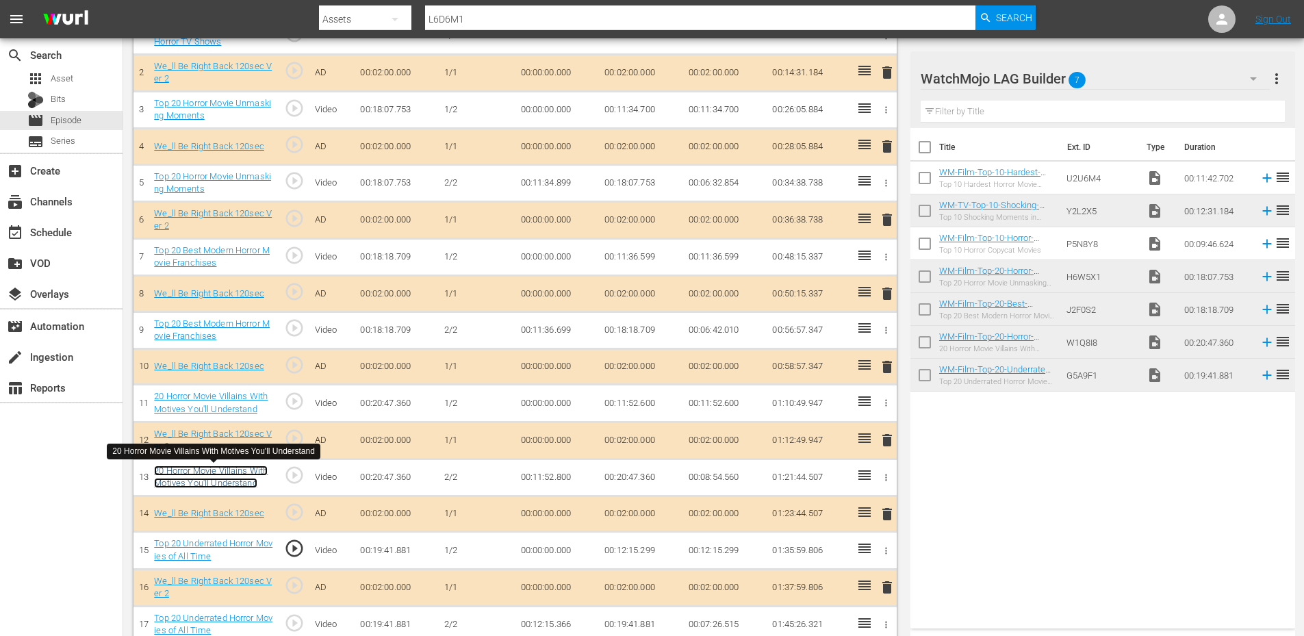
click at [259, 472] on link "20 Horror Movie Villains With Motives You'll Understand" at bounding box center [211, 476] width 114 height 23
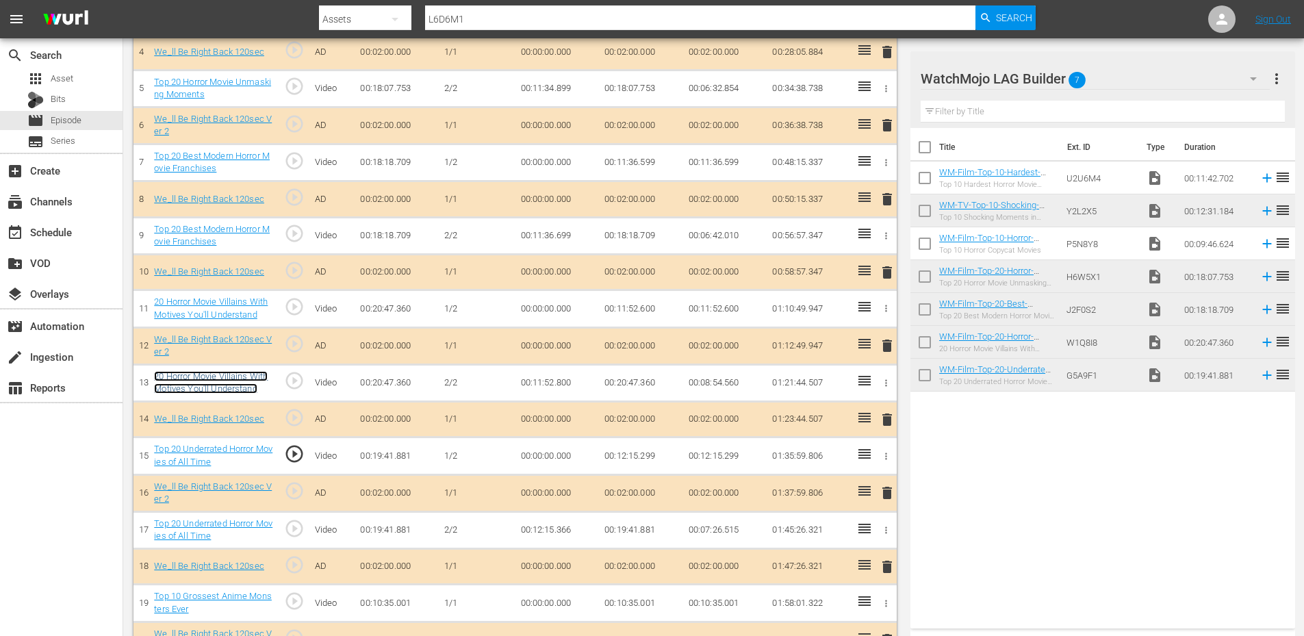
scroll to position [584, 0]
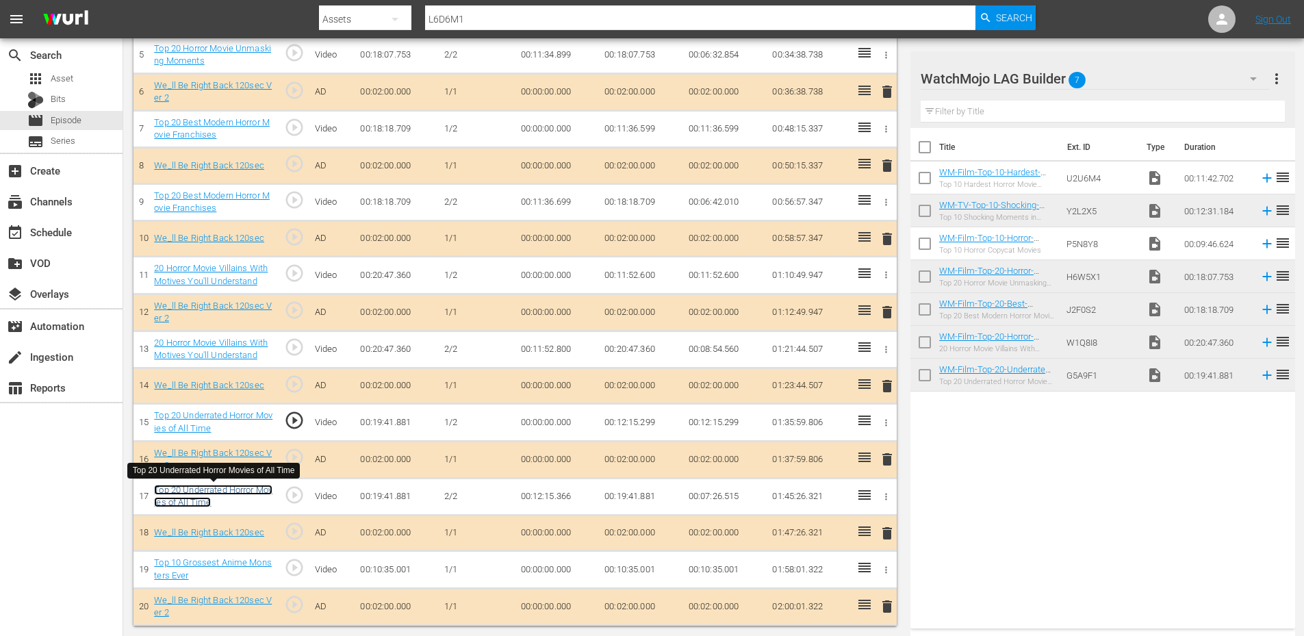
click at [238, 489] on link "Top 20 Underrated Horror Movies of All Time" at bounding box center [213, 496] width 118 height 23
click at [245, 564] on link "Top 10 Grossest Anime Monsters Ever" at bounding box center [213, 568] width 118 height 23
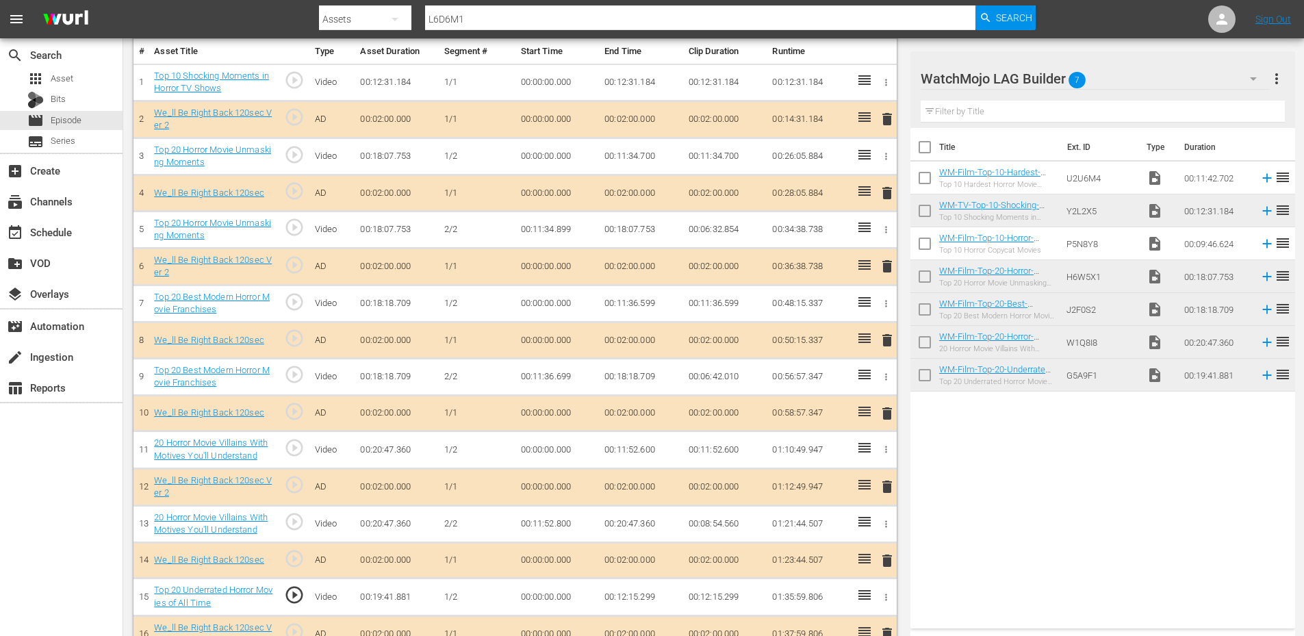
scroll to position [311, 0]
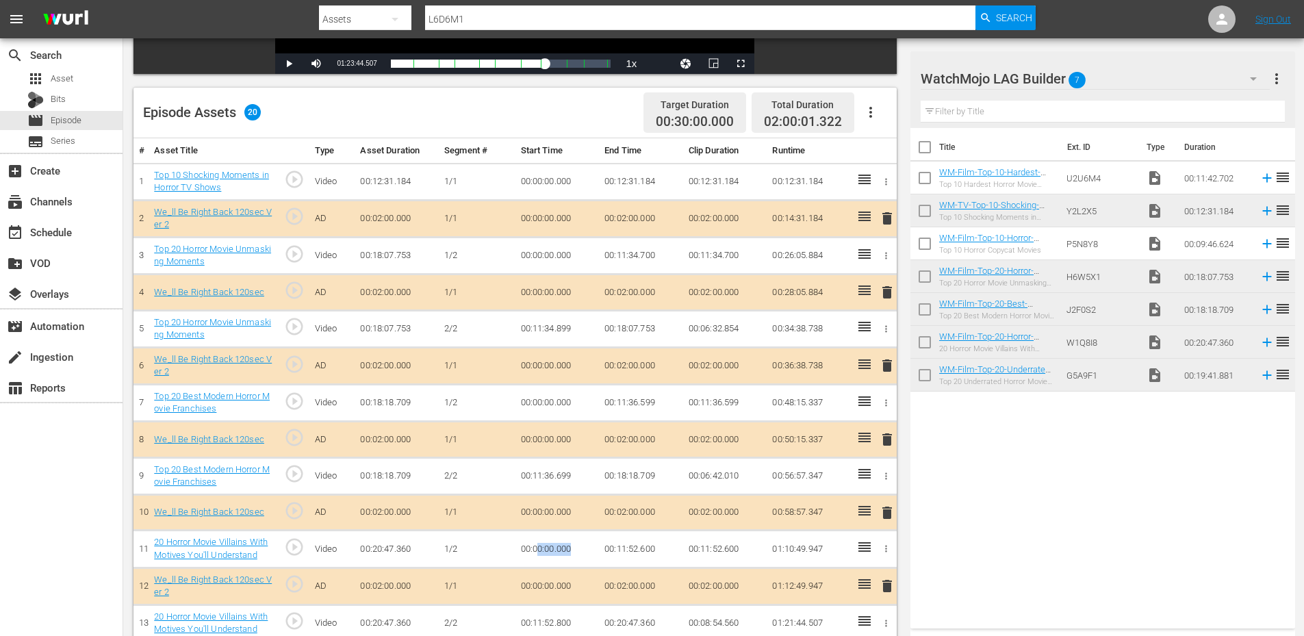
click at [571, 550] on td "00:00:00.000" at bounding box center [557, 548] width 84 height 37
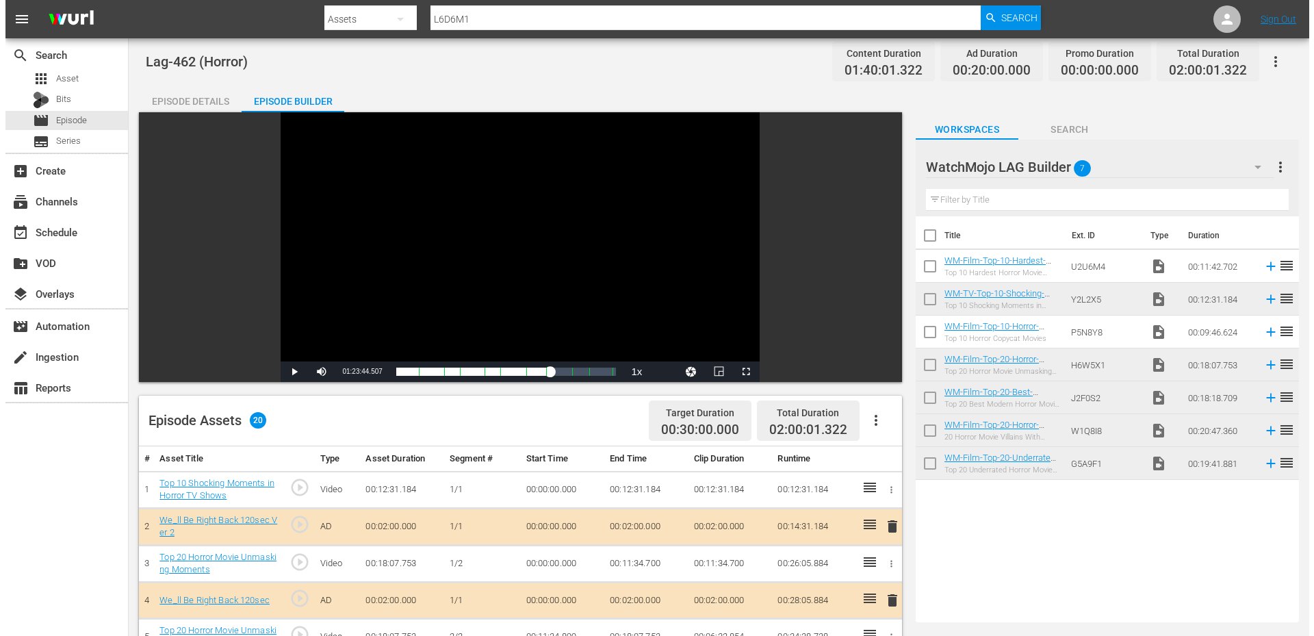
scroll to position [0, 0]
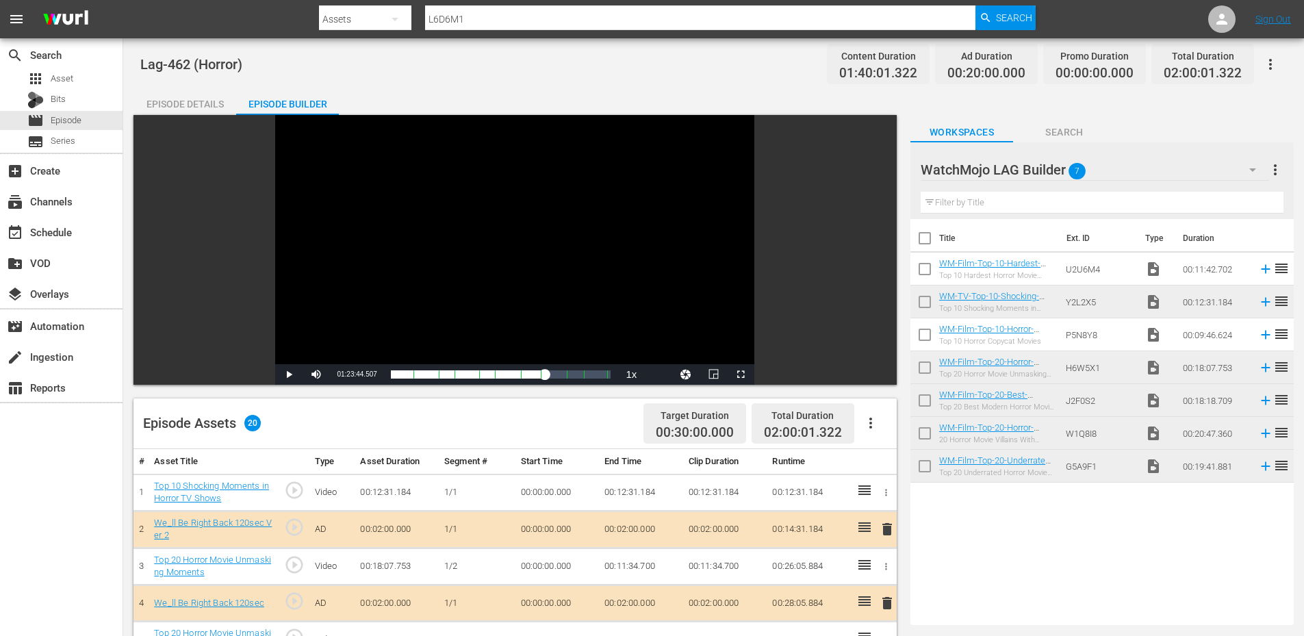
click at [181, 107] on div "Episode Details" at bounding box center [184, 104] width 103 height 33
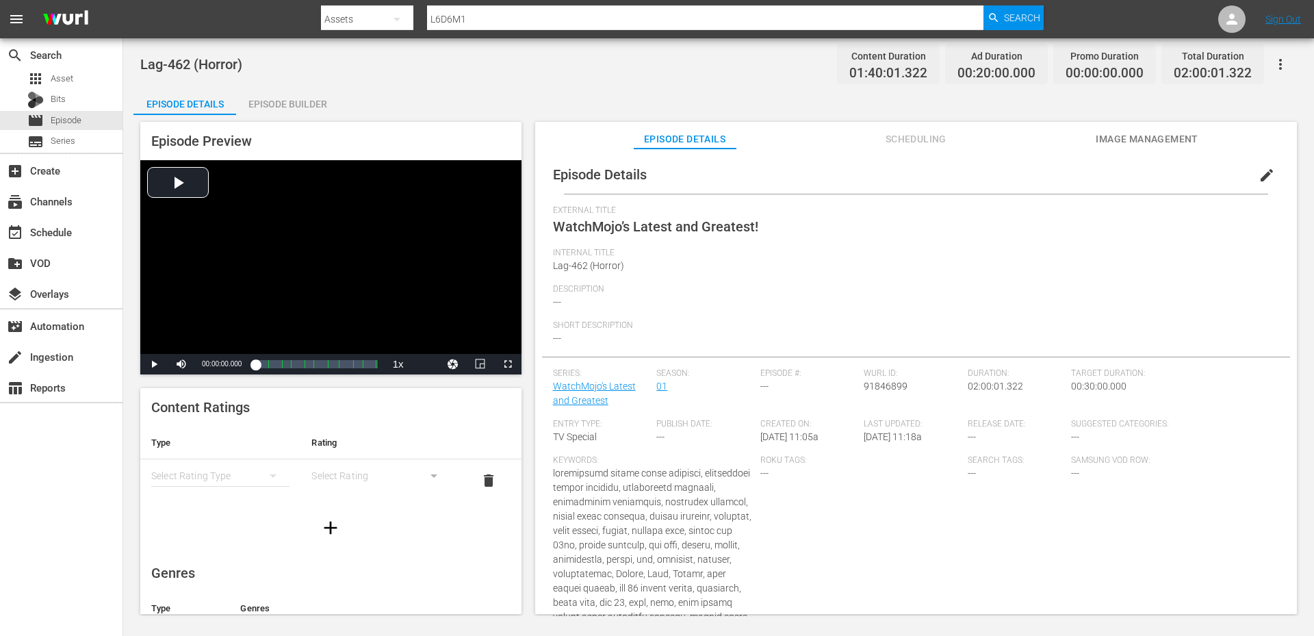
click at [1250, 173] on button "edit" at bounding box center [1266, 175] width 33 height 33
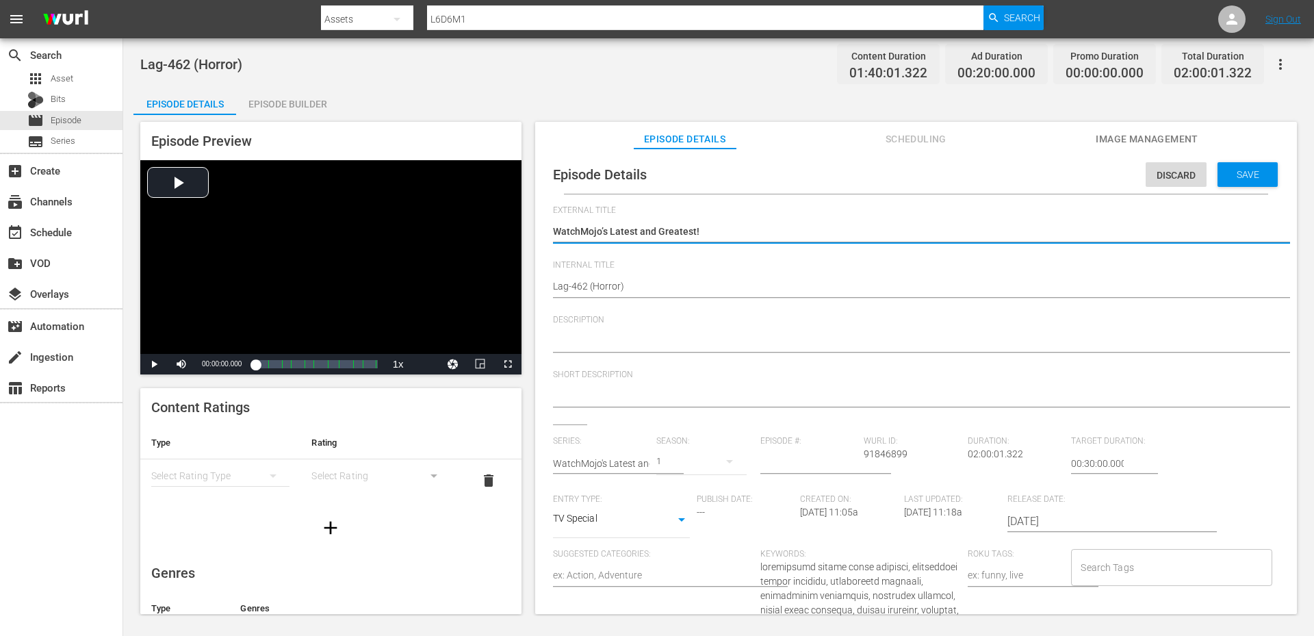
click at [574, 339] on textarea at bounding box center [912, 342] width 719 height 16
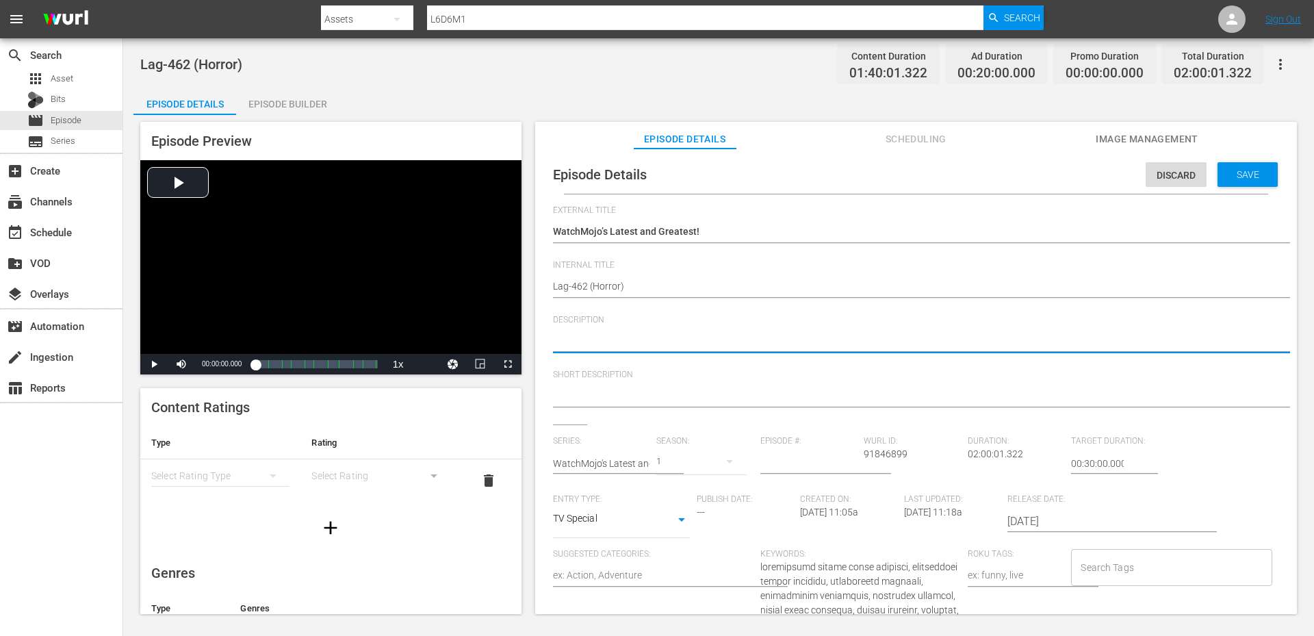
paste textarea "From jaw-dropping twists to unmasking horror’s biggest villains, this episode d…"
type textarea "From jaw-dropping twists to unmasking horror’s biggest villains, this episode d…"
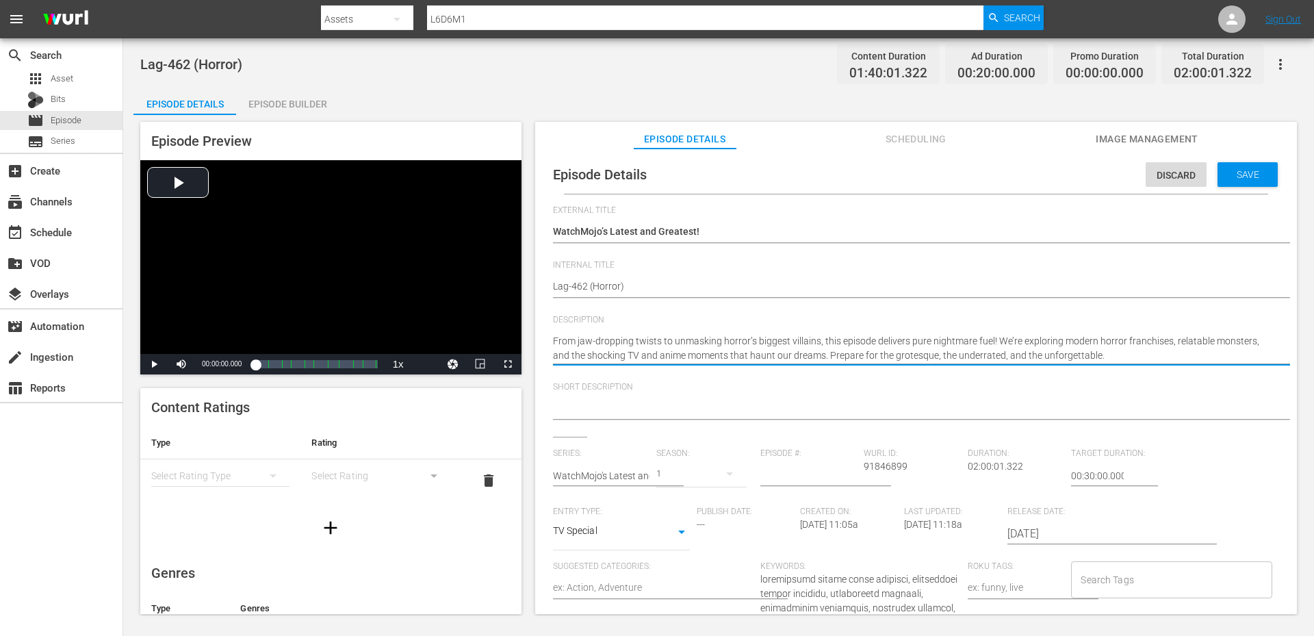
type textarea "From jaw-dropping twists to unmasking horror’s biggest villains, this episode d…"
click at [595, 404] on textarea at bounding box center [912, 409] width 719 height 16
paste textarea "Twists, masks, and monsters—dive into horror’s most shocking and misunderstood …"
type textarea "Twists, masks, and monsters—dive into horror’s most shocking and misunderstood …"
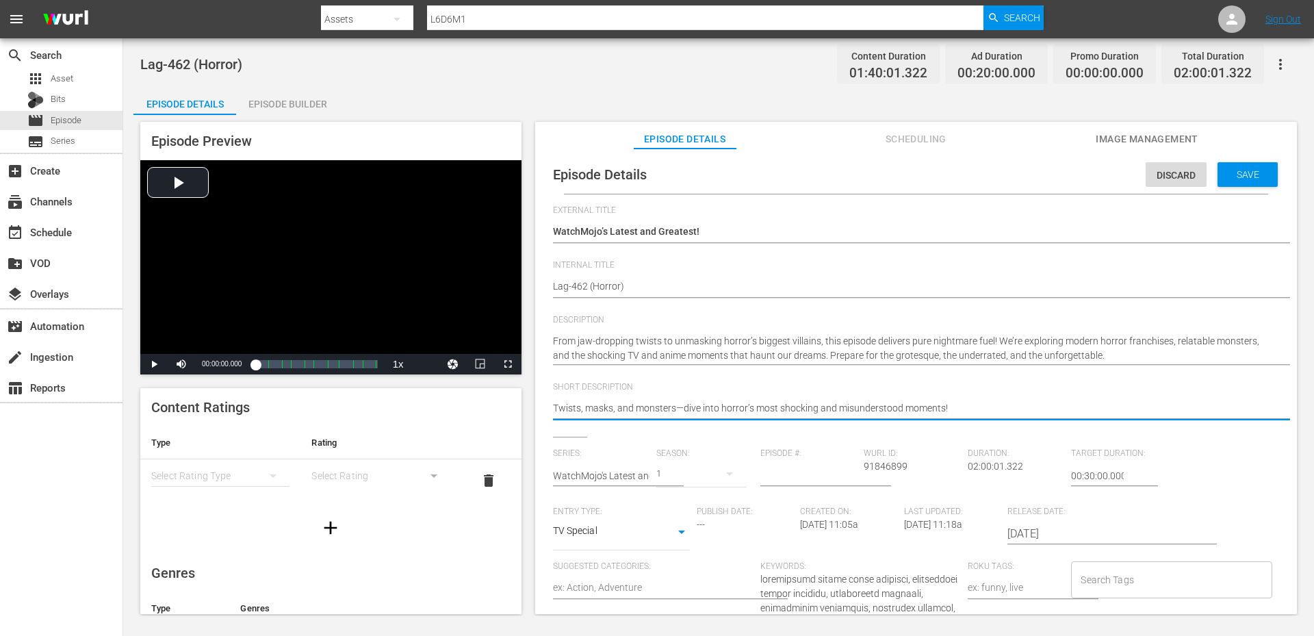
type textarea "Twists, masks, and monsters!—dive into horror’s most shocking and misunderstood…"
type textarea "Twists, masks, and monsters! —dive into horror’s most shocking and misunderstoo…"
type textarea "Twists, masks, and monsters! dive into horror’s most shocking and misunderstood…"
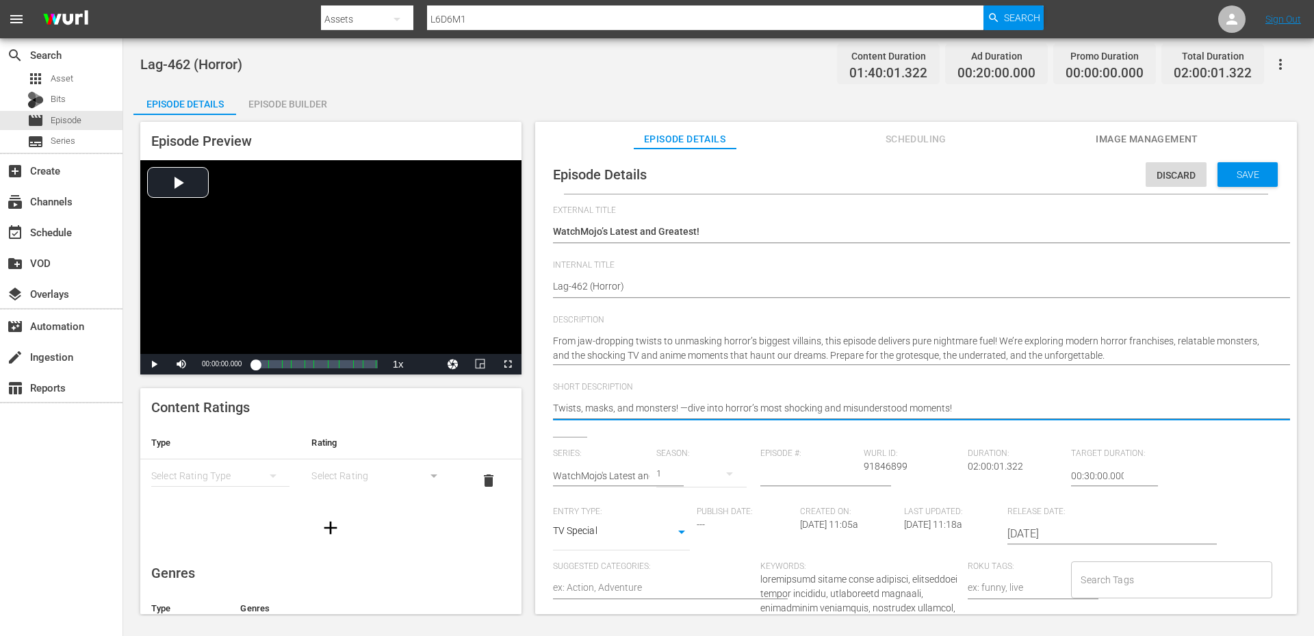
type textarea "Twists, masks, and monsters! dive into horror’s most shocking and misunderstood…"
type textarea "Twists, masks, and monsters! ive into horror’s most shocking and misunderstood …"
type textarea "Twists, masks, and monsters! Dive into horror’s most shocking and misunderstood…"
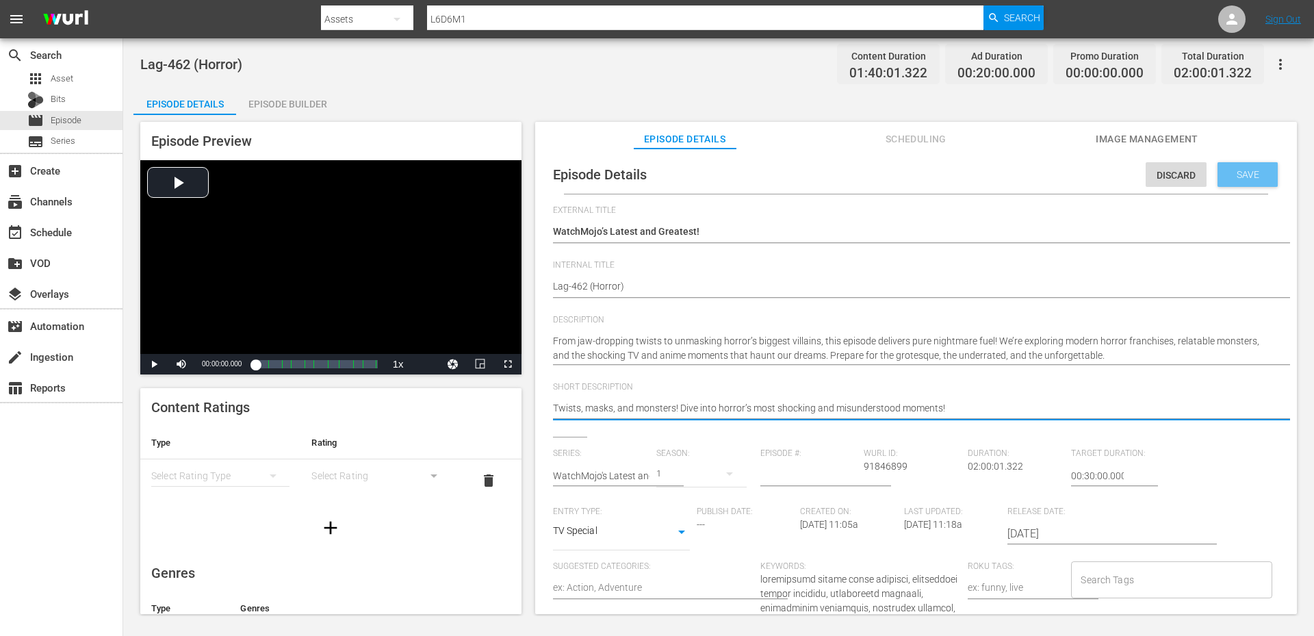
click at [1231, 170] on span "Save" at bounding box center [1248, 174] width 44 height 11
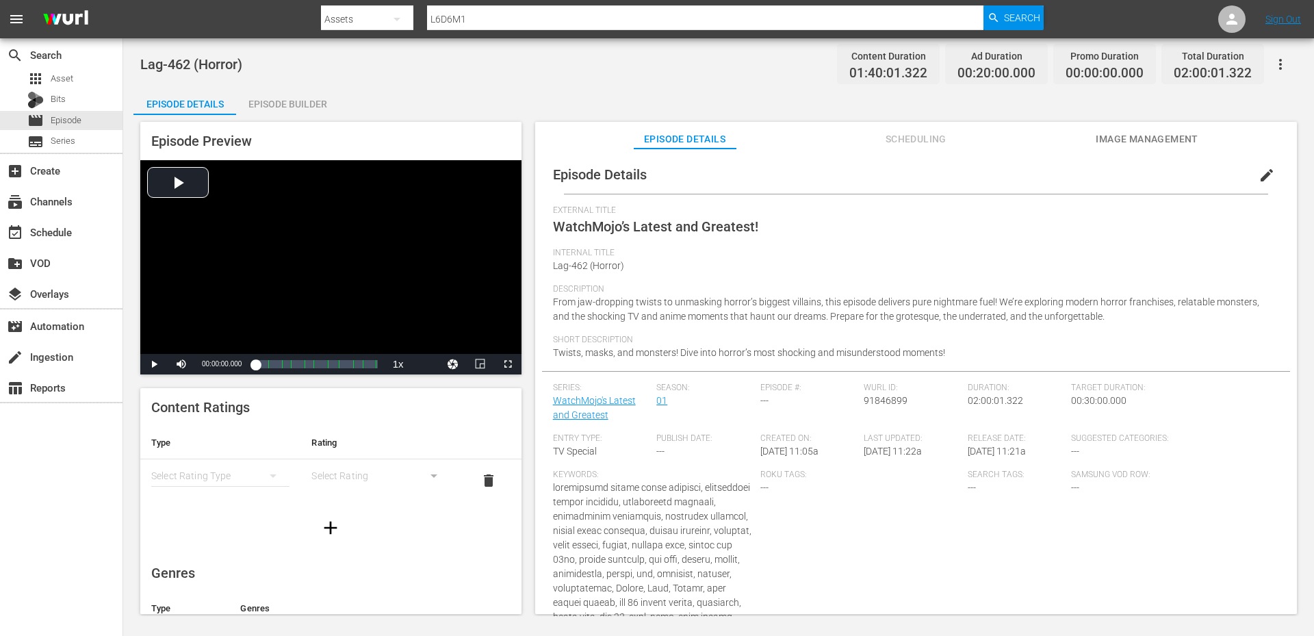
click at [1267, 172] on button "edit" at bounding box center [1266, 175] width 33 height 33
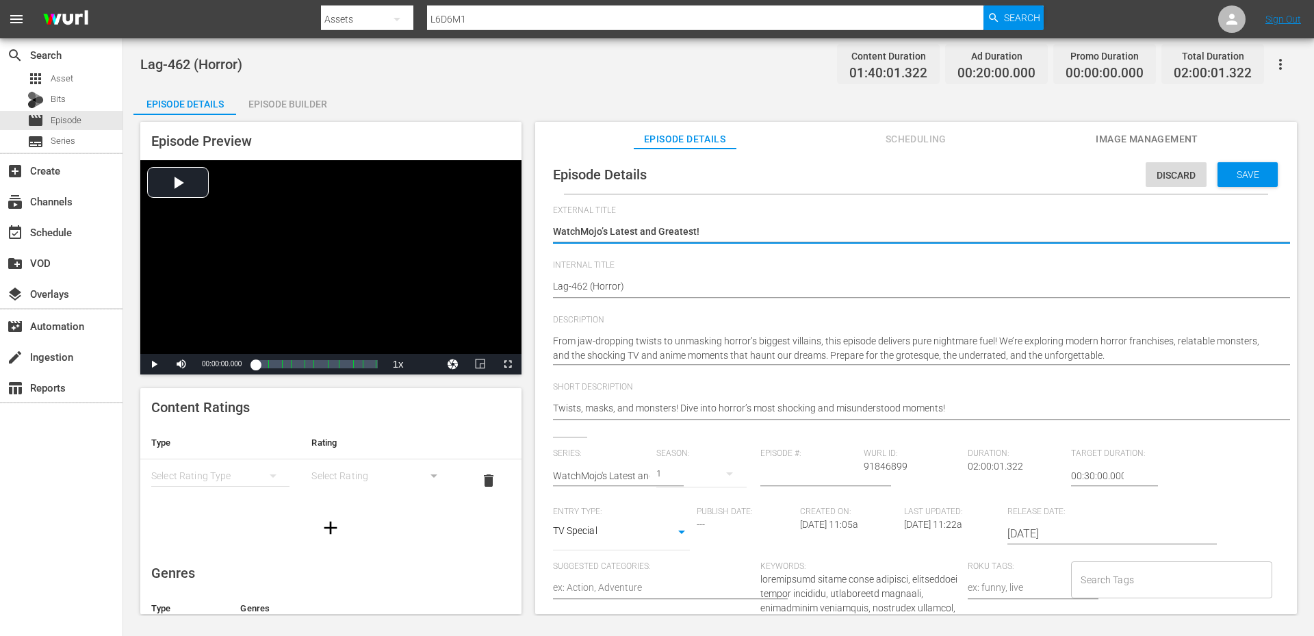
click at [725, 231] on textarea "WatchMojo’s Latest and Greatest!" at bounding box center [912, 232] width 719 height 16
type textarea "WatchMojo’s Latest and Greatest!"
type textarea "WatchMojo’s Latest and Greatest! "Unmasked and Unhinged: The Twisted Faces of M…"
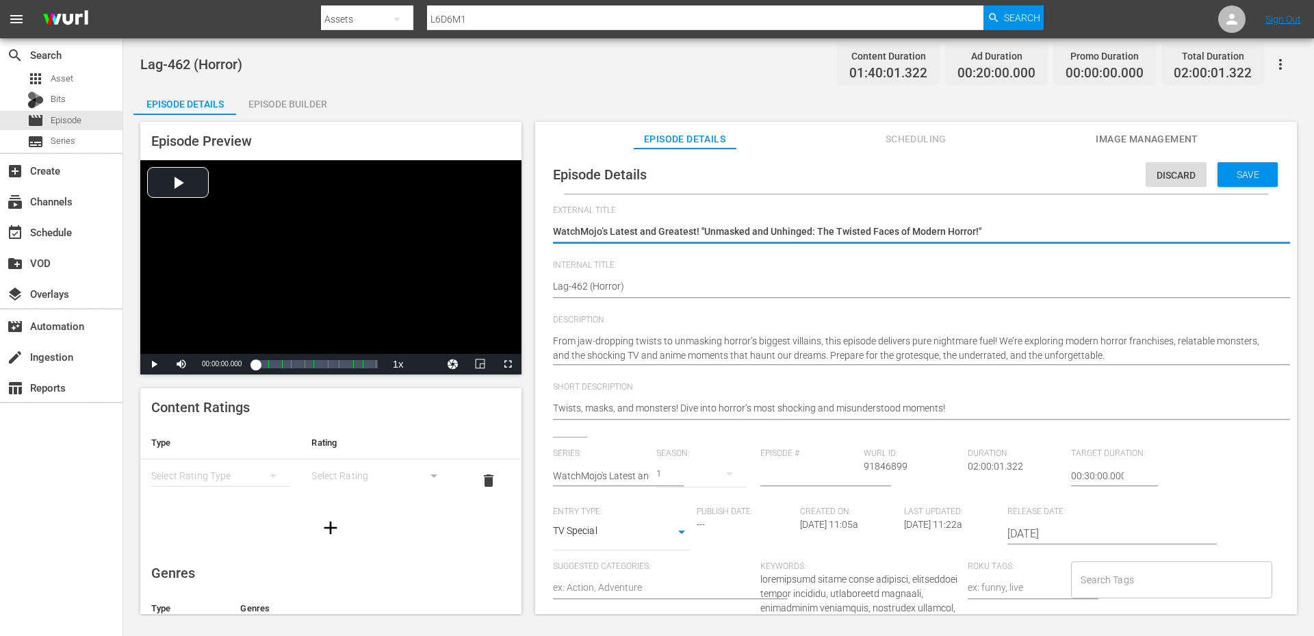
type textarea "WatchMojo’s Latest and Greatest! "Unmasked and Unhinged: The Twisted Faces of M…"
click at [1131, 587] on input "Search Tags" at bounding box center [1161, 579] width 168 height 25
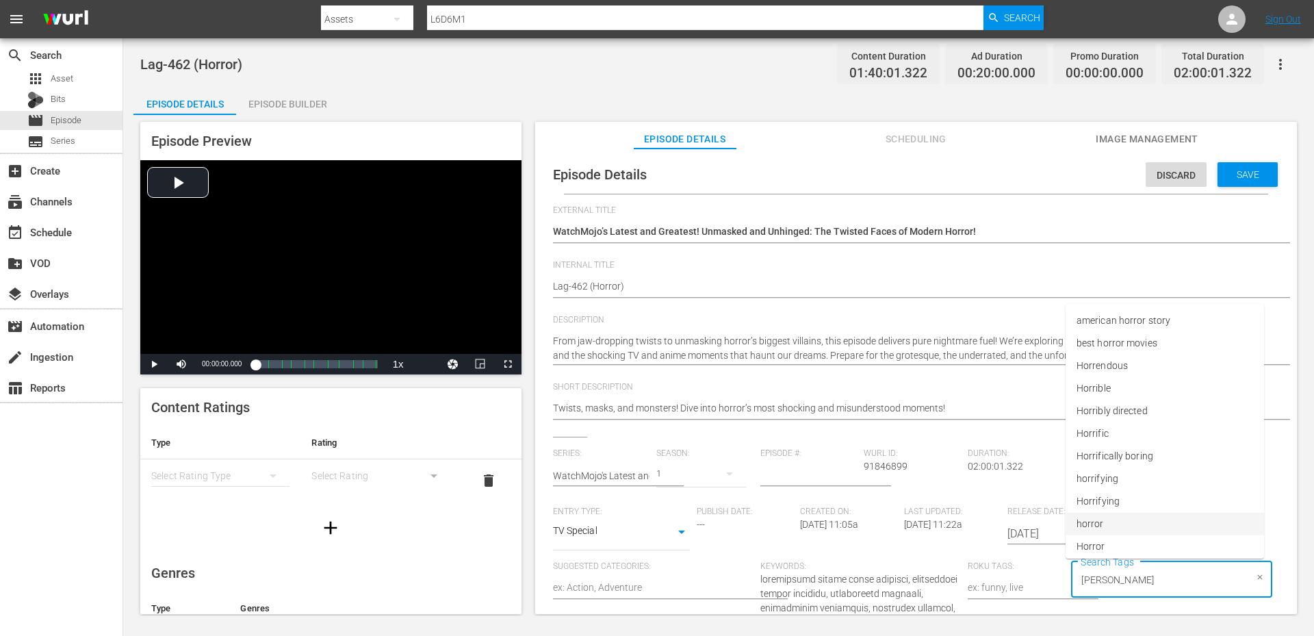
click at [1101, 529] on span "horror" at bounding box center [1089, 524] width 27 height 14
click at [792, 474] on input "number" at bounding box center [808, 475] width 97 height 33
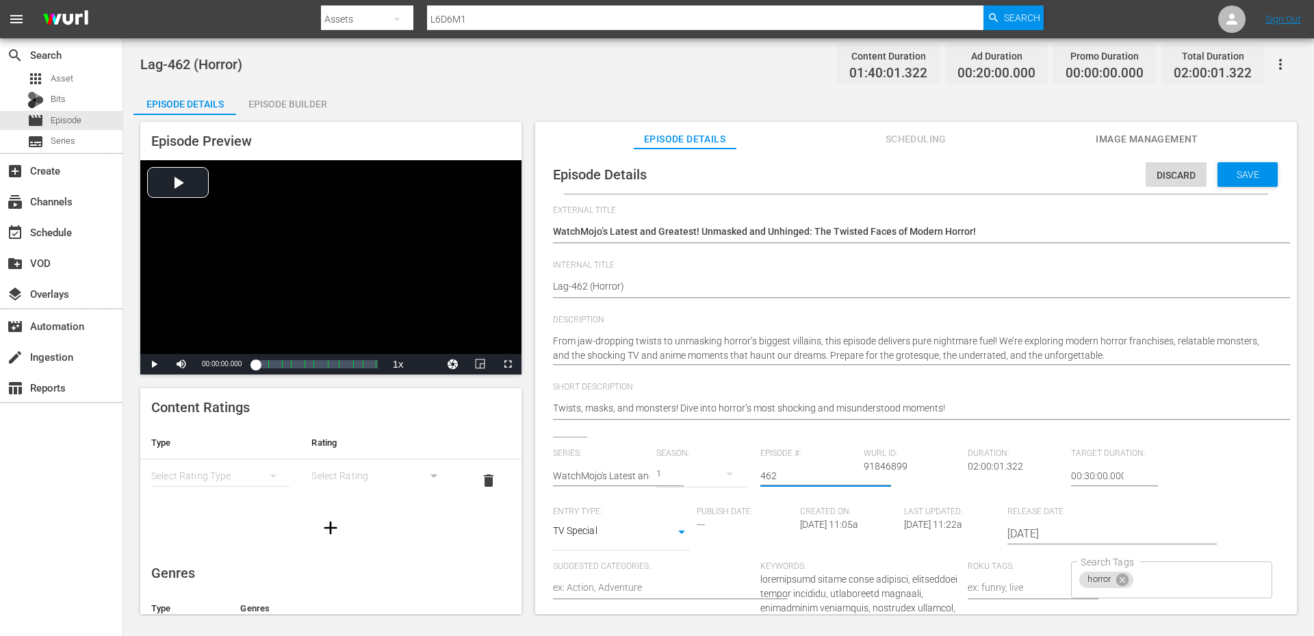
click at [1072, 474] on input "00:30:00.000" at bounding box center [1097, 475] width 53 height 33
click at [1247, 172] on span "Save" at bounding box center [1248, 174] width 44 height 11
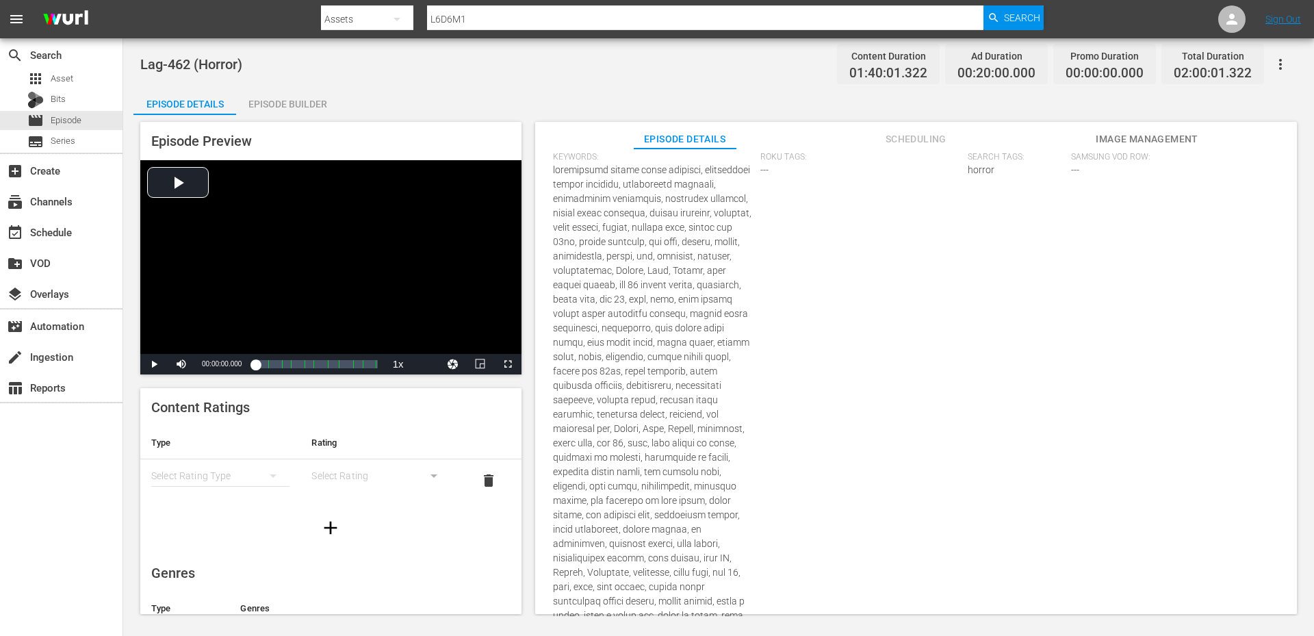
scroll to position [320, 0]
click at [171, 99] on div "Episode Details" at bounding box center [184, 104] width 103 height 33
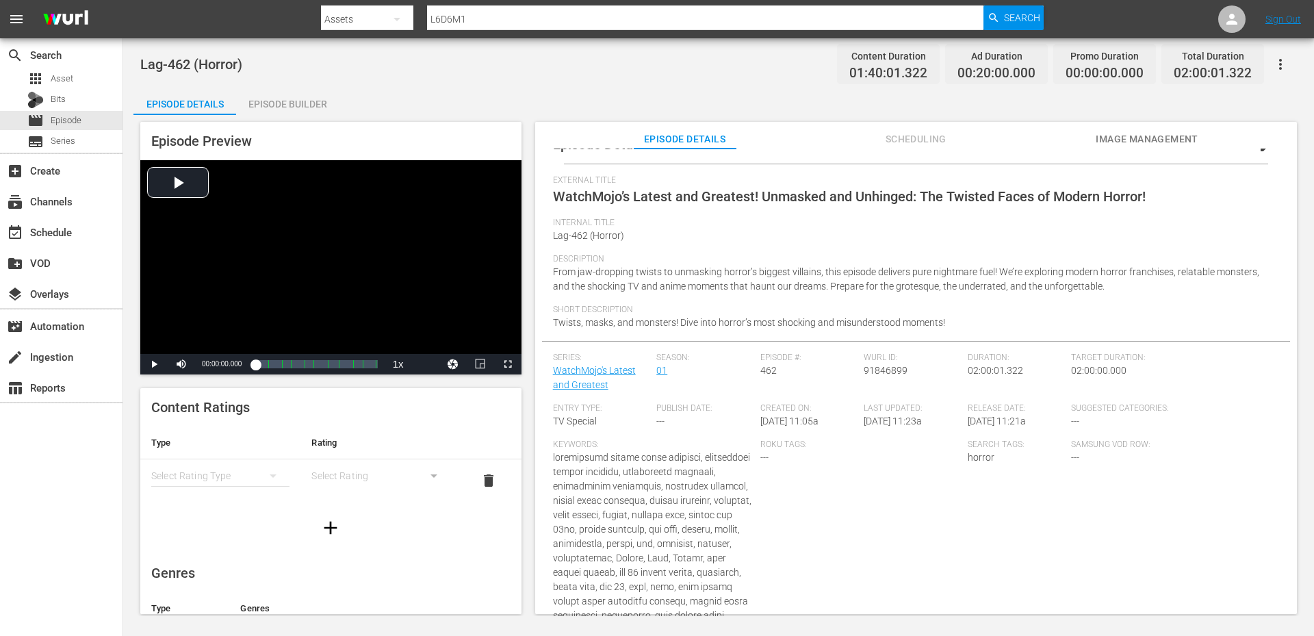
scroll to position [0, 0]
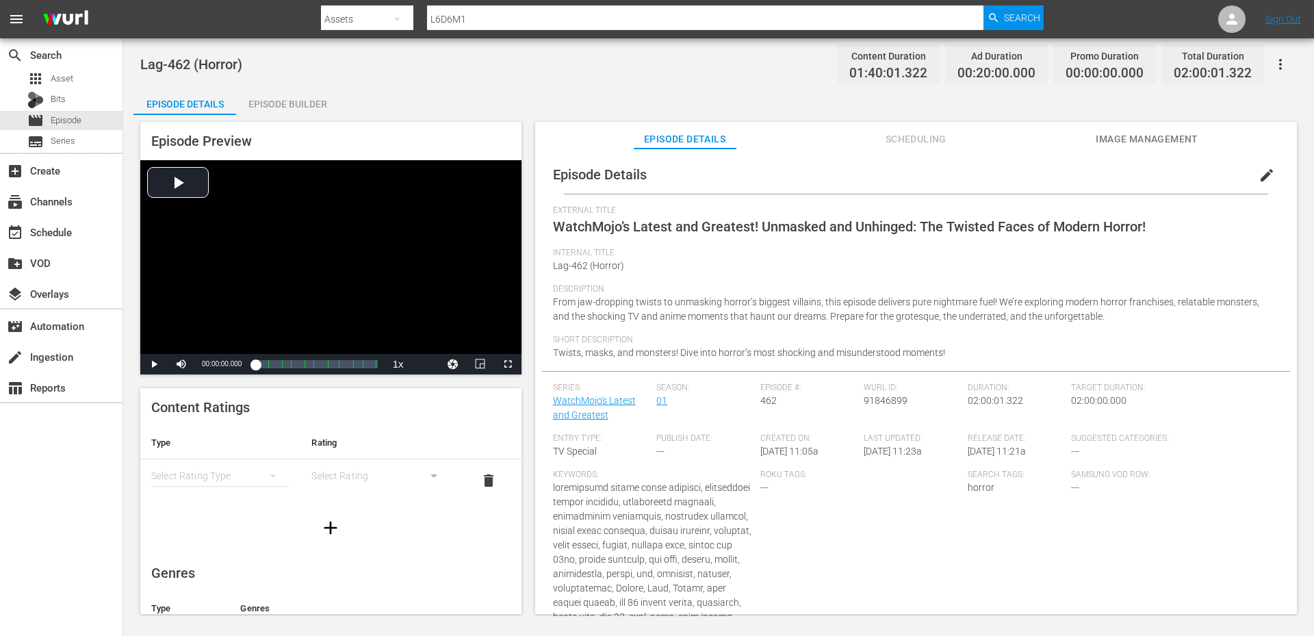
click at [797, 232] on span "WatchMojo’s Latest and Greatest! Unmasked and Unhinged: The Twisted Faces of Mo…" at bounding box center [849, 226] width 593 height 16
click at [1163, 220] on div "External Title WatchMojo’s Latest and Greatest! Unmasked and Unhinged: The Twis…" at bounding box center [916, 226] width 726 height 42
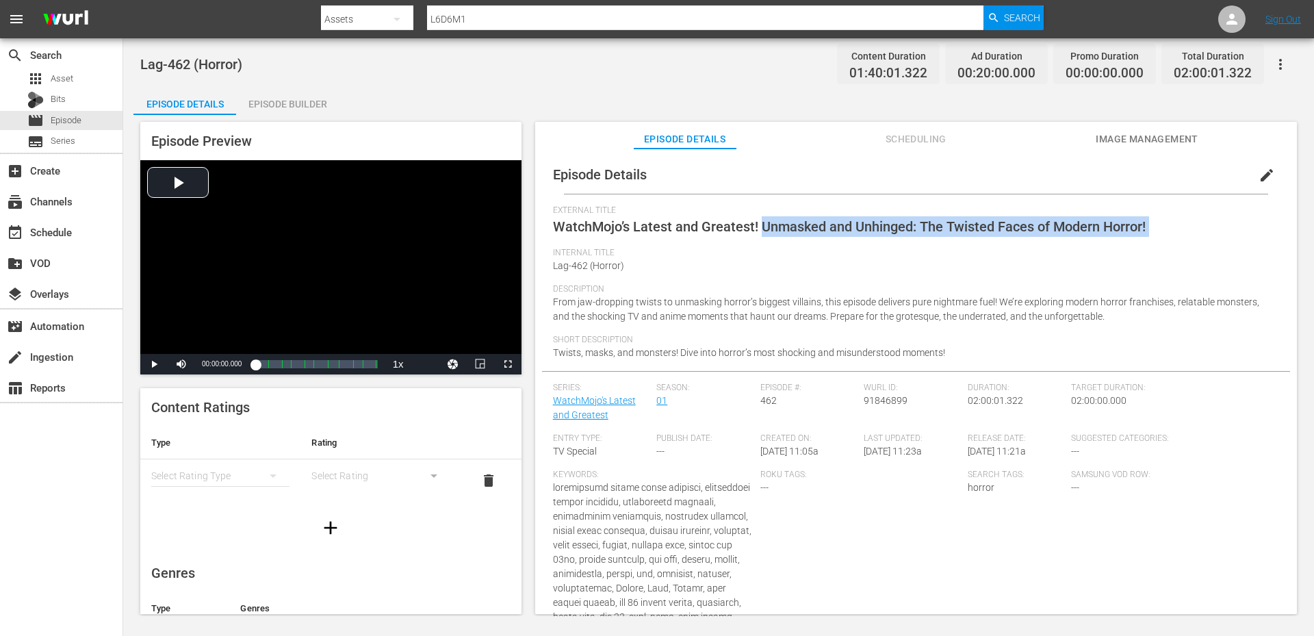
copy span "Unmasked and Unhinged: The Twisted Faces of Modern Horror!"
click at [1117, 134] on span "Image Management" at bounding box center [1147, 139] width 103 height 17
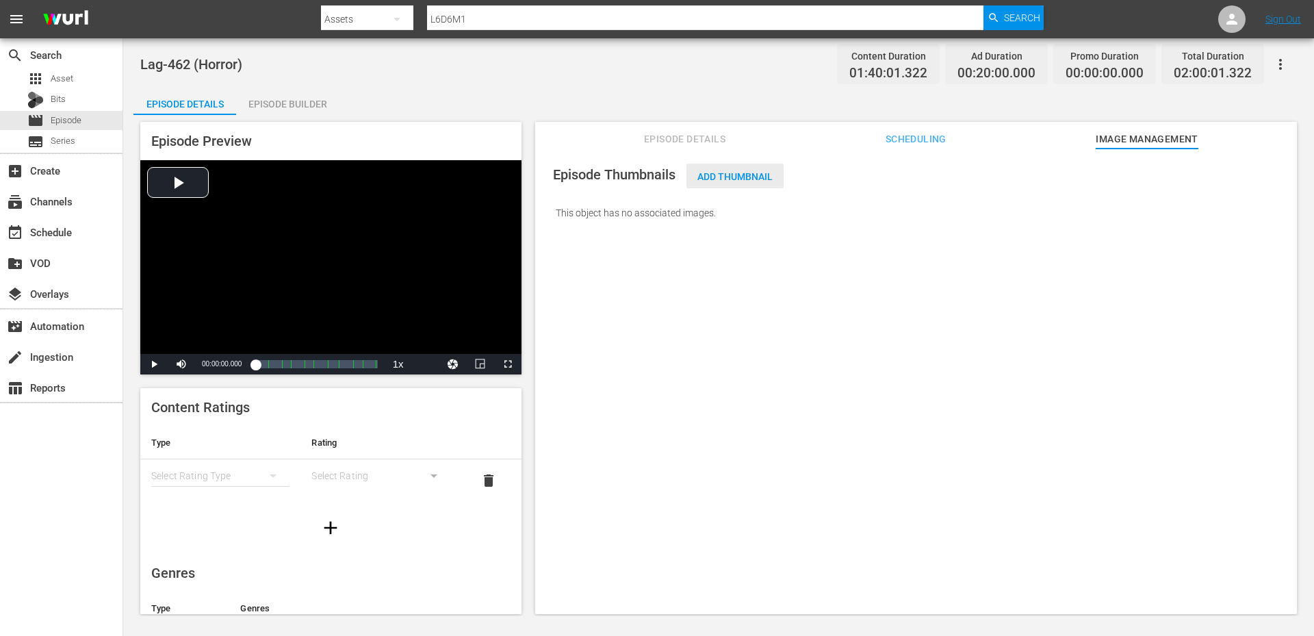
click at [737, 176] on span "Add Thumbnail" at bounding box center [734, 176] width 97 height 11
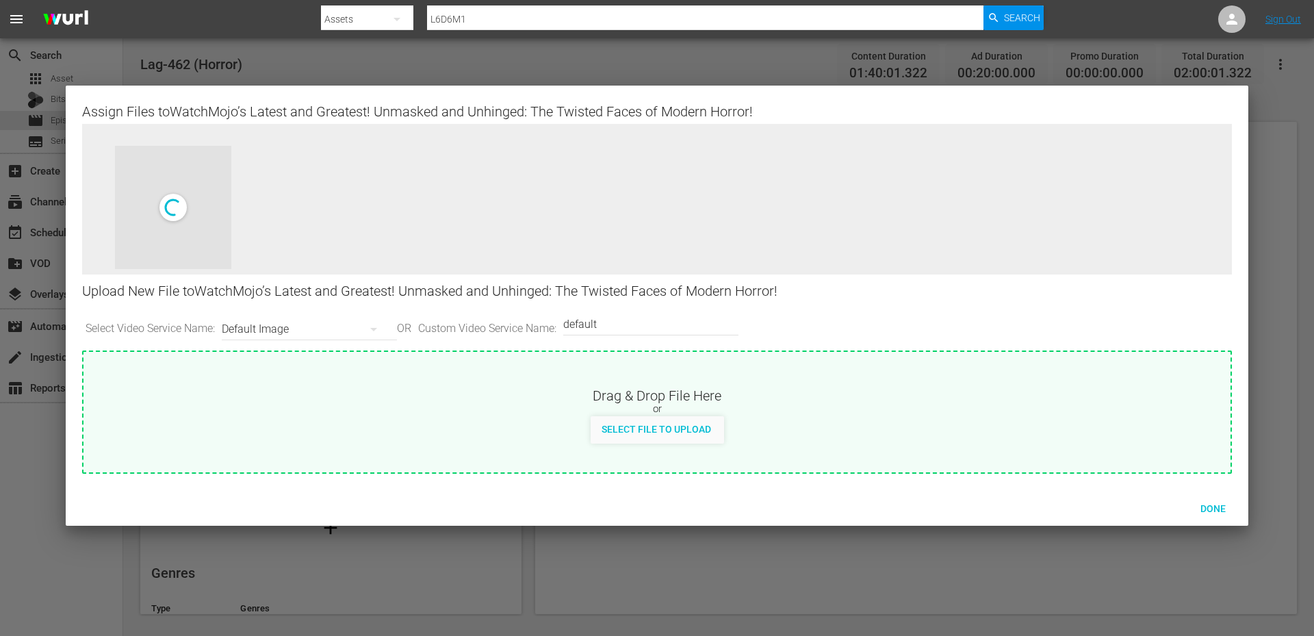
click at [287, 333] on div "Default Image" at bounding box center [306, 329] width 168 height 38
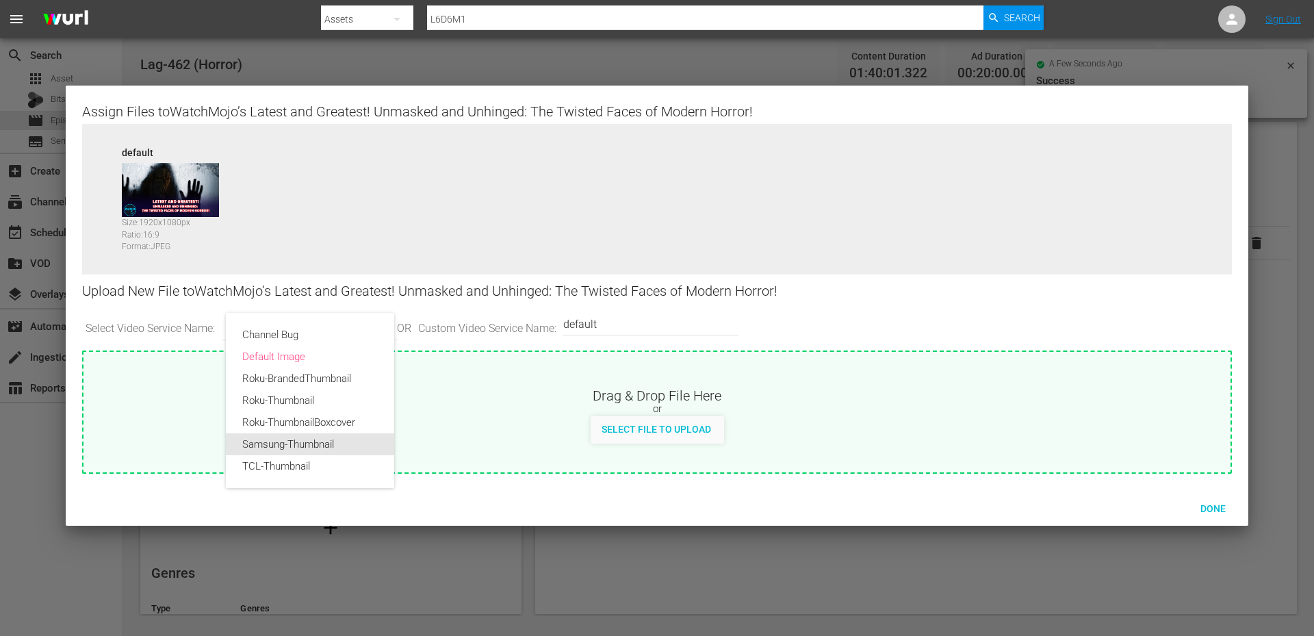
click at [301, 449] on div "Samsung-Thumbnail" at bounding box center [309, 444] width 135 height 22
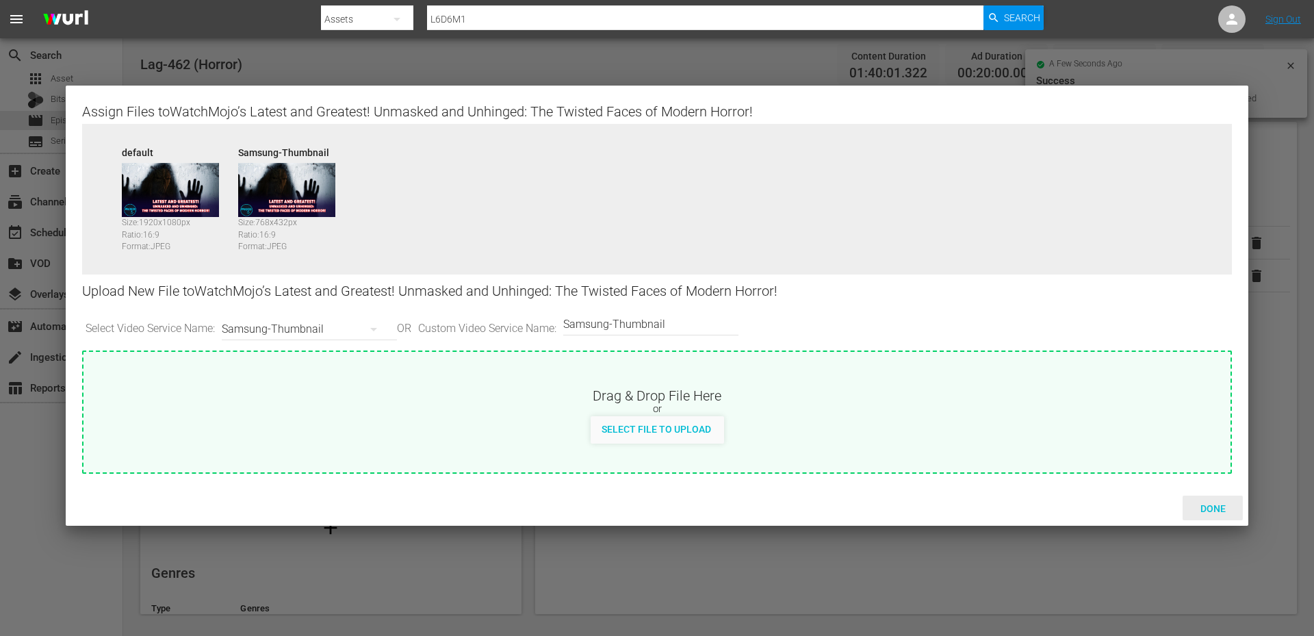
click at [1206, 508] on span "Done" at bounding box center [1212, 508] width 47 height 11
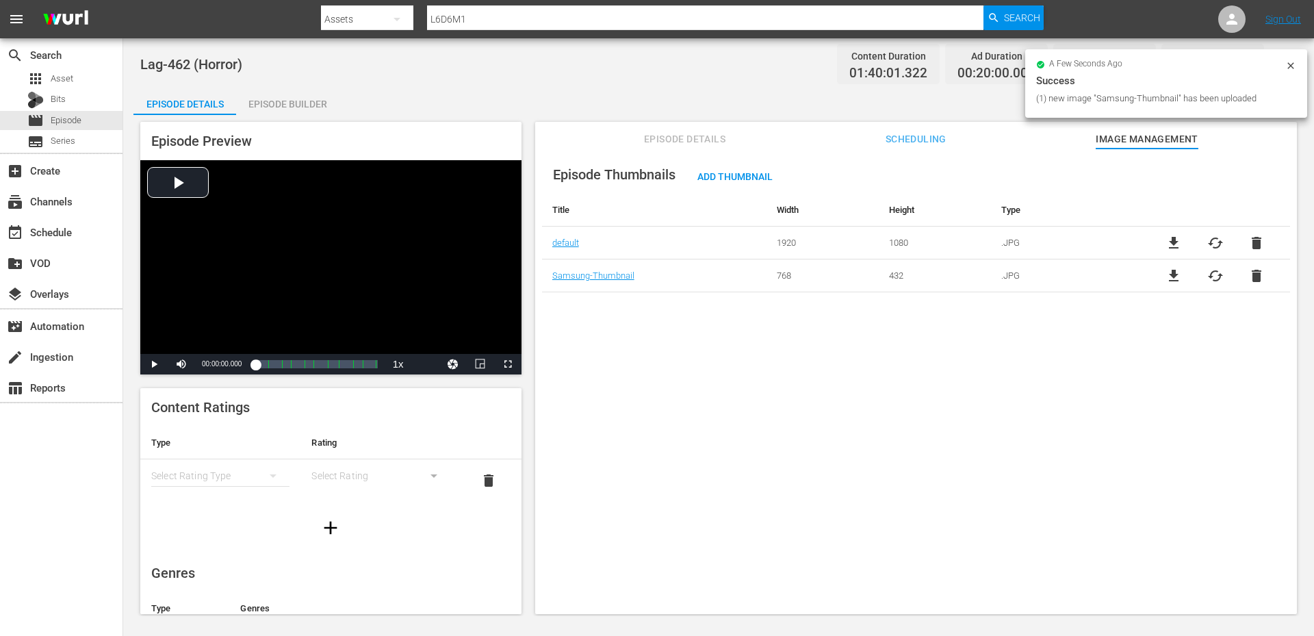
click at [745, 370] on div "Episode Thumbnails Add Thumbnail Title Width Height Type default 1920 1080 .JPG…" at bounding box center [916, 387] width 762 height 478
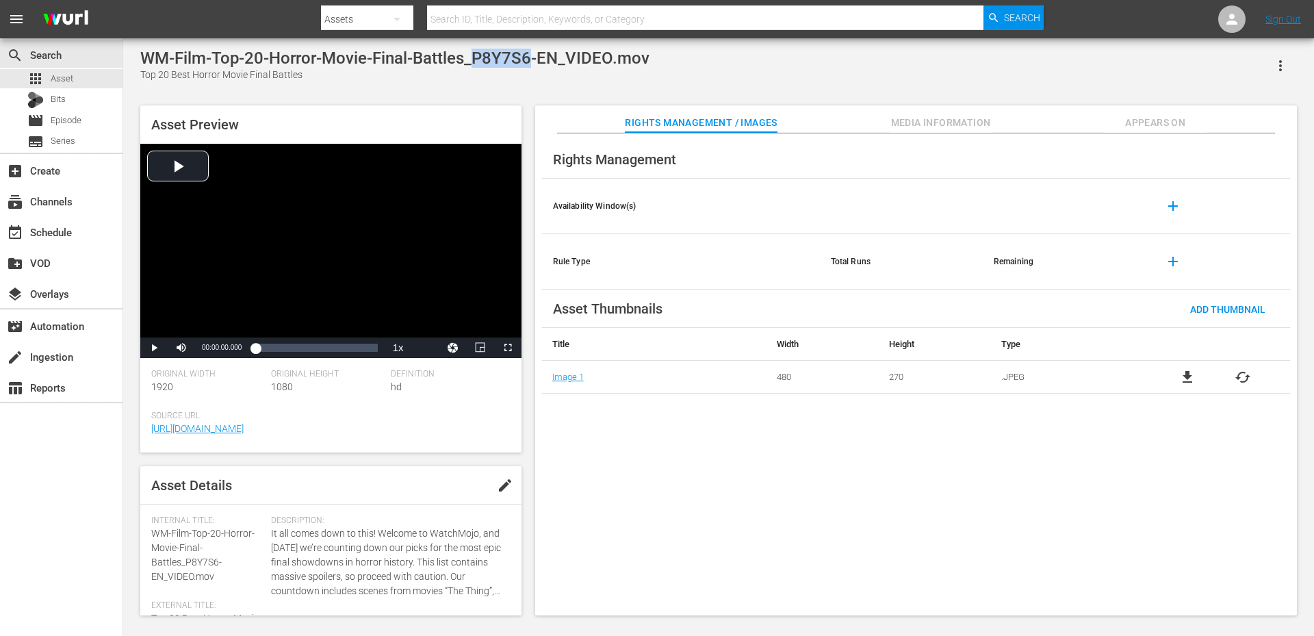
drag, startPoint x: 530, startPoint y: 57, endPoint x: 476, endPoint y: 59, distance: 54.8
click at [476, 59] on div "WM-Film-Top-20-Horror-Movie-Final-Battles_P8Y7S6-EN_VIDEO.mov" at bounding box center [394, 58] width 509 height 19
copy div "P8Y7S6"
drag, startPoint x: 508, startPoint y: 55, endPoint x: 450, endPoint y: 60, distance: 58.4
click at [450, 60] on div "WM-Film-Top-20-Best-Indie-Horror-Films_Z8Q4A8-EN_VIDEO.mov" at bounding box center [384, 58] width 488 height 19
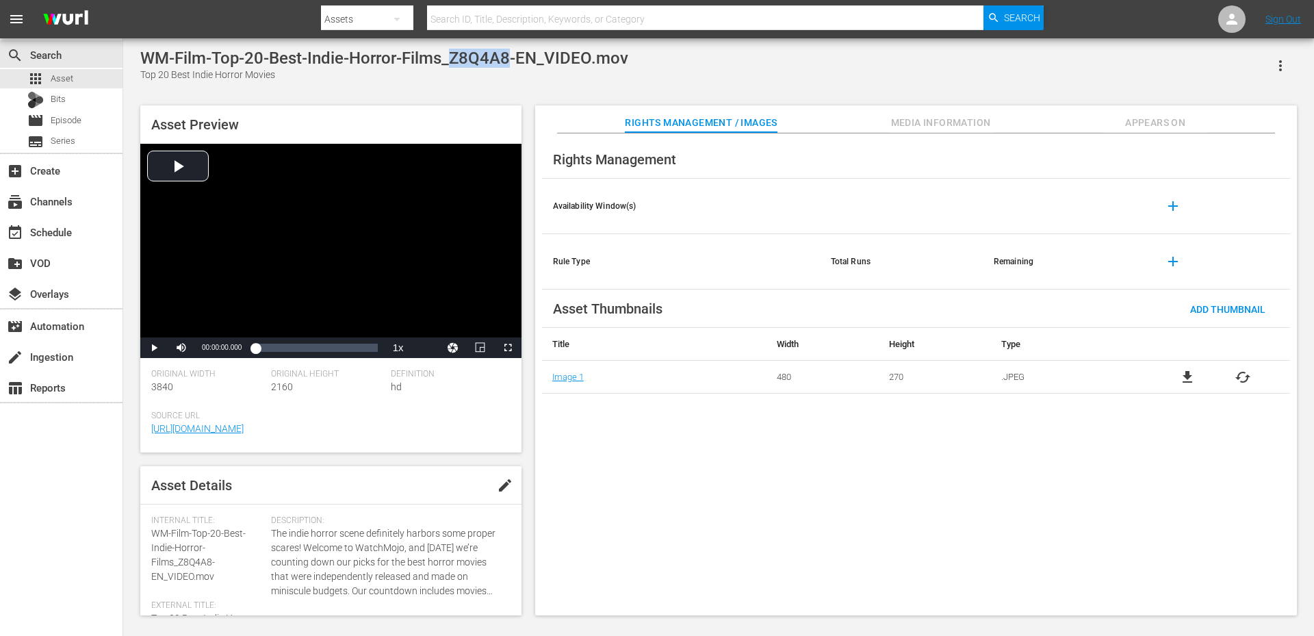
copy div "Z8Q4A8"
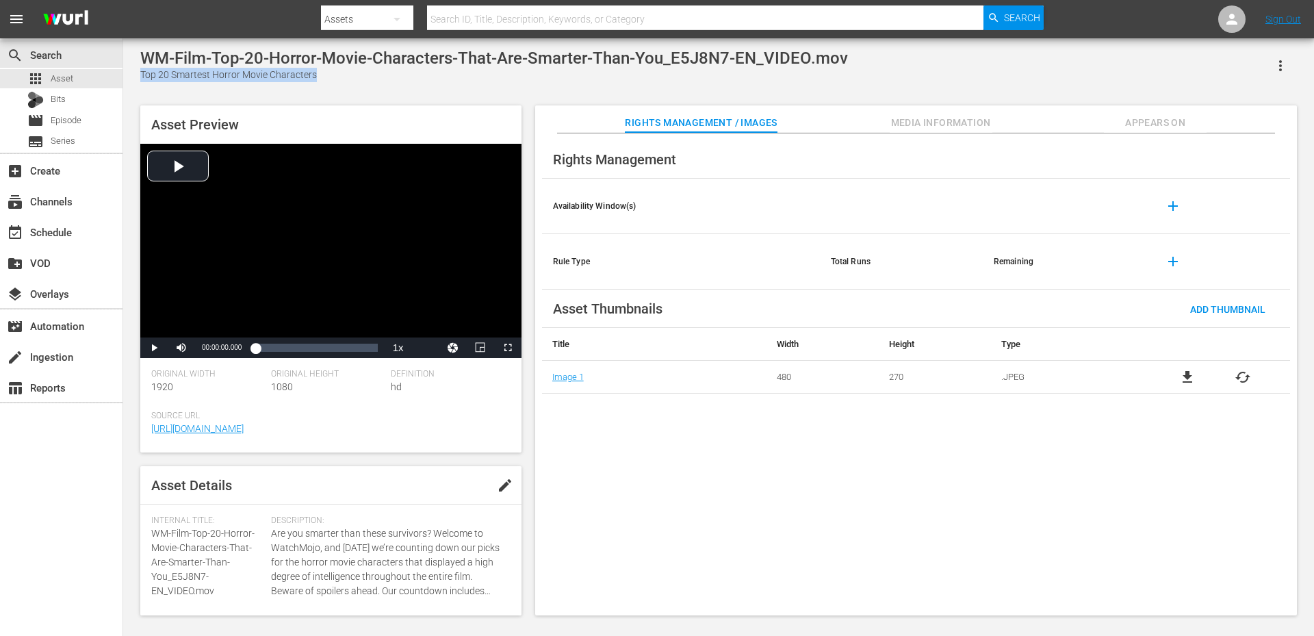
drag, startPoint x: 330, startPoint y: 71, endPoint x: 135, endPoint y: 81, distance: 195.3
click at [135, 81] on div "WM-Film-Top-20-Horror-Movie-Characters-That-Are-Smarter-Than-You_E5J8N7-EN_VIDE…" at bounding box center [718, 329] width 1170 height 560
copy div "Top 20 Smartest Horror Movie Characters"
drag, startPoint x: 341, startPoint y: 76, endPoint x: 137, endPoint y: 81, distance: 204.7
click at [137, 81] on div "WM-Film-Top-10-Most-Popular-Horror-Movies-of-All-Time_L3P4Q9-EN_VIDEO.mov Top 1…" at bounding box center [718, 329] width 1170 height 560
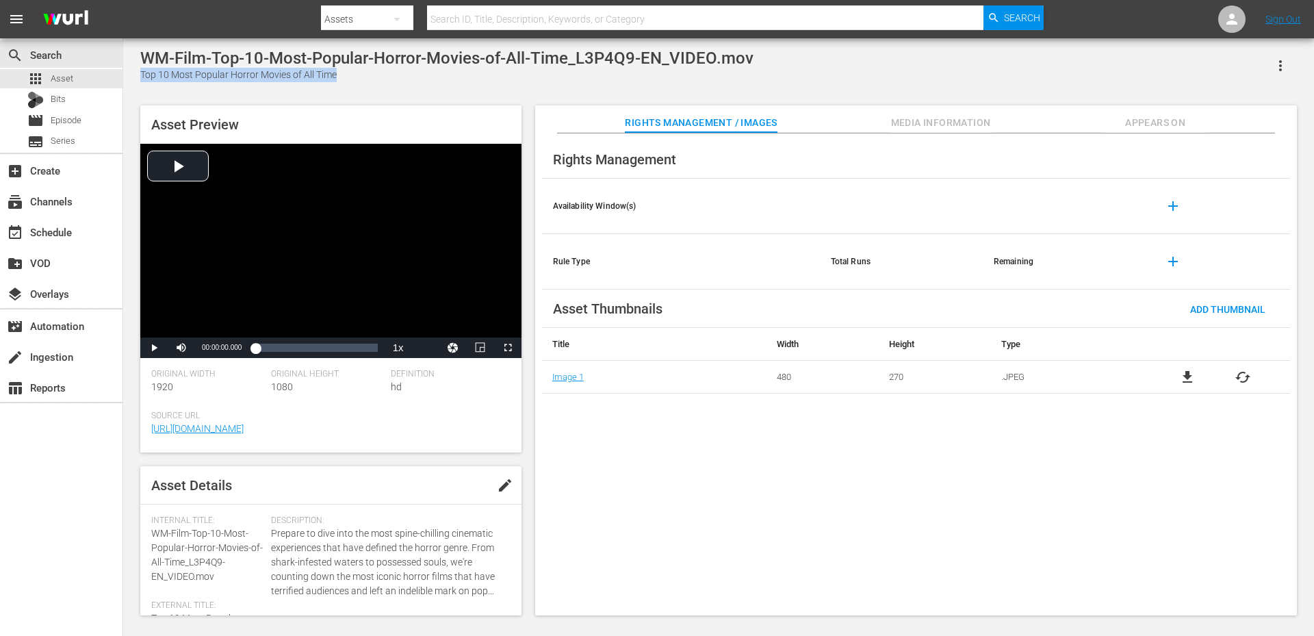
click at [626, 73] on div "Top 10 Most Popular Horror Movies of All Time" at bounding box center [446, 75] width 613 height 14
drag, startPoint x: 367, startPoint y: 81, endPoint x: 136, endPoint y: 79, distance: 231.3
click at [136, 79] on div "WM-Film-Top-10-Horror-Movies-With-the-Most-Nude-Scenes_Q8G8V5-EN_VIDEO.mov Top …" at bounding box center [718, 329] width 1170 height 560
copy div "Top 10 Horror Movies With the Most Nude Scenes"
drag, startPoint x: 309, startPoint y: 75, endPoint x: 136, endPoint y: 75, distance: 173.1
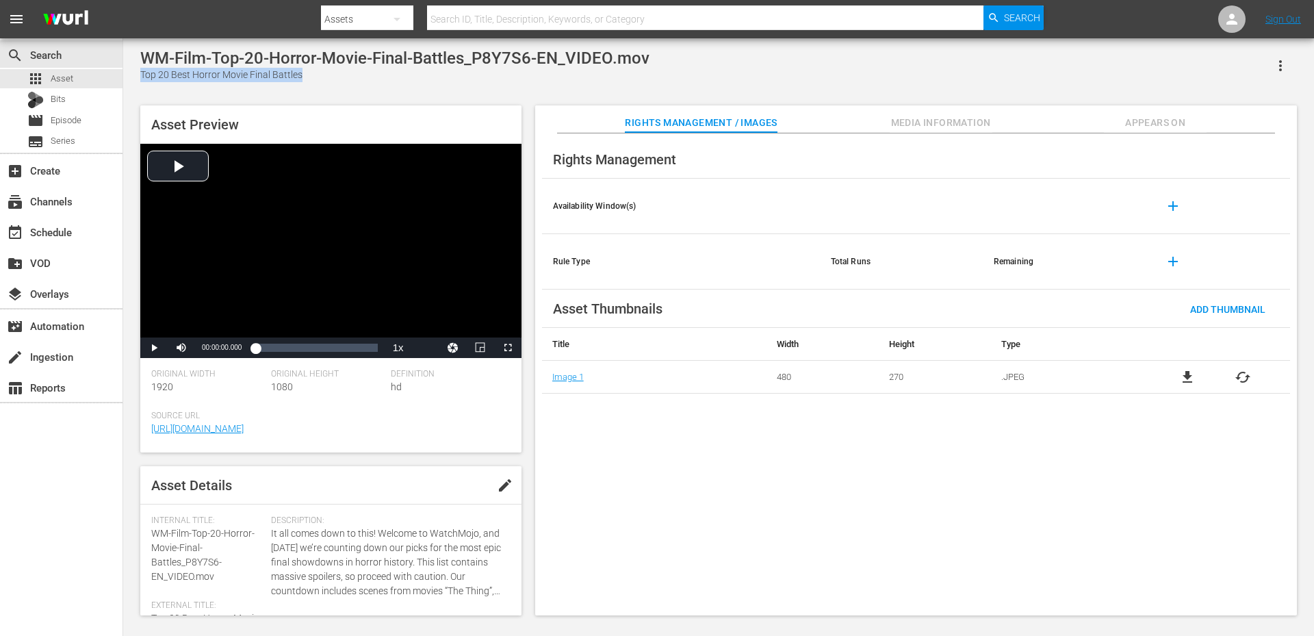
click at [136, 75] on div "WM-Film-Top-20-Horror-Movie-Final-Battles_P8Y7S6-EN_VIDEO.mov Top 20 Best Horro…" at bounding box center [718, 329] width 1170 height 560
copy div "Top 20 Best Horror Movie Final Battles"
drag, startPoint x: 357, startPoint y: 69, endPoint x: 137, endPoint y: 73, distance: 220.4
click at [137, 73] on div "WM-Film-Top-10-Horror-Movies-that-Could-Actually-Happen-SPONSORED_G3Z4N5-EN_VID…" at bounding box center [718, 329] width 1170 height 560
drag, startPoint x: 289, startPoint y: 83, endPoint x: 155, endPoint y: 76, distance: 133.6
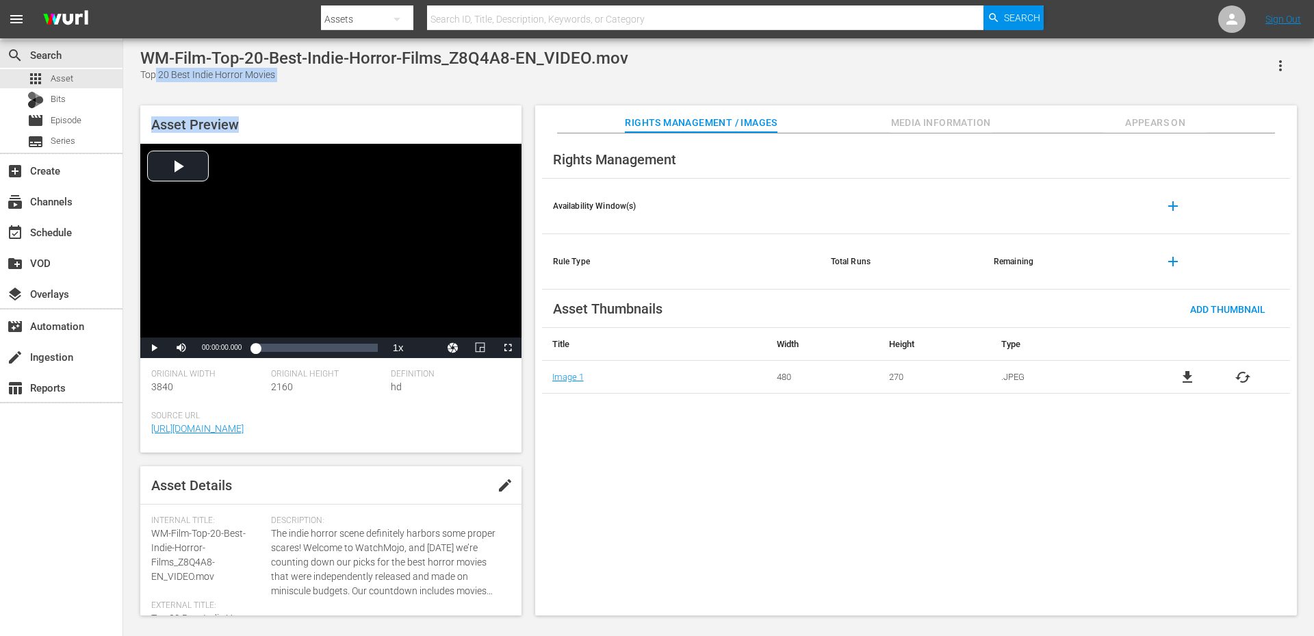
click at [155, 76] on div "WM-Film-Top-20-Best-Indie-Horror-Films_Z8Q4A8-EN_VIDEO.mov Top 20 Best Indie Ho…" at bounding box center [718, 329] width 1170 height 560
click at [145, 76] on div "Top 20 Best Indie Horror Movies" at bounding box center [384, 75] width 488 height 14
click at [279, 81] on div "Top 20 Best Indie Horror Movies" at bounding box center [384, 75] width 488 height 14
copy div "Top 20 Best Indie Horror Movies"
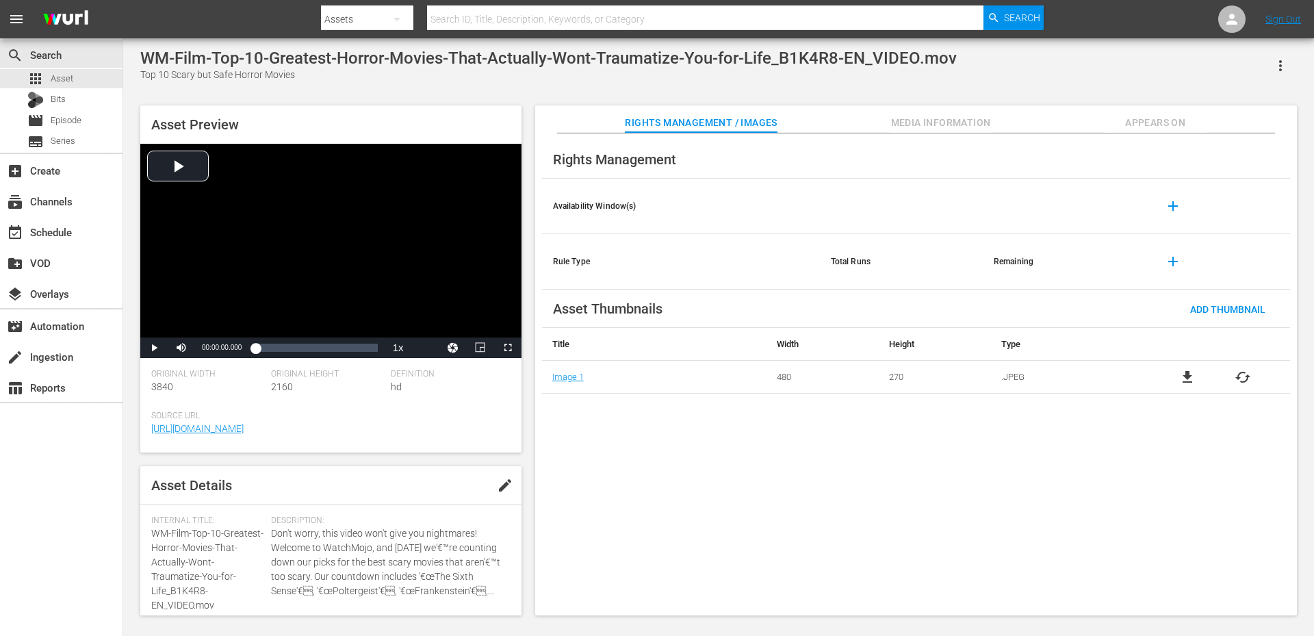
click at [152, 76] on div "Top 10 Scary but Safe Horror Movies" at bounding box center [548, 75] width 816 height 14
click at [284, 78] on div "Top 10 Scary but Safe Horror Movies" at bounding box center [548, 75] width 816 height 14
copy div "Top 10 Scary but Safe Horror Movies"
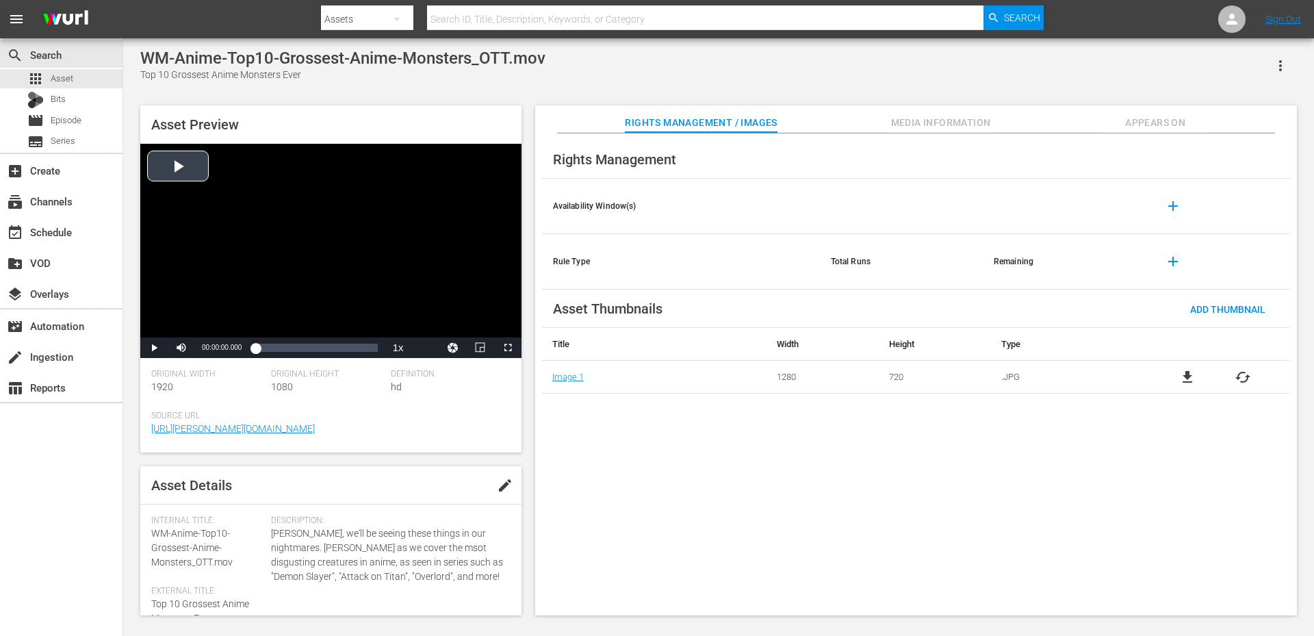
click at [344, 252] on div "Video Player" at bounding box center [330, 241] width 381 height 194
click at [298, 348] on div "00:03:44.747" at bounding box center [298, 348] width 1 height 14
click at [331, 348] on div "00:06:35.983" at bounding box center [331, 348] width 1 height 14
click at [232, 209] on div "Video Player" at bounding box center [330, 241] width 381 height 194
click at [711, 425] on div "Rights Management Availability Window(s) add Rule Type Total Runs Remaining add…" at bounding box center [916, 374] width 762 height 482
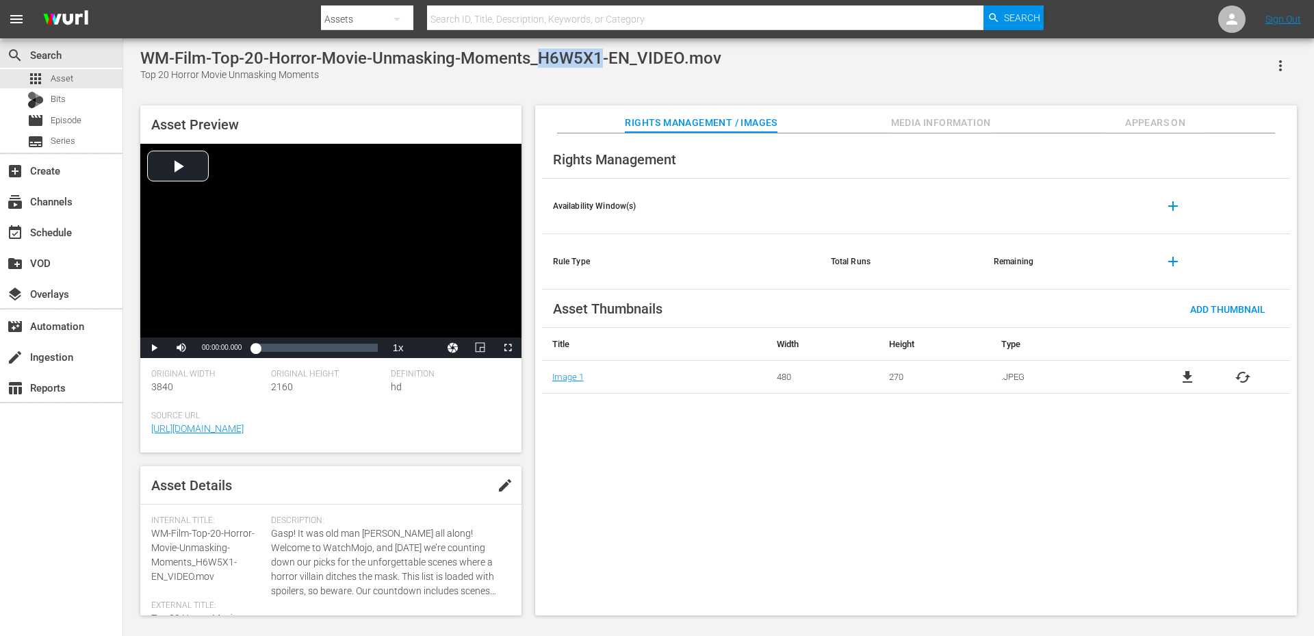
drag, startPoint x: 537, startPoint y: 59, endPoint x: 598, endPoint y: 61, distance: 60.9
click at [598, 61] on div "WM-Film-Top-20-Horror-Movie-Unmasking-Moments_H6W5X1-EN_VIDEO.mov" at bounding box center [430, 58] width 581 height 19
copy div "H6W5X1"
drag, startPoint x: 559, startPoint y: 57, endPoint x: 612, endPoint y: 62, distance: 53.6
click at [612, 62] on div "WM-Film-Top-20-Best-Modern-Horror-Movie-Franchises_J2F0S2-EN_VIDEO.mov" at bounding box center [437, 58] width 595 height 19
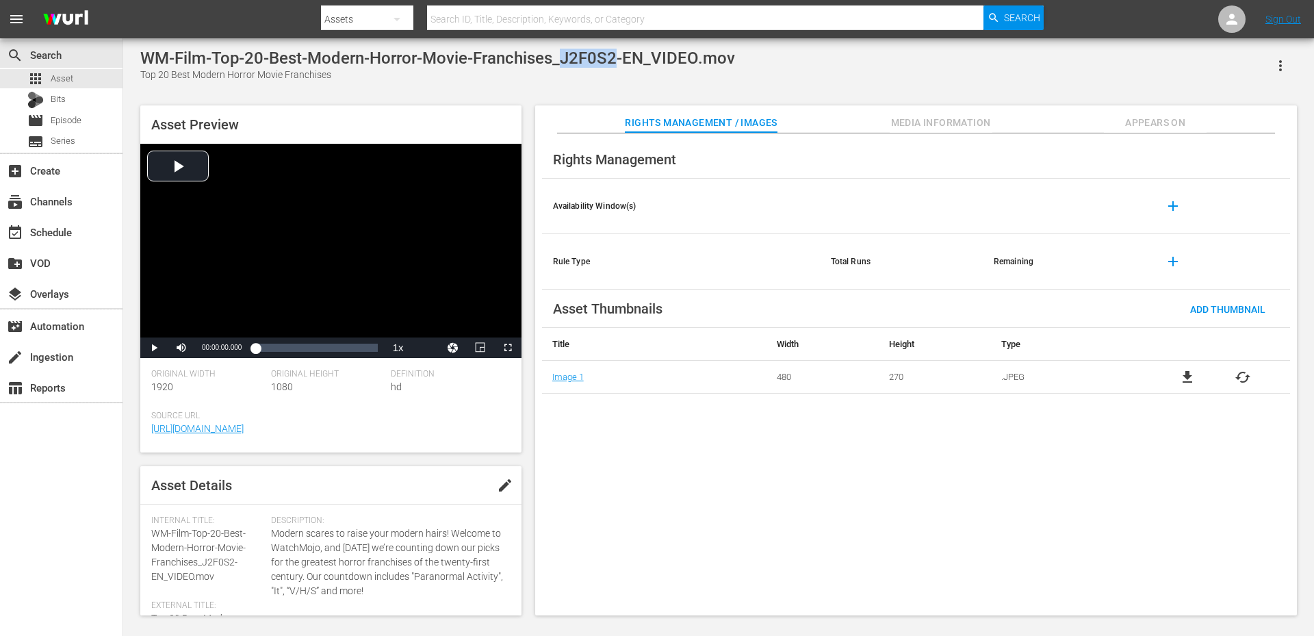
copy div "J2F0S2"
drag, startPoint x: 686, startPoint y: 64, endPoint x: 742, endPoint y: 66, distance: 56.2
click at [742, 66] on div "WM-Film-Top-20-Horror-Movie-Villains-with-Understandable-Motivations_W1Q8I8-EN_…" at bounding box center [500, 58] width 721 height 19
copy div "W1Q8I8"
drag, startPoint x: 472, startPoint y: 60, endPoint x: 525, endPoint y: 61, distance: 52.7
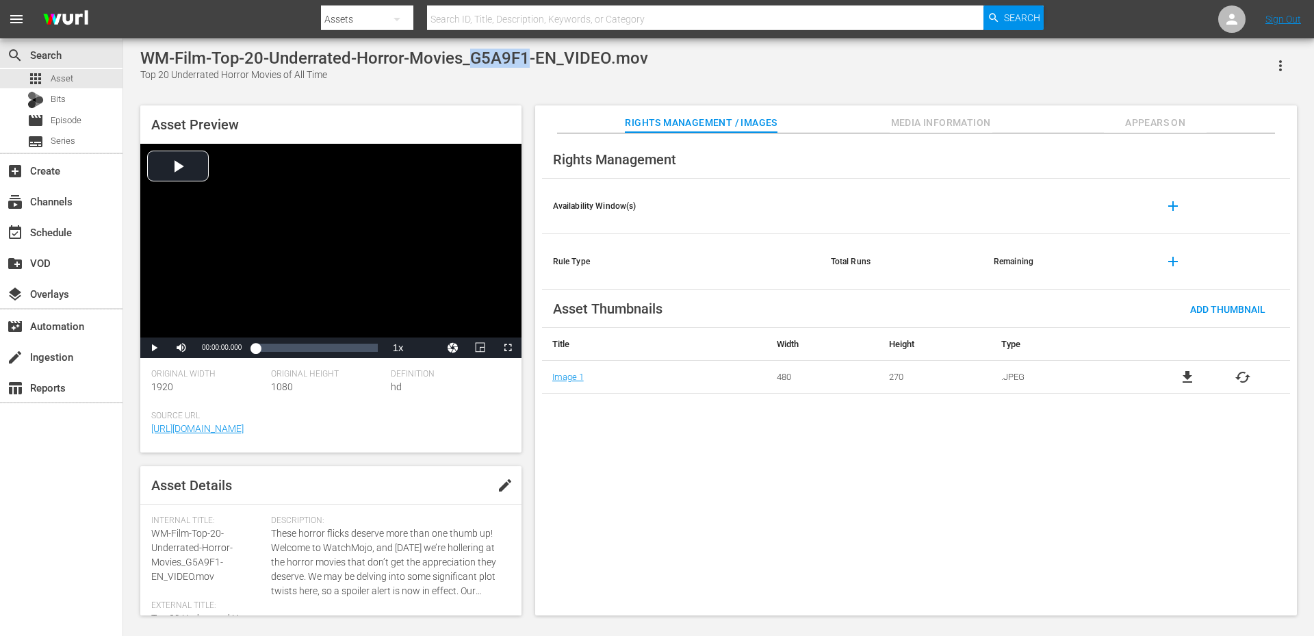
click at [525, 61] on div "WM-Film-Top-20-Underrated-Horror-Movies_G5A9F1-EN_VIDEO.mov" at bounding box center [394, 58] width 508 height 19
copy div "G5A9F1"
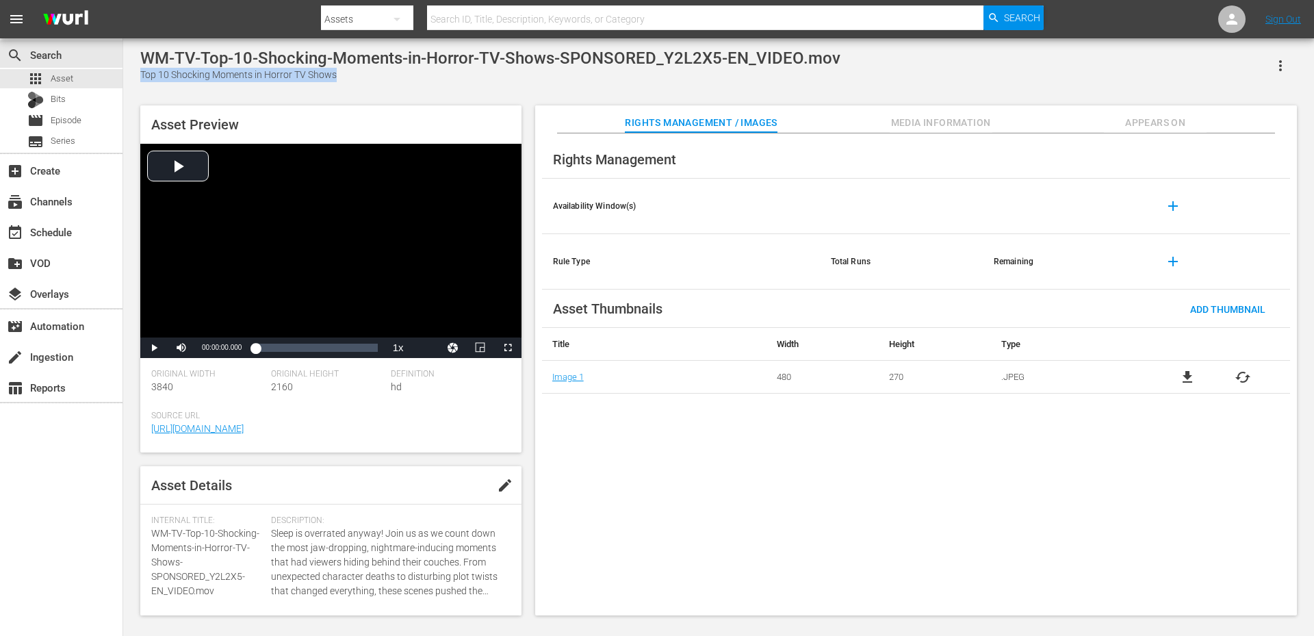
drag, startPoint x: 344, startPoint y: 81, endPoint x: 135, endPoint y: 69, distance: 209.1
click at [135, 69] on div "WM-TV-Top-10-Shocking-Moments-in-Horror-TV-Shows-SPONSORED_Y2L2X5-EN_VIDEO.mov …" at bounding box center [718, 329] width 1170 height 560
click at [914, 205] on th at bounding box center [901, 206] width 163 height 55
drag, startPoint x: 318, startPoint y: 79, endPoint x: 142, endPoint y: 75, distance: 175.9
click at [142, 75] on div "Top 20 Horror Movie Unmasking Moments" at bounding box center [430, 75] width 581 height 14
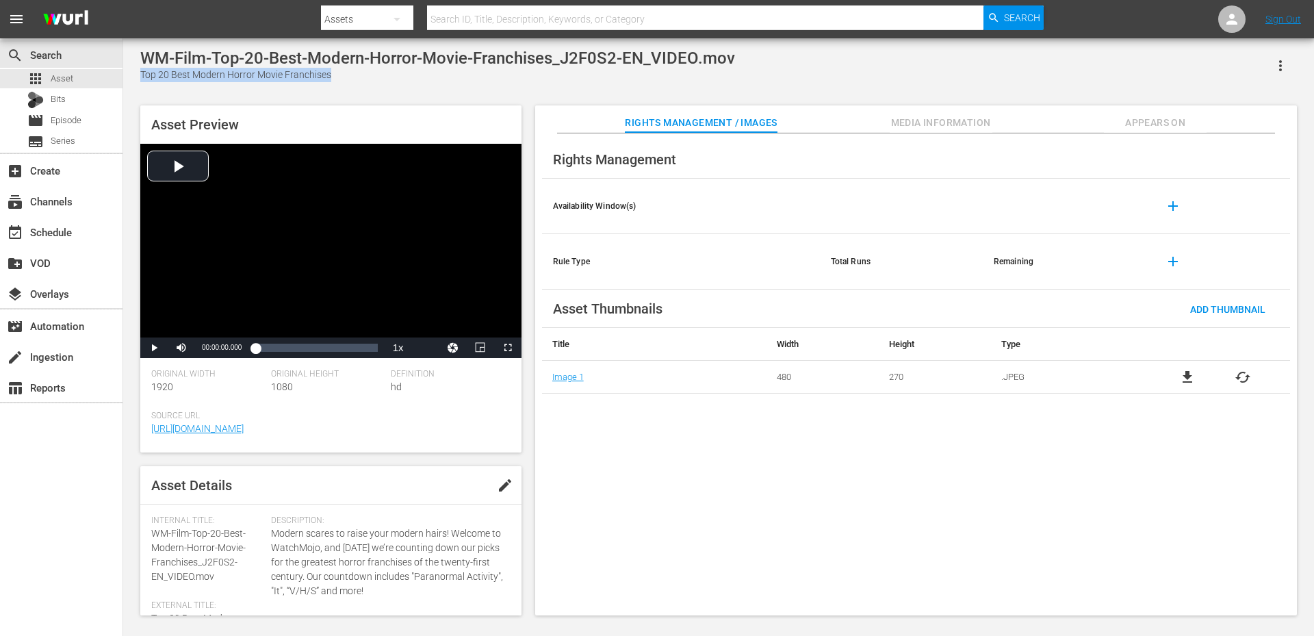
drag, startPoint x: 331, startPoint y: 75, endPoint x: 142, endPoint y: 74, distance: 188.2
click at [142, 74] on div "Top 20 Best Modern Horror Movie Franchises" at bounding box center [437, 75] width 595 height 14
copy div "Top 20 Best Modern Horror Movie Franchises"
drag, startPoint x: 363, startPoint y: 73, endPoint x: 140, endPoint y: 74, distance: 222.4
click at [140, 74] on div "20 Horror Movie Villains With Motives You'll Understand" at bounding box center [500, 75] width 721 height 14
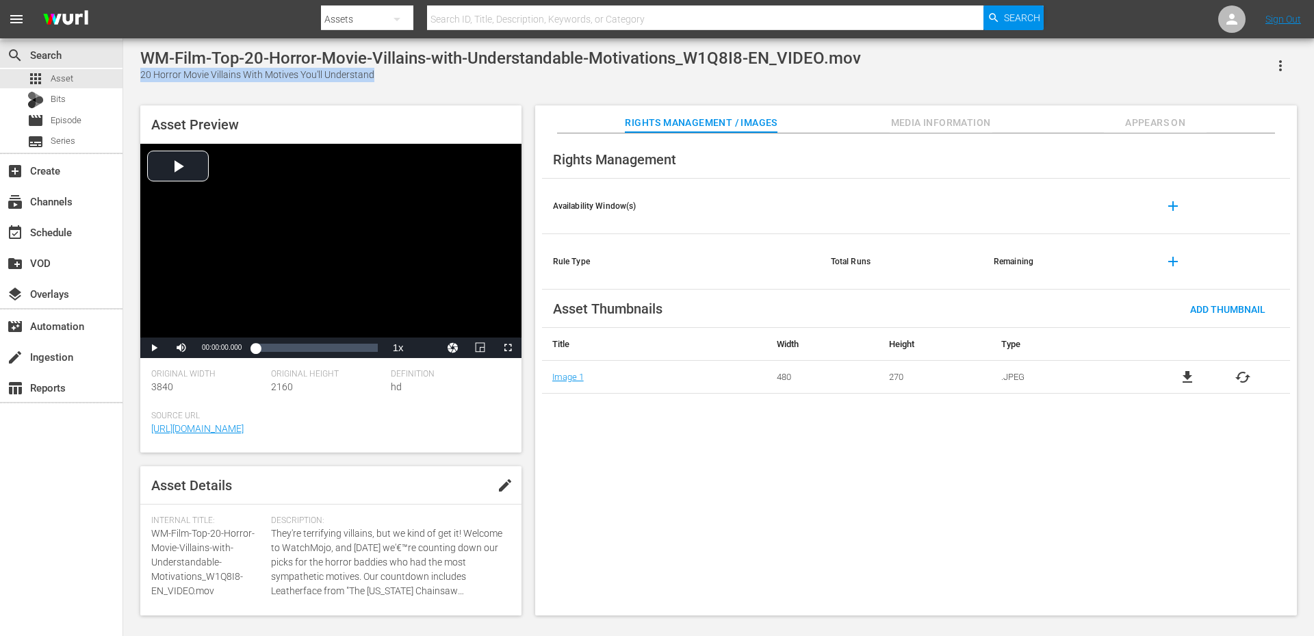
copy div "20 Horror Movie Villains With Motives You'll Understand"
drag, startPoint x: 370, startPoint y: 78, endPoint x: 142, endPoint y: 81, distance: 227.2
click at [142, 81] on div "Top 20 Underrated Horror Movies of All Time" at bounding box center [394, 75] width 508 height 14
copy div "Top 20 Underrated Horror Movies of All Time"
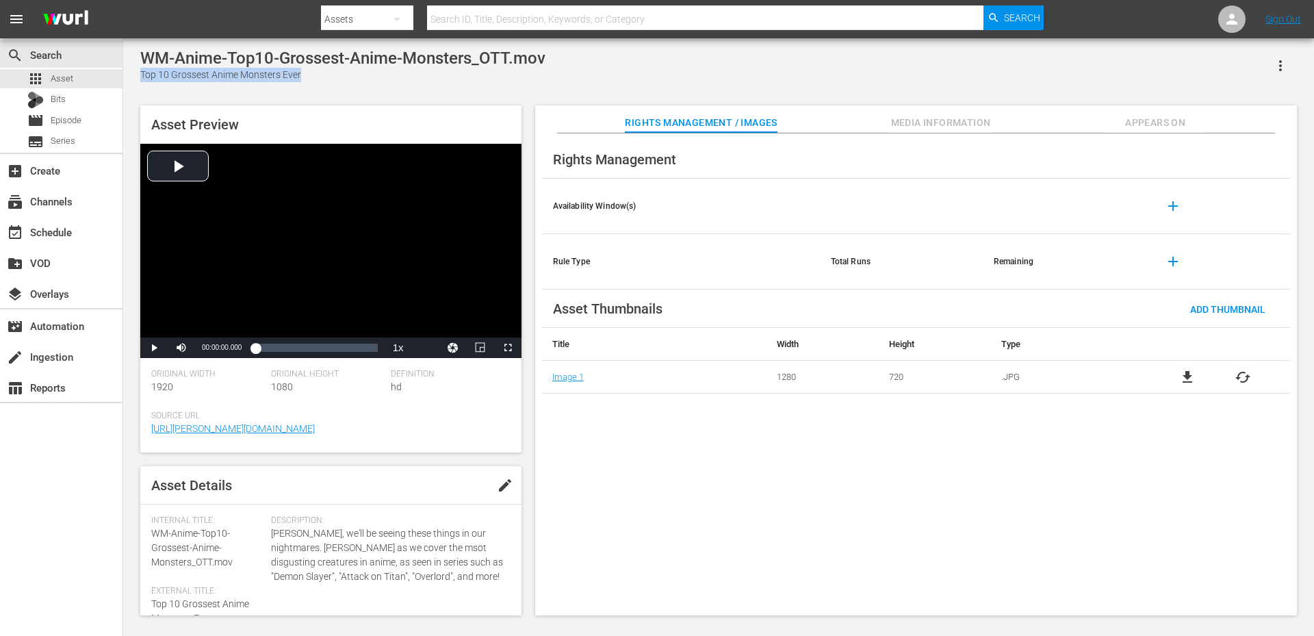
drag, startPoint x: 316, startPoint y: 73, endPoint x: 142, endPoint y: 79, distance: 174.0
click at [142, 79] on div "Top 10 Grossest Anime Monsters Ever" at bounding box center [342, 75] width 405 height 14
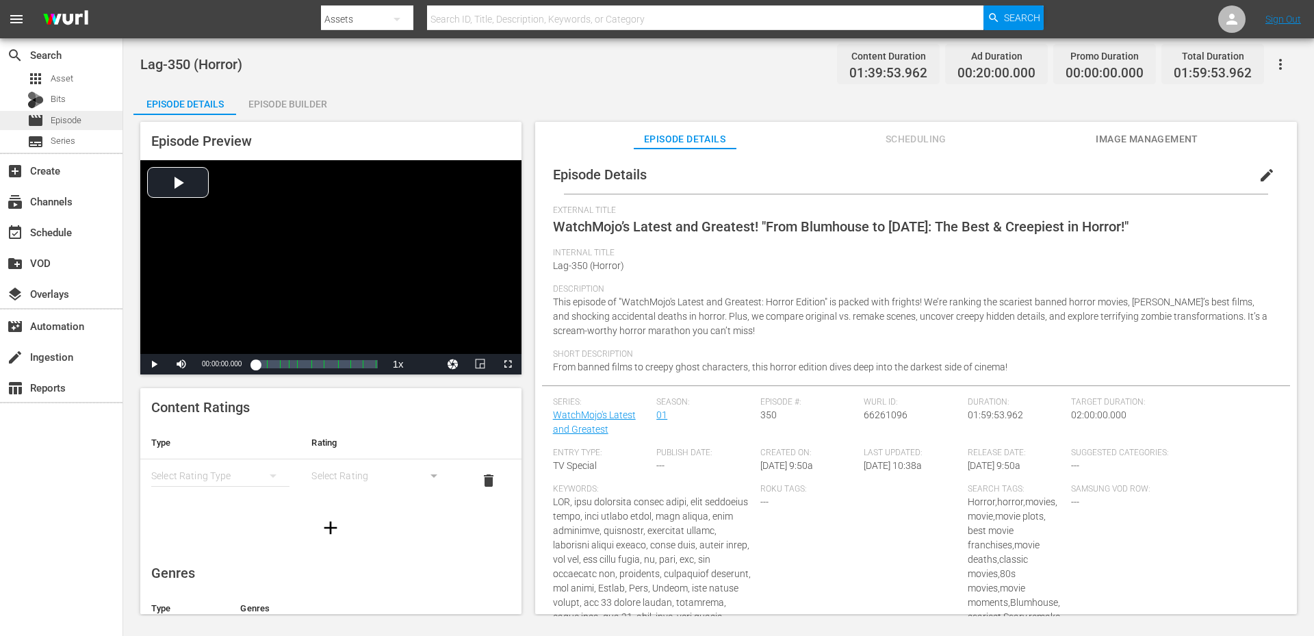
click at [53, 120] on span "Episode" at bounding box center [66, 121] width 31 height 14
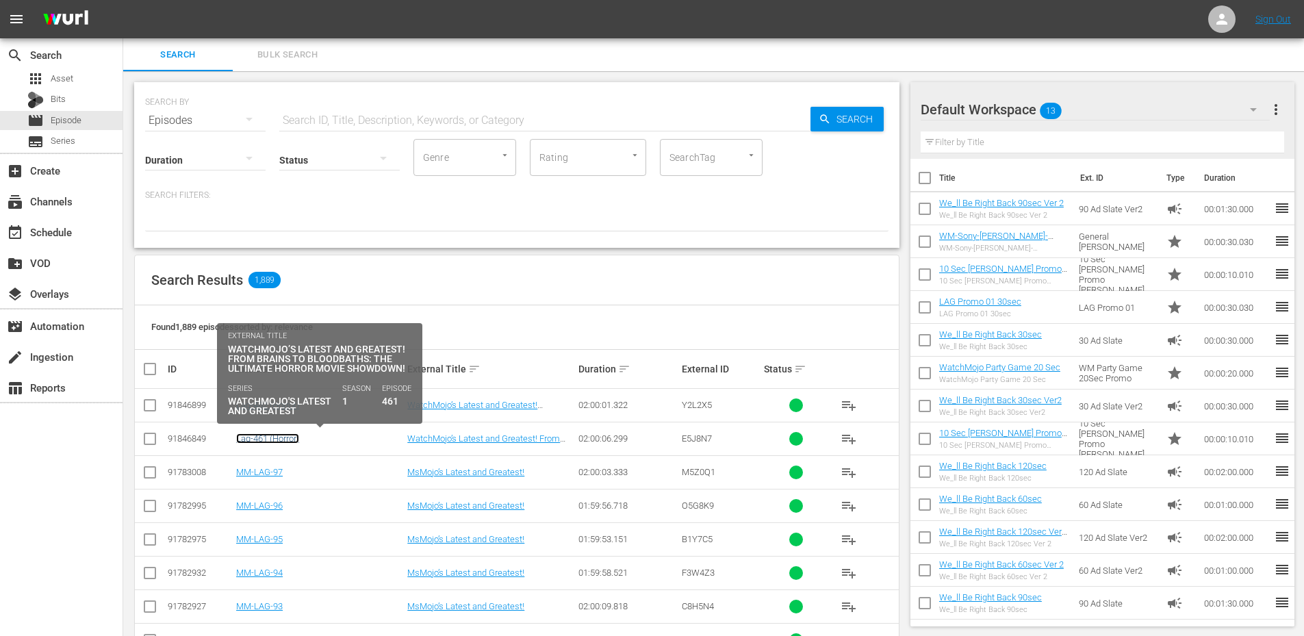
click at [274, 441] on link "Lag-461 (Horror)" at bounding box center [267, 438] width 63 height 10
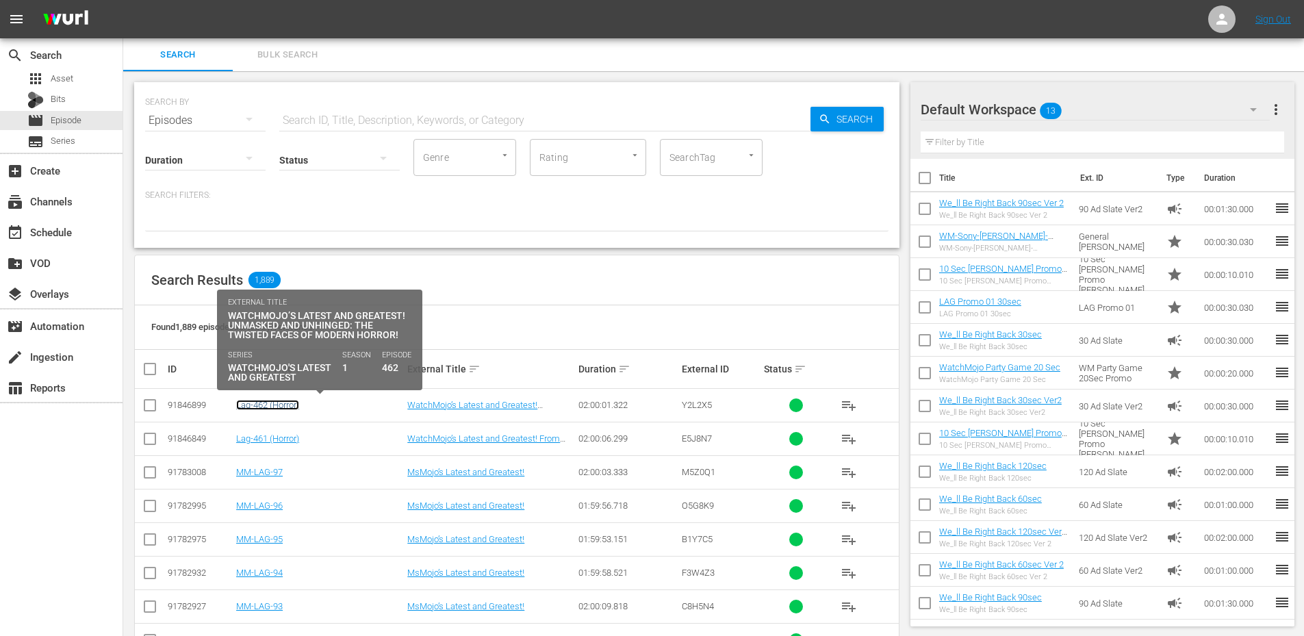
click at [262, 404] on link "Lag-462 (Horror)" at bounding box center [267, 405] width 63 height 10
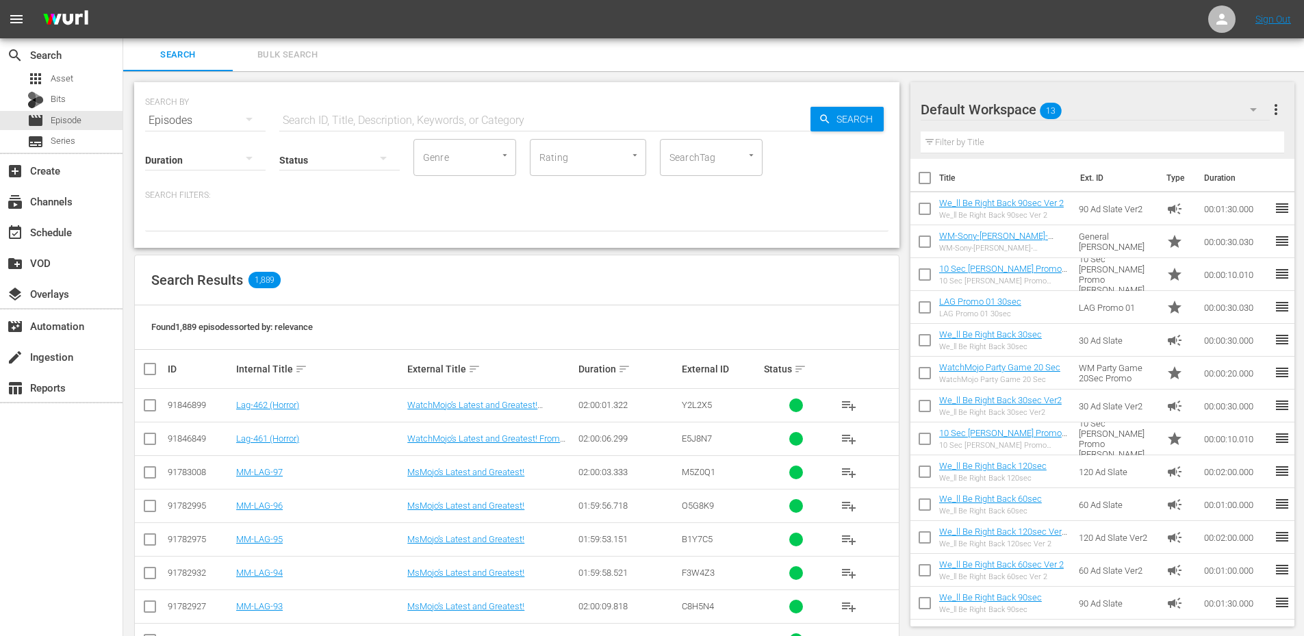
click at [327, 125] on input "text" at bounding box center [544, 120] width 531 height 33
click at [671, 168] on input "SearchTag" at bounding box center [692, 157] width 52 height 25
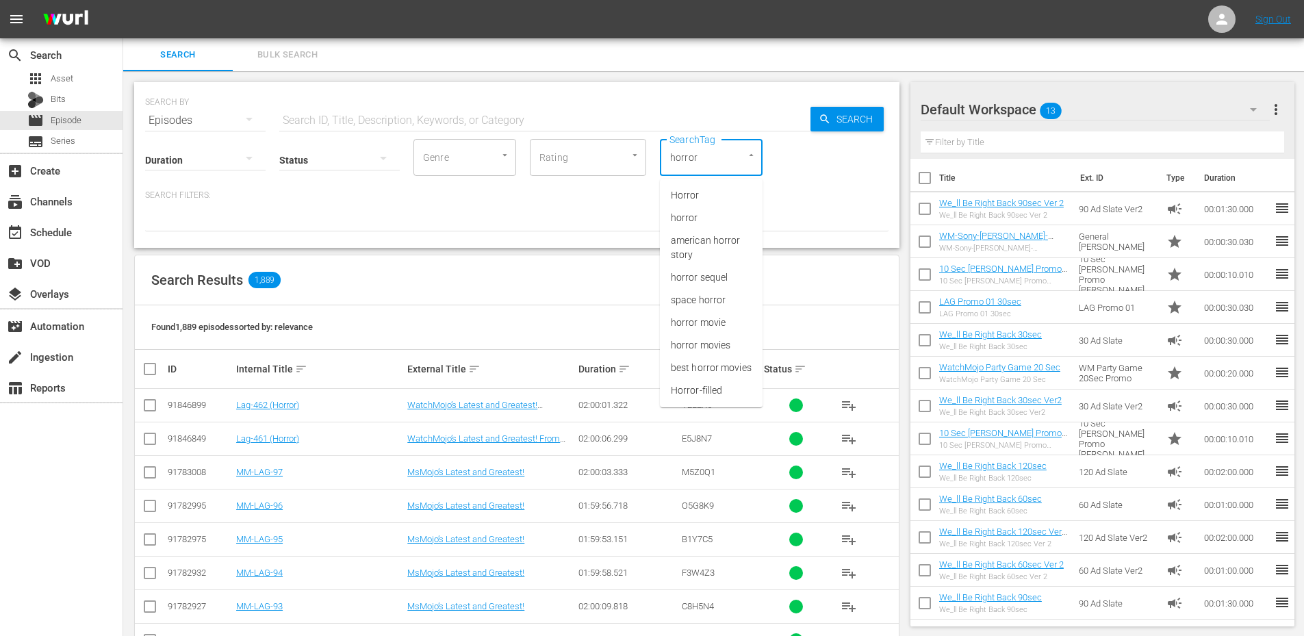
type input "horror"
click at [826, 238] on div "SEARCH BY Search By Episodes Search ID, Title, Description, Keywords, or Catego…" at bounding box center [516, 165] width 765 height 166
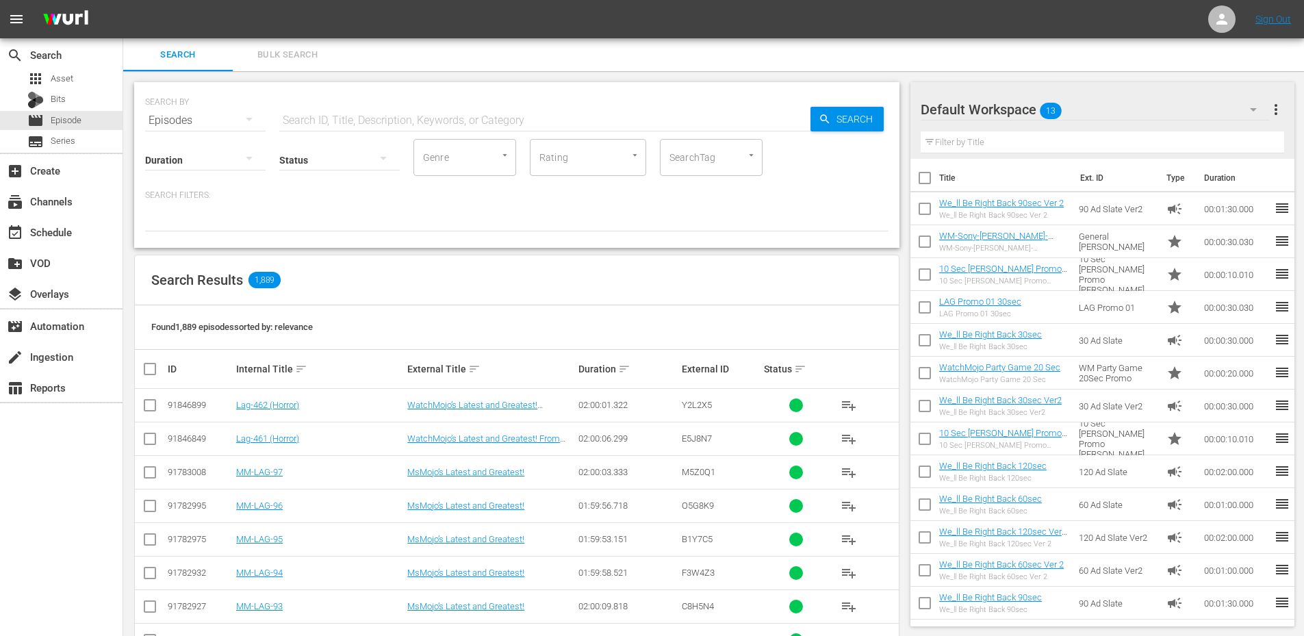
click at [701, 174] on div "SearchTag" at bounding box center [711, 157] width 103 height 37
type input "horr"
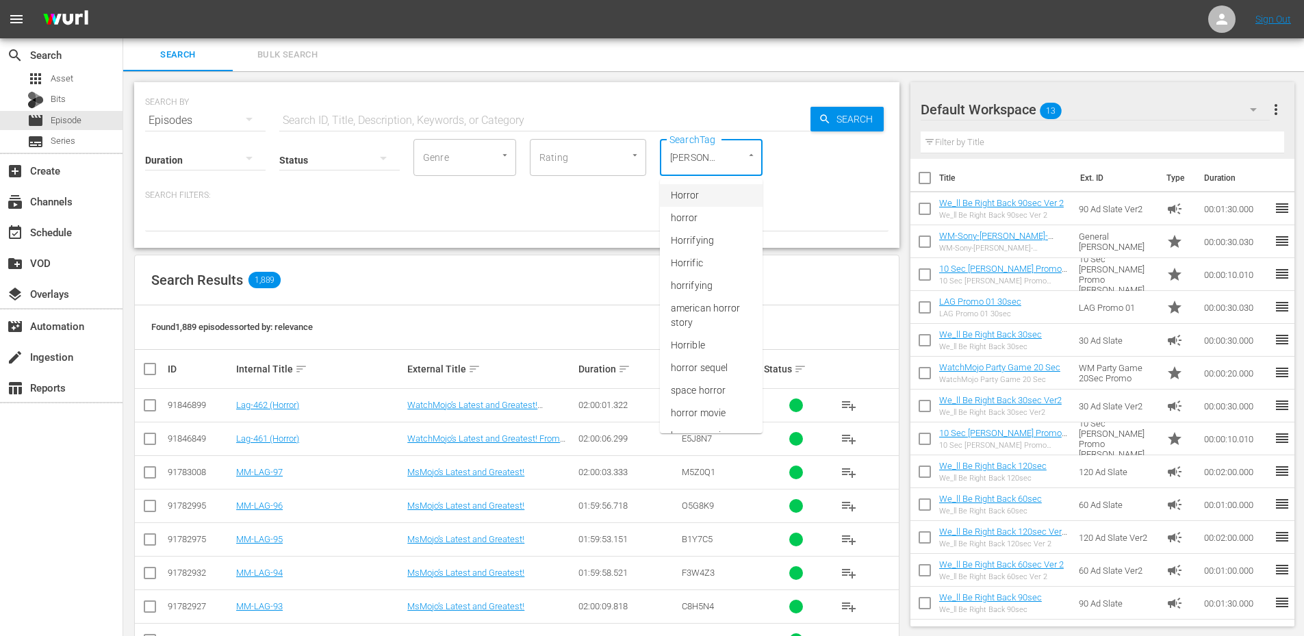
click at [684, 196] on span "Horror" at bounding box center [685, 195] width 29 height 14
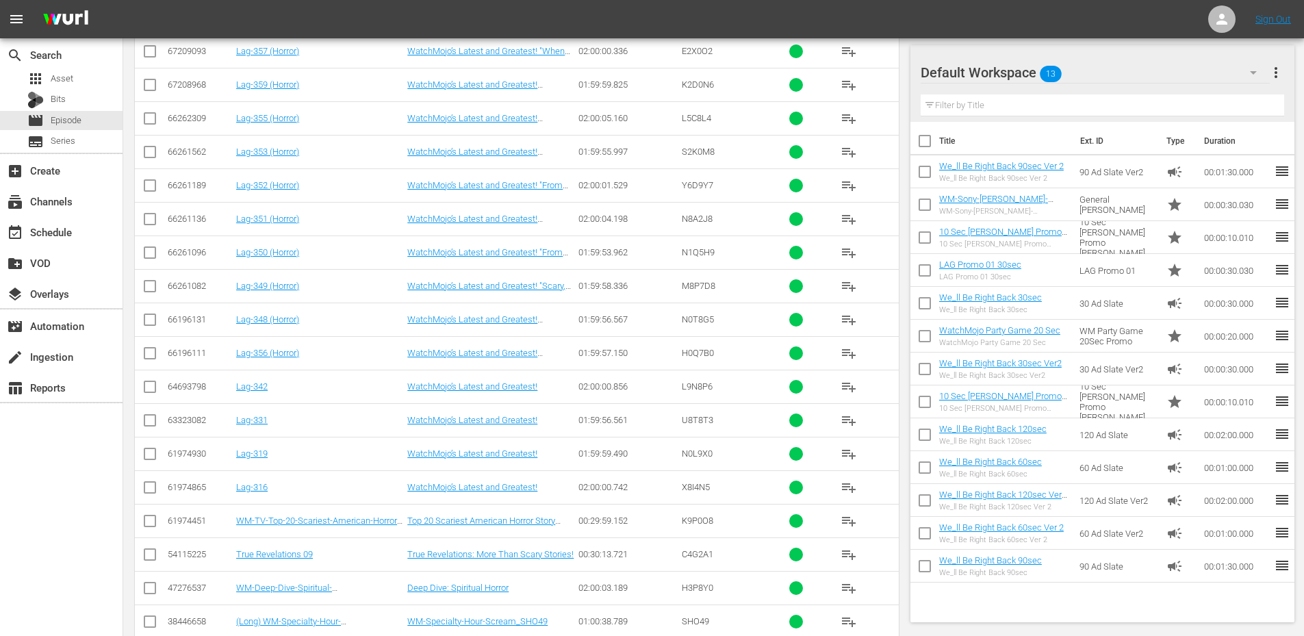
scroll to position [650, 0]
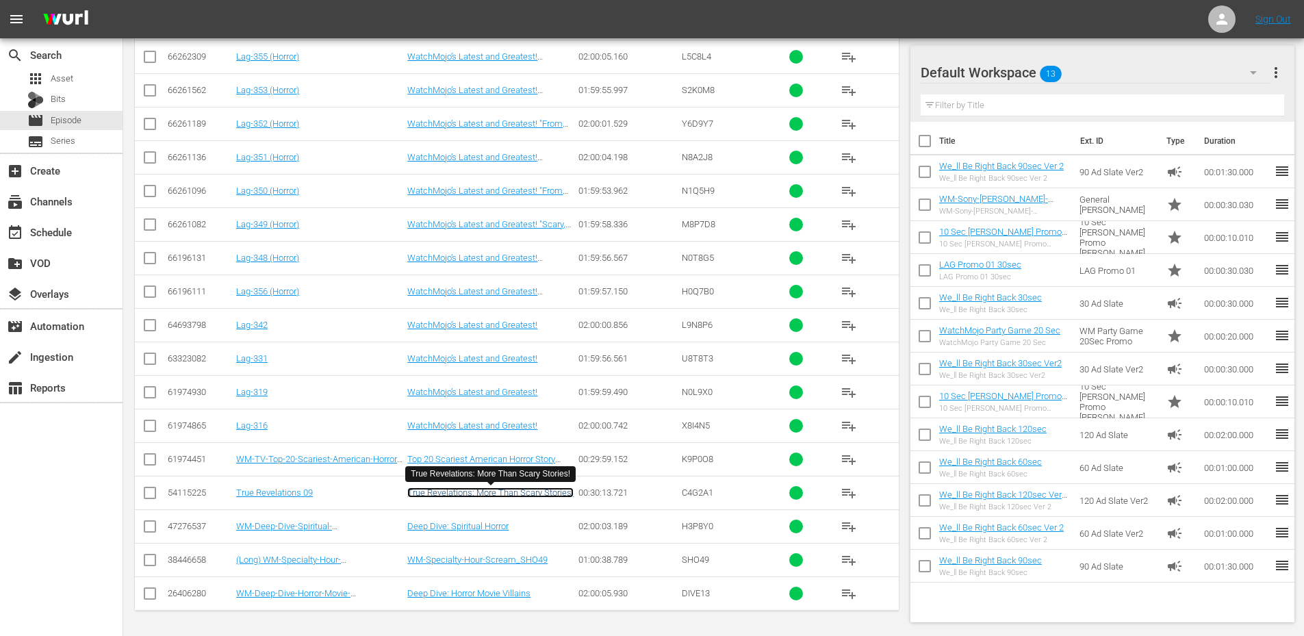
click at [467, 495] on link "True Revelations: More Than Scary Stories!" at bounding box center [490, 492] width 166 height 10
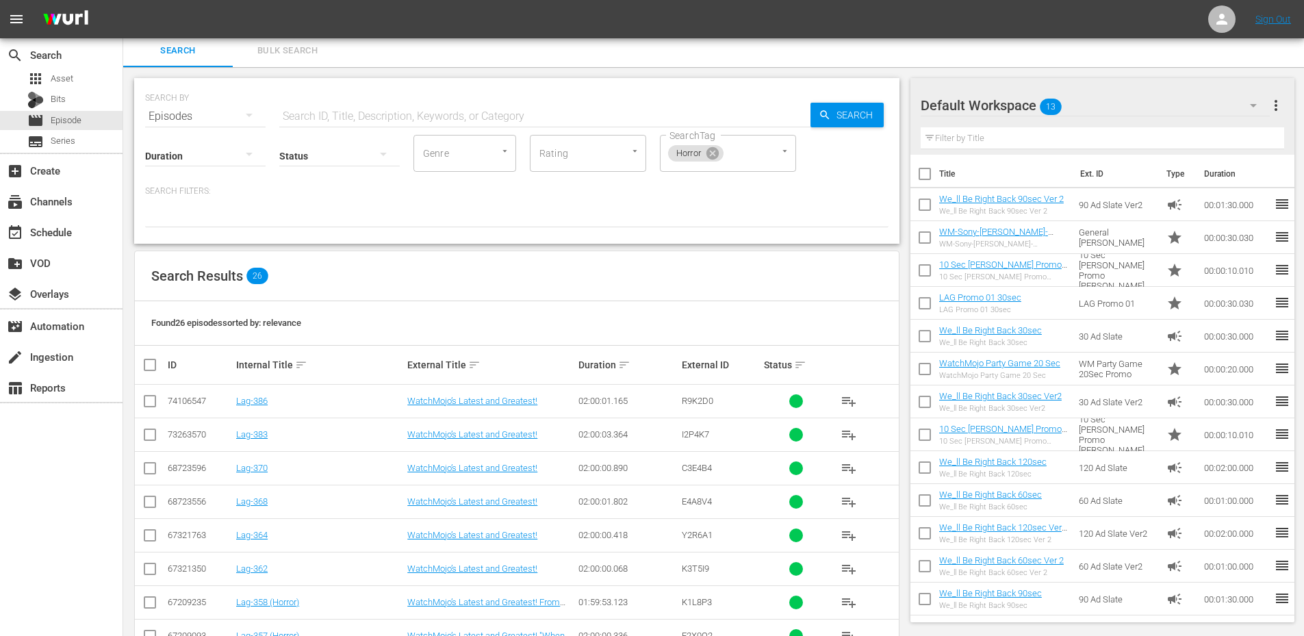
scroll to position [0, 0]
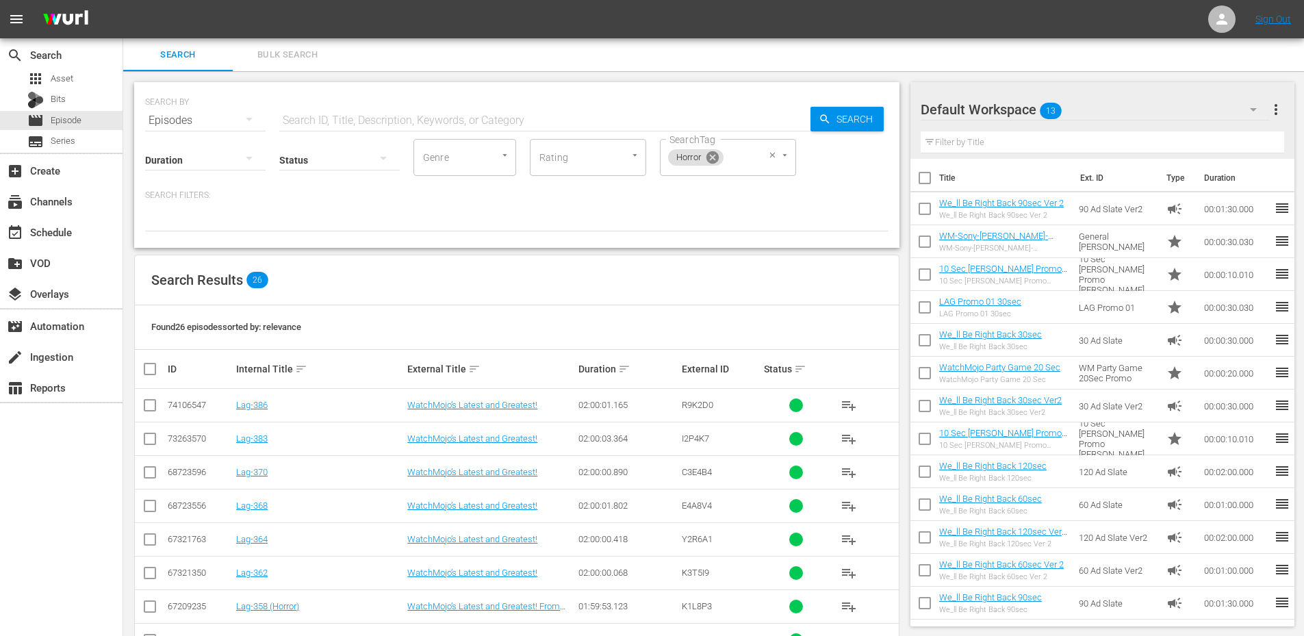
click at [712, 160] on icon at bounding box center [712, 157] width 12 height 12
click at [308, 116] on input "text" at bounding box center [544, 120] width 531 height 33
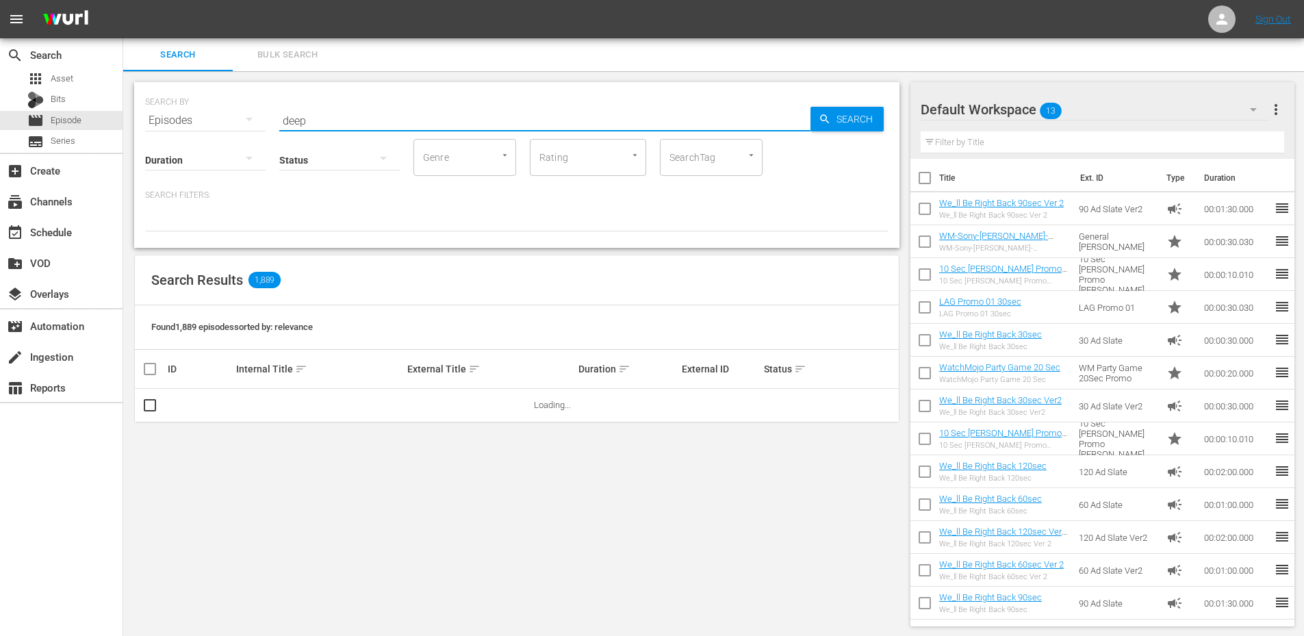
type input "Deep Dive"
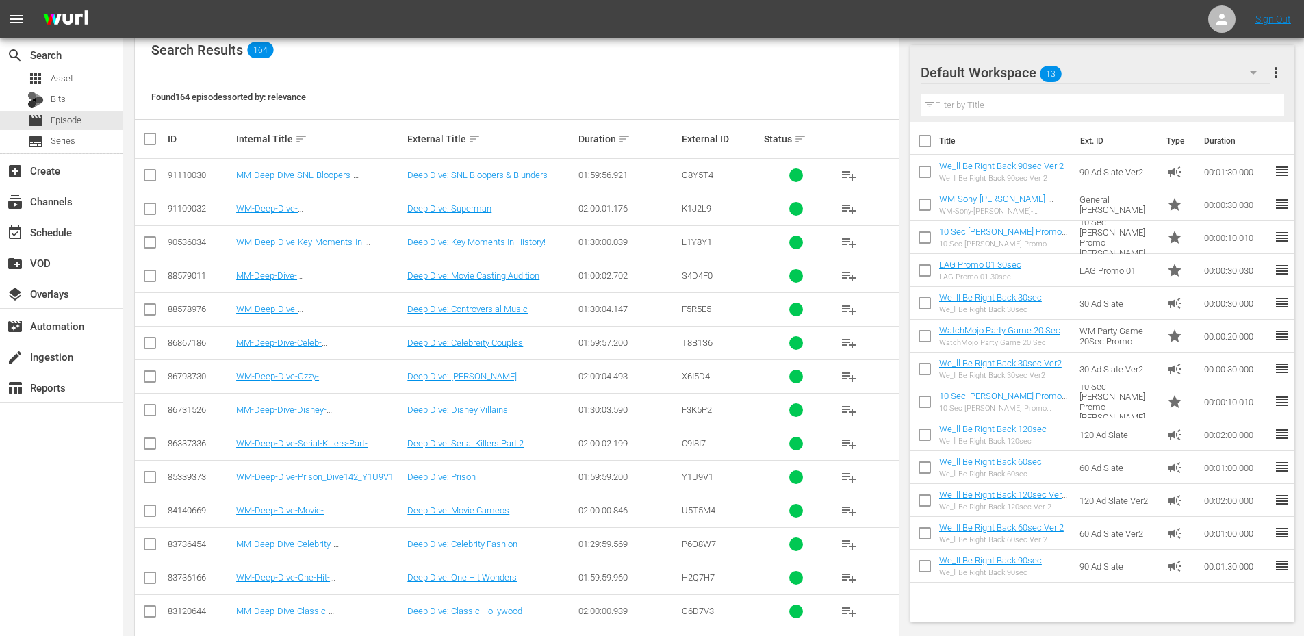
scroll to position [228, 0]
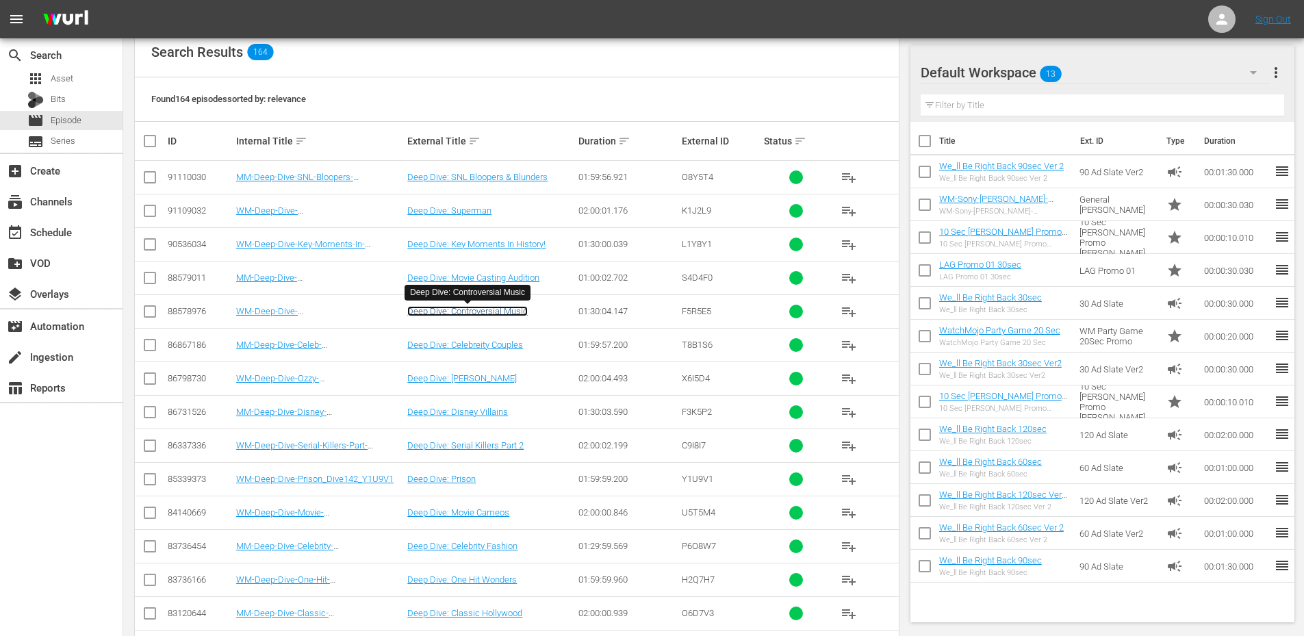
click at [480, 314] on link "Deep Dive: Controversial Music" at bounding box center [467, 311] width 120 height 10
click at [452, 214] on link "Deep Dive: Superman" at bounding box center [449, 210] width 84 height 10
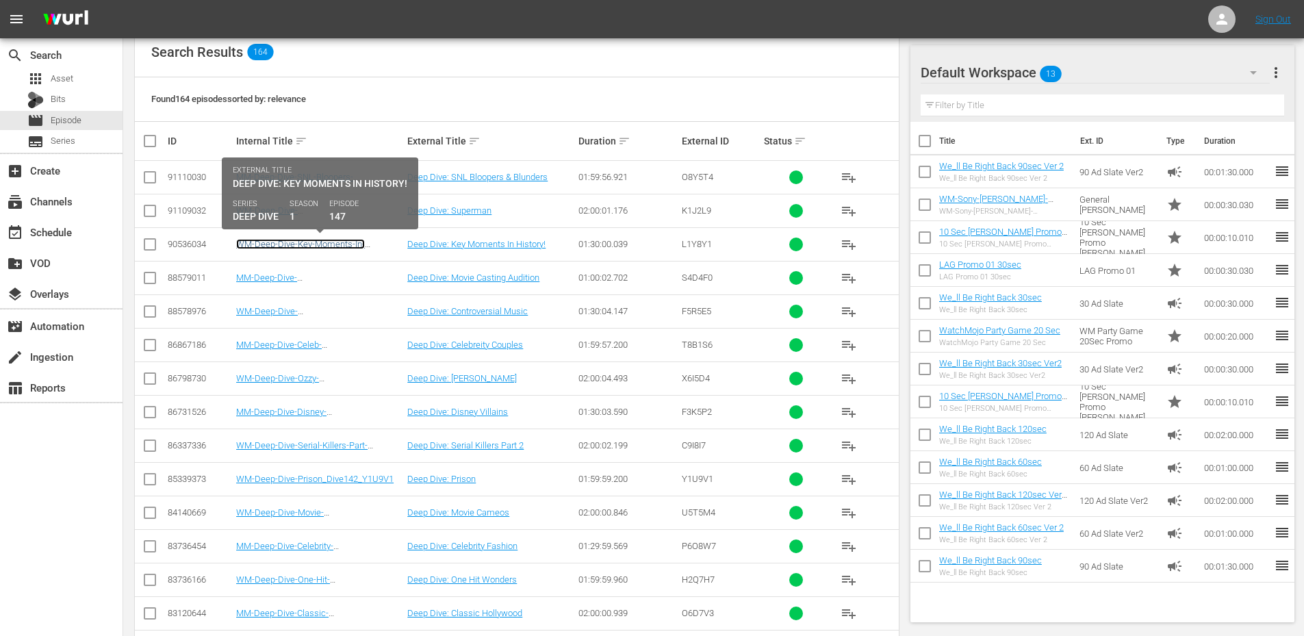
click at [311, 248] on link "WM-Deep-Dive-Key-Moments-In-History_Dive147_L1Y8Y1" at bounding box center [300, 249] width 129 height 21
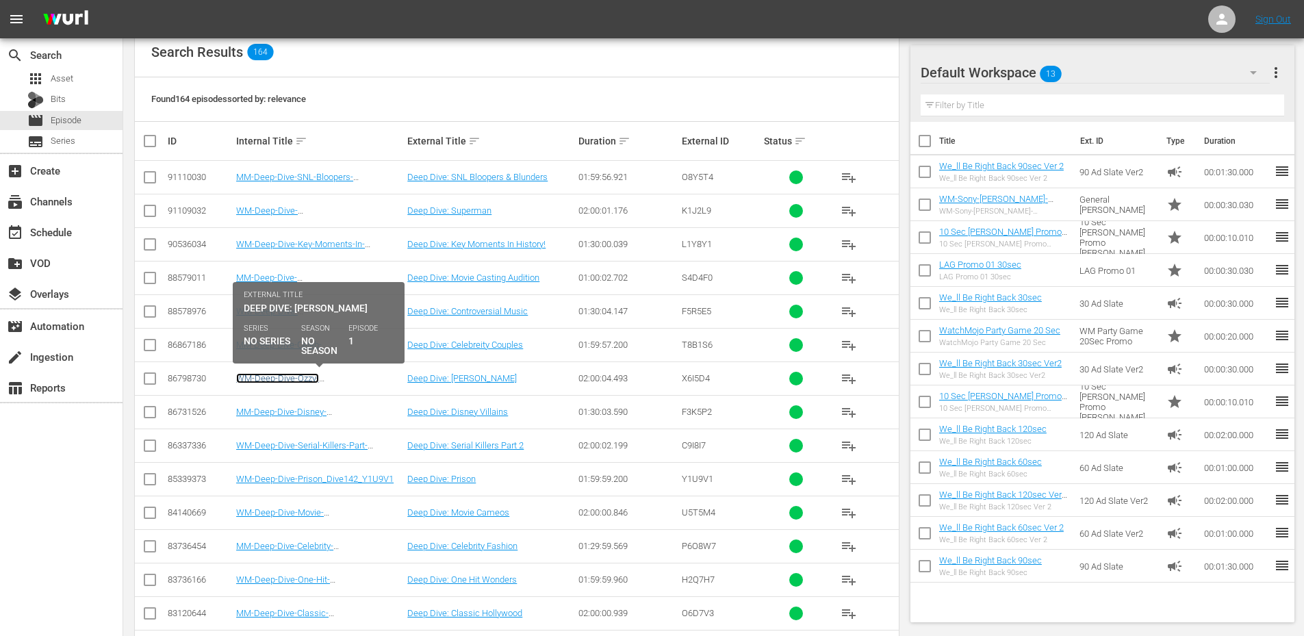
click at [283, 376] on link "WM-Deep-Dive-Ozzy-Osbourne_Dive146_X6I5D4" at bounding box center [288, 383] width 105 height 21
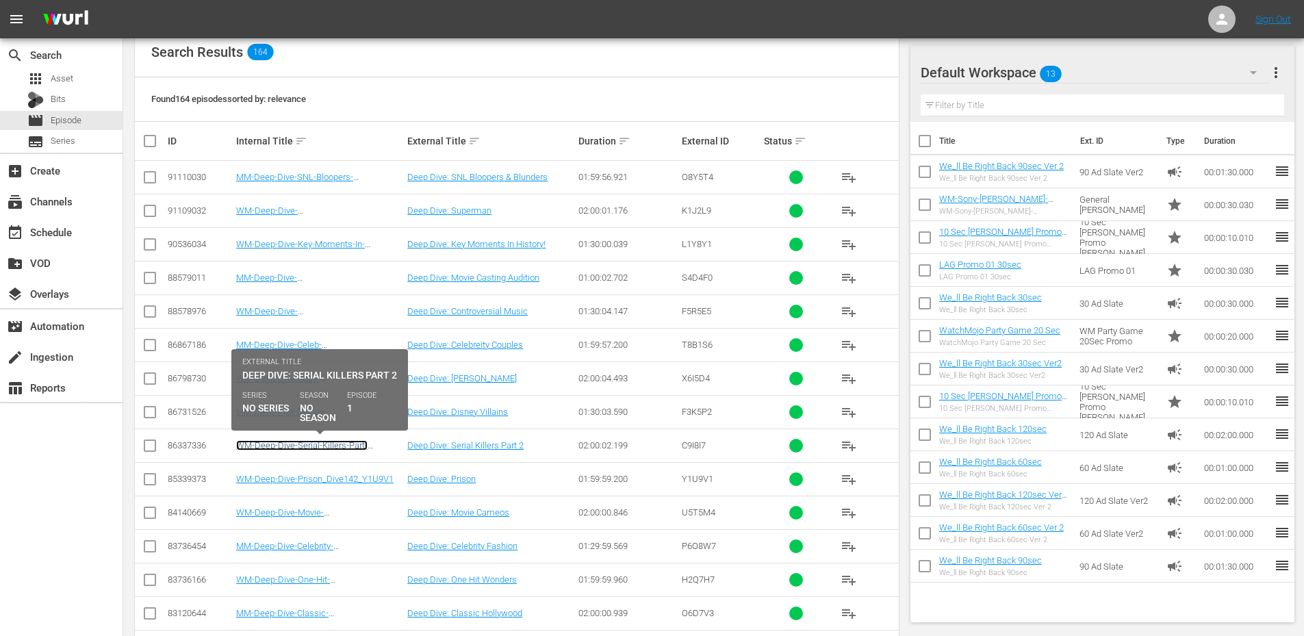
click at [331, 445] on link "WM-Deep-Dive-Serial-Killers-Part-Two_Dive145_C9I8I7" at bounding box center [301, 450] width 131 height 21
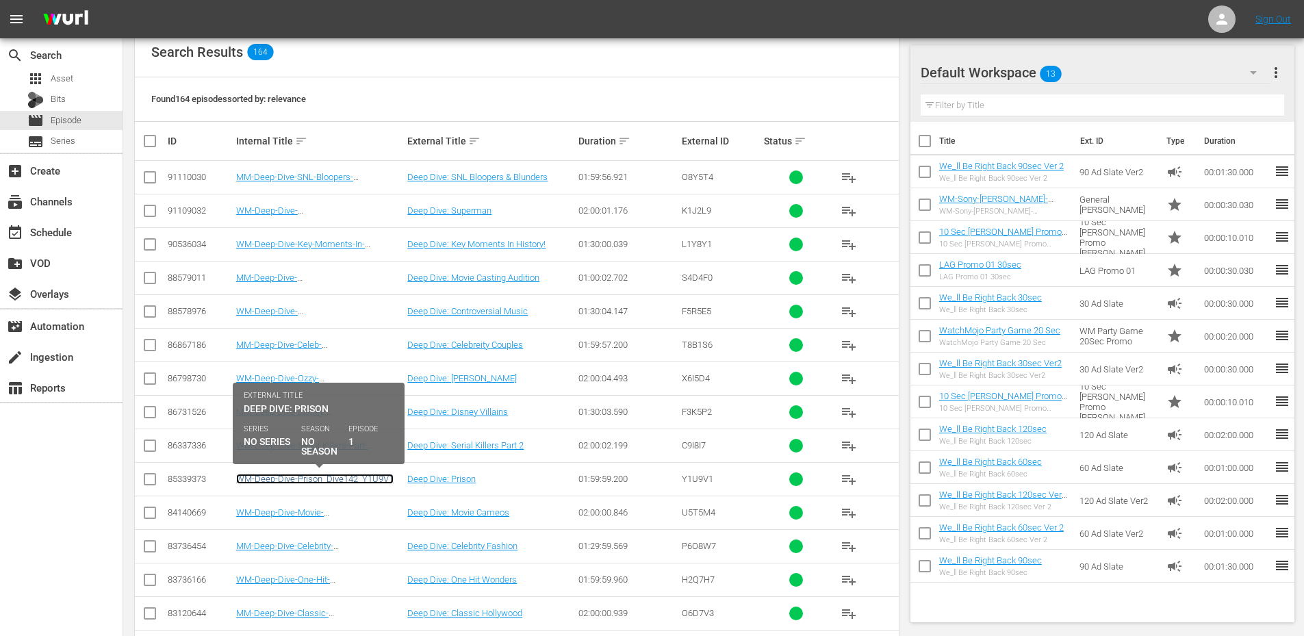
click at [341, 480] on link "WM-Deep-Dive-Prison_Dive142_Y1U9V1" at bounding box center [314, 479] width 157 height 10
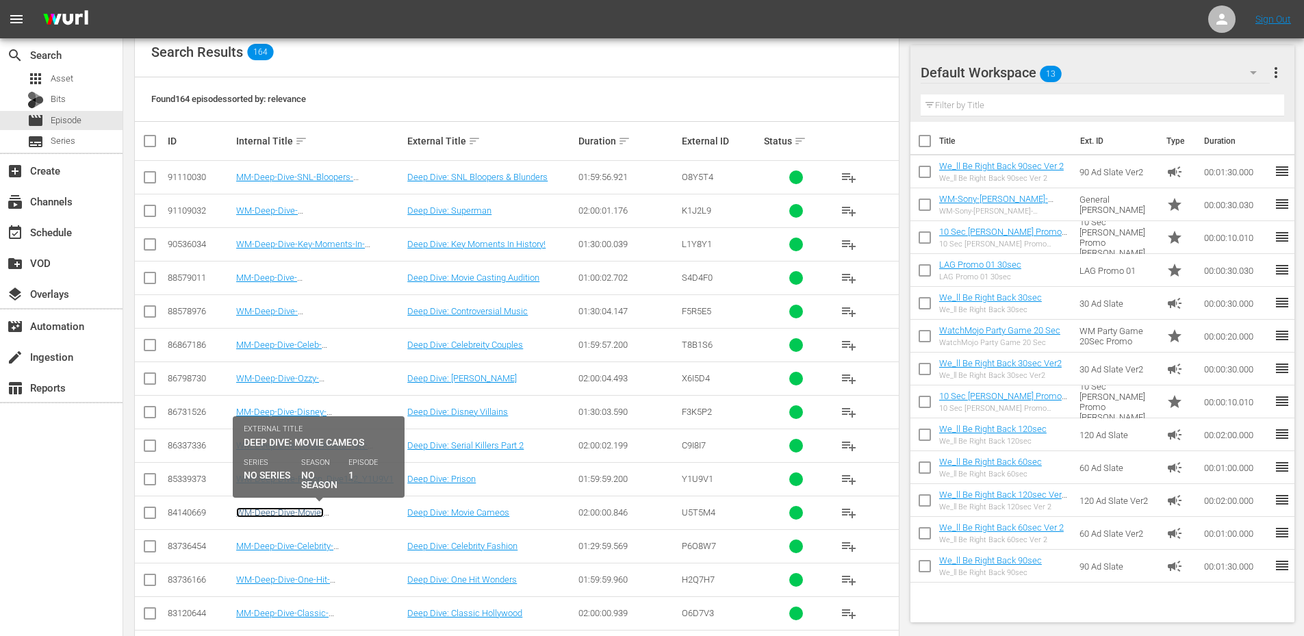
click at [301, 515] on link "WM-Deep-Dive-Movie-Cameos_Dive141_U5T5M4" at bounding box center [289, 517] width 106 height 21
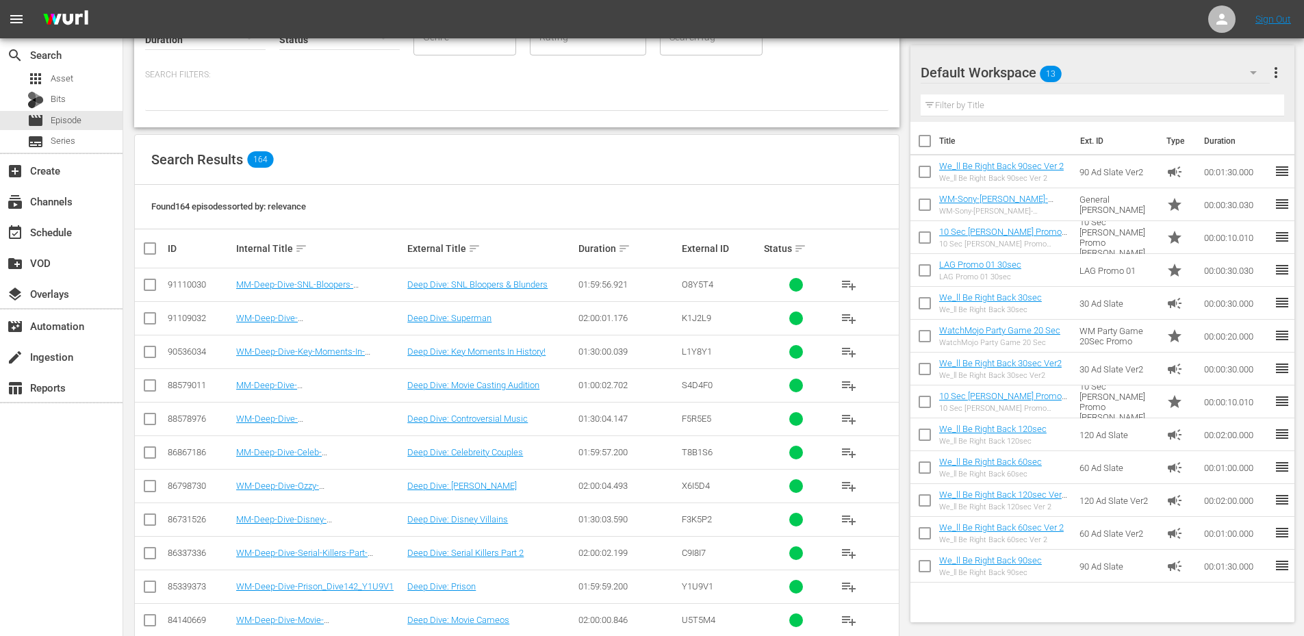
scroll to position [577, 0]
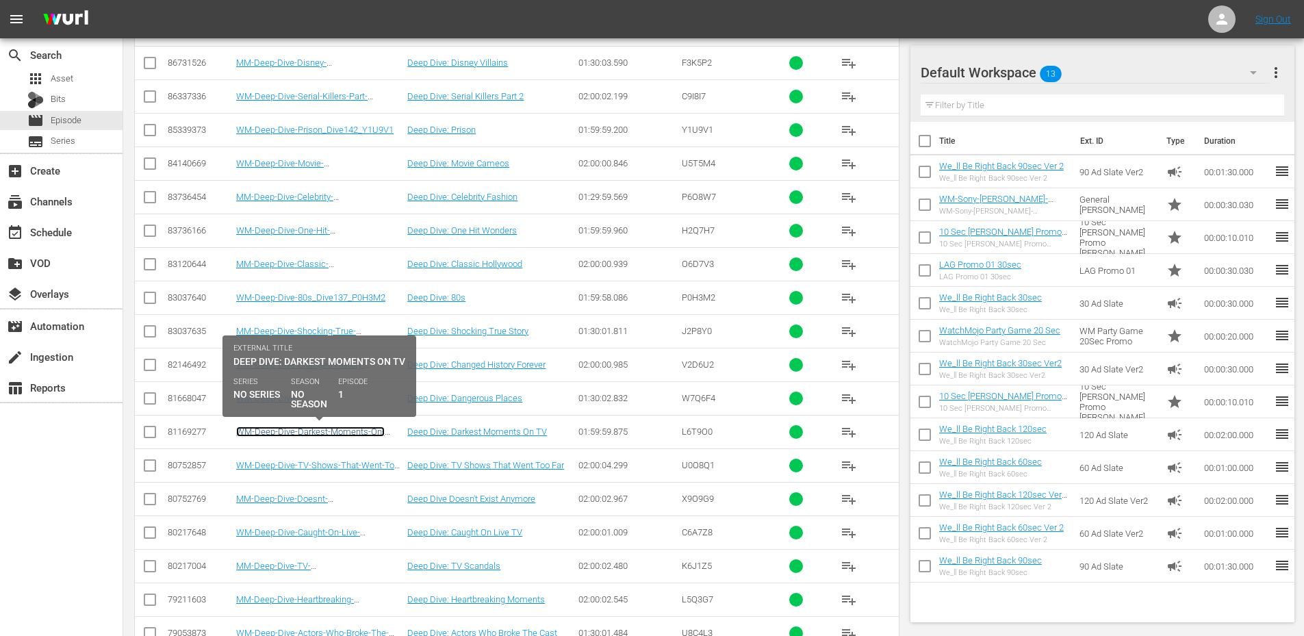
click at [354, 430] on link "WM-Deep-Dive-Darkest-Moments-On-TV_Dive132_L6T9O0" at bounding box center [310, 436] width 148 height 21
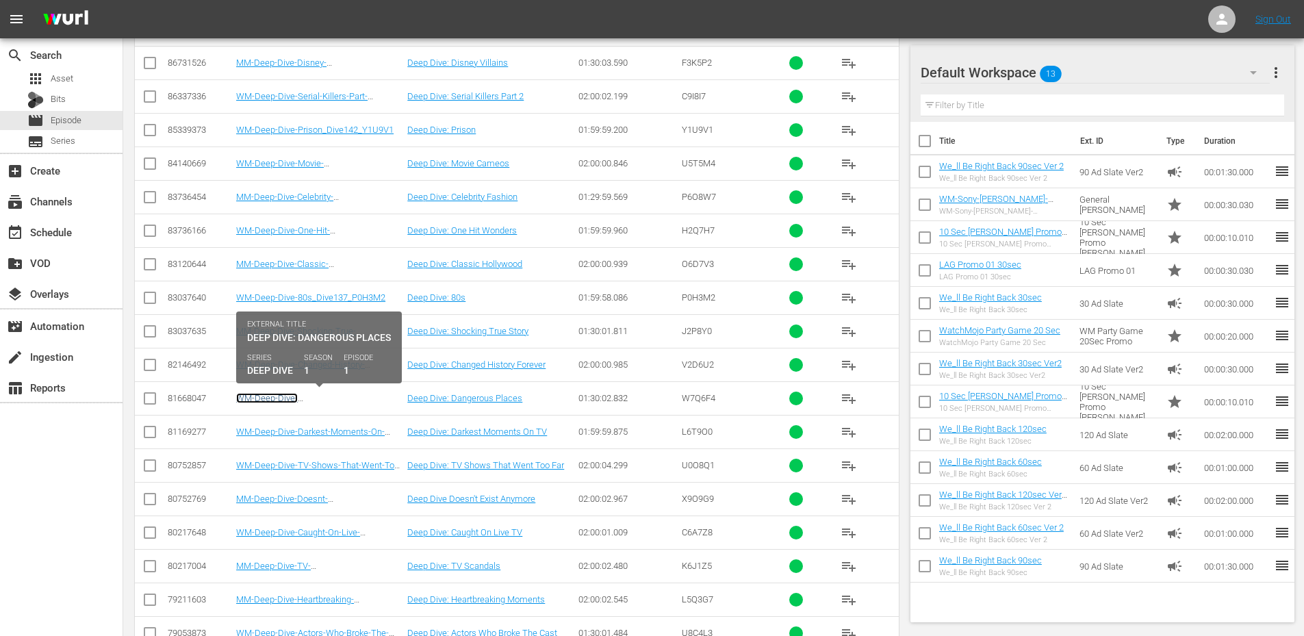
click at [277, 396] on link "WM-Deep-Dive-Dangerous_Dive135_W7Q6F4" at bounding box center [294, 403] width 116 height 21
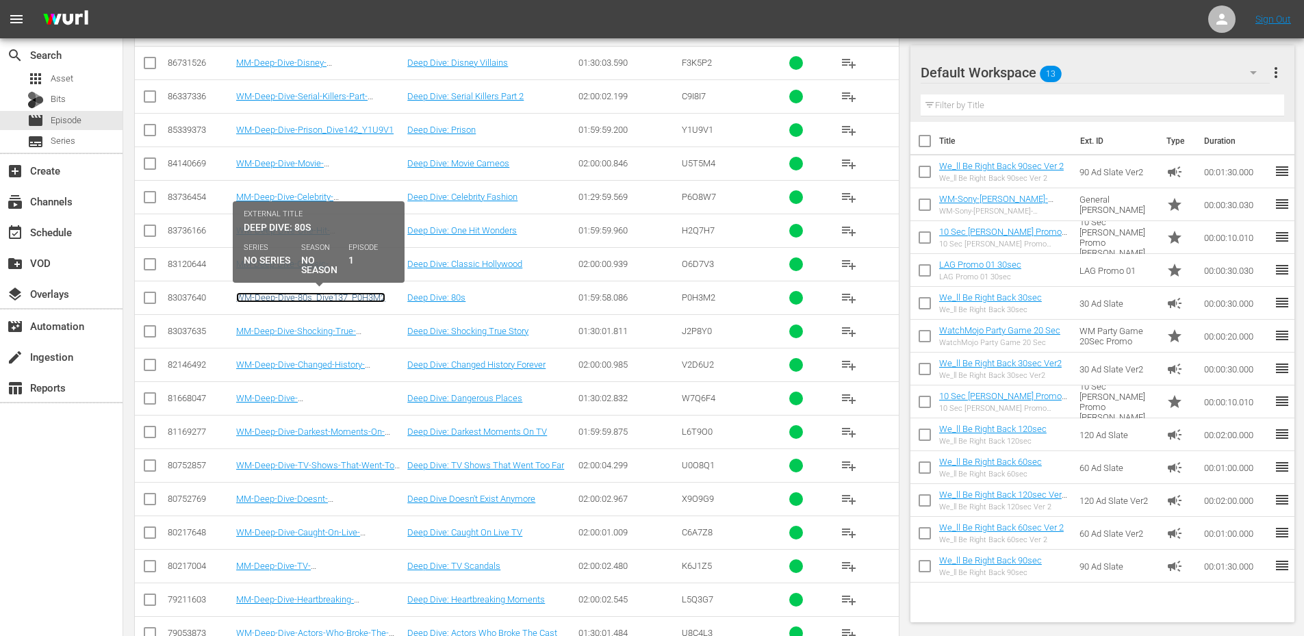
click at [318, 296] on link "WM-Deep-Dive-80s_Dive137_P0H3M2" at bounding box center [310, 297] width 149 height 10
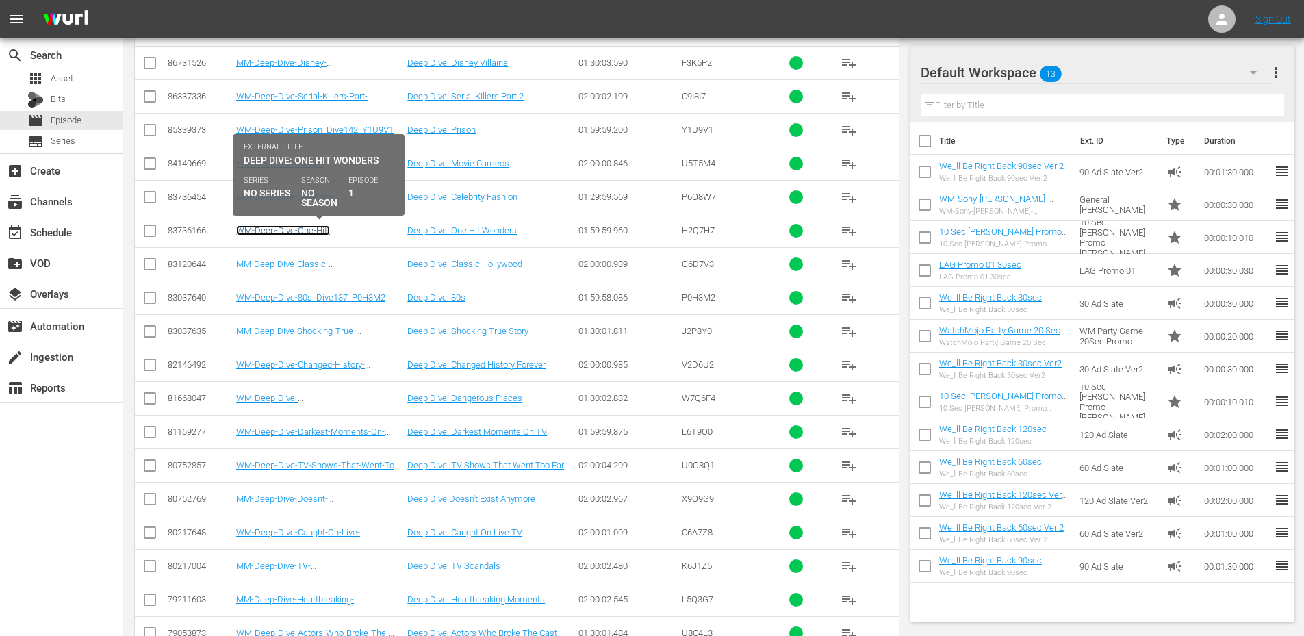
click at [287, 228] on link "WM-Deep-Dive-One-Hit-Wonders_Dive139_H2Q7H7" at bounding box center [289, 235] width 107 height 21
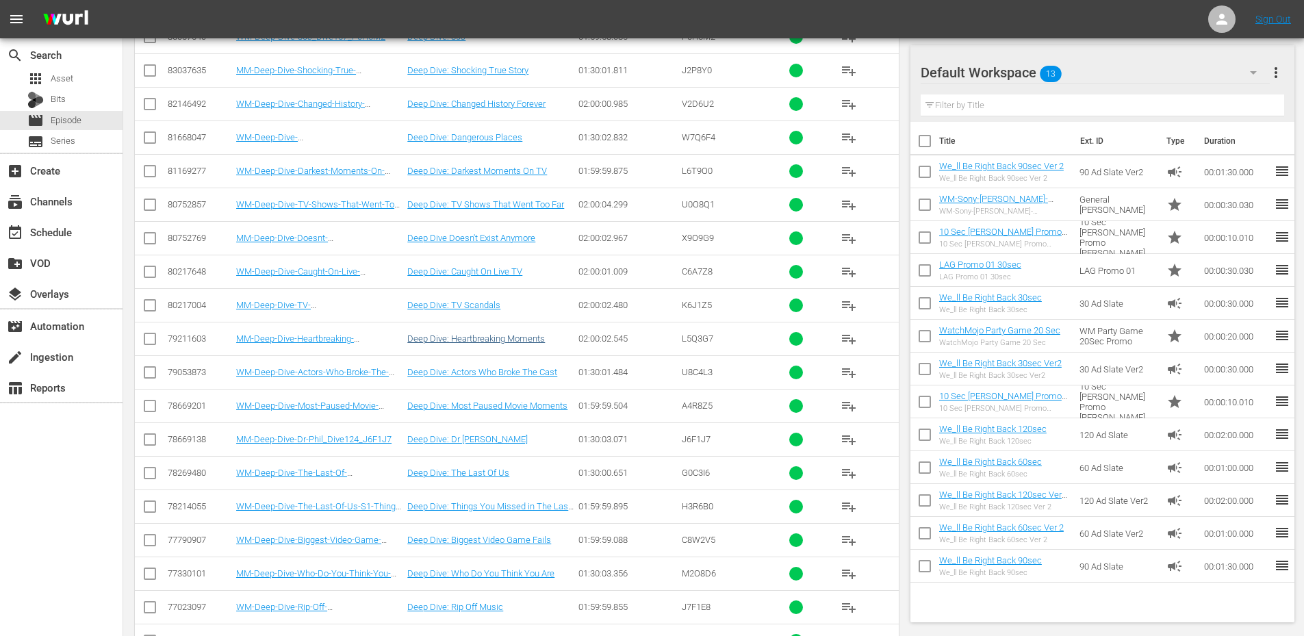
scroll to position [851, 0]
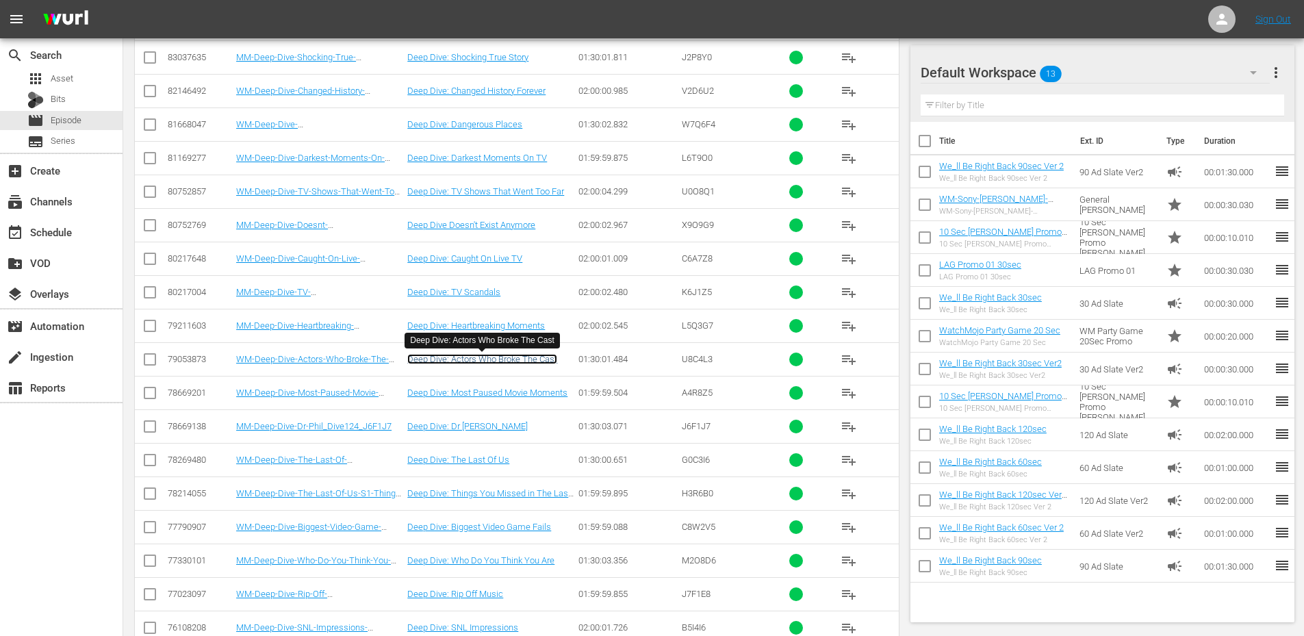
click at [494, 360] on link "Deep Dive: Actors Who Broke The Cast" at bounding box center [482, 359] width 150 height 10
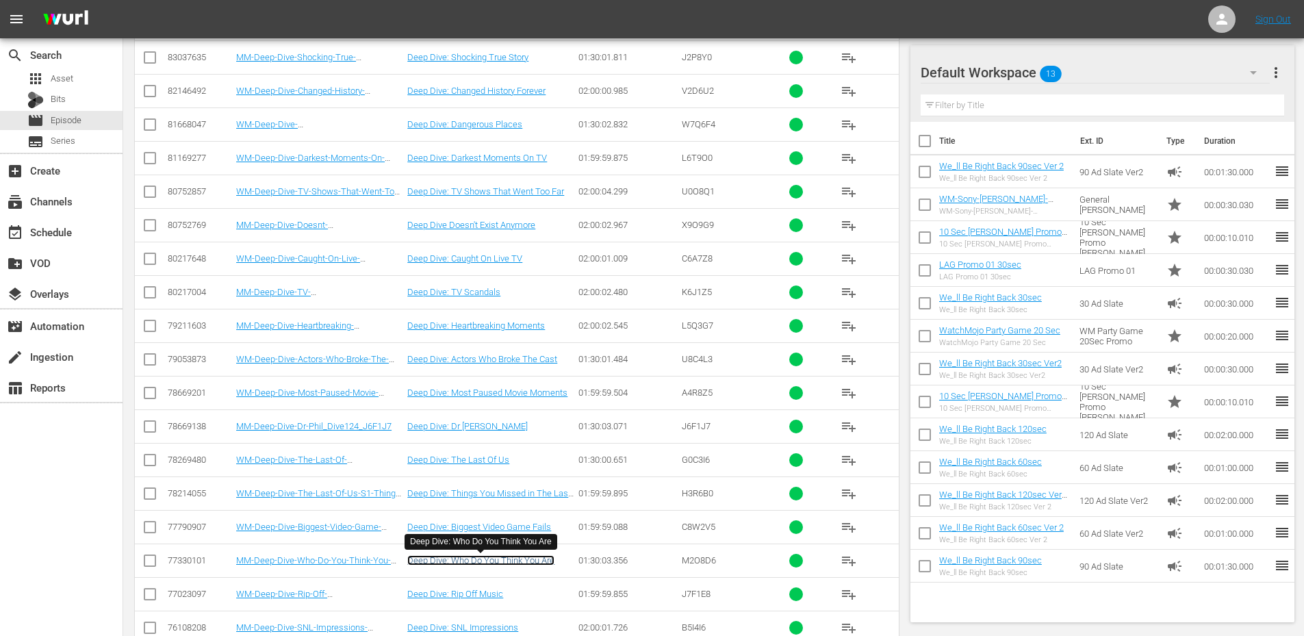
click at [471, 563] on link "Deep Dive: Who Do You Think You Are" at bounding box center [480, 560] width 147 height 10
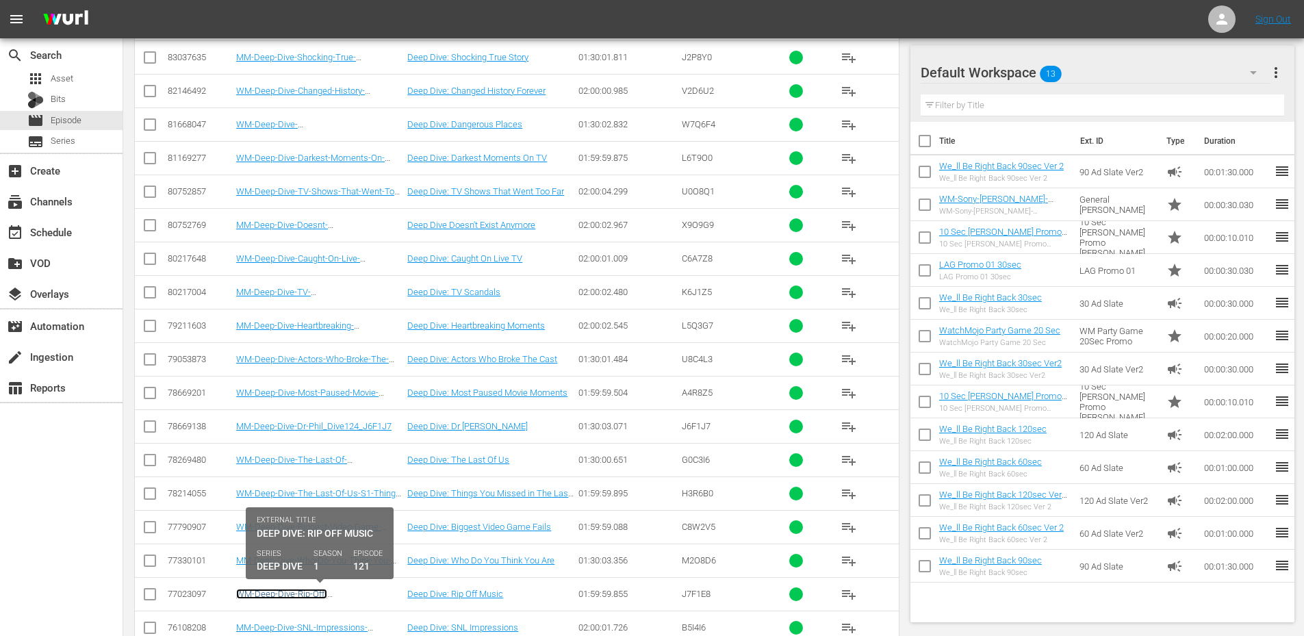
click at [313, 595] on link "WM-Deep-Dive-Rip-Off-Music_Dive121_J7F1E8" at bounding box center [282, 599] width 92 height 21
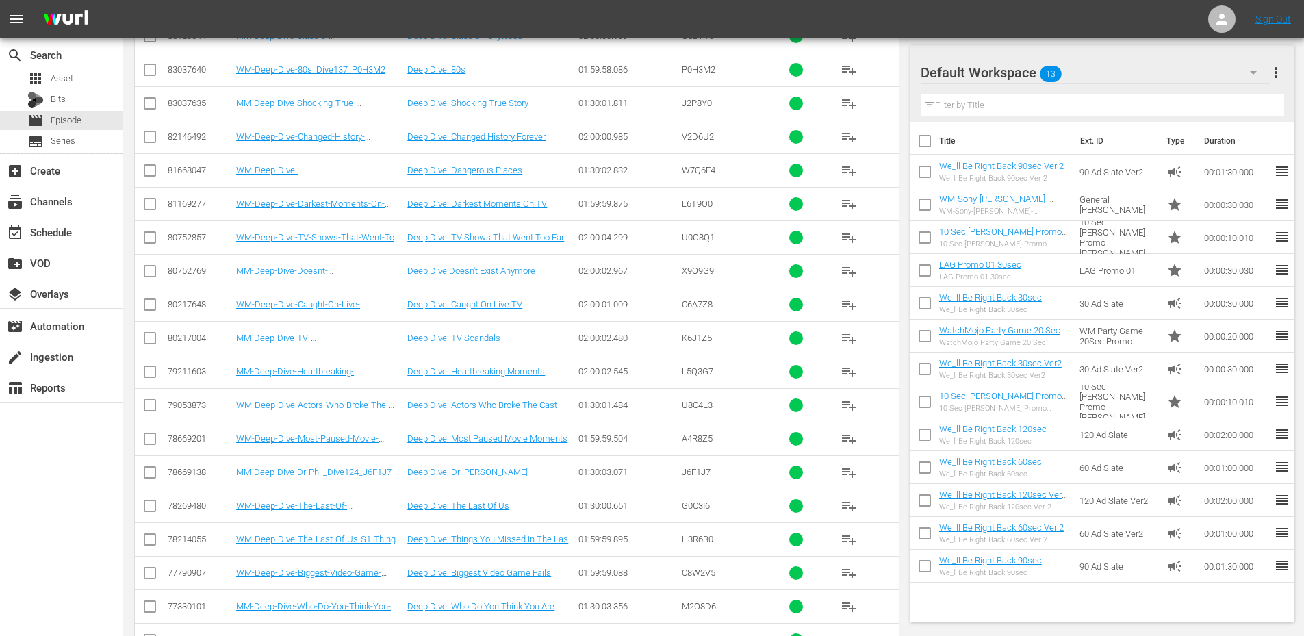
scroll to position [896, 0]
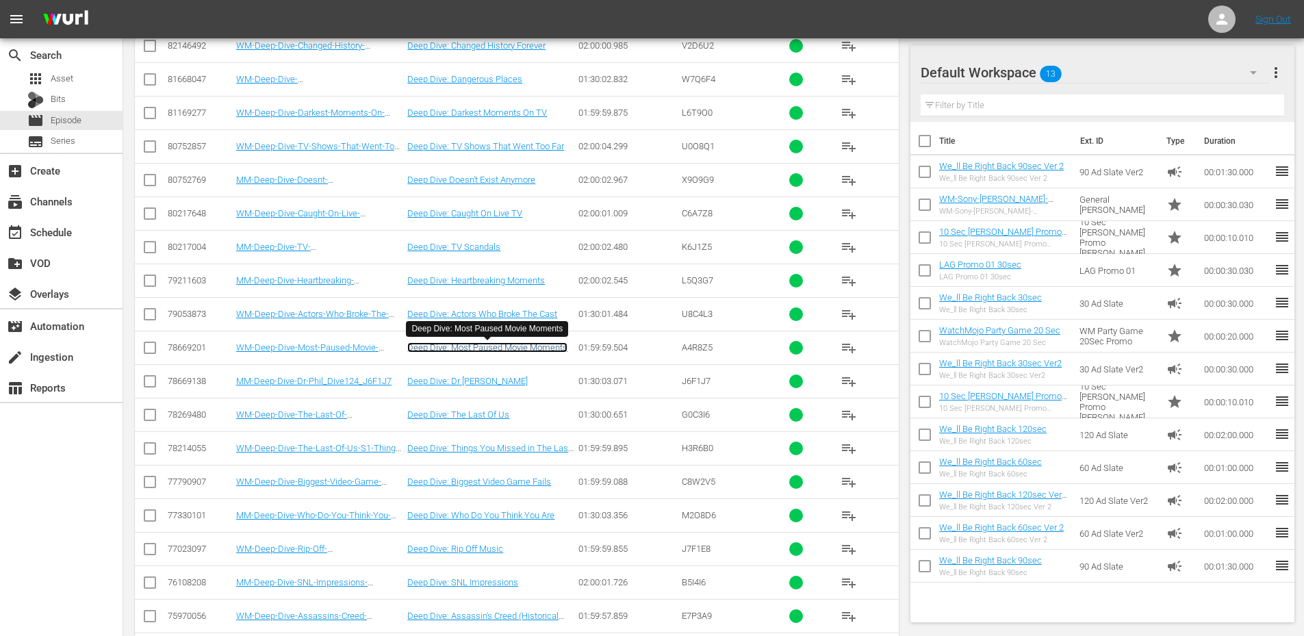
click at [496, 344] on link "Deep Dive: Most Paused Movie Moments" at bounding box center [487, 347] width 160 height 10
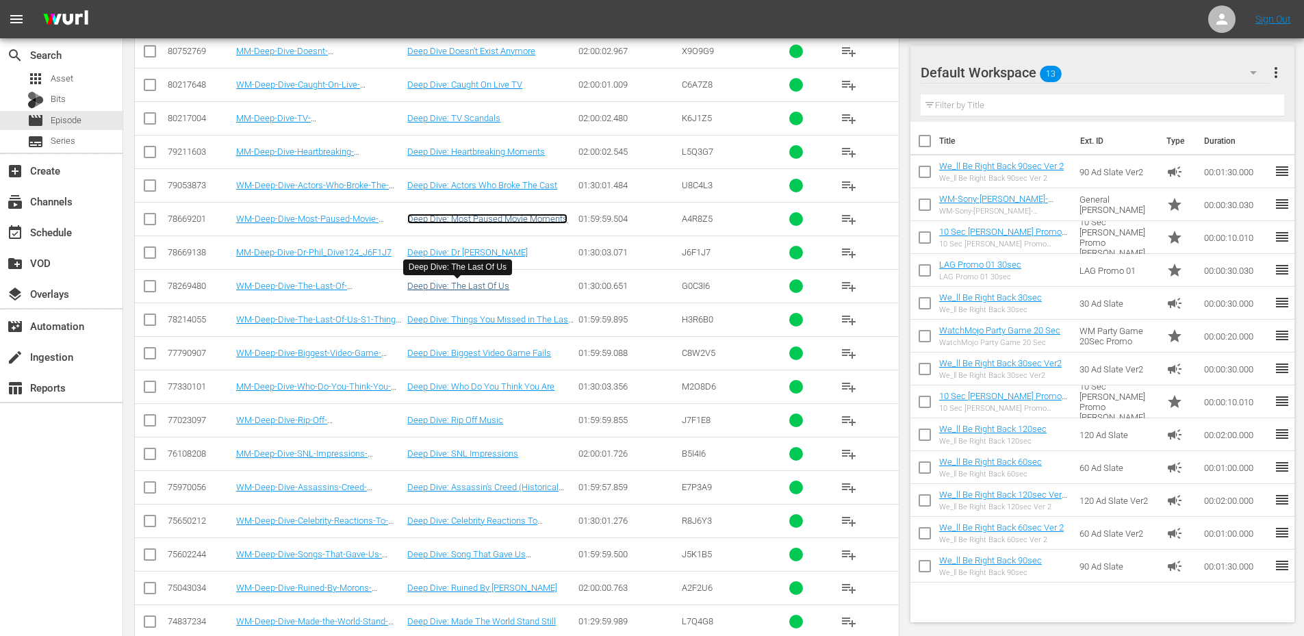
scroll to position [1033, 0]
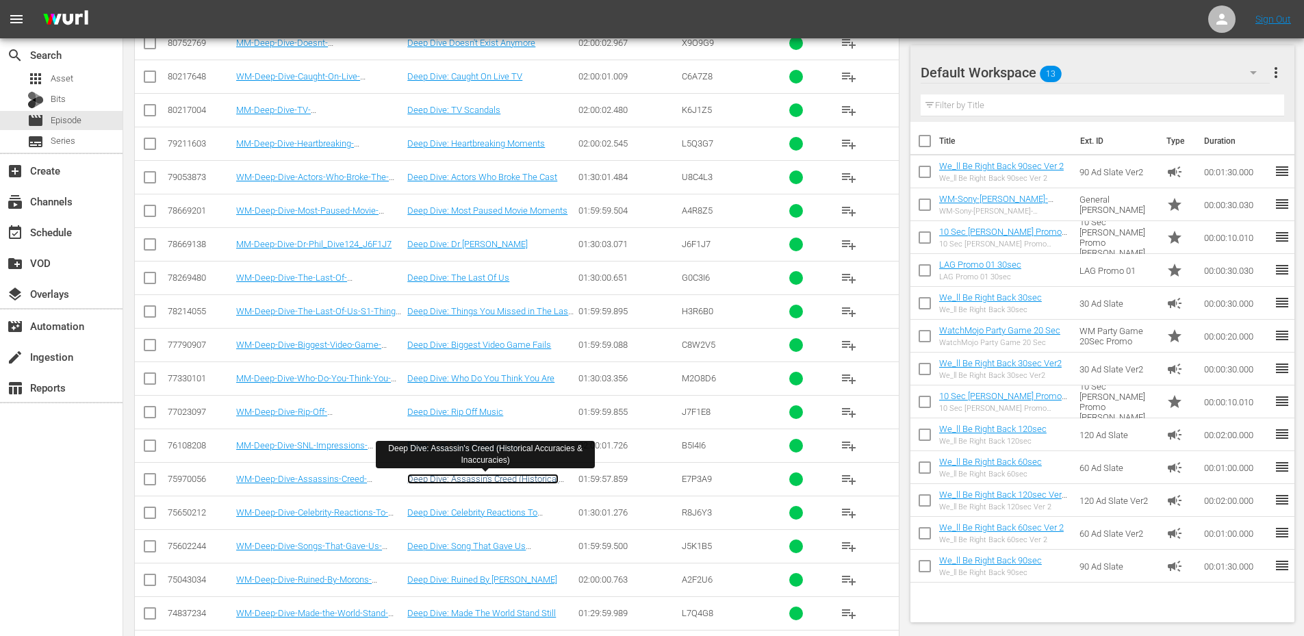
click at [462, 480] on link "Deep Dive: Assassin's Creed (Historical Accuracies & Inaccuracies)" at bounding box center [482, 484] width 151 height 21
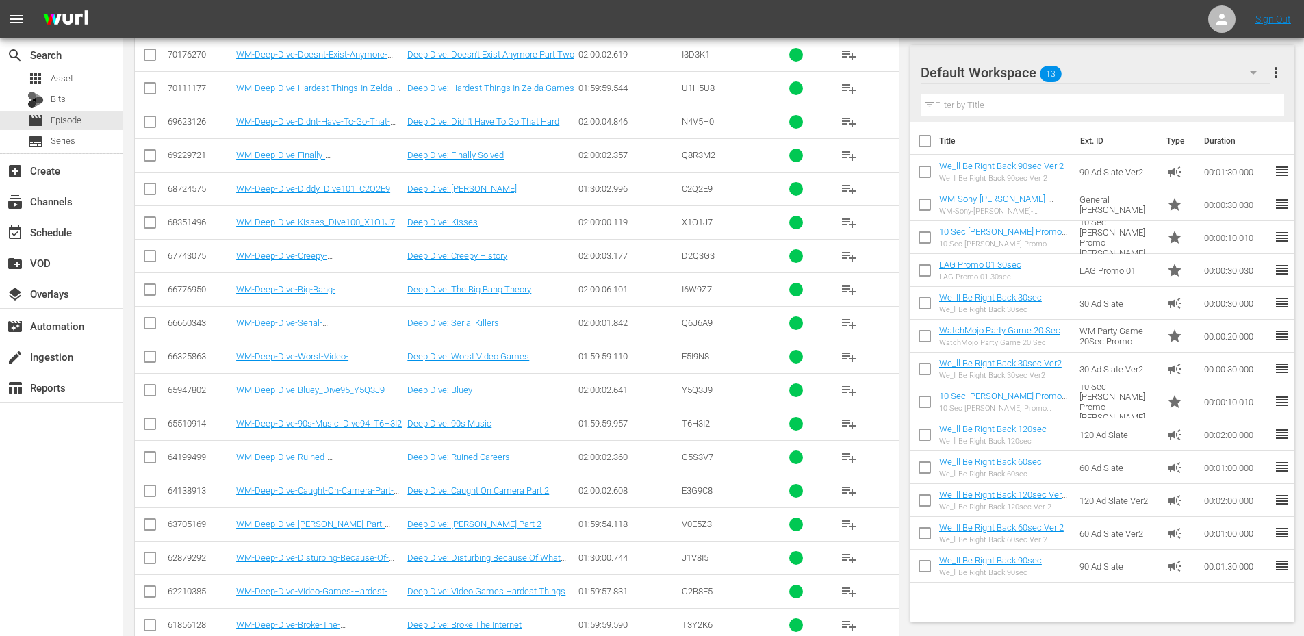
scroll to position [2494, 0]
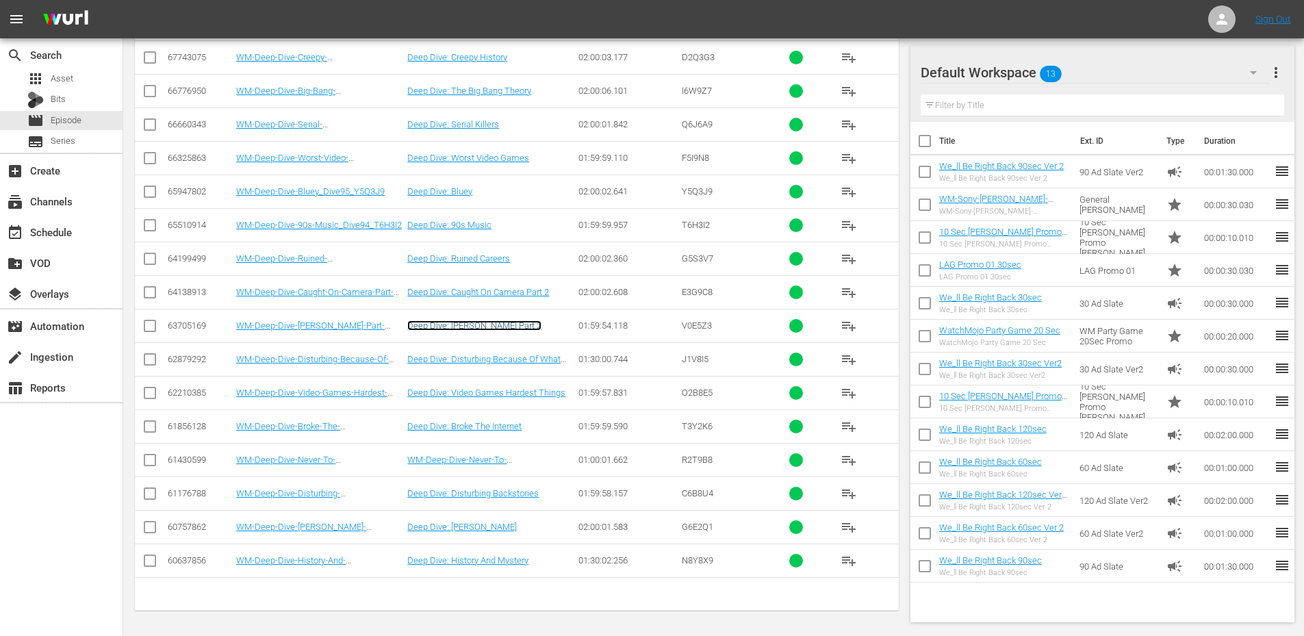
click at [482, 322] on link "Deep Dive: Karens Part 2" at bounding box center [474, 325] width 134 height 10
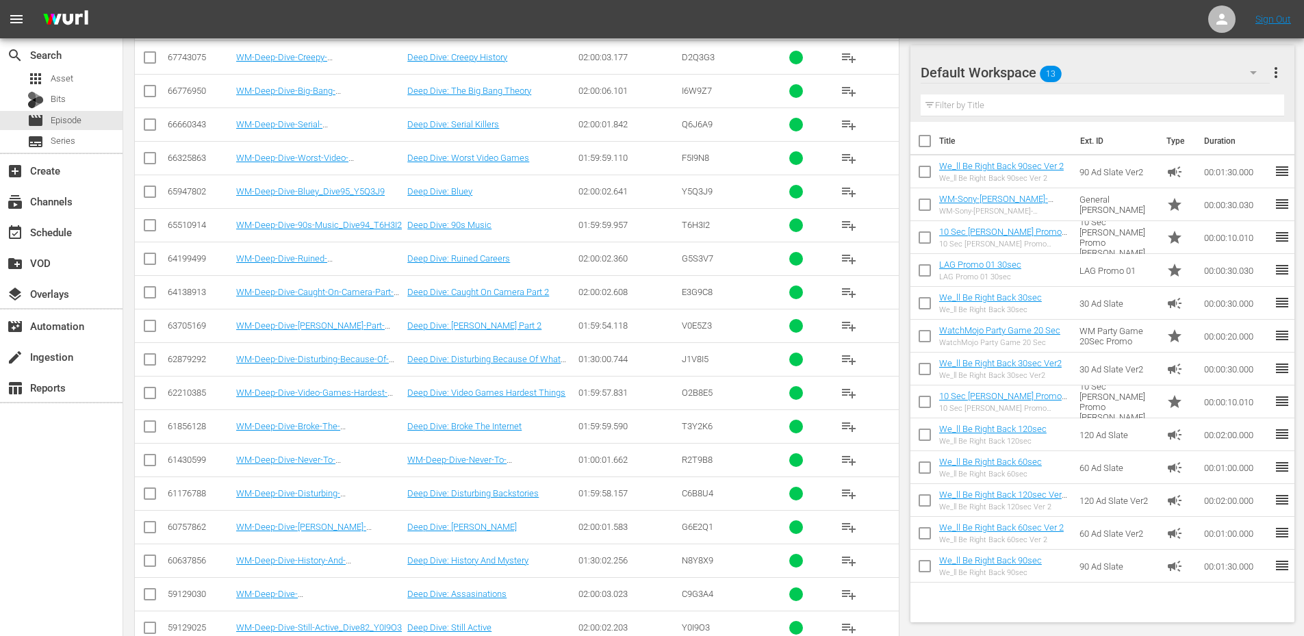
scroll to position [3164, 0]
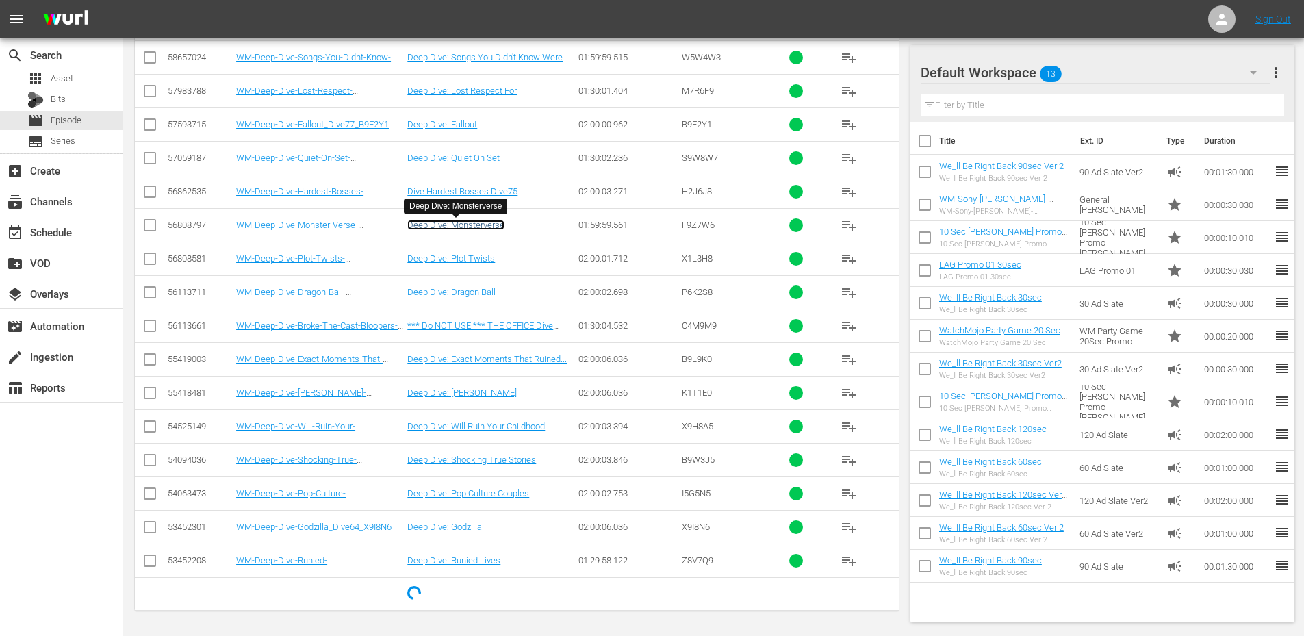
click at [472, 229] on link "Deep Dive: Monsterverse" at bounding box center [455, 225] width 97 height 10
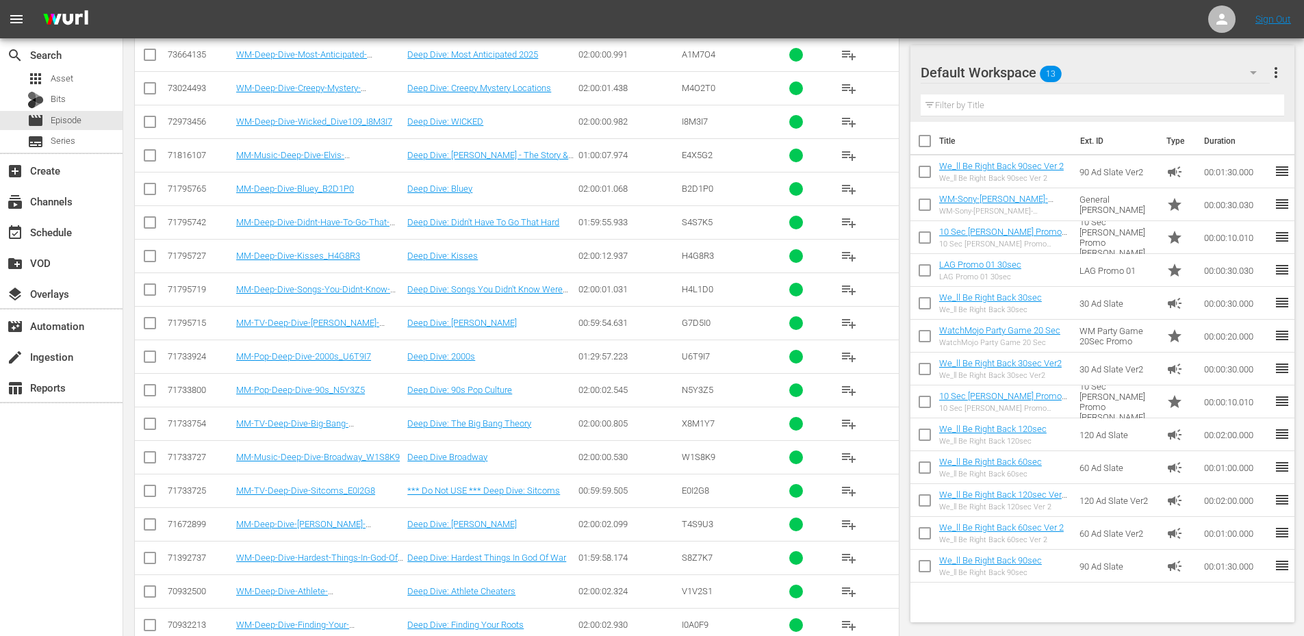
scroll to position [1875, 0]
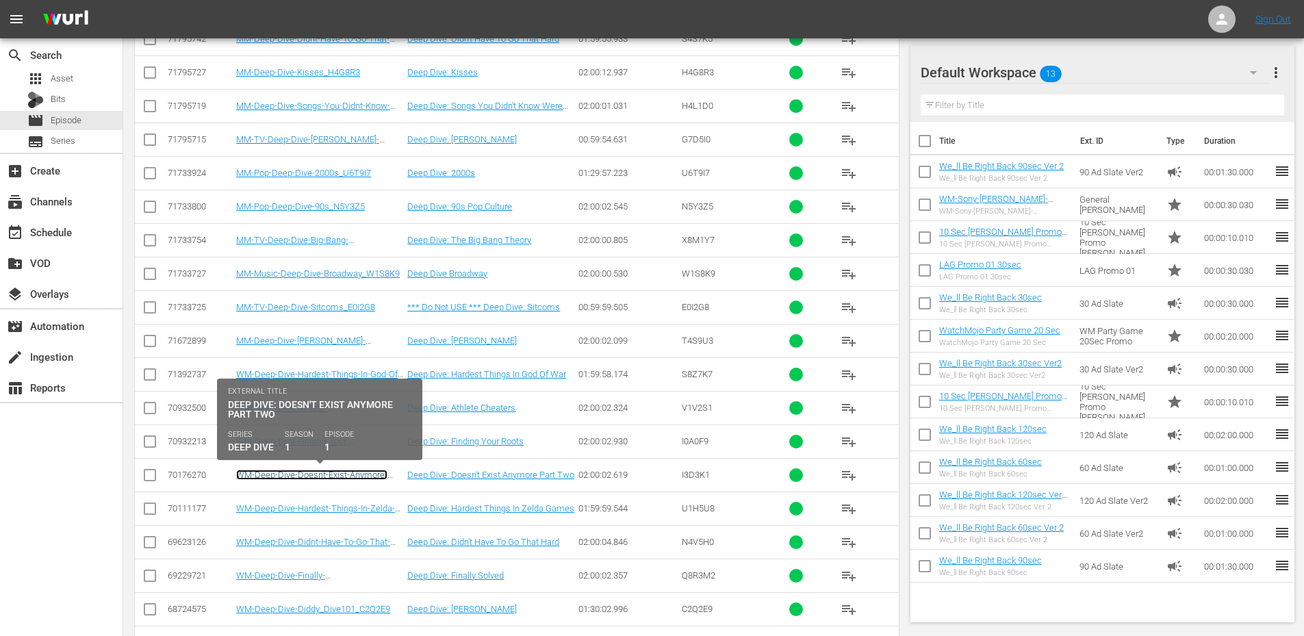
click at [328, 478] on link "WM-Deep-Dive-Doesnt-Exist-Anymore-Part-Two_Dive106_I3D3K1" at bounding box center [311, 479] width 151 height 21
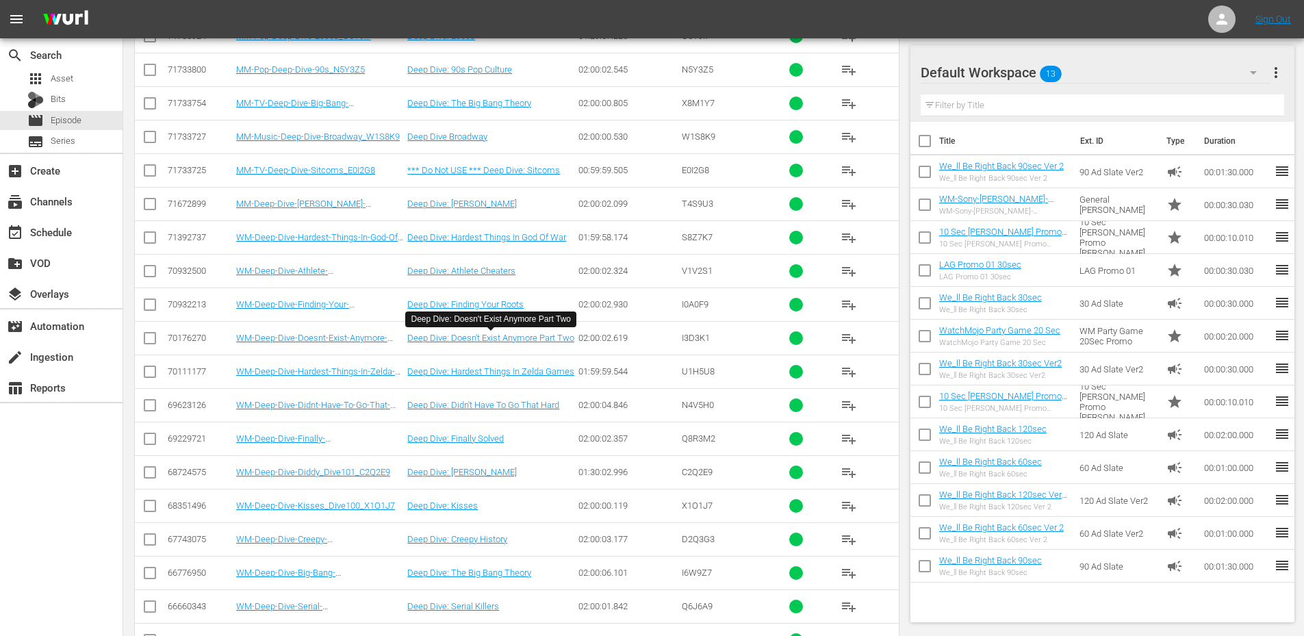
scroll to position [2286, 0]
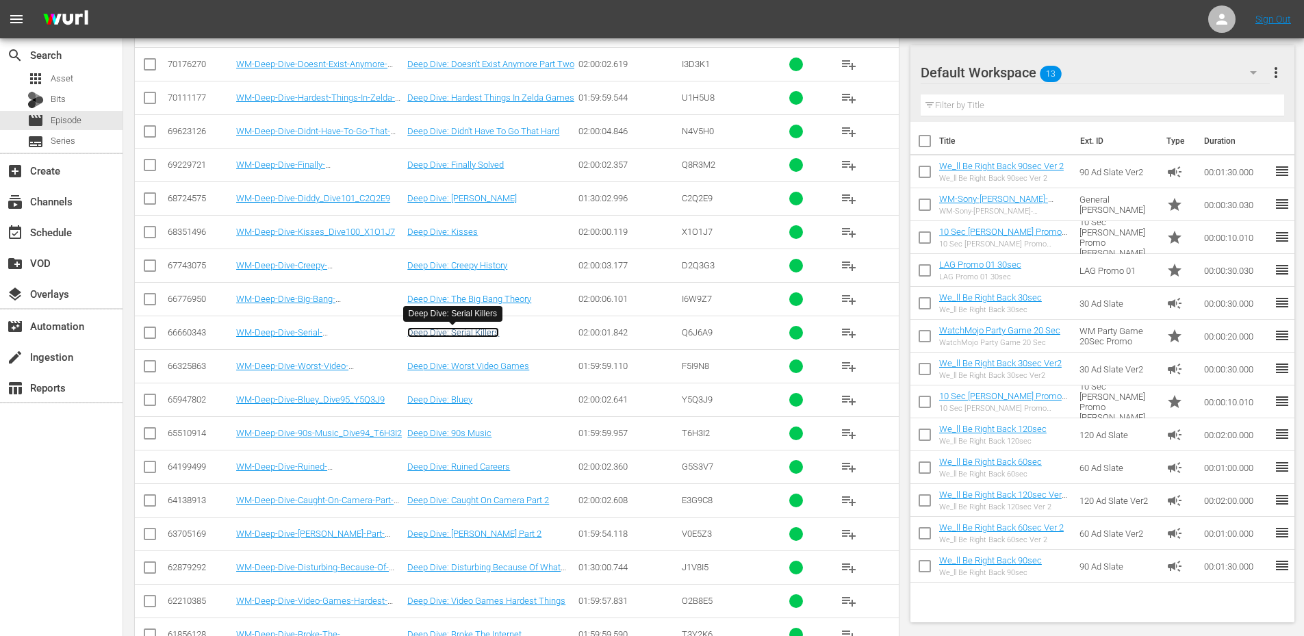
click at [461, 331] on link "Deep Dive: Serial Killers" at bounding box center [453, 332] width 92 height 10
click at [487, 365] on link "Deep Dive: Worst Video Games" at bounding box center [468, 366] width 122 height 10
click at [452, 435] on link "Deep Dive: 90s Music" at bounding box center [449, 433] width 84 height 10
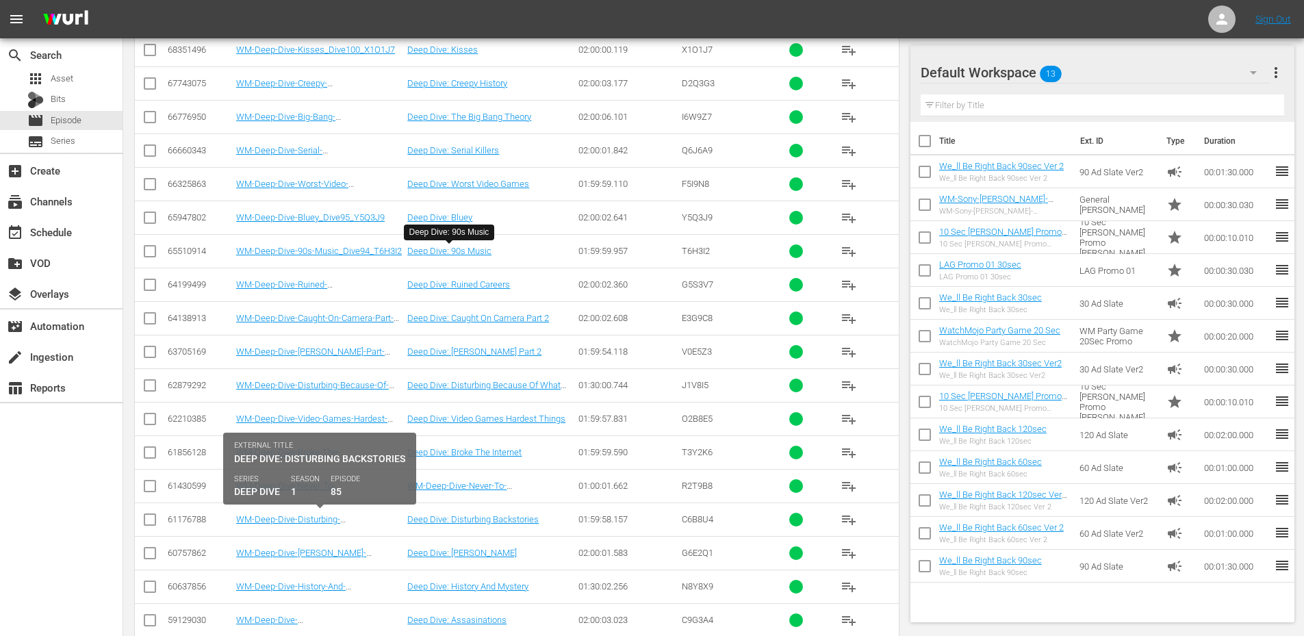
click at [291, 513] on td "WM-Deep-Dive-Disturbing-Backstories_Dive85_C6B8U4" at bounding box center [319, 519] width 171 height 34
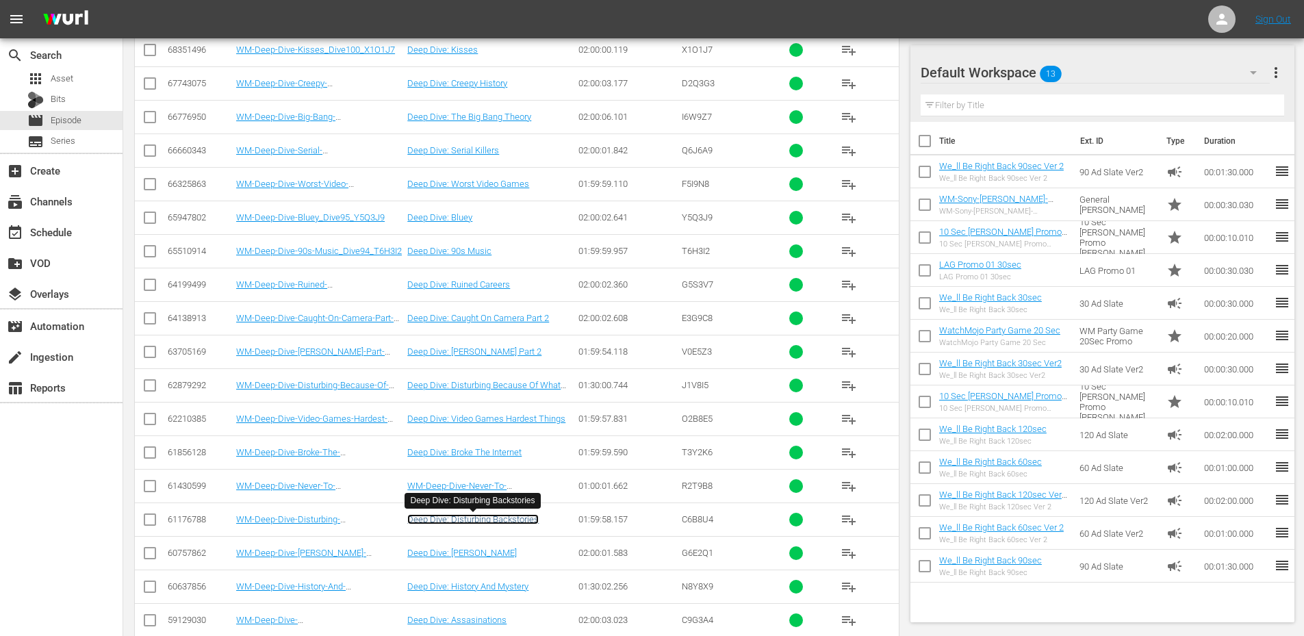
click at [448, 519] on link "Deep Dive: Disturbing Backstories" at bounding box center [472, 519] width 131 height 10
click at [456, 555] on link "Deep Dive: Taylor Swift" at bounding box center [461, 552] width 109 height 10
click at [487, 586] on link "Deep Dive: History And Mystery" at bounding box center [467, 586] width 121 height 10
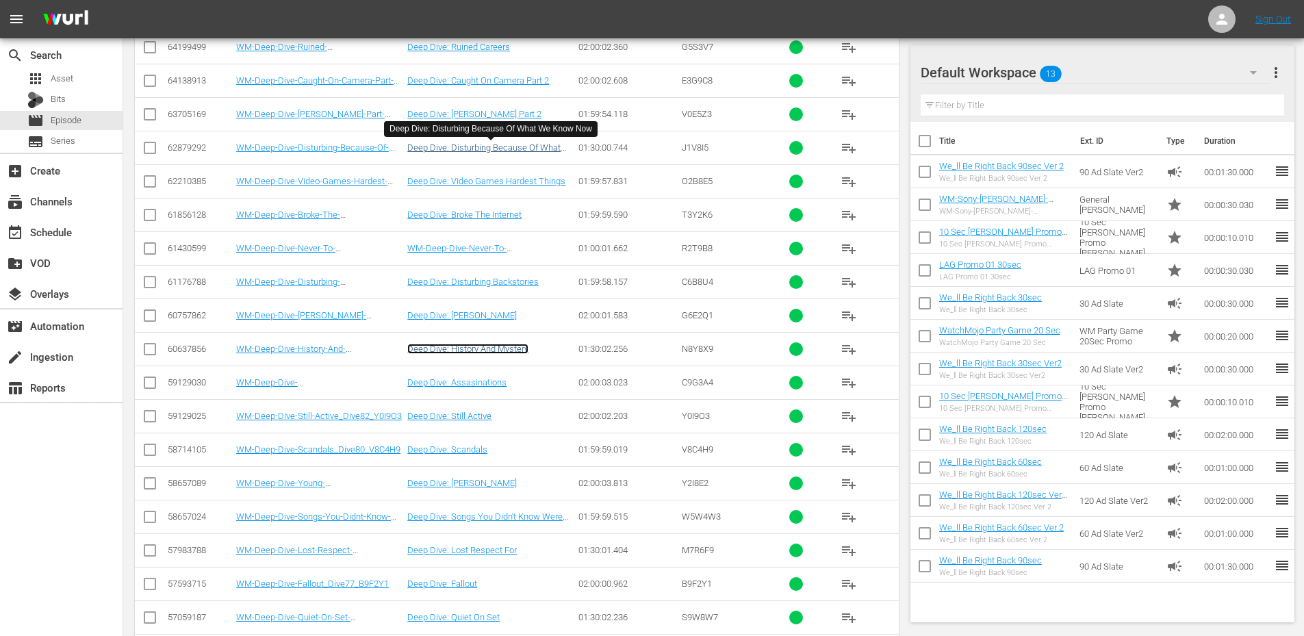
scroll to position [2741, 0]
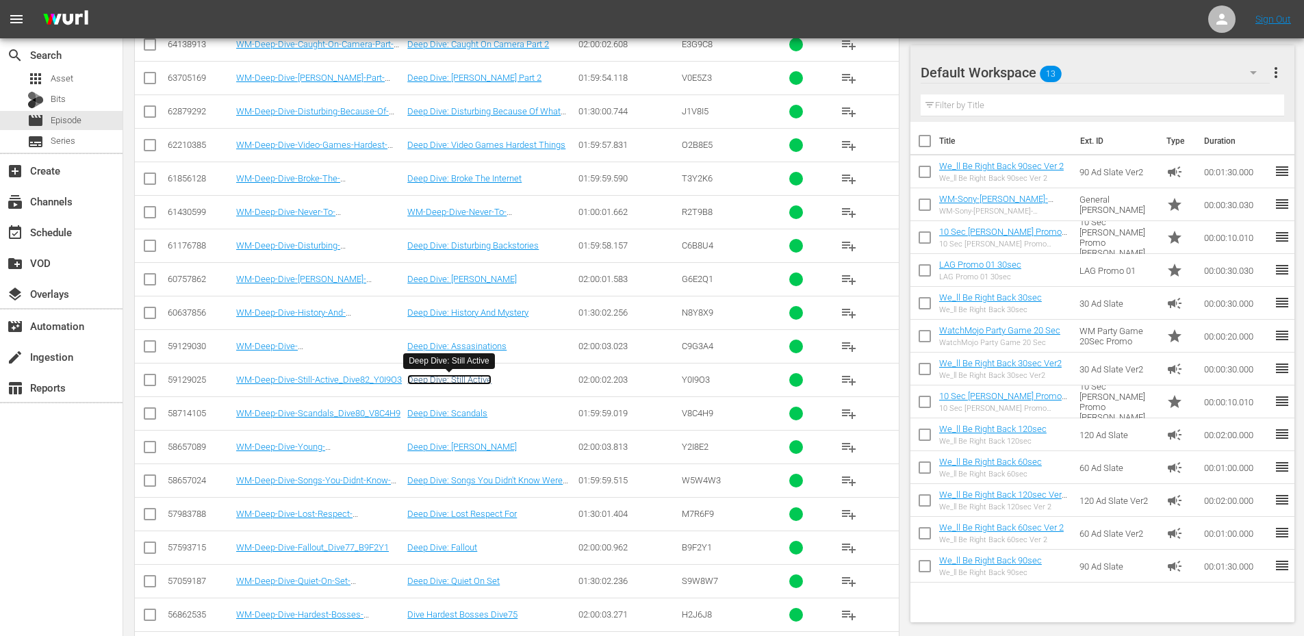
click at [467, 380] on link "Deep Dive: Still Active" at bounding box center [449, 379] width 84 height 10
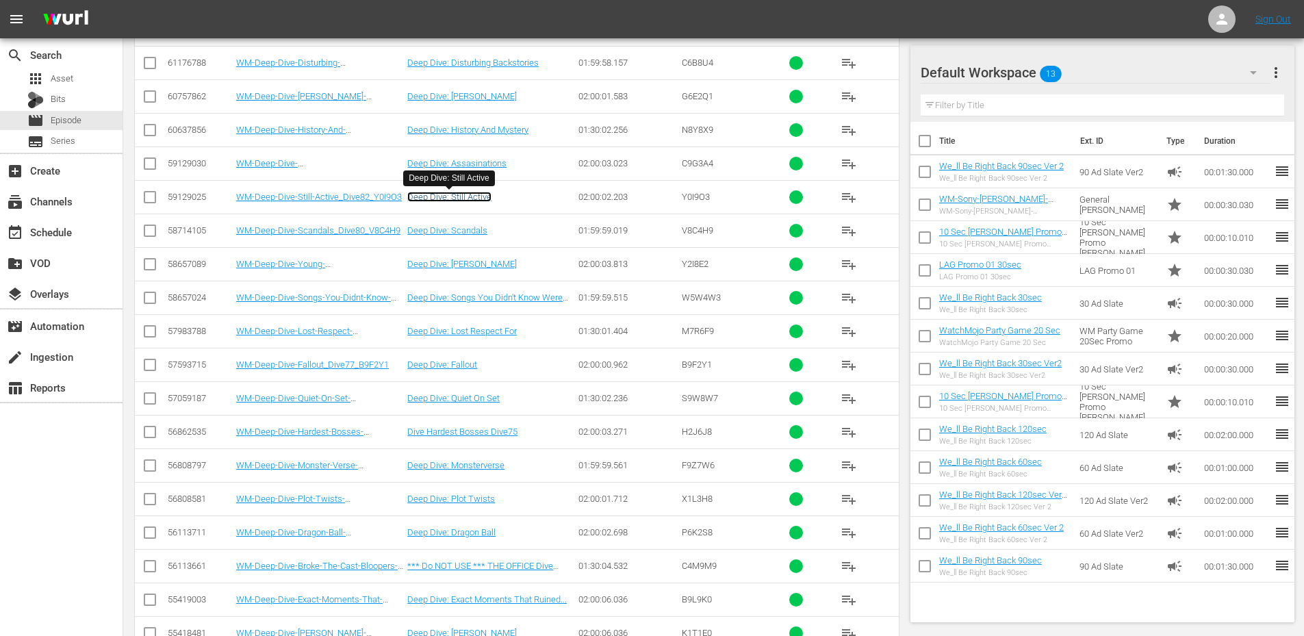
scroll to position [3061, 0]
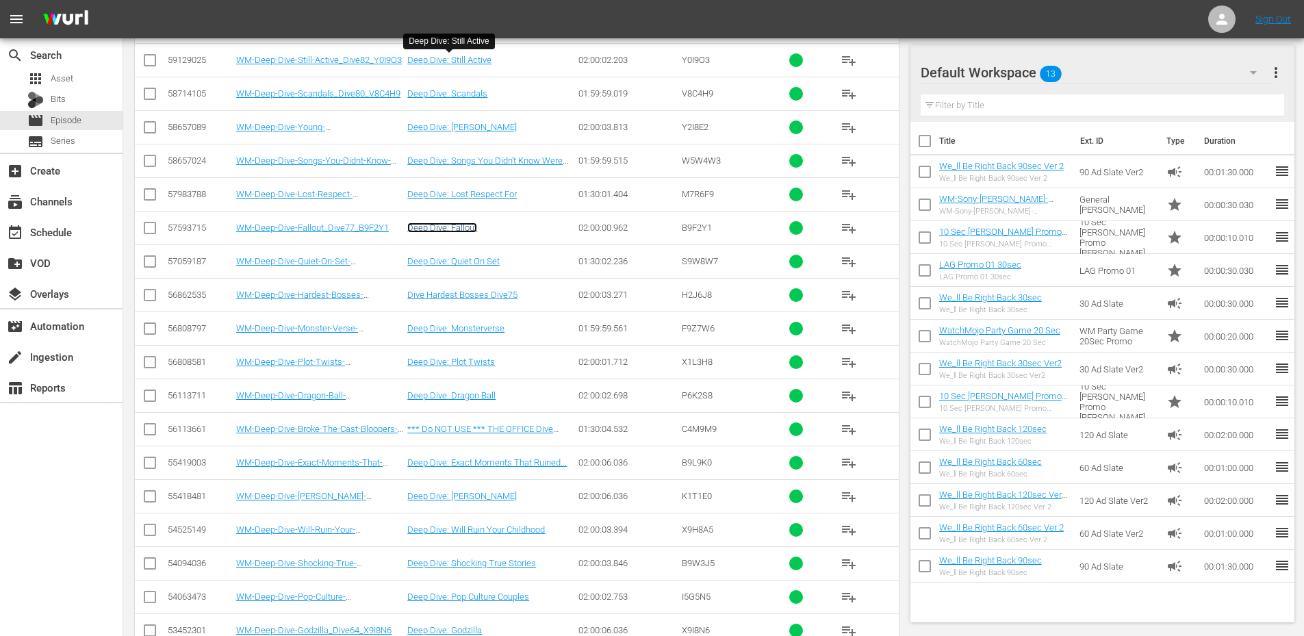
click at [443, 230] on link "Deep Dive: Fallout" at bounding box center [442, 227] width 70 height 10
click at [441, 259] on link "Deep Dive: Quiet On Set" at bounding box center [453, 261] width 92 height 10
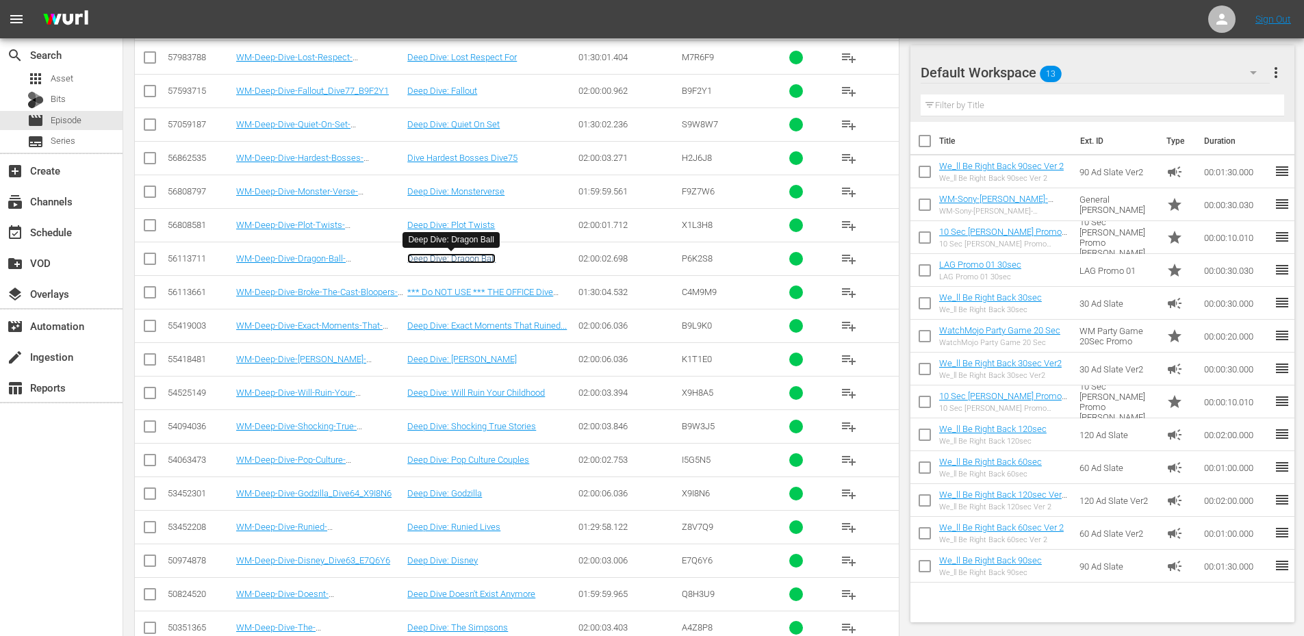
click at [448, 263] on link "Deep Dive: Dragon Ball" at bounding box center [451, 258] width 88 height 10
click at [478, 359] on link "Deep Dive: Robin Williams" at bounding box center [461, 359] width 109 height 10
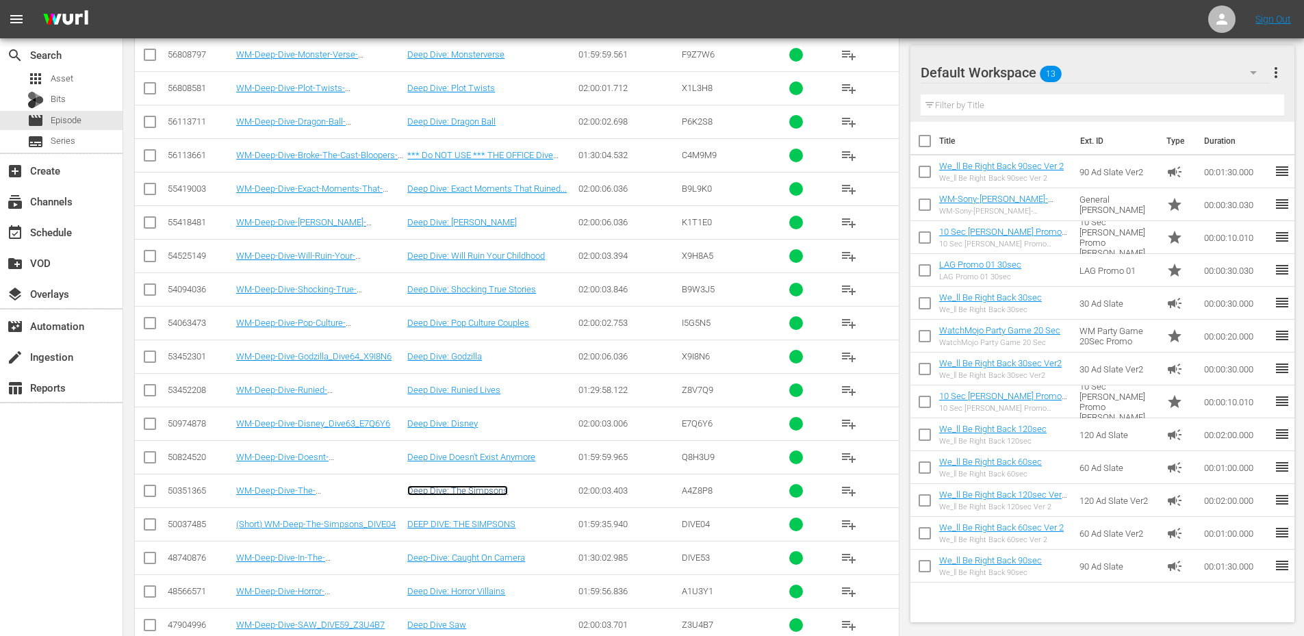
click at [472, 489] on link "Deep Dive: The Simpsons" at bounding box center [457, 490] width 101 height 10
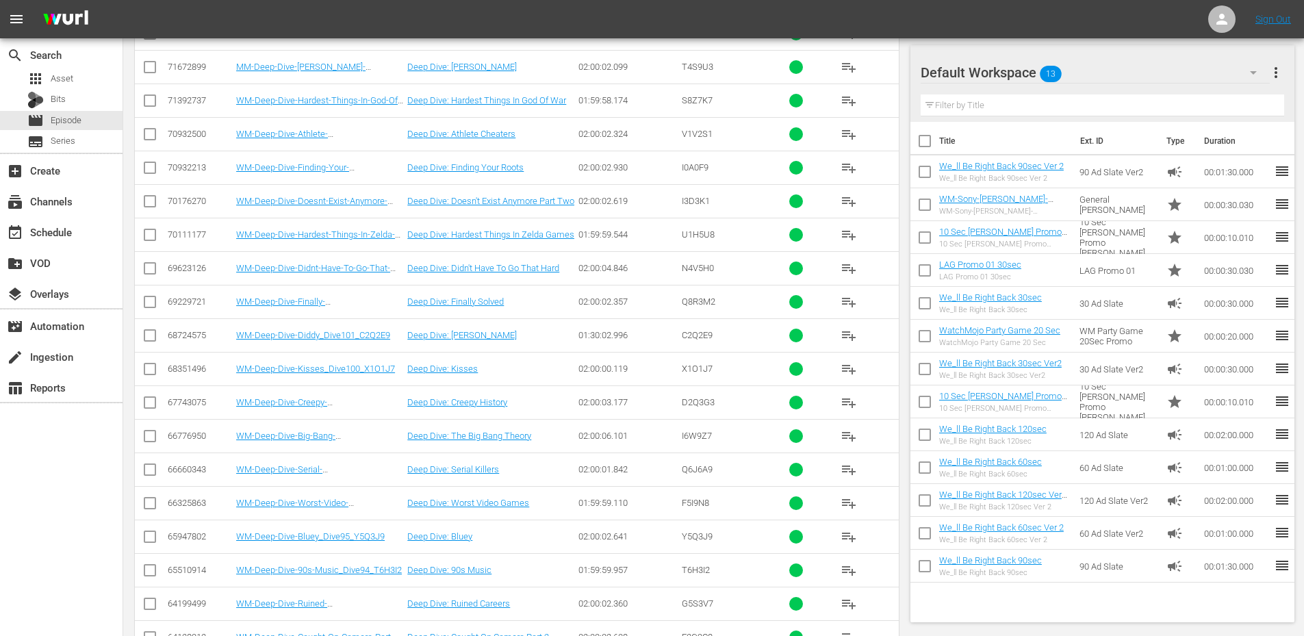
scroll to position [1462, 0]
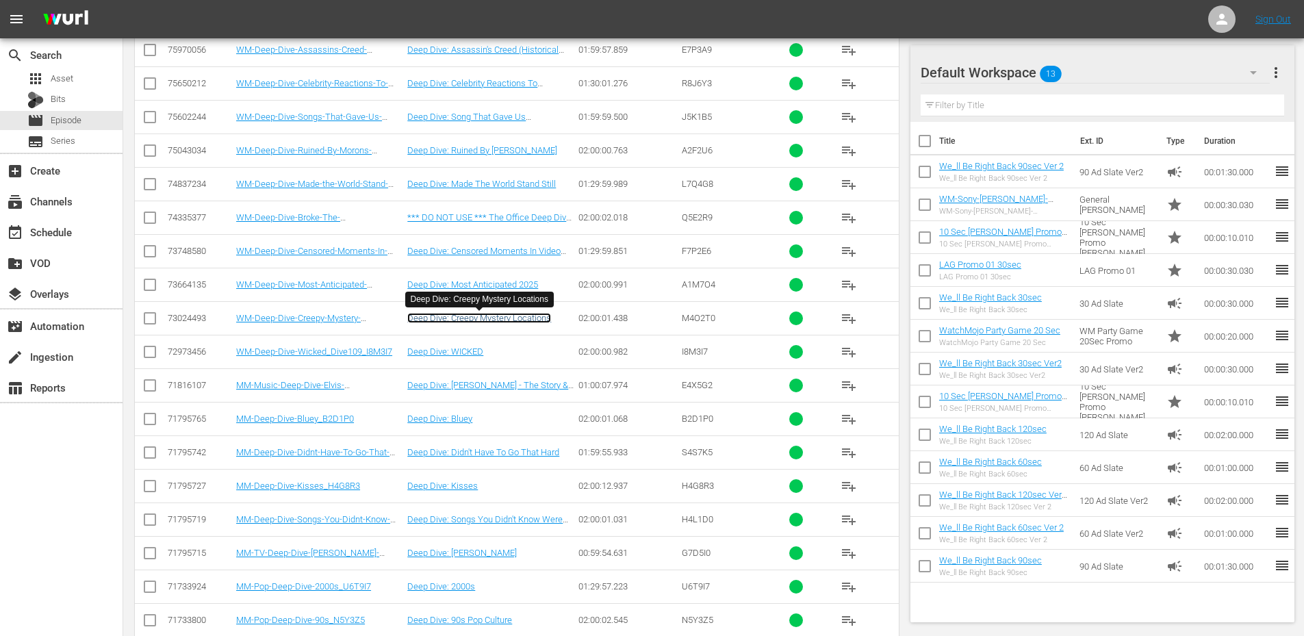
click at [525, 313] on link "Deep Dive: Creepy Mystery Locations" at bounding box center [479, 318] width 144 height 10
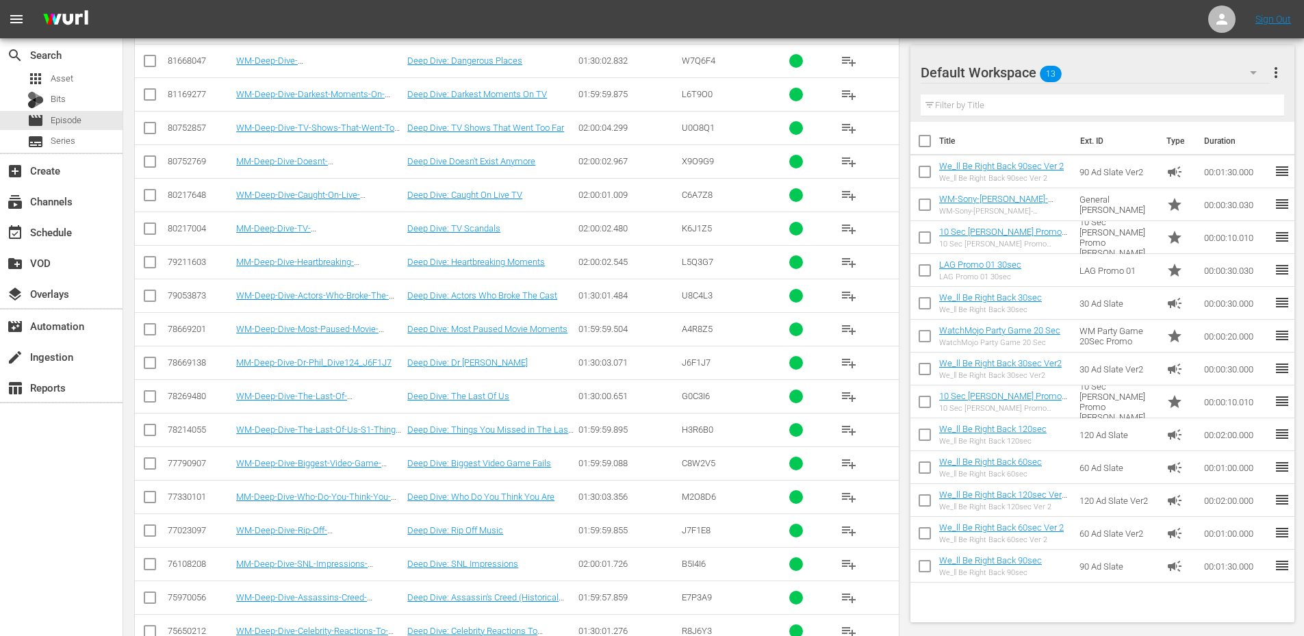
scroll to position [0, 0]
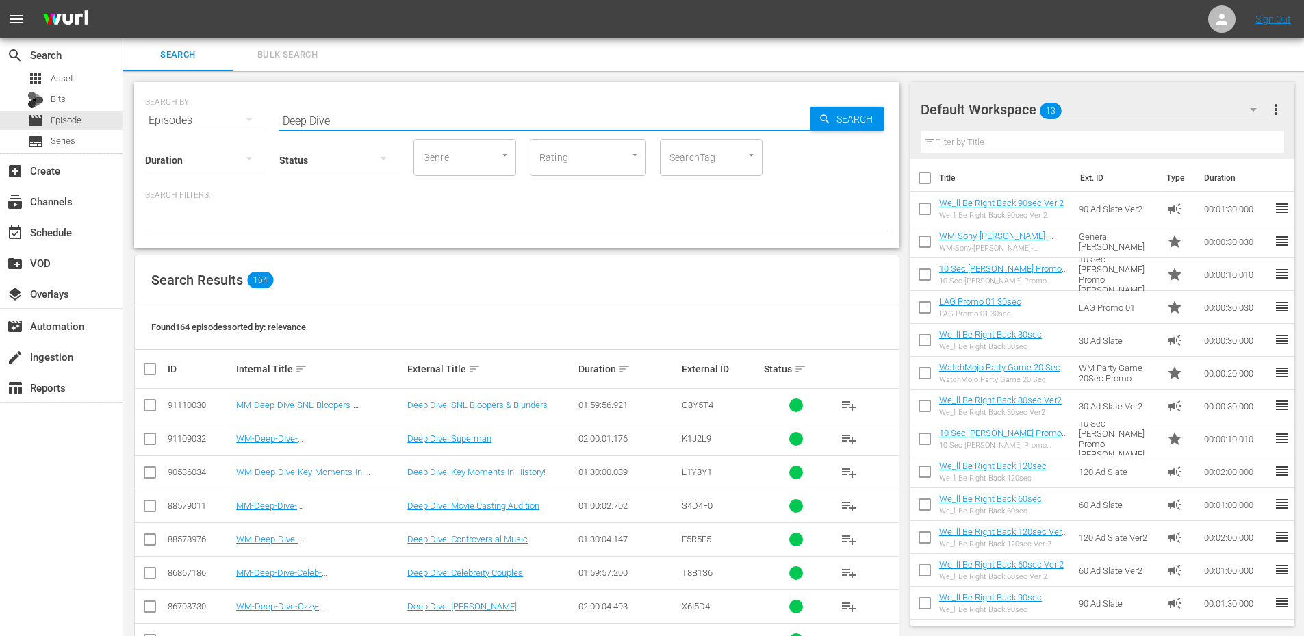
drag, startPoint x: 372, startPoint y: 117, endPoint x: 173, endPoint y: 99, distance: 199.3
click at [173, 99] on div "SEARCH BY Search By Episodes Search ID, Title, Description, Keywords, or Catego…" at bounding box center [516, 112] width 743 height 49
click at [695, 151] on input "SearchTag" at bounding box center [692, 157] width 52 height 25
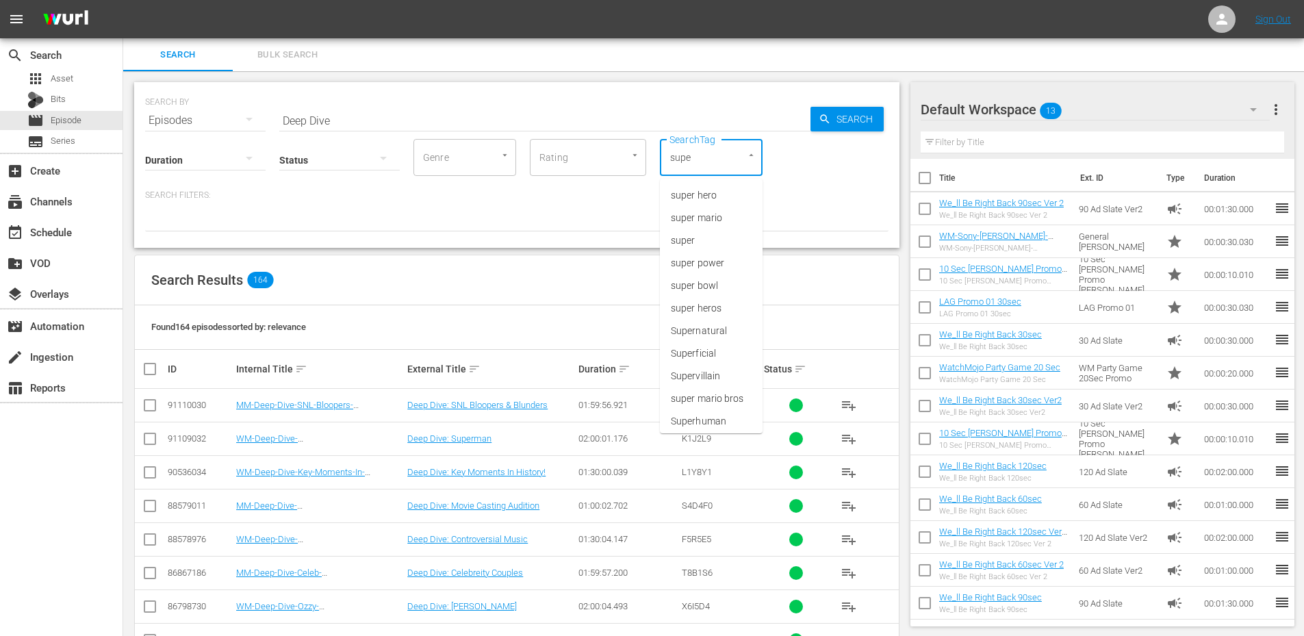
type input "super"
click at [719, 196] on li "super hero" at bounding box center [711, 195] width 103 height 23
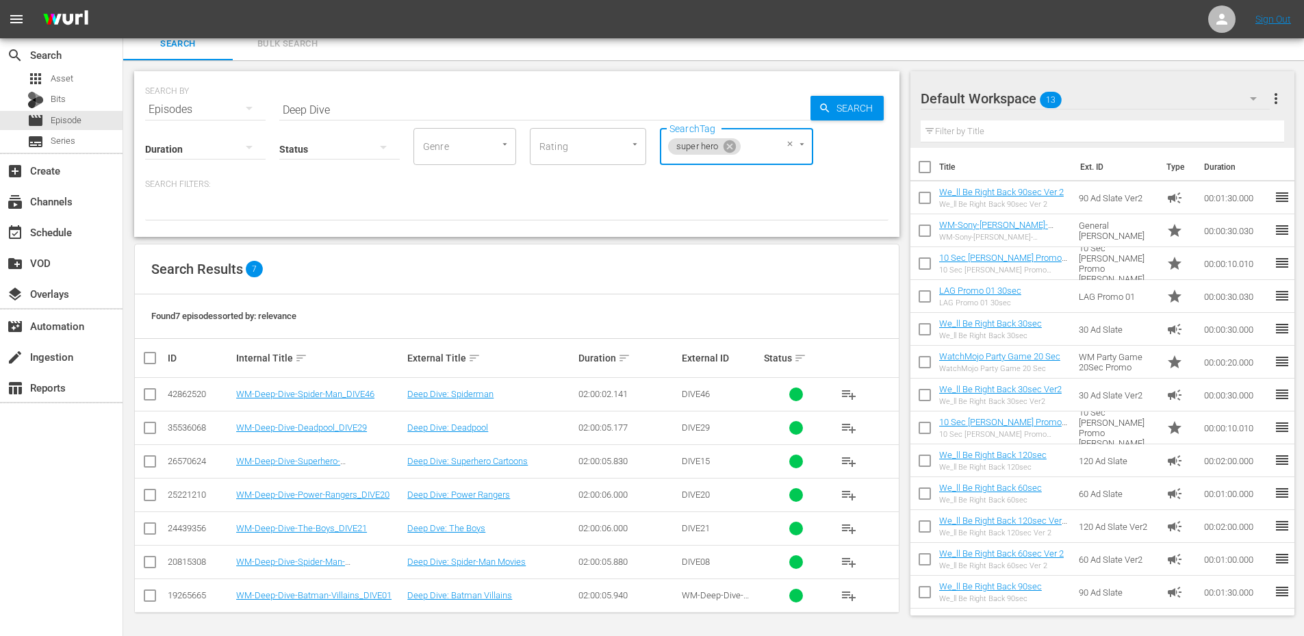
scroll to position [13, 0]
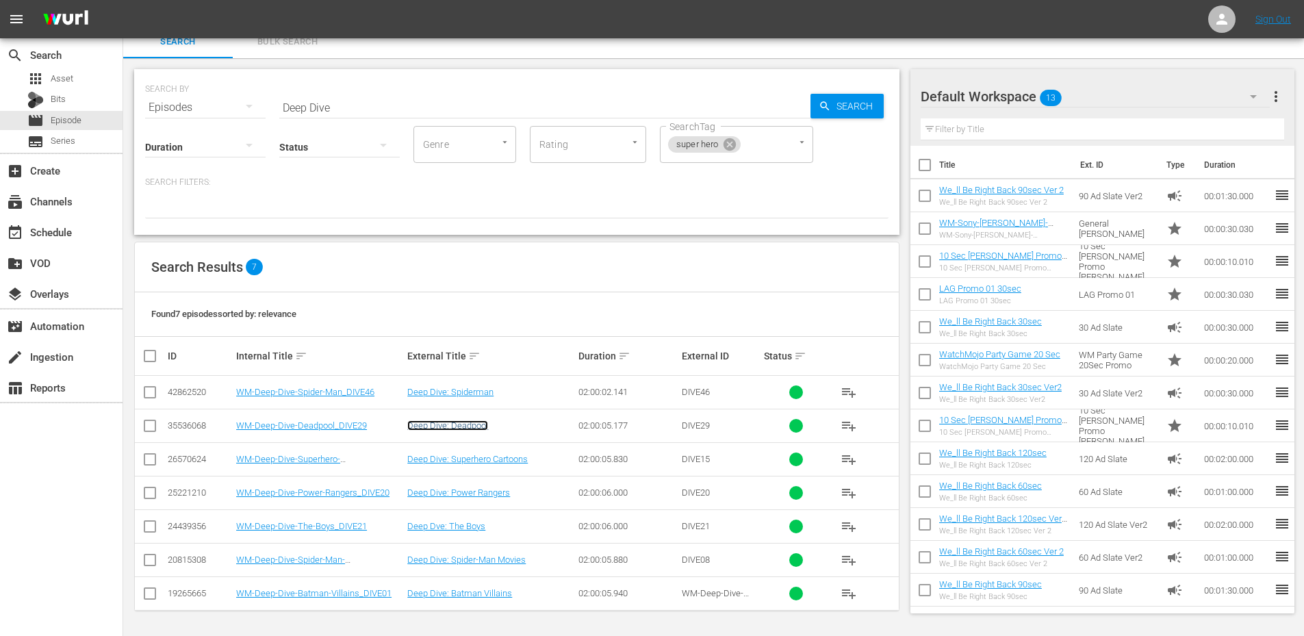
click at [486, 426] on link "Deep Dive: Deadpool" at bounding box center [447, 425] width 81 height 10
click at [482, 461] on link "Deep Dive: Superhero Cartoons" at bounding box center [467, 459] width 120 height 10
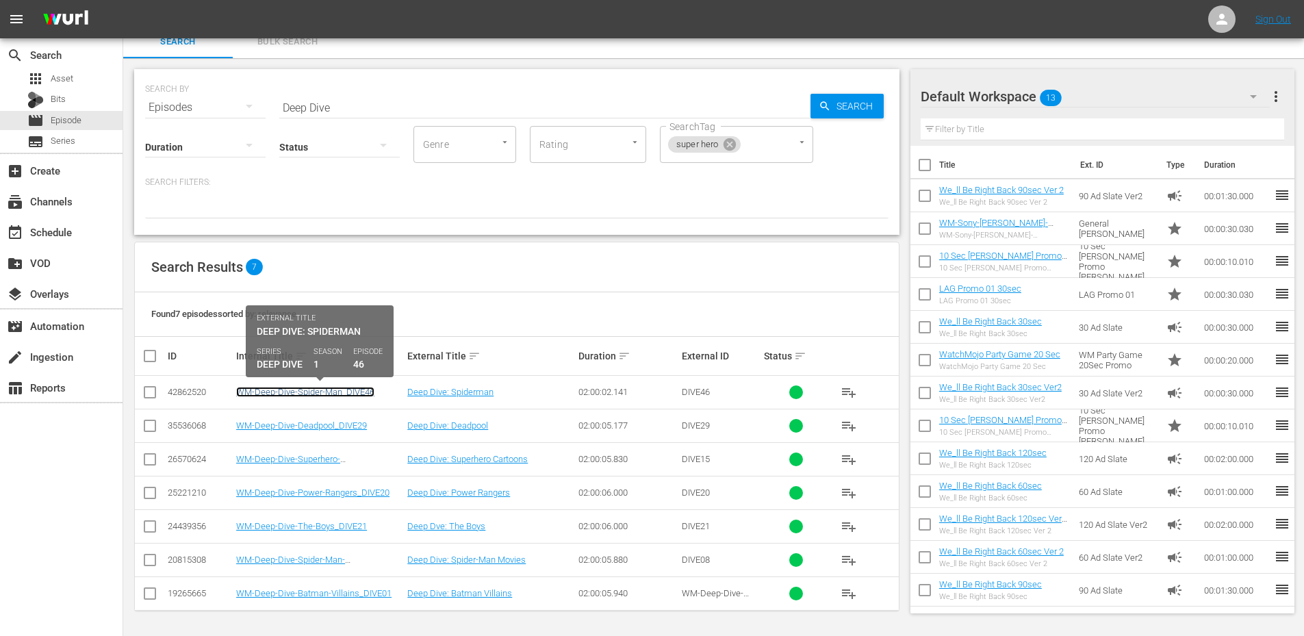
click at [327, 392] on link "WM-Deep-Dive-Spider-Man_DIVE46" at bounding box center [305, 392] width 138 height 10
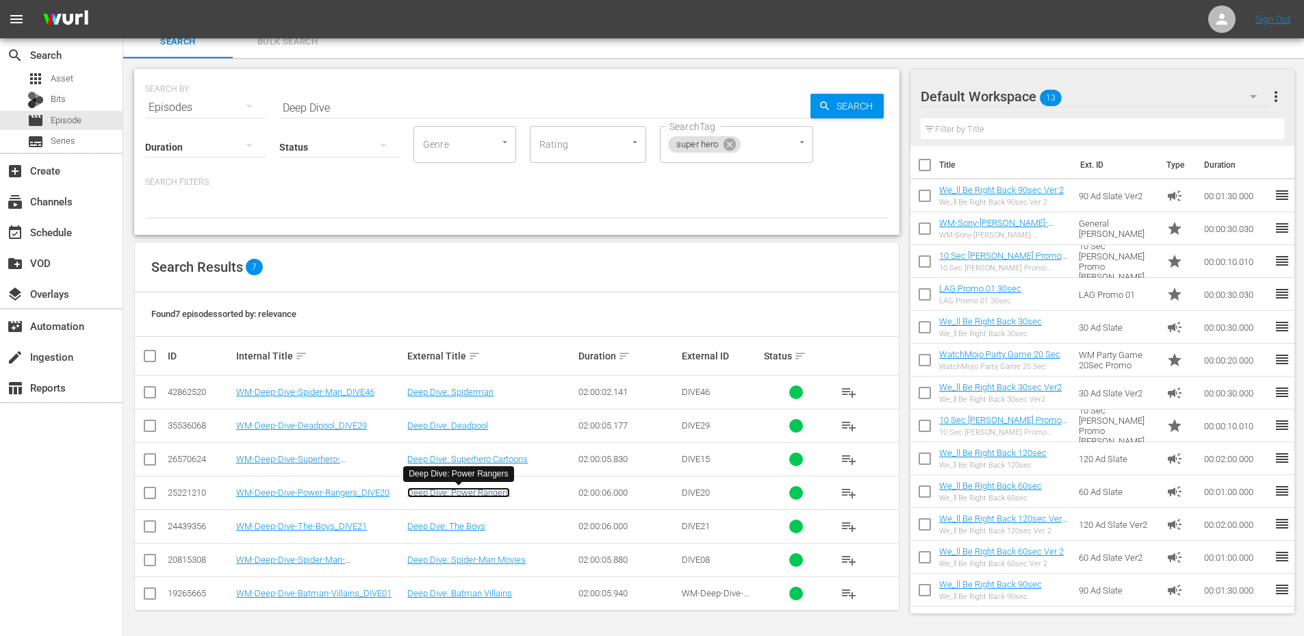
click at [471, 493] on link "Deep Dive: Power Rangers" at bounding box center [458, 492] width 103 height 10
click at [465, 526] on link "Deep Dve: The Boys" at bounding box center [446, 526] width 78 height 10
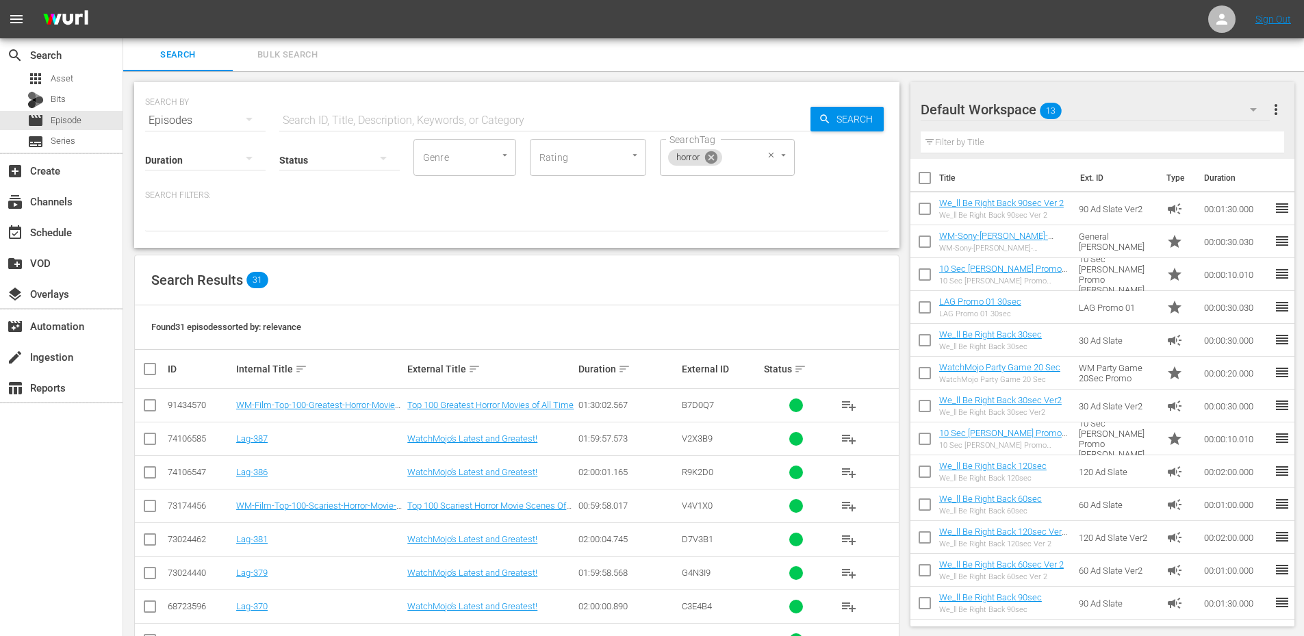
click at [713, 157] on icon at bounding box center [711, 157] width 12 height 12
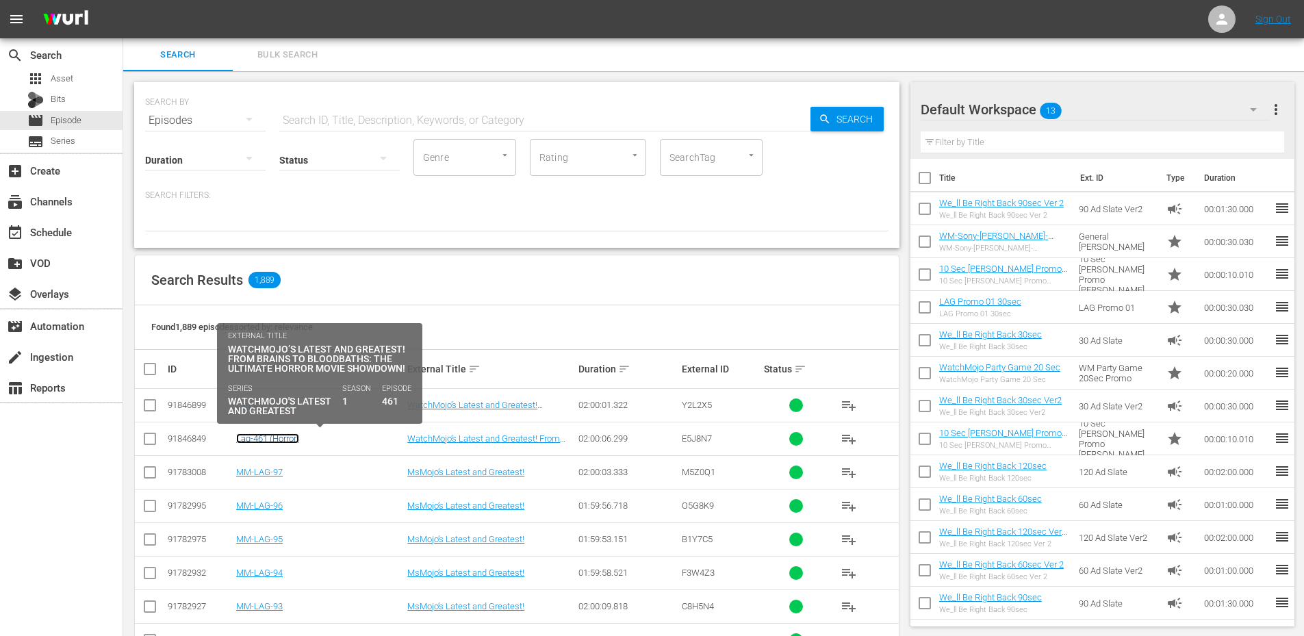
click at [274, 434] on link "Lag-461 (Horror)" at bounding box center [267, 438] width 63 height 10
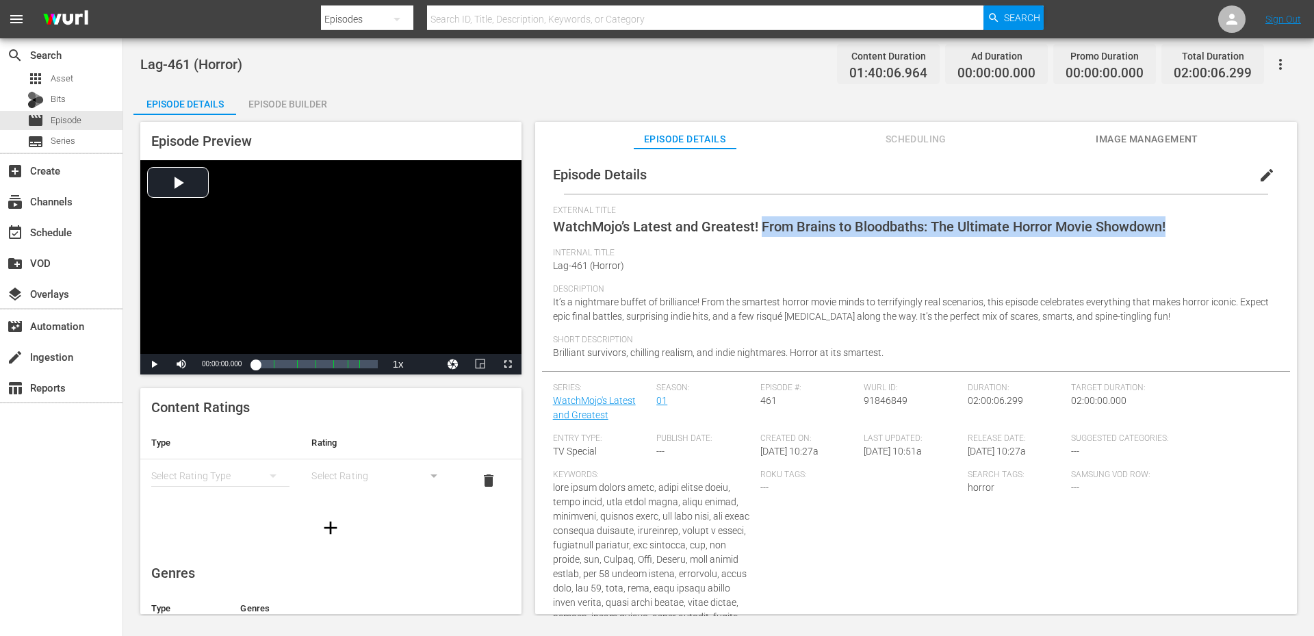
drag, startPoint x: 1172, startPoint y: 225, endPoint x: 762, endPoint y: 232, distance: 410.7
click at [762, 232] on div "External Title WatchMojo’s Latest and Greatest! From Brains to Bloodbaths: The …" at bounding box center [916, 226] width 726 height 42
copy span "From Brains to Bloodbaths: The Ultimate Horror Movie Showdown!"
click at [1143, 144] on span "Image Management" at bounding box center [1147, 139] width 103 height 17
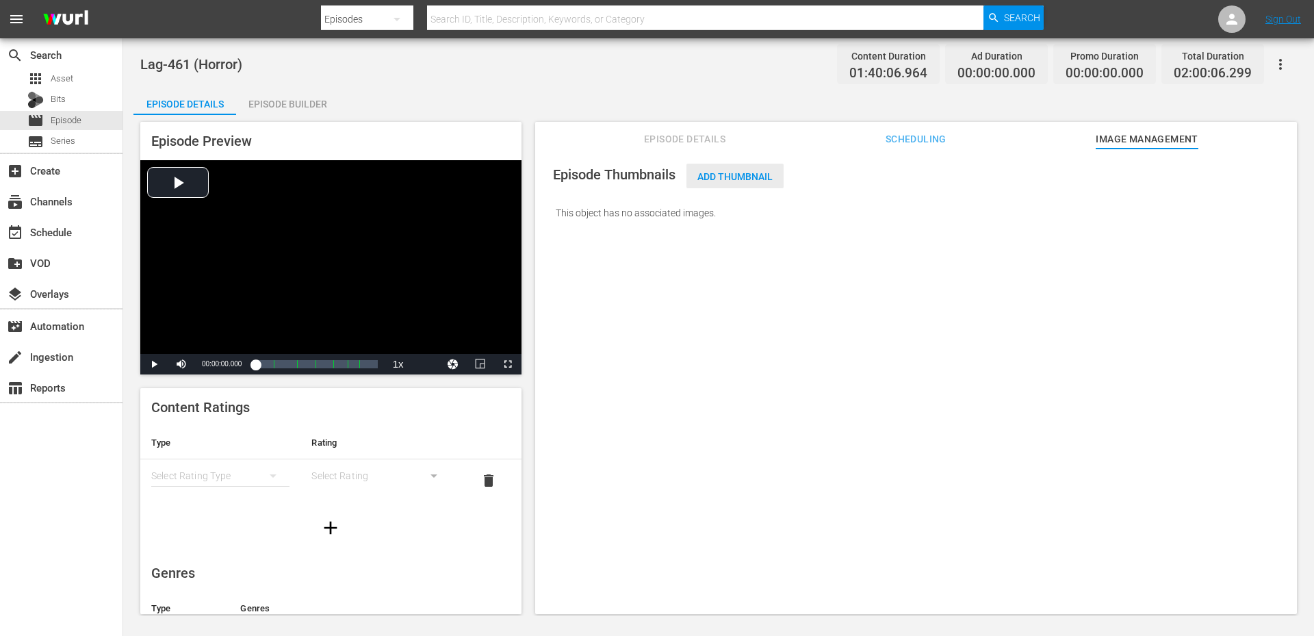
click at [727, 172] on span "Add Thumbnail" at bounding box center [734, 176] width 97 height 11
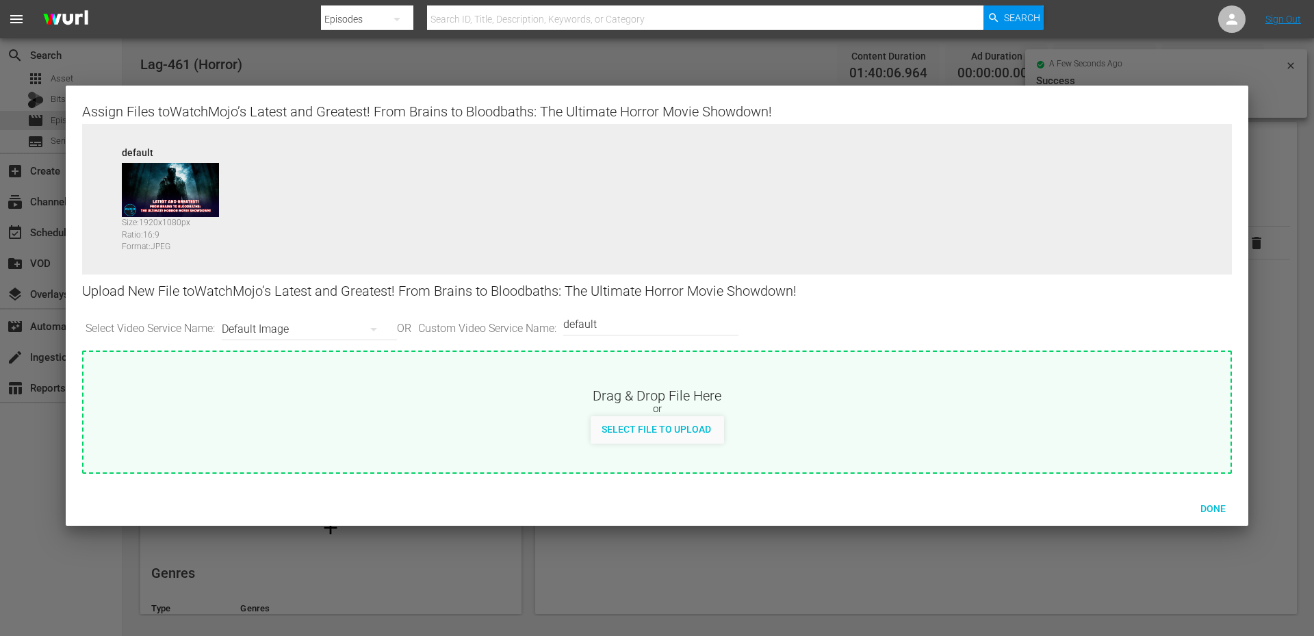
click at [281, 330] on div "Default Image" at bounding box center [306, 329] width 168 height 38
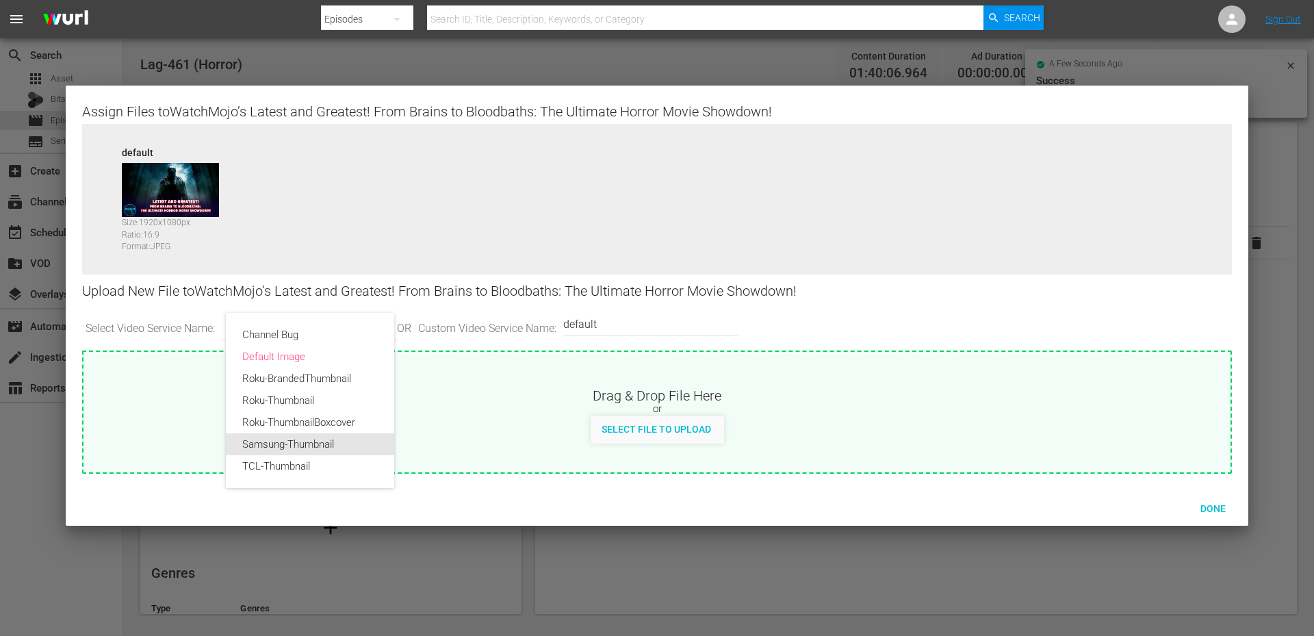
click at [291, 442] on div "Samsung-Thumbnail" at bounding box center [309, 444] width 135 height 22
type input "Samsung-Thumbnail"
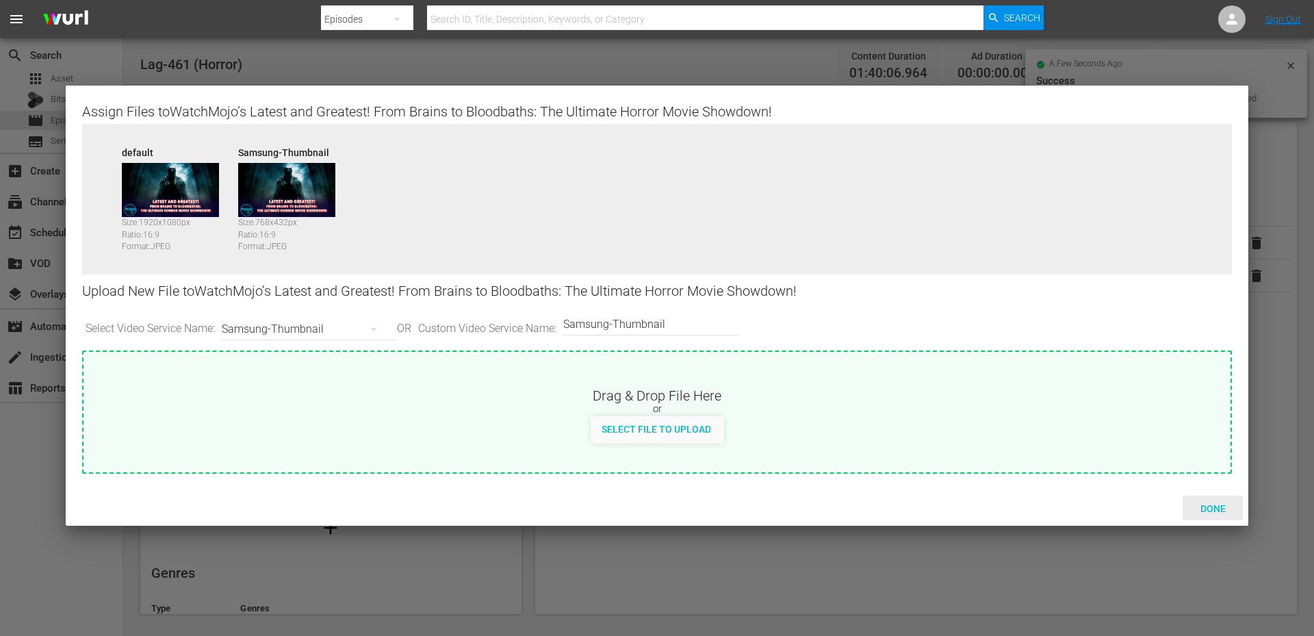
click at [1215, 507] on span "Done" at bounding box center [1212, 508] width 47 height 11
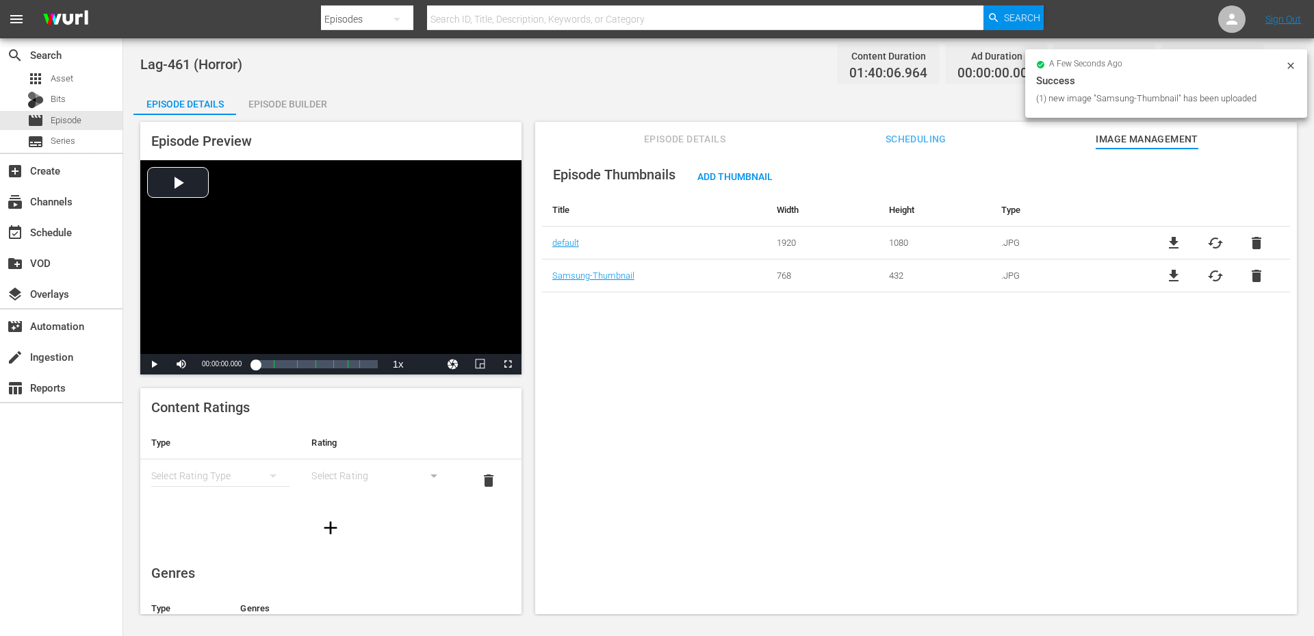
click at [883, 406] on div "Episode Thumbnails Add Thumbnail Title Width Height Type default 1920 1080 .JPG…" at bounding box center [916, 387] width 762 height 478
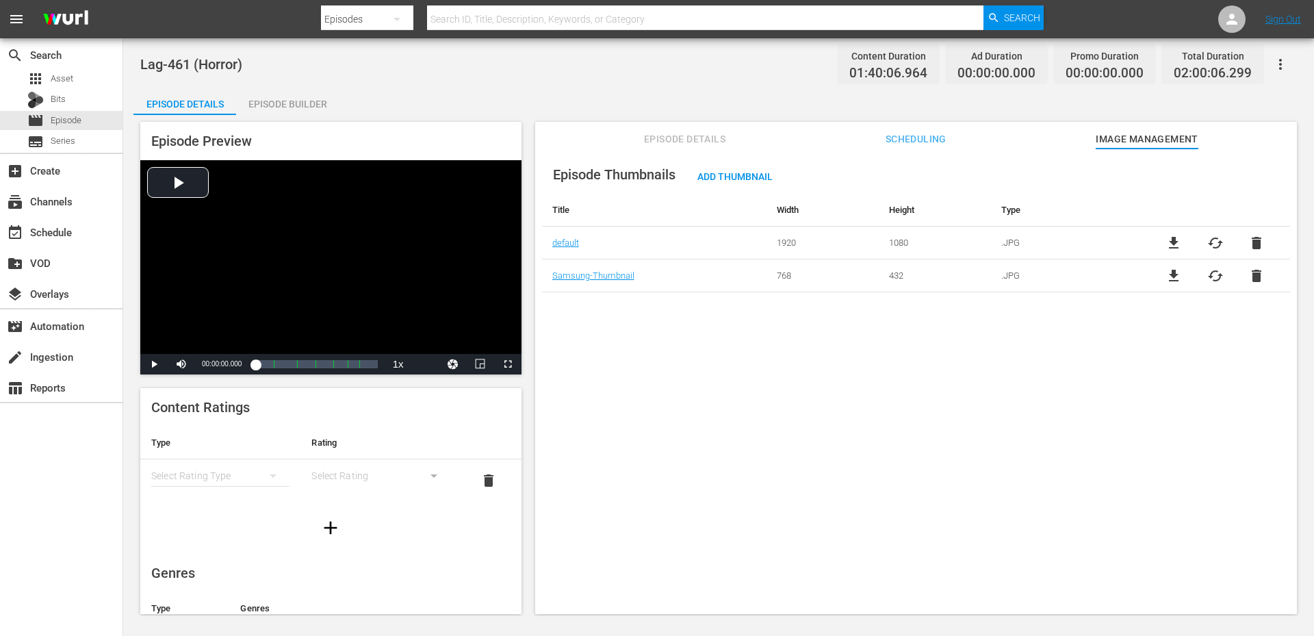
click at [448, 92] on div "Episode Details Episode Builder Episode Preview Video Player is loading. Play V…" at bounding box center [718, 356] width 1170 height 537
click at [344, 63] on div "Lag-461 (Horror) Content Duration 01:40:06.964 Ad Duration 00:00:00.000 Promo D…" at bounding box center [718, 64] width 1157 height 31
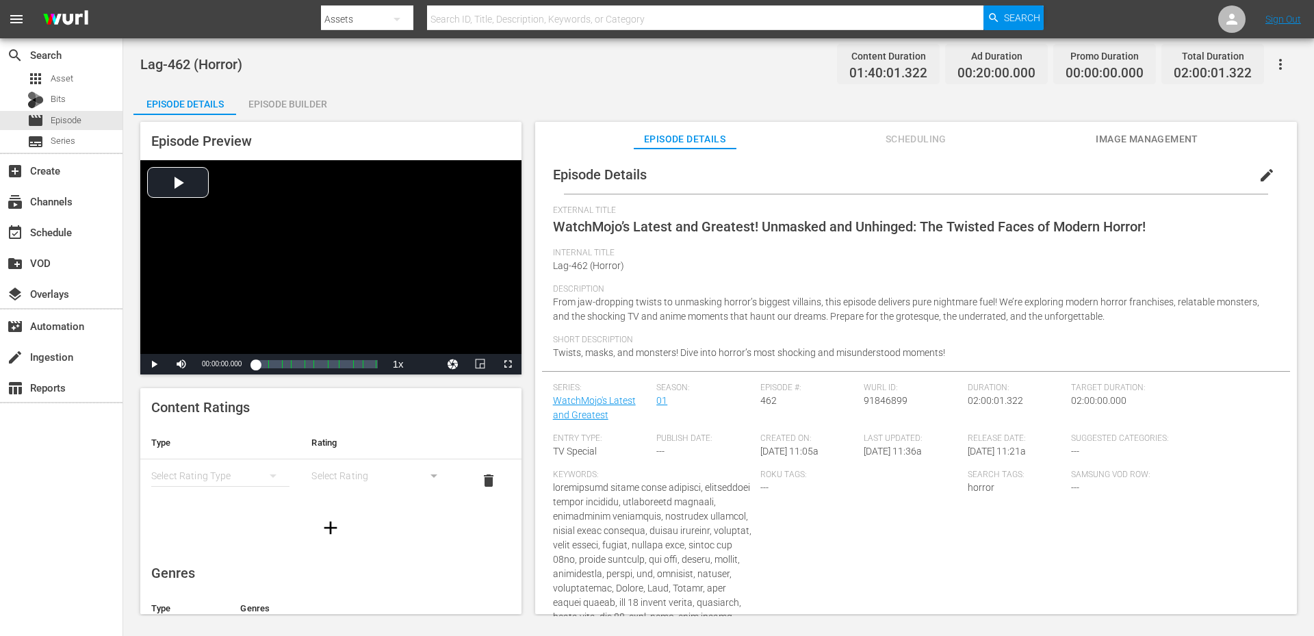
click at [597, 71] on div "Lag-462 (Horror) Content Duration 01:40:01.322 Ad Duration 00:20:00.000 Promo D…" at bounding box center [718, 64] width 1157 height 31
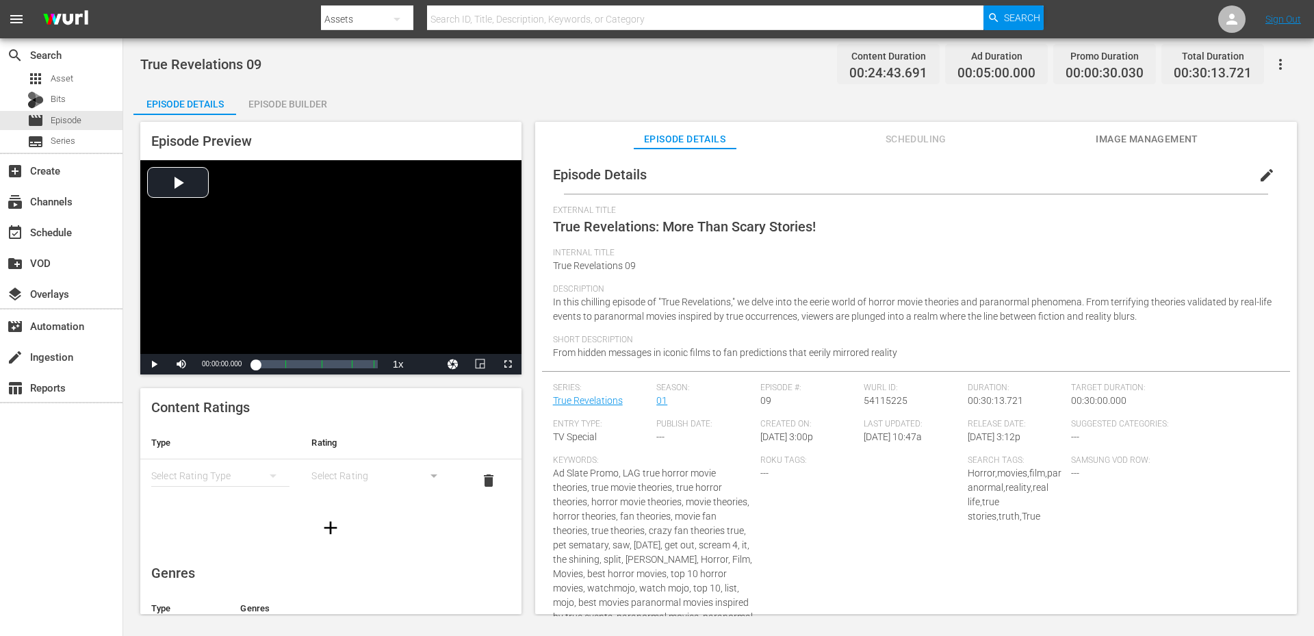
click at [274, 100] on div "Episode Builder" at bounding box center [287, 104] width 103 height 33
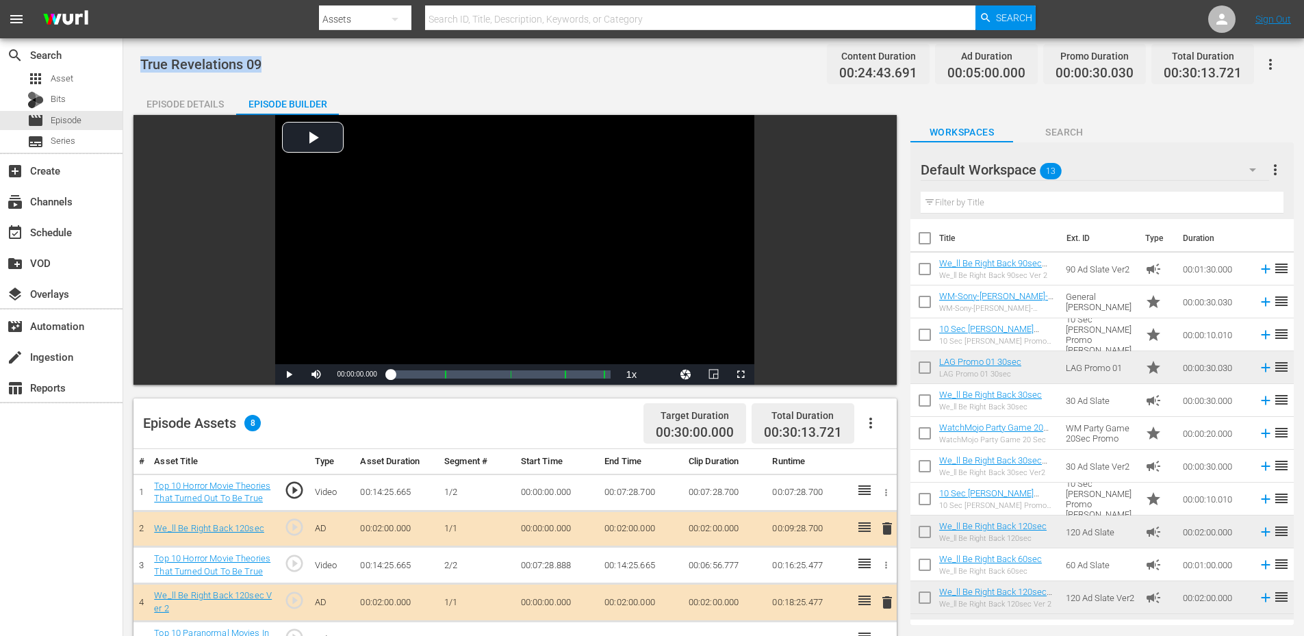
drag, startPoint x: 270, startPoint y: 69, endPoint x: 127, endPoint y: 76, distance: 143.9
click at [127, 76] on div "True Revelations 09 Content Duration 00:24:43.691 Ad Duration 00:05:00.000 Prom…" at bounding box center [713, 515] width 1180 height 954
copy span "True Revelations 09"
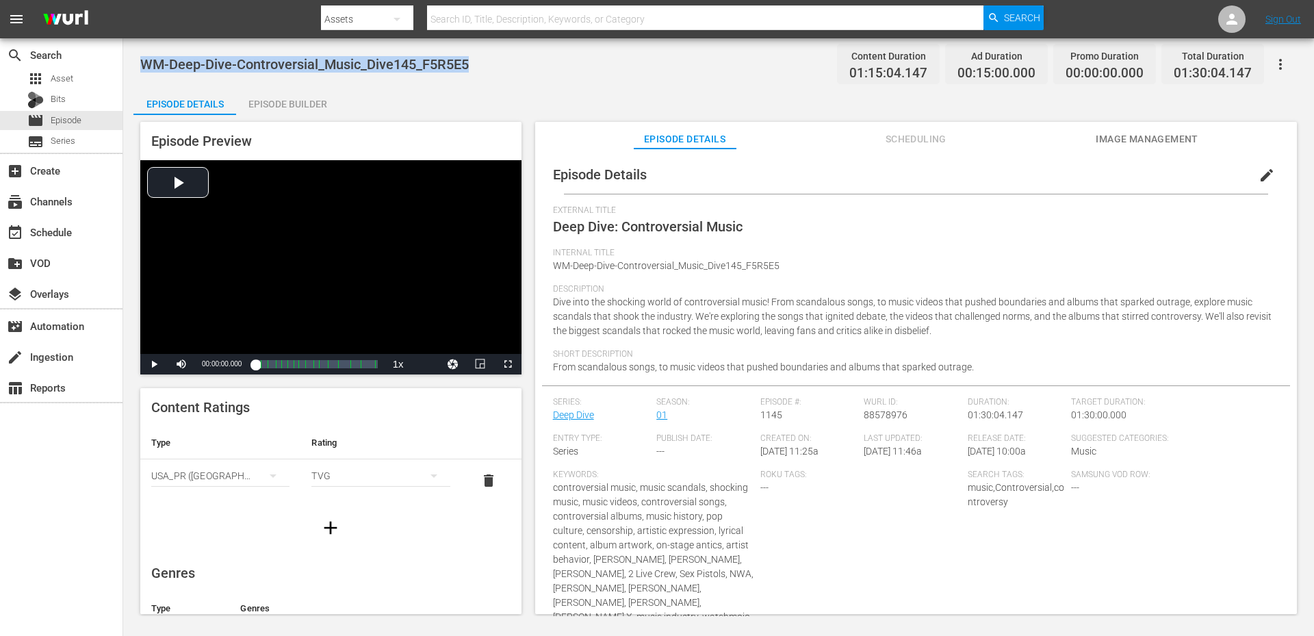
drag, startPoint x: 477, startPoint y: 62, endPoint x: 146, endPoint y: 66, distance: 331.2
click at [146, 66] on div "WM-Deep-Dive-Controversial_Music_Dive145_F5R5E5 Content Duration 01:15:04.147 A…" at bounding box center [718, 64] width 1157 height 31
copy span "WM-Deep-Dive-Controversial_Music_Dive145_F5R5E5"
click at [541, 47] on div "WM-Deep-Dive-Controversial_Music_Dive145_F5R5E5 Content Duration 01:15:04.147 A…" at bounding box center [718, 327] width 1191 height 578
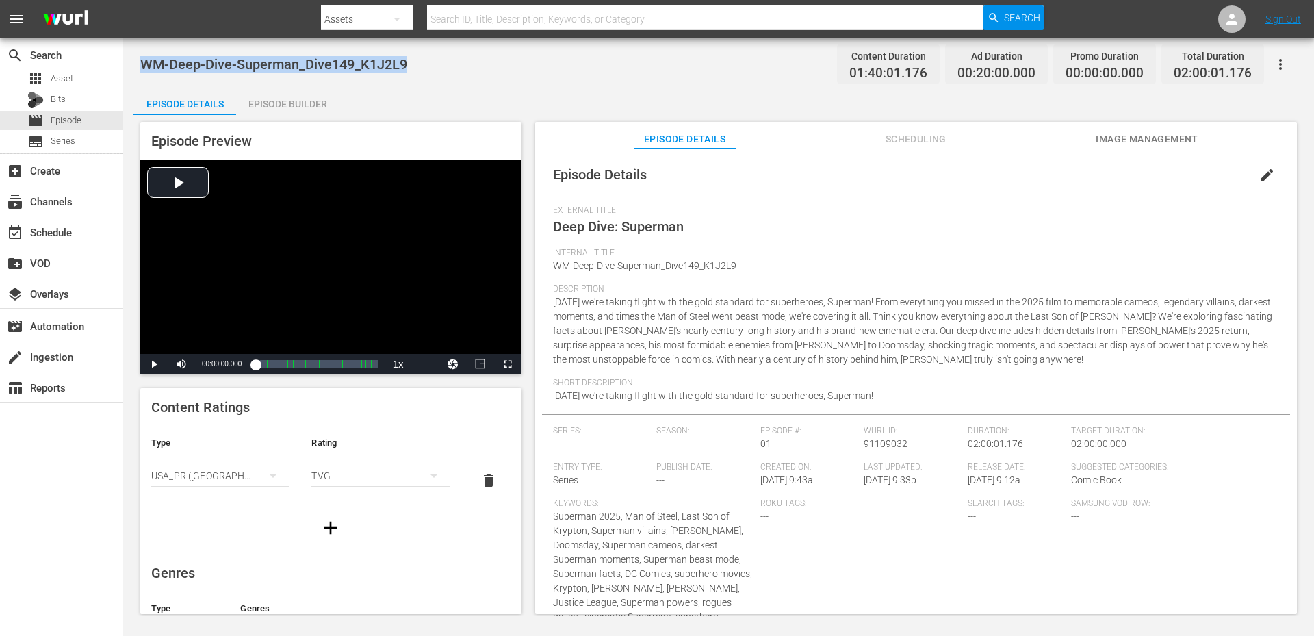
drag, startPoint x: 428, startPoint y: 64, endPoint x: 144, endPoint y: 62, distance: 284.0
click at [144, 62] on div "WM-Deep-Dive-Superman_Dive149_K1J2L9 Content Duration 01:40:01.176 Ad Duration …" at bounding box center [718, 64] width 1157 height 31
copy span "WM-Deep-Dive-Superman_Dive149_K1J2L9"
click at [445, 66] on div "WM-Deep-Dive-Superman_Dive149_K1J2L9 Content Duration 01:40:01.176 Ad Duration …" at bounding box center [718, 64] width 1157 height 31
click at [471, 70] on div "WM-Deep-Dive-Superman_Dive149_K1J2L9 Content Duration 01:40:01.176 Ad Duration …" at bounding box center [718, 64] width 1157 height 31
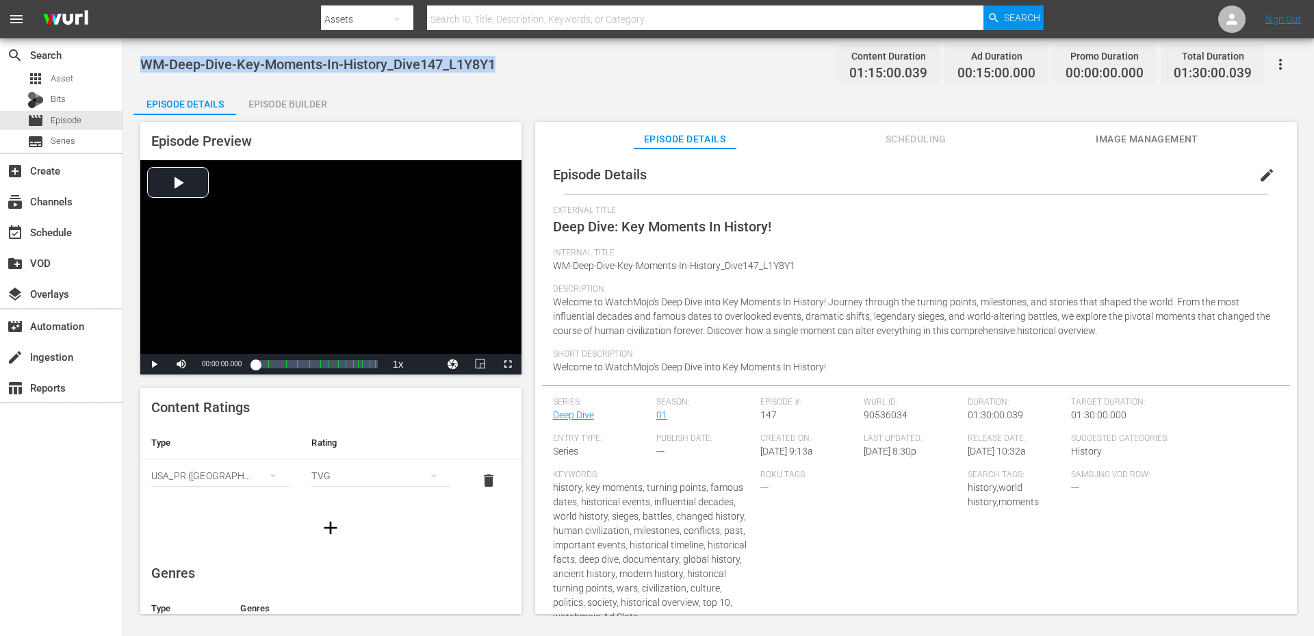
drag, startPoint x: 513, startPoint y: 62, endPoint x: 144, endPoint y: 55, distance: 369.6
click at [142, 55] on div "WM-Deep-Dive-Key-Moments-In-History_Dive147_L1Y8Y1 Content Duration 01:15:00.03…" at bounding box center [718, 64] width 1157 height 31
click at [544, 81] on div "WM-Deep-Dive-Key-Moments-In-History_Dive147_L1Y8Y1 Content Duration 01:15:00.03…" at bounding box center [718, 327] width 1191 height 578
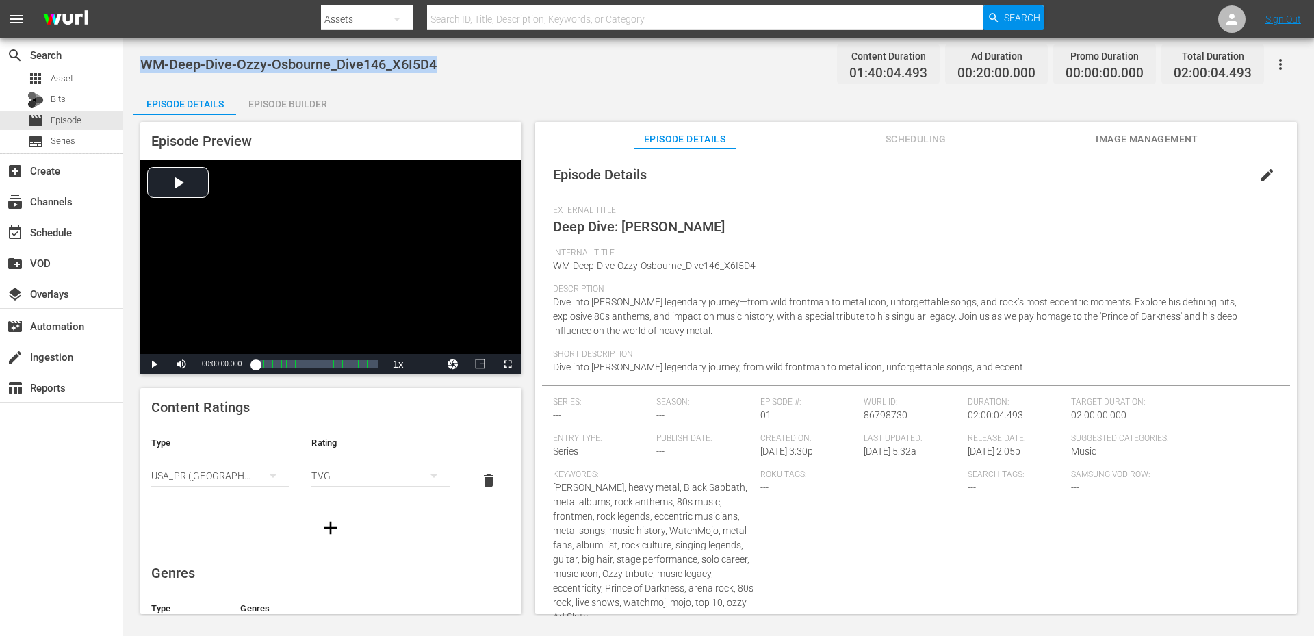
drag, startPoint x: 457, startPoint y: 70, endPoint x: 142, endPoint y: 64, distance: 314.9
click at [142, 64] on div "WM-Deep-Dive-Ozzy-Osbourne_Dive146_X6I5D4 Content Duration 01:40:04.493 Ad Dura…" at bounding box center [718, 64] width 1157 height 31
copy span "WM-Deep-Dive-Ozzy-Osbourne_Dive146_X6I5D4"
click at [438, 96] on div "Episode Details Episode Builder Episode Preview Video Player is loading. Play V…" at bounding box center [718, 356] width 1170 height 537
drag, startPoint x: 495, startPoint y: 62, endPoint x: 137, endPoint y: 68, distance: 358.0
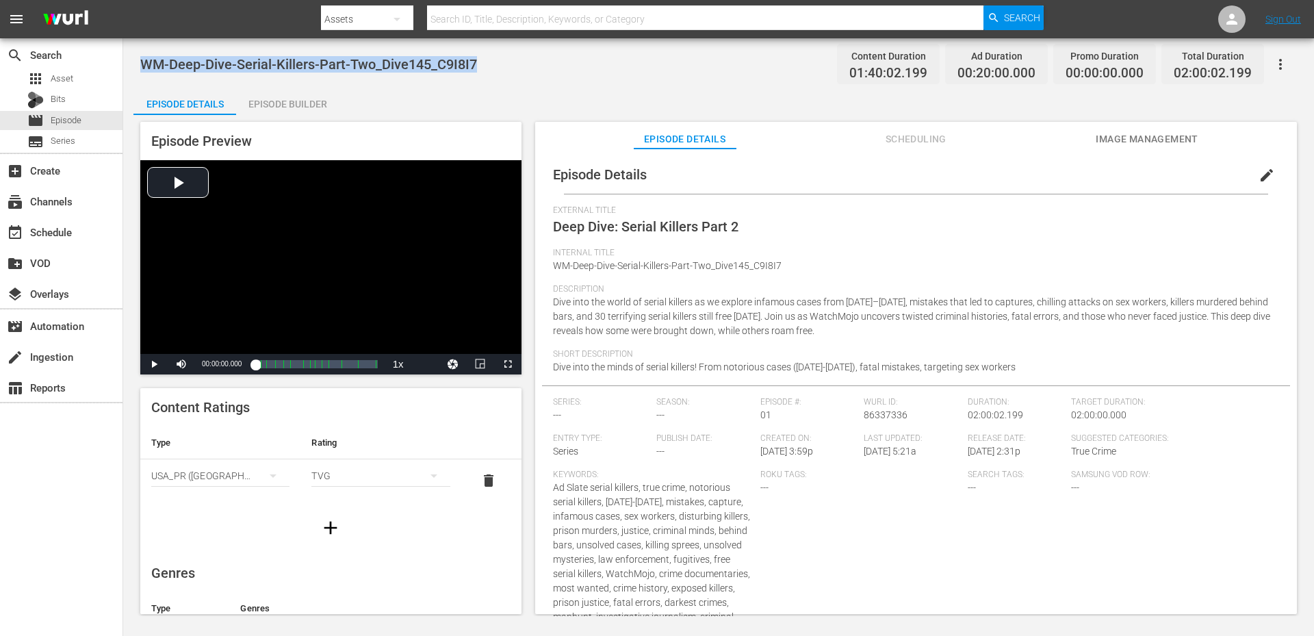
click at [137, 68] on div "WM-Deep-Dive-Serial-Killers-Part-Two_Dive145_C9I8I7 Content Duration 01:40:02.1…" at bounding box center [718, 327] width 1191 height 578
copy span "WM-Deep-Dive-Serial-Killers-Part-Two_Dive145_C9I8I7"
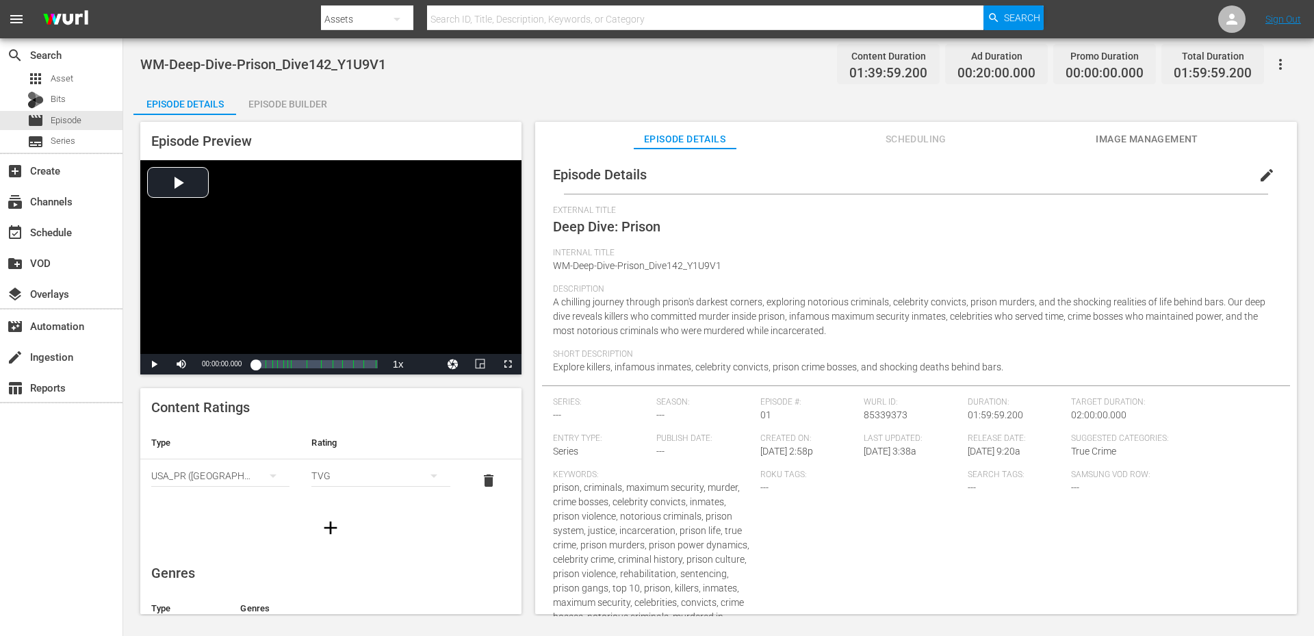
click at [458, 74] on div "WM-Deep-Dive-Prison_Dive142_Y1U9V1 Content Duration 01:39:59.200 Ad Duration 00…" at bounding box center [718, 64] width 1157 height 31
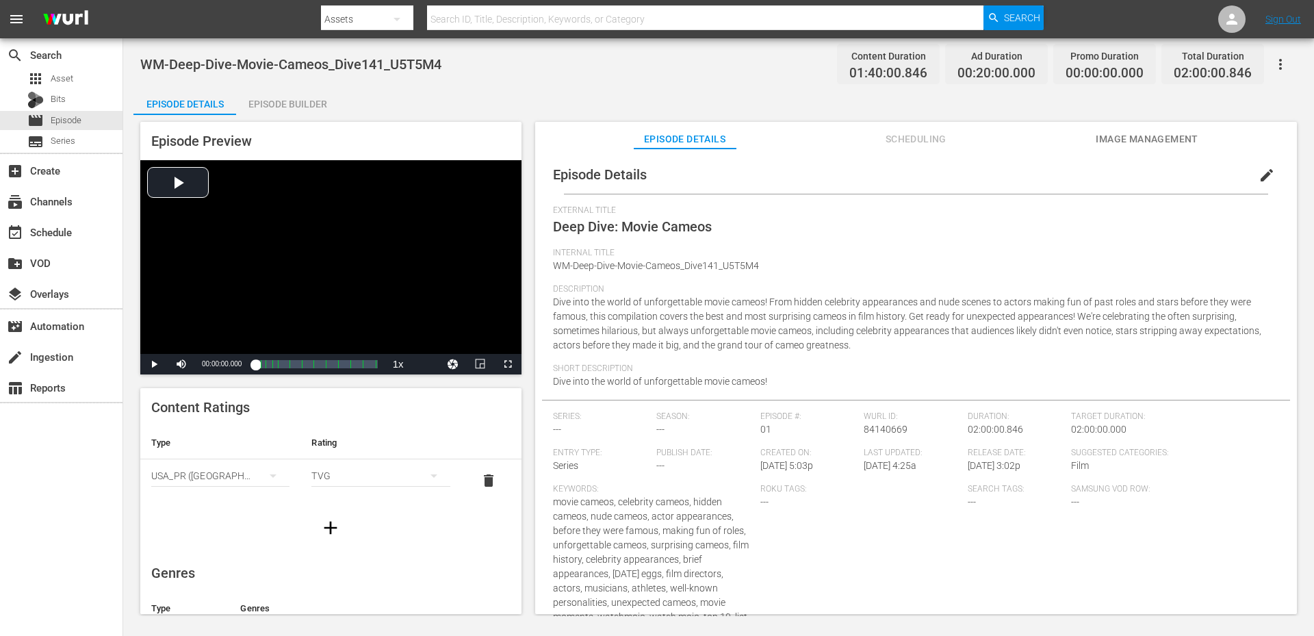
click at [431, 79] on div "WM-Deep-Dive-Movie-Cameos_Dive141_U5T5M4 Content Duration 01:40:00.846 Ad Durat…" at bounding box center [718, 327] width 1191 height 578
drag, startPoint x: 438, startPoint y: 64, endPoint x: 140, endPoint y: 60, distance: 297.7
click at [140, 60] on div "WM-Deep-Dive-Movie-Cameos_Dive141_U5T5M4 Content Duration 01:40:00.846 Ad Durat…" at bounding box center [718, 64] width 1157 height 31
copy span "WM-Deep-Dive-Movie-Cameos_Dive141_U5T5M4"
click at [456, 76] on div "WM-Deep-Dive-Movie-Cameos_Dive141_U5T5M4 Content Duration 01:40:00.846 Ad Durat…" at bounding box center [718, 64] width 1157 height 31
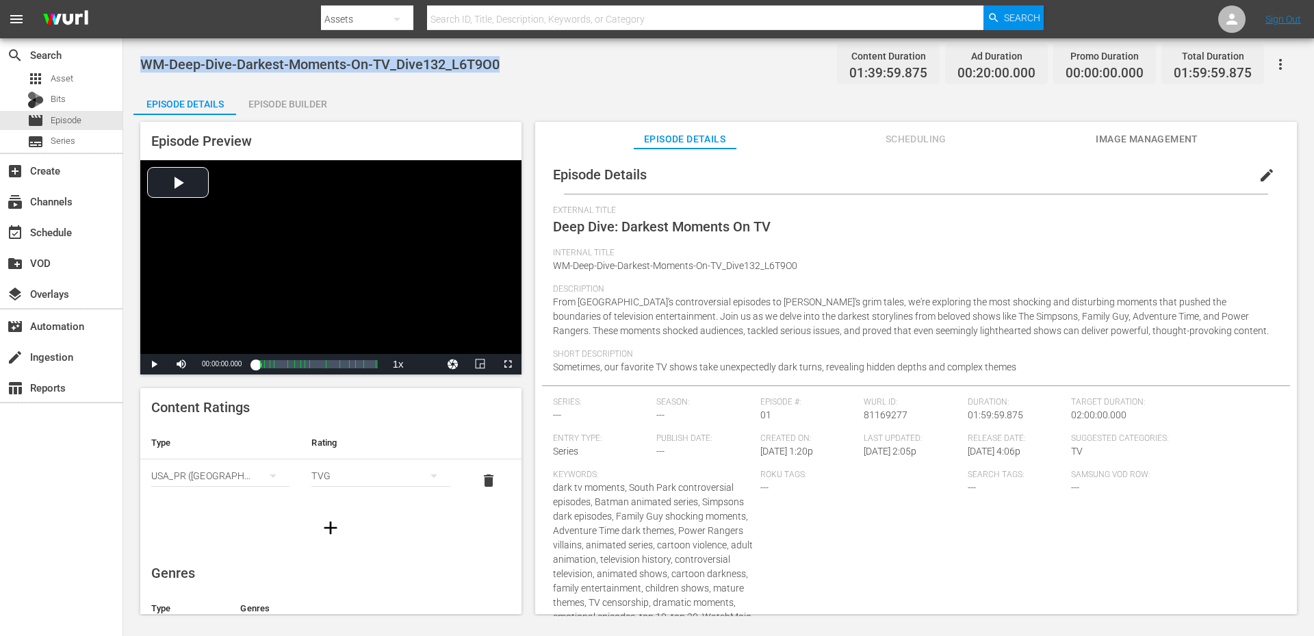
drag, startPoint x: 515, startPoint y: 61, endPoint x: 139, endPoint y: 59, distance: 375.7
click at [139, 59] on div "WM-Deep-Dive-Darkest-Moments-On-TV_Dive132_L6T9O0 Content Duration 01:39:59.875…" at bounding box center [718, 327] width 1191 height 578
copy span "WM-Deep-Dive-Darkest-Moments-On-TV_Dive132_L6T9O0"
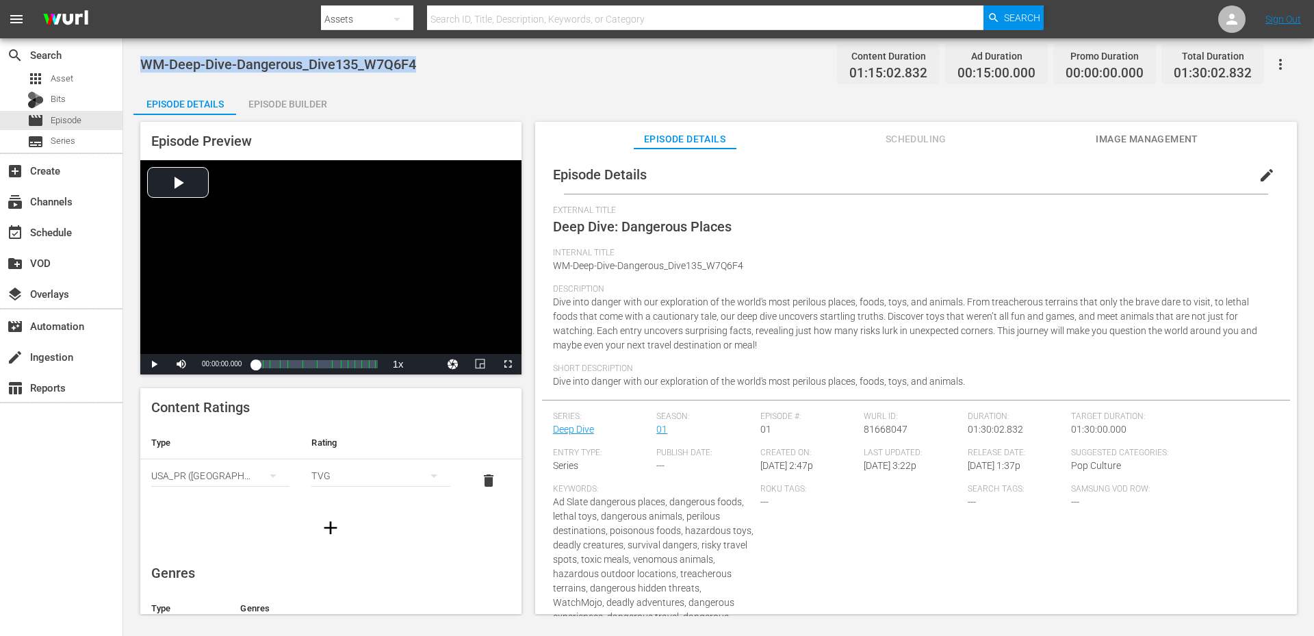
drag, startPoint x: 436, startPoint y: 64, endPoint x: 139, endPoint y: 60, distance: 297.0
click at [139, 60] on div "WM-Deep-Dive-Dangerous_Dive135_W7Q6F4 Content Duration 01:15:02.832 Ad Duration…" at bounding box center [718, 327] width 1191 height 578
copy span "WM-Deep-Dive-Dangerous_Dive135_W7Q6F4"
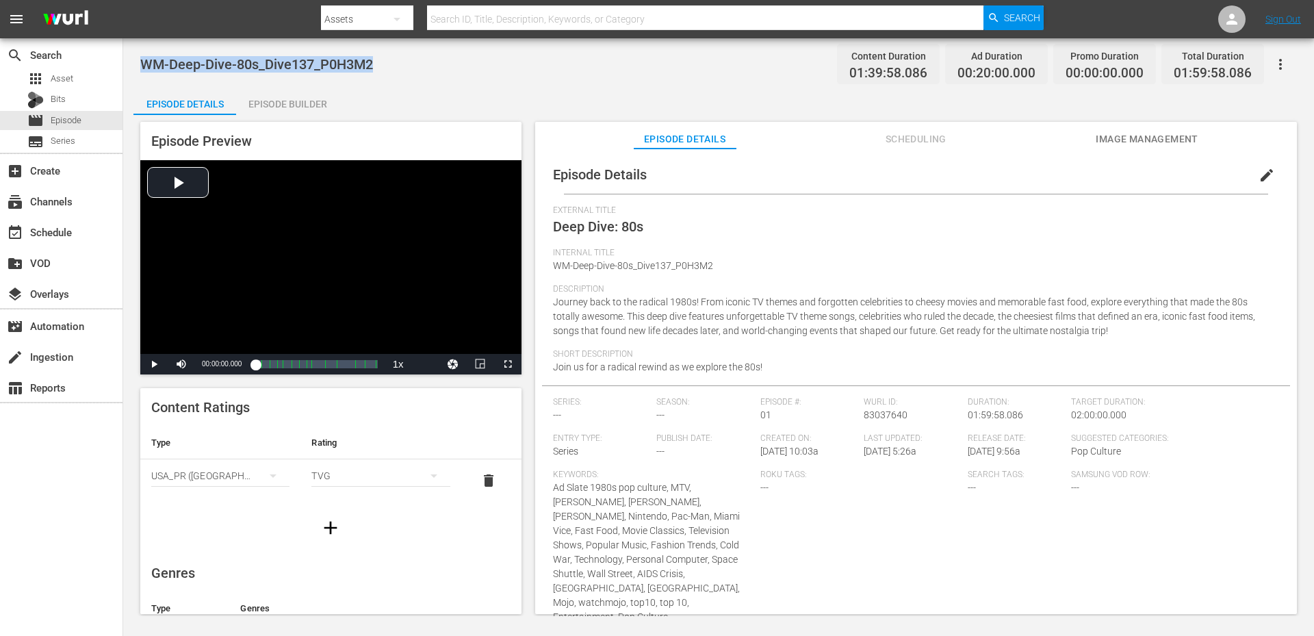
drag, startPoint x: 349, startPoint y: 59, endPoint x: 139, endPoint y: 64, distance: 210.1
click at [139, 64] on div "WM-Deep-Dive-80s_Dive137_P0H3M2 Content Duration 01:39:58.086 Ad Duration 00:20…" at bounding box center [718, 327] width 1191 height 578
copy span "WM-Deep-Dive-80s_Dive137_P0H3M2"
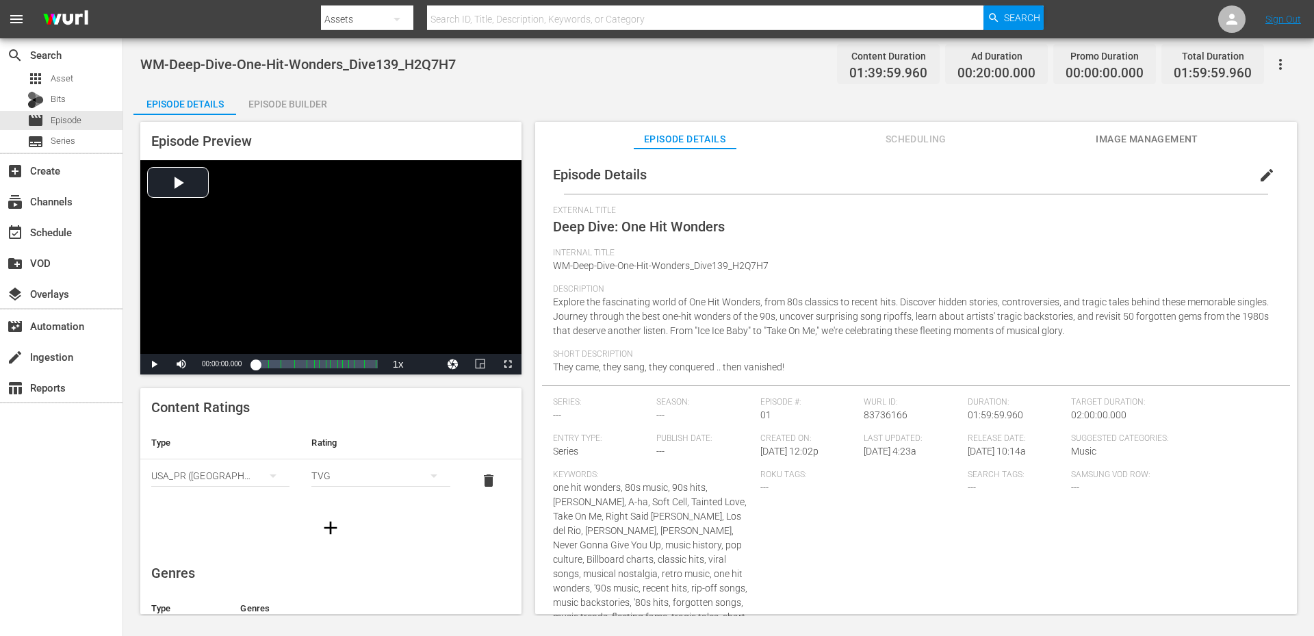
click at [524, 64] on div "WM-Deep-Dive-One-Hit-Wonders_Dive139_H2Q7H7 Content Duration 01:39:59.960 Ad Du…" at bounding box center [718, 64] width 1157 height 31
drag, startPoint x: 486, startPoint y: 66, endPoint x: 137, endPoint y: 62, distance: 349.0
click at [137, 62] on div "WM-Deep-Dive-One-Hit-Wonders_Dive139_H2Q7H7 Content Duration 01:39:59.960 Ad Du…" at bounding box center [718, 327] width 1191 height 578
copy span "WM-Deep-Dive-One-Hit-Wonders_Dive139_H2Q7H7"
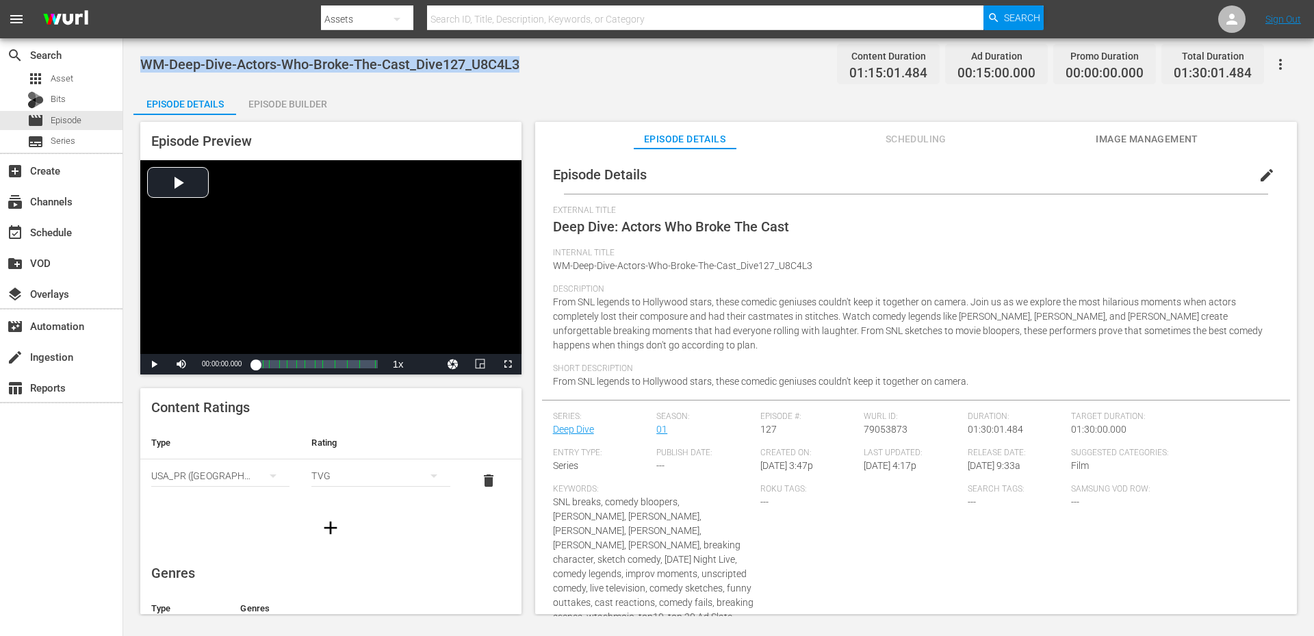
drag, startPoint x: 554, startPoint y: 55, endPoint x: 135, endPoint y: 52, distance: 418.8
click at [135, 52] on div "WM-Deep-Dive-Actors-Who-Broke-The-Cast_Dive127_U8C4L3 Content Duration 01:15:01…" at bounding box center [718, 327] width 1191 height 578
copy span "WM-Deep-Dive-Actors-Who-Broke-The-Cast_Dive127_U8C4L3"
click at [544, 51] on div "WM-Deep-Dive-Actors-Who-Broke-The-Cast_Dive127_U8C4L3 Content Duration 01:15:01…" at bounding box center [718, 64] width 1157 height 31
drag, startPoint x: 498, startPoint y: 62, endPoint x: 142, endPoint y: 61, distance: 355.9
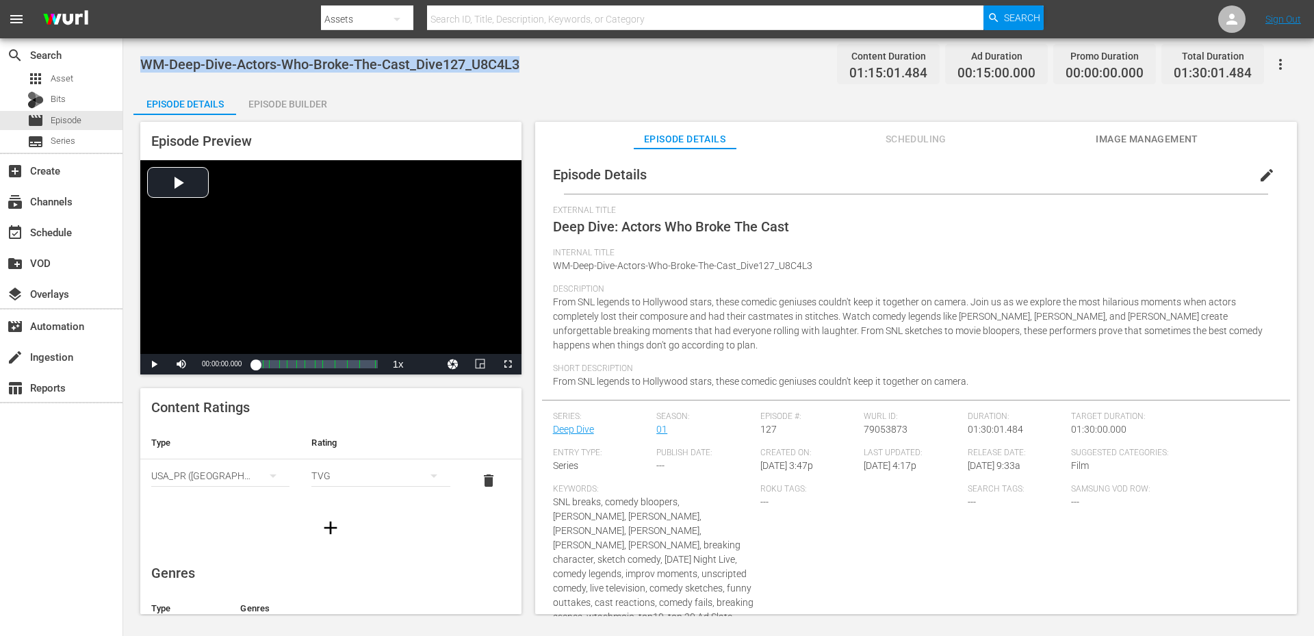
click at [142, 61] on div "WM-Deep-Dive-Actors-Who-Broke-The-Cast_Dive127_U8C4L3 Content Duration 01:15:01…" at bounding box center [718, 64] width 1157 height 31
drag, startPoint x: 571, startPoint y: 67, endPoint x: 177, endPoint y: 76, distance: 395.0
click at [177, 76] on div "MM-Deep-Dive-Who-Do-You-Think-You-Are _Dive120_M2O8D6 Content Duration 01:15:02…" at bounding box center [718, 64] width 1157 height 31
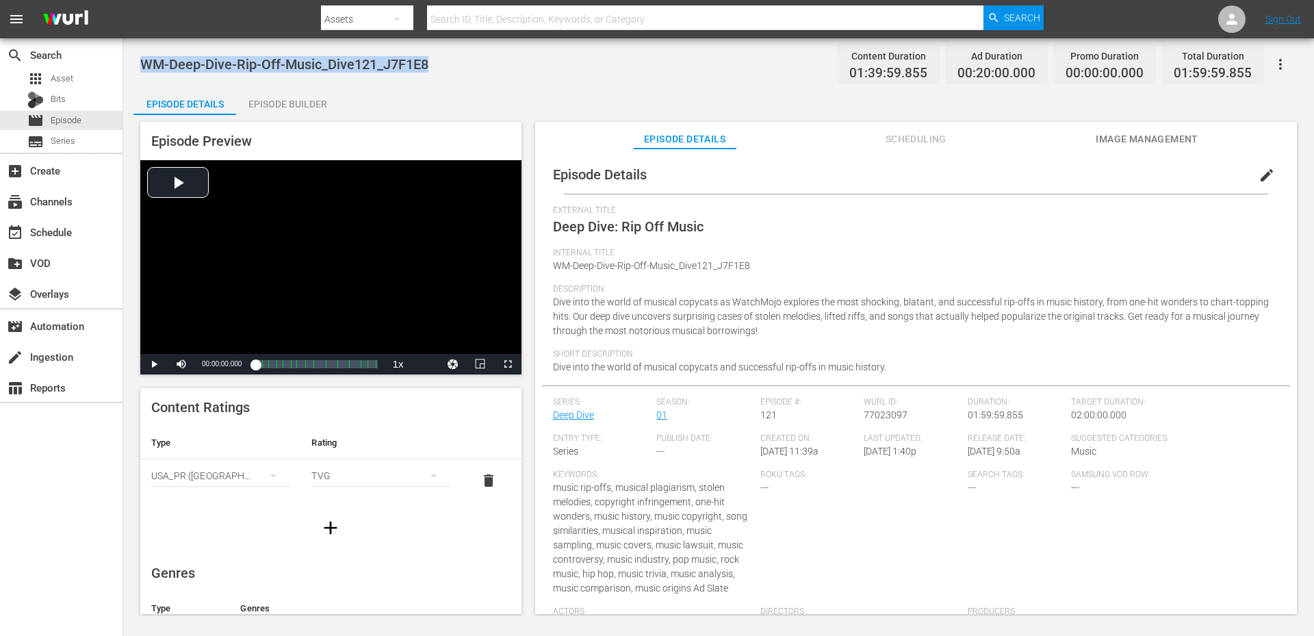
drag, startPoint x: 448, startPoint y: 66, endPoint x: 142, endPoint y: 68, distance: 305.9
click at [142, 68] on div "WM-Deep-Dive-Rip-Off-Music_Dive121_J7F1E8 Content Duration 01:39:59.855 Ad Dura…" at bounding box center [718, 64] width 1157 height 31
copy span "WM-Deep-Dive-Rip-Off-Music_Dive121_J7F1E8"
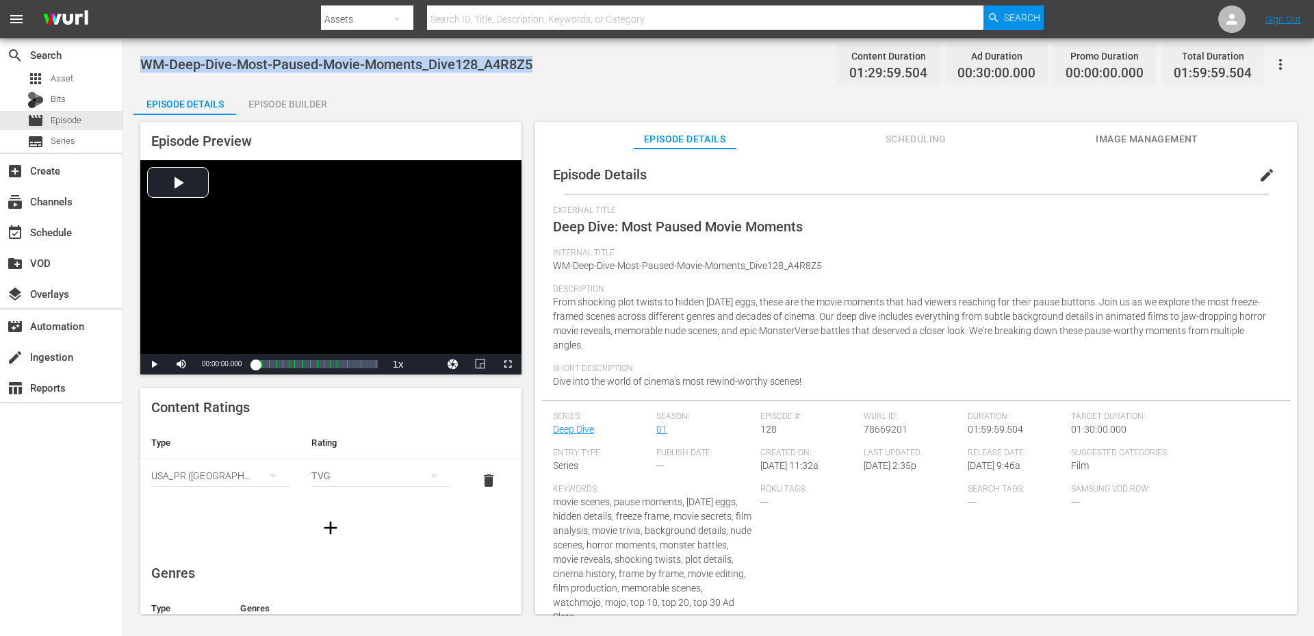
drag, startPoint x: 500, startPoint y: 62, endPoint x: 139, endPoint y: 52, distance: 360.8
click at [139, 52] on div "WM-Deep-Dive-Most-Paused-Movie-Moments_Dive128_A4R8Z5 Content Duration 01:29:59…" at bounding box center [718, 327] width 1191 height 578
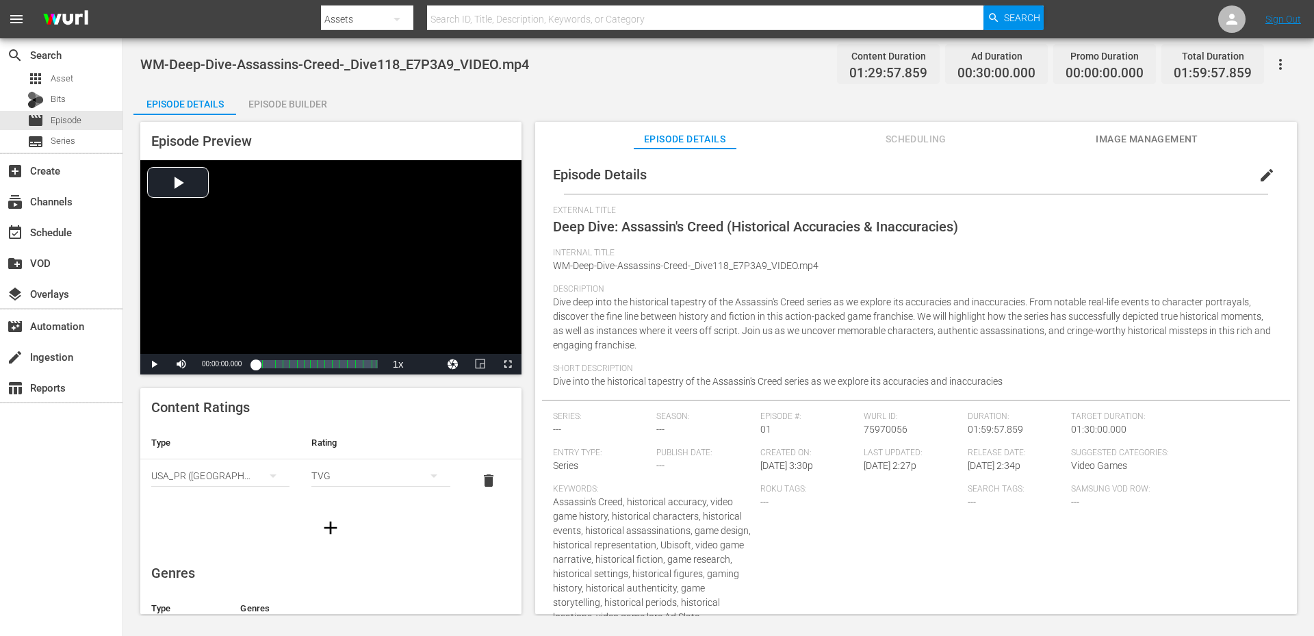
click at [656, 86] on div "WM-Deep-Dive-Assassins-Creed-_Dive118_E7P3A9_VIDEO.mp4 Content Duration 01:29:5…" at bounding box center [718, 327] width 1191 height 578
drag, startPoint x: 543, startPoint y: 68, endPoint x: 149, endPoint y: 69, distance: 393.5
click at [149, 69] on div "WM-Deep-Dive-Assassins-Creed-_Dive118_E7P3A9_VIDEO.mp4 Content Duration 01:29:5…" at bounding box center [718, 64] width 1157 height 31
click at [1261, 175] on span "edit" at bounding box center [1266, 175] width 16 height 16
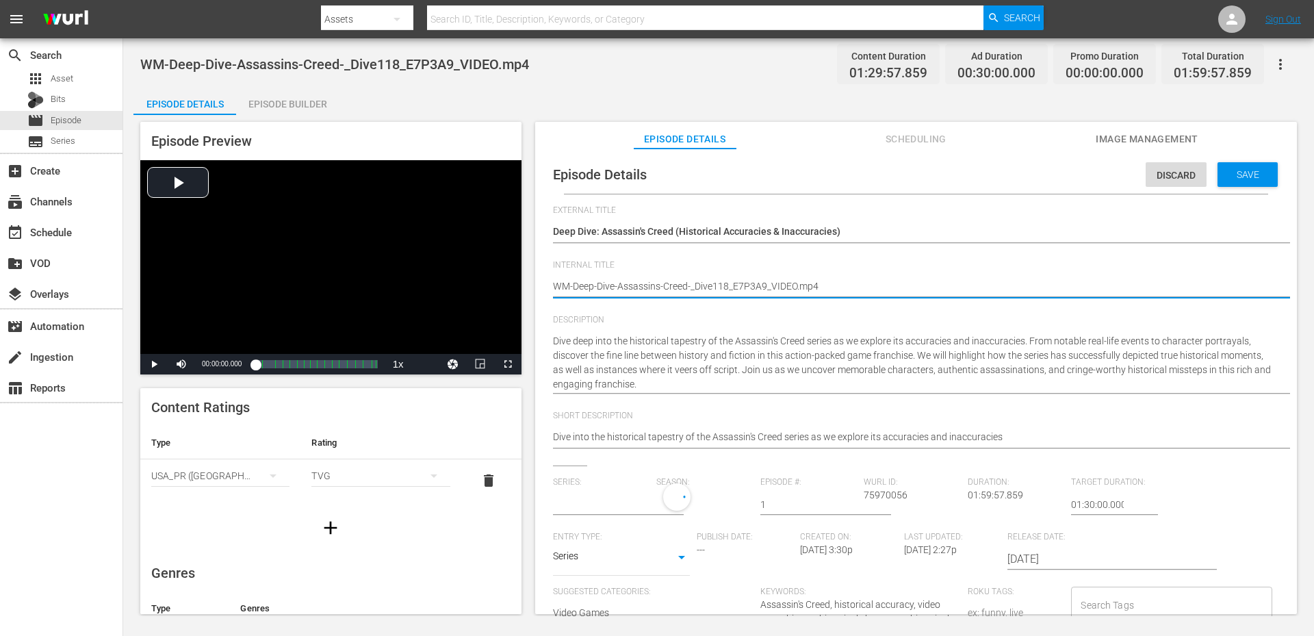
drag, startPoint x: 766, startPoint y: 288, endPoint x: 1031, endPoint y: 292, distance: 264.9
type input "No Series"
type textarea "WM-Deep-Dive-Assassins-Creed-_Dive118_E7P3A9"
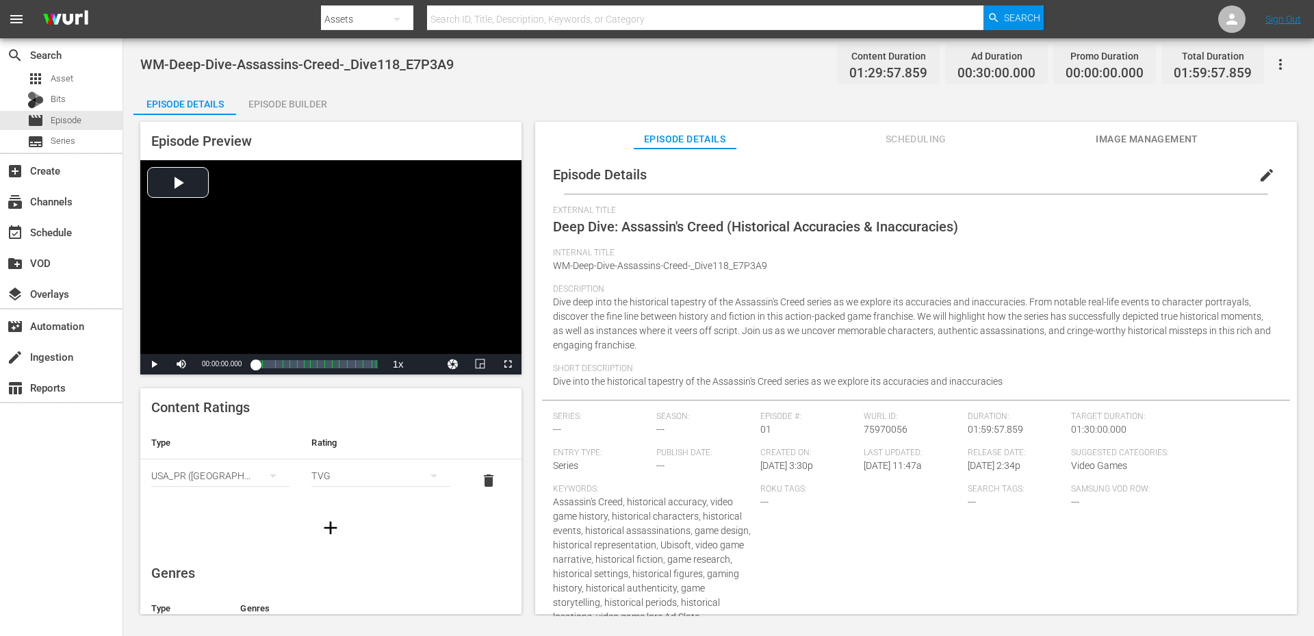
click at [532, 66] on div "WM-Deep-Dive-Assassins-Creed-_Dive118_E7P3A9 Content Duration 01:29:57.859 Ad D…" at bounding box center [718, 64] width 1157 height 31
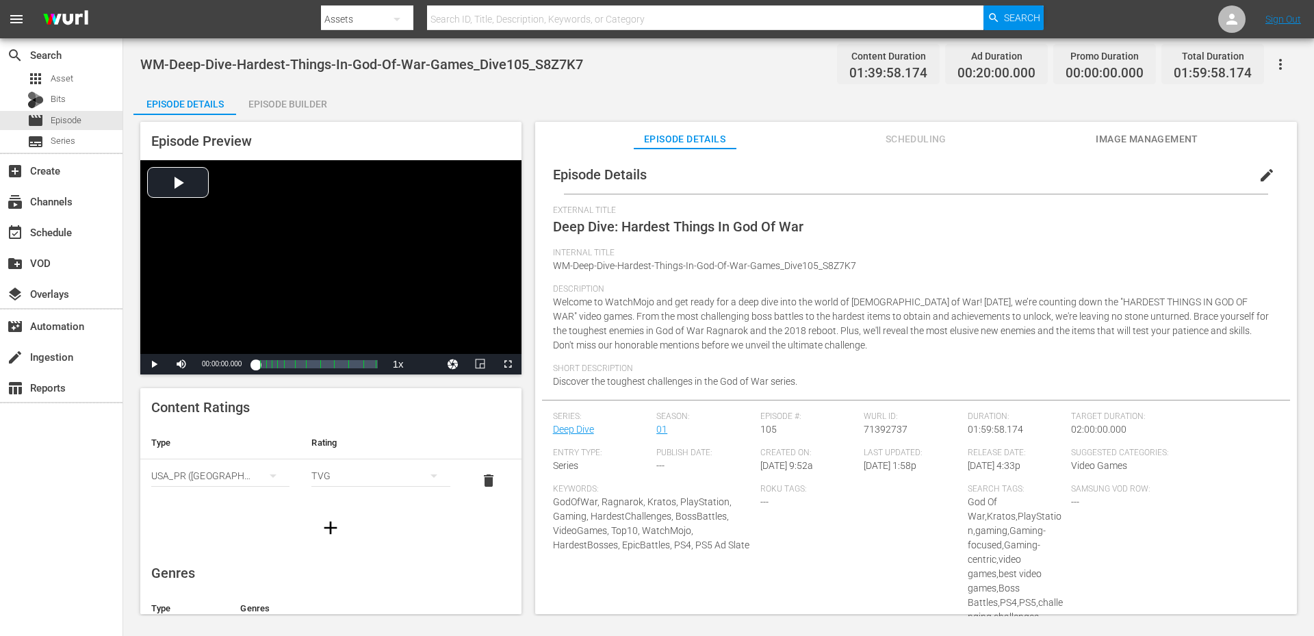
click at [612, 71] on div "WM-Deep-Dive-Hardest-Things-In-God-Of-War-Games_Dive105_S8Z7K7 Content Duration…" at bounding box center [718, 64] width 1157 height 31
drag, startPoint x: 529, startPoint y: 64, endPoint x: 146, endPoint y: 55, distance: 383.3
click at [146, 56] on span "WM-Deep-Dive-Hardest-Things-In-God-Of-War-Games_Dive105_S8Z7K7" at bounding box center [361, 64] width 443 height 16
copy span "WM-Deep-Dive-Hardest-Things-In-God-Of-War-Games_Dive105"
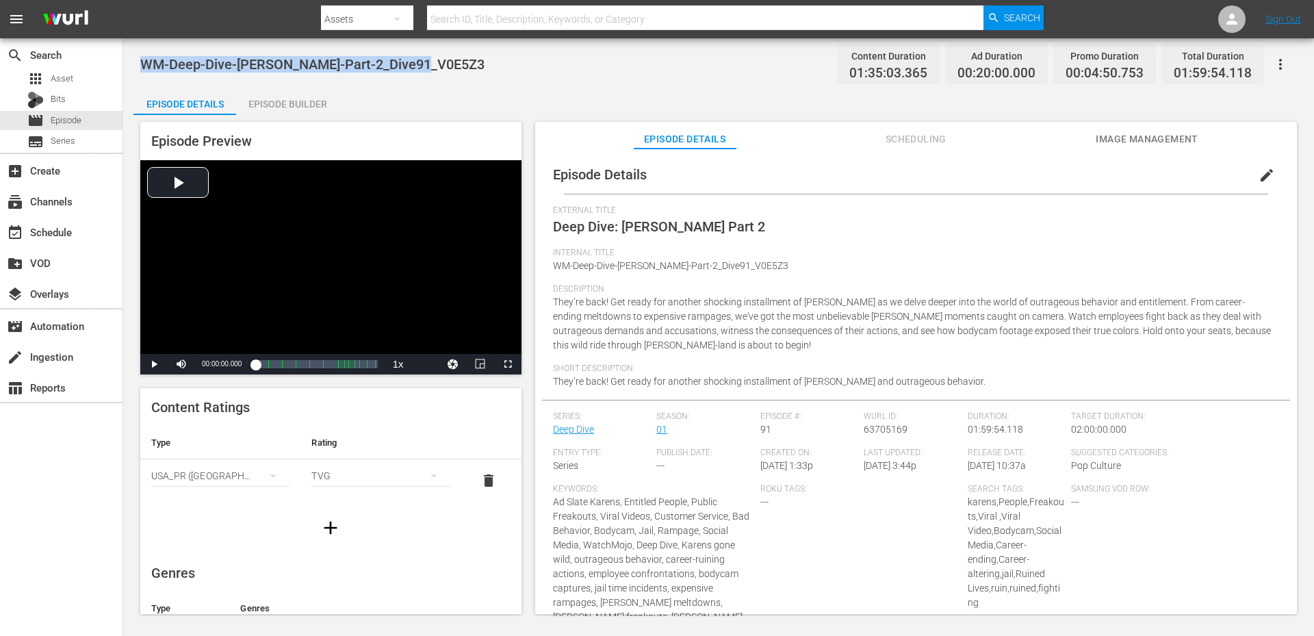
drag, startPoint x: 452, startPoint y: 71, endPoint x: 142, endPoint y: 70, distance: 310.0
click at [139, 69] on div "WM-Deep-Dive-Karens-Part-2_Dive91_V0E5Z3 Content Duration 01:35:03.365 Ad Durat…" at bounding box center [718, 327] width 1191 height 578
copy span "WM-Deep-Dive-[PERSON_NAME]-Part-2_Dive91_V0E5Z3"
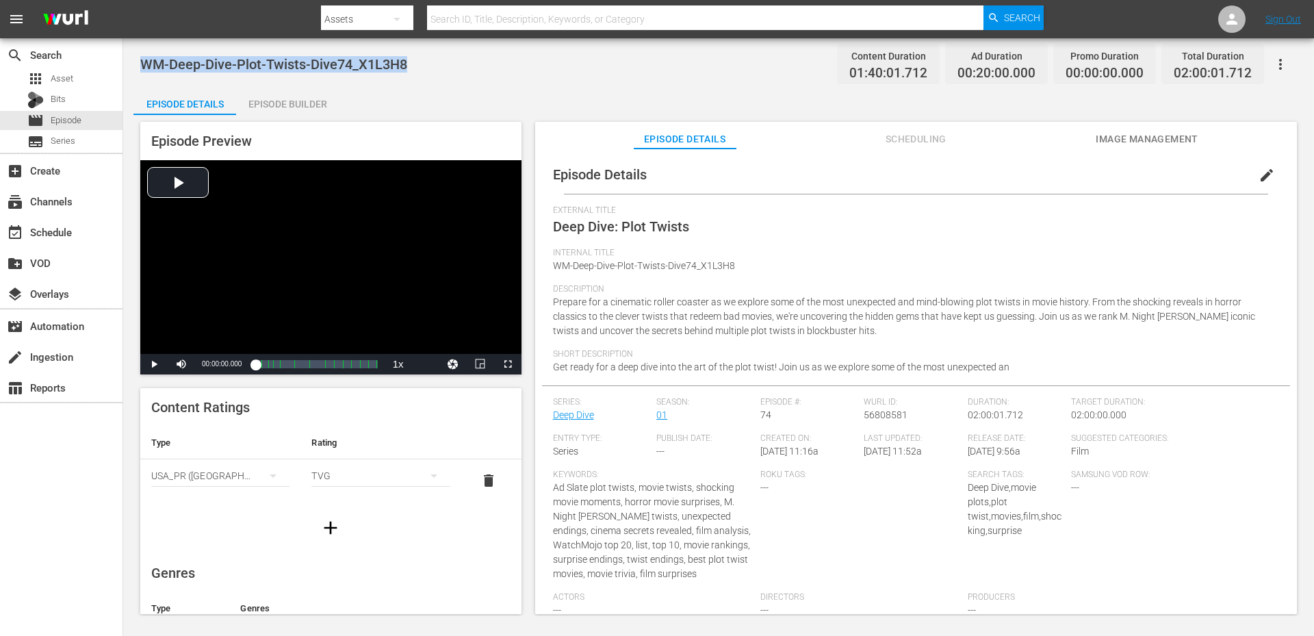
drag, startPoint x: 402, startPoint y: 73, endPoint x: 140, endPoint y: 69, distance: 262.1
click at [140, 69] on div "WM-Deep-Dive-Plot-Twists-Dive74_X1L3H8 Content Duration 01:40:01.712 Ad Duratio…" at bounding box center [718, 64] width 1157 height 31
copy span "WM-Deep-Dive-Plot-Twists-Dive74_X1L3H8"
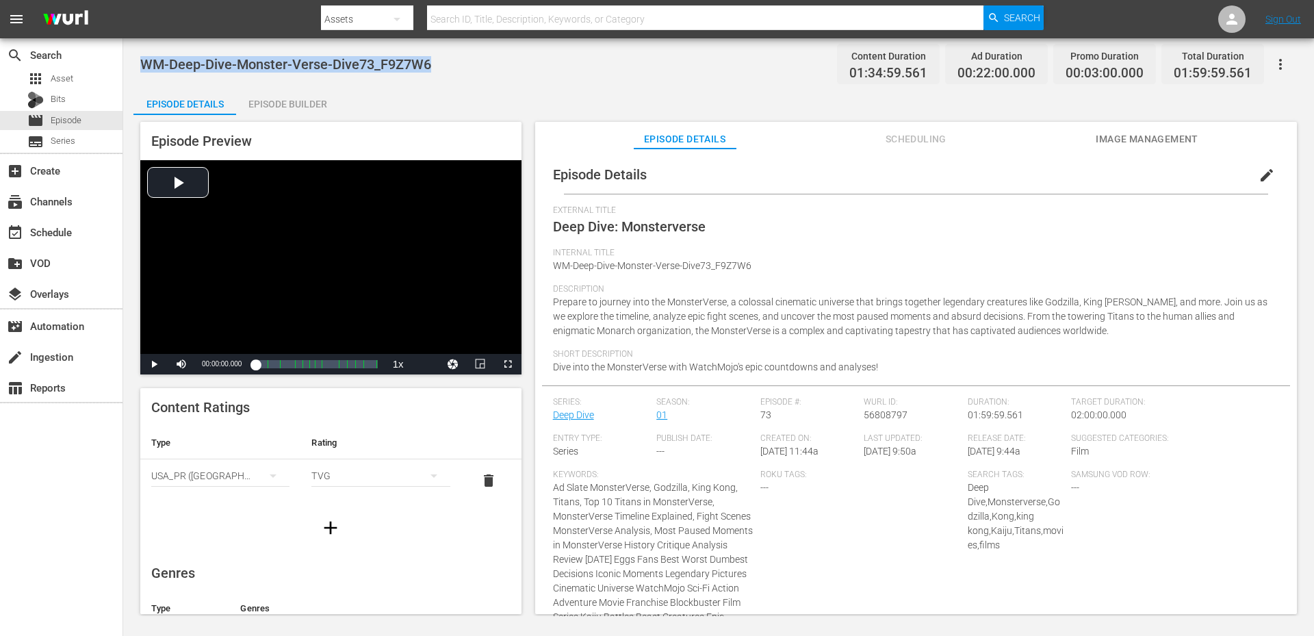
drag, startPoint x: 439, startPoint y: 61, endPoint x: 140, endPoint y: 62, distance: 299.1
click at [140, 62] on div "WM-Deep-Dive-Monster-Verse-Dive73_F9Z7W6 Content Duration 01:34:59.561 Ad Durat…" at bounding box center [718, 64] width 1157 height 31
copy span "WM-Deep-Dive-Monster-Verse-Dive73_F9Z7W6"
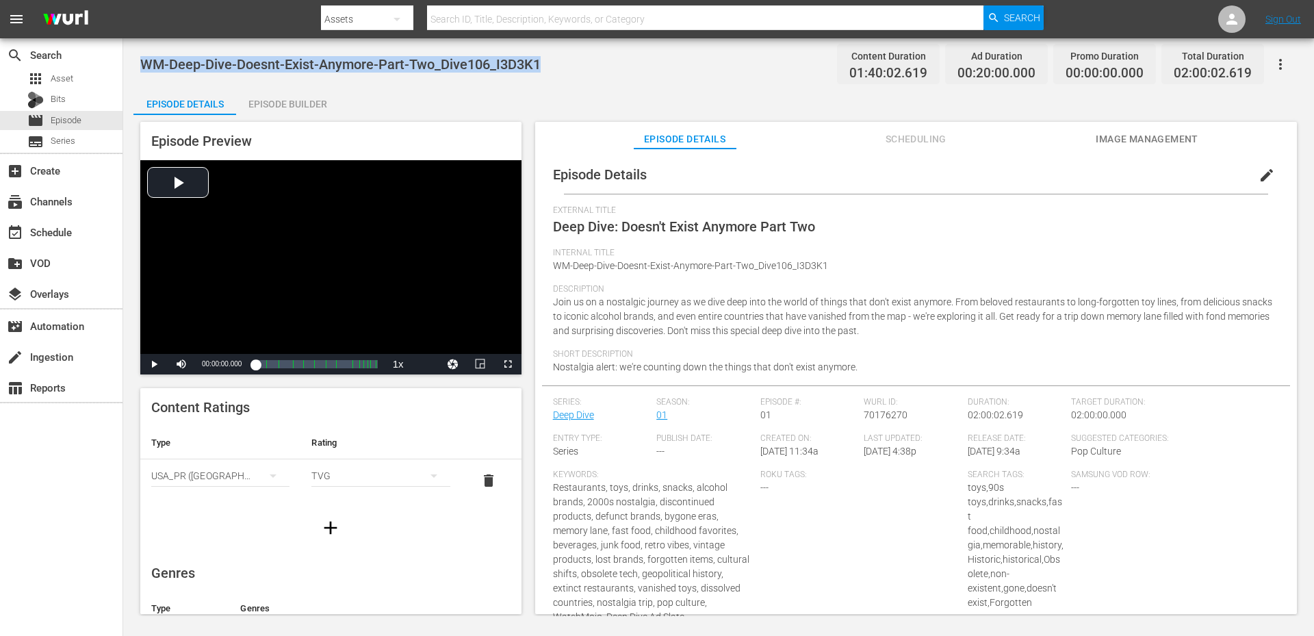
drag, startPoint x: 561, startPoint y: 71, endPoint x: 140, endPoint y: 49, distance: 421.5
click at [142, 49] on div "WM-Deep-Dive-Doesnt-Exist-Anymore-Part-Two_Dive106_I3D3K1 Content Duration 01:4…" at bounding box center [718, 64] width 1157 height 31
copy span "WM-Deep-Dive-Doesnt-Exist-Anymore-Part-Two_Dive106_I3D3K1"
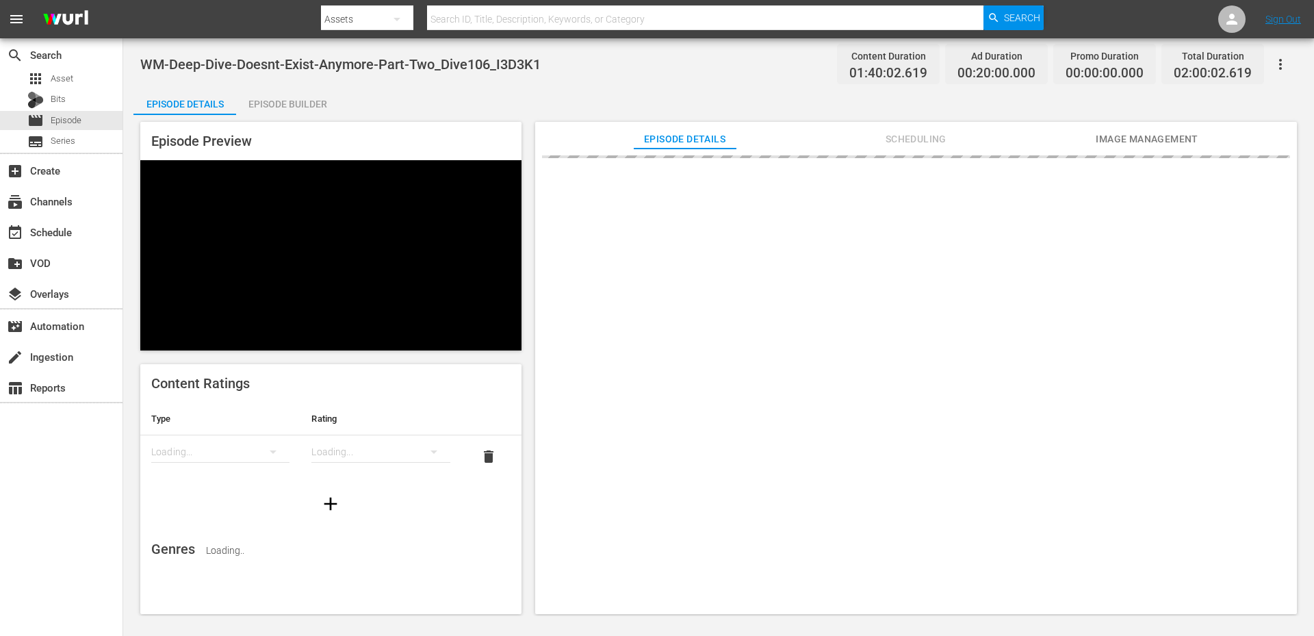
click at [1118, 99] on div "Episode Details Episode Builder Episode Preview Content Ratings Type Rating Loa…" at bounding box center [718, 356] width 1170 height 537
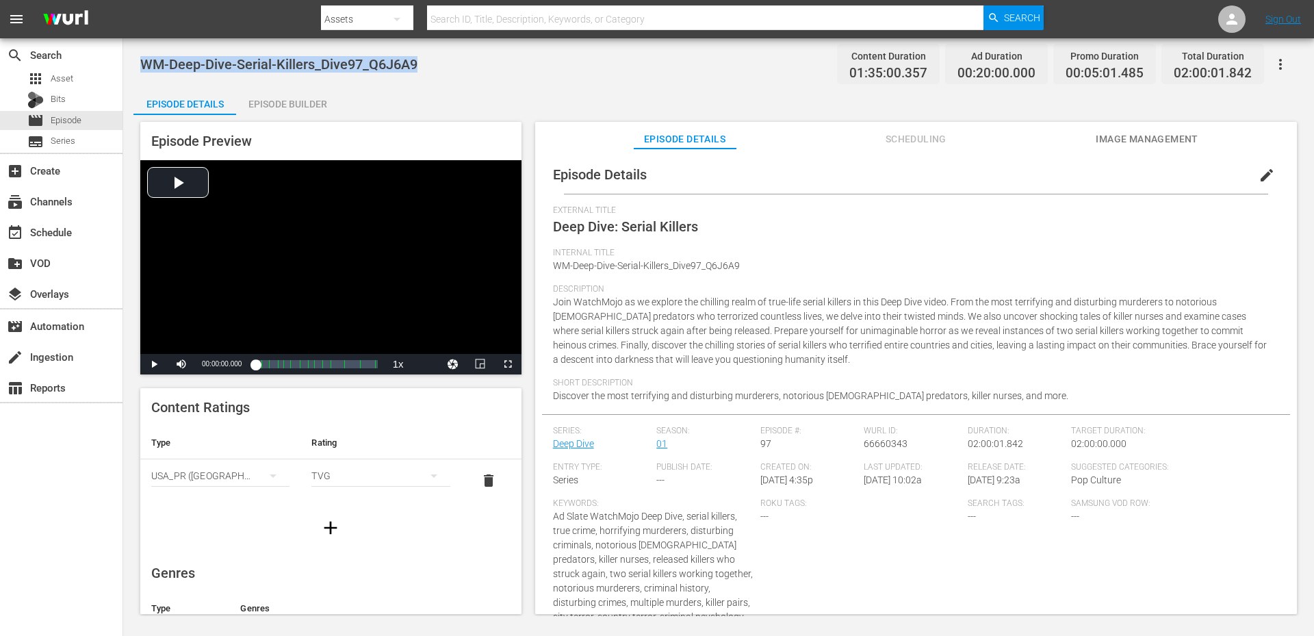
drag, startPoint x: 448, startPoint y: 71, endPoint x: 142, endPoint y: 57, distance: 306.9
click at [132, 57] on div "WM-Deep-Dive-Serial-Killers_Dive97_Q6J6A9 Content Duration 01:35:00.357 Ad Dura…" at bounding box center [718, 327] width 1191 height 578
copy span "WM-Deep-Dive-Serial-Killers_Dive97_Q6J6A9"
click at [508, 70] on div "WM-Deep-Dive-Serial-Killers_Dive97_Q6J6A9 Content Duration 01:35:00.357 Ad Dura…" at bounding box center [718, 64] width 1157 height 31
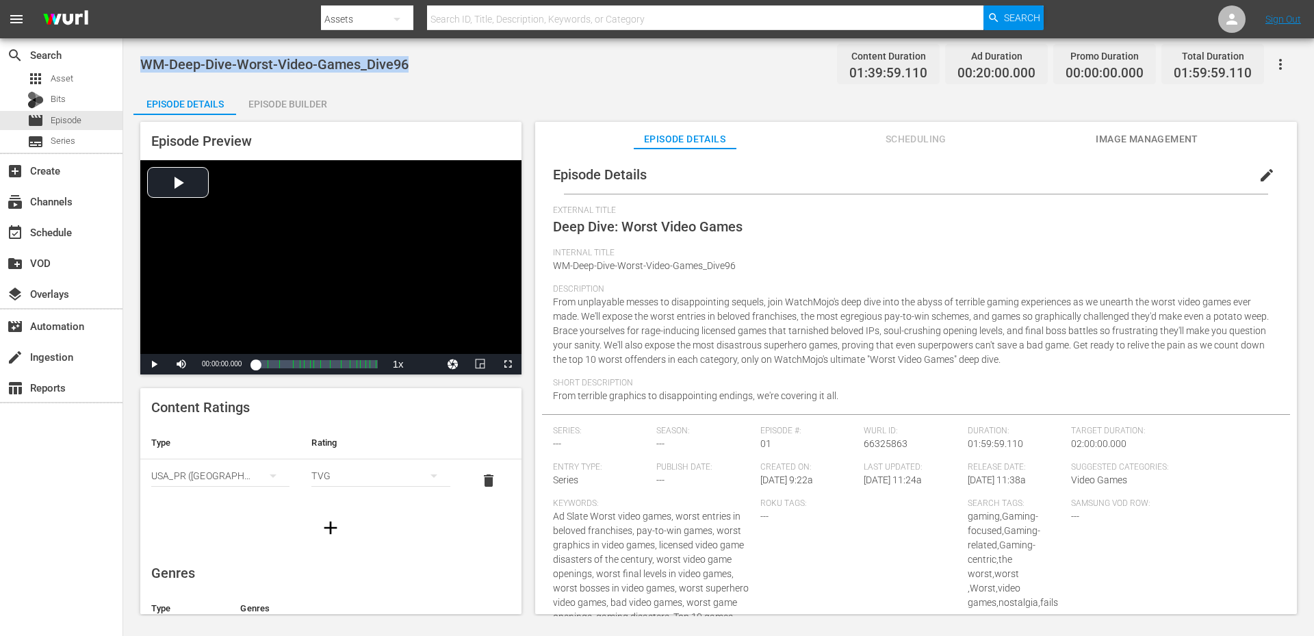
drag, startPoint x: 428, startPoint y: 63, endPoint x: 139, endPoint y: 73, distance: 289.0
click at [139, 73] on div "WM-Deep-Dive-Worst-Video-Games_Dive96 Content Duration 01:39:59.110 Ad Duration…" at bounding box center [718, 327] width 1191 height 578
copy span "WM-Deep-Dive-Worst-Video-Games_Dive96"
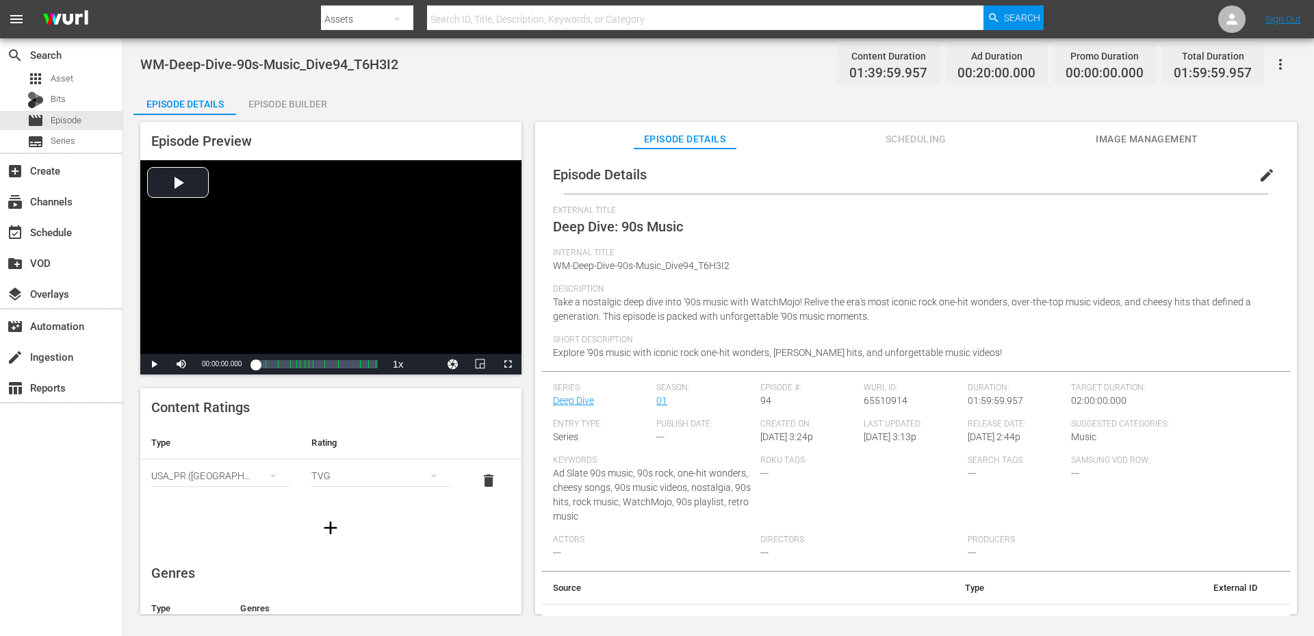
click at [440, 64] on div "WM-Deep-Dive-90s-Music_Dive94_T6H3I2 Content Duration 01:39:59.957 Ad Duration …" at bounding box center [718, 64] width 1157 height 31
drag, startPoint x: 332, startPoint y: 63, endPoint x: 164, endPoint y: 61, distance: 167.7
click at [147, 59] on div "WM-Deep-Dive-90s-Music_Dive94_T6H3I2 Content Duration 01:39:59.957 Ad Duration …" at bounding box center [718, 64] width 1157 height 31
copy span "WM-Deep-Dive-90s-Music_Dive94_T6H3I2"
click at [503, 69] on div "WM-Deep-Dive-90s-Music_Dive94_T6H3I2 Content Duration 01:39:59.957 Ad Duration …" at bounding box center [718, 64] width 1157 height 31
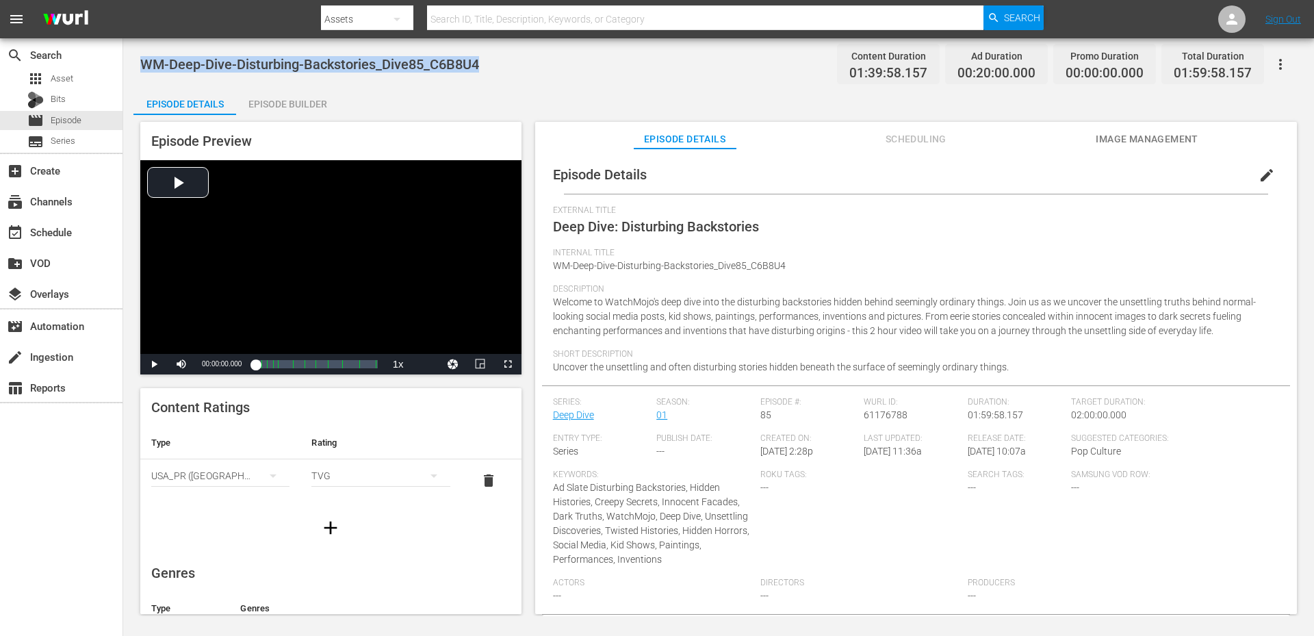
drag, startPoint x: 513, startPoint y: 55, endPoint x: 146, endPoint y: 57, distance: 367.5
click at [146, 57] on div "WM-Deep-Dive-Disturbing-Backstories_Dive85_C6B8U4 Content Duration 01:39:58.157…" at bounding box center [718, 64] width 1157 height 31
copy span "WM-Deep-Dive-Disturbing-Backstories_Dive85_C6B8U4"
click at [714, 268] on span "WM-Deep-Dive-Disturbing-Backstories_Dive85_C6B8U4" at bounding box center [669, 265] width 233 height 11
click at [662, 272] on div "Internal Title WM-Deep-Dive-Disturbing-Backstories_Dive85_C6B8U4" at bounding box center [916, 266] width 726 height 36
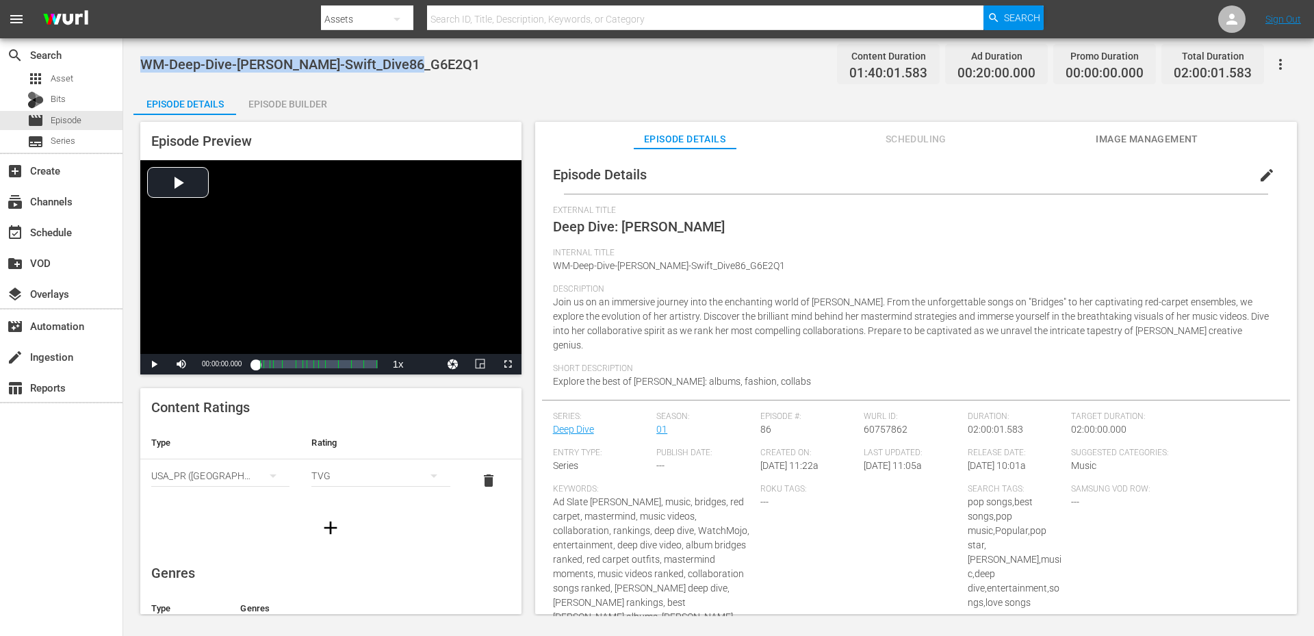
drag, startPoint x: 454, startPoint y: 64, endPoint x: 140, endPoint y: 55, distance: 313.5
click at [140, 55] on div "WM-Deep-Dive-[PERSON_NAME]-Swift_Dive86_G6E2Q1 Content Duration 01:40:01.583 Ad…" at bounding box center [718, 64] width 1157 height 31
copy span "WM-Deep-Dive-[PERSON_NAME]-Swift_Dive86_G6E2Q1"
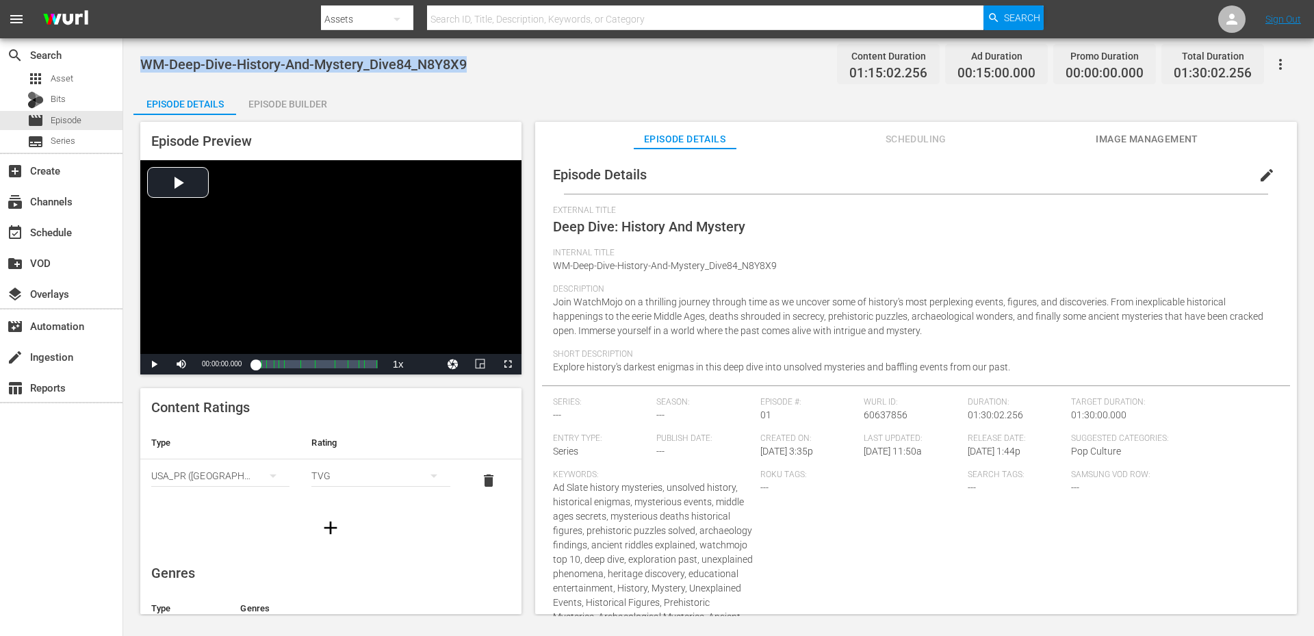
drag, startPoint x: 508, startPoint y: 69, endPoint x: 144, endPoint y: 70, distance: 364.7
click at [144, 70] on div "WM-Deep-Dive-History-And-Mystery_Dive84_N8Y8X9 Content Duration 01:15:02.256 Ad…" at bounding box center [718, 64] width 1157 height 31
copy span "WM-Deep-Dive-History-And-Mystery_Dive84_N8Y8X9"
click at [495, 69] on div "WM-Deep-Dive-History-And-Mystery_Dive84_N8Y8X9 Content Duration 01:15:02.256 Ad…" at bounding box center [718, 64] width 1157 height 31
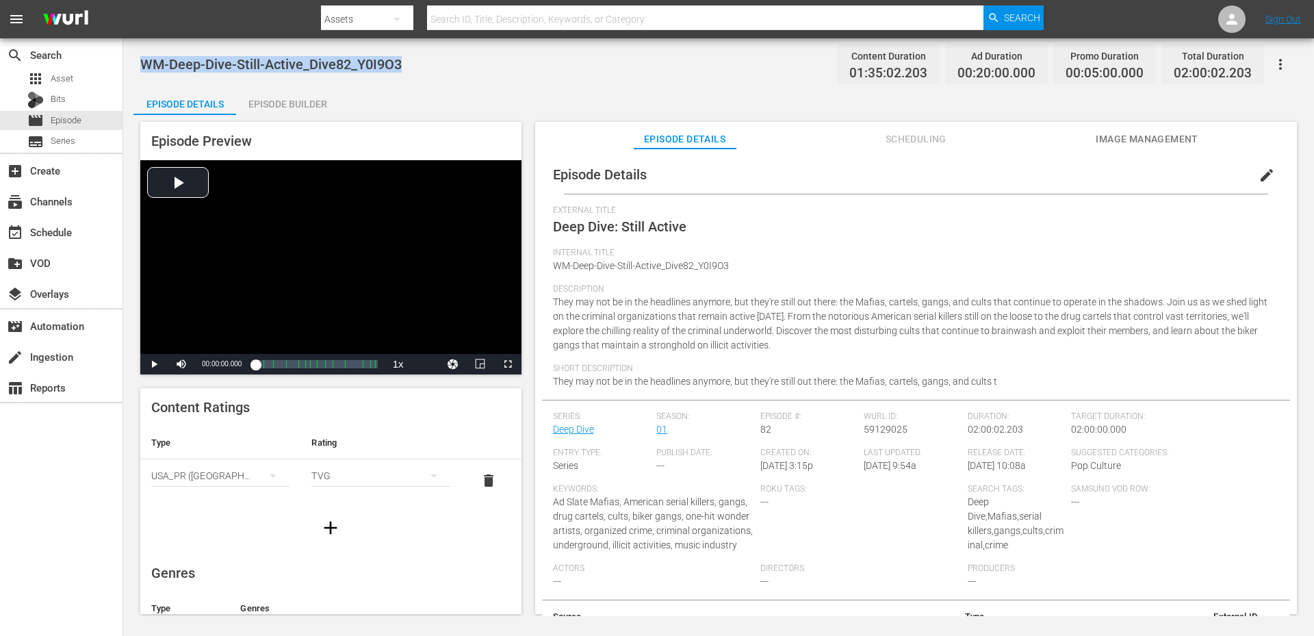
drag, startPoint x: 414, startPoint y: 55, endPoint x: 137, endPoint y: 57, distance: 277.2
click at [137, 57] on div "WM-Deep-Dive-Still-Active_Dive82_Y0I9O3 Content Duration 01:35:02.203 Ad Durati…" at bounding box center [718, 327] width 1191 height 578
copy span "WM-Deep-Dive-Still-Active_Dive82_Y0I9O3"
click at [804, 283] on div "Internal Title WM-Deep-Dive-Still-Active_Dive82_Y0I9O3" at bounding box center [916, 266] width 726 height 36
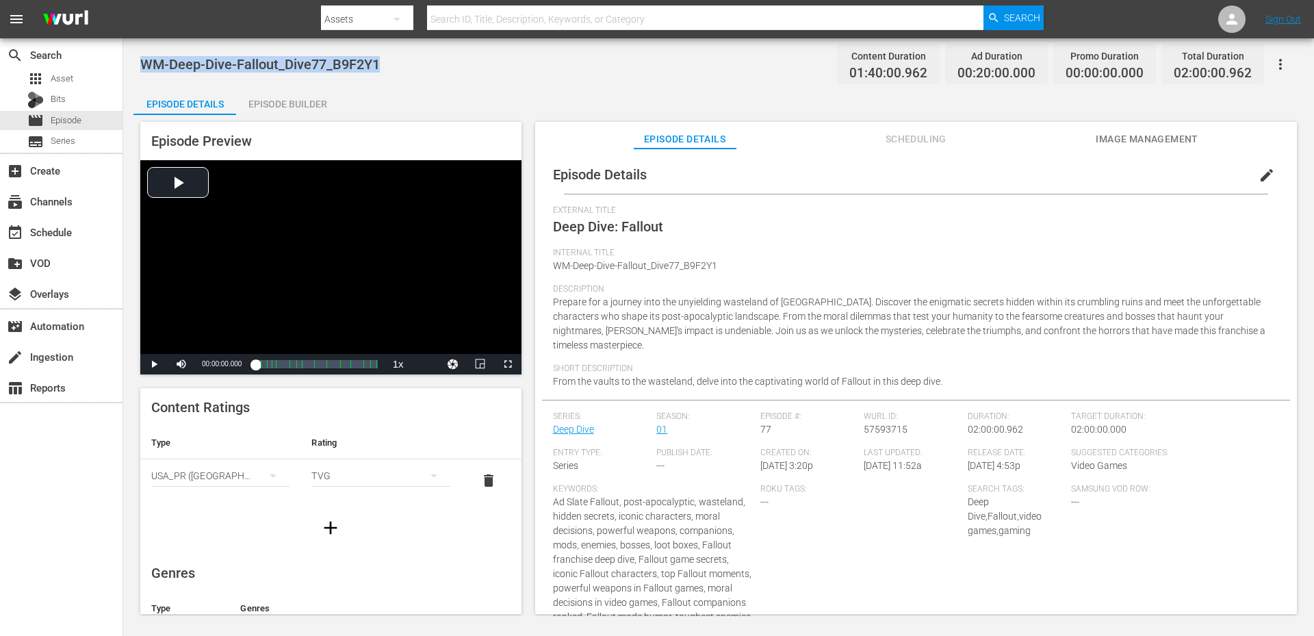
drag, startPoint x: 391, startPoint y: 64, endPoint x: 144, endPoint y: 55, distance: 247.9
click at [144, 55] on div "WM-Deep-Dive-Fallout_Dive77_B9F2Y1 Content Duration 01:40:00.962 Ad Duration 00…" at bounding box center [718, 64] width 1157 height 31
copy span "WM-Deep-Dive-Fallout_Dive77_B9F2Y1"
click at [398, 66] on div "WM-Deep-Dive-Fallout_Dive77_B9F2Y1 Content Duration 01:40:00.962 Ad Duration 00…" at bounding box center [718, 64] width 1157 height 31
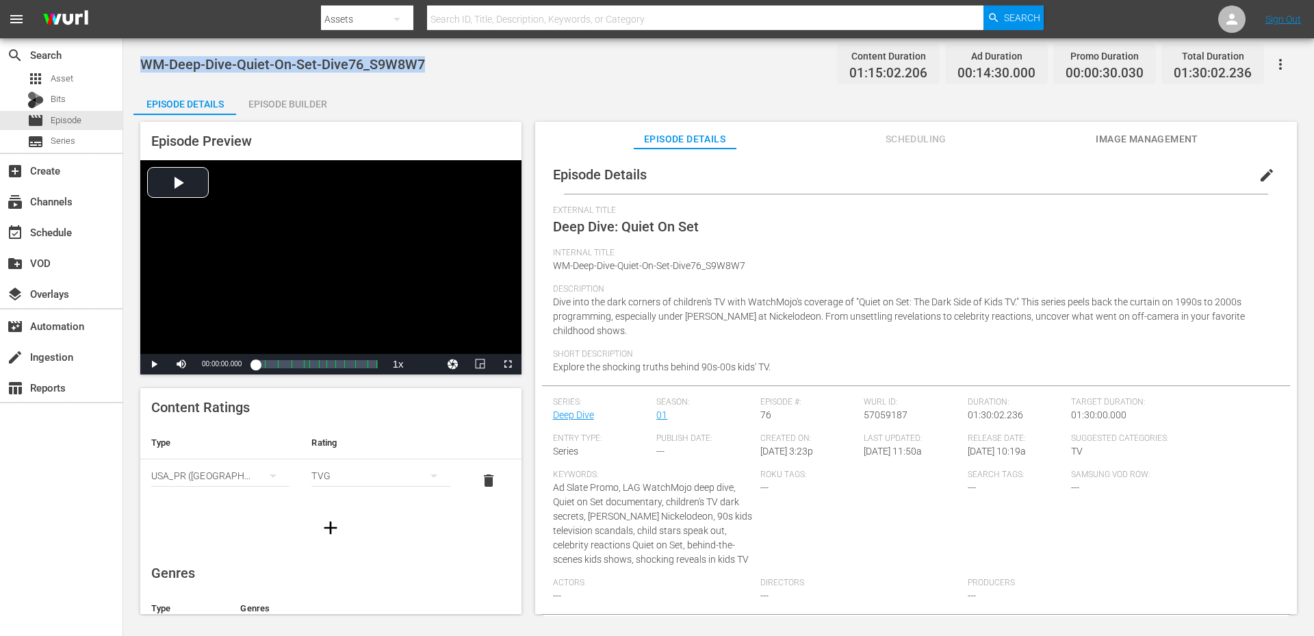
drag, startPoint x: 450, startPoint y: 62, endPoint x: 144, endPoint y: 73, distance: 306.1
click at [144, 73] on div "WM-Deep-Dive-Quiet-On-Set-Dive76_S9W8W7 Content Duration 01:15:02.206 Ad Durati…" at bounding box center [718, 64] width 1157 height 31
copy span "WM-Deep-Dive-Quiet-On-Set-Dive76_S9W8W7"
click at [432, 110] on div "Episode Details Episode Builder Episode Preview Video Player is loading. Play V…" at bounding box center [718, 356] width 1170 height 537
drag, startPoint x: 385, startPoint y: 68, endPoint x: 137, endPoint y: 73, distance: 248.5
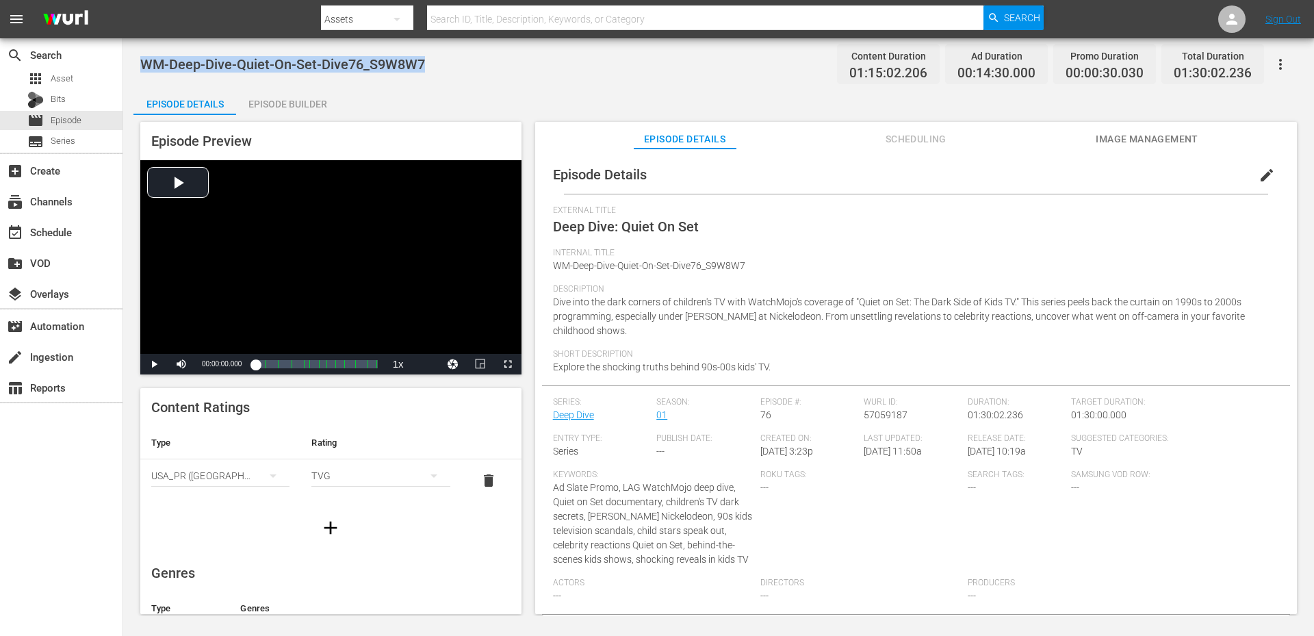
click at [137, 73] on div "WM-Deep-Dive-Quiet-On-Set-Dive76_S9W8W7 Content Duration 01:15:02.206 Ad Durati…" at bounding box center [718, 327] width 1191 height 578
copy span "WM-Deep-Dive-Quiet-On-Set-Dive76_S9W8W7"
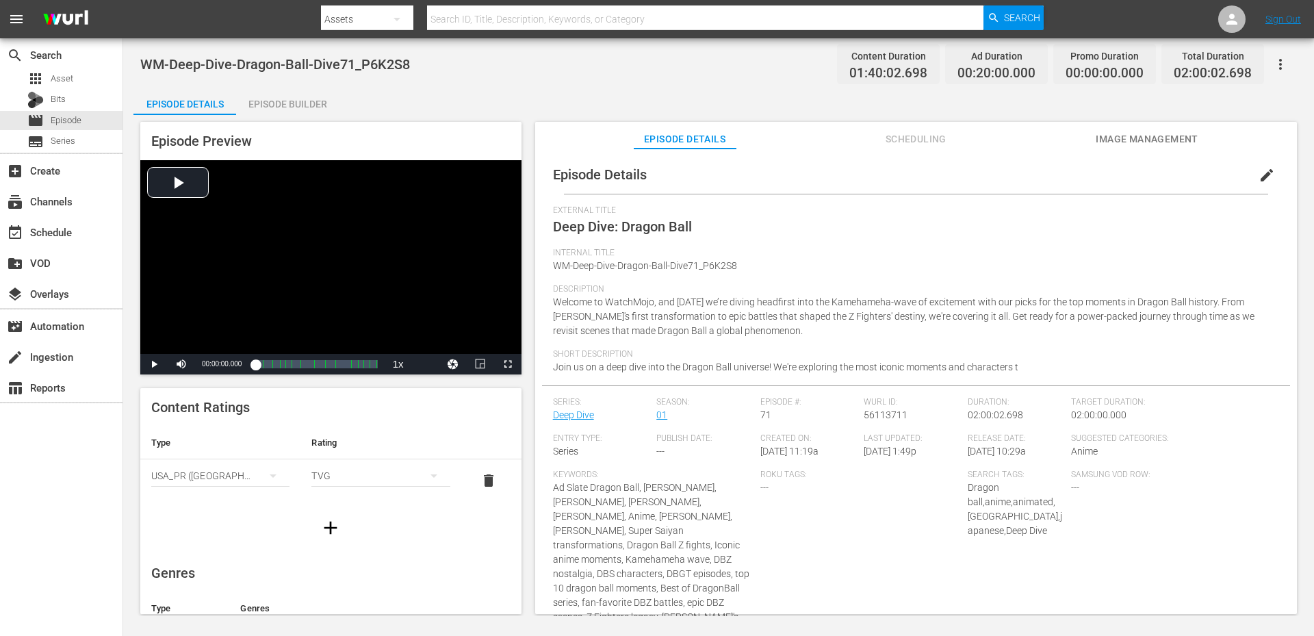
click at [461, 71] on div "WM-Deep-Dive-Dragon-Ball-Dive71_P6K2S8 Content Duration 01:40:02.698 Ad Duratio…" at bounding box center [718, 64] width 1157 height 31
drag, startPoint x: 279, startPoint y: 61, endPoint x: 139, endPoint y: 56, distance: 140.4
click at [139, 56] on div "WM-Deep-Dive-Dragon-Ball-Dive71_P6K2S8 Content Duration 01:40:02.698 Ad Duratio…" at bounding box center [718, 327] width 1191 height 578
copy span "WM-Deep-Dive-Dragon-Ball-Dive71_P6K2S8"
click at [432, 101] on div "Episode Details Episode Builder Episode Preview Video Player is loading. Play V…" at bounding box center [718, 356] width 1170 height 537
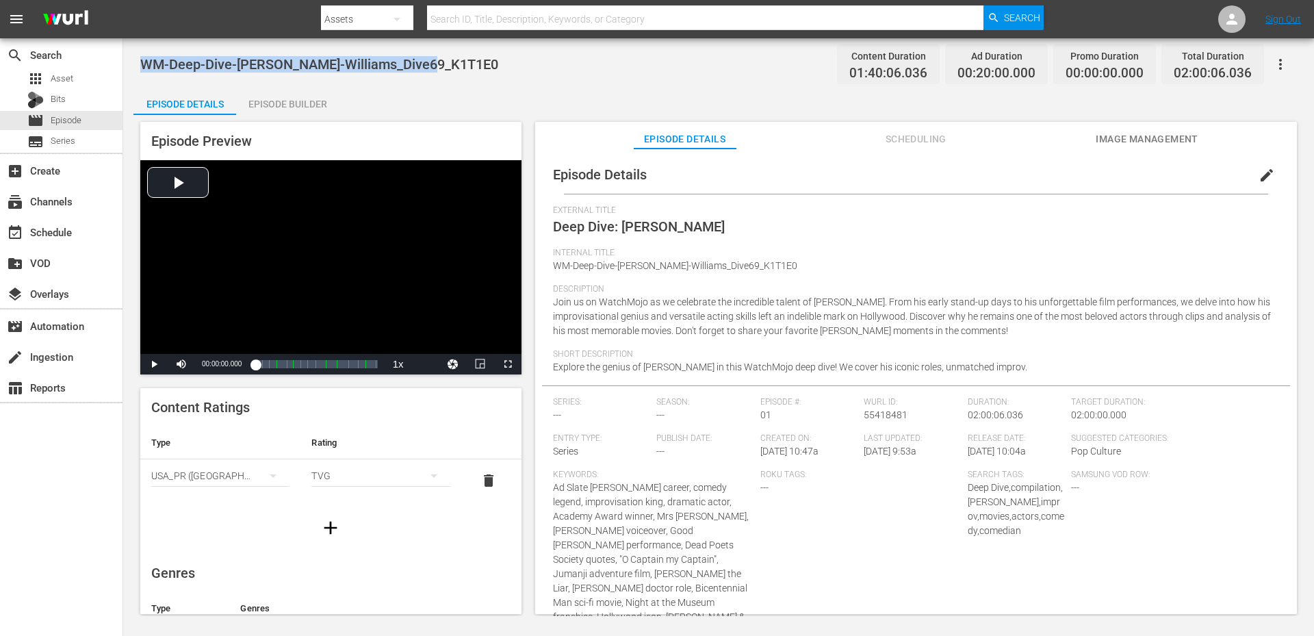
drag, startPoint x: 354, startPoint y: 61, endPoint x: 140, endPoint y: 49, distance: 214.5
click at [140, 49] on div "WM-Deep-Dive-[PERSON_NAME]-Williams_Dive69_K1T1E0 Content Duration 01:40:06.036…" at bounding box center [718, 64] width 1157 height 31
copy span "WM-Deep-Dive-[PERSON_NAME]-Williams_Dive69_K1T1E0"
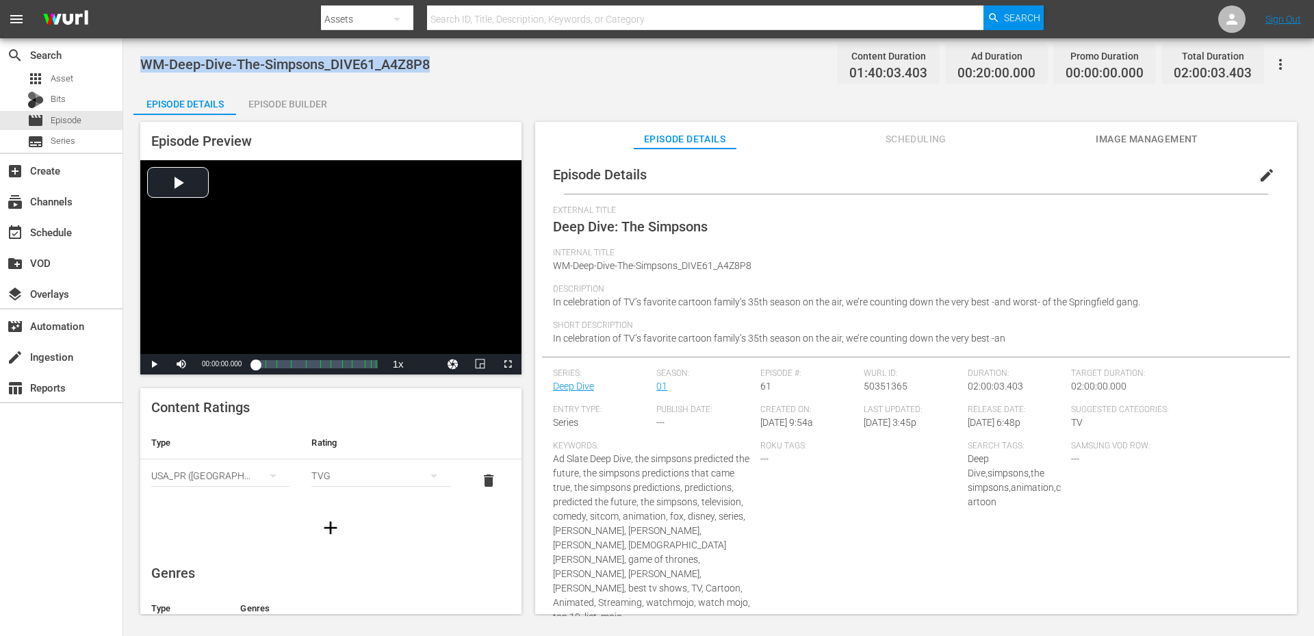
drag, startPoint x: 461, startPoint y: 68, endPoint x: 127, endPoint y: 54, distance: 334.2
click at [127, 54] on div "WM-Deep-Dive-The-Simpsons_DIVE61_A4Z8P8 Content Duration 01:40:03.403 Ad Durati…" at bounding box center [718, 327] width 1191 height 578
copy span "WM-Deep-Dive-The-Simpsons_DIVE61_A4Z8P8"
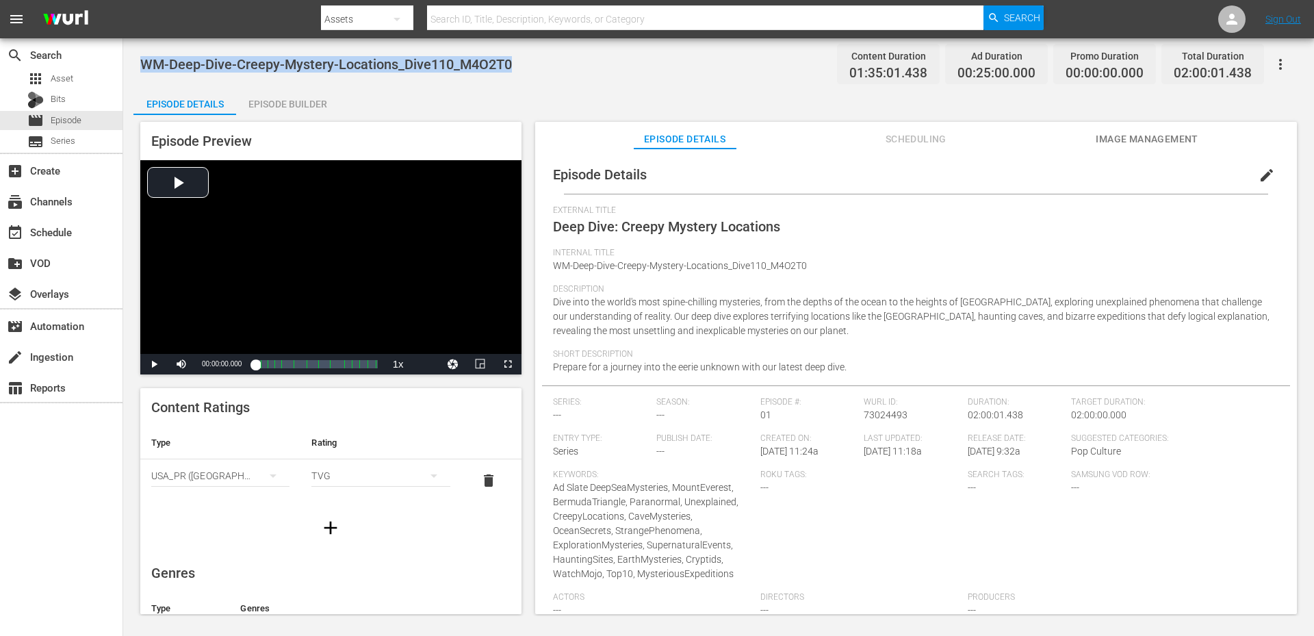
drag, startPoint x: 400, startPoint y: 76, endPoint x: 125, endPoint y: 69, distance: 275.2
click at [125, 69] on div "WM-Deep-Dive-Creepy-Mystery-Locations_Dive110_M4O2T0 Content Duration 01:35:01.…" at bounding box center [718, 327] width 1191 height 578
copy span "WM-Deep-Dive-Creepy-Mystery-Locations_Dive110_M4O2T0"
click at [431, 86] on div "WM-Deep-Dive-Creepy-Mystery-Locations_Dive110_M4O2T0 Content Duration 01:35:01.…" at bounding box center [718, 327] width 1191 height 578
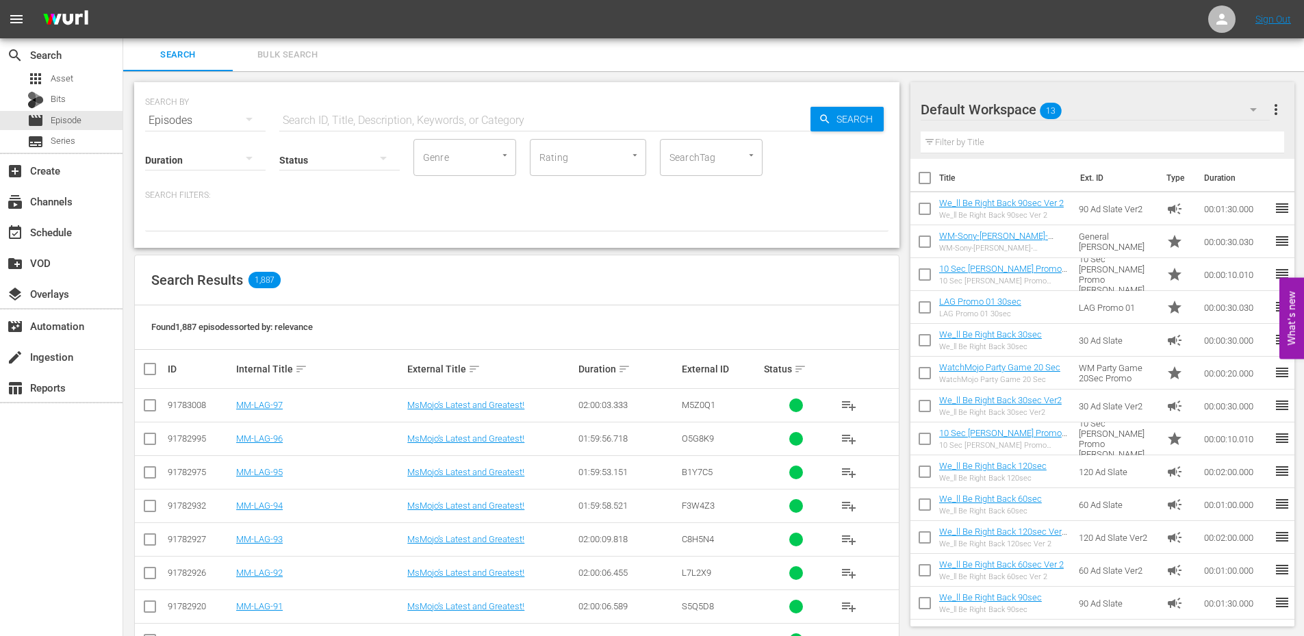
click at [333, 131] on div "Status" at bounding box center [339, 151] width 120 height 49
click at [332, 122] on input "text" at bounding box center [544, 120] width 531 height 33
paste input "WM-Deep-Dive-Creepy-History_Dive99_D2Q3G3"
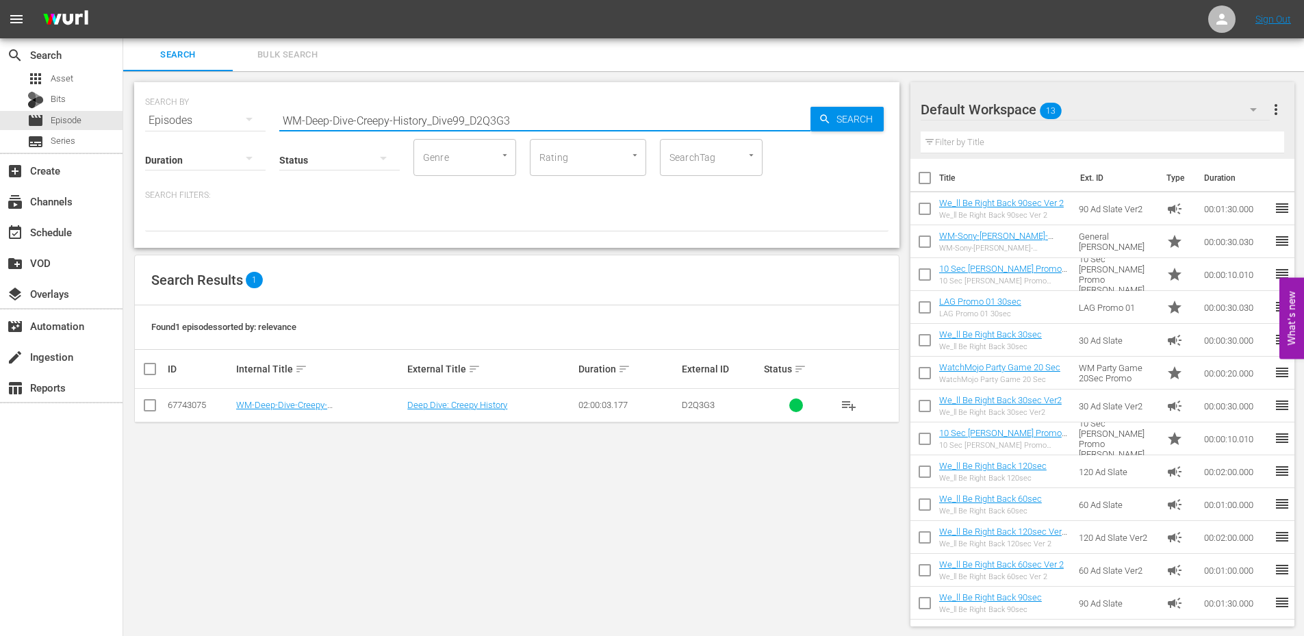
paste input "Key-Moments-In-History_Dive147_L1Y8Y1"
drag, startPoint x: 602, startPoint y: 116, endPoint x: 105, endPoint y: 73, distance: 499.4
click at [123, 0] on div "search Search apps Asset Bits movie Episode subtitles Series add_box Create sub…" at bounding box center [713, 0] width 1180 height 0
paste input "Never-To-Be_Revealed_Dive87_R2T9B8"
type input "WM-Deep-Dive-Never-To-Be_Revealed_Dive87_R2T9B8"
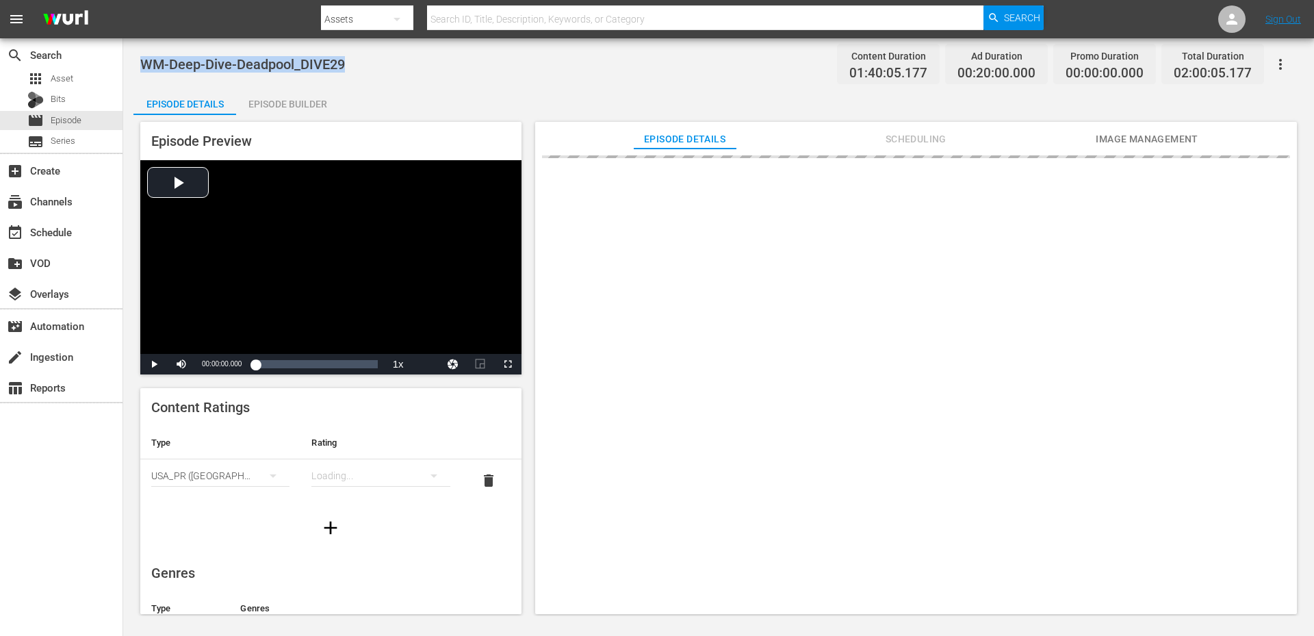
drag, startPoint x: 327, startPoint y: 76, endPoint x: 144, endPoint y: 61, distance: 184.0
click at [144, 61] on div "WM-Deep-Dive-Deadpool_DIVE29 Content Duration 01:40:05.177 Ad Duration 00:20:00…" at bounding box center [718, 64] width 1157 height 31
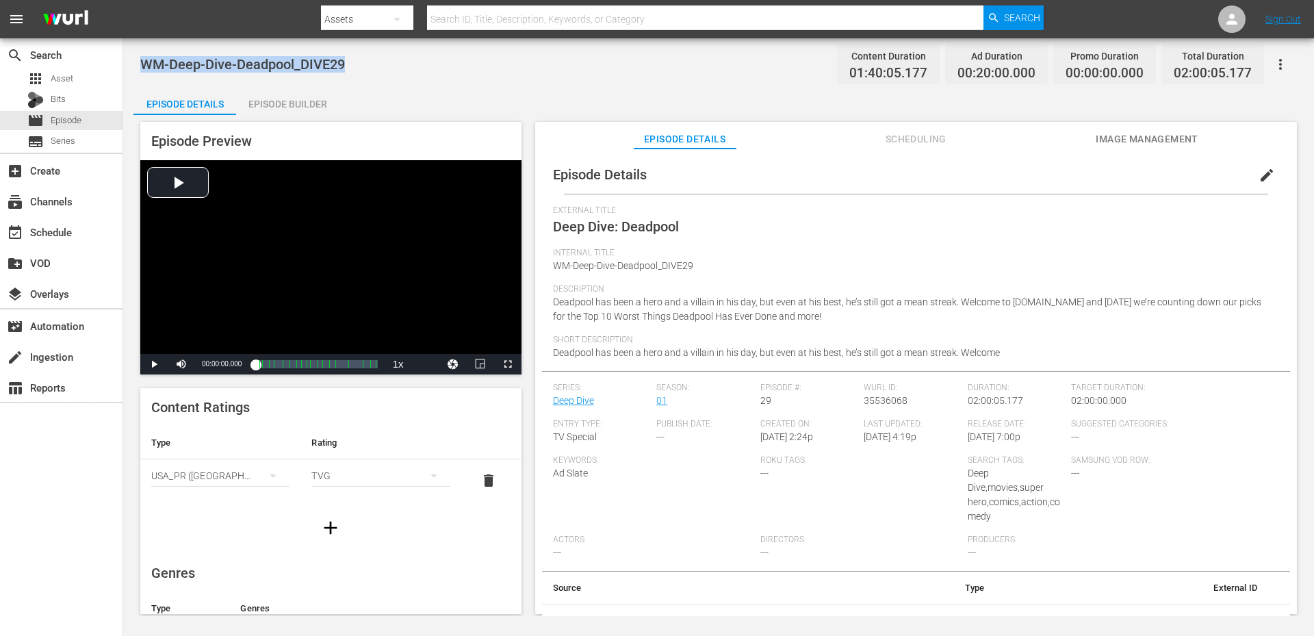
click at [447, 31] on div at bounding box center [682, 32] width 723 height 5
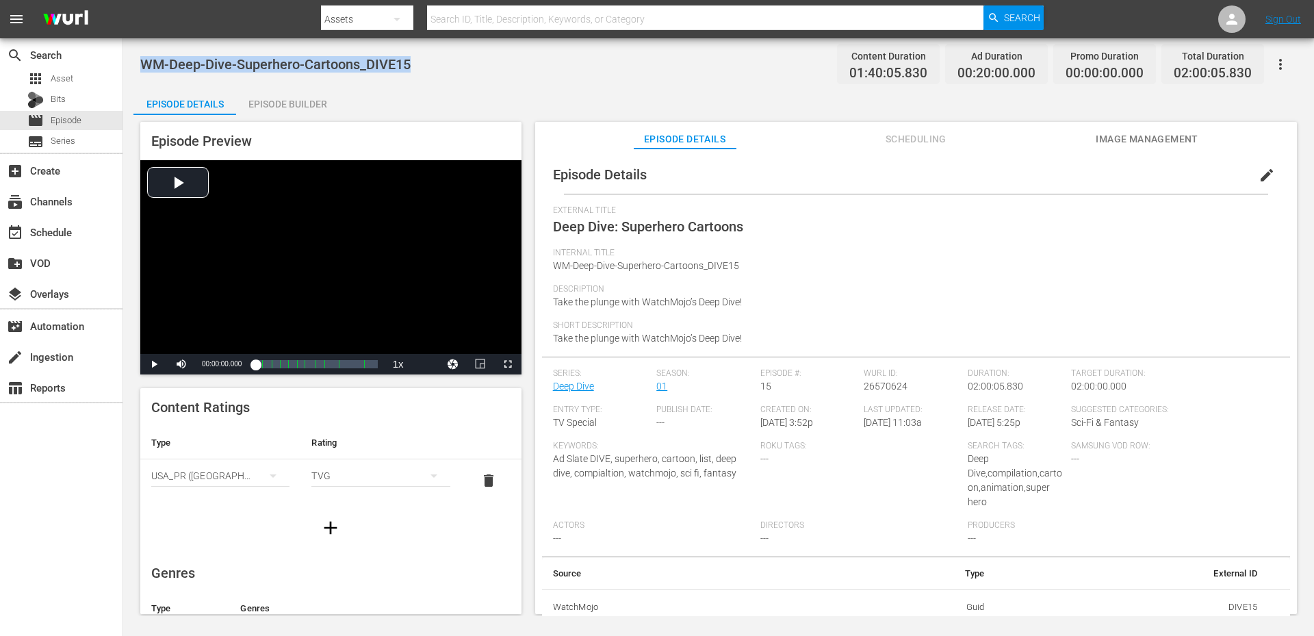
drag, startPoint x: 436, startPoint y: 57, endPoint x: 139, endPoint y: 50, distance: 297.1
click at [139, 50] on div "WM-Deep-Dive-Superhero-Cartoons_DIVE15 Content Duration 01:40:05.830 Ad Duratio…" at bounding box center [718, 327] width 1191 height 578
copy span "WM-Deep-Dive-Superhero-Cartoons_DIVE15"
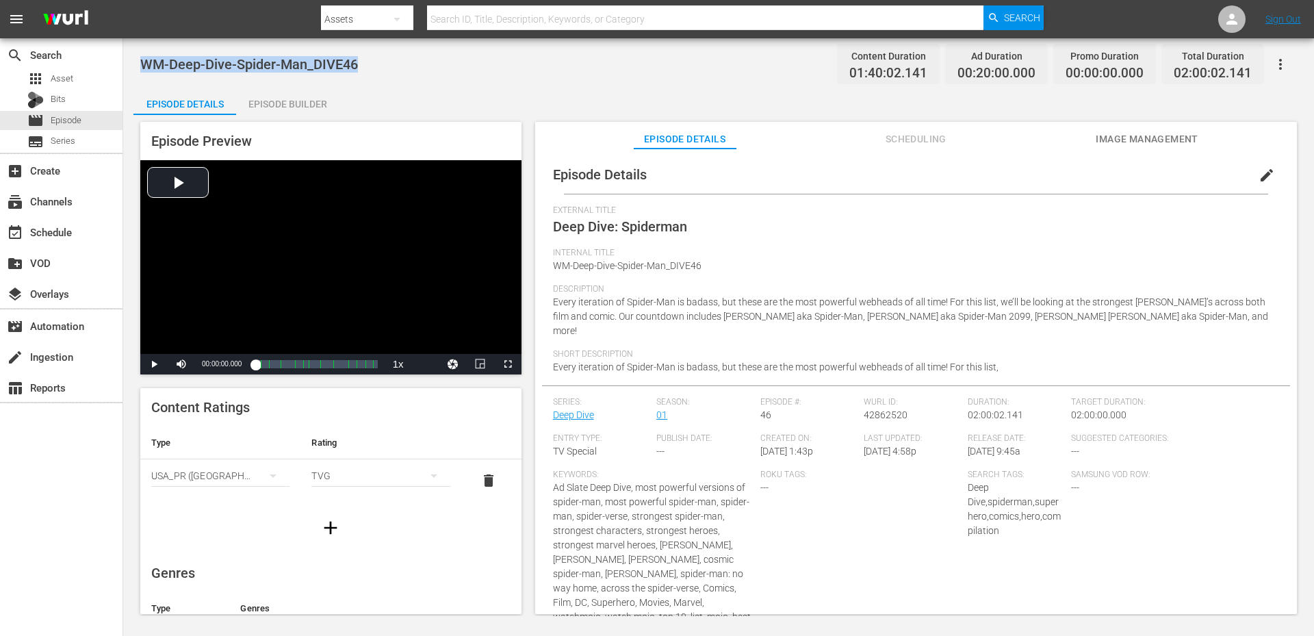
drag, startPoint x: 341, startPoint y: 64, endPoint x: 142, endPoint y: 49, distance: 199.8
click at [135, 49] on div "WM-Deep-Dive-Spider-Man_DIVE46 Content Duration 01:40:02.141 Ad Duration 00:20:…" at bounding box center [718, 327] width 1191 height 578
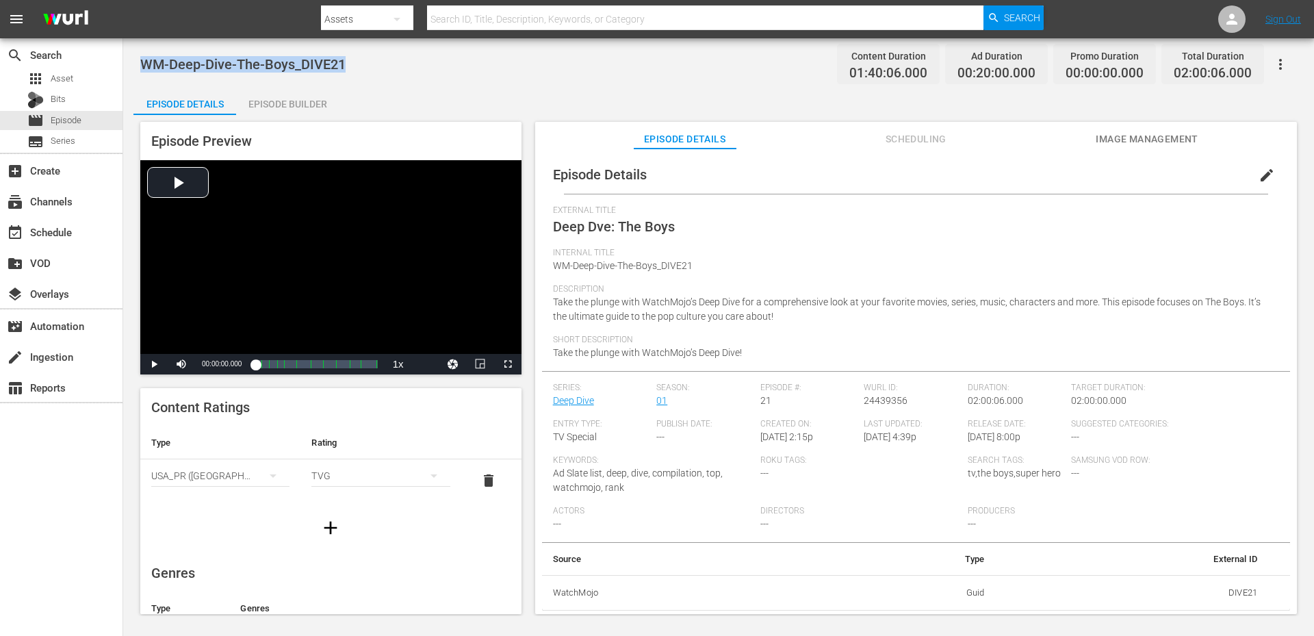
drag, startPoint x: 383, startPoint y: 59, endPoint x: 142, endPoint y: 57, distance: 240.9
click at [142, 57] on div "WM-Deep-Dive-The-Boys_DIVE21 Content Duration 01:40:06.000 Ad Duration 00:20:00…" at bounding box center [718, 64] width 1157 height 31
copy span "WM-Deep-Dive-The-Boys_DIVE21"
drag, startPoint x: 293, startPoint y: 68, endPoint x: 146, endPoint y: 68, distance: 147.1
click at [146, 68] on div "WM-Deep-Dive-Power-Rangers_DIVE20 Content Duration 01:40:06.000 Ad Duration 00:…" at bounding box center [718, 64] width 1157 height 31
